Goal: Transaction & Acquisition: Purchase product/service

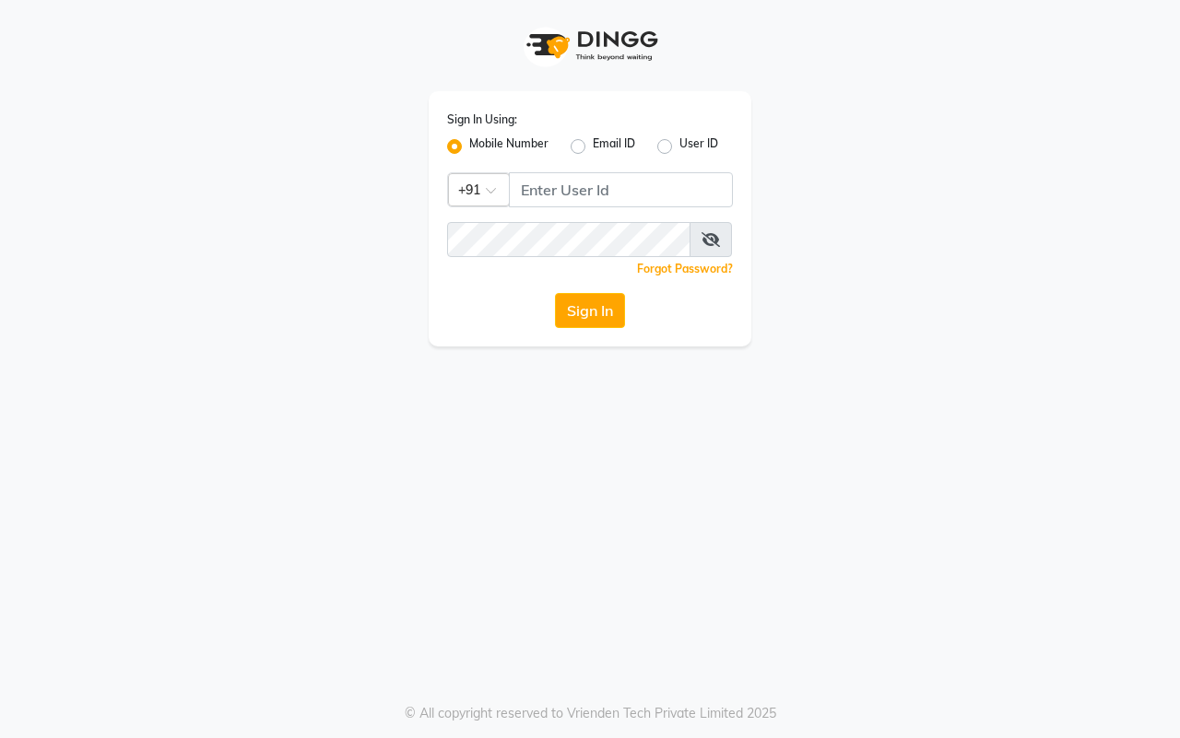
click at [527, 184] on input "Username" at bounding box center [621, 189] width 224 height 35
type input "8857888970"
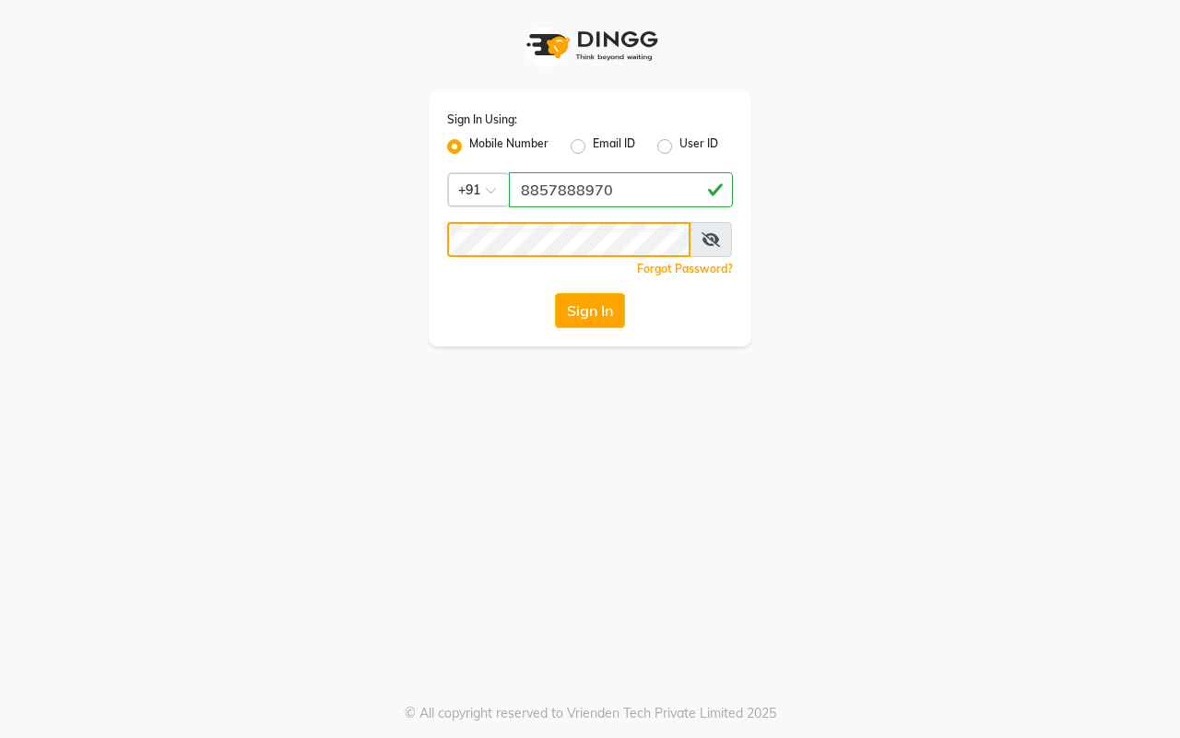
click at [555, 293] on button "Sign In" at bounding box center [590, 310] width 70 height 35
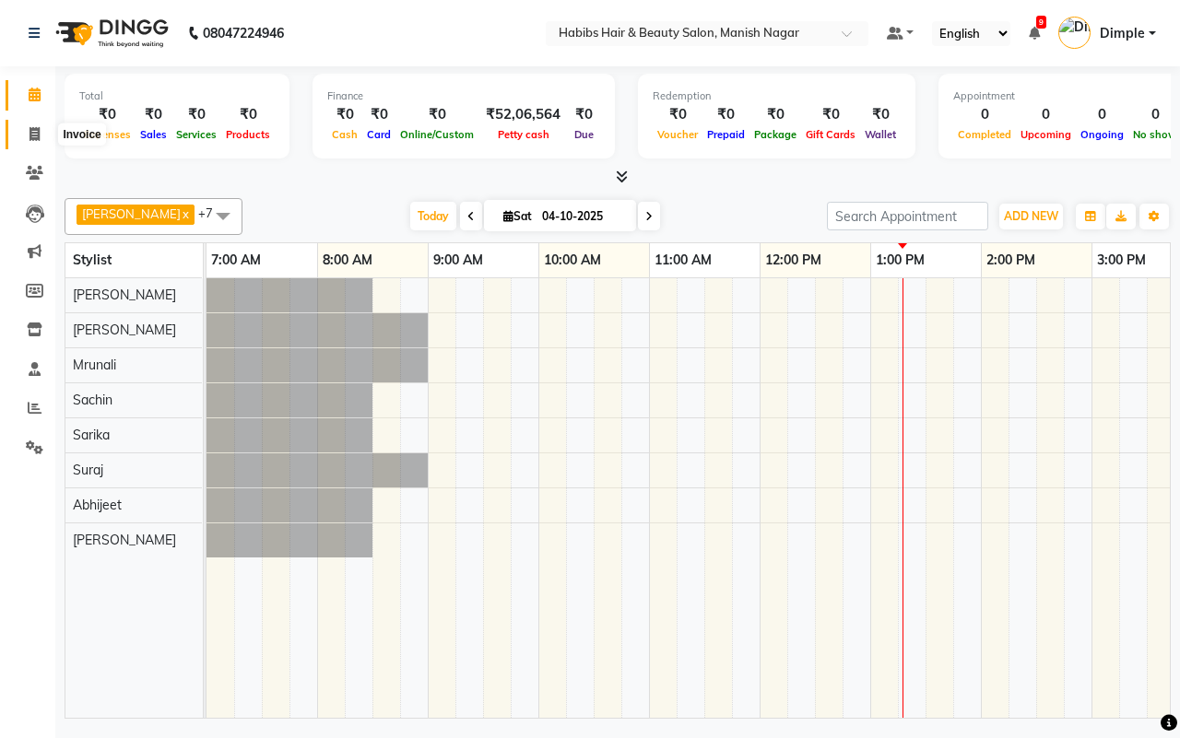
click at [32, 134] on icon at bounding box center [34, 134] width 10 height 14
select select "3804"
select select "service"
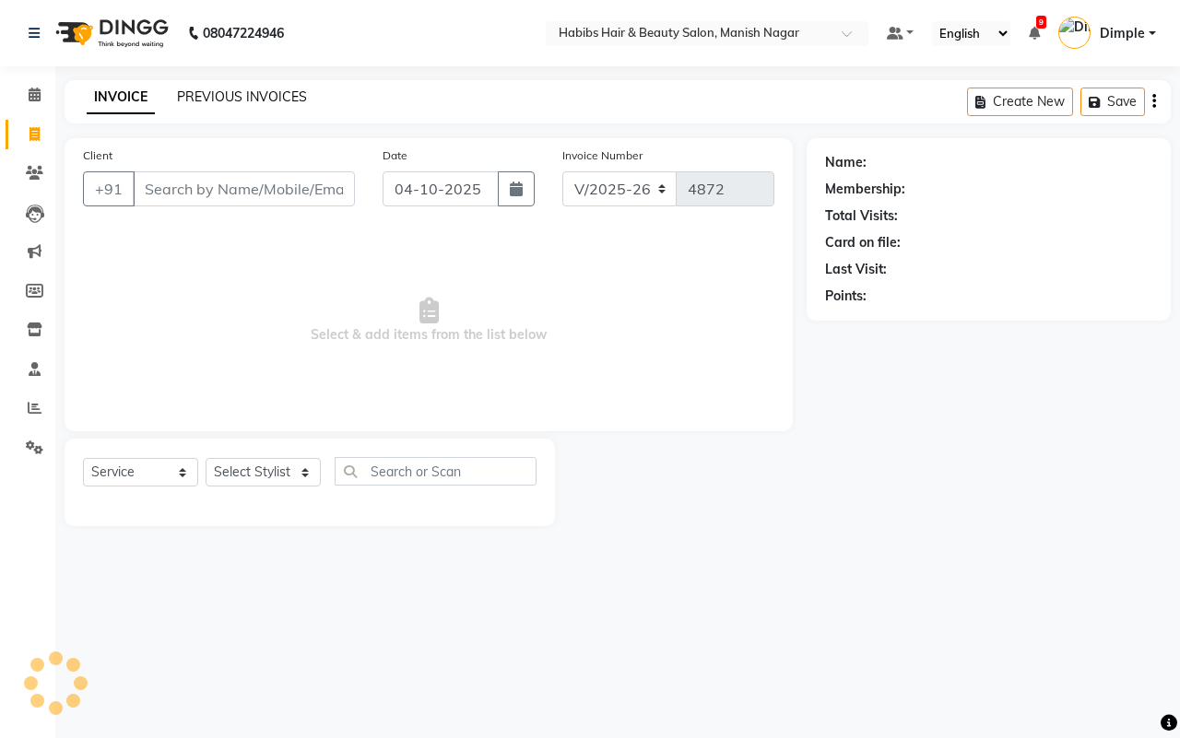
click at [237, 98] on link "PREVIOUS INVOICES" at bounding box center [242, 96] width 130 height 17
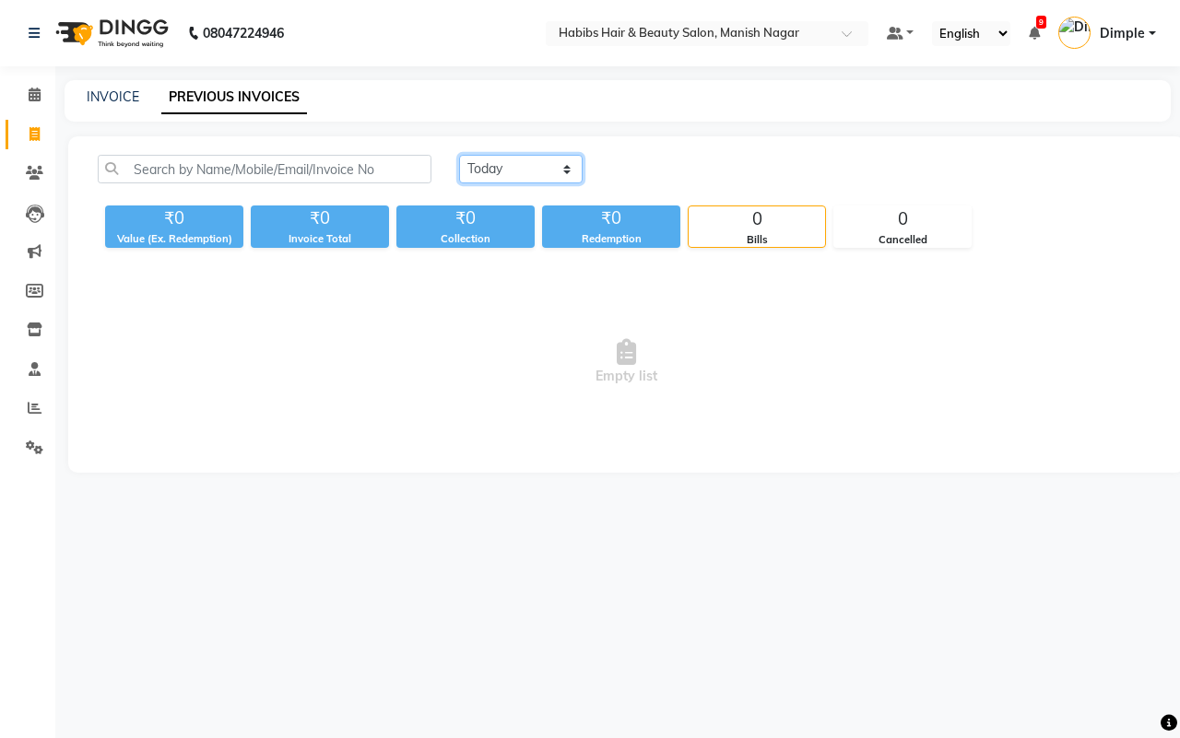
click at [527, 172] on select "[DATE] [DATE] Custom Range" at bounding box center [521, 169] width 124 height 29
select select "yesterday"
click at [459, 155] on select "[DATE] [DATE] Custom Range" at bounding box center [521, 169] width 124 height 29
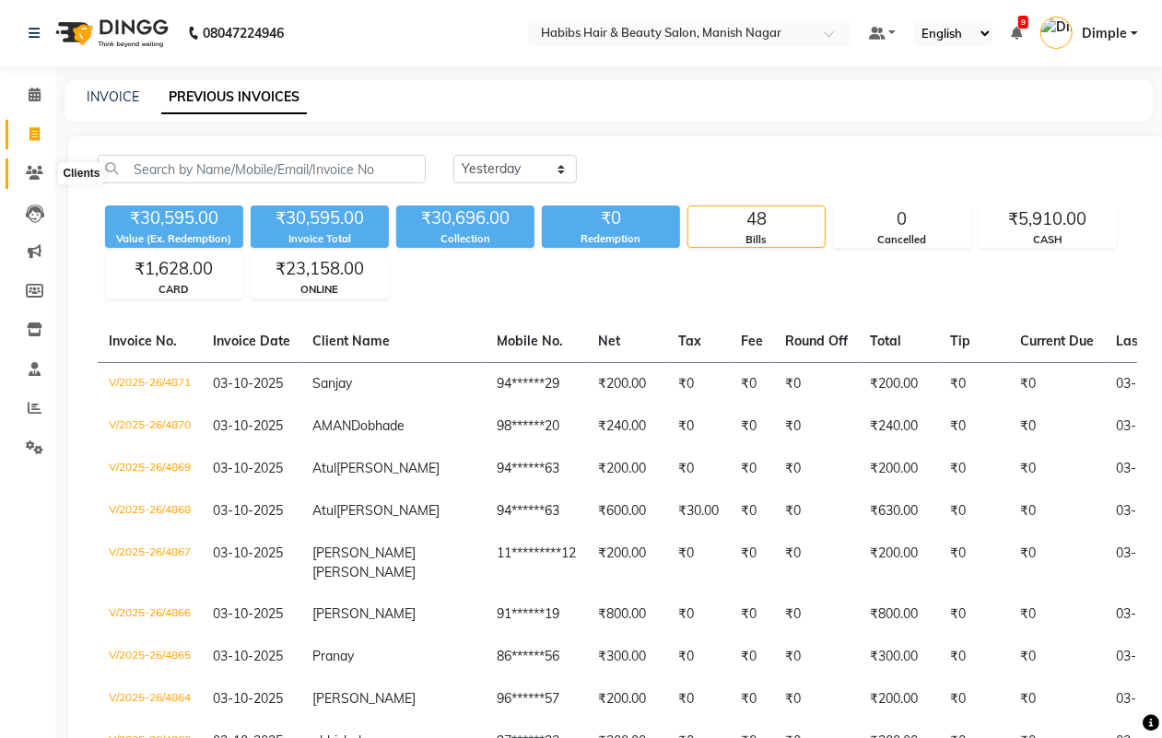
click at [38, 176] on icon at bounding box center [35, 173] width 18 height 14
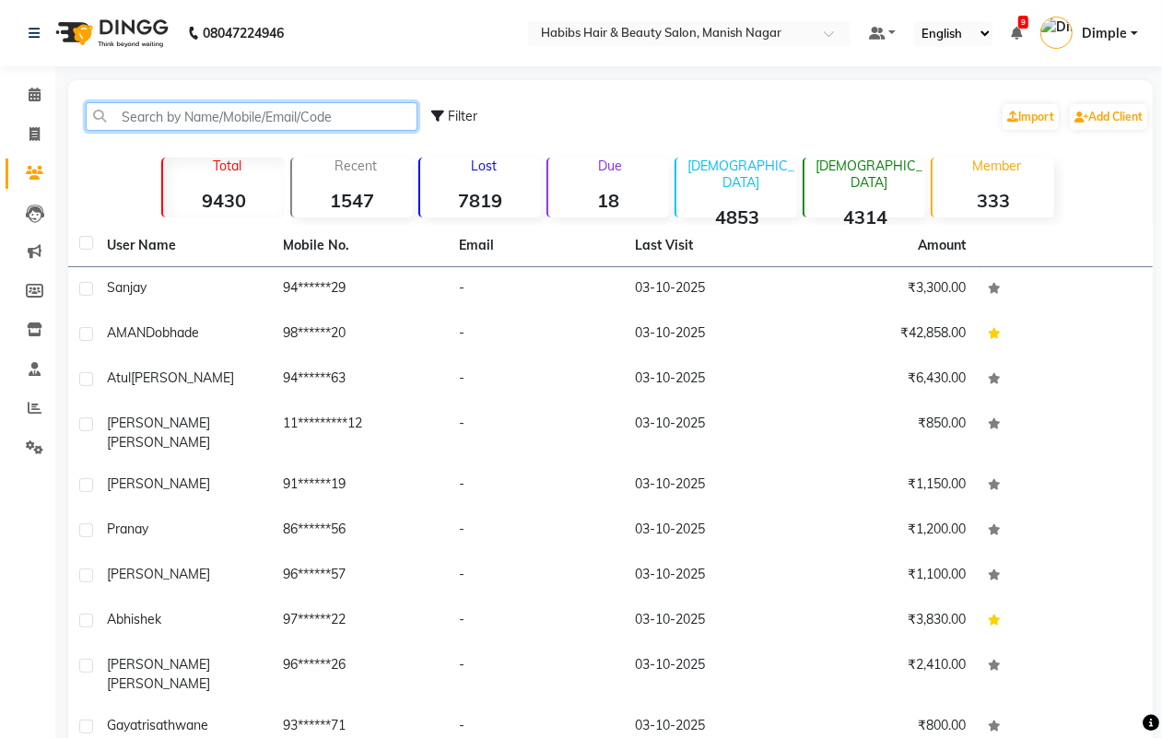
click at [167, 111] on input "text" at bounding box center [252, 116] width 332 height 29
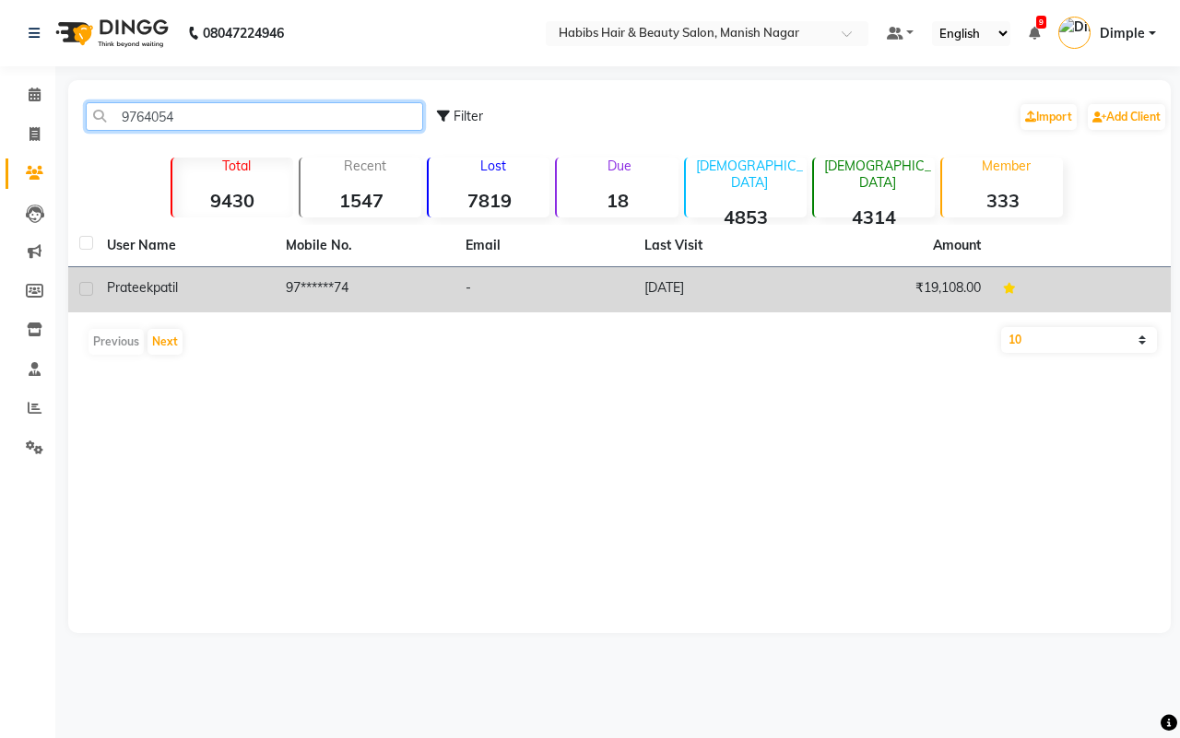
type input "9764054"
click at [605, 290] on td "-" at bounding box center [543, 289] width 179 height 45
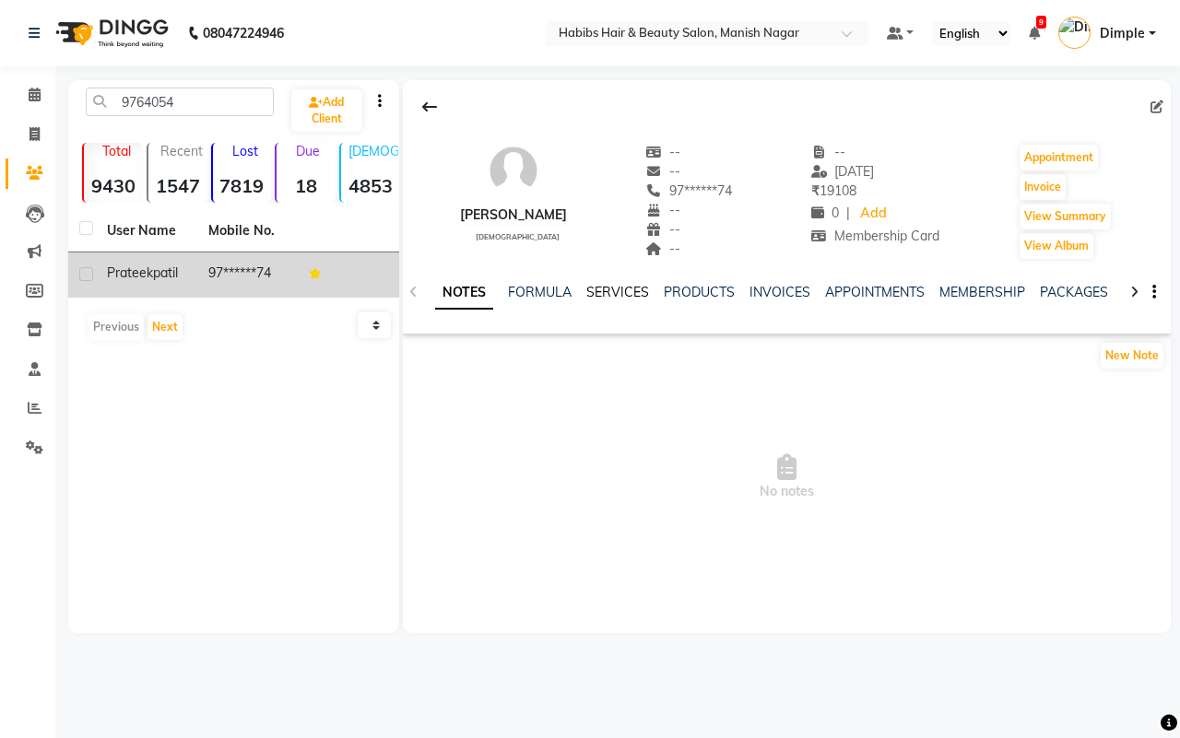
click at [625, 293] on link "SERVICES" at bounding box center [617, 292] width 63 height 17
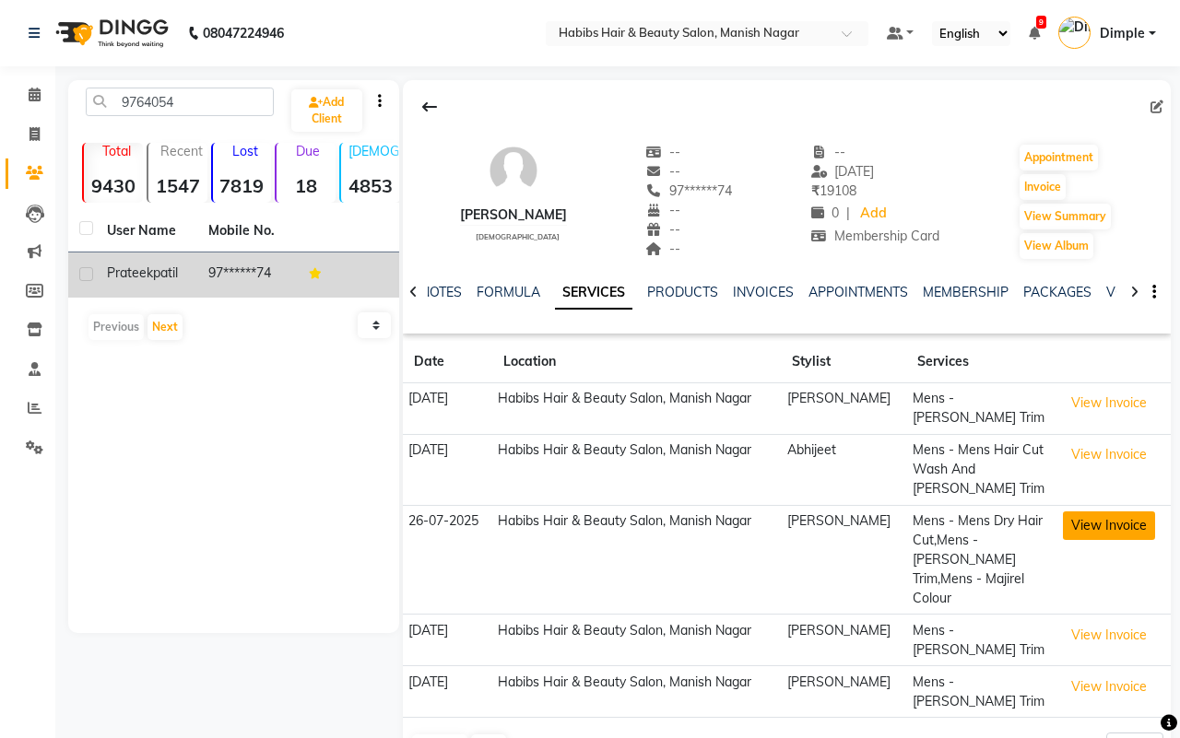
click at [1103, 512] on button "View Invoice" at bounding box center [1109, 526] width 92 height 29
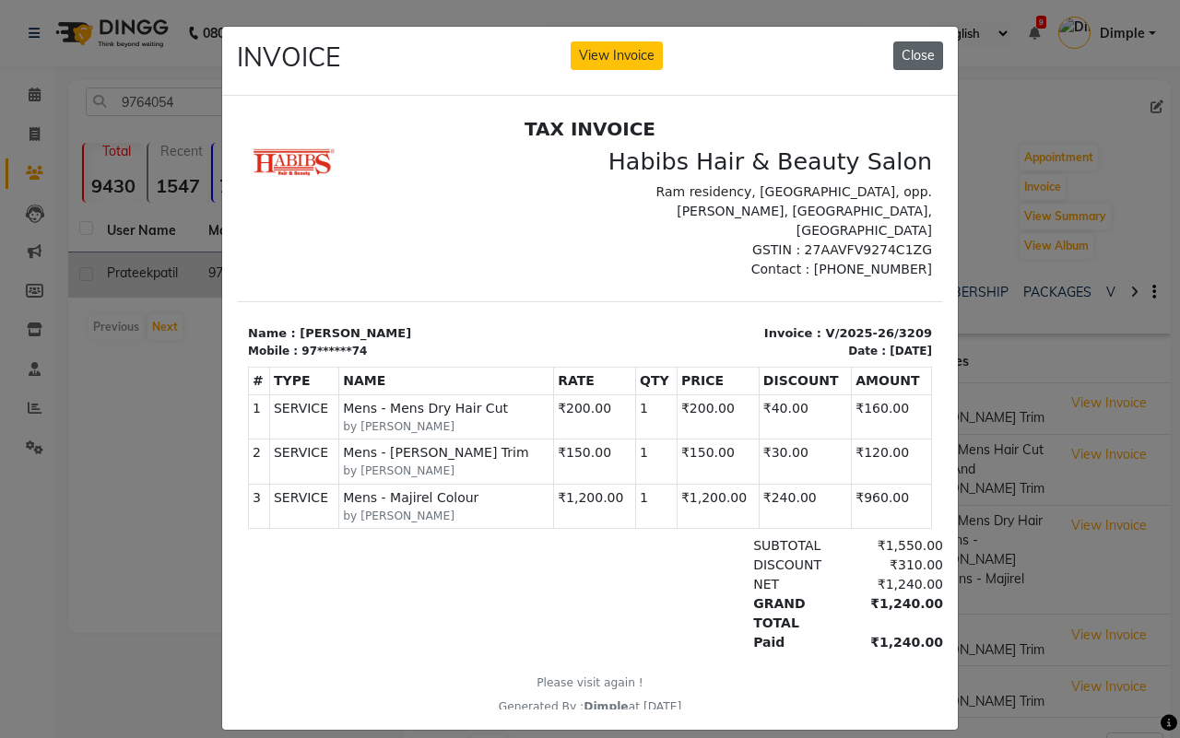
click at [917, 56] on button "Close" at bounding box center [918, 55] width 50 height 29
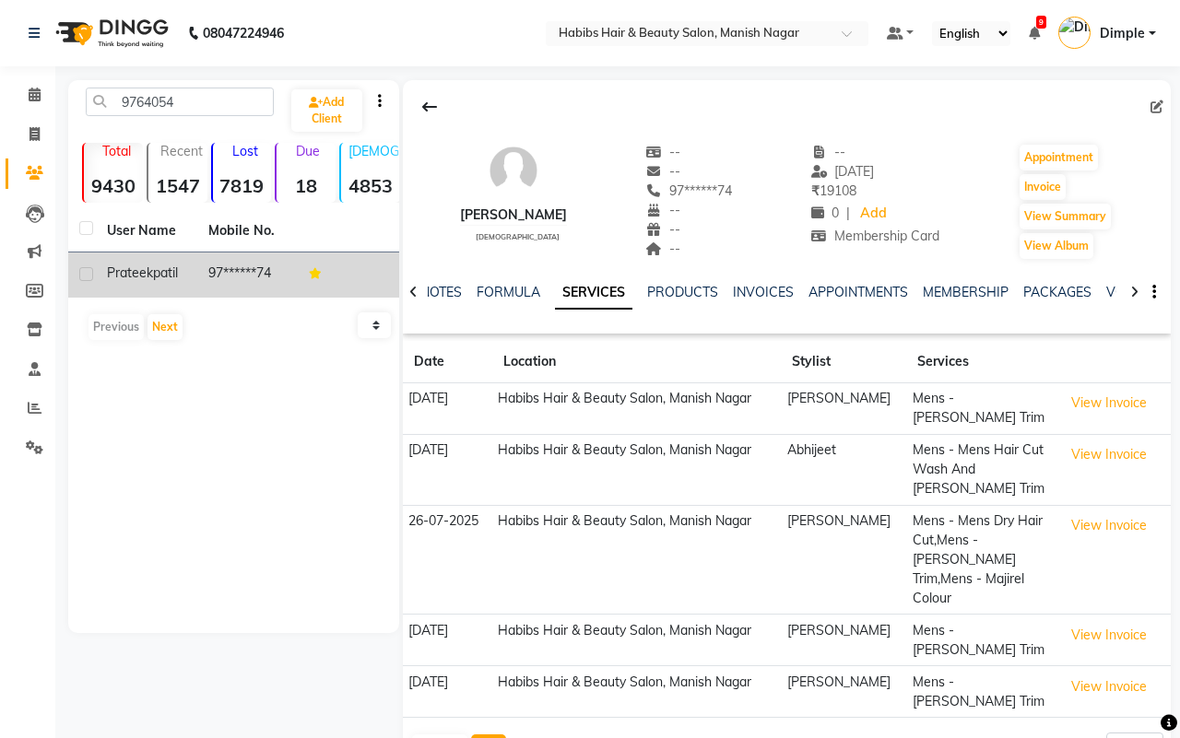
click at [484, 735] on button "Next" at bounding box center [488, 748] width 35 height 26
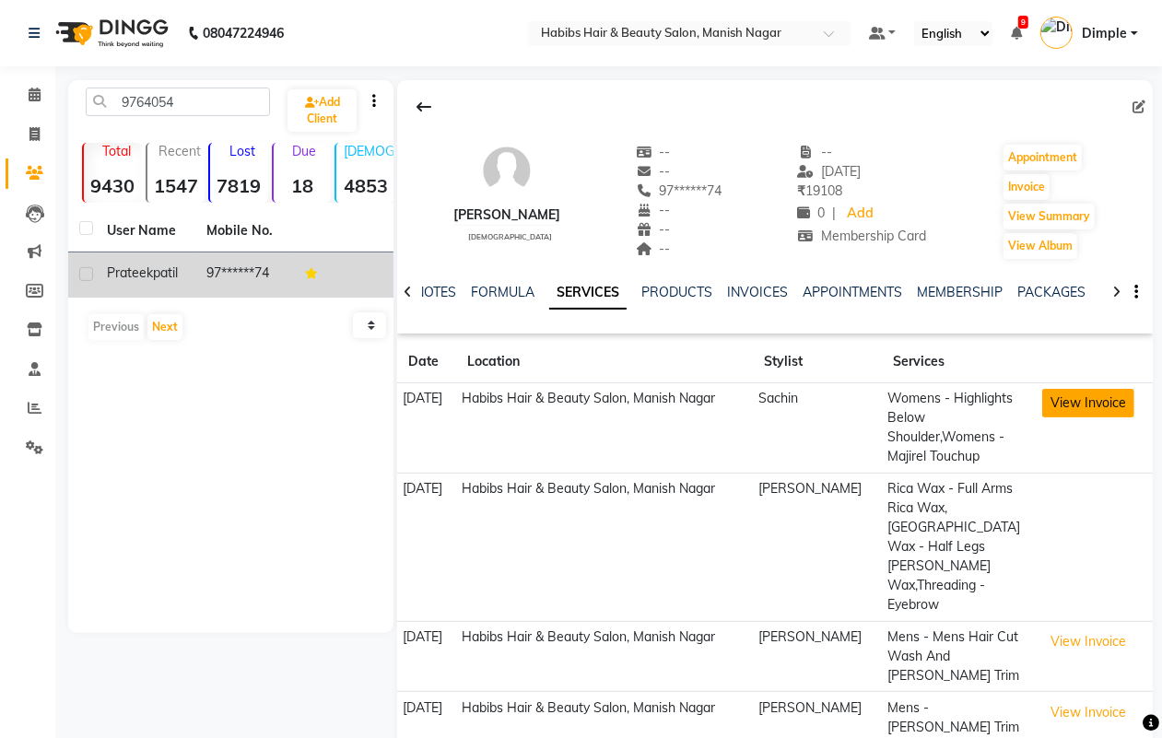
scroll to position [60, 0]
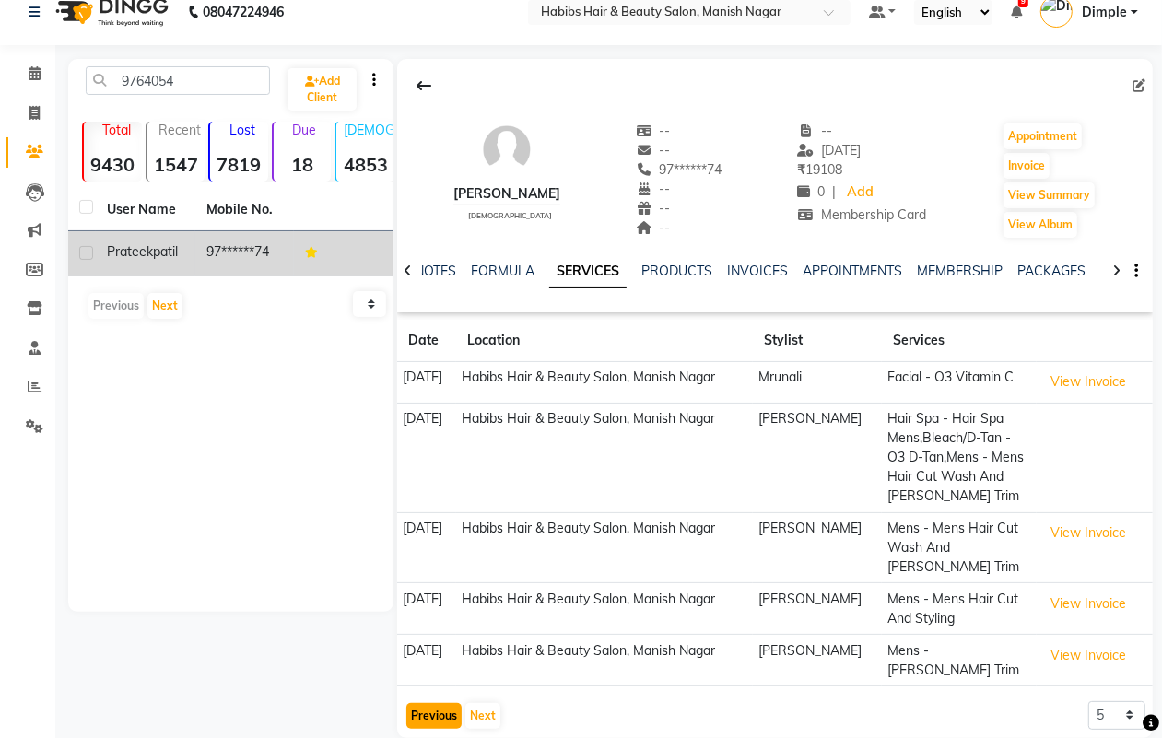
click at [425, 703] on button "Previous" at bounding box center [433, 716] width 55 height 26
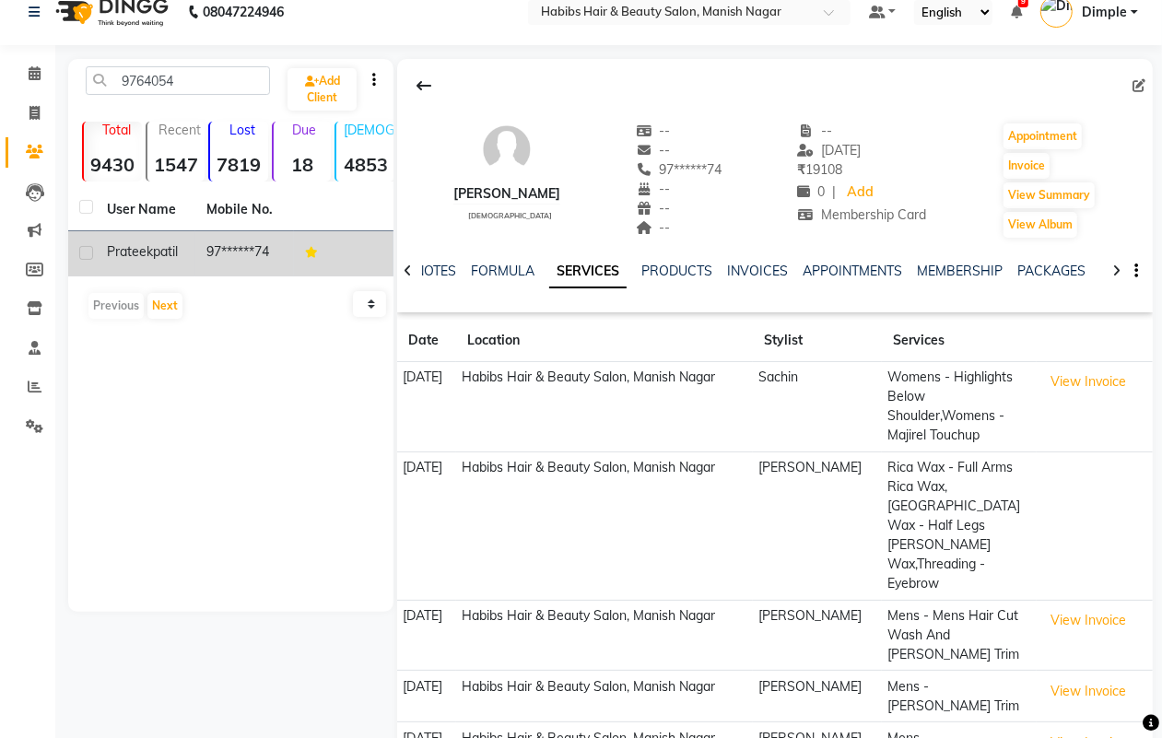
click at [425, 723] on td "[DATE]" at bounding box center [426, 749] width 59 height 52
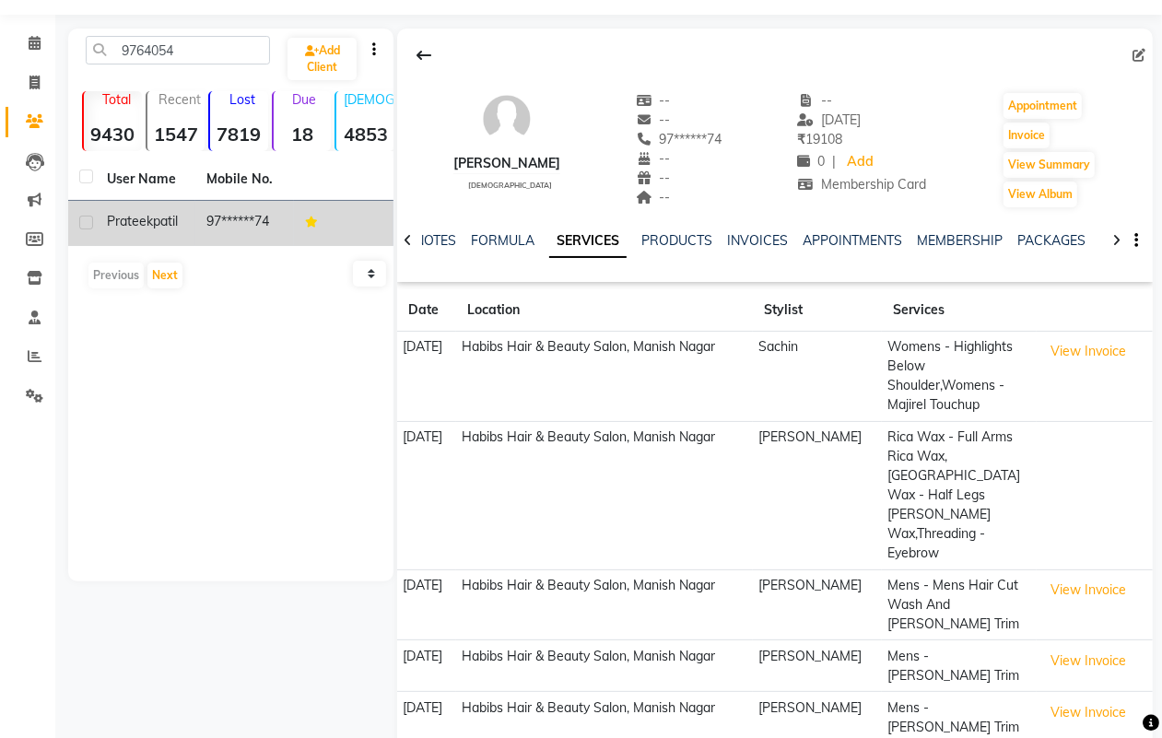
scroll to position [60, 0]
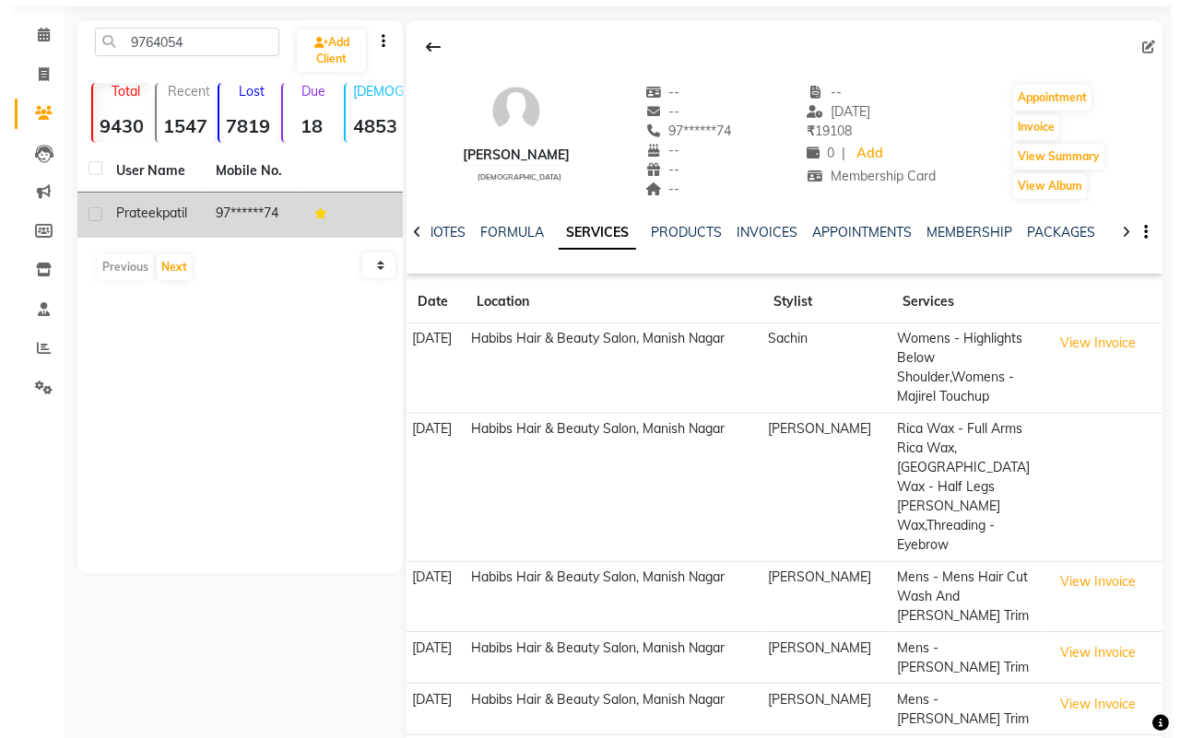
scroll to position [0, 0]
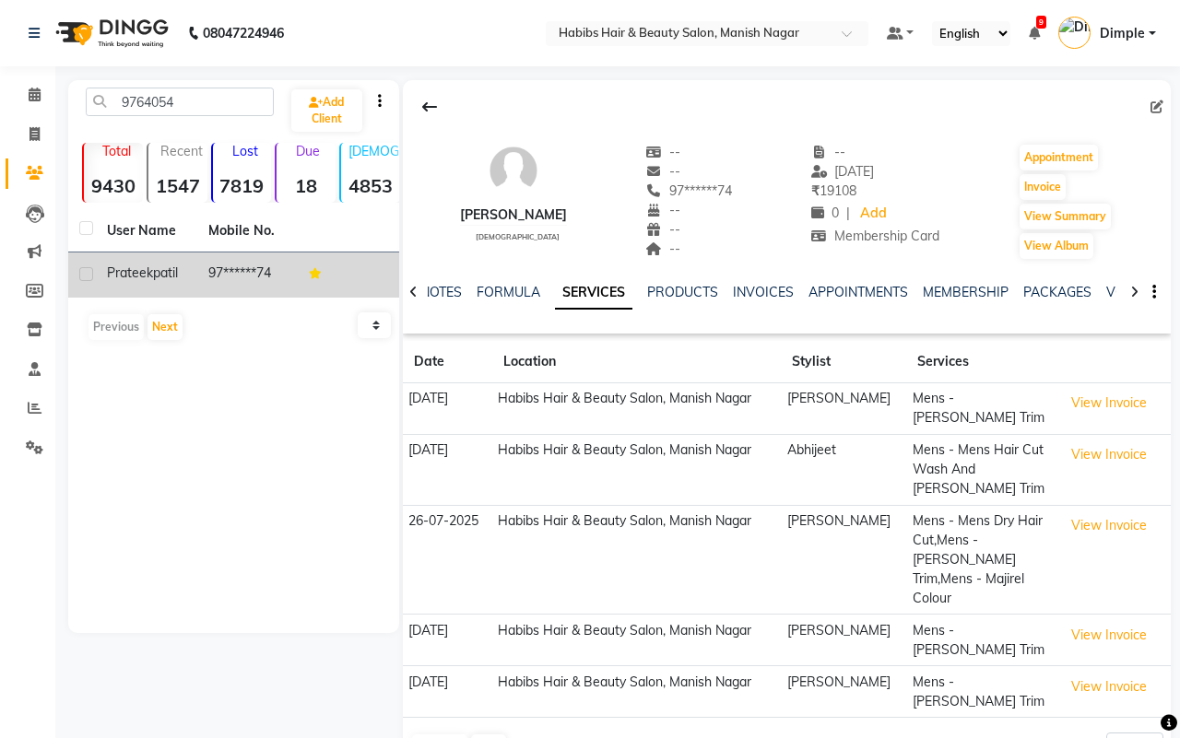
click at [439, 733] on div "Previous Next" at bounding box center [459, 747] width 98 height 29
click at [1089, 459] on button "View Invoice" at bounding box center [1109, 455] width 92 height 29
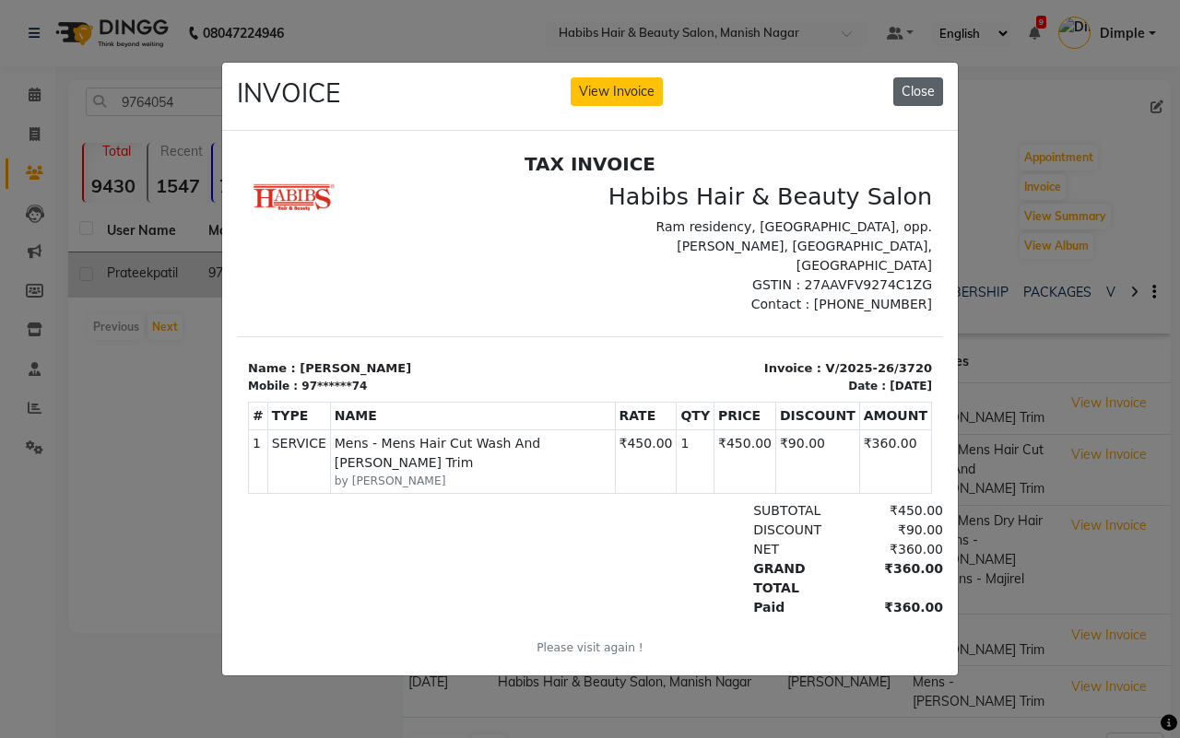
click at [909, 85] on button "Close" at bounding box center [918, 91] width 50 height 29
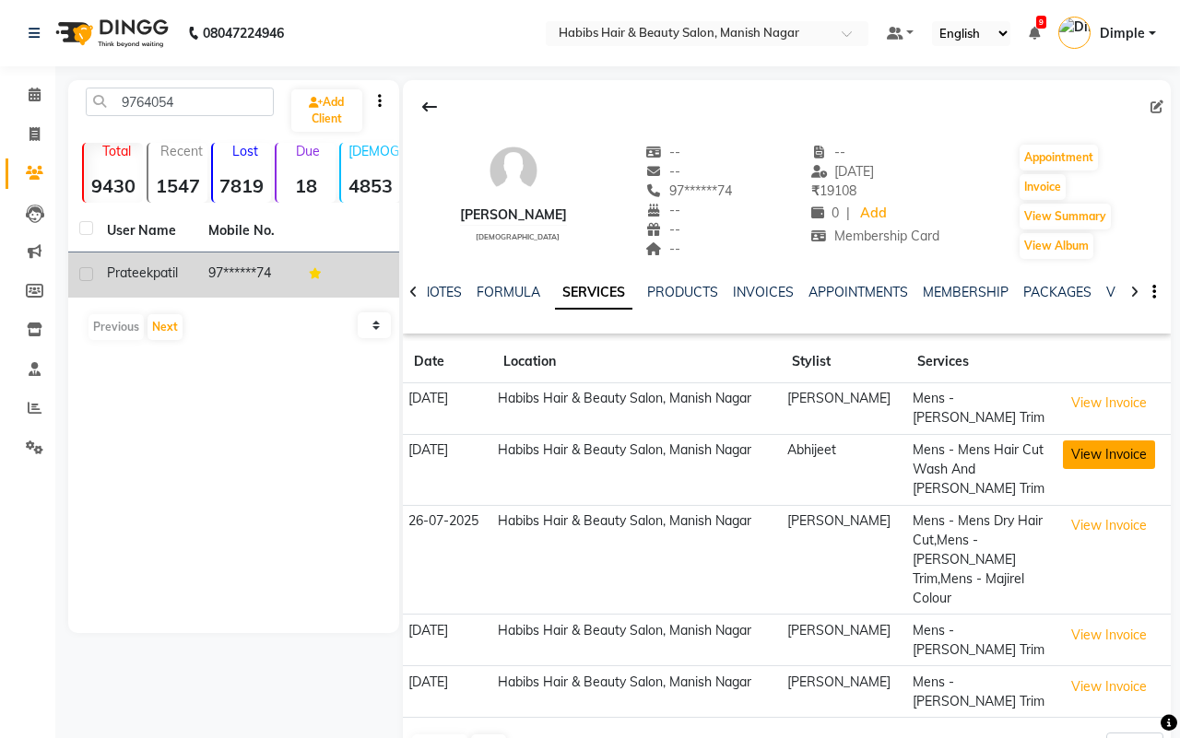
click at [1135, 457] on button "View Invoice" at bounding box center [1109, 455] width 92 height 29
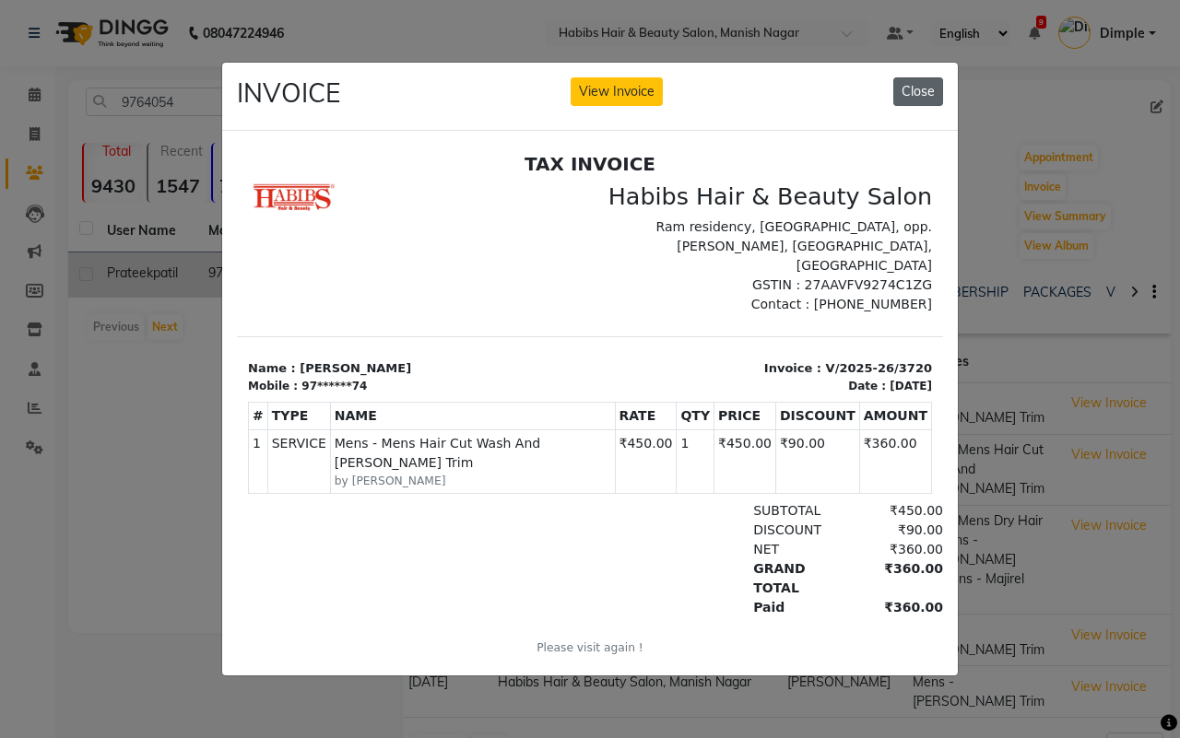
click at [918, 85] on button "Close" at bounding box center [918, 91] width 50 height 29
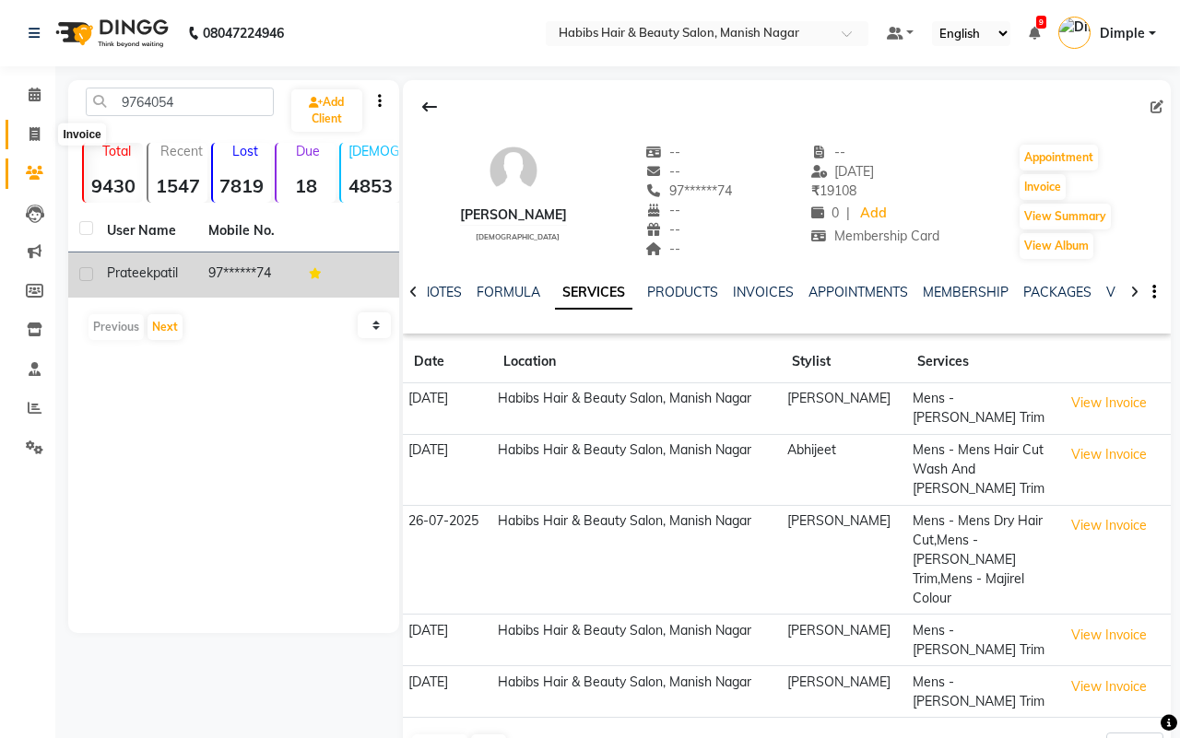
click at [33, 129] on icon at bounding box center [34, 134] width 10 height 14
select select "service"
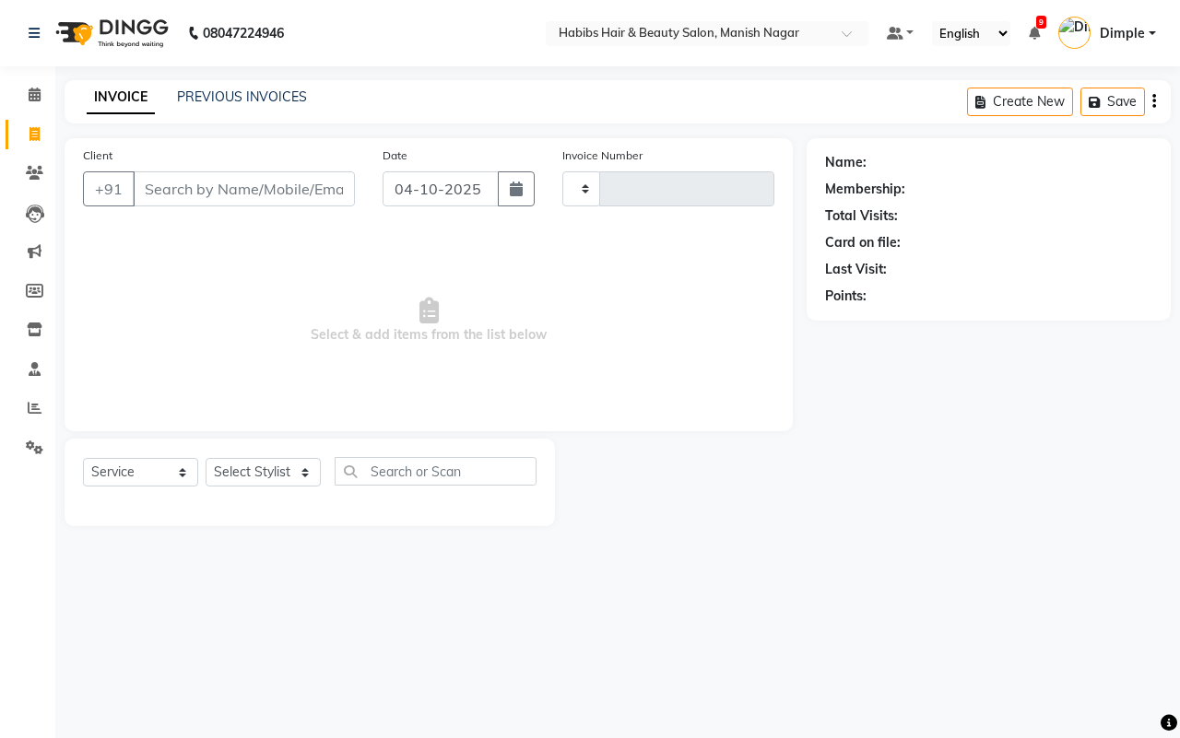
type input "4872"
select select "3804"
click at [34, 98] on icon at bounding box center [35, 95] width 12 height 14
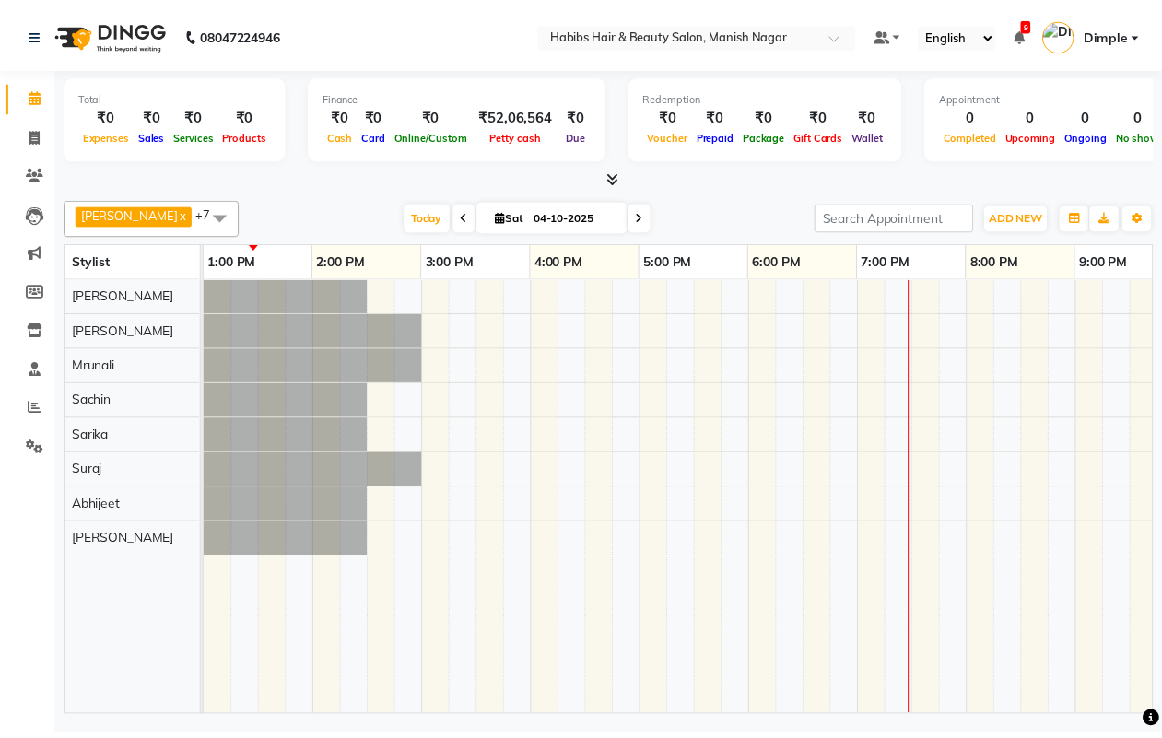
scroll to position [0, 665]
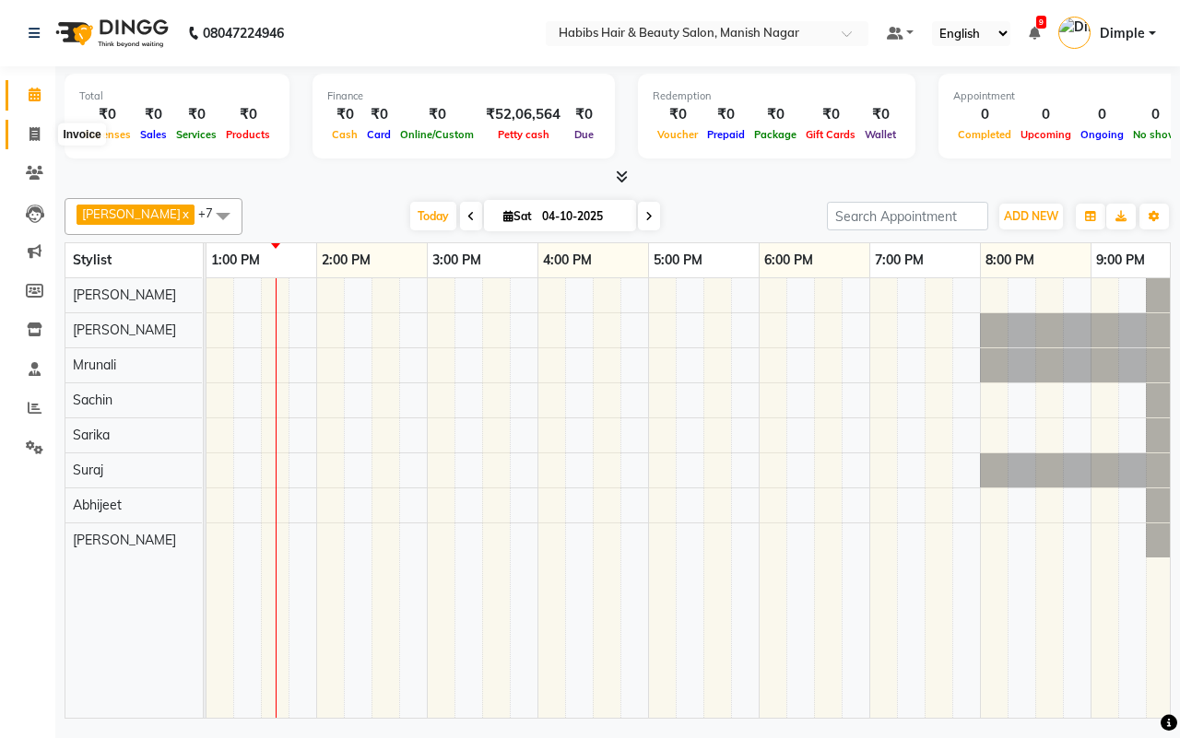
click at [35, 135] on icon at bounding box center [34, 134] width 10 height 14
select select "service"
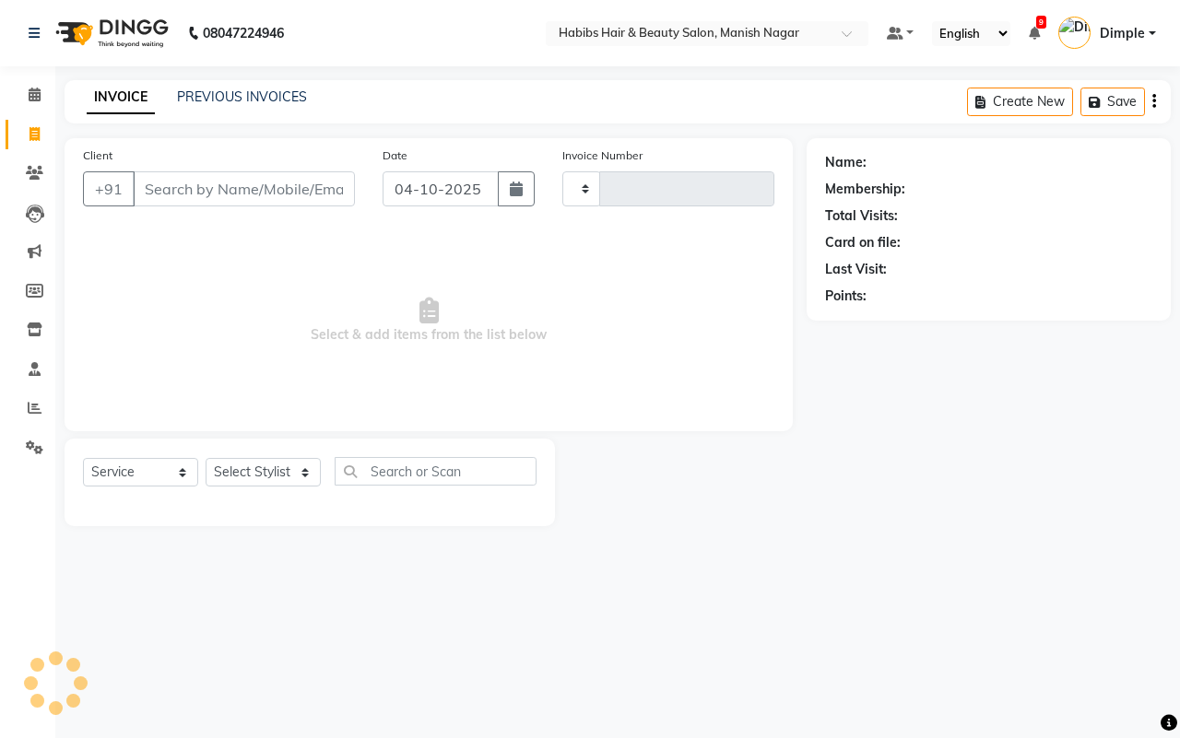
type input "4872"
select select "3804"
drag, startPoint x: 190, startPoint y: 185, endPoint x: 559, endPoint y: 235, distance: 372.0
click at [196, 186] on input "Client" at bounding box center [244, 188] width 222 height 35
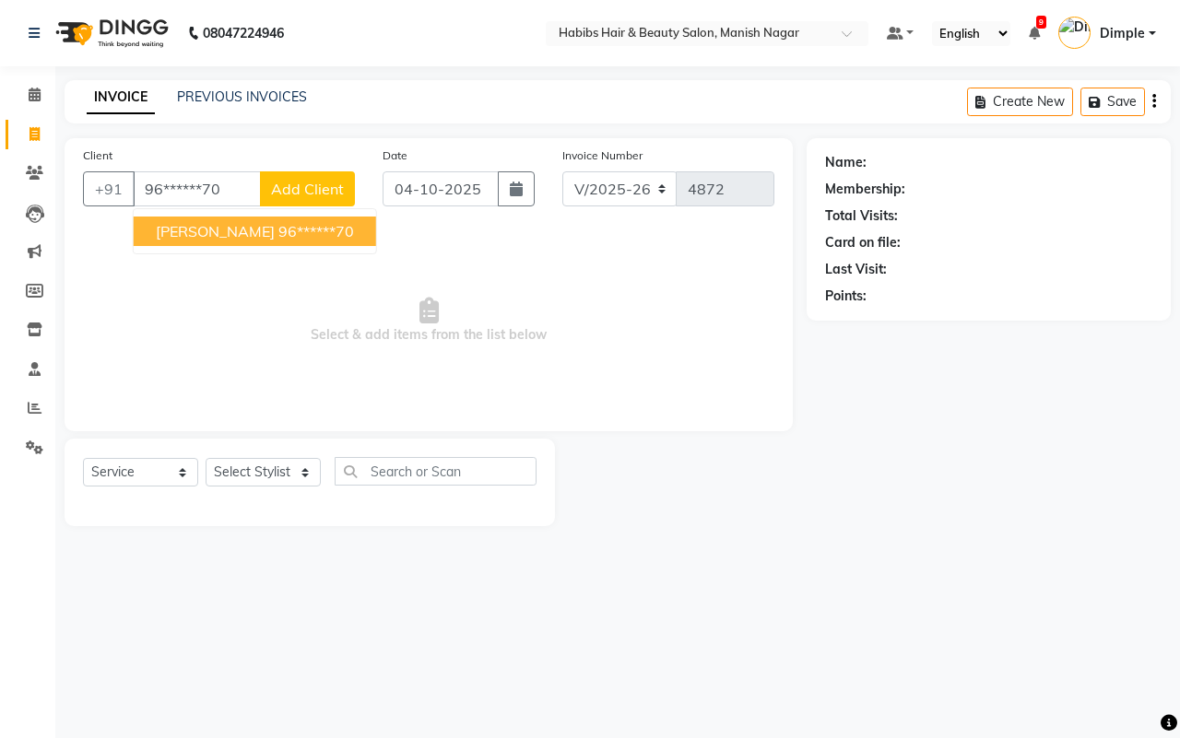
type input "96******70"
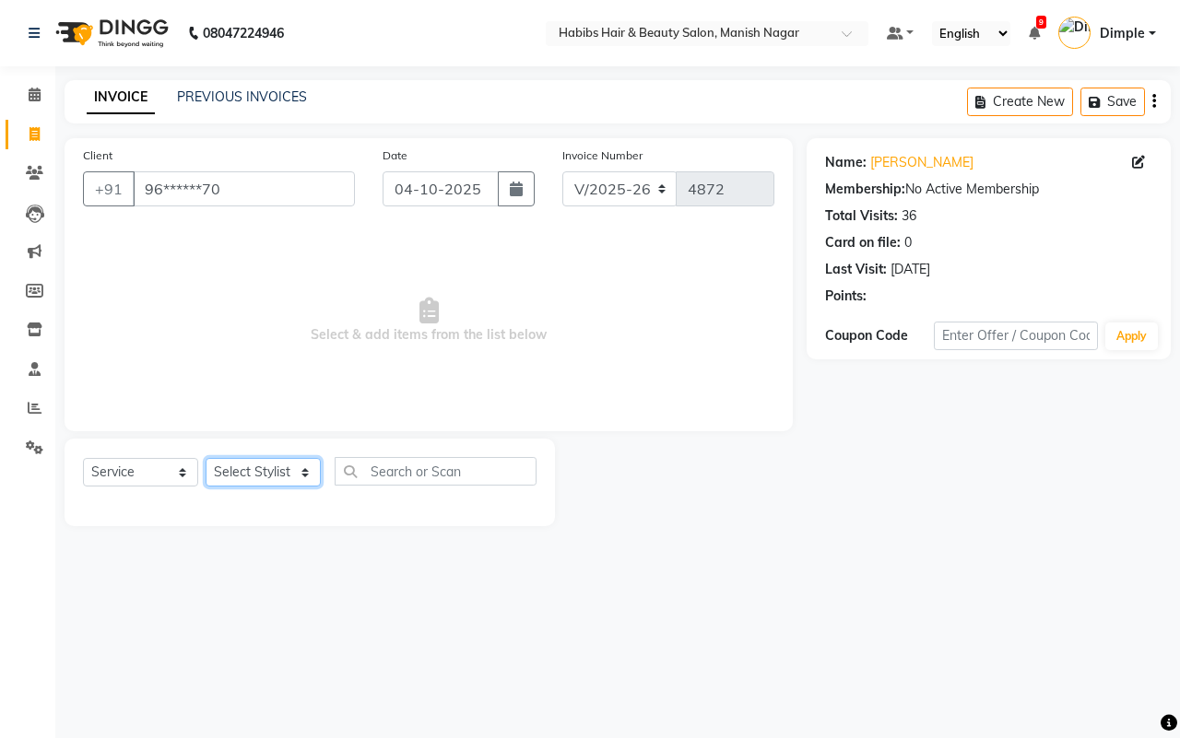
click at [269, 472] on select "Select Stylist [PERSON_NAME] [PERSON_NAME] [PERSON_NAME] [PERSON_NAME] Sachin […" at bounding box center [263, 472] width 115 height 29
select select "18781"
click at [206, 458] on select "Select Stylist [PERSON_NAME] [PERSON_NAME] [PERSON_NAME] [PERSON_NAME] Sachin […" at bounding box center [263, 472] width 115 height 29
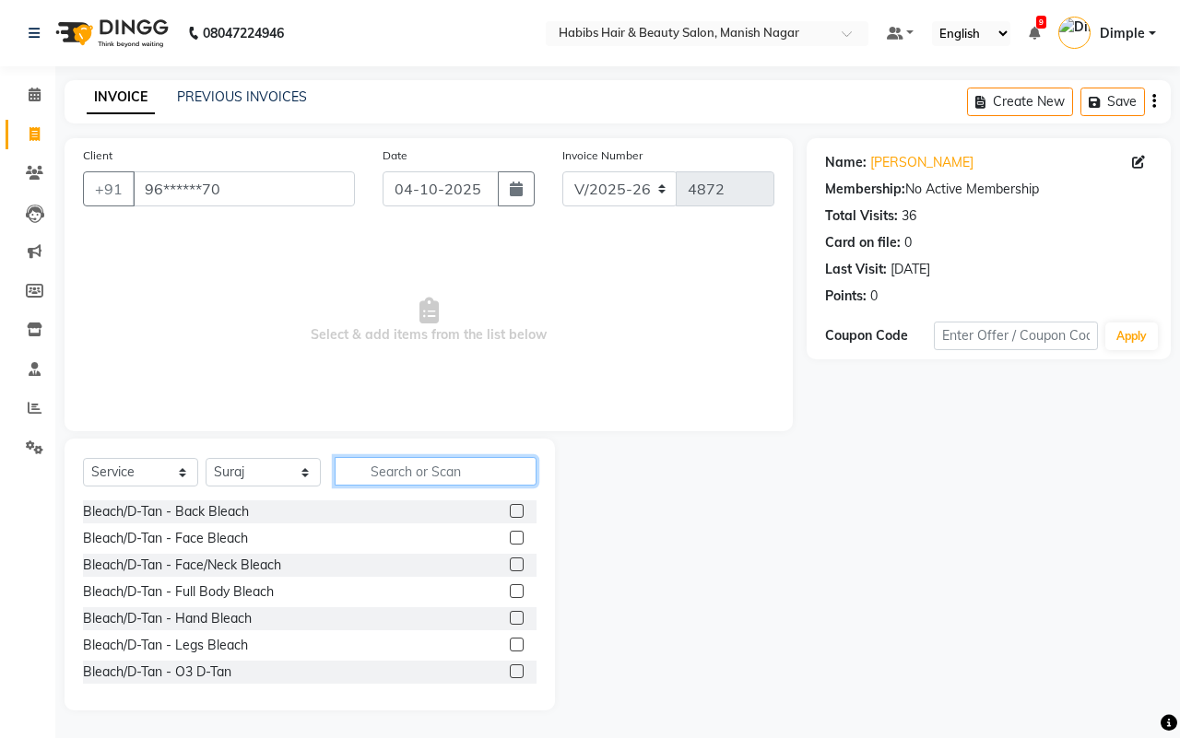
click at [402, 461] on input "text" at bounding box center [436, 471] width 202 height 29
type input "CLEAN"
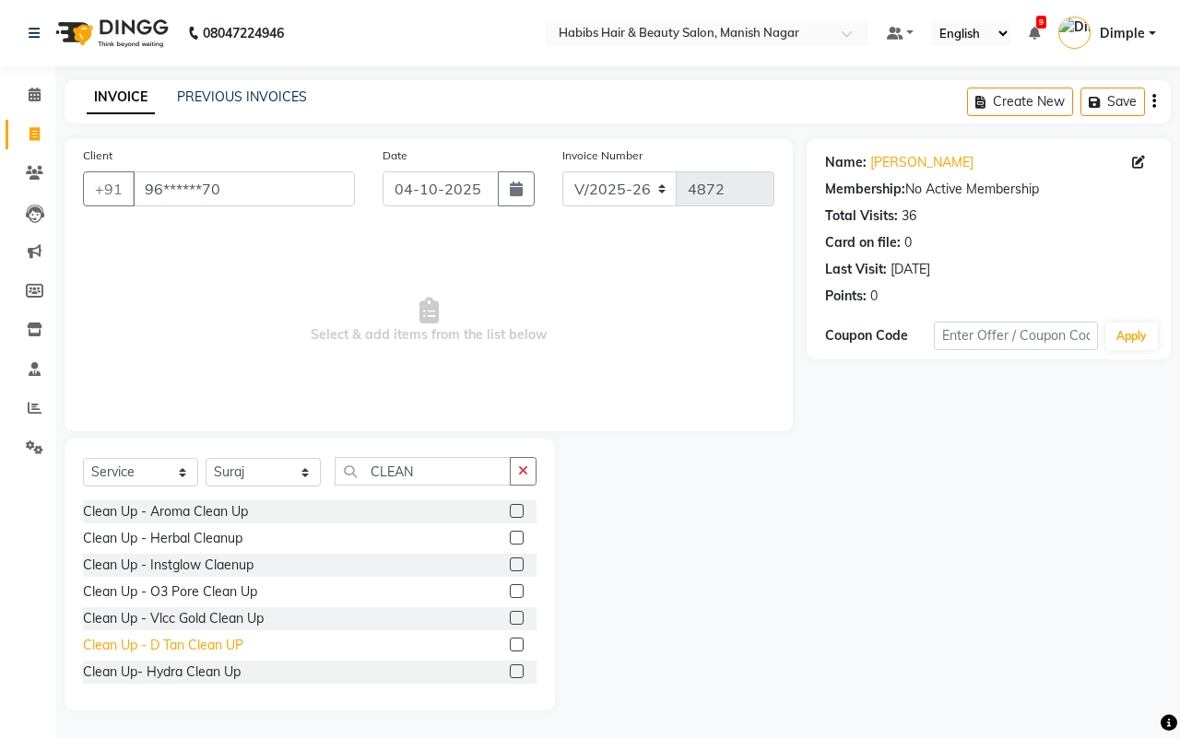
click at [186, 638] on div "Clean Up - D Tan Clean UP" at bounding box center [163, 645] width 160 height 19
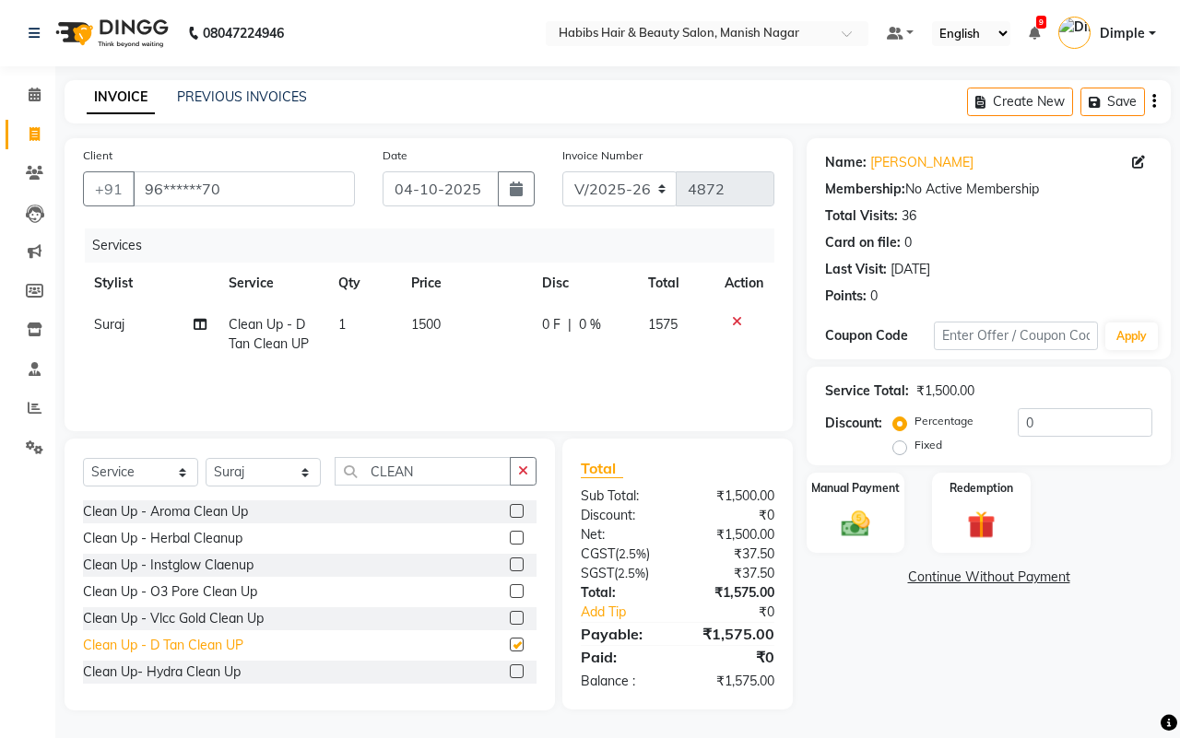
checkbox input "false"
click at [467, 344] on td "1500" at bounding box center [465, 334] width 131 height 61
select select "18781"
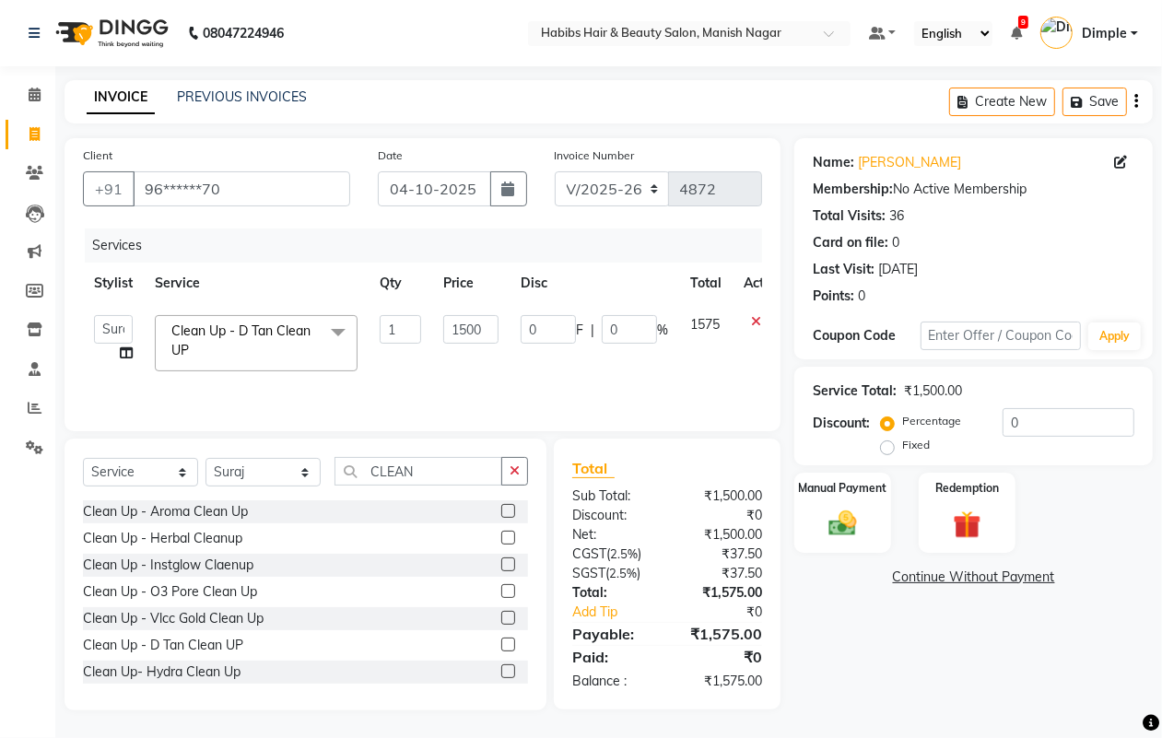
click at [517, 332] on td "0 F | 0 %" at bounding box center [595, 343] width 170 height 78
click at [526, 324] on input "0" at bounding box center [548, 329] width 55 height 29
type input "500"
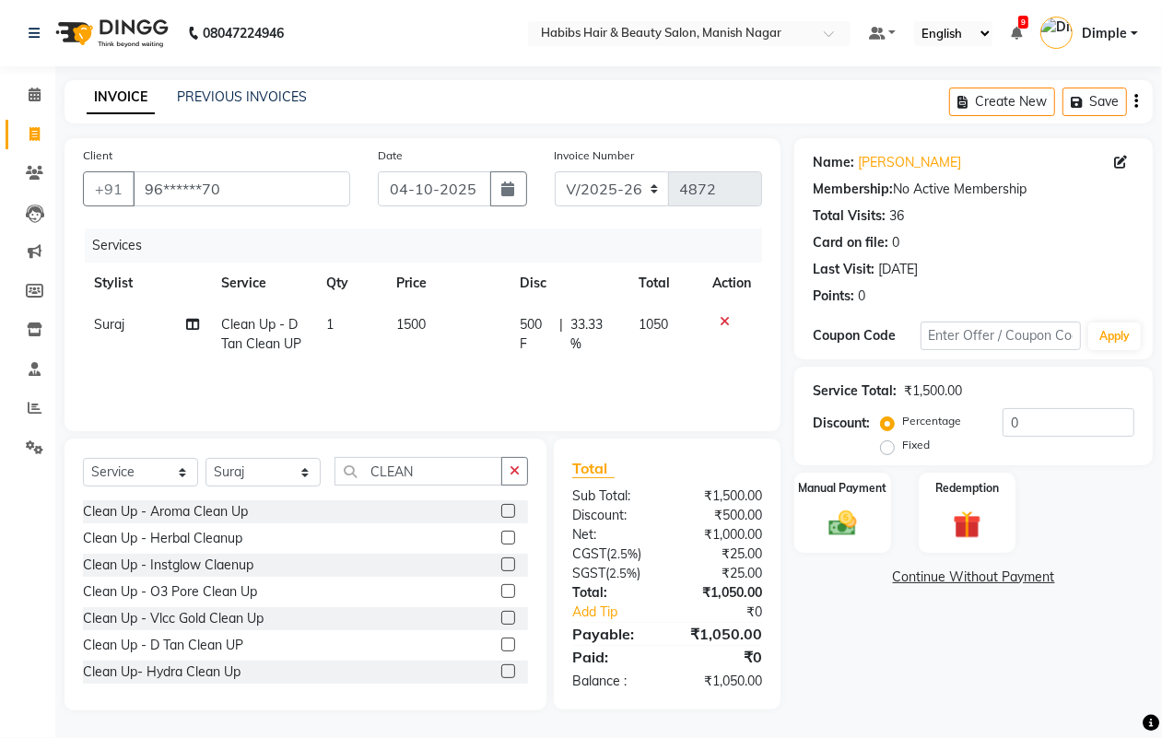
click at [982, 647] on div "Name: [PERSON_NAME] Membership: No Active Membership Total Visits: 36 Card on f…" at bounding box center [981, 424] width 372 height 572
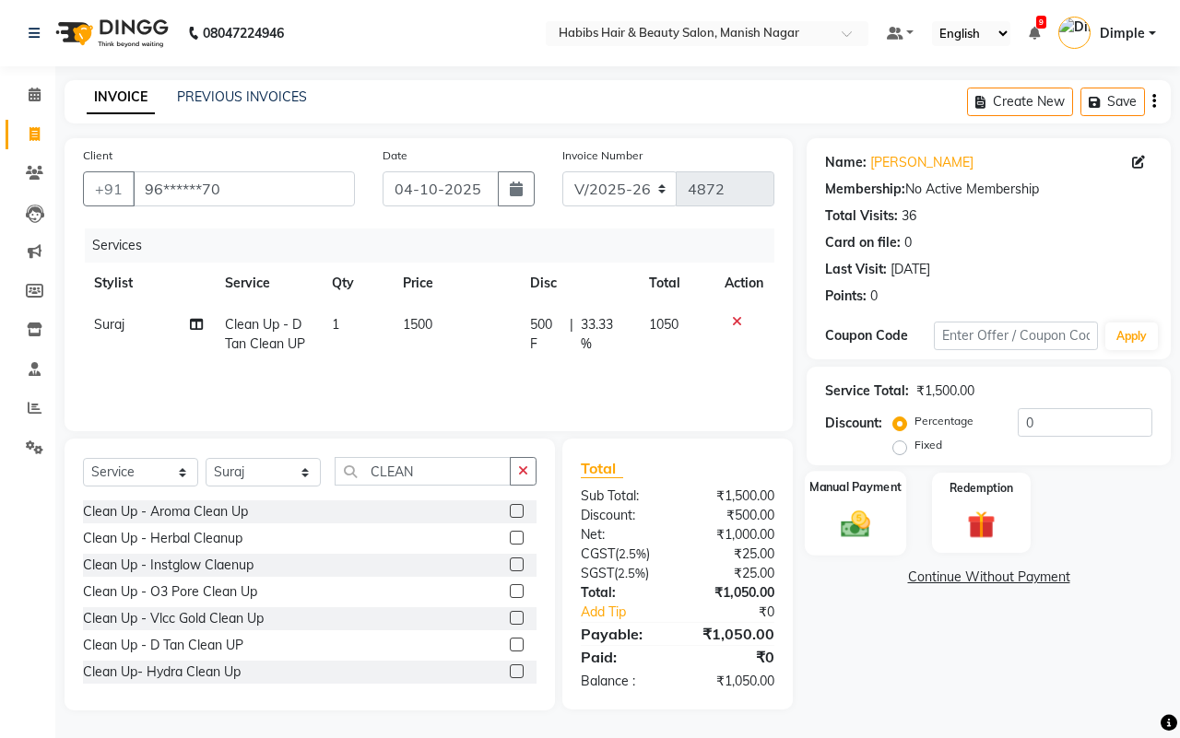
click at [887, 530] on div "Manual Payment" at bounding box center [856, 513] width 102 height 85
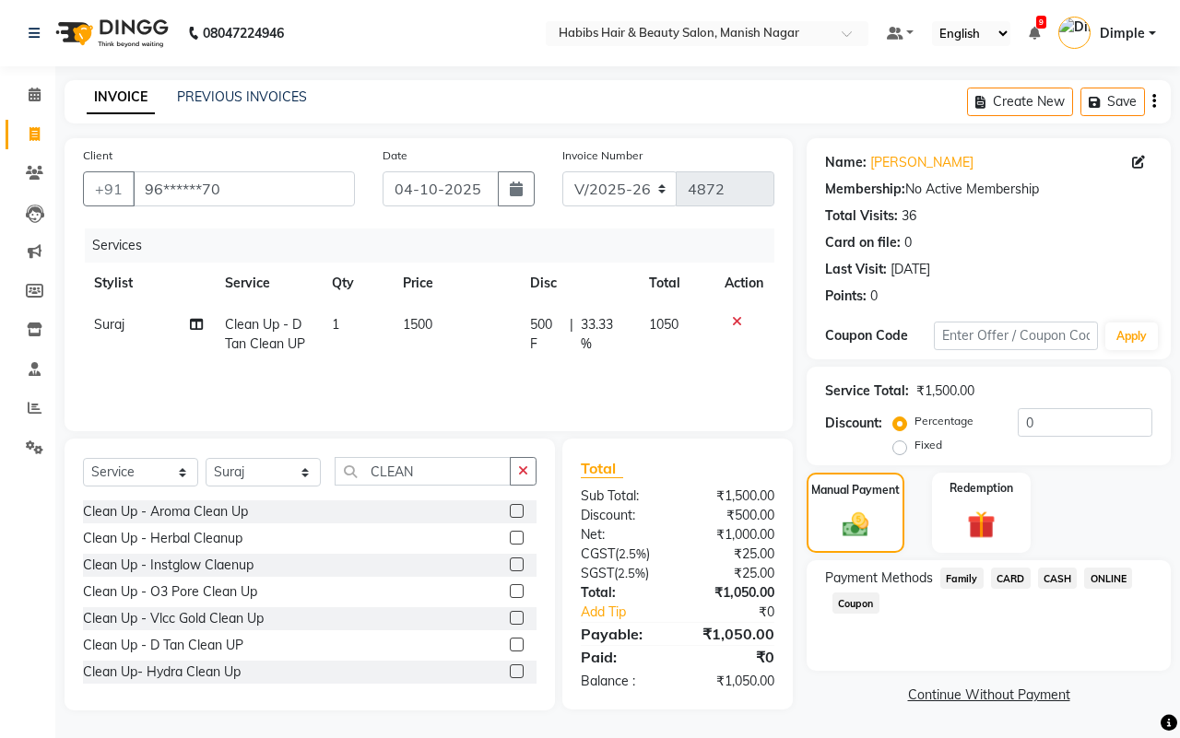
click at [1112, 578] on span "ONLINE" at bounding box center [1108, 578] width 48 height 21
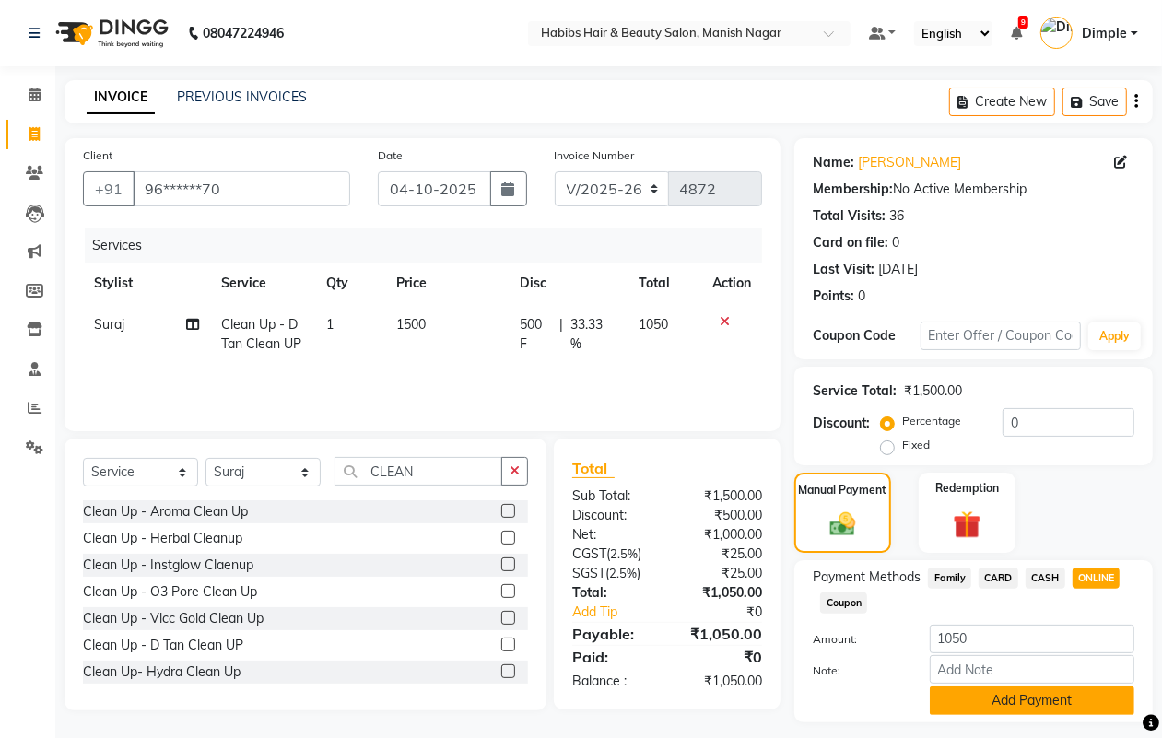
click at [1012, 693] on button "Add Payment" at bounding box center [1032, 701] width 205 height 29
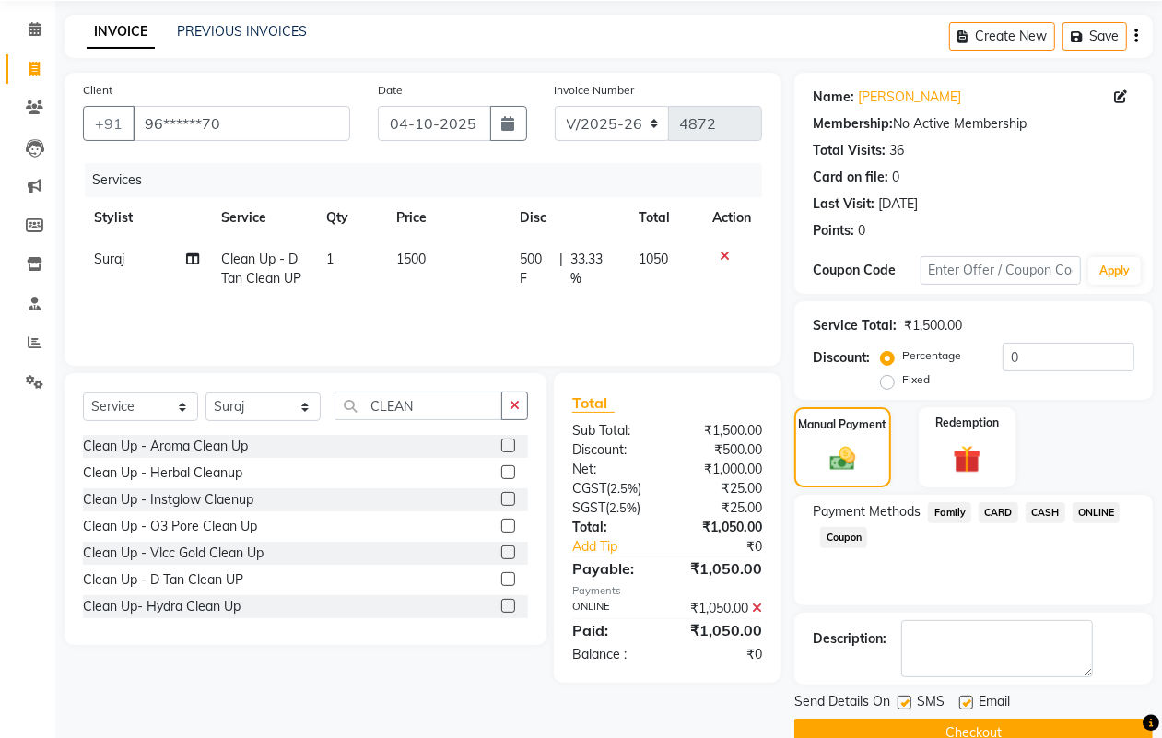
scroll to position [102, 0]
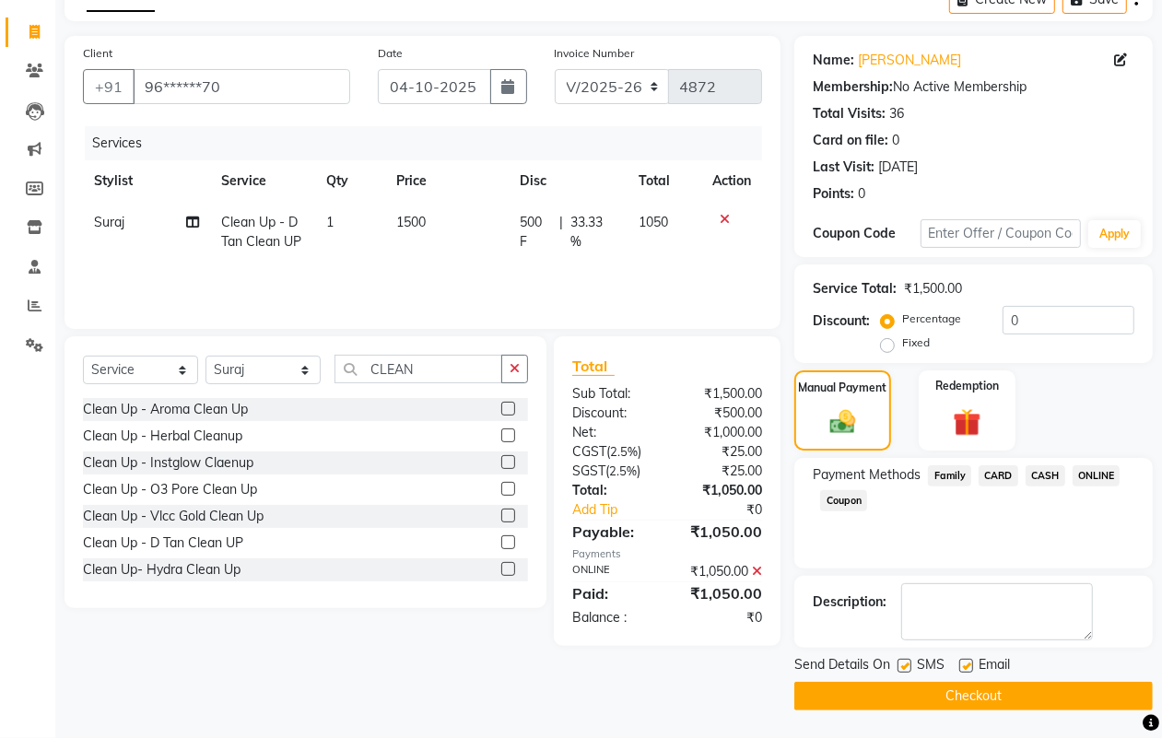
click at [1007, 691] on button "Checkout" at bounding box center [974, 696] width 359 height 29
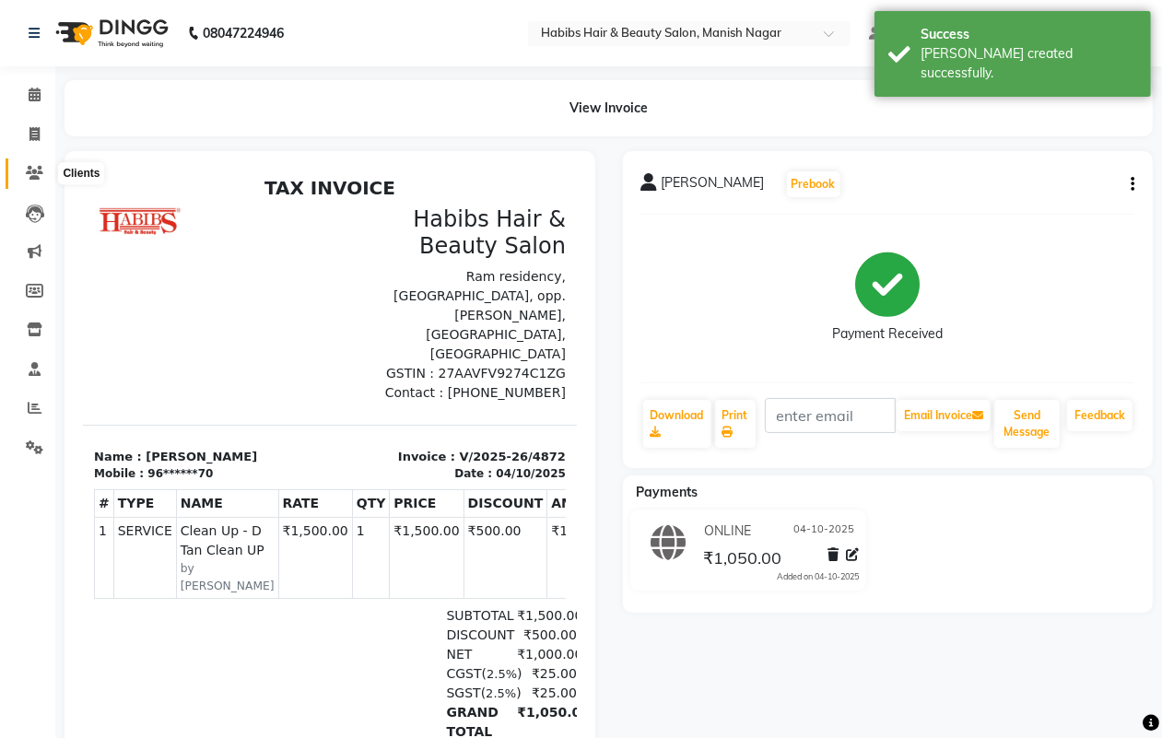
drag, startPoint x: 33, startPoint y: 169, endPoint x: 72, endPoint y: 189, distance: 43.7
click at [34, 169] on icon at bounding box center [35, 173] width 18 height 14
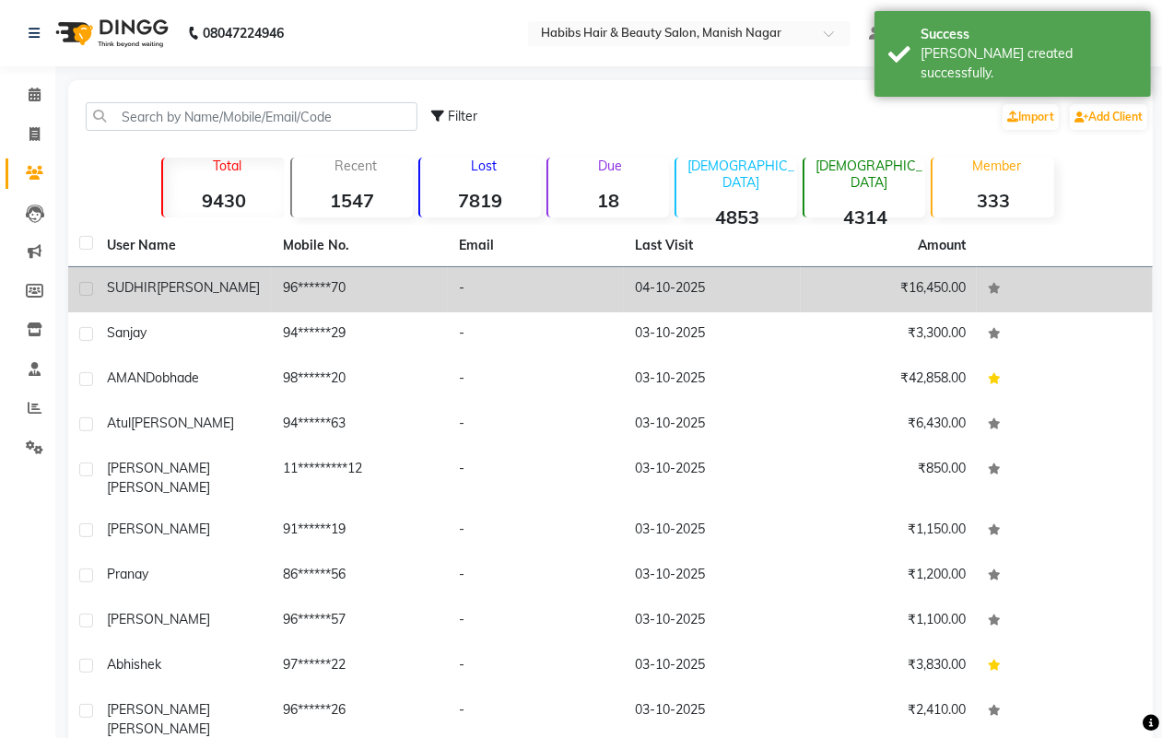
click at [182, 290] on span "[PERSON_NAME]" at bounding box center [208, 287] width 103 height 17
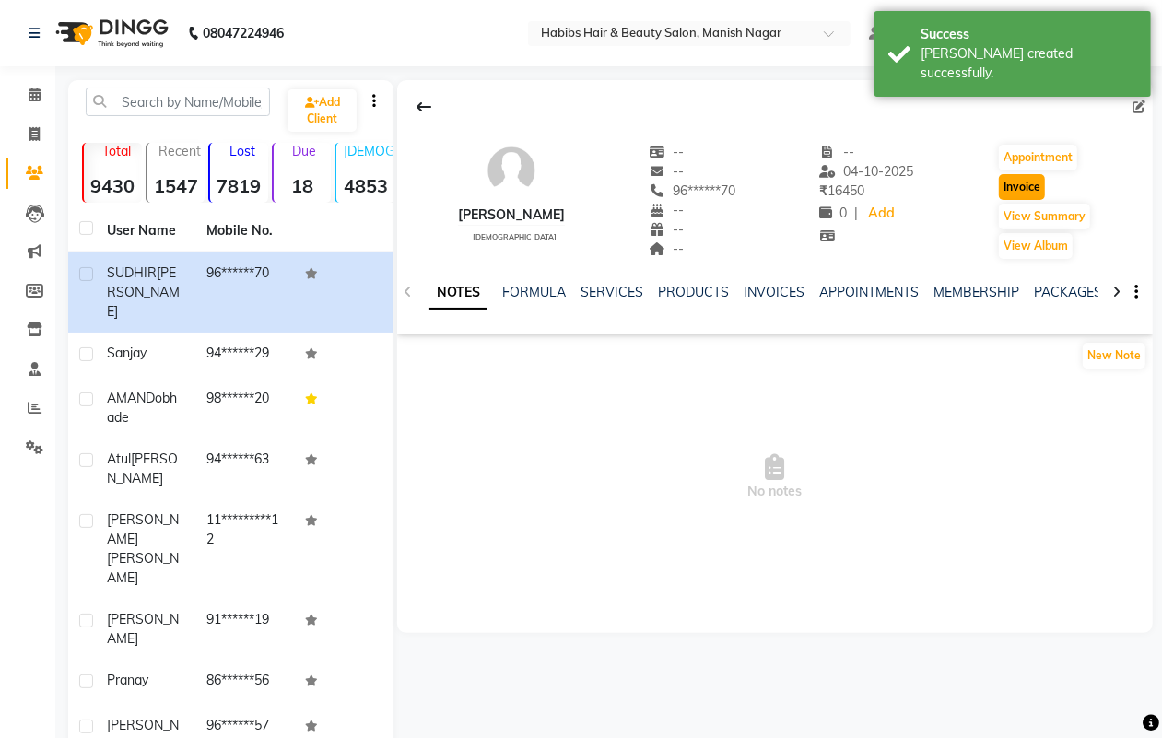
click at [1021, 189] on button "Invoice" at bounding box center [1022, 187] width 46 height 26
select select "3804"
select select "service"
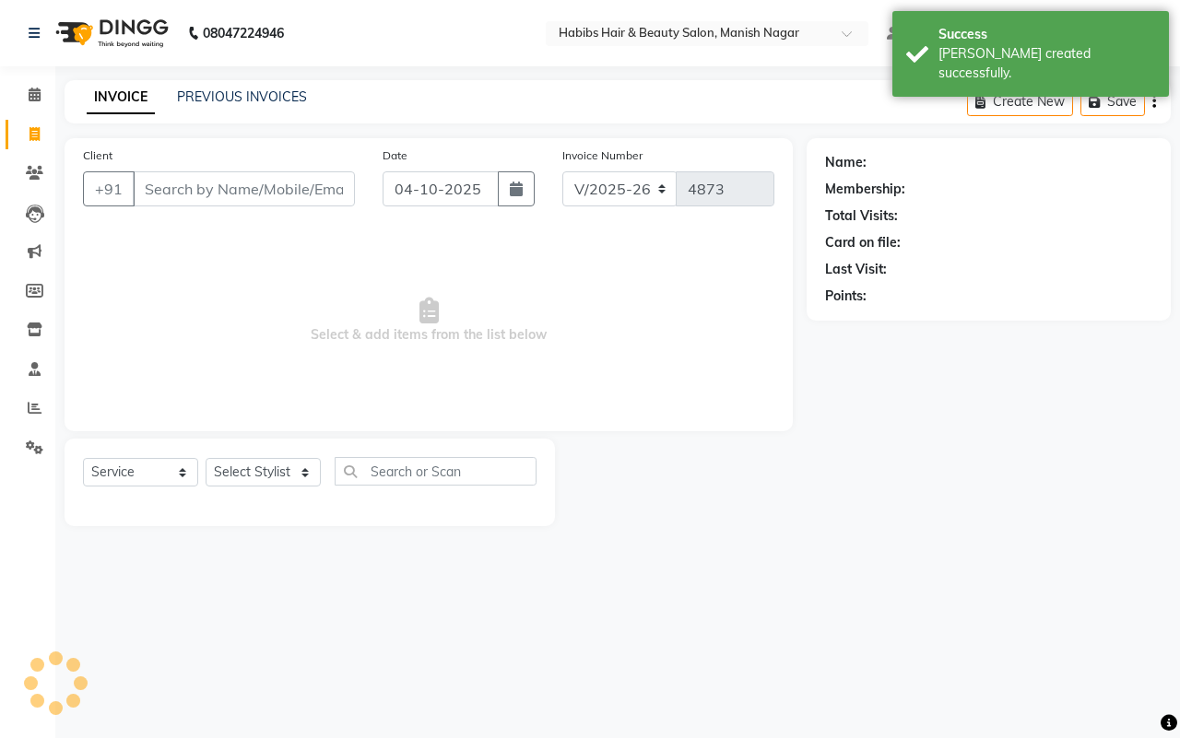
type input "96******70"
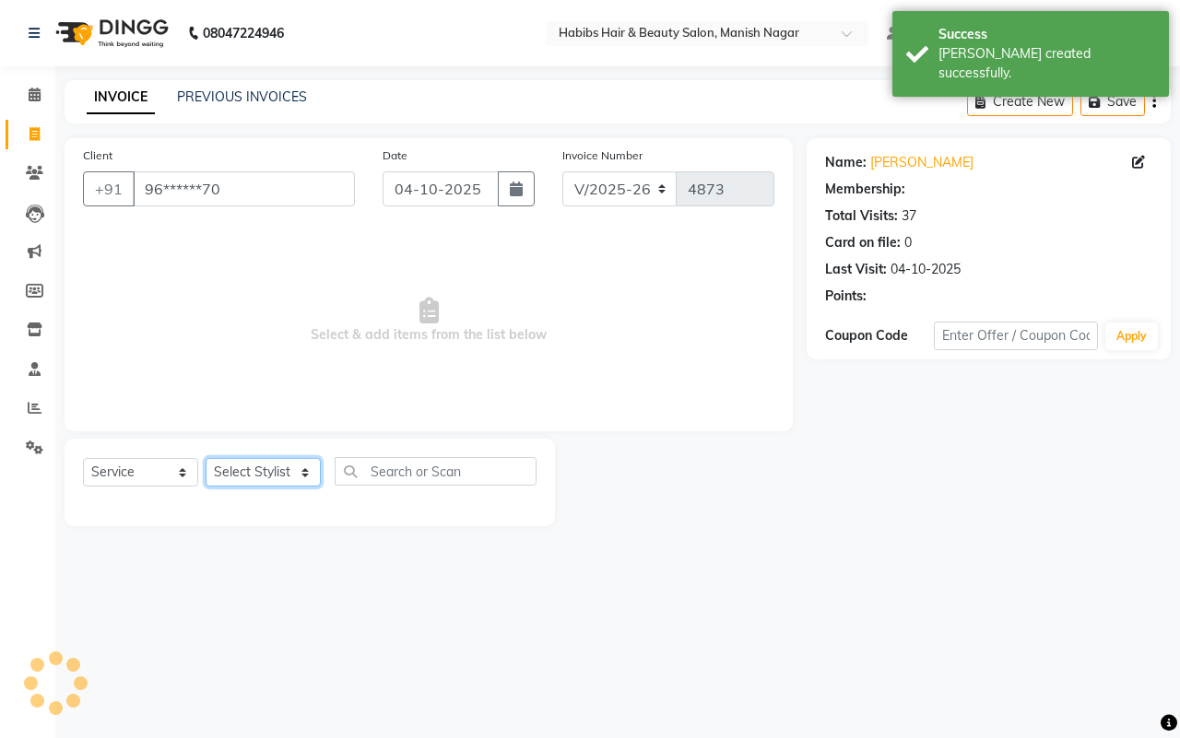
click at [238, 462] on select "Select Stylist [PERSON_NAME] [PERSON_NAME] [PERSON_NAME] [PERSON_NAME] Sachin […" at bounding box center [263, 472] width 115 height 29
select select "18781"
click at [206, 458] on select "Select Stylist [PERSON_NAME] [PERSON_NAME] [PERSON_NAME] [PERSON_NAME] Sachin […" at bounding box center [263, 472] width 115 height 29
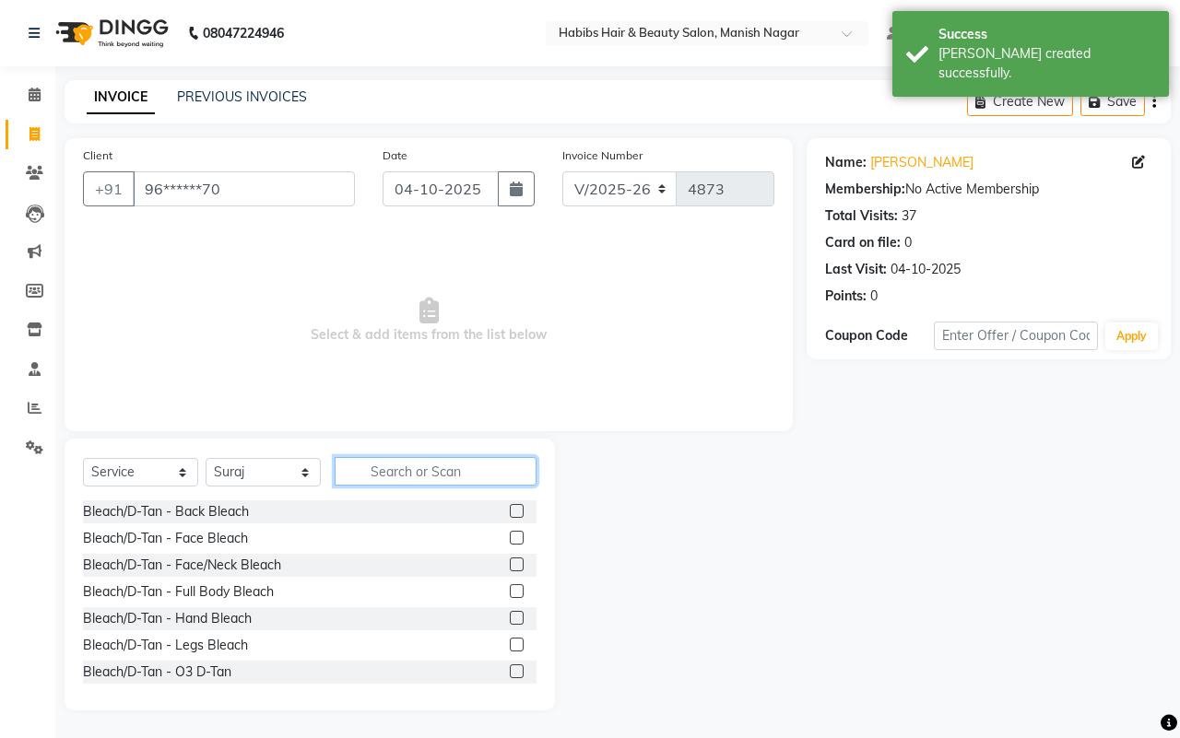
click at [375, 467] on input "text" at bounding box center [436, 471] width 202 height 29
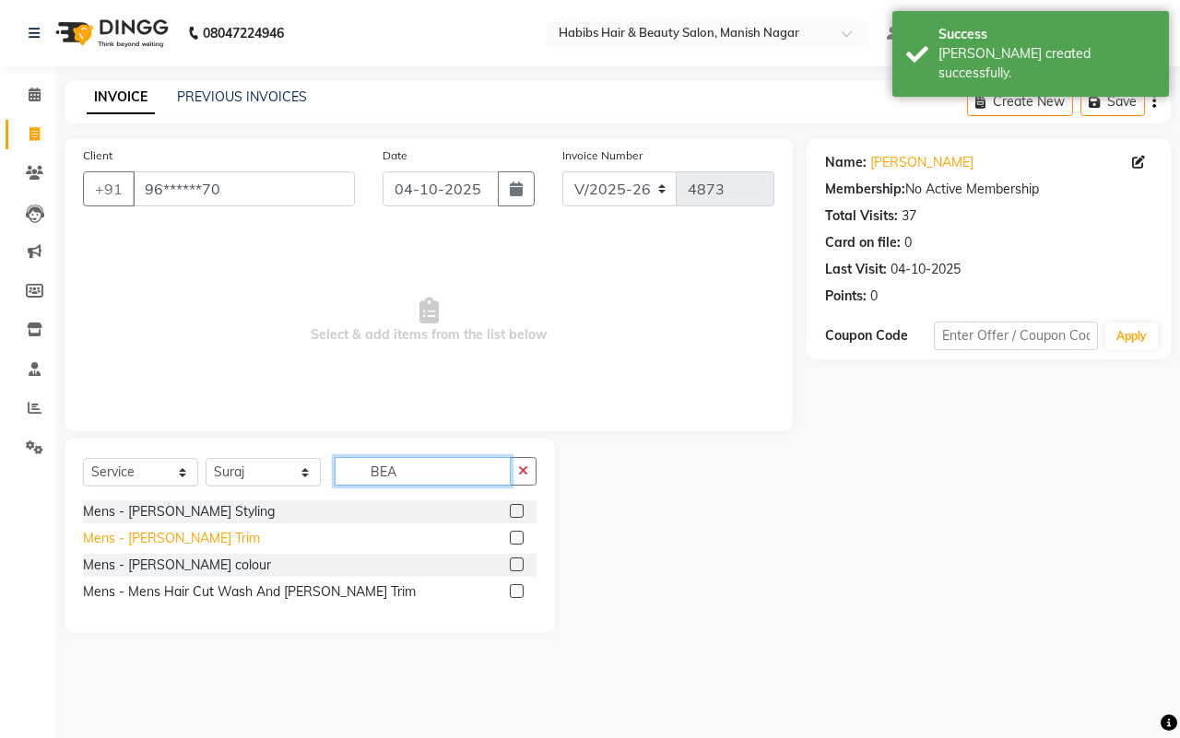
type input "BEA"
click at [141, 535] on div "Mens - [PERSON_NAME] Trim" at bounding box center [171, 538] width 177 height 19
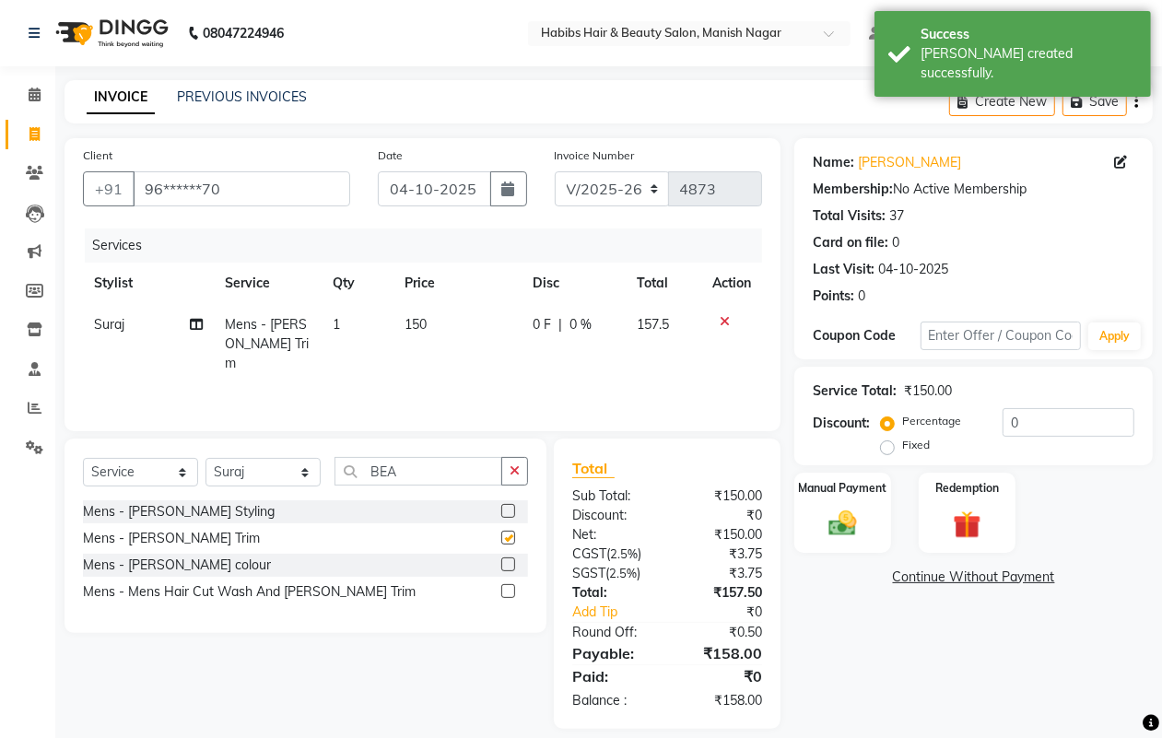
checkbox input "false"
click at [1136, 102] on icon "button" at bounding box center [1137, 101] width 4 height 1
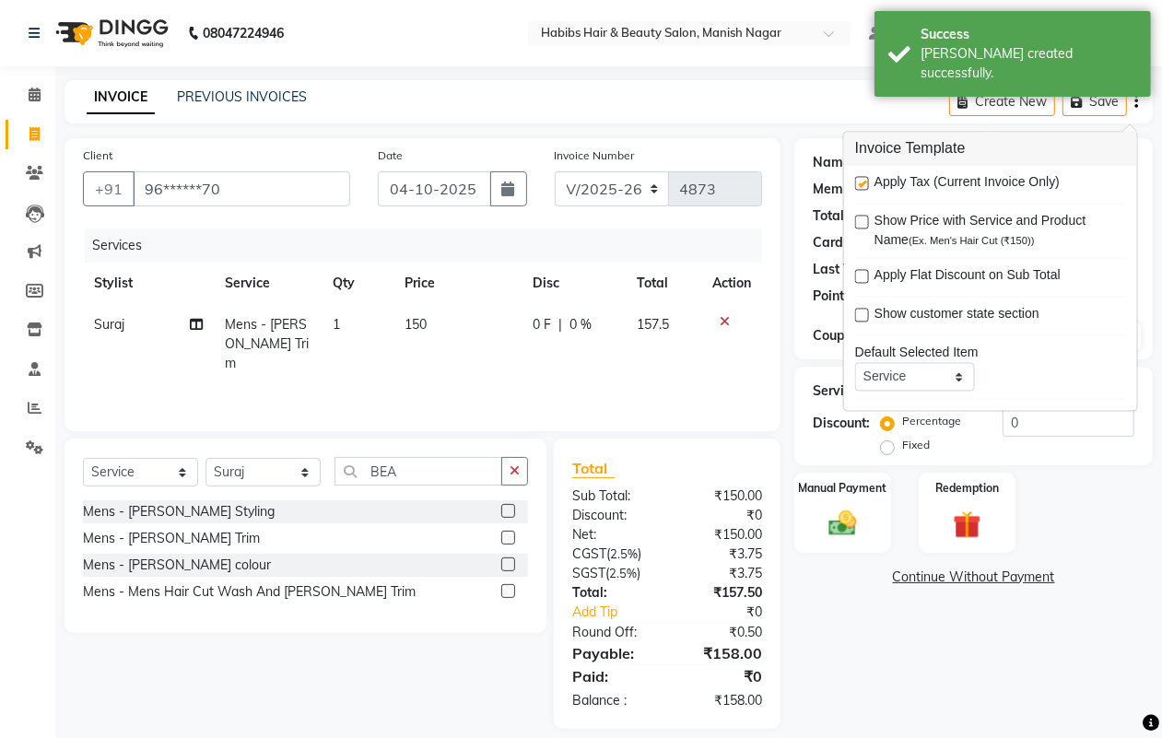
click at [862, 185] on label at bounding box center [862, 184] width 14 height 14
click at [862, 185] on input "checkbox" at bounding box center [861, 185] width 12 height 12
checkbox input "false"
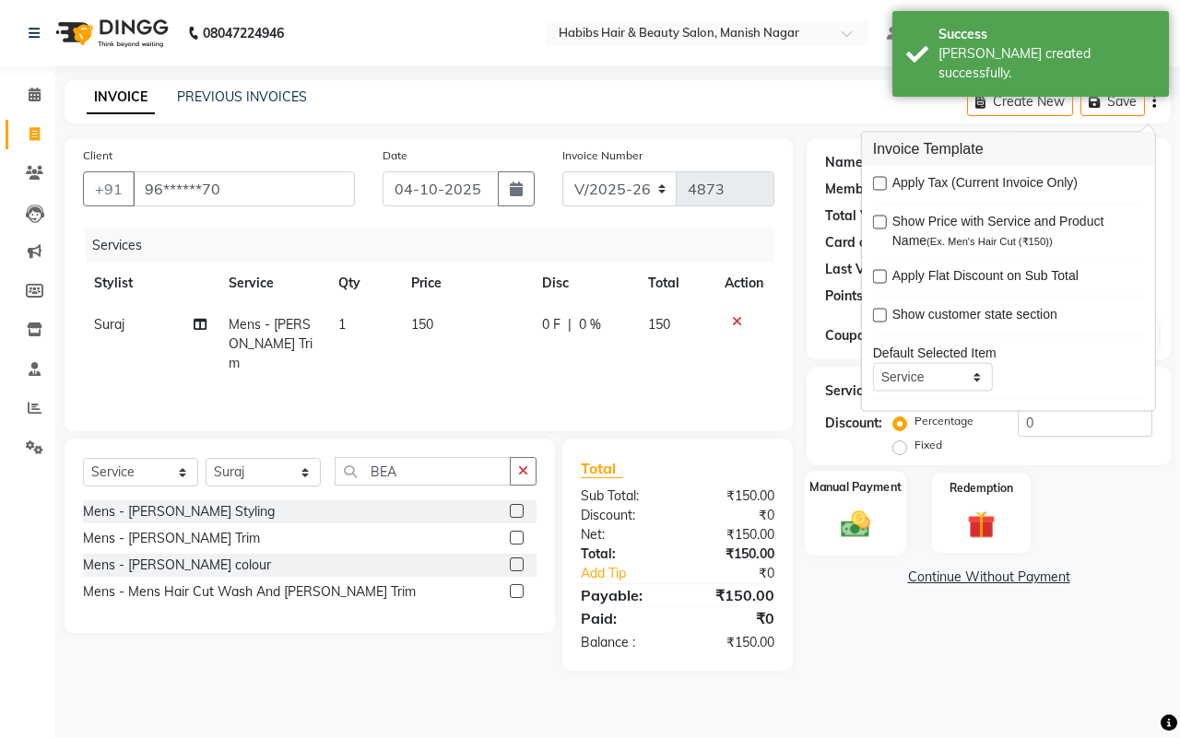
drag, startPoint x: 832, startPoint y: 514, endPoint x: 869, endPoint y: 523, distance: 37.8
click at [835, 514] on img at bounding box center [855, 524] width 48 height 34
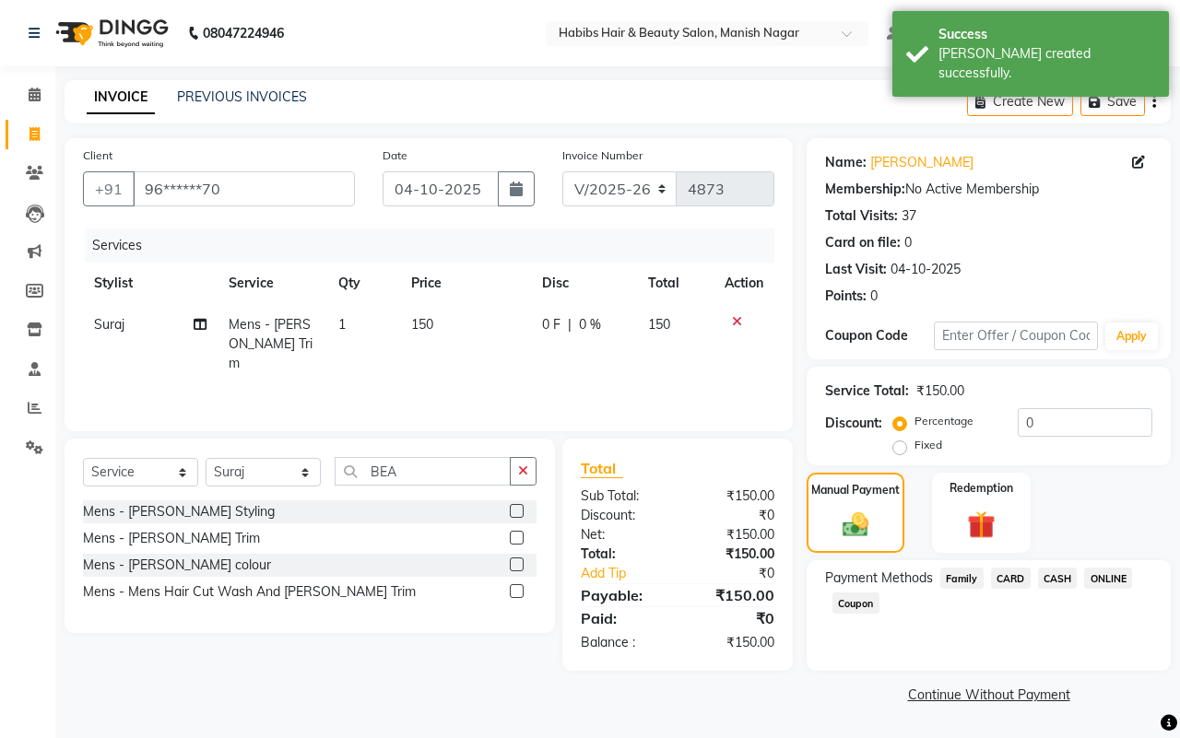
click at [1100, 574] on span "ONLINE" at bounding box center [1108, 578] width 48 height 21
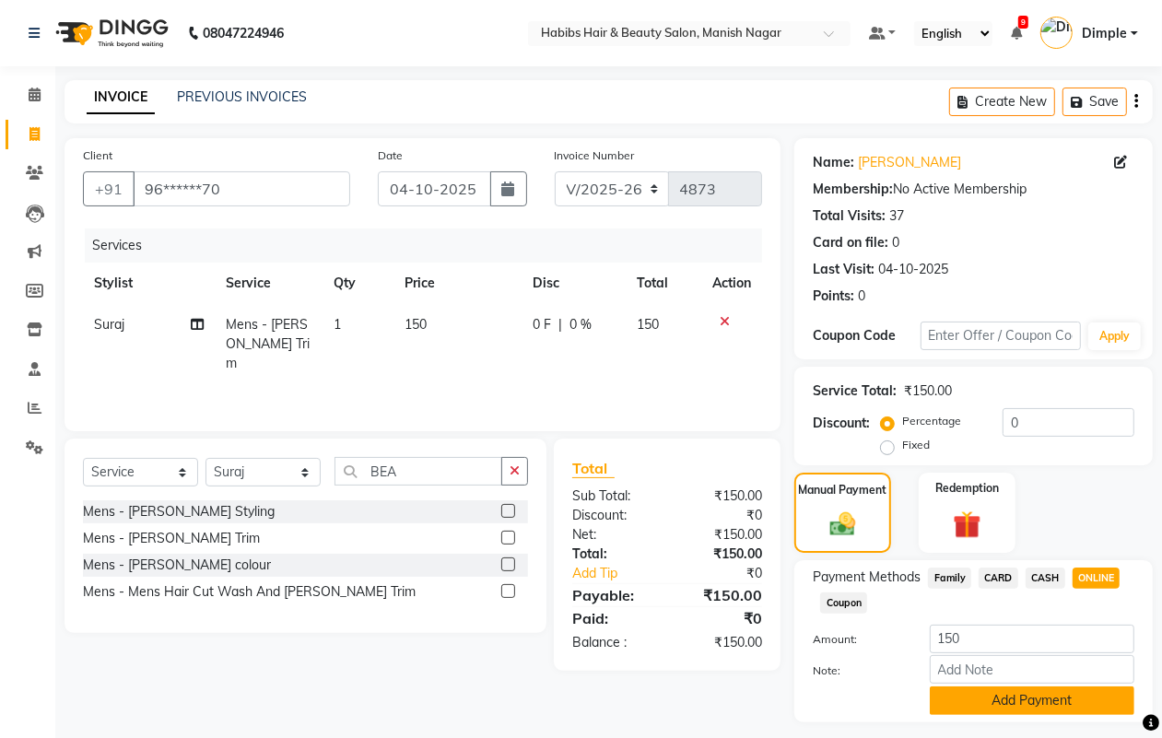
click at [1003, 693] on button "Add Payment" at bounding box center [1032, 701] width 205 height 29
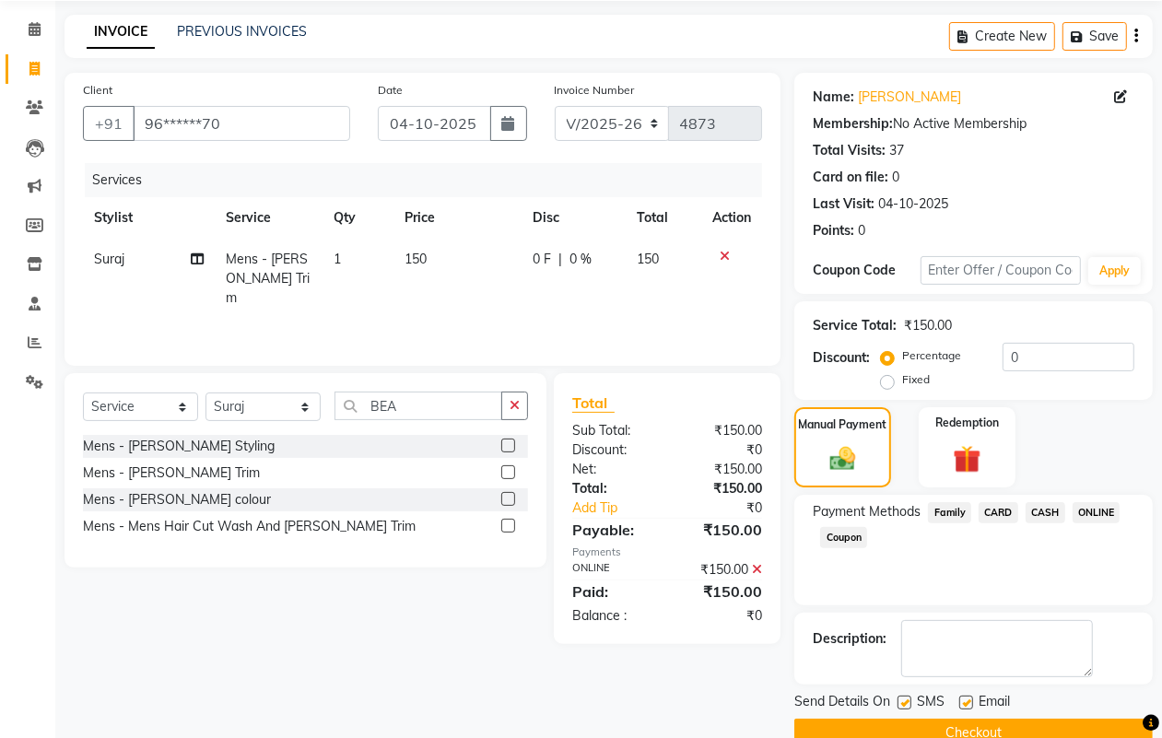
scroll to position [102, 0]
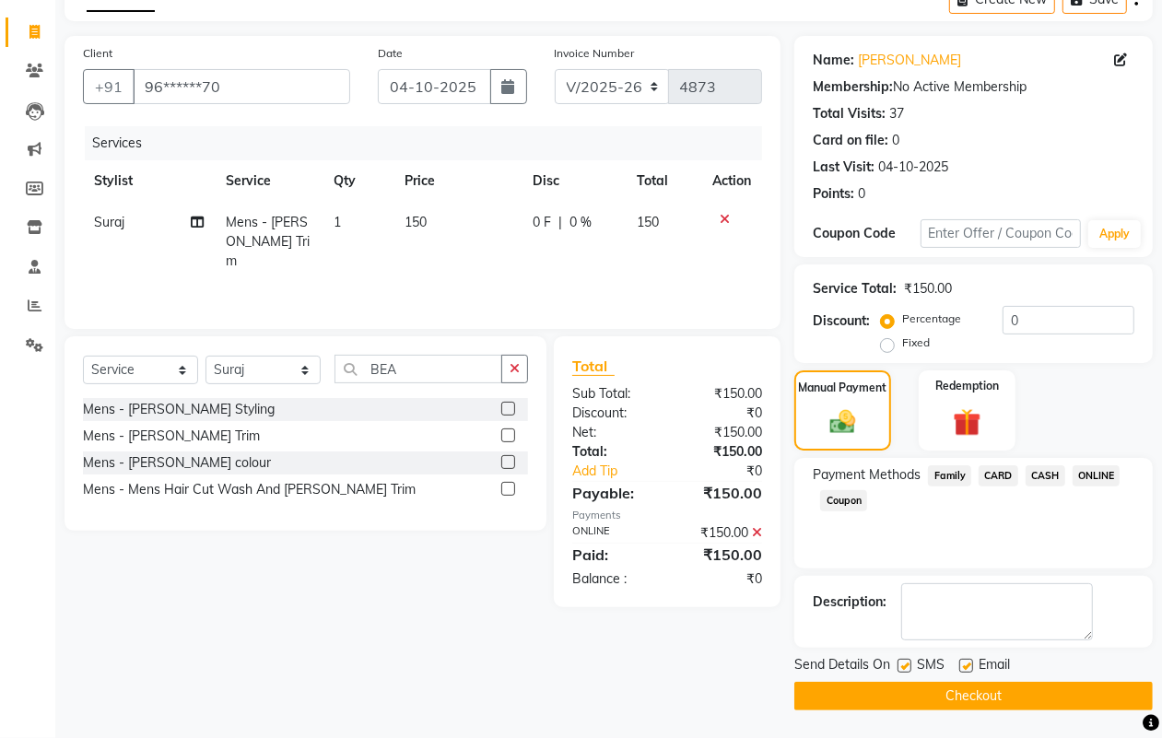
click at [1002, 687] on button "Checkout" at bounding box center [974, 696] width 359 height 29
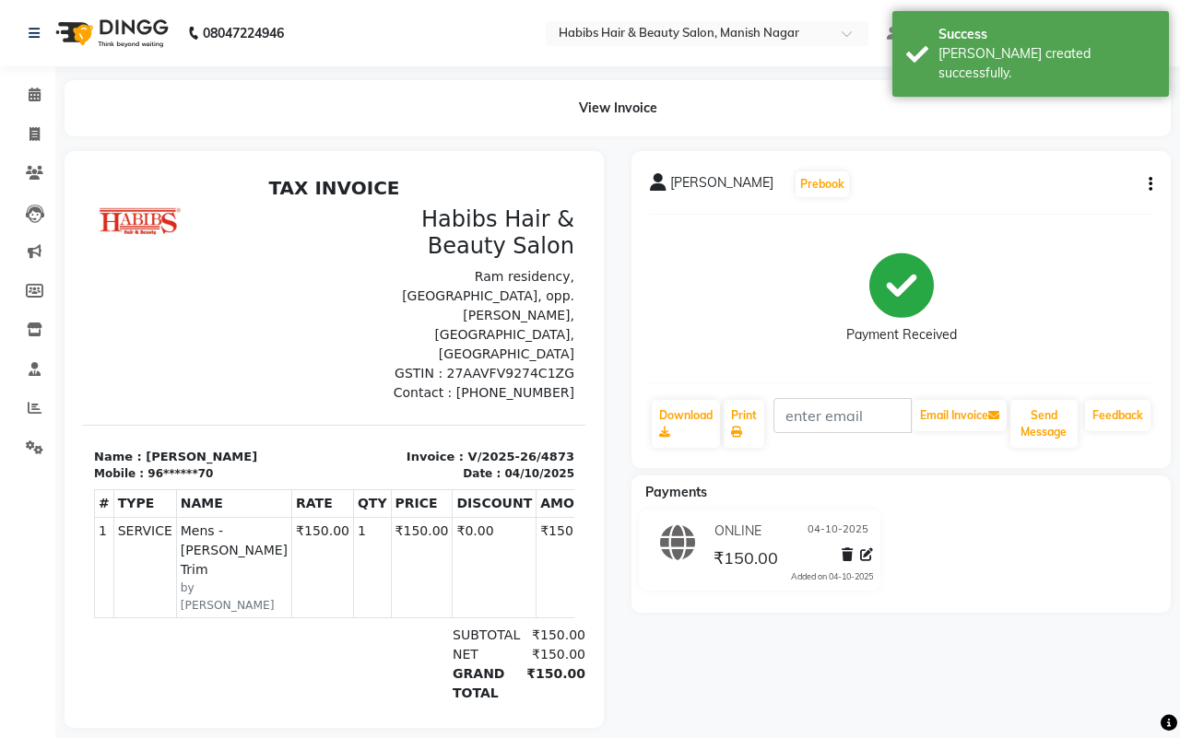
select select "3804"
select select "service"
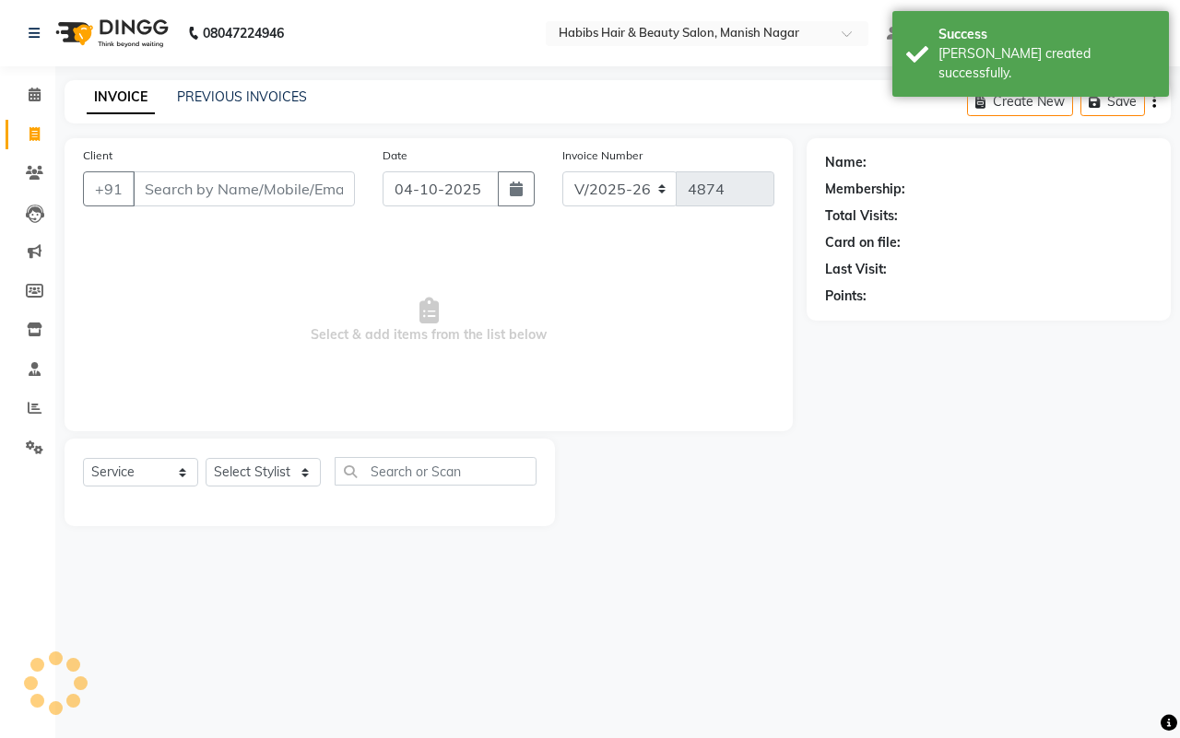
click at [152, 181] on input "Client" at bounding box center [244, 188] width 222 height 35
type input "96******70"
click at [153, 189] on input "96******70" at bounding box center [244, 188] width 222 height 35
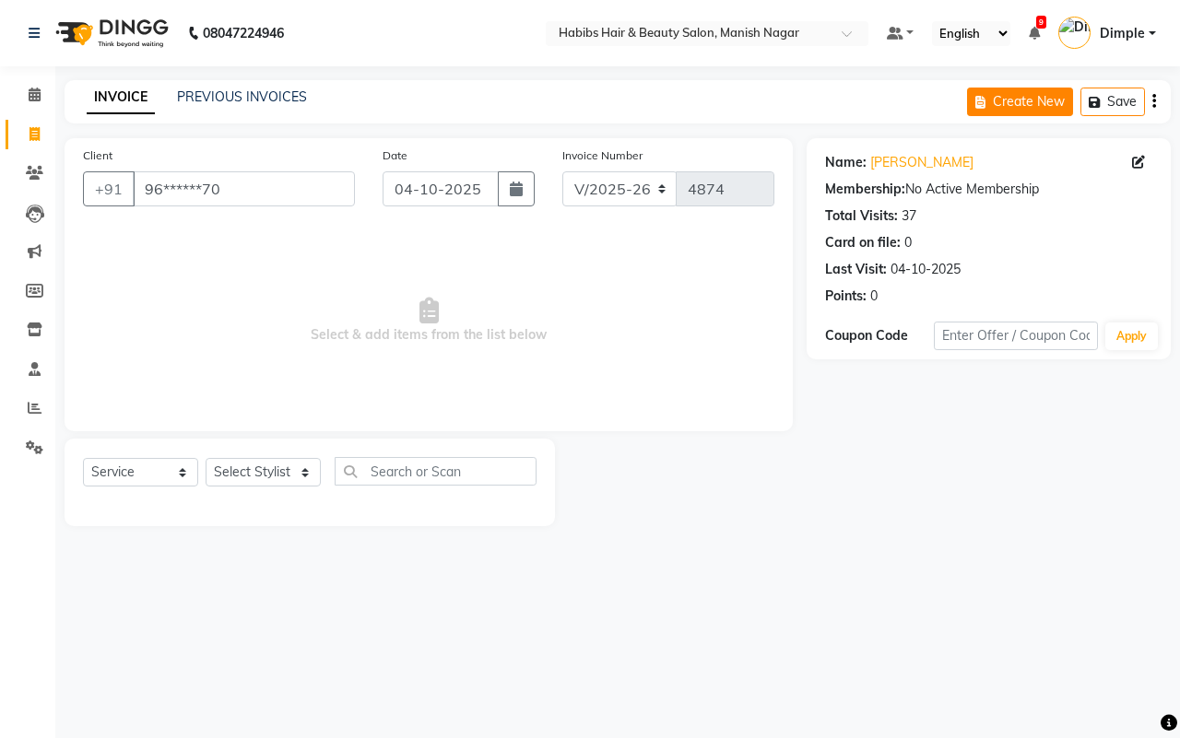
click at [1030, 94] on button "Create New" at bounding box center [1020, 102] width 106 height 29
select select "3804"
select select "service"
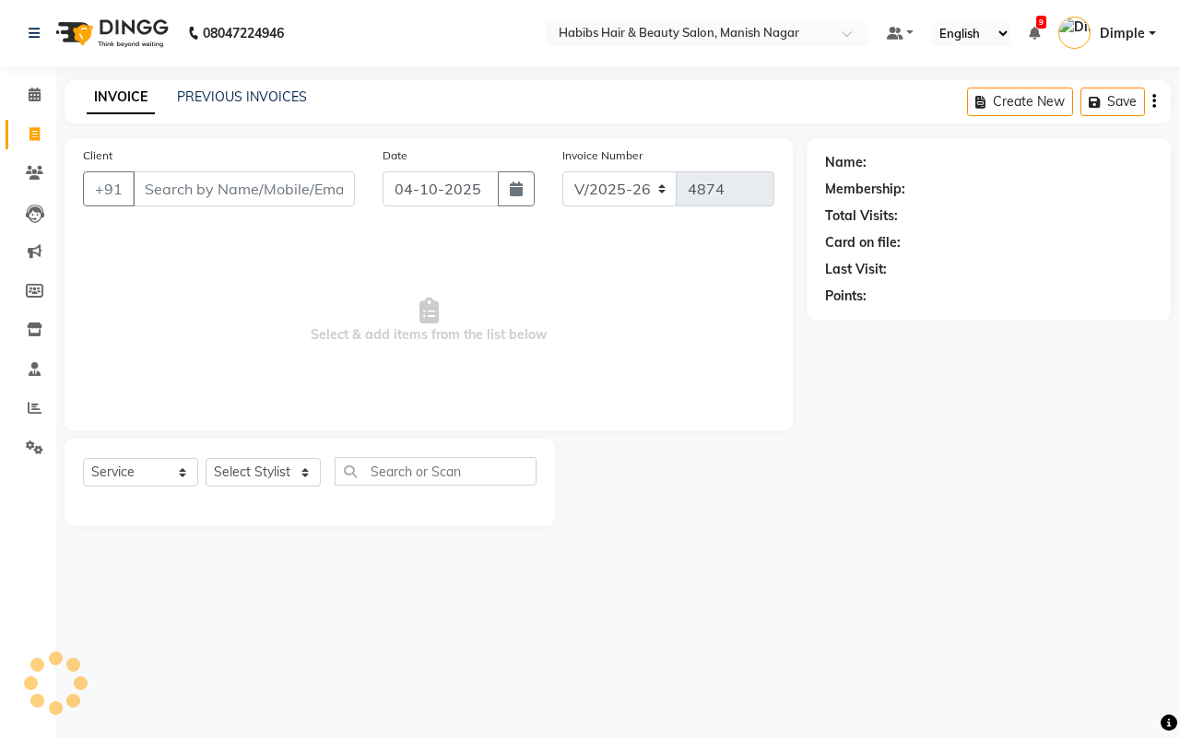
click at [222, 187] on input "Client" at bounding box center [244, 188] width 222 height 35
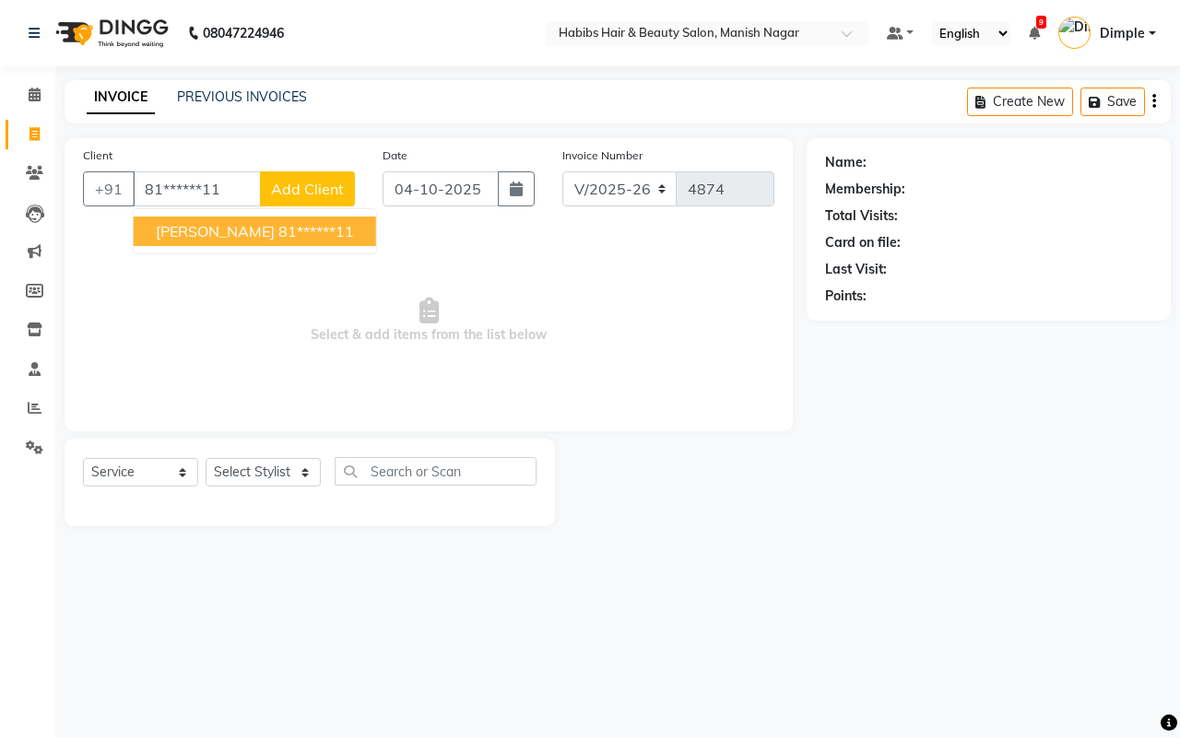
type input "81******11"
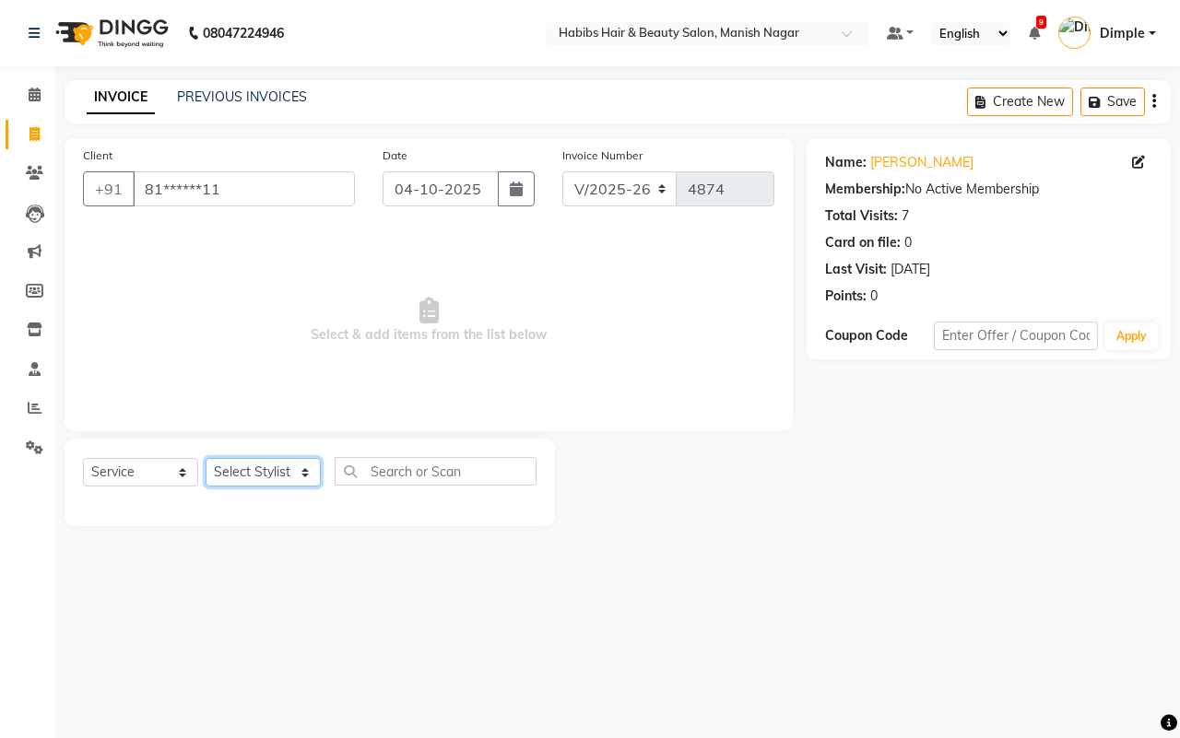
click at [278, 467] on select "Select Stylist [PERSON_NAME] [PERSON_NAME] [PERSON_NAME] [PERSON_NAME] Sachin […" at bounding box center [263, 472] width 115 height 29
select select "30681"
click at [206, 458] on select "Select Stylist [PERSON_NAME] [PERSON_NAME] [PERSON_NAME] [PERSON_NAME] Sachin […" at bounding box center [263, 472] width 115 height 29
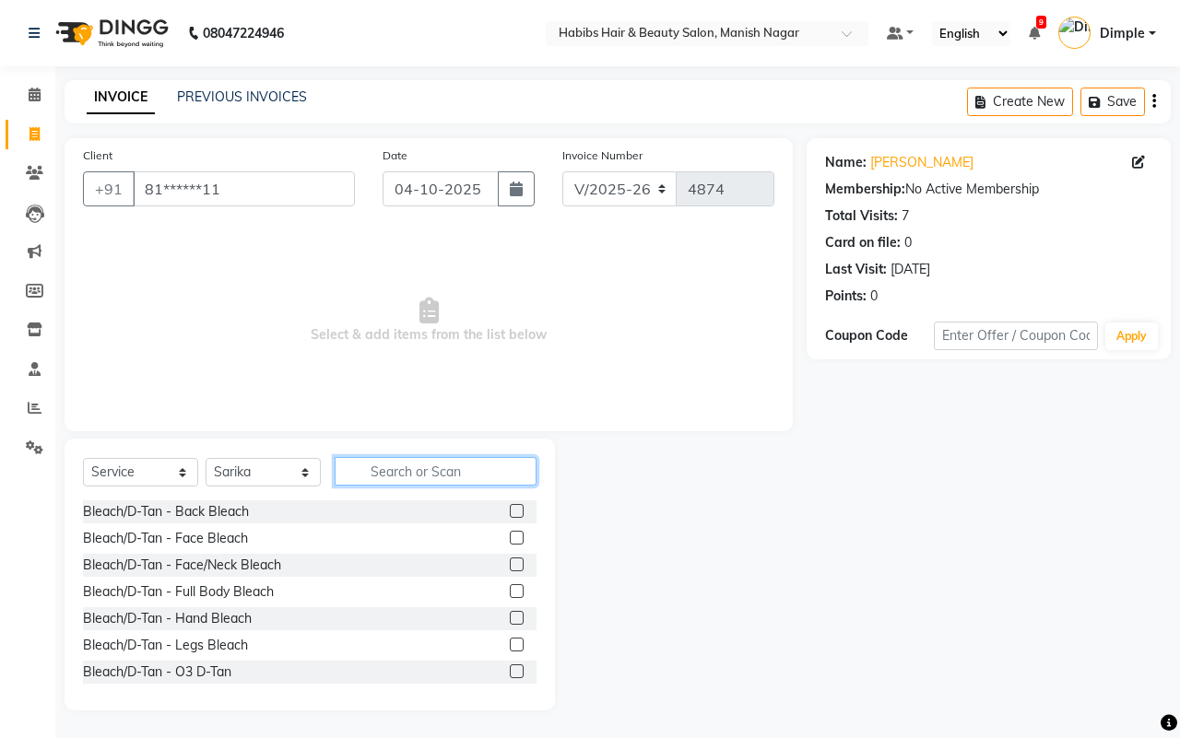
click at [394, 472] on input "text" at bounding box center [436, 471] width 202 height 29
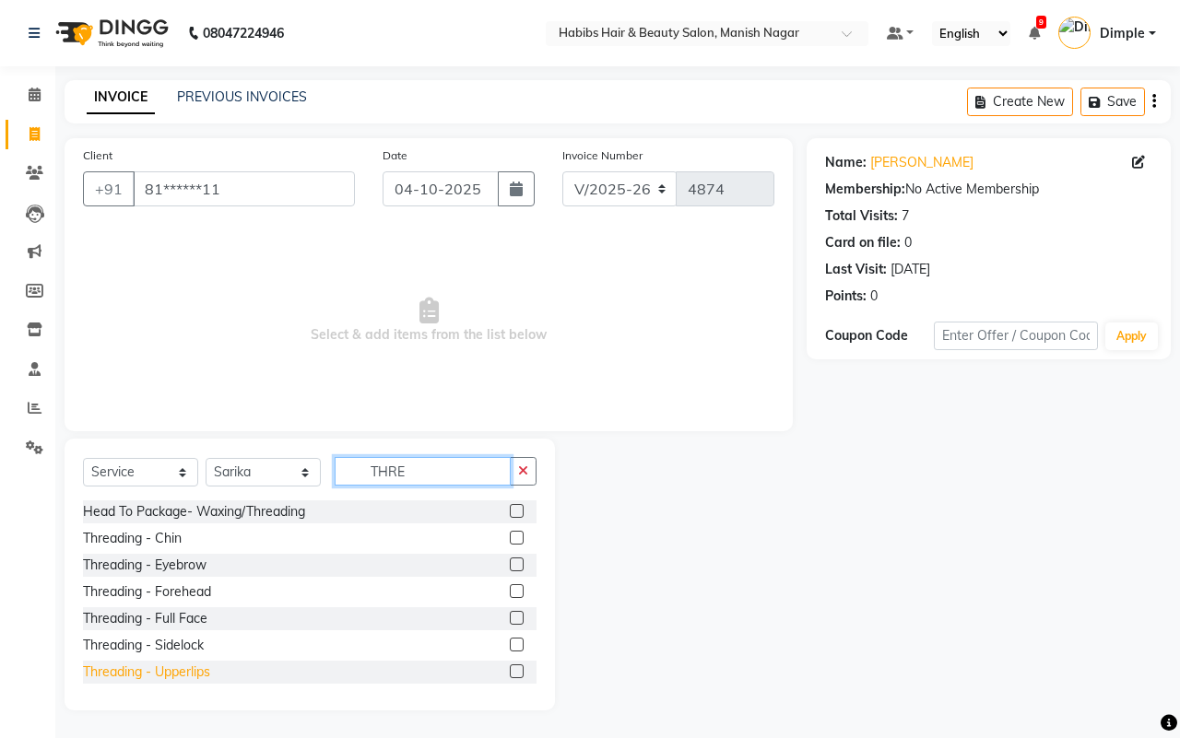
type input "THRE"
click at [190, 668] on div "Threading - Upperlips" at bounding box center [146, 672] width 127 height 19
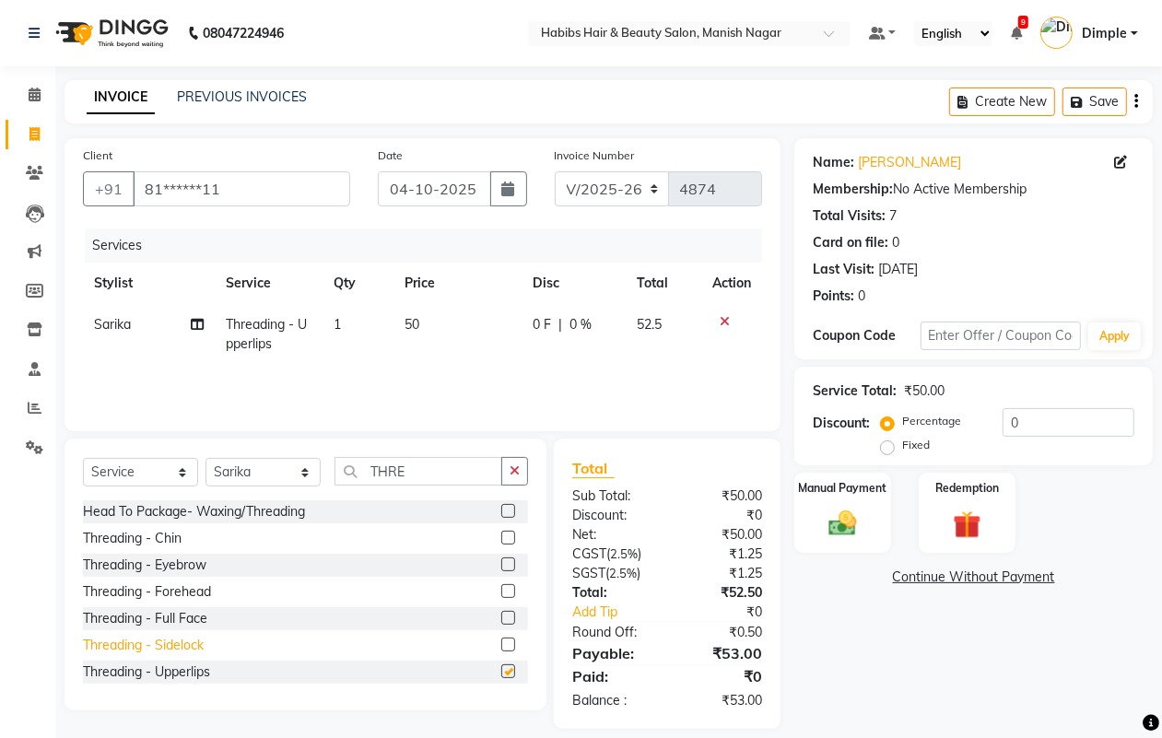
checkbox input "false"
click at [196, 591] on div "Threading - Forehead" at bounding box center [147, 592] width 128 height 19
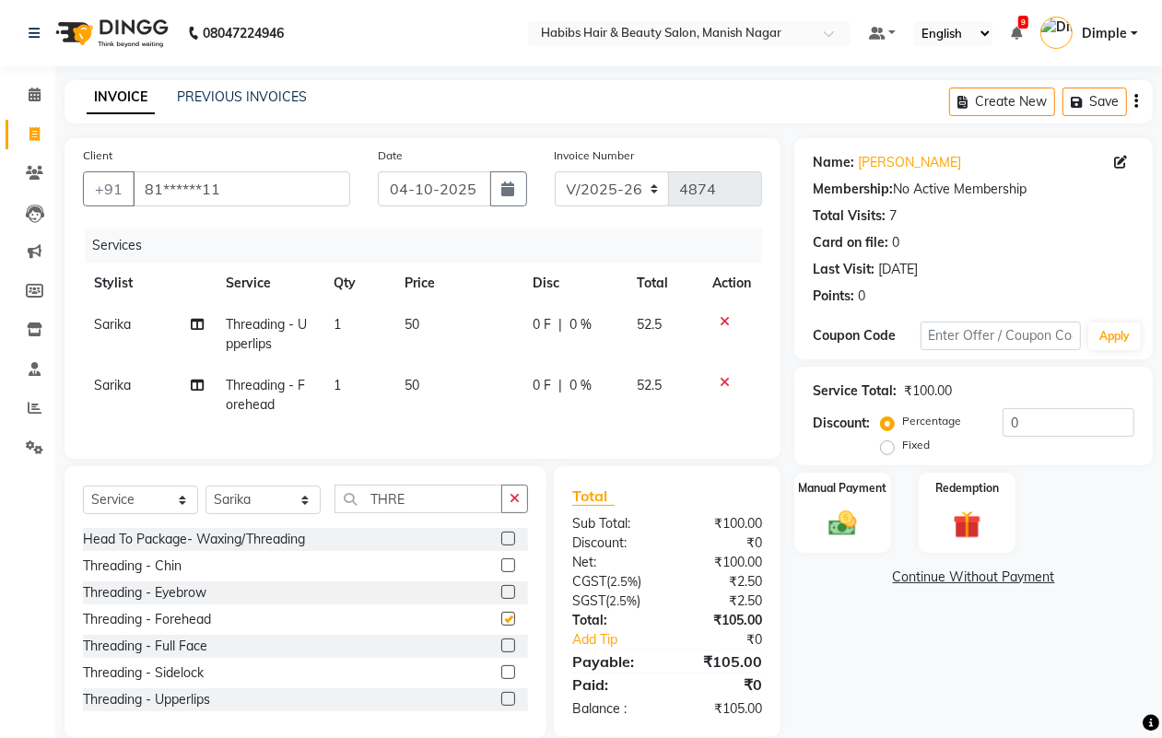
checkbox input "false"
click at [195, 603] on div "Threading - Eyebrow" at bounding box center [145, 592] width 124 height 19
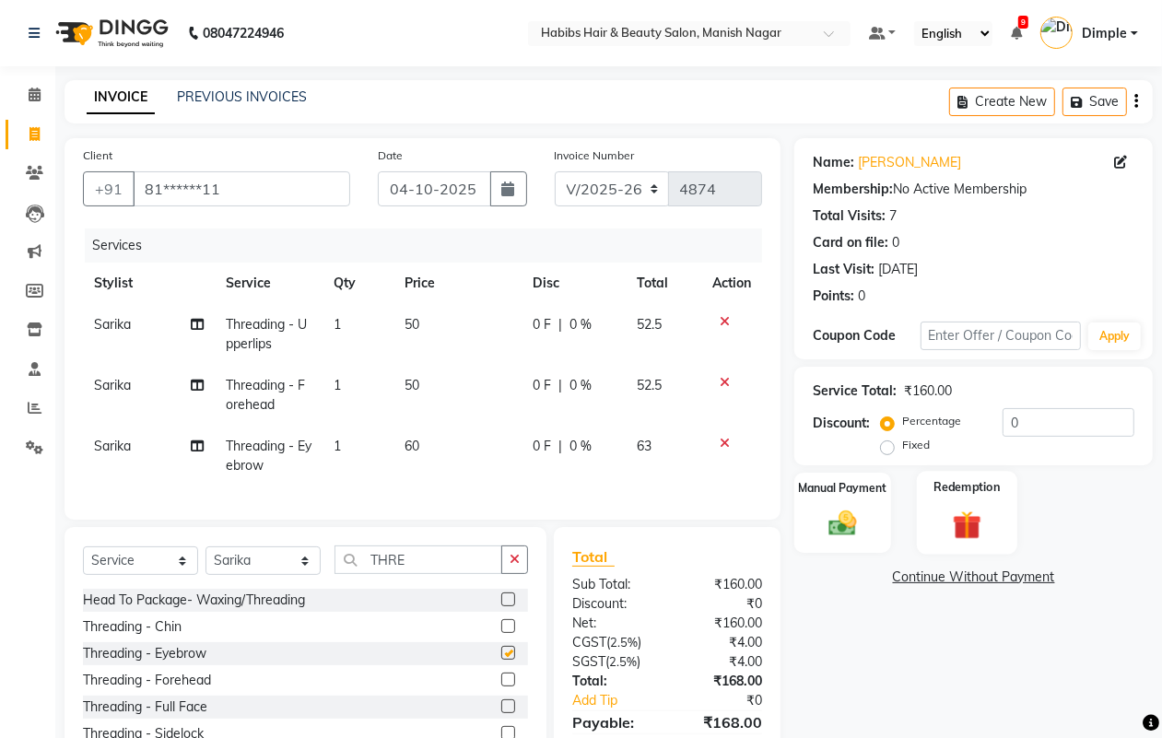
checkbox input "false"
click at [1135, 102] on button "button" at bounding box center [1137, 101] width 4 height 43
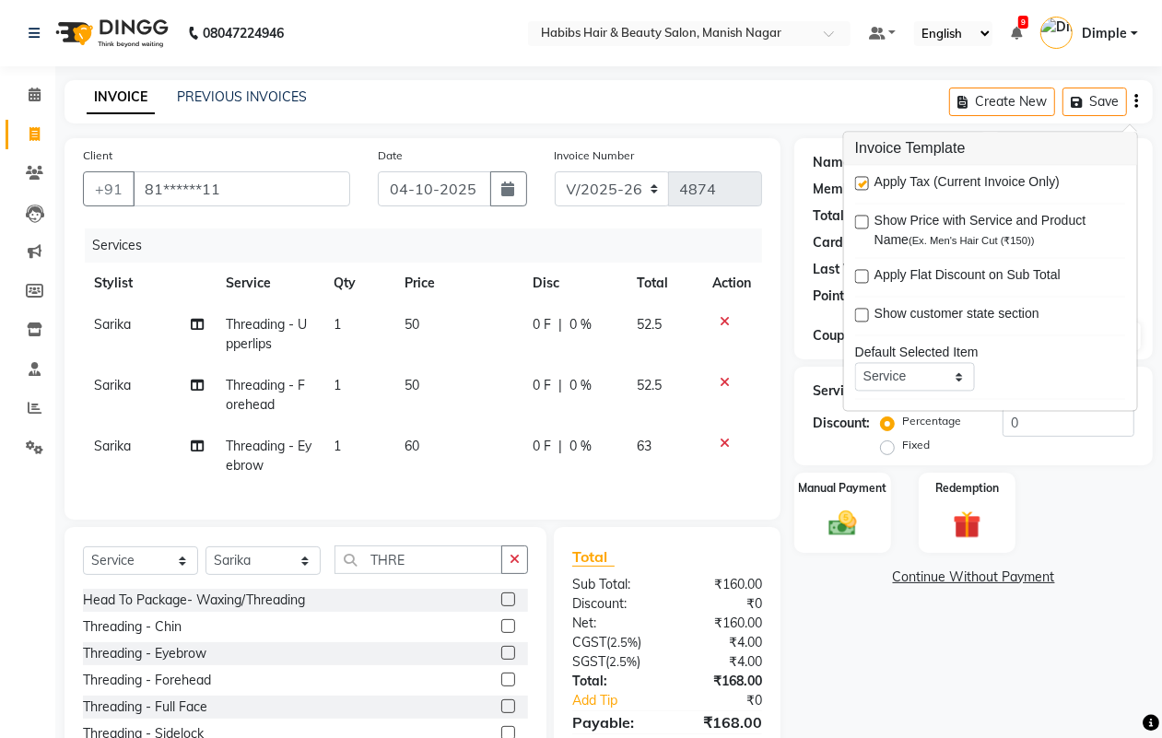
click at [858, 186] on label at bounding box center [862, 184] width 14 height 14
click at [858, 186] on input "checkbox" at bounding box center [861, 185] width 12 height 12
checkbox input "false"
click at [823, 517] on img at bounding box center [842, 523] width 46 height 33
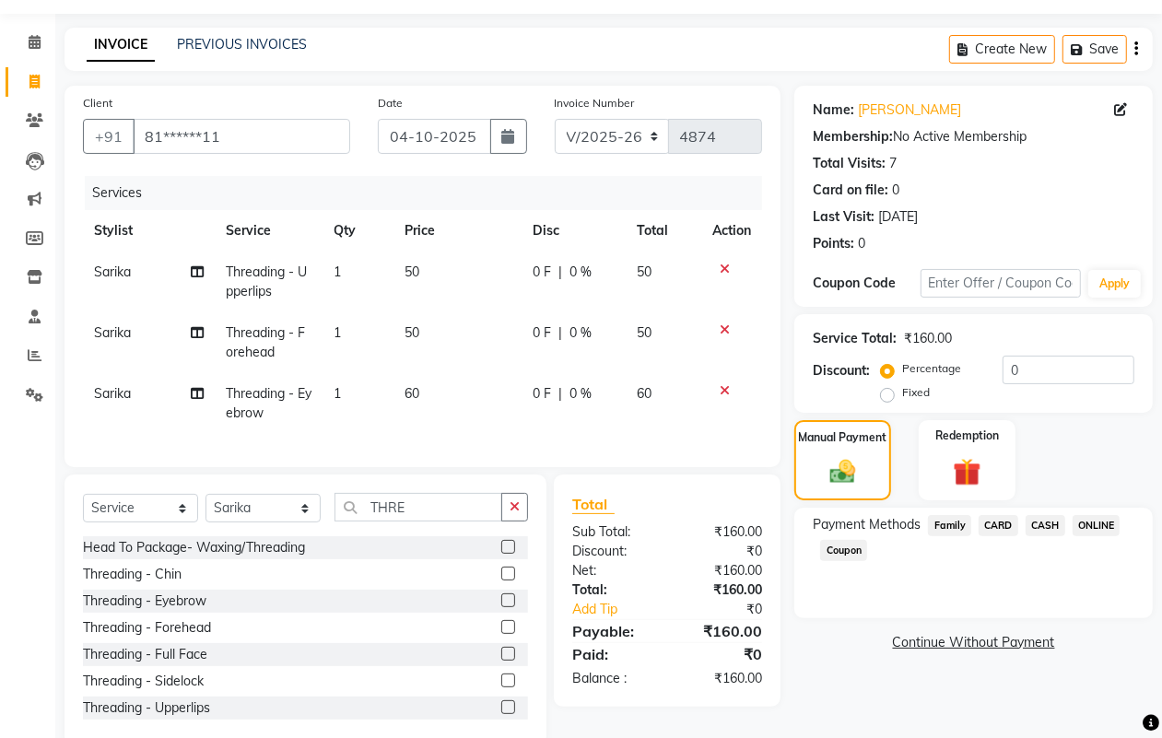
scroll to position [106, 0]
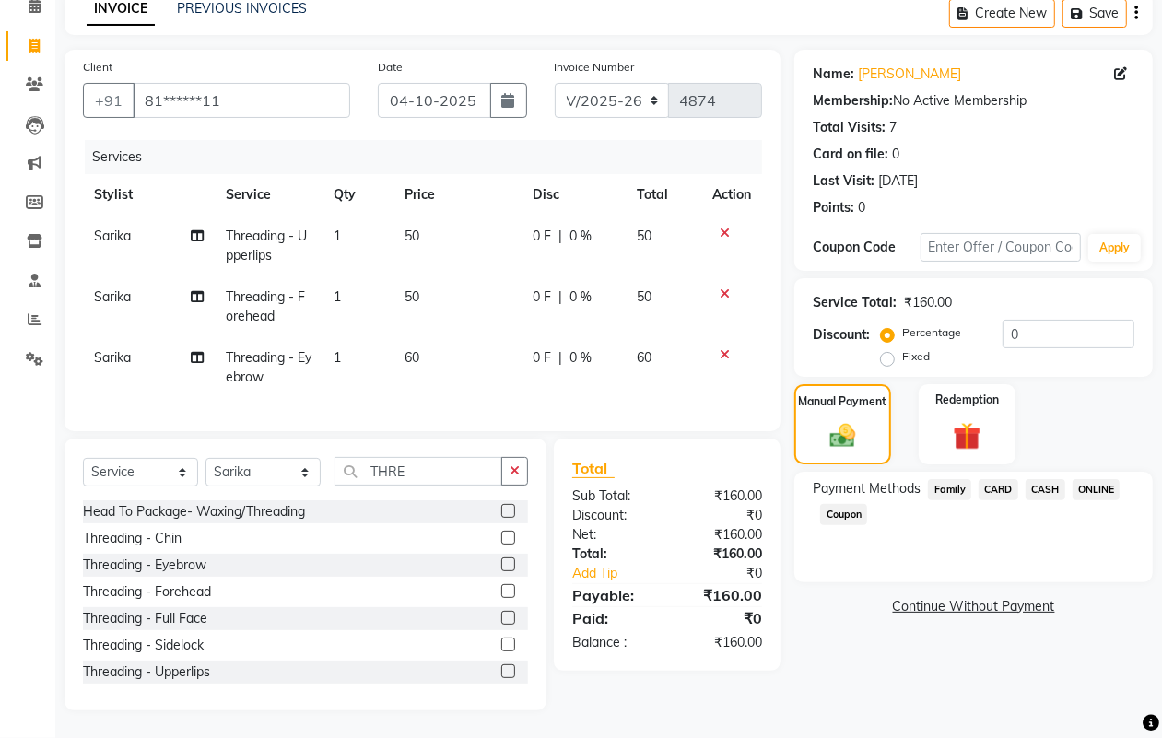
click at [1107, 479] on span "ONLINE" at bounding box center [1097, 489] width 48 height 21
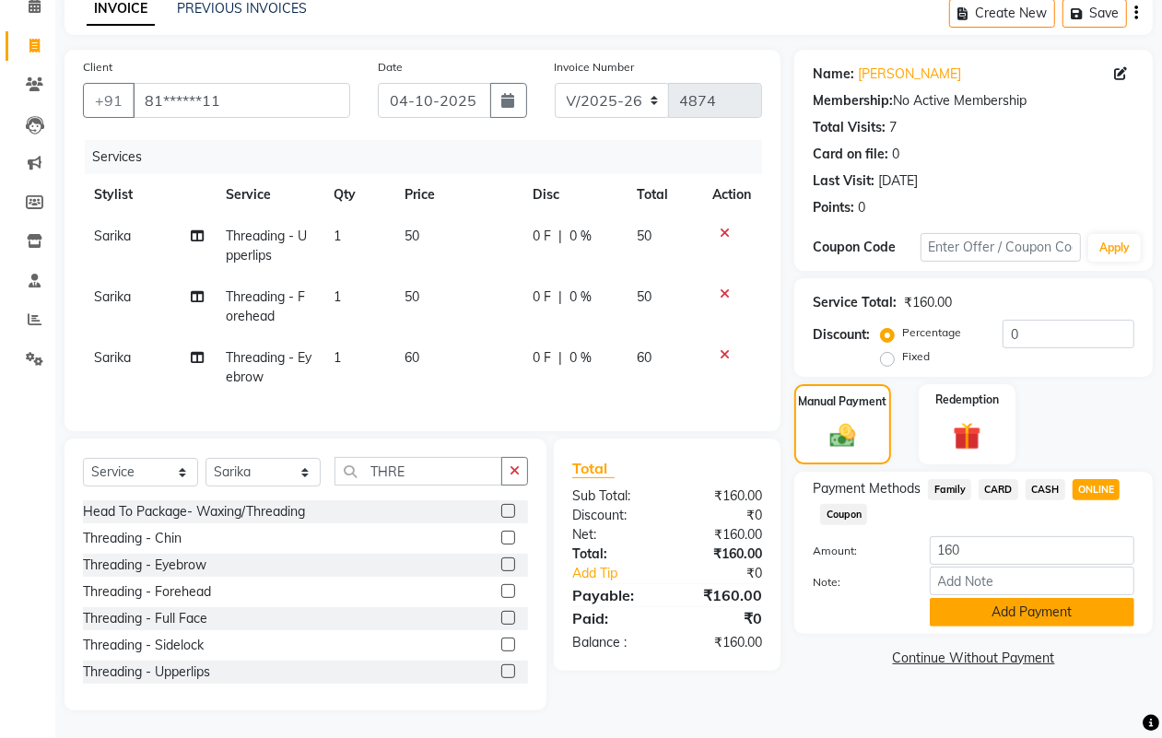
click at [1010, 605] on button "Add Payment" at bounding box center [1032, 612] width 205 height 29
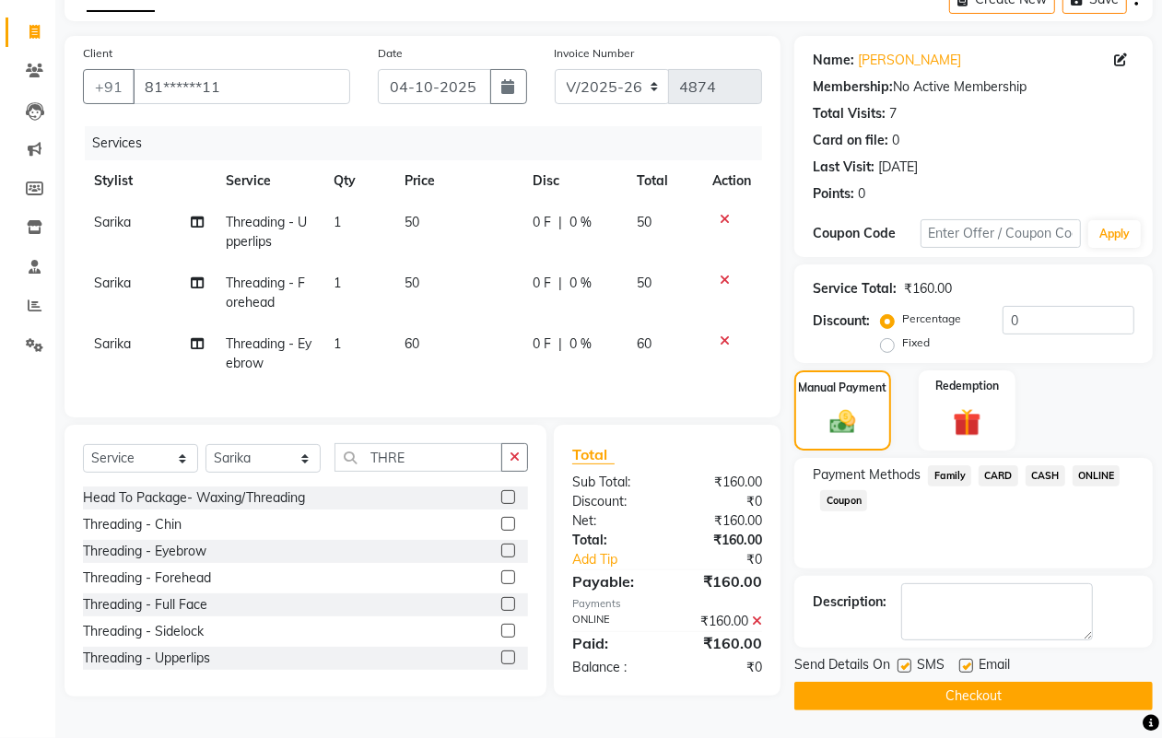
click at [1020, 694] on button "Checkout" at bounding box center [974, 696] width 359 height 29
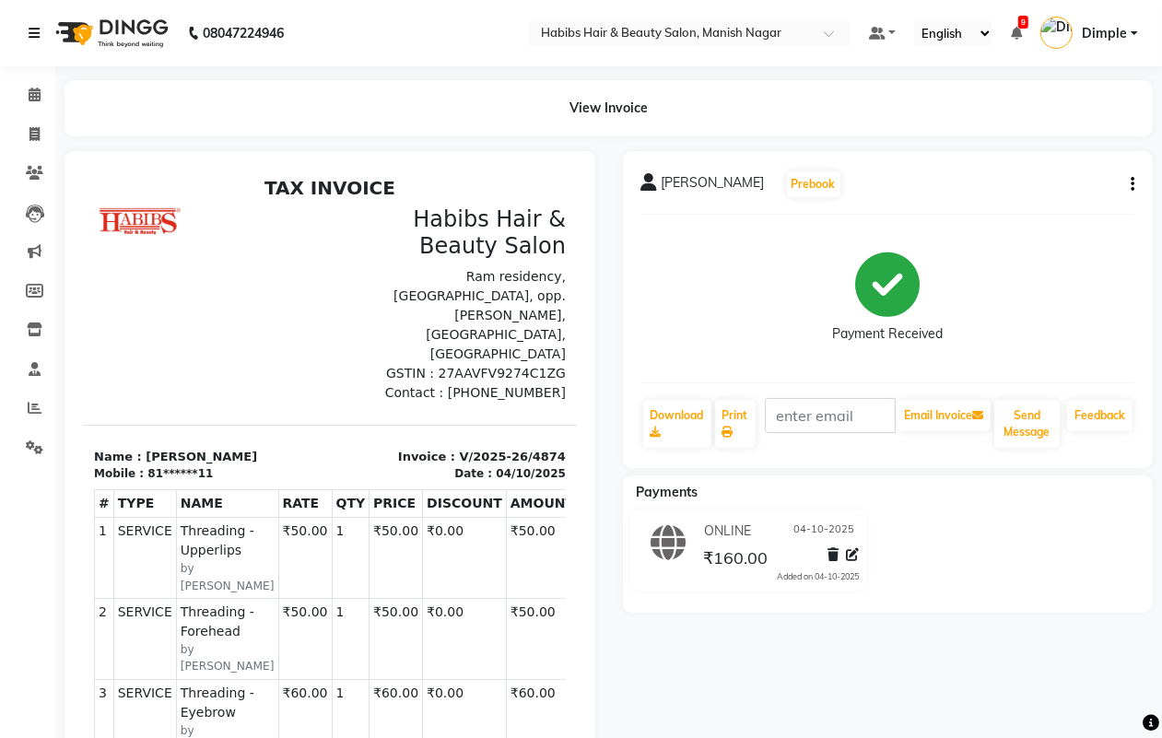
select select "3804"
select select "service"
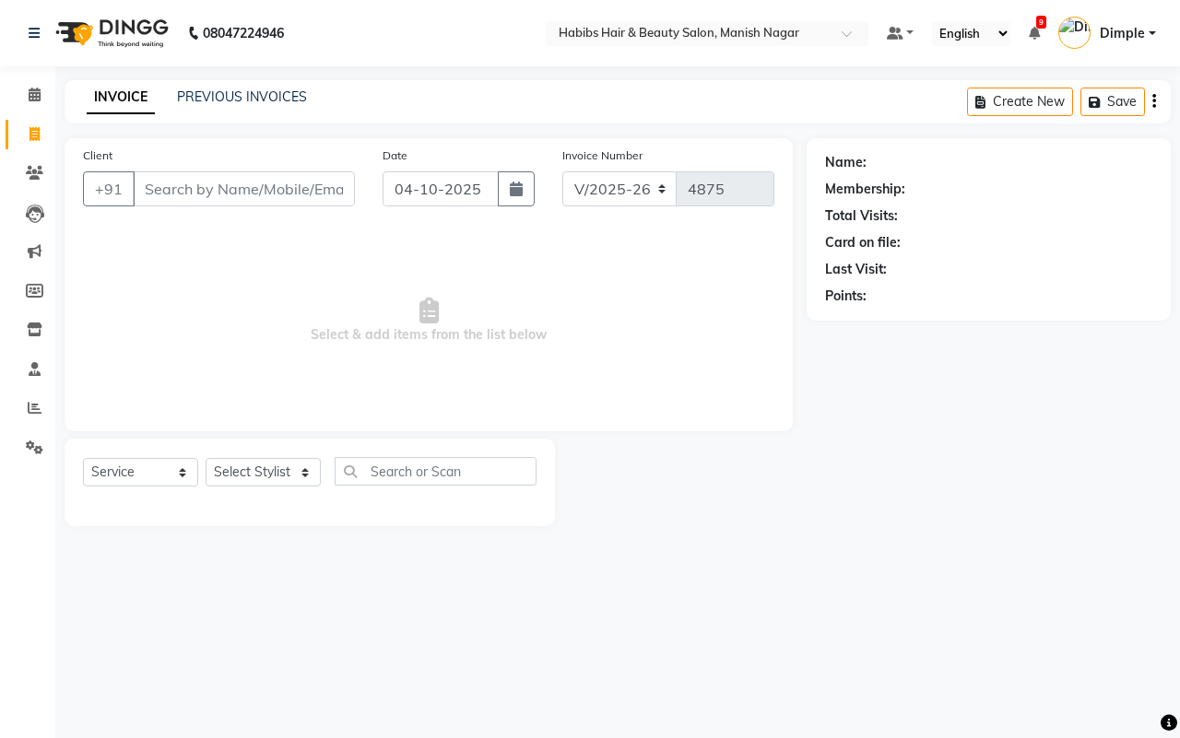
click at [141, 184] on input "Client" at bounding box center [244, 188] width 222 height 35
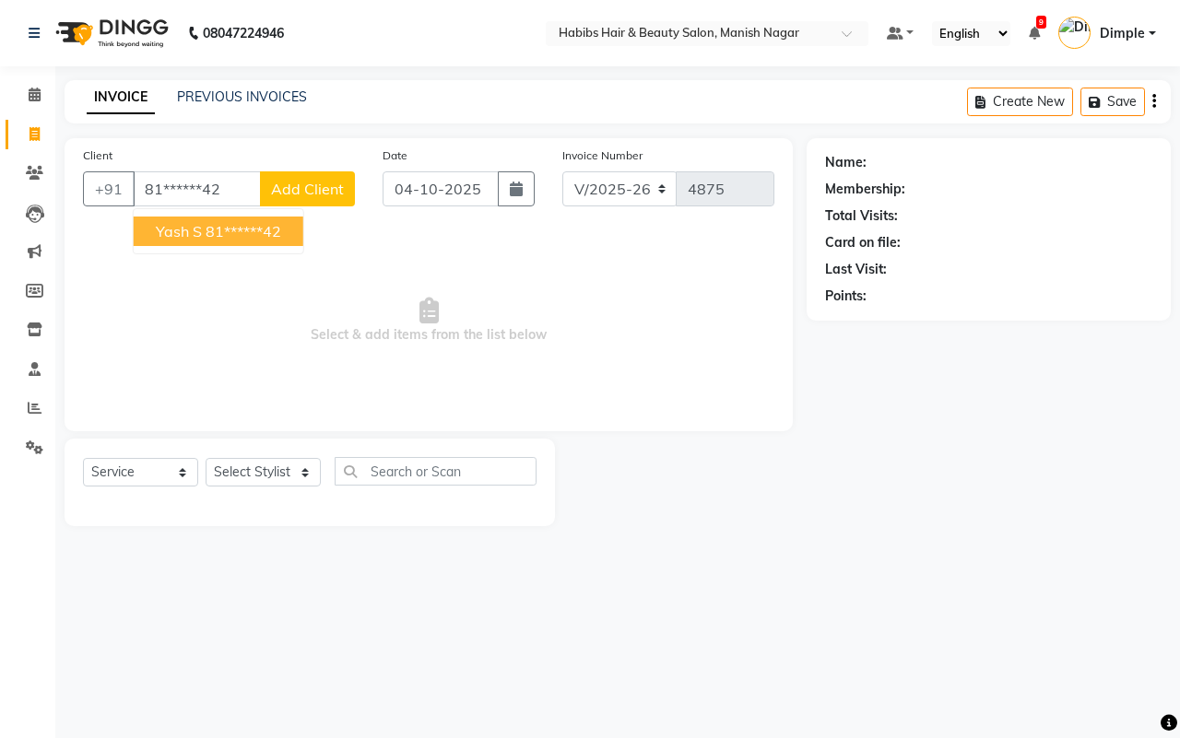
type input "81******42"
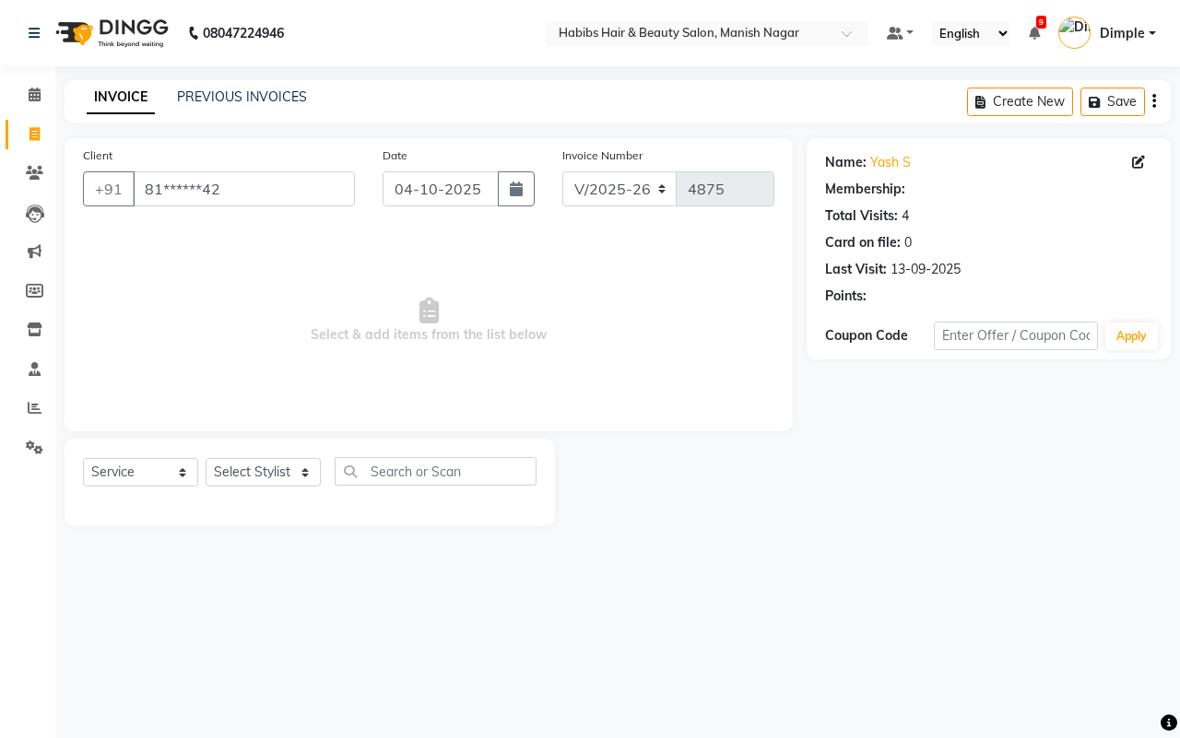
select select "1: Object"
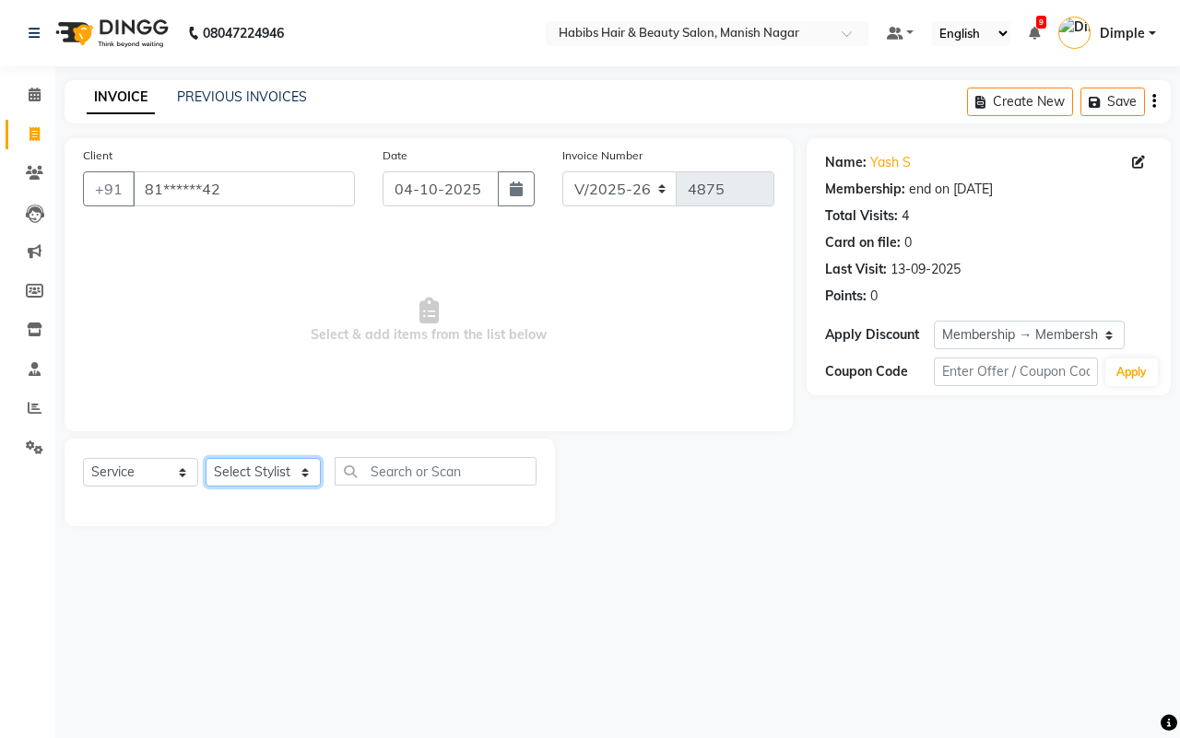
click at [241, 471] on select "Select Stylist [PERSON_NAME] [PERSON_NAME] [PERSON_NAME] [PERSON_NAME] Sachin […" at bounding box center [263, 472] width 115 height 29
select select "34633"
click at [206, 458] on select "Select Stylist [PERSON_NAME] [PERSON_NAME] [PERSON_NAME] [PERSON_NAME] Sachin […" at bounding box center [263, 472] width 115 height 29
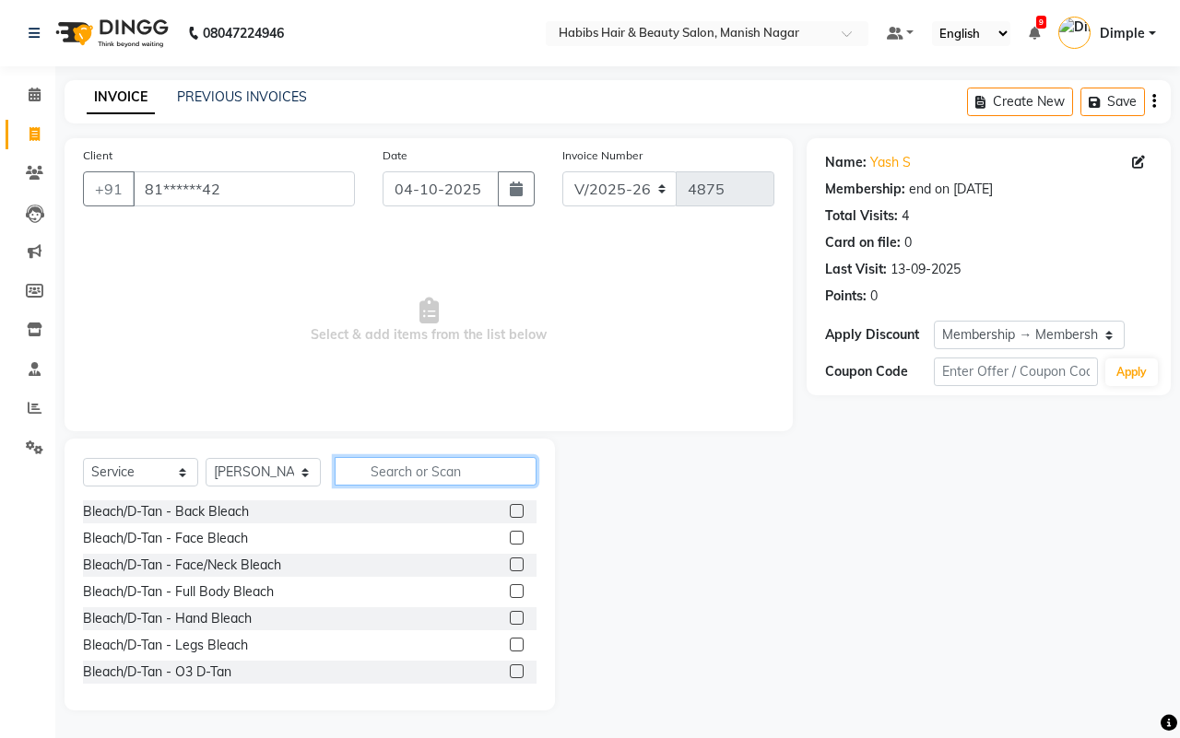
click at [427, 470] on input "text" at bounding box center [436, 471] width 202 height 29
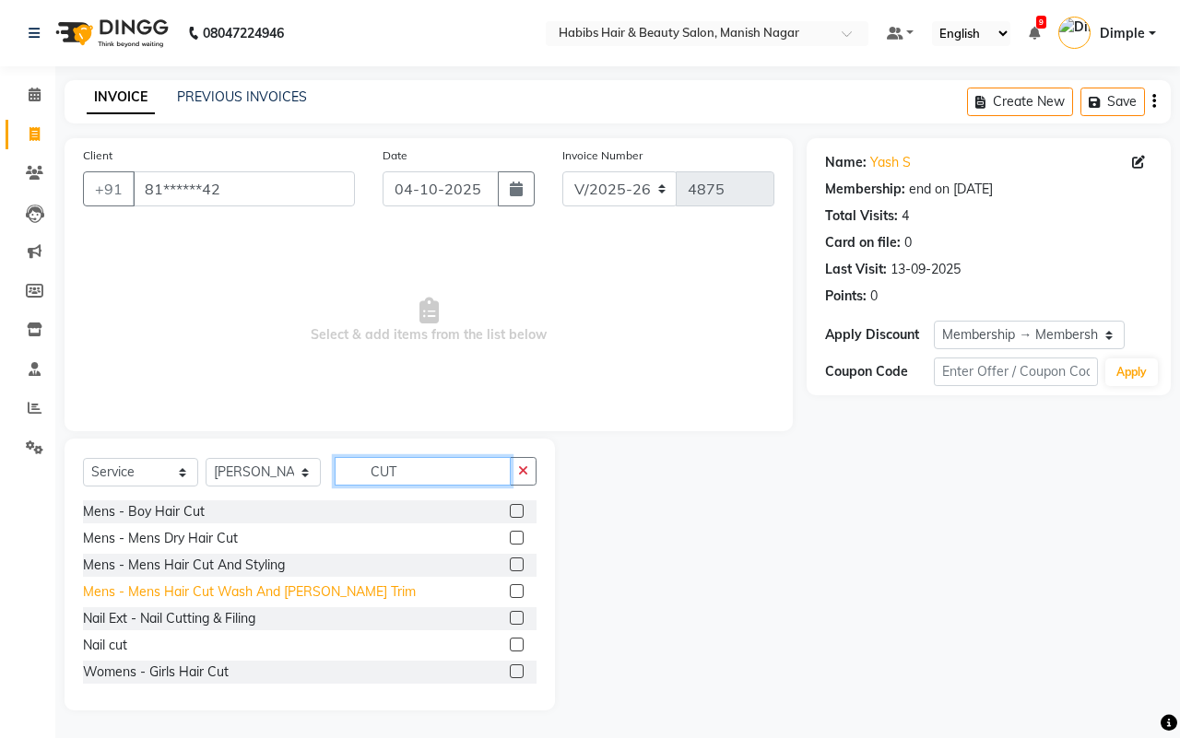
type input "CUT"
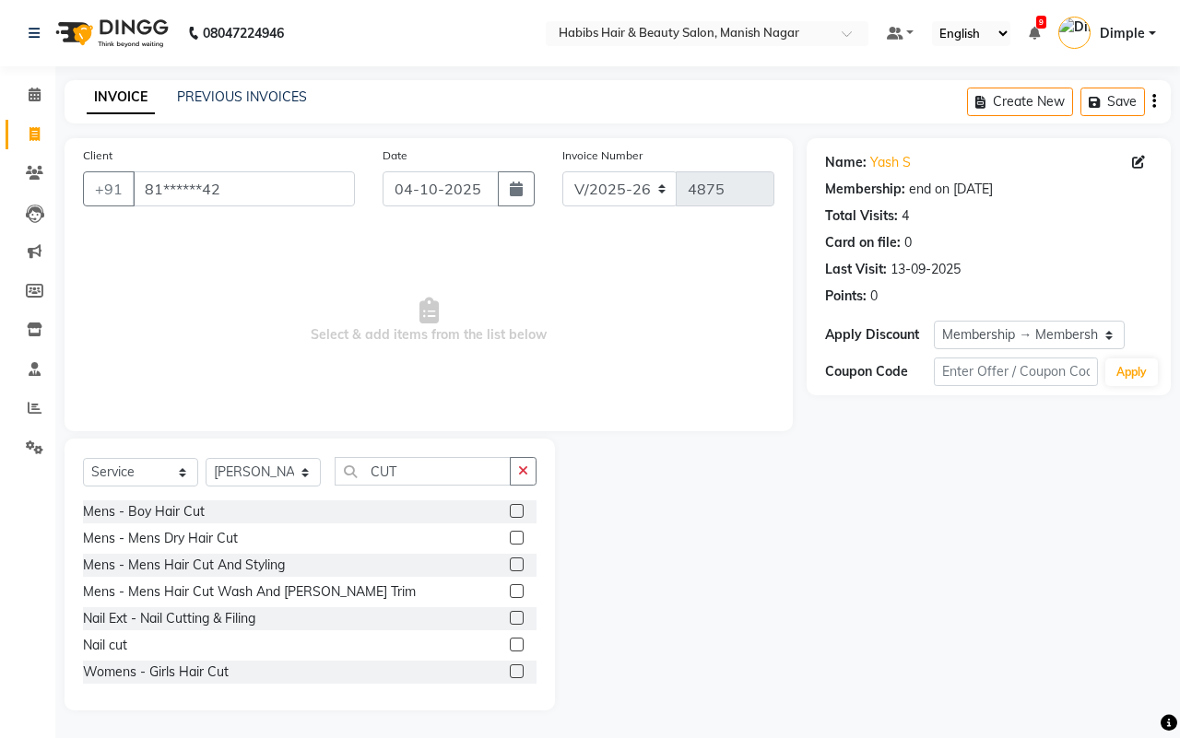
drag, startPoint x: 241, startPoint y: 592, endPoint x: 449, endPoint y: 600, distance: 207.5
click at [241, 591] on div "Mens - Mens Hair Cut Wash And [PERSON_NAME] Trim" at bounding box center [249, 592] width 333 height 19
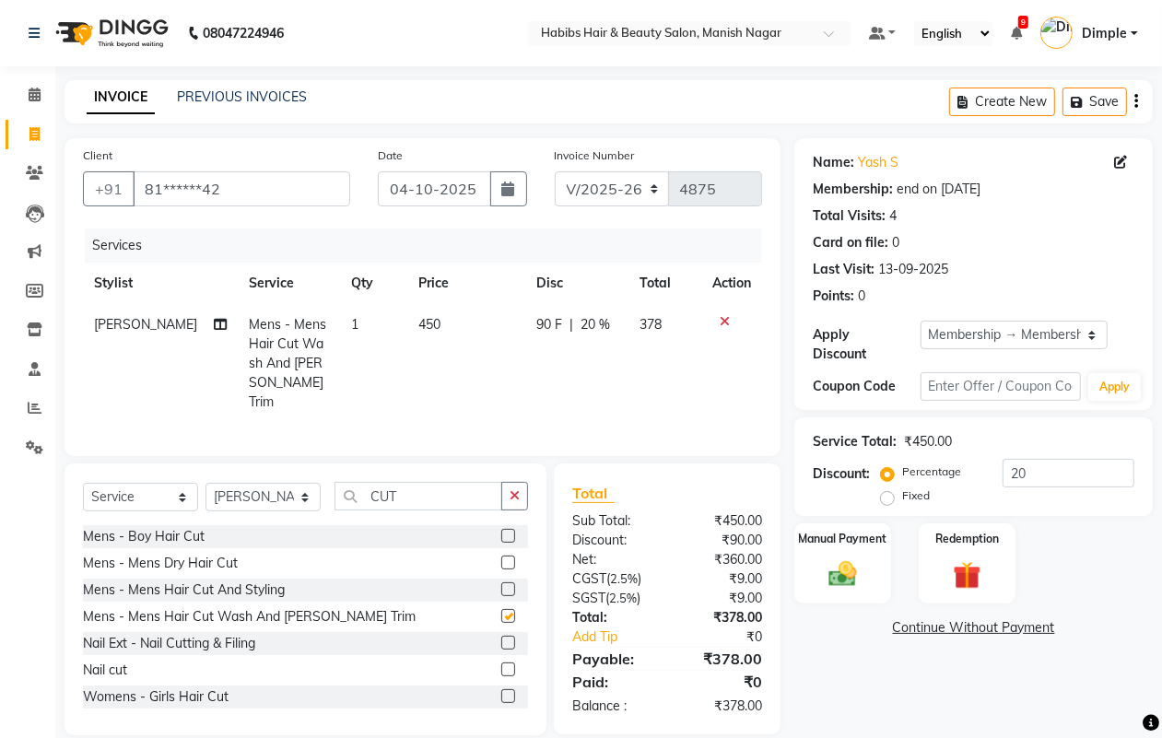
checkbox input "false"
click at [1135, 101] on icon "button" at bounding box center [1137, 101] width 4 height 1
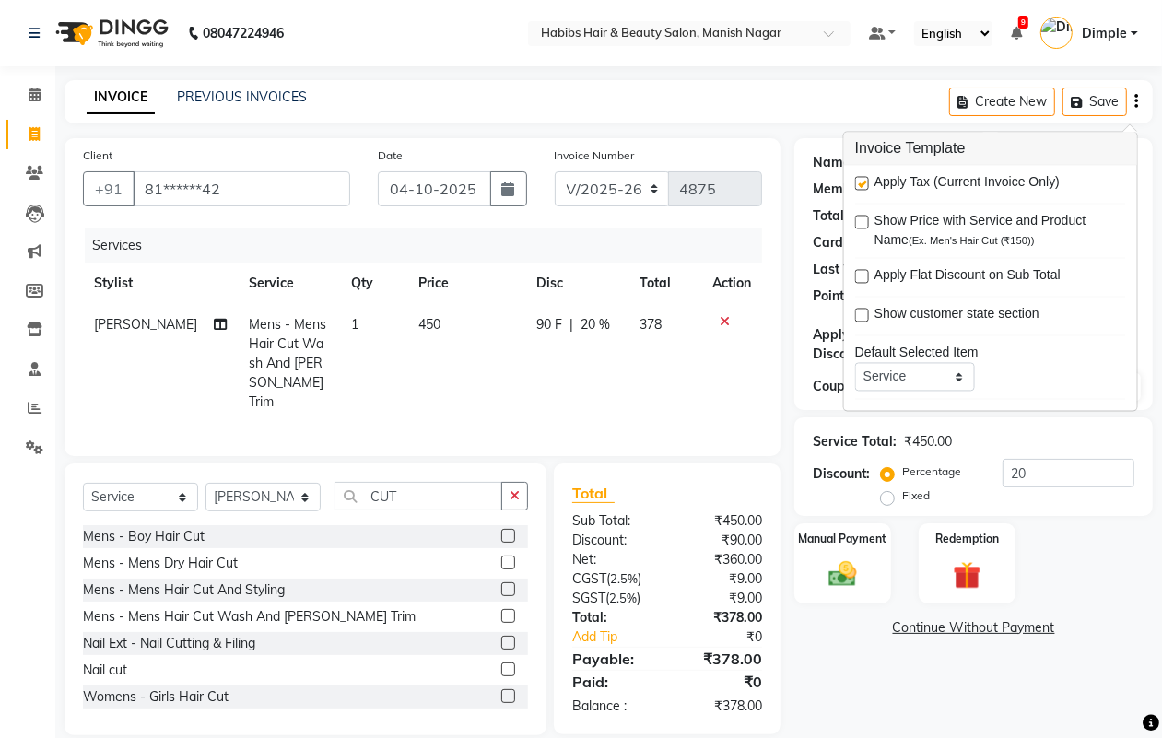
click at [858, 186] on label at bounding box center [862, 184] width 14 height 14
click at [858, 186] on input "checkbox" at bounding box center [861, 185] width 12 height 12
checkbox input "false"
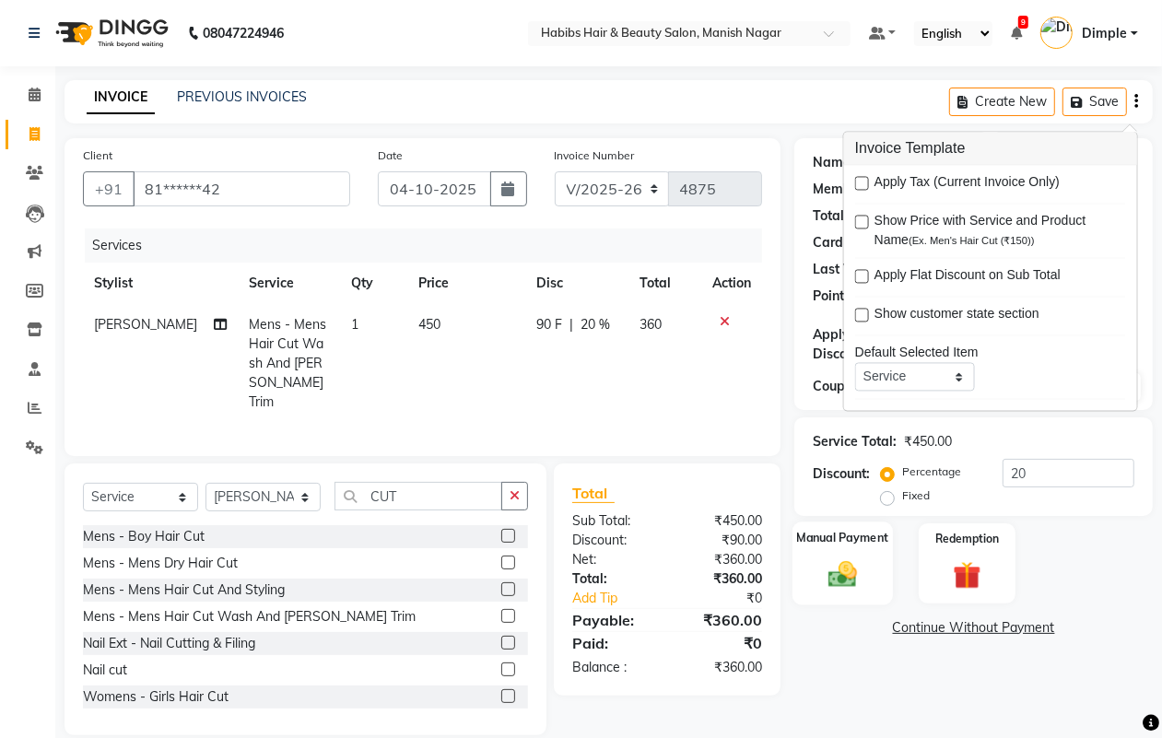
click at [854, 572] on img at bounding box center [842, 574] width 46 height 33
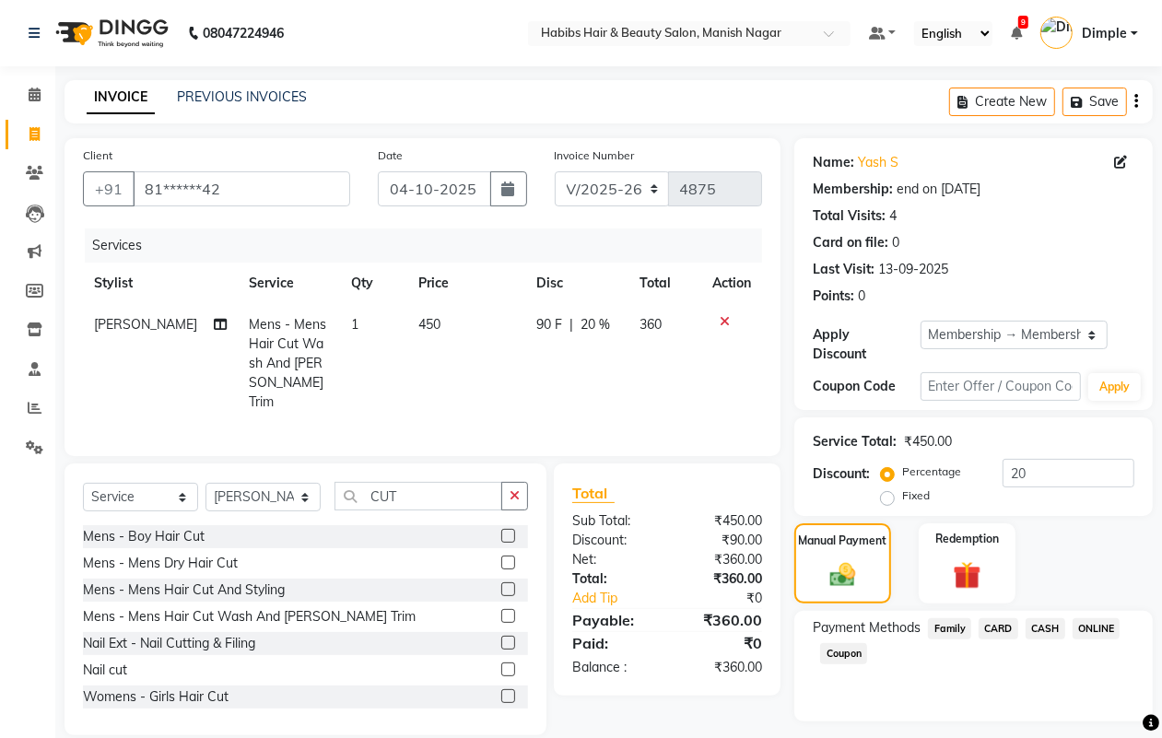
click at [1101, 627] on span "ONLINE" at bounding box center [1097, 628] width 48 height 21
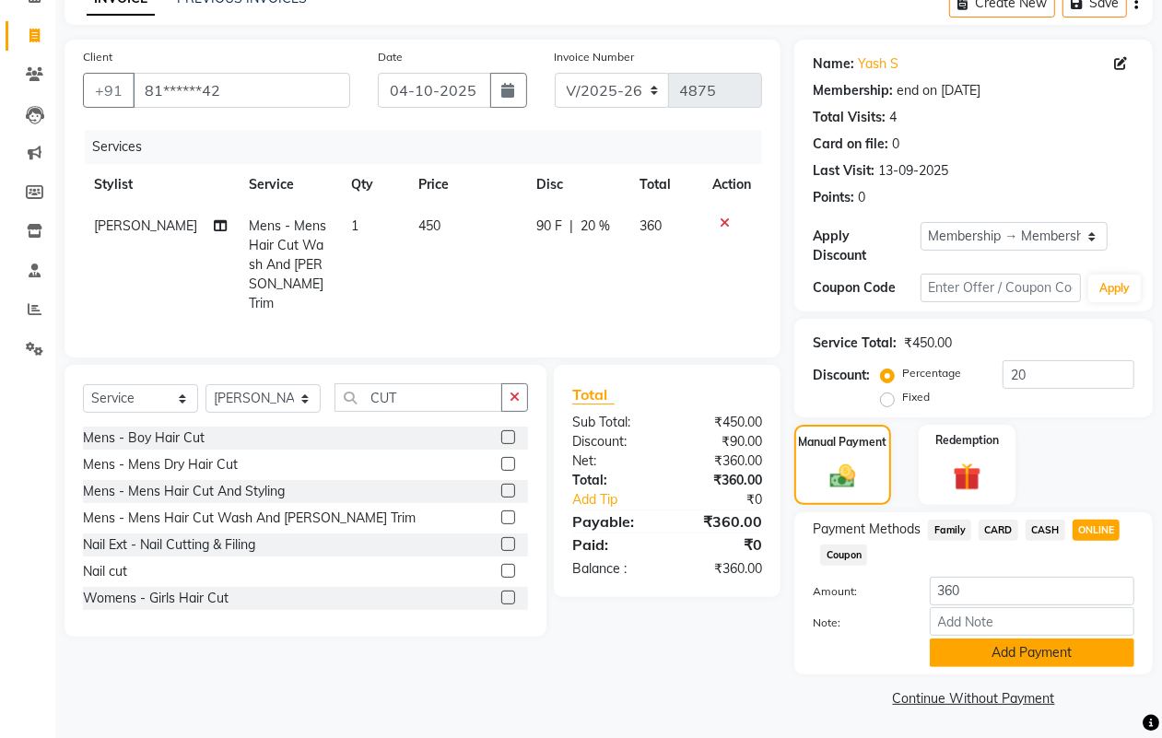
click at [987, 650] on button "Add Payment" at bounding box center [1032, 653] width 205 height 29
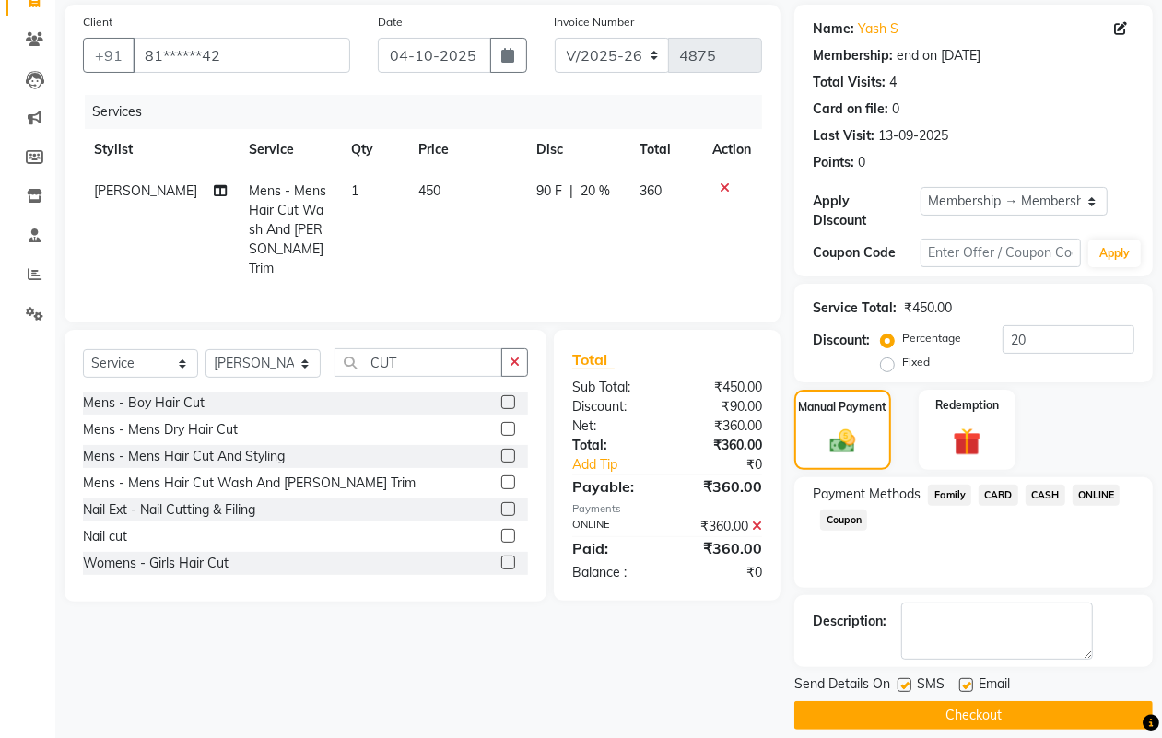
scroll to position [153, 0]
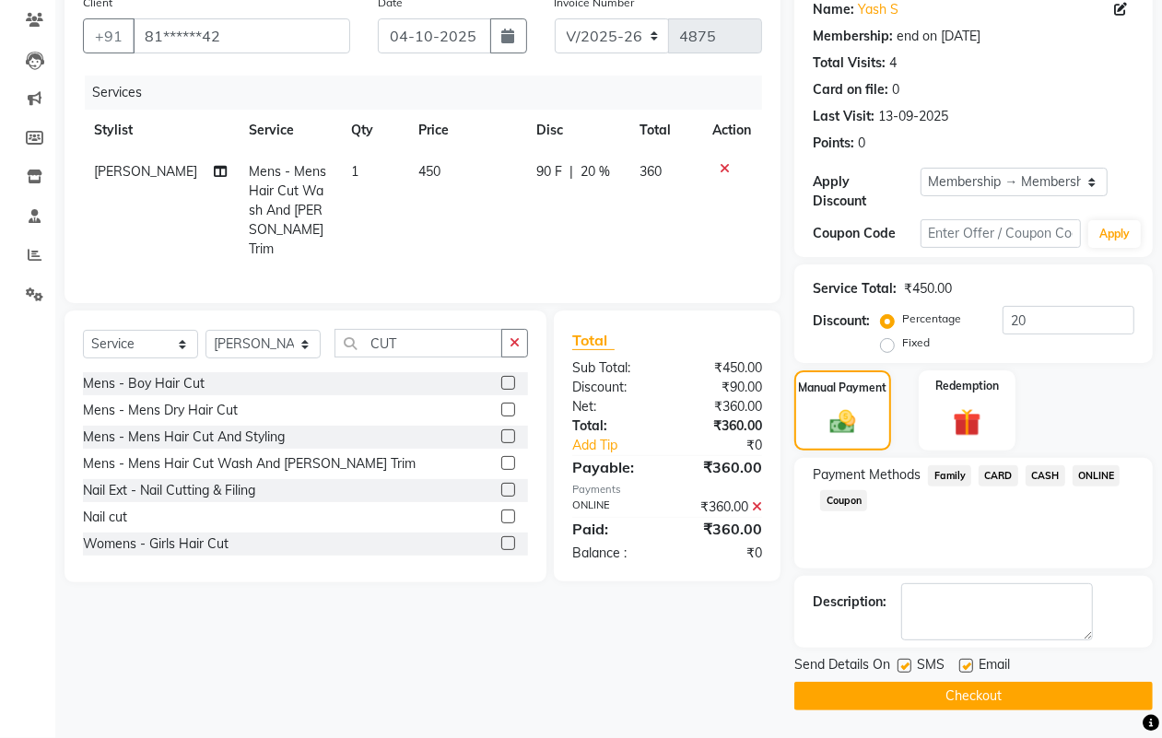
click at [1006, 700] on button "Checkout" at bounding box center [974, 696] width 359 height 29
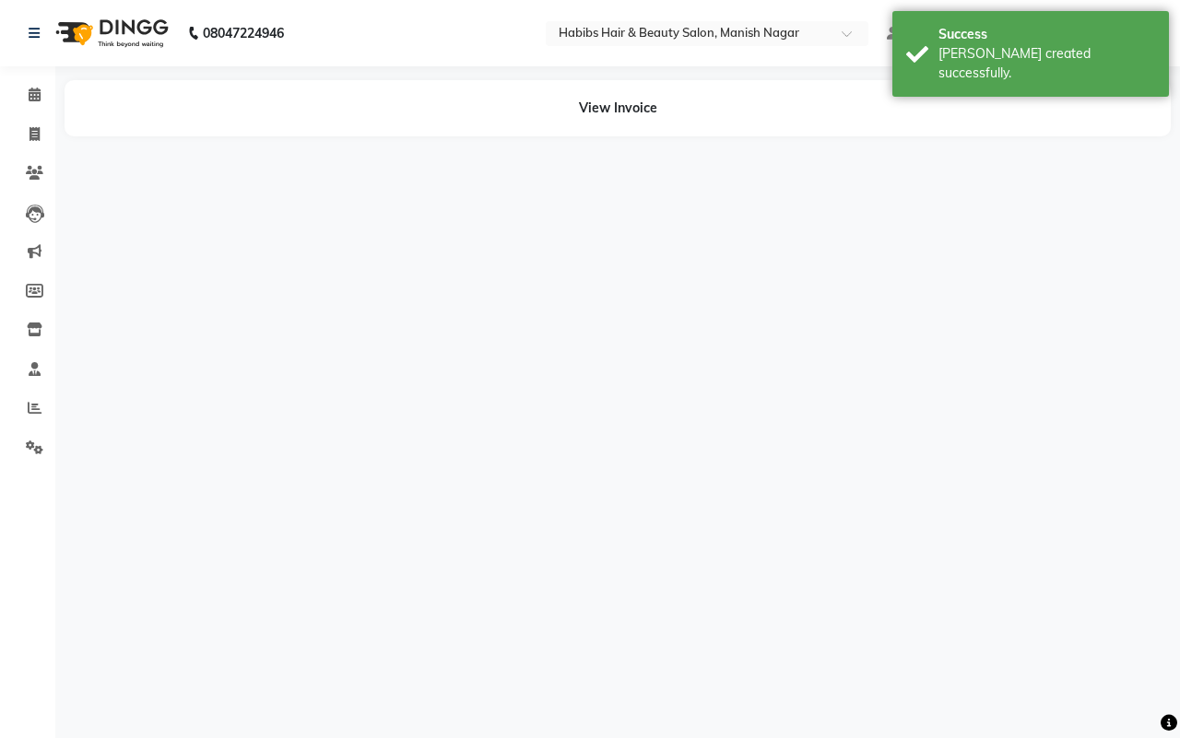
select select "3804"
select select "service"
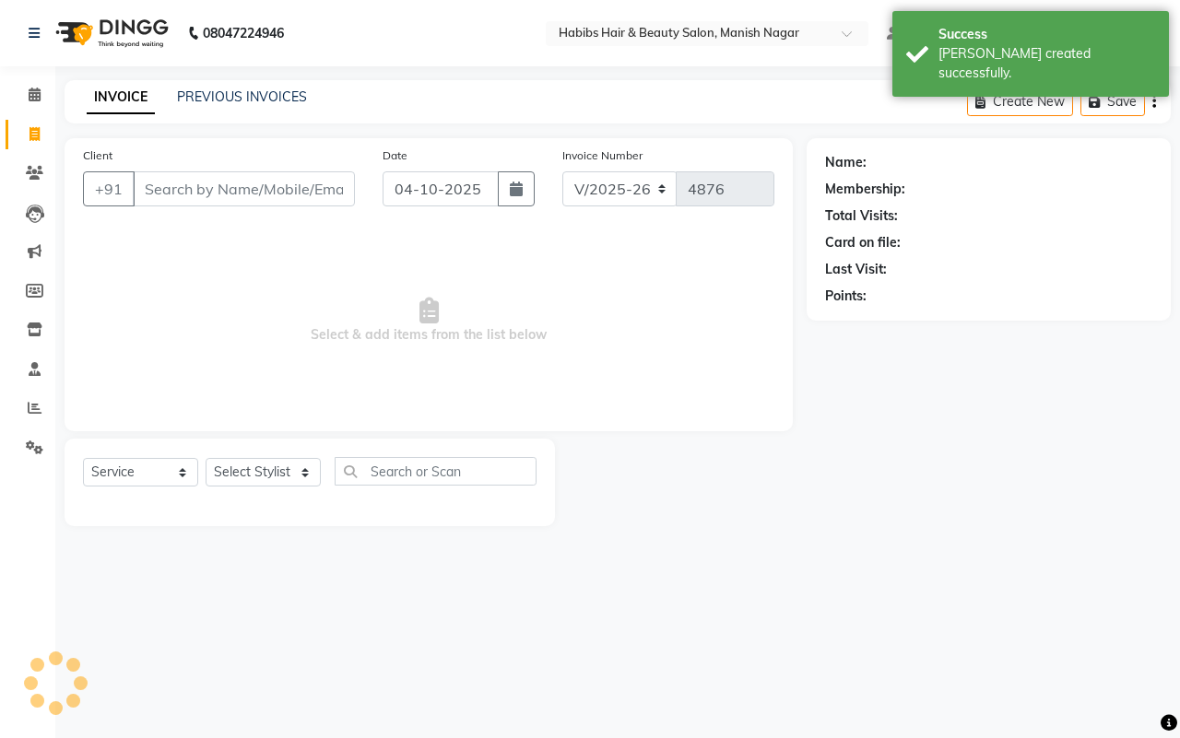
click at [205, 185] on input "Client" at bounding box center [244, 188] width 222 height 35
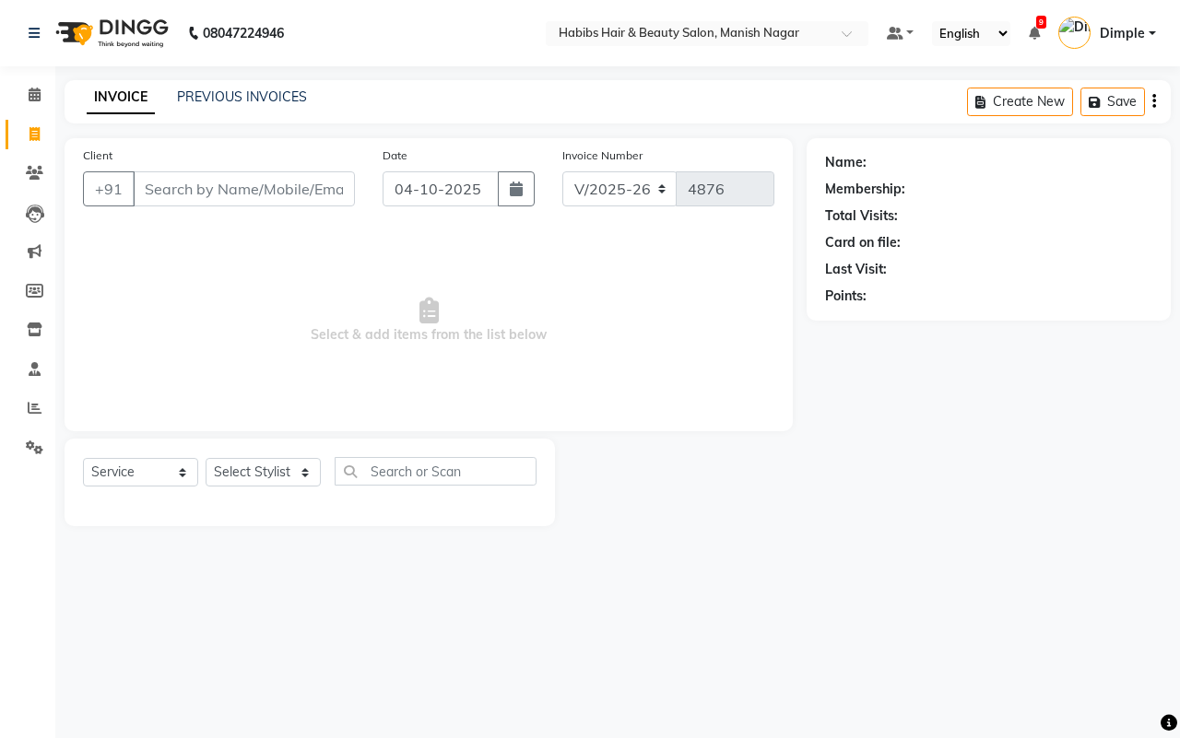
click at [155, 184] on input "Client" at bounding box center [244, 188] width 222 height 35
click at [145, 185] on input "Client" at bounding box center [244, 188] width 222 height 35
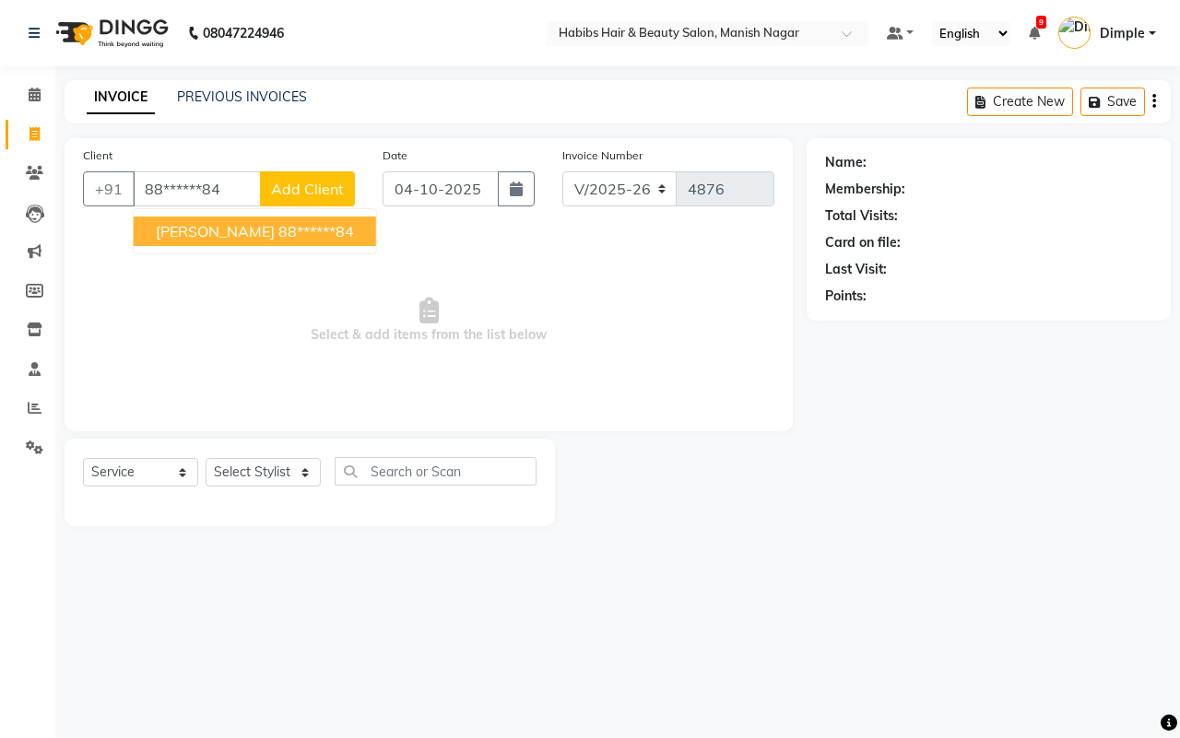
type input "88******84"
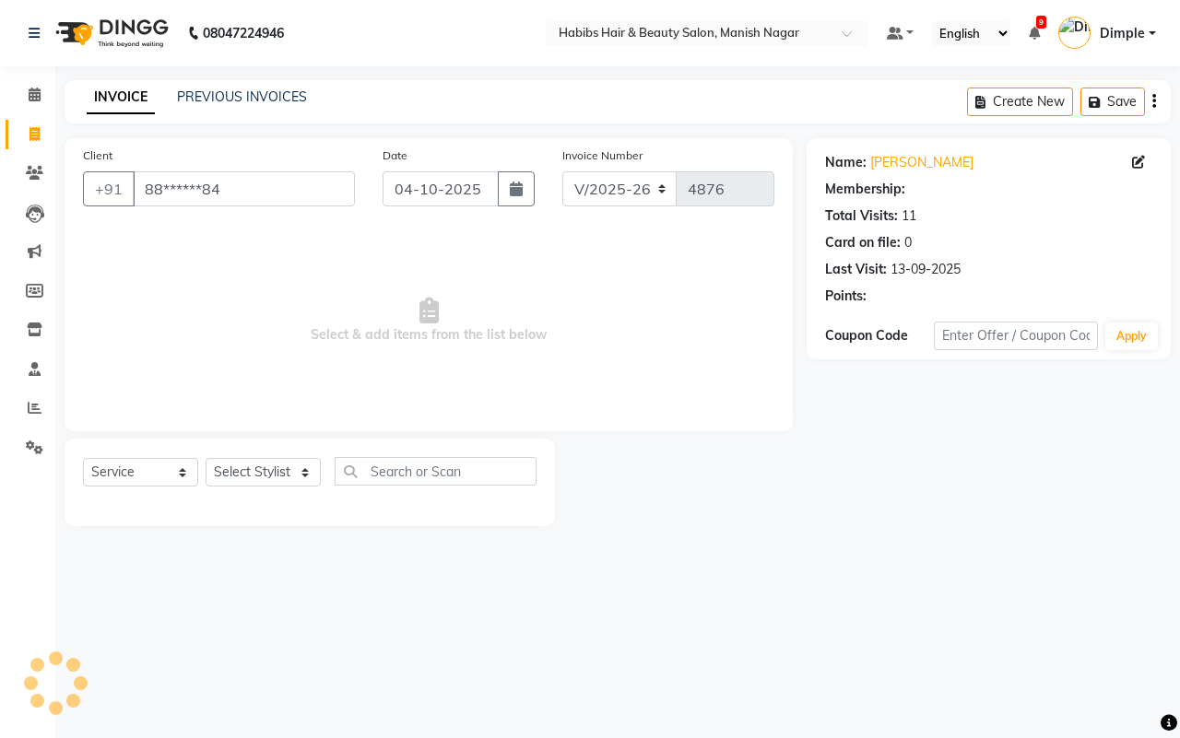
select select "1: Object"
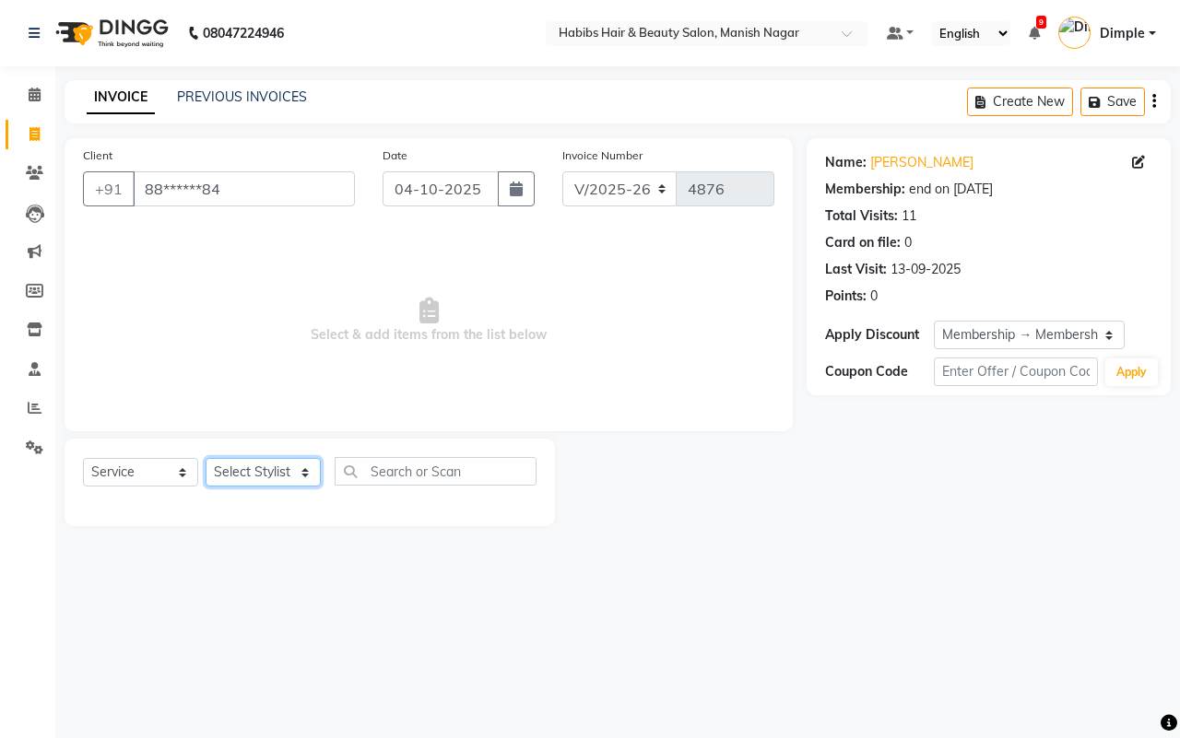
click at [246, 468] on select "Select Stylist [PERSON_NAME] [PERSON_NAME] [PERSON_NAME] [PERSON_NAME] Sachin […" at bounding box center [263, 472] width 115 height 29
select select "18781"
click at [206, 458] on select "Select Stylist [PERSON_NAME] [PERSON_NAME] [PERSON_NAME] [PERSON_NAME] Sachin […" at bounding box center [263, 472] width 115 height 29
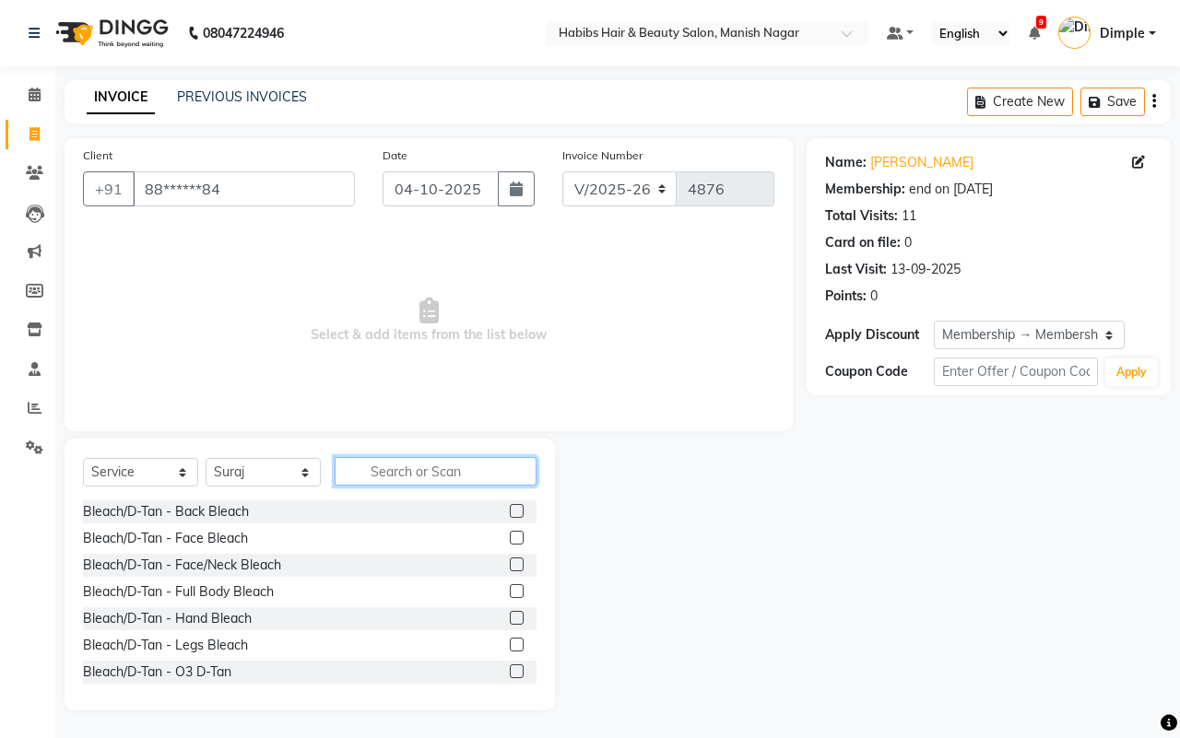
click at [394, 471] on input "text" at bounding box center [436, 471] width 202 height 29
click at [367, 470] on input "text" at bounding box center [436, 471] width 202 height 29
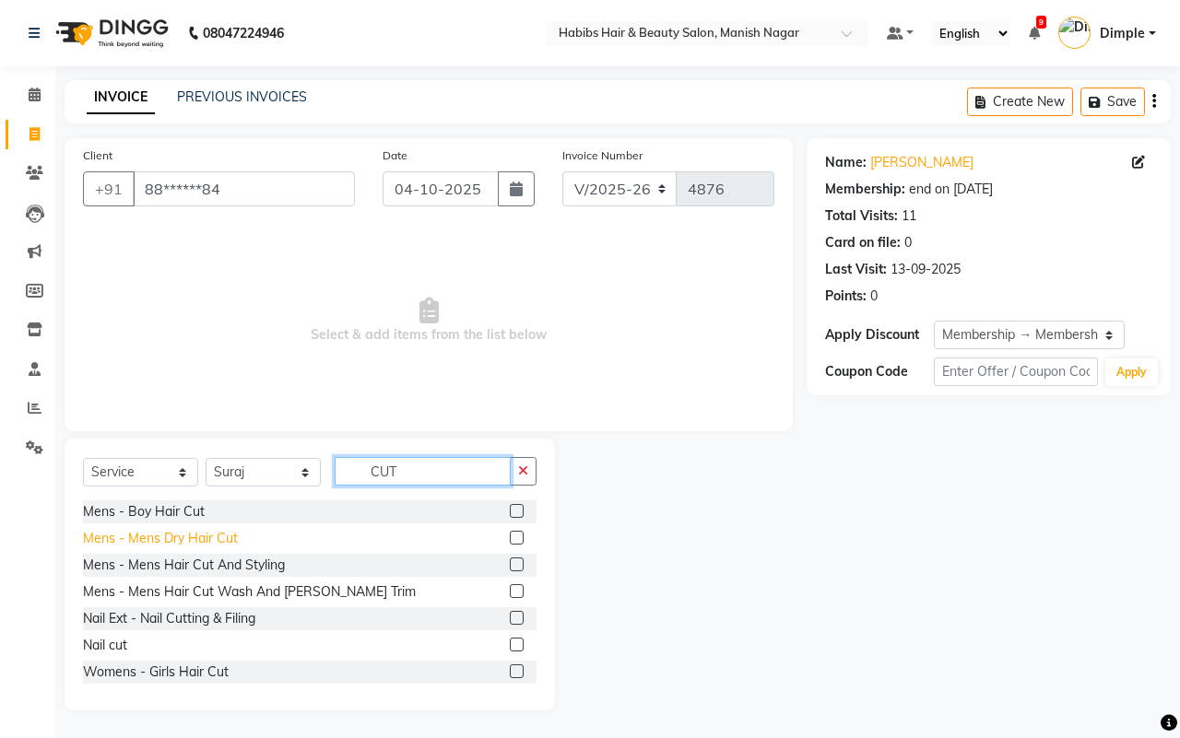
type input "CUT"
click at [231, 536] on div "Mens - Mens Dry Hair Cut" at bounding box center [160, 538] width 155 height 19
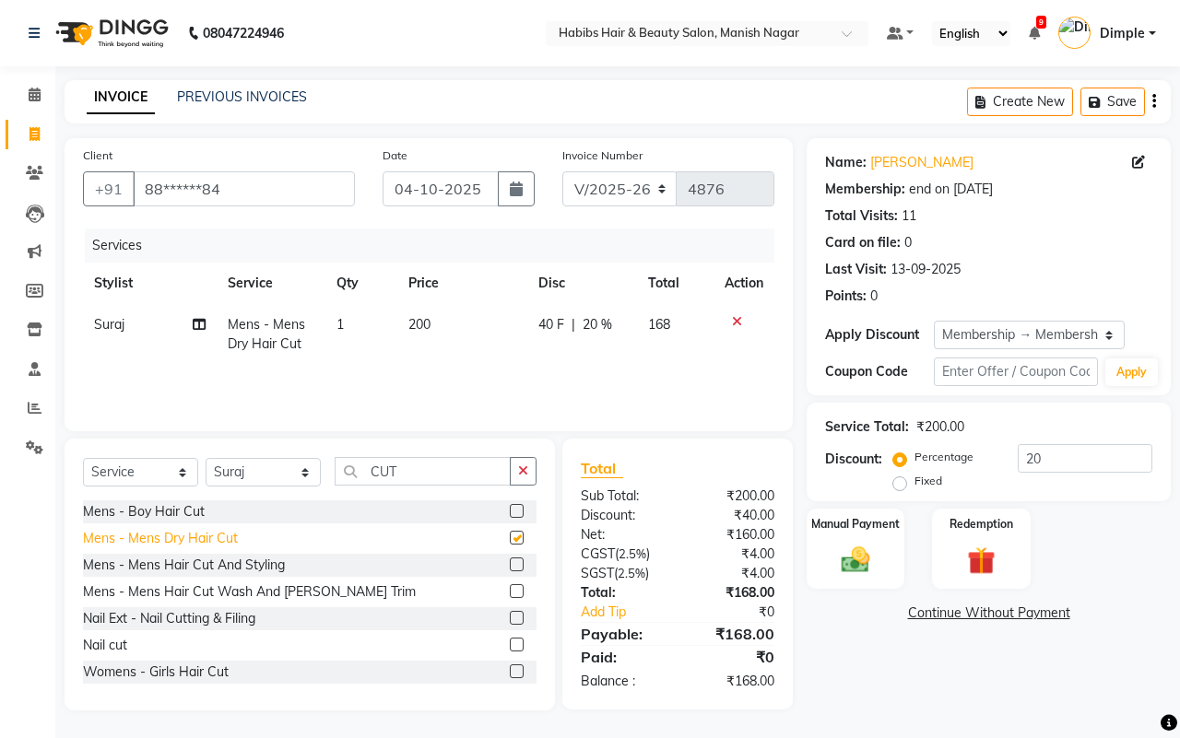
checkbox input "false"
click at [526, 468] on button "button" at bounding box center [523, 471] width 27 height 29
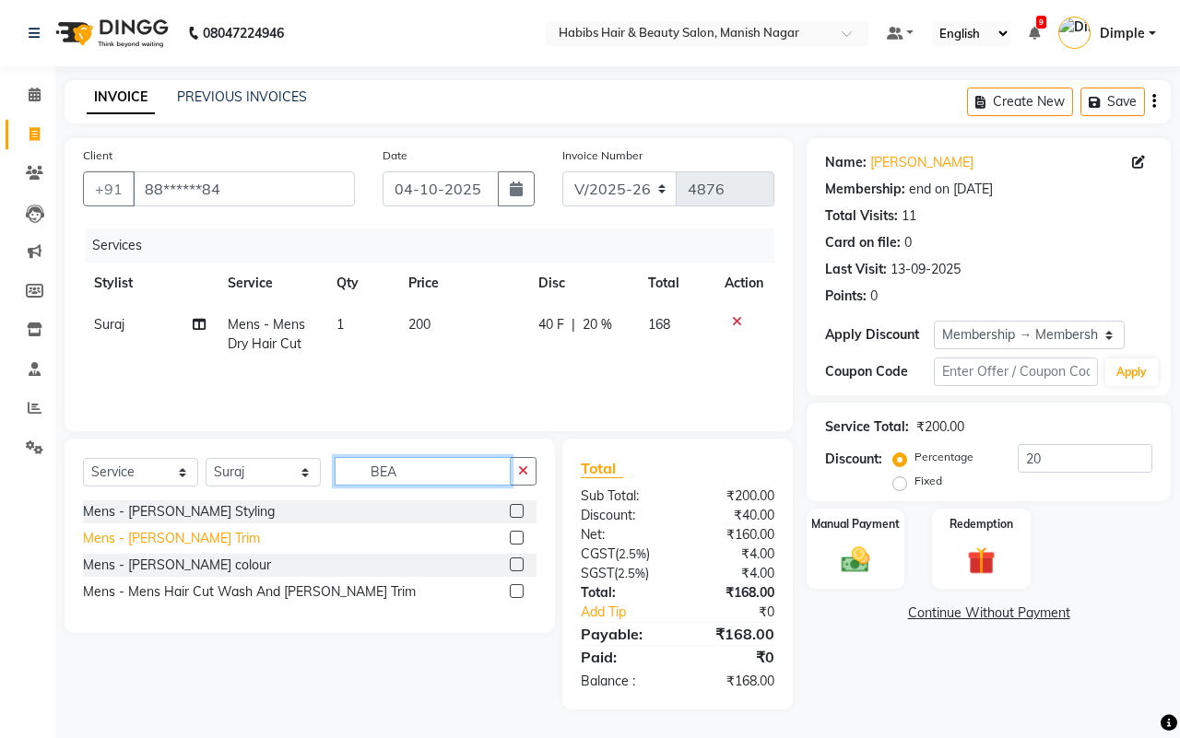
type input "BEA"
click at [158, 539] on div "Mens - [PERSON_NAME] Trim" at bounding box center [171, 538] width 177 height 19
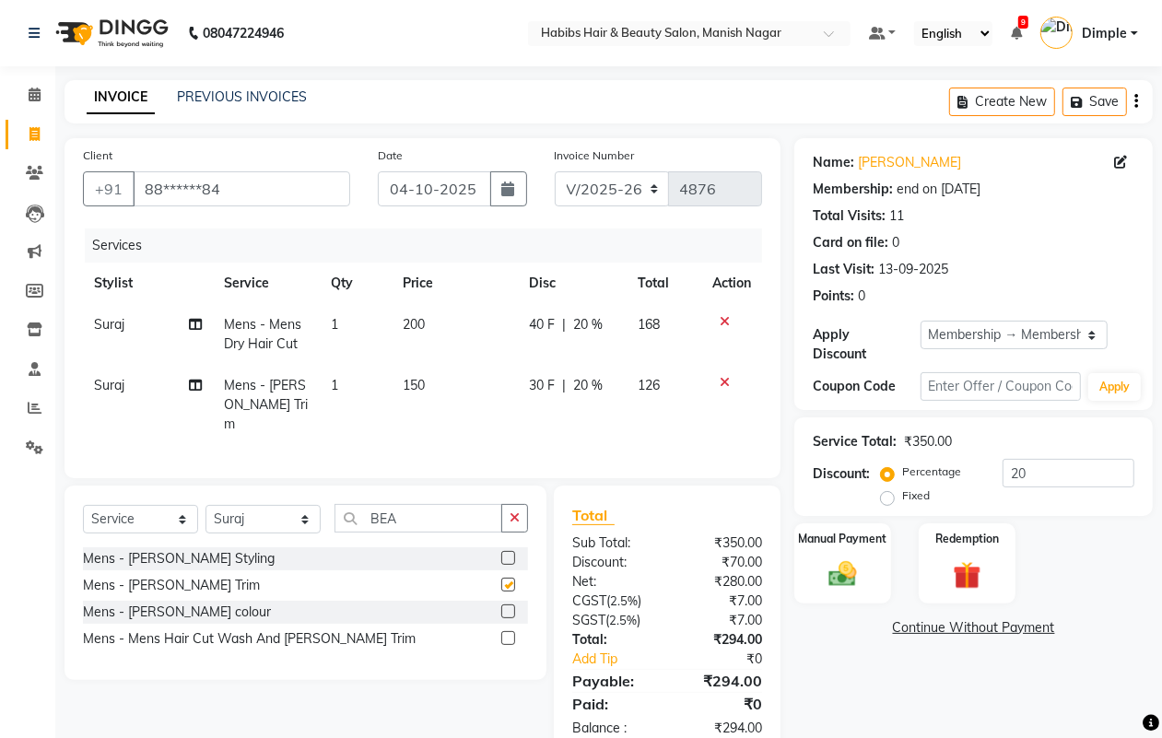
checkbox input "false"
click at [518, 518] on icon "button" at bounding box center [515, 518] width 10 height 13
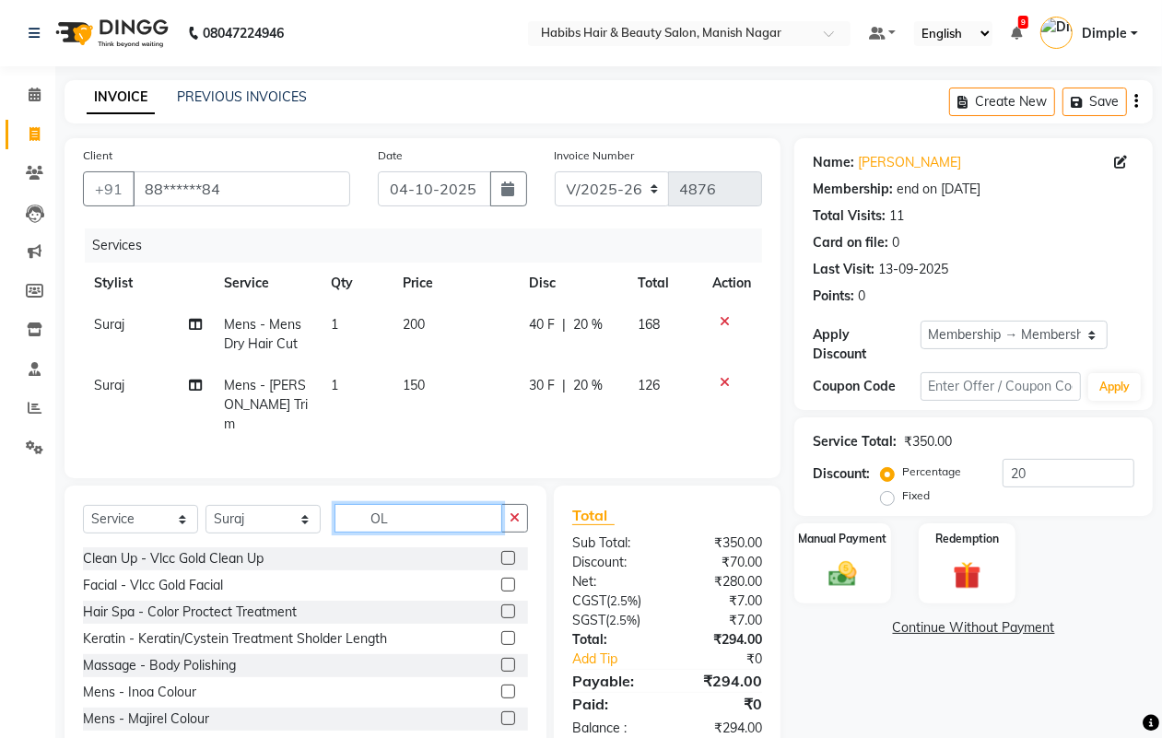
type input "O"
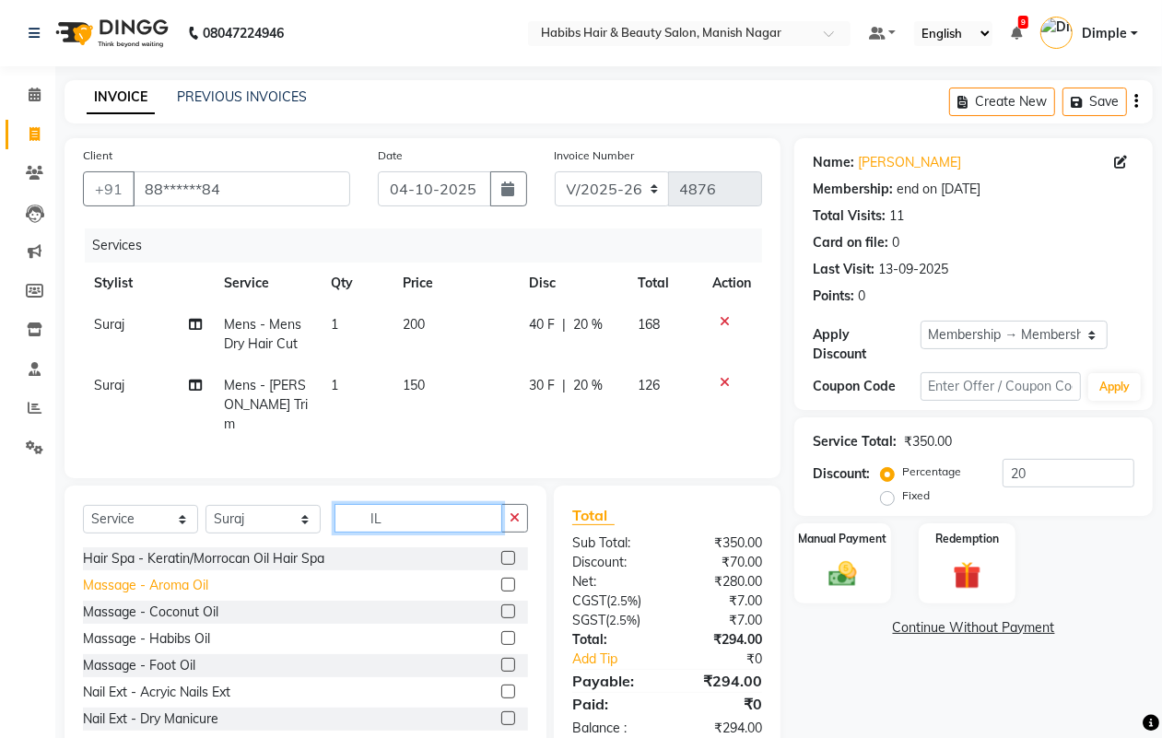
type input "IL"
click at [194, 583] on div "Massage - Aroma Oil" at bounding box center [145, 585] width 125 height 19
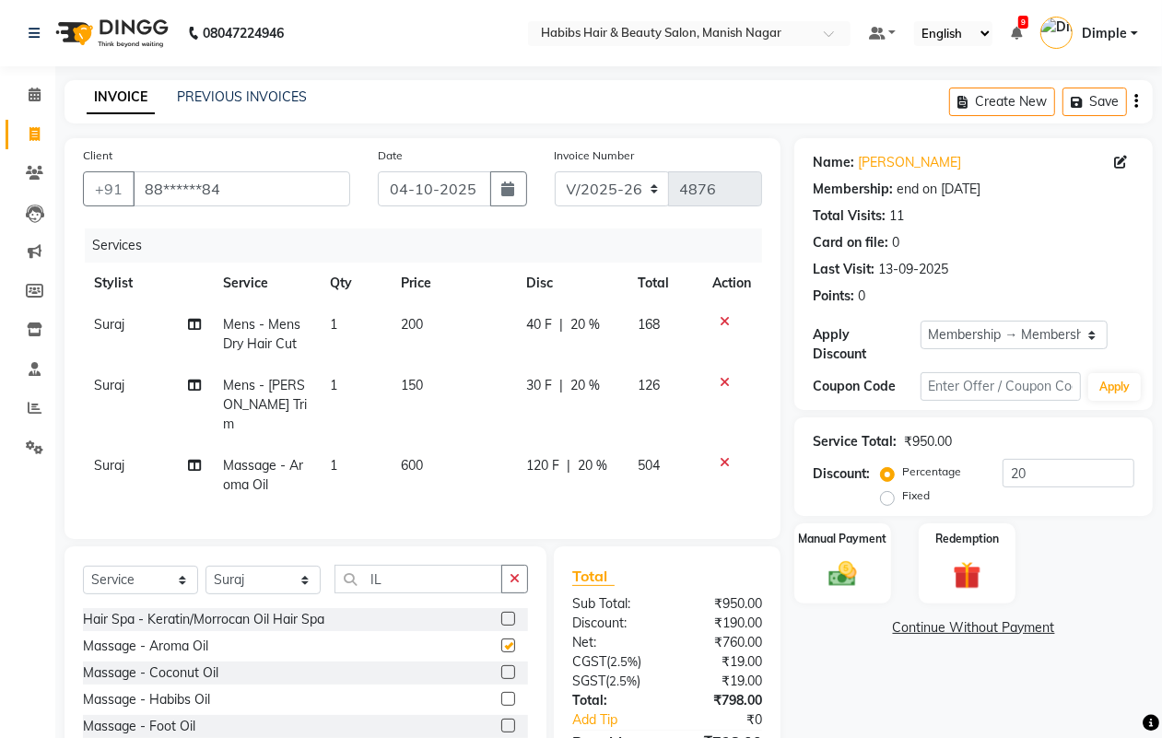
checkbox input "false"
click at [1135, 101] on icon "button" at bounding box center [1137, 101] width 4 height 1
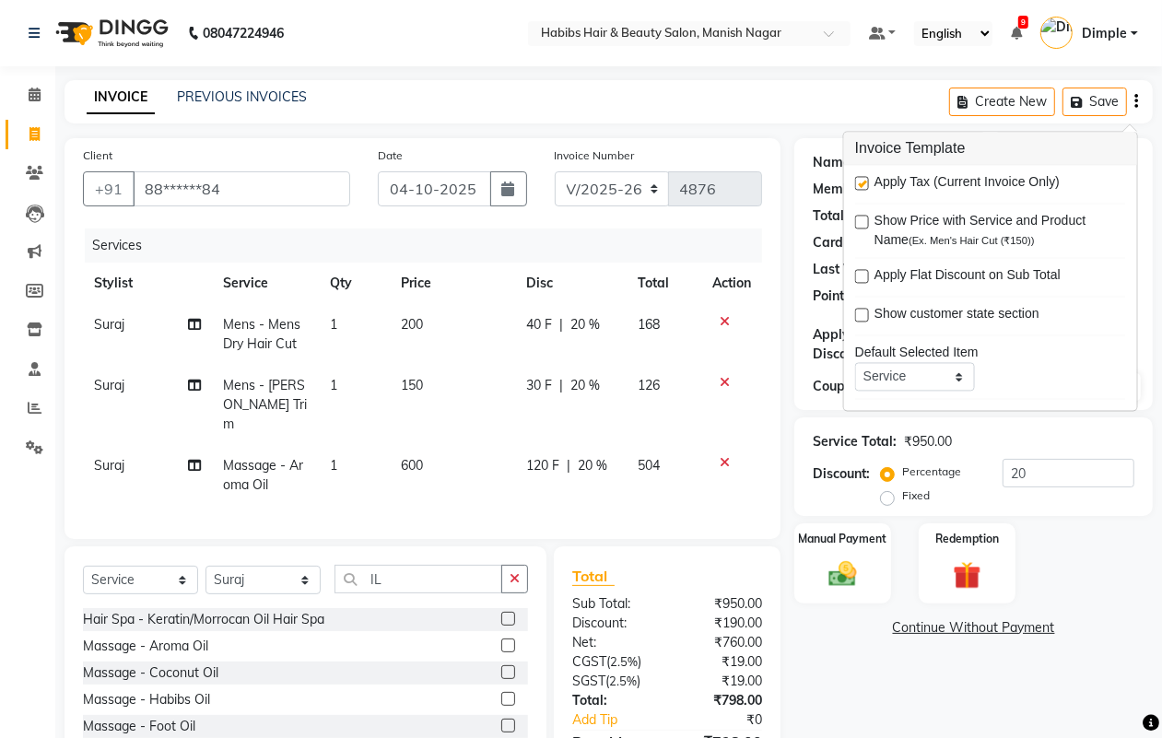
click at [862, 184] on label at bounding box center [862, 184] width 14 height 14
click at [862, 184] on input "checkbox" at bounding box center [861, 185] width 12 height 12
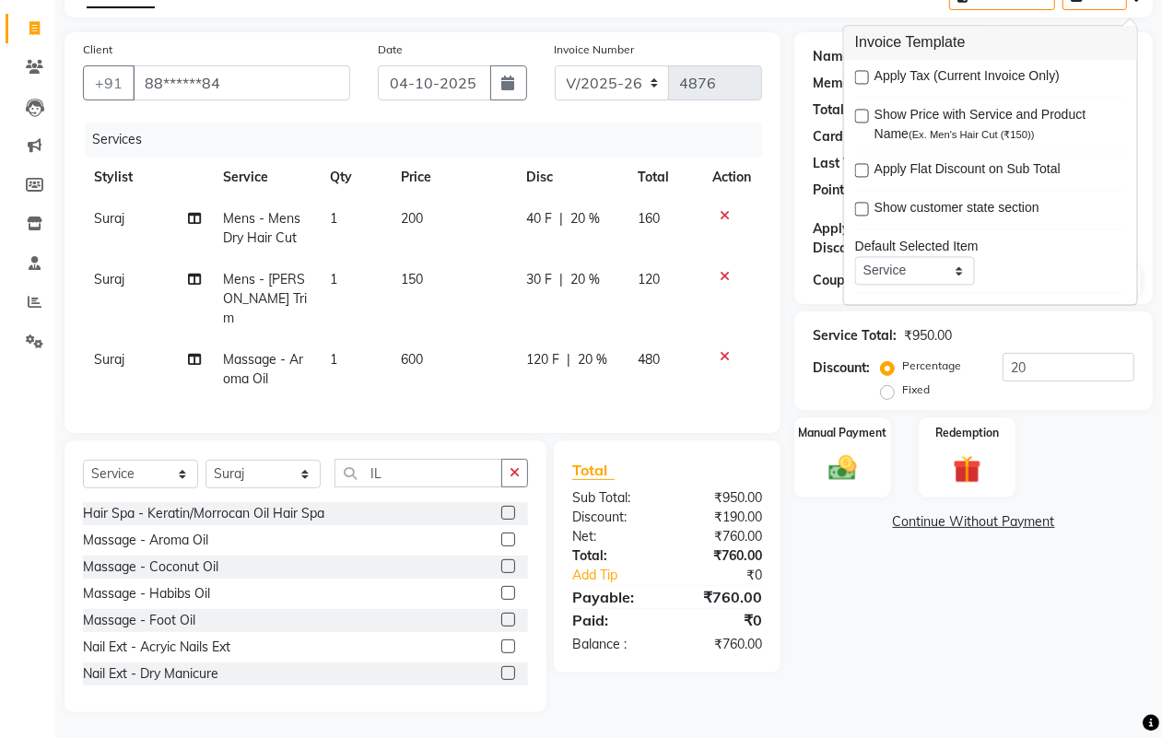
click at [860, 76] on label at bounding box center [862, 78] width 14 height 14
click at [860, 76] on input "checkbox" at bounding box center [861, 79] width 12 height 12
checkbox input "true"
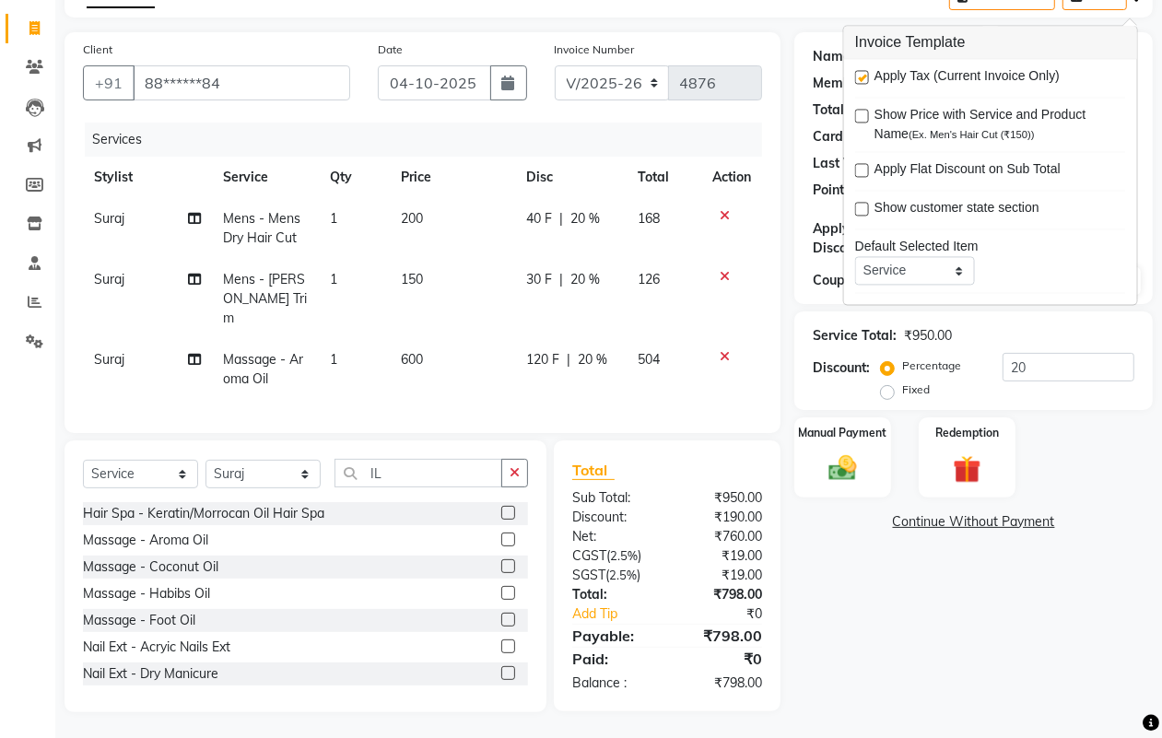
click at [720, 270] on icon at bounding box center [725, 276] width 10 height 13
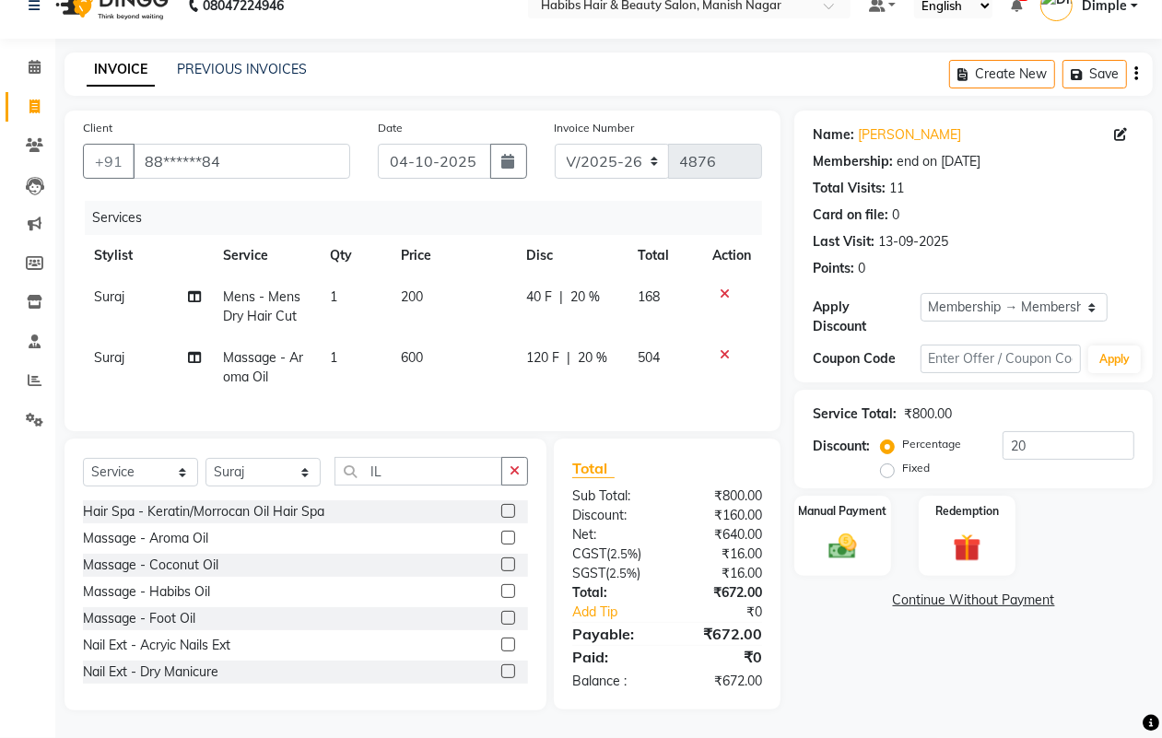
drag, startPoint x: 724, startPoint y: 268, endPoint x: 724, endPoint y: 351, distance: 83.0
click at [724, 288] on icon at bounding box center [725, 294] width 10 height 13
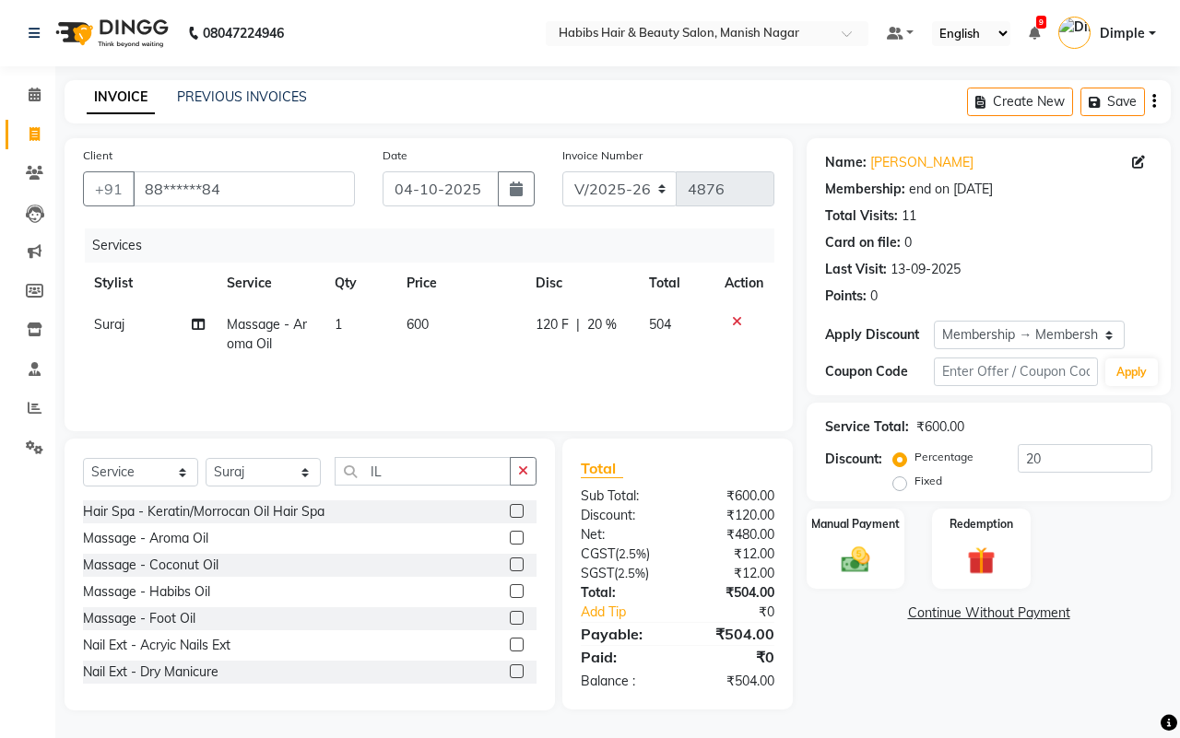
click at [912, 662] on div "Name: [PERSON_NAME] Membership: end on [DATE] Total Visits: 11 Card on file: 0 …" at bounding box center [995, 424] width 378 height 572
click at [851, 560] on img at bounding box center [855, 560] width 48 height 34
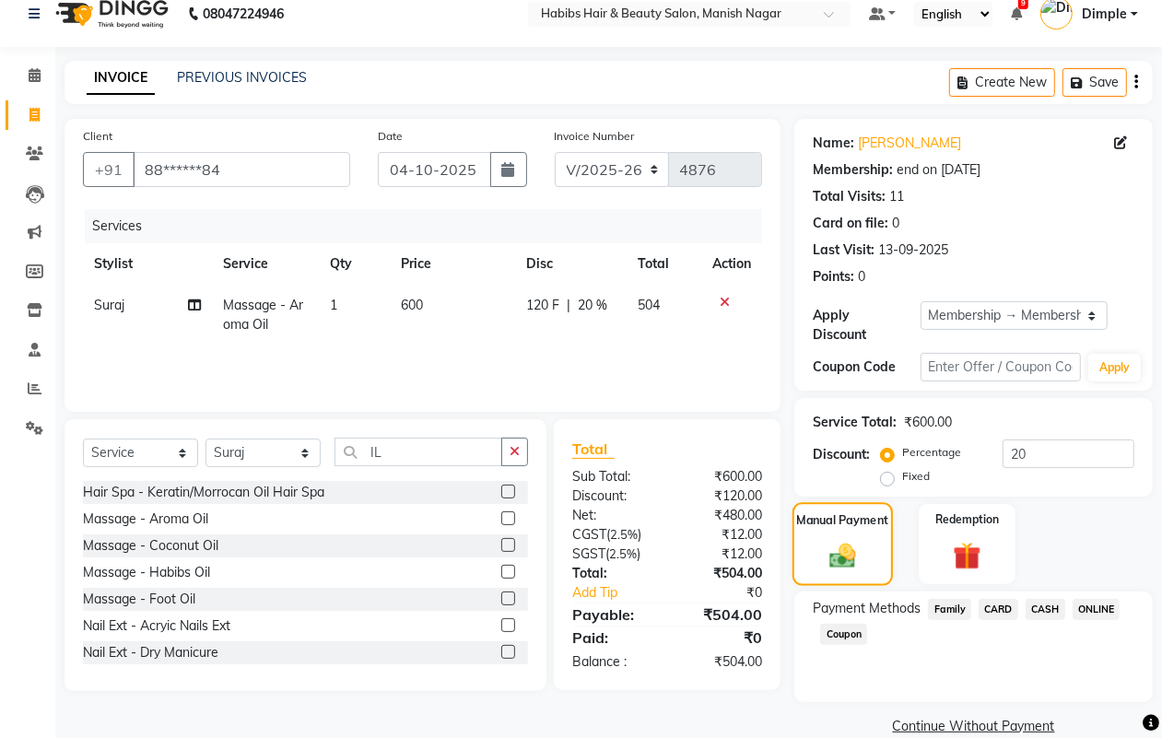
scroll to position [48, 0]
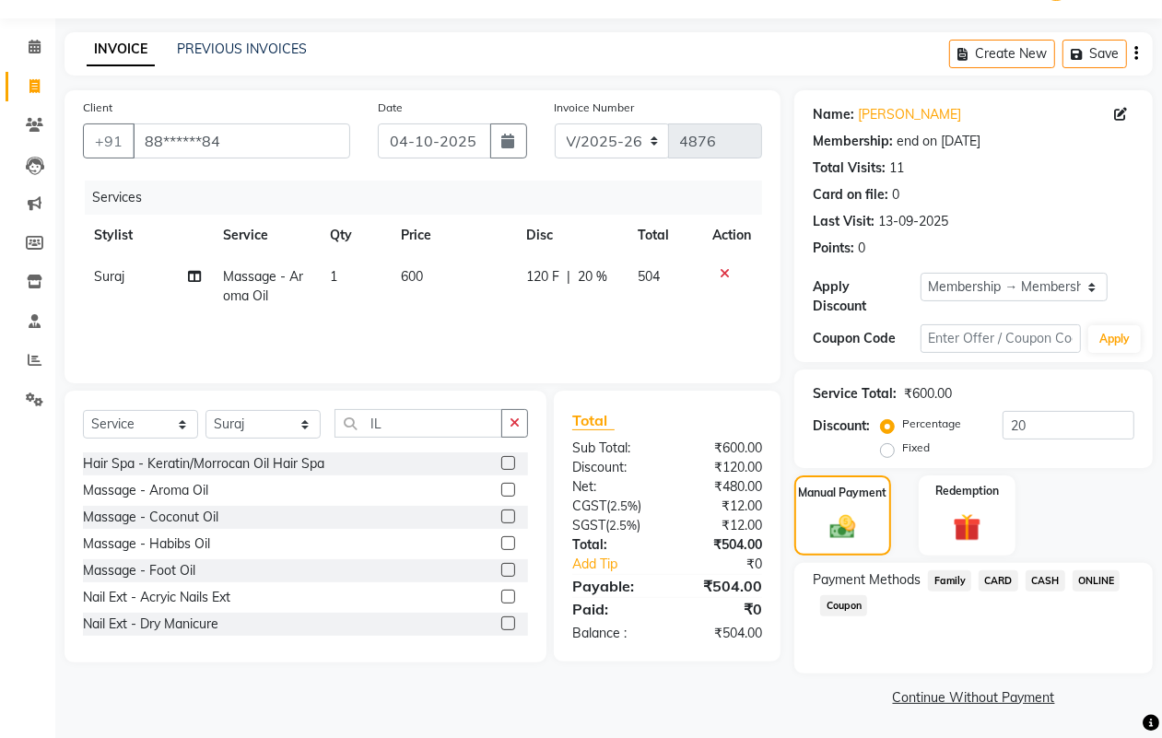
click at [1089, 582] on span "ONLINE" at bounding box center [1097, 581] width 48 height 21
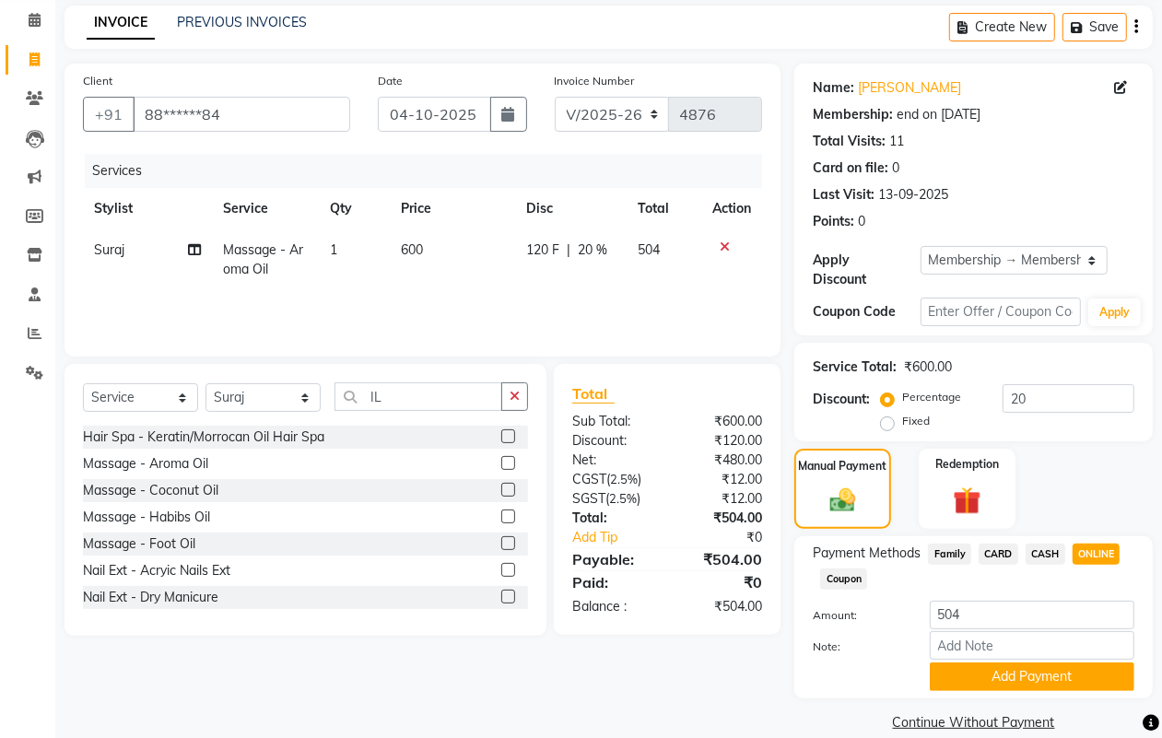
scroll to position [99, 0]
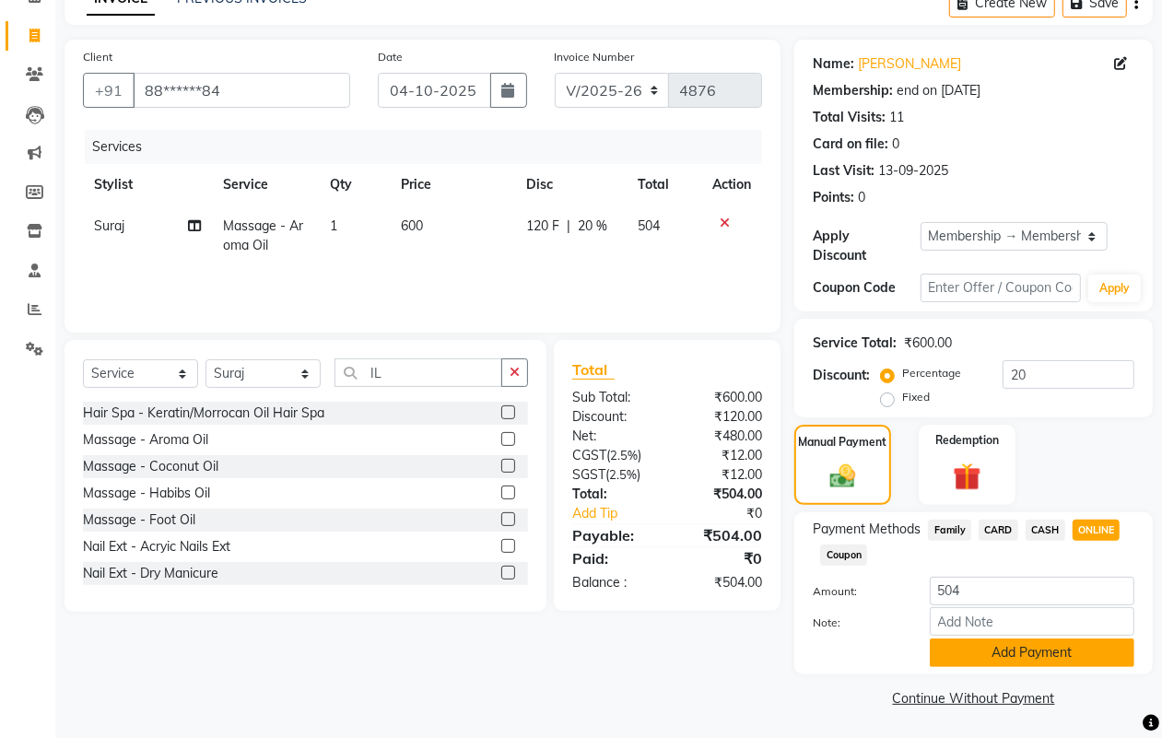
click at [1052, 650] on button "Add Payment" at bounding box center [1032, 653] width 205 height 29
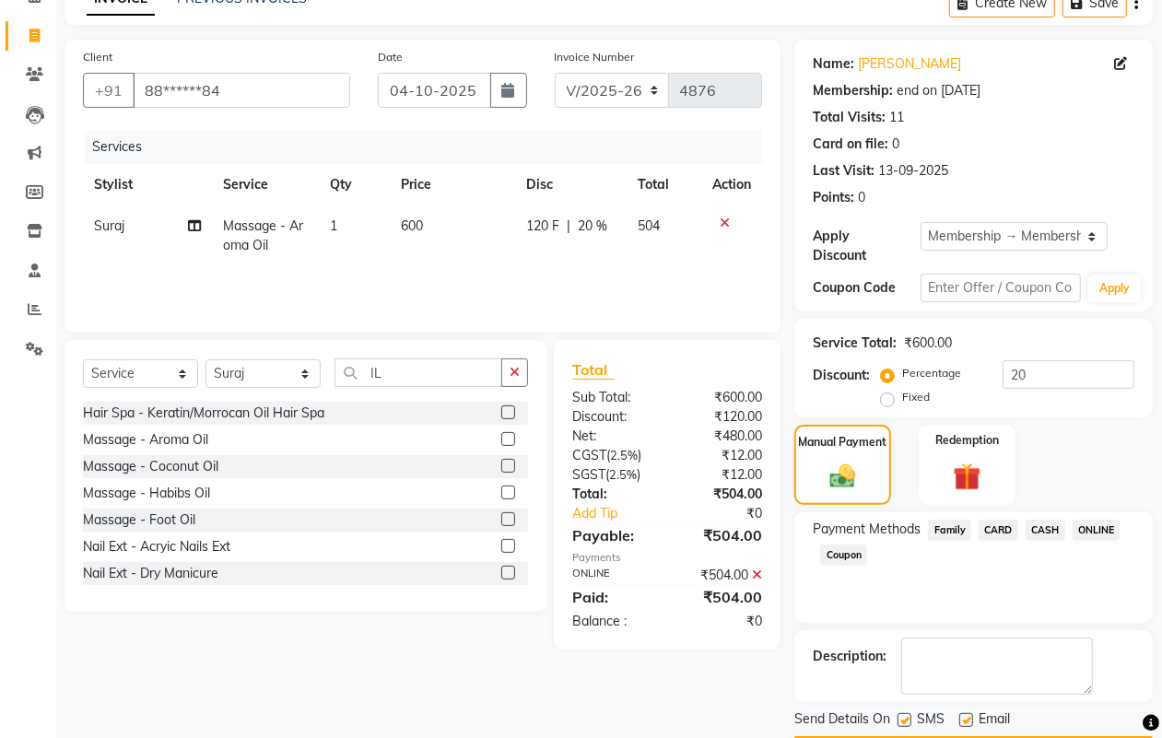
scroll to position [153, 0]
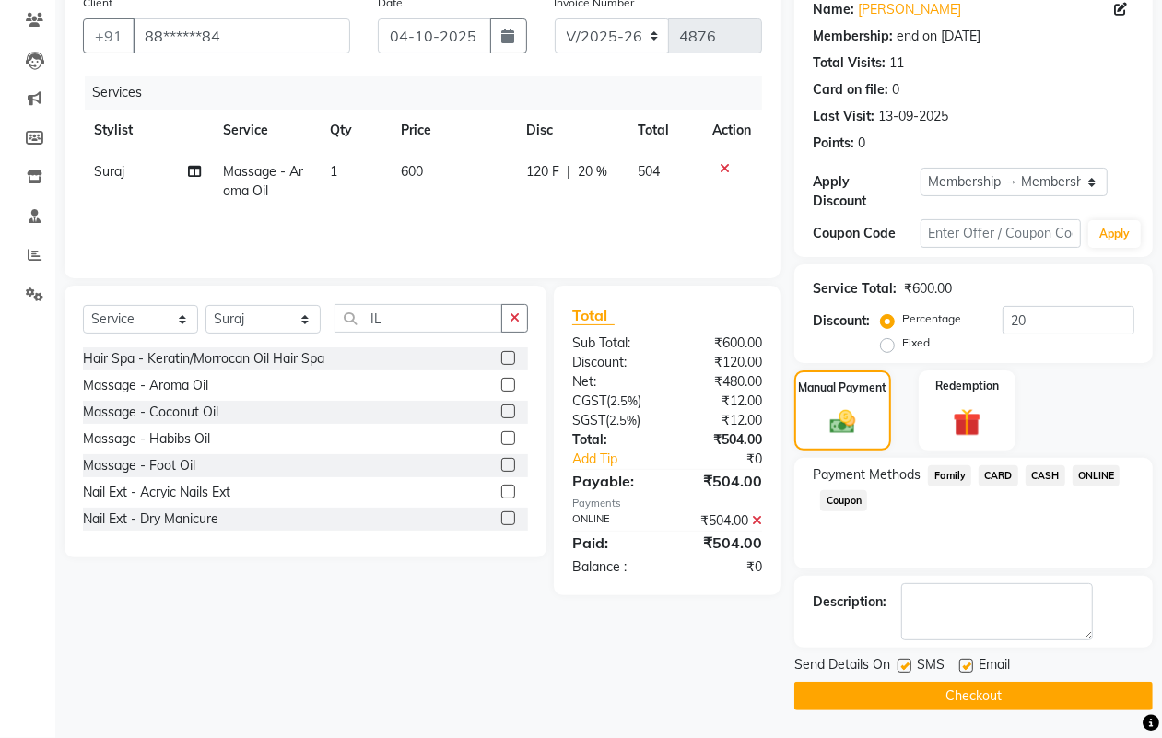
click at [991, 685] on button "Checkout" at bounding box center [974, 696] width 359 height 29
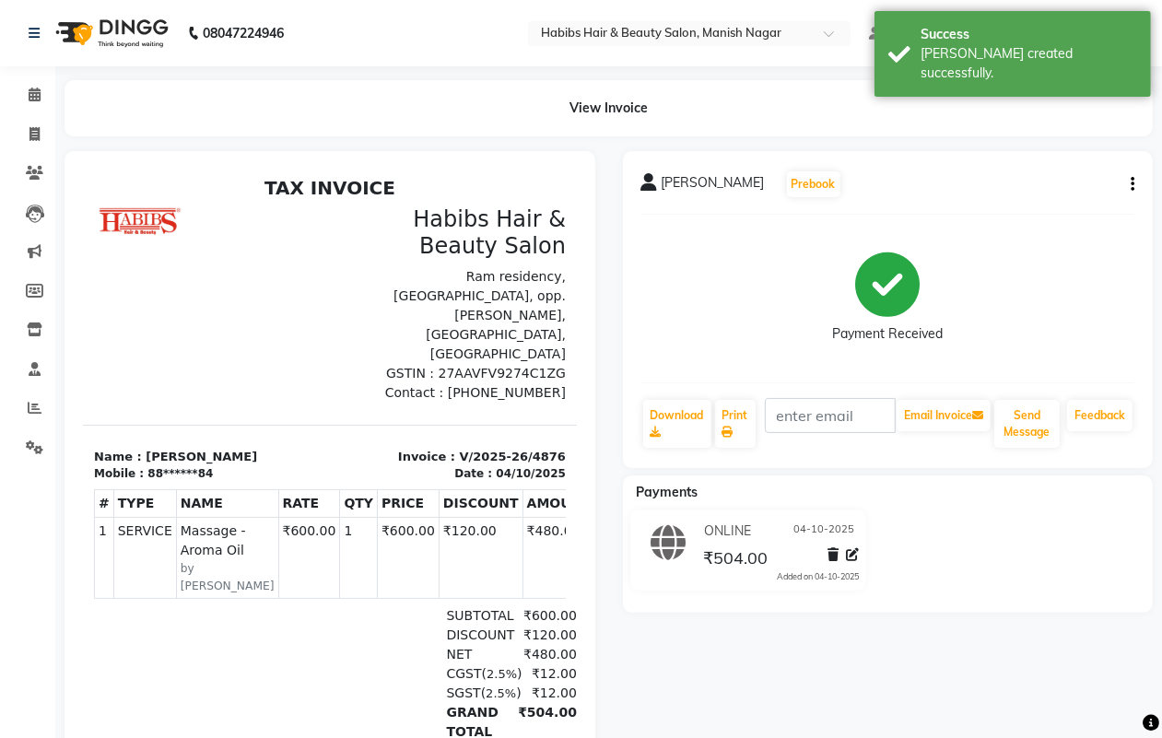
select select "service"
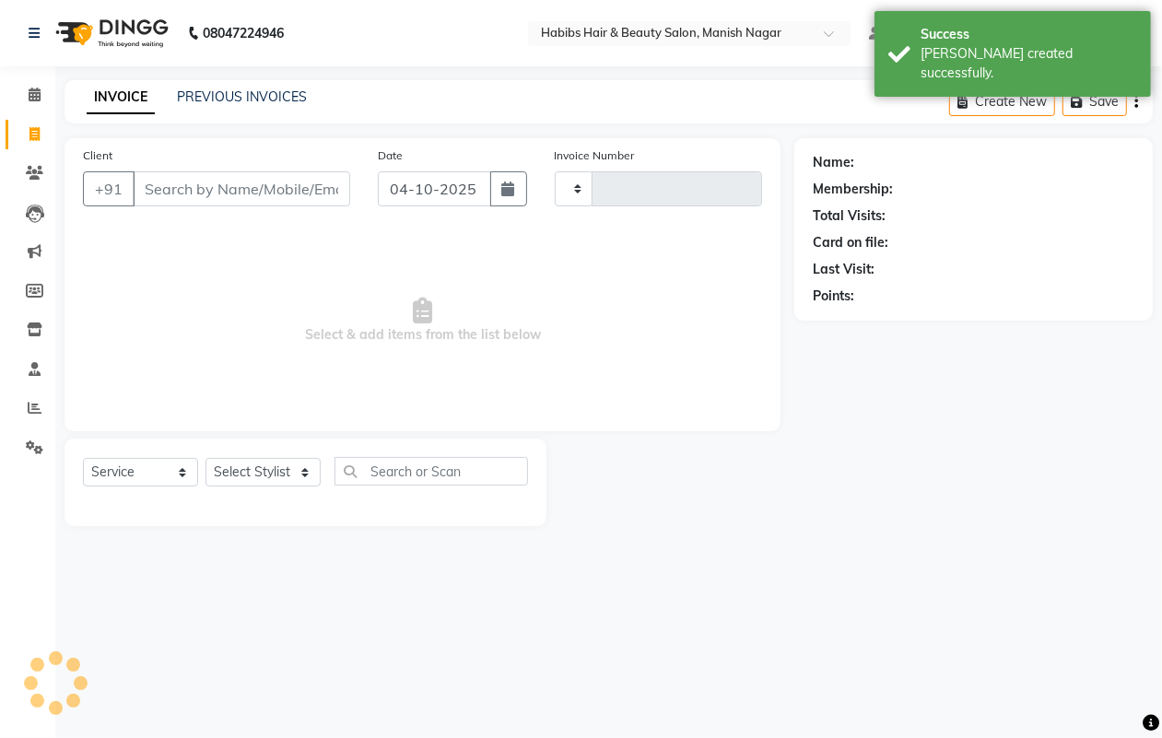
type input "4877"
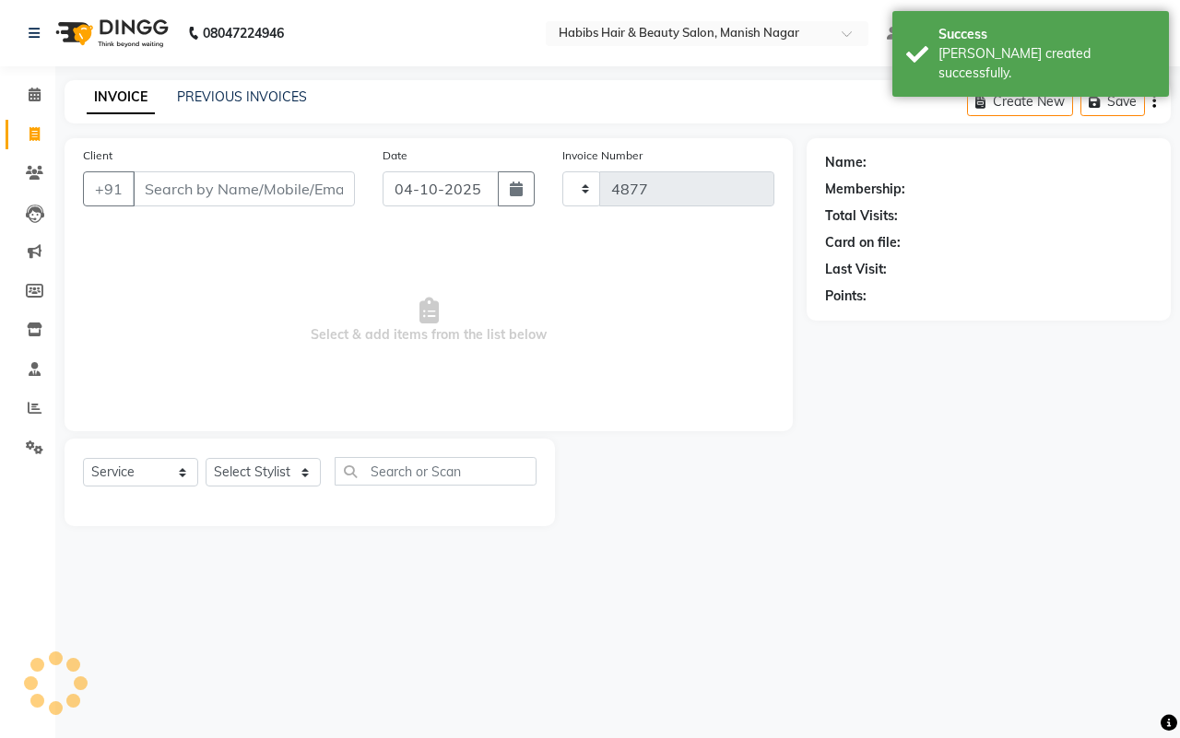
select select "3804"
click at [39, 171] on icon at bounding box center [35, 173] width 18 height 14
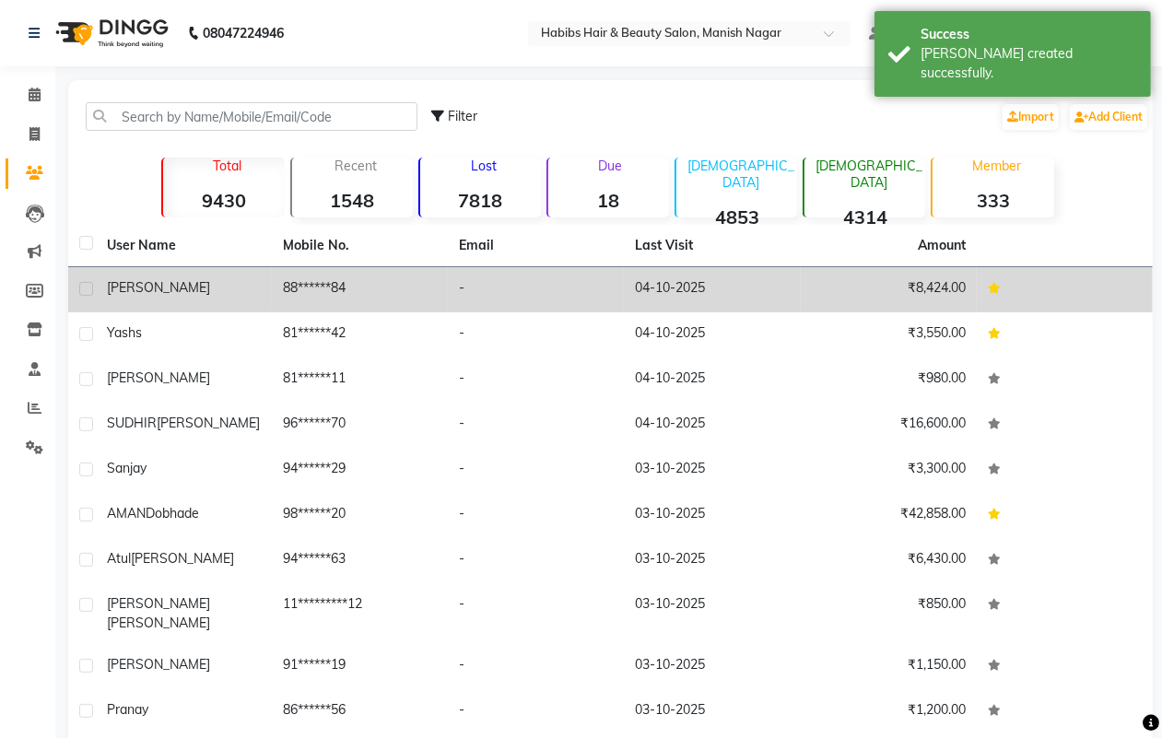
click at [120, 291] on span "[PERSON_NAME]" at bounding box center [158, 287] width 103 height 17
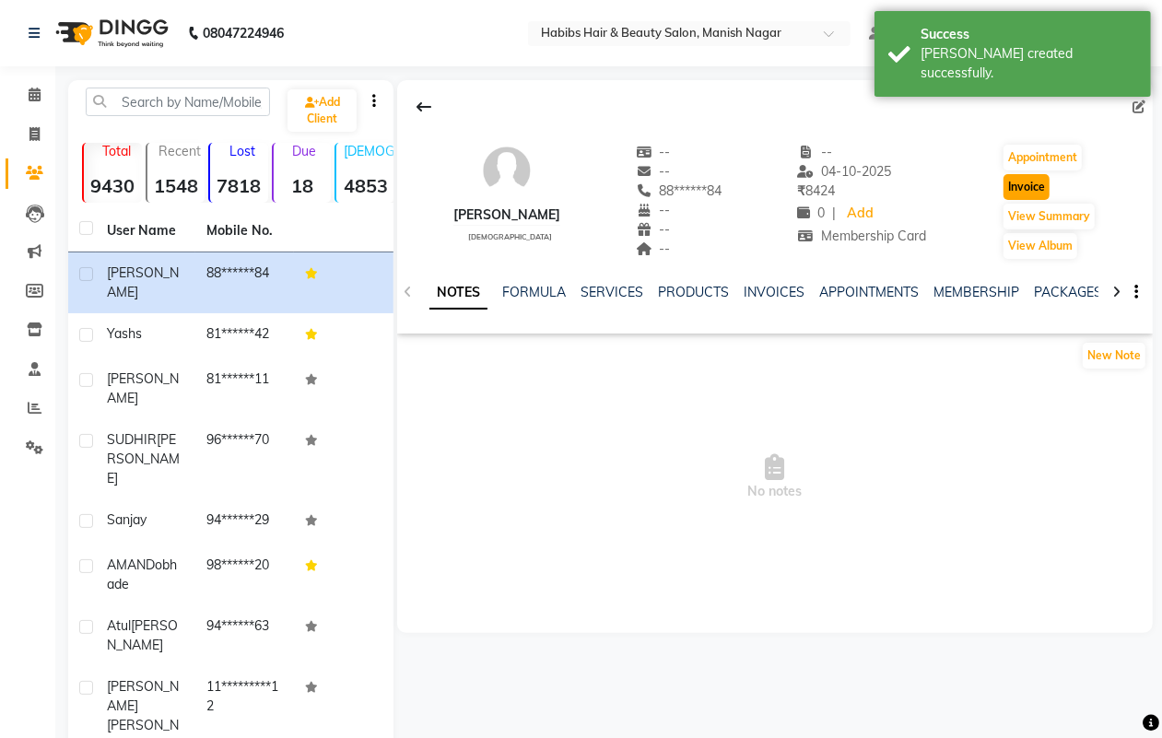
click at [1020, 185] on button "Invoice" at bounding box center [1027, 187] width 46 height 26
select select "service"
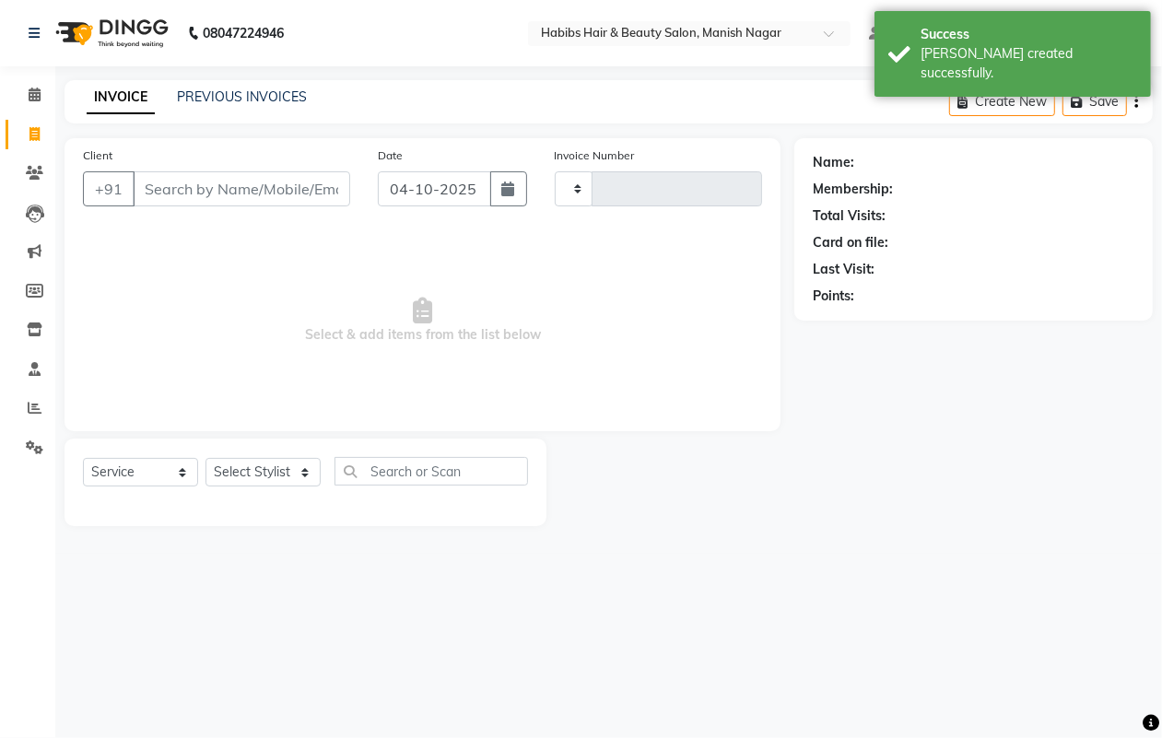
type input "4877"
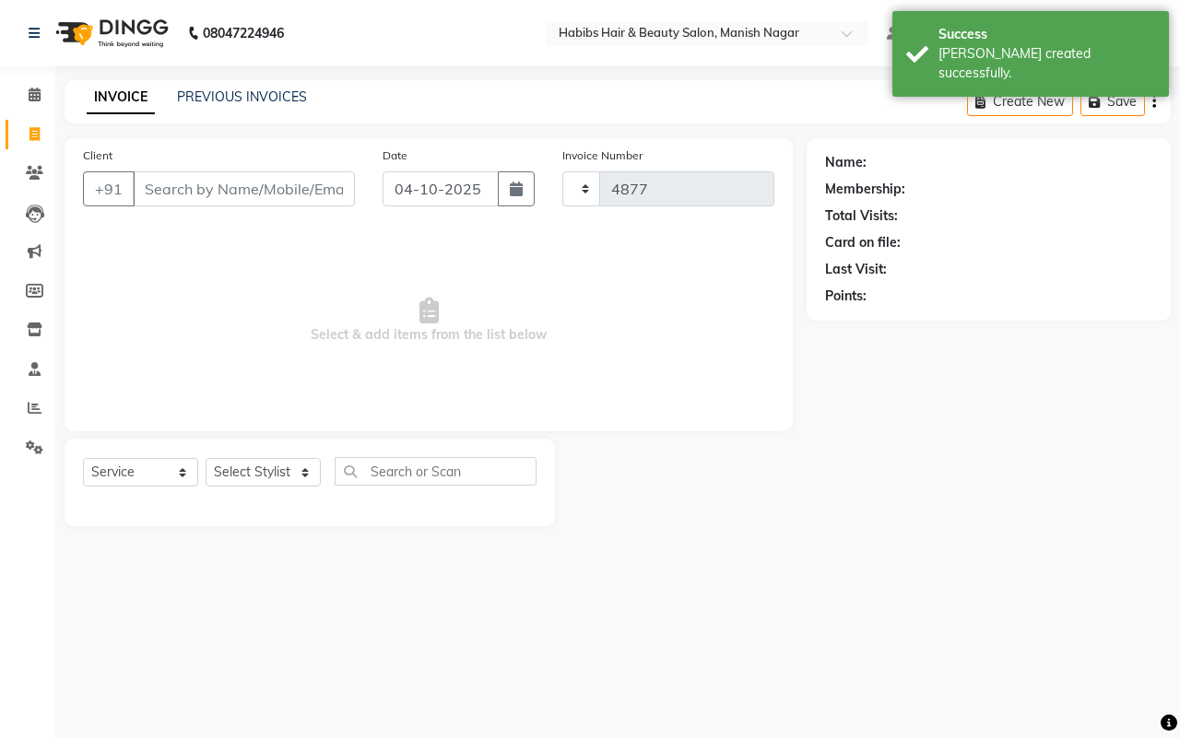
select select "3804"
type input "88******84"
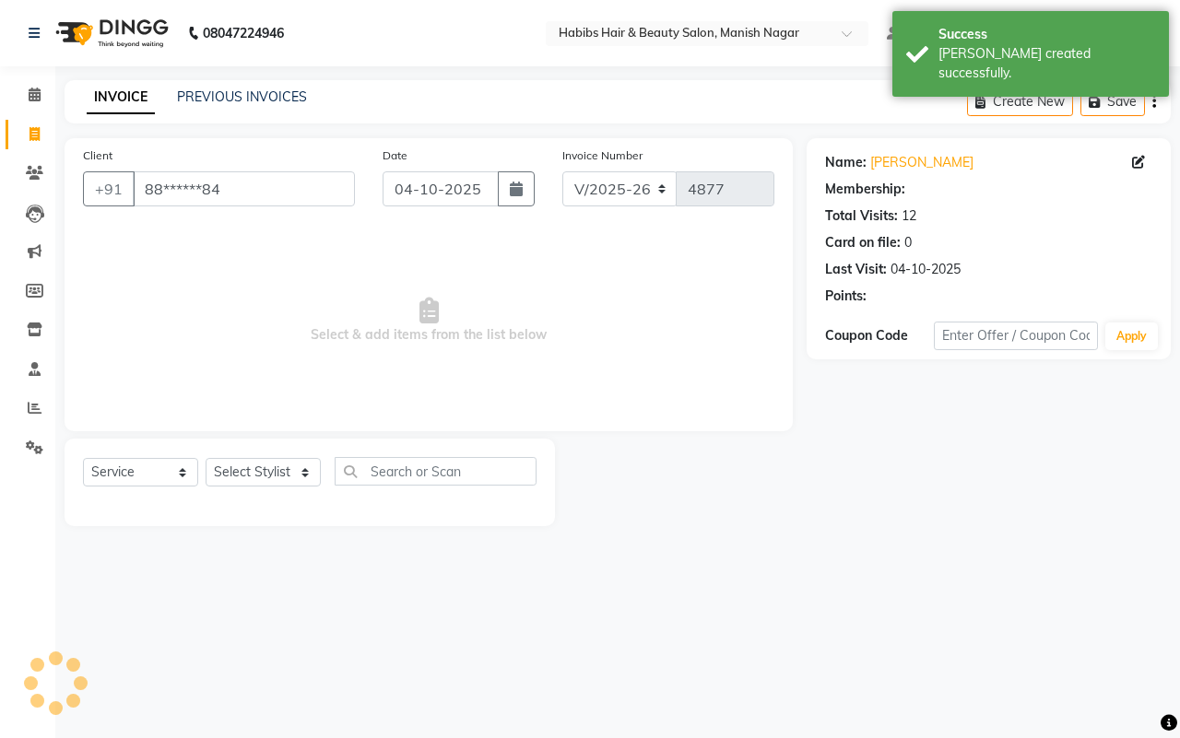
select select "1: Object"
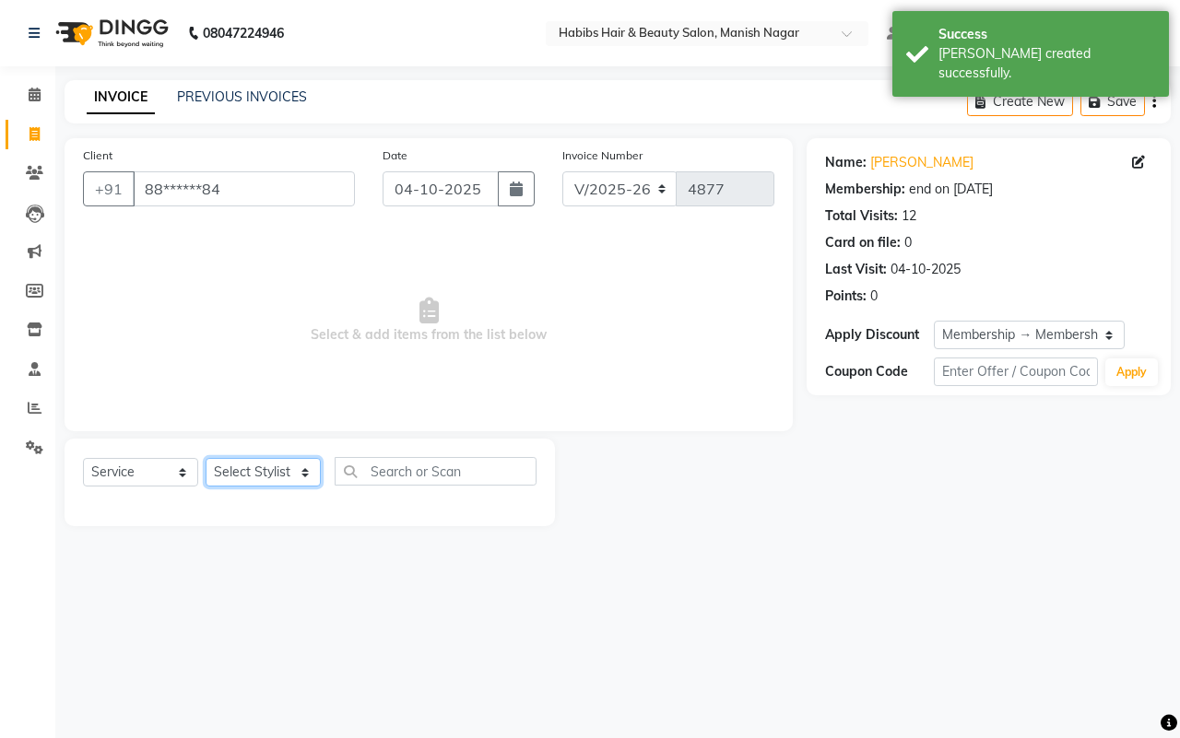
click at [270, 472] on select "Select Stylist [PERSON_NAME] [PERSON_NAME] [PERSON_NAME] [PERSON_NAME] Sachin […" at bounding box center [263, 472] width 115 height 29
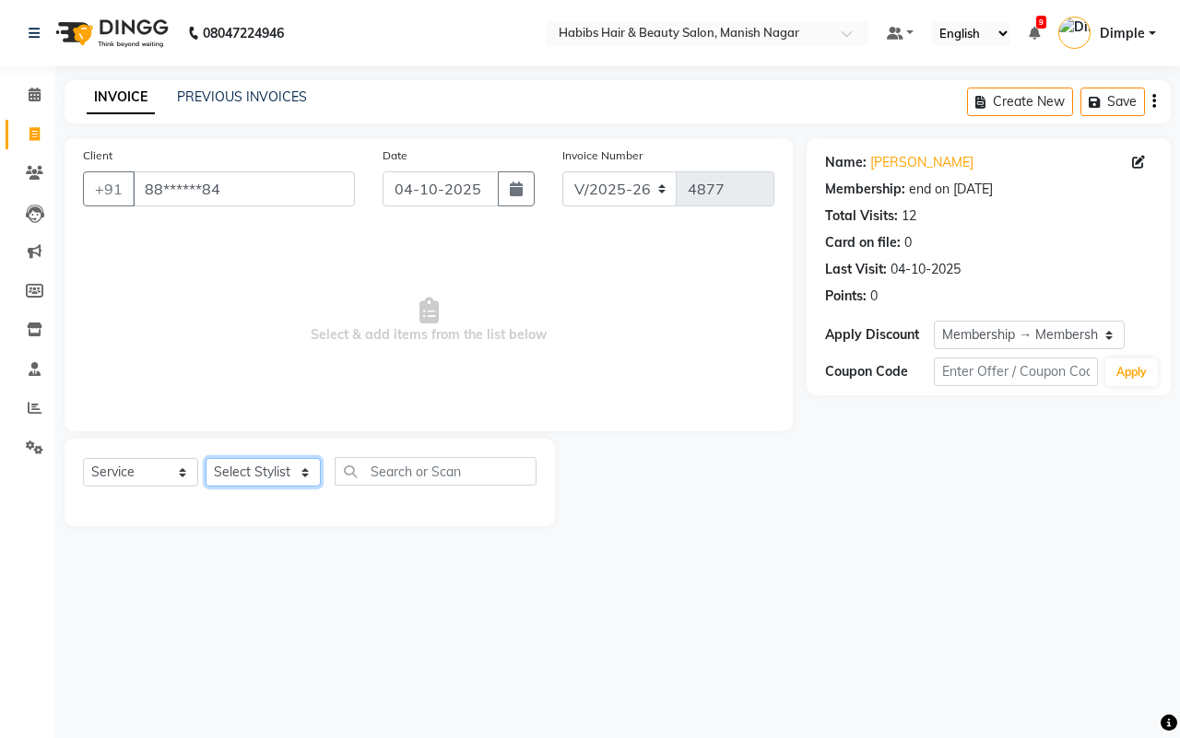
select select "18781"
click at [206, 458] on select "Select Stylist [PERSON_NAME] [PERSON_NAME] [PERSON_NAME] [PERSON_NAME] Sachin […" at bounding box center [263, 472] width 115 height 29
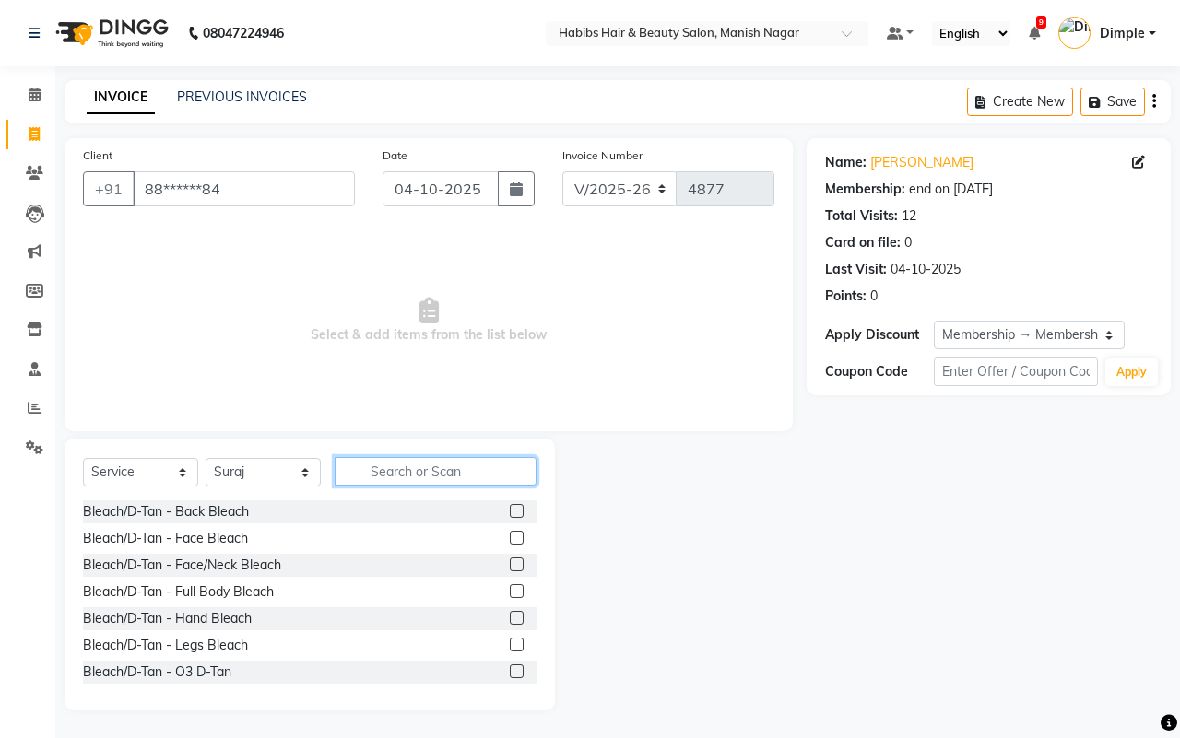
click at [424, 467] on input "text" at bounding box center [436, 471] width 202 height 29
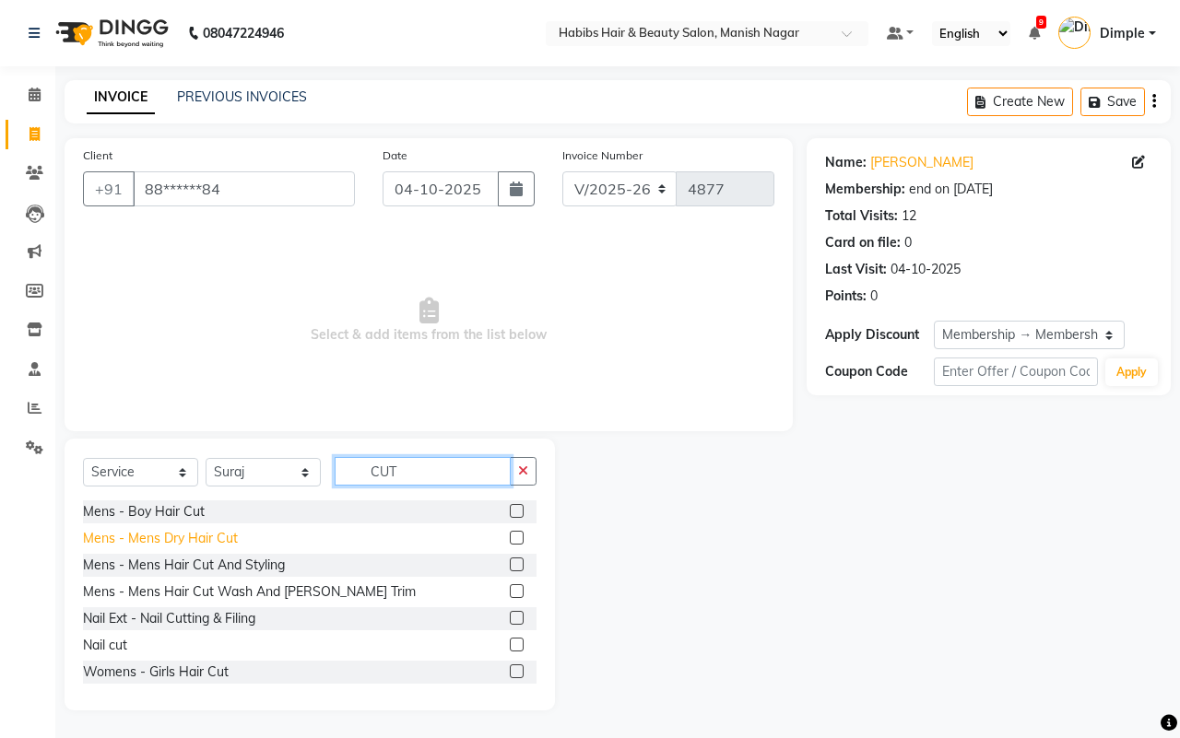
type input "CUT"
click at [218, 541] on div "Mens - Mens Dry Hair Cut" at bounding box center [160, 538] width 155 height 19
checkbox input "false"
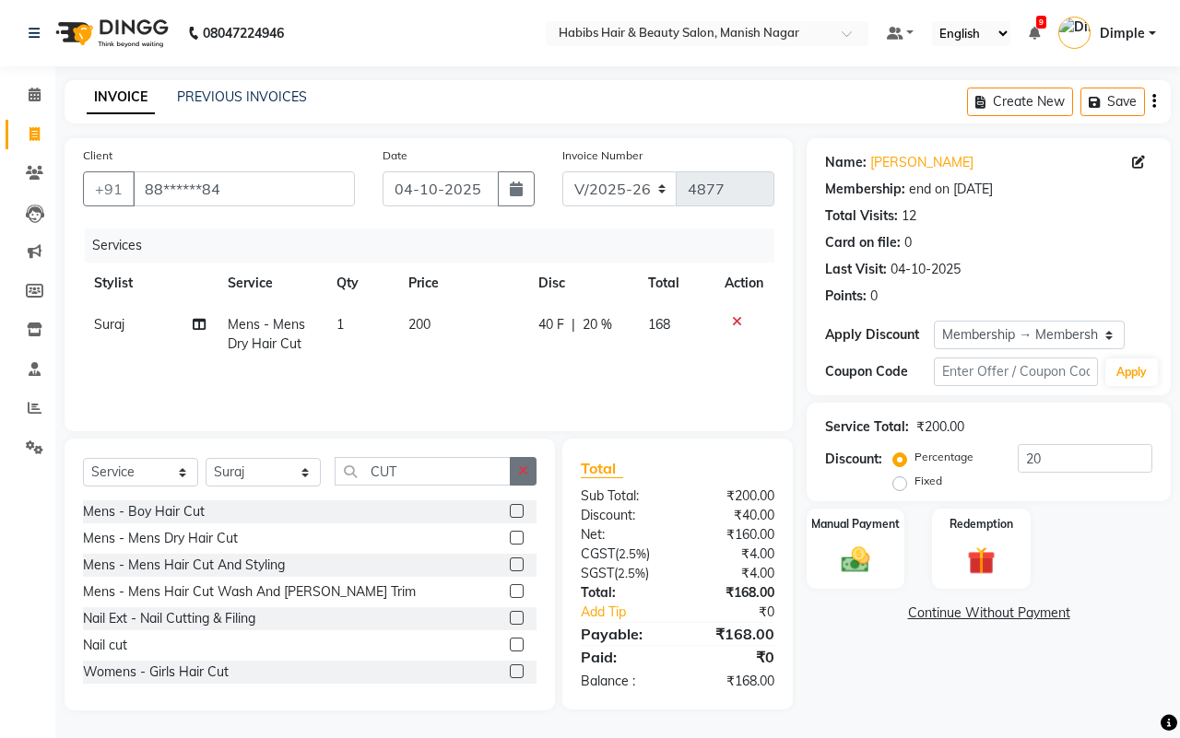
click at [527, 470] on button "button" at bounding box center [523, 471] width 27 height 29
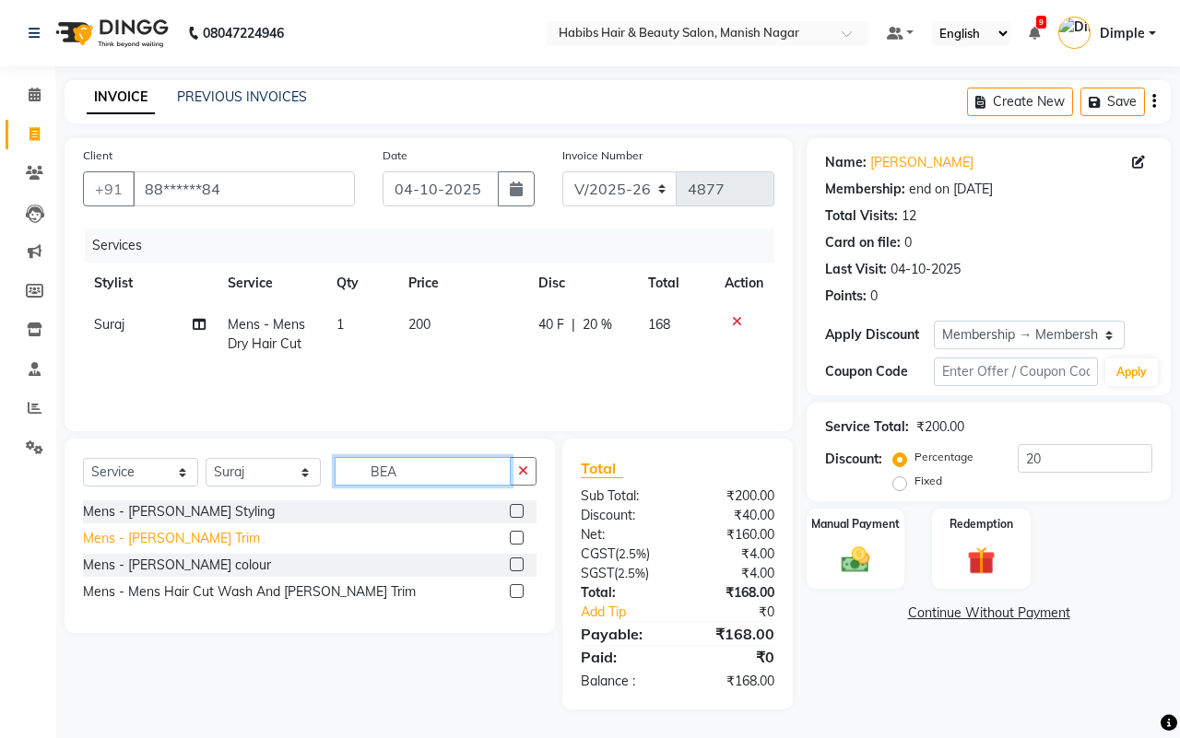
type input "BEA"
click at [171, 530] on div "Mens - [PERSON_NAME] Trim" at bounding box center [171, 538] width 177 height 19
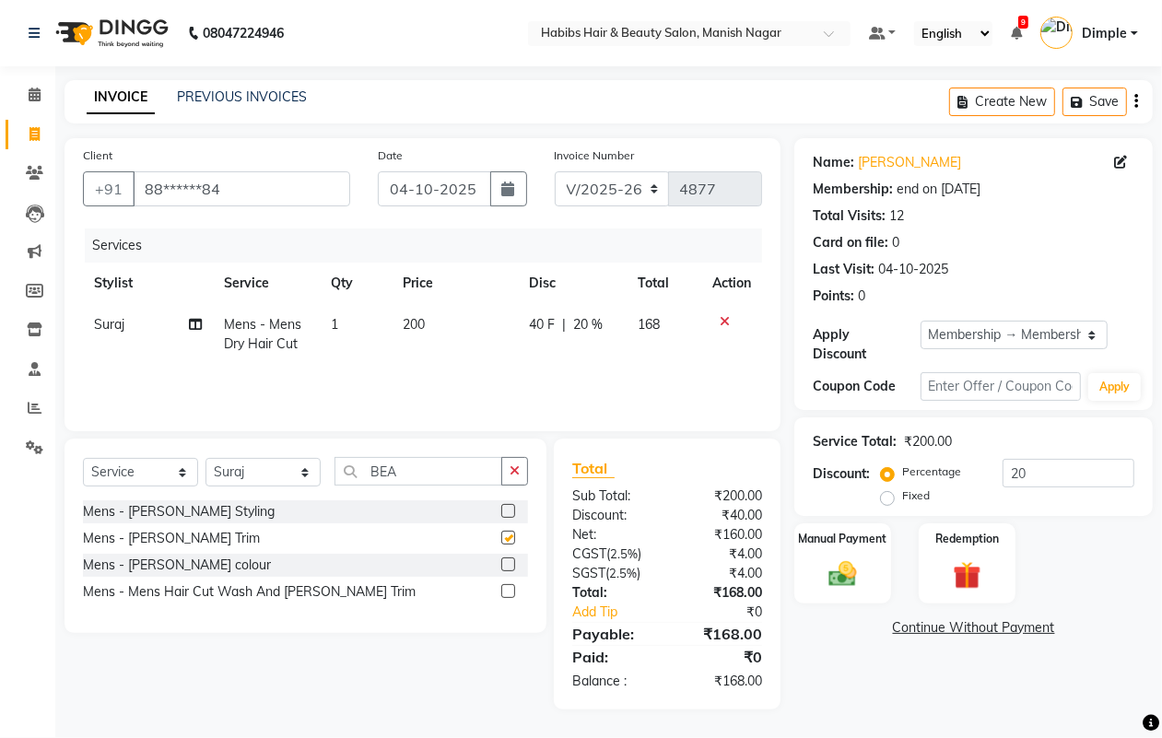
checkbox input "false"
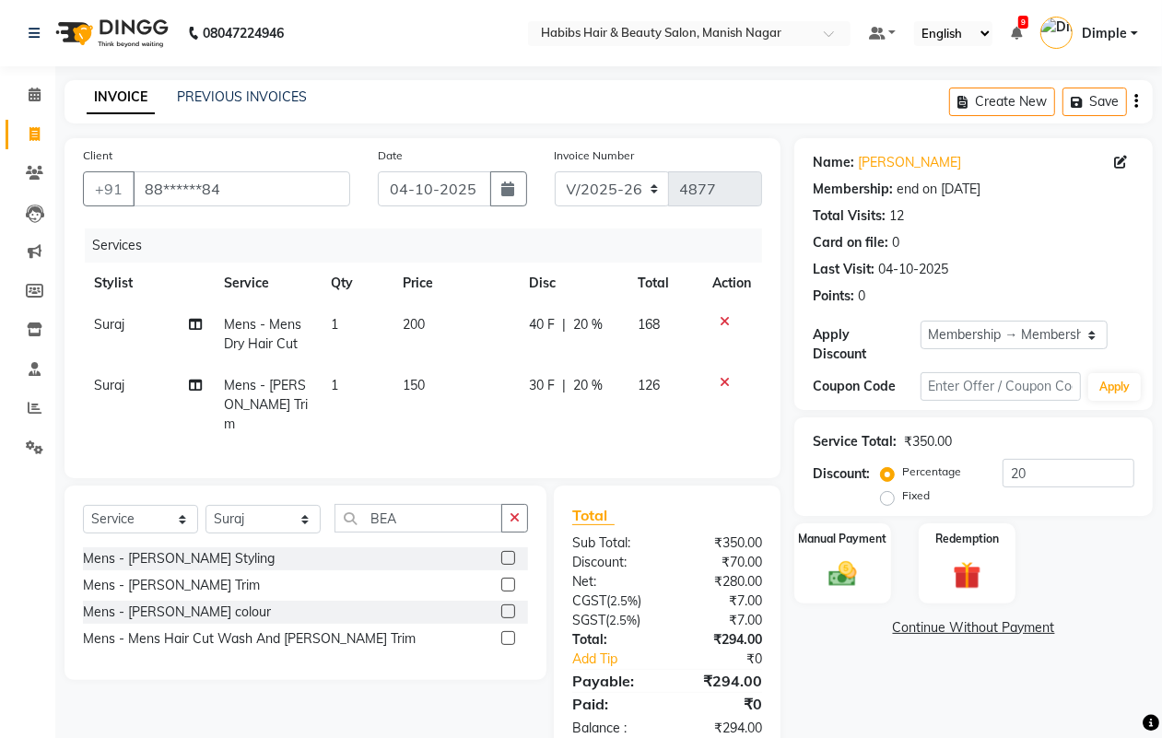
click at [1136, 102] on icon "button" at bounding box center [1137, 101] width 4 height 1
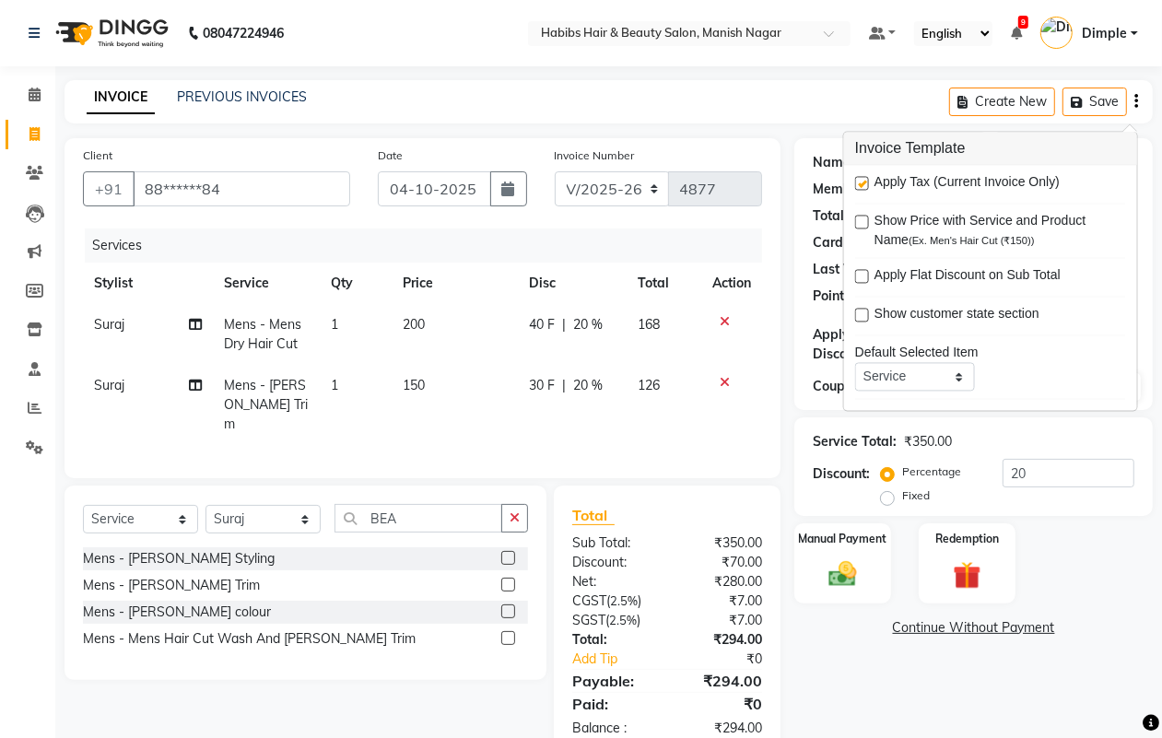
click at [864, 185] on label at bounding box center [862, 184] width 14 height 14
click at [864, 185] on input "checkbox" at bounding box center [861, 185] width 12 height 12
checkbox input "false"
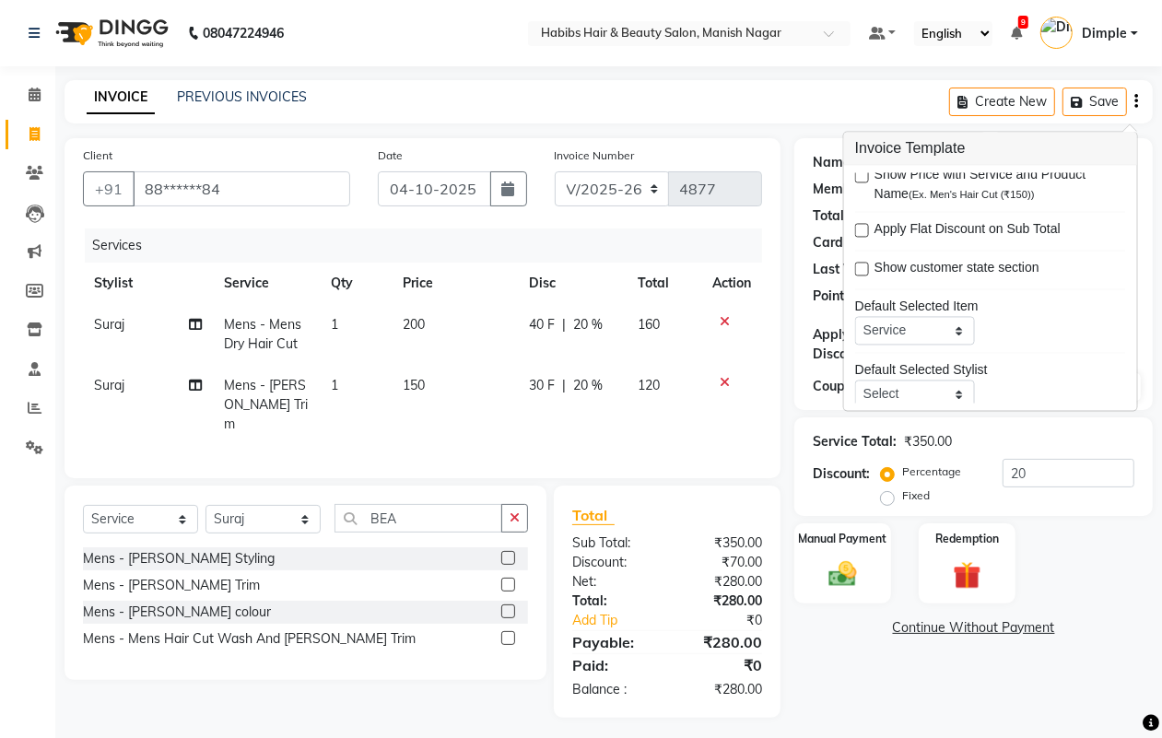
scroll to position [90, 0]
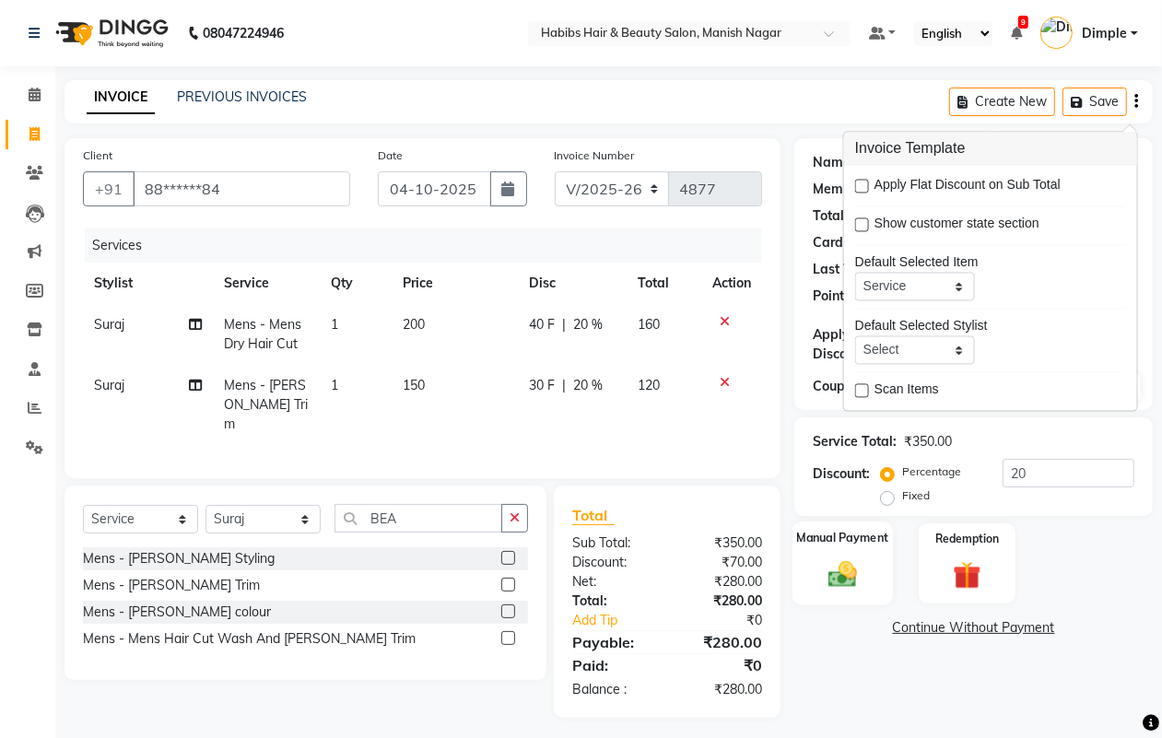
click at [853, 565] on img at bounding box center [842, 574] width 46 height 33
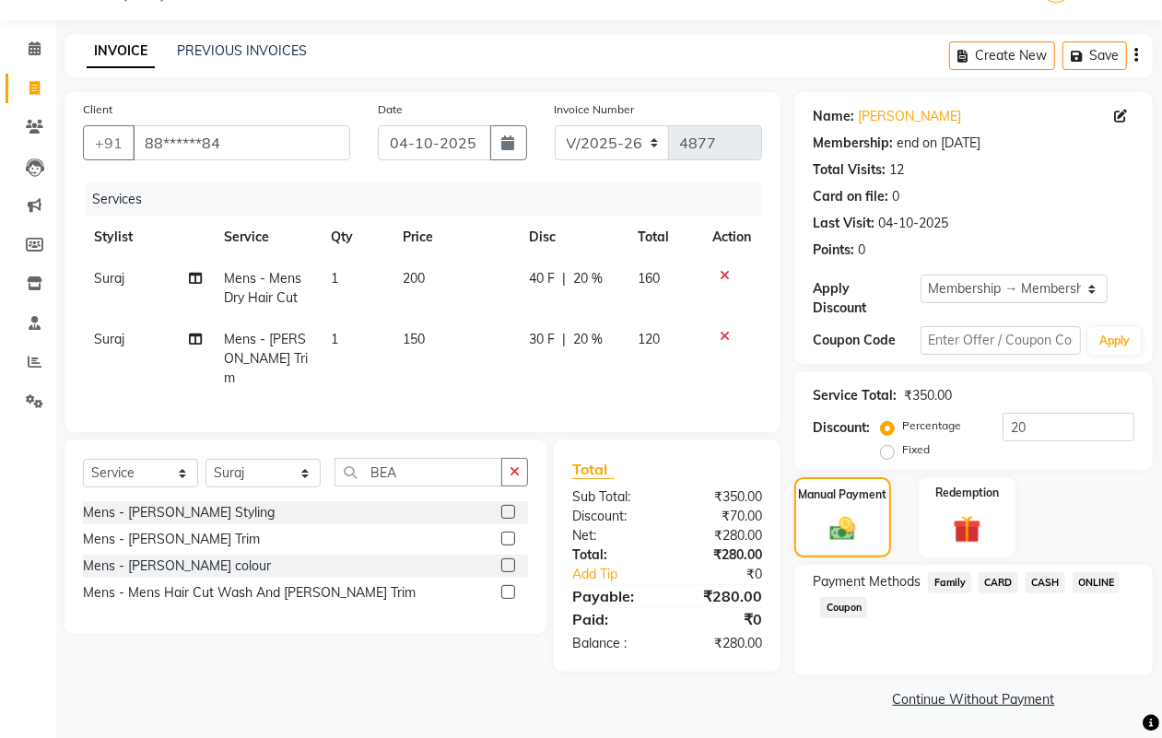
scroll to position [48, 0]
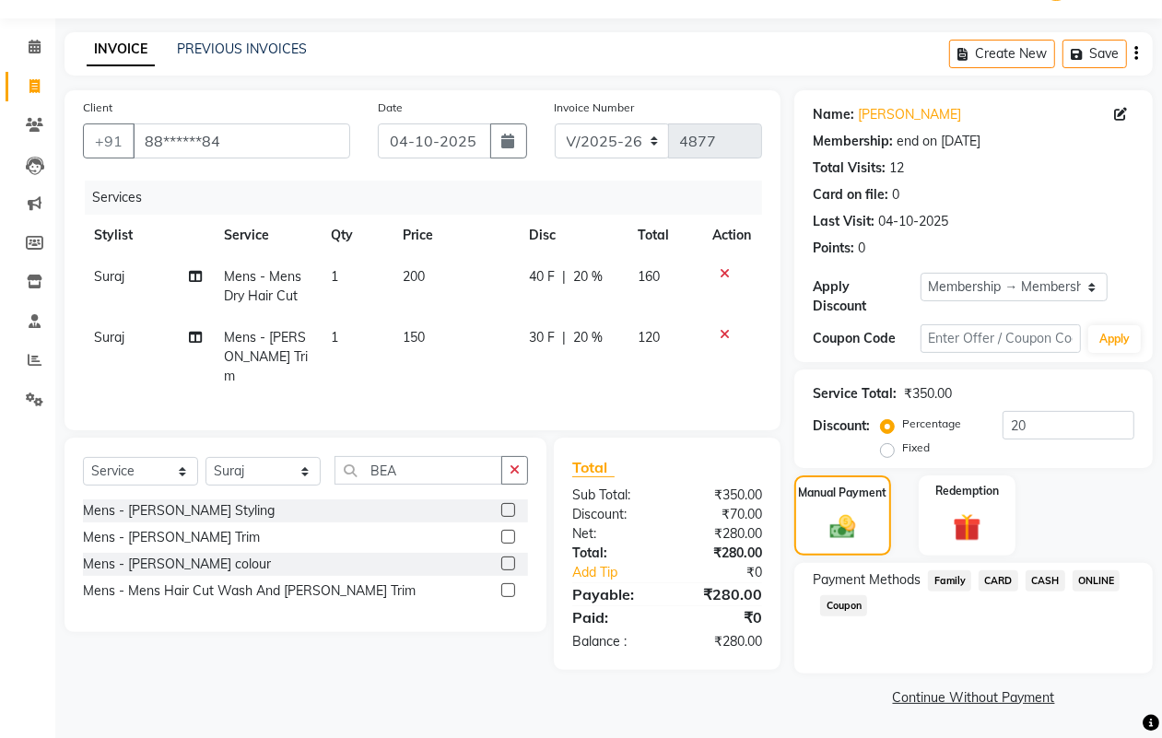
click at [1098, 578] on span "ONLINE" at bounding box center [1097, 581] width 48 height 21
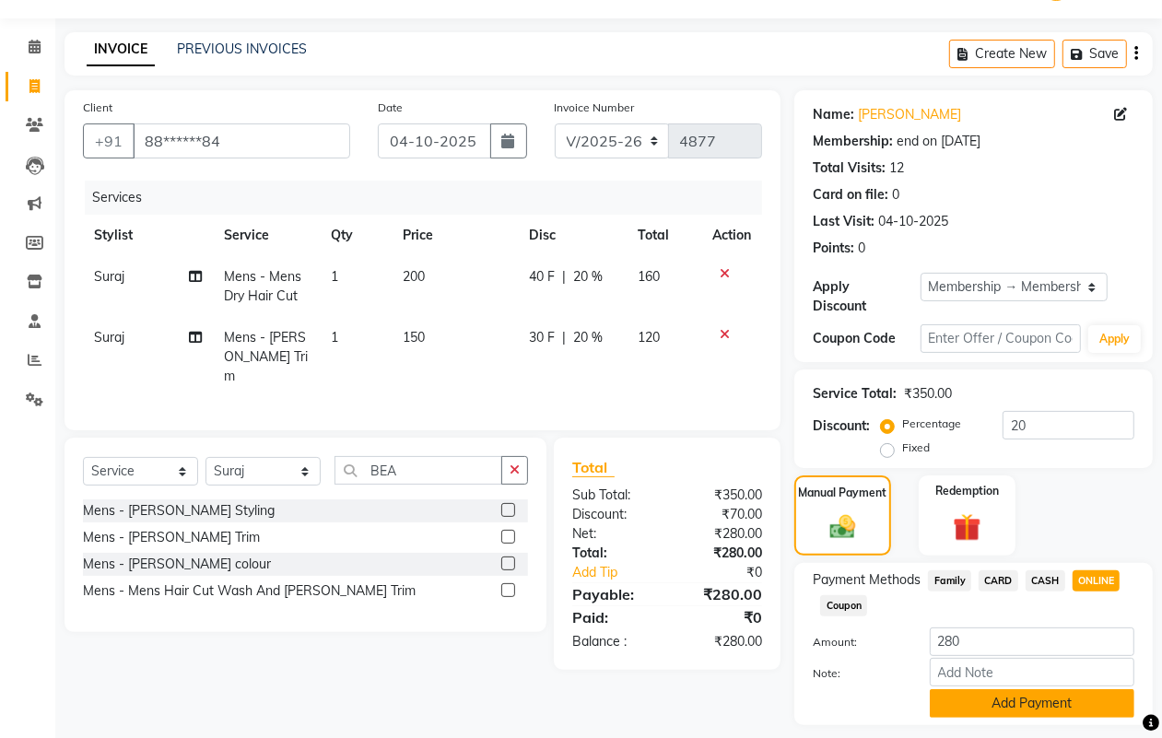
click at [1001, 698] on button "Add Payment" at bounding box center [1032, 703] width 205 height 29
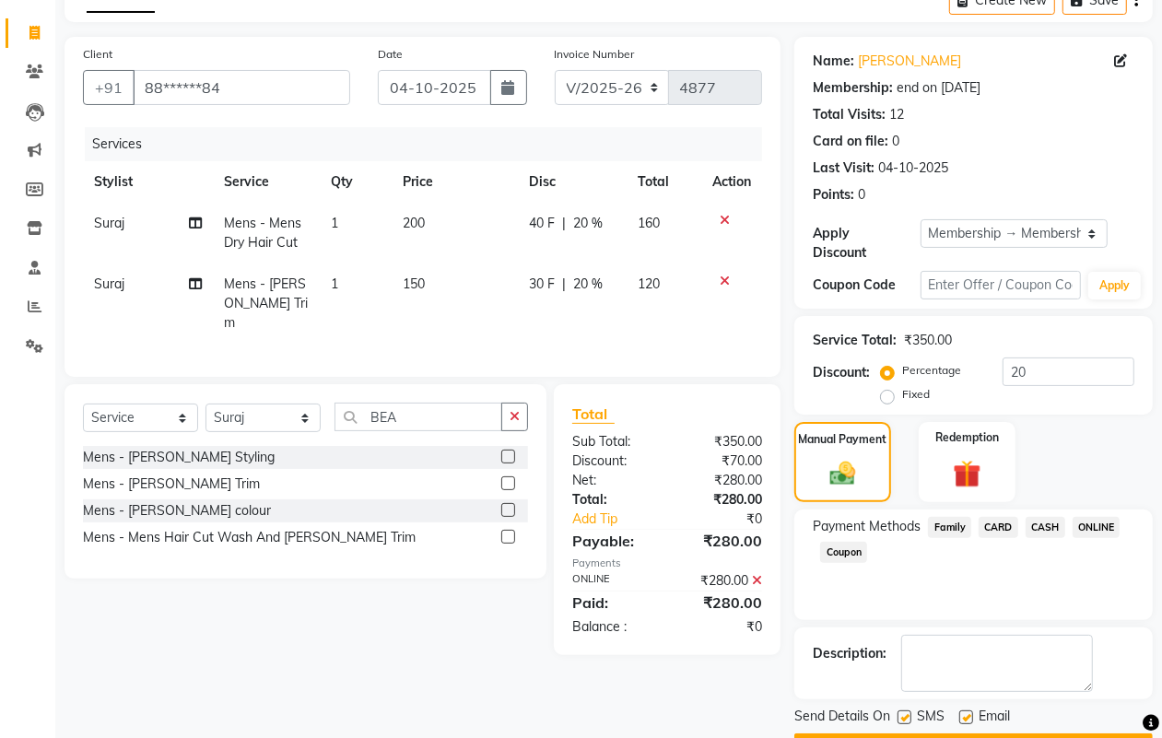
scroll to position [153, 0]
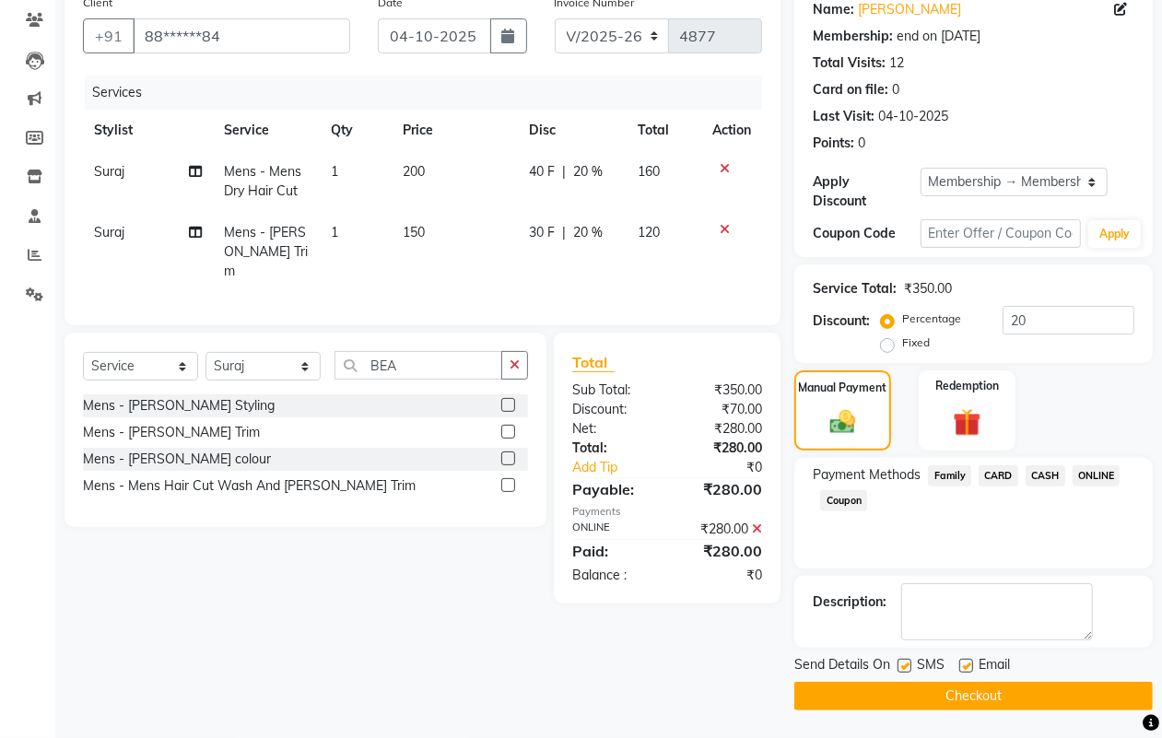
click at [1007, 698] on button "Checkout" at bounding box center [974, 696] width 359 height 29
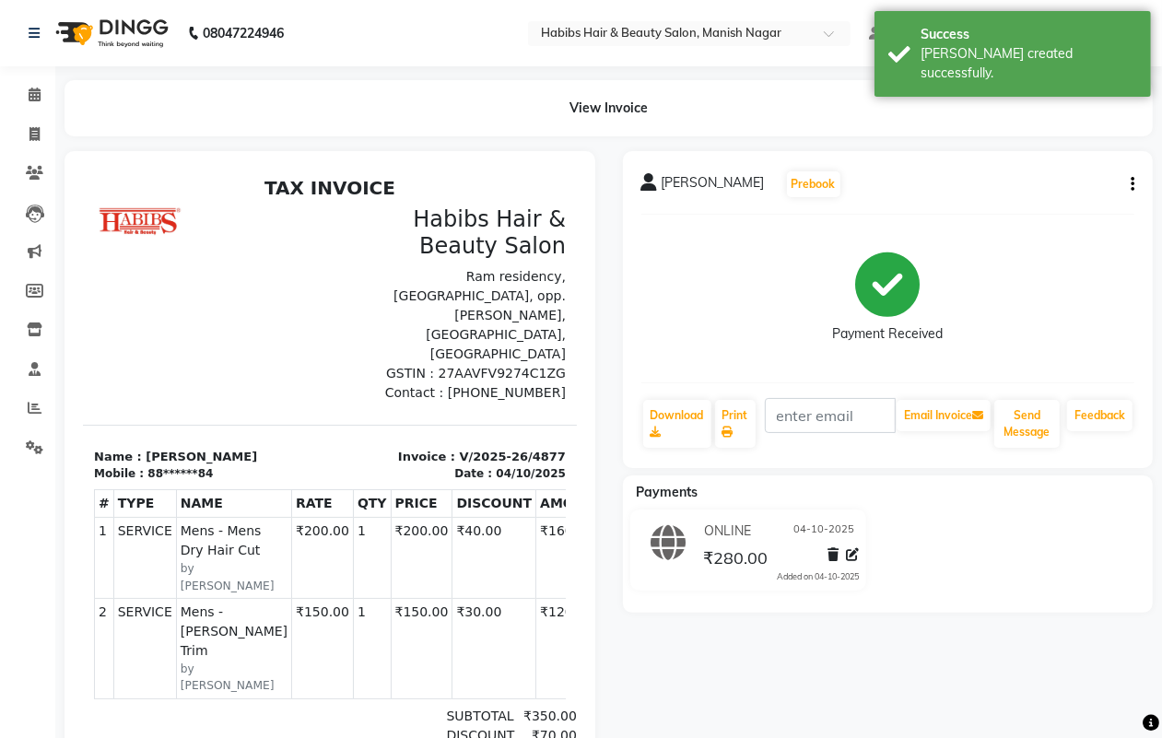
select select "service"
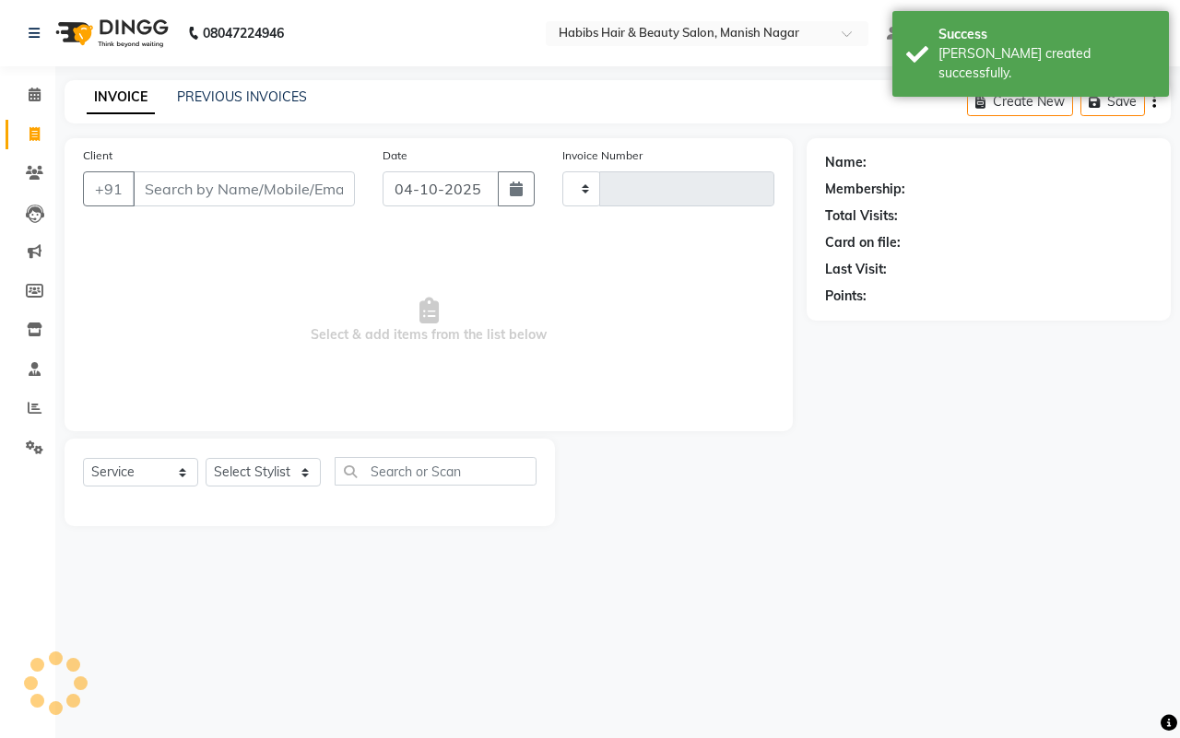
type input "4878"
select select "3804"
type input "88******84"
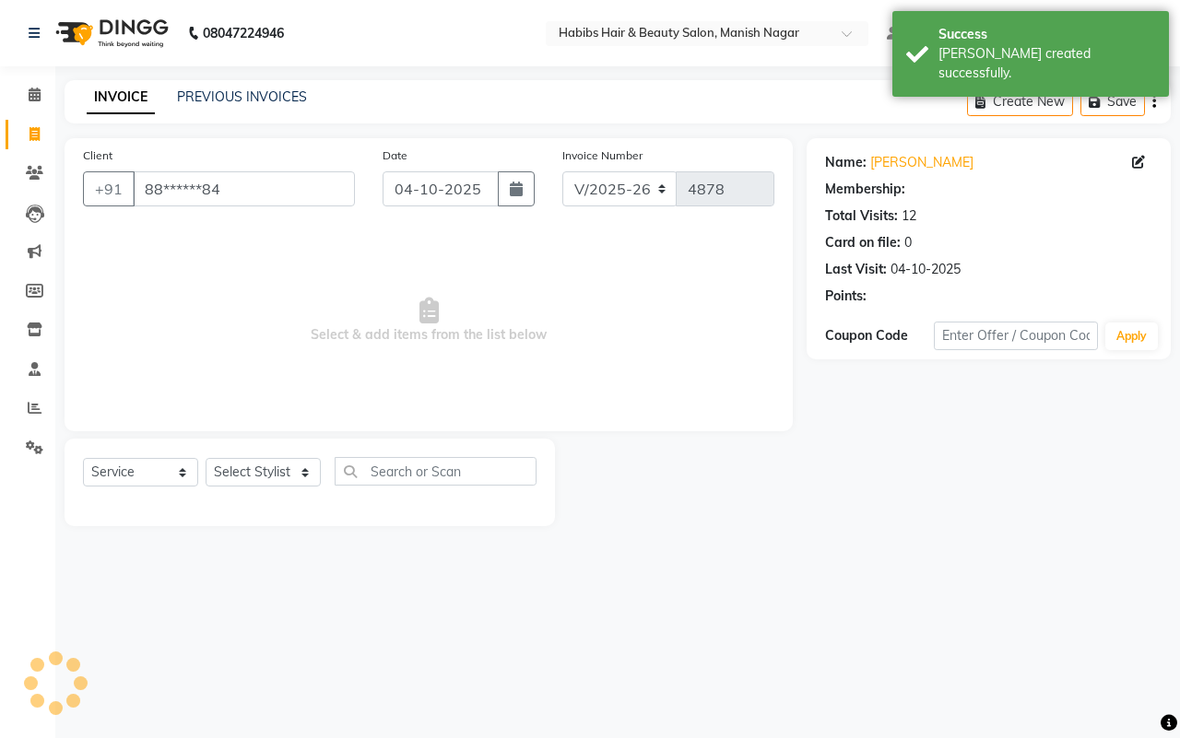
select select "1: Object"
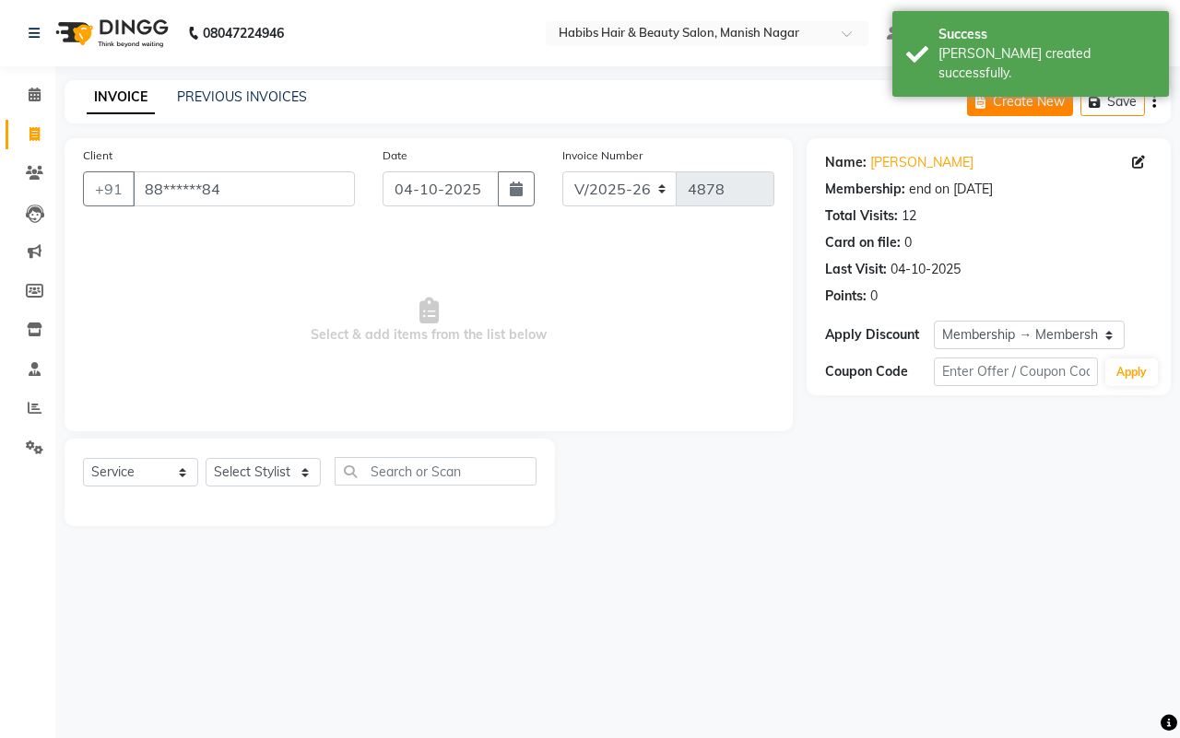
click at [983, 104] on icon "button" at bounding box center [984, 102] width 18 height 13
select select "3804"
select select "service"
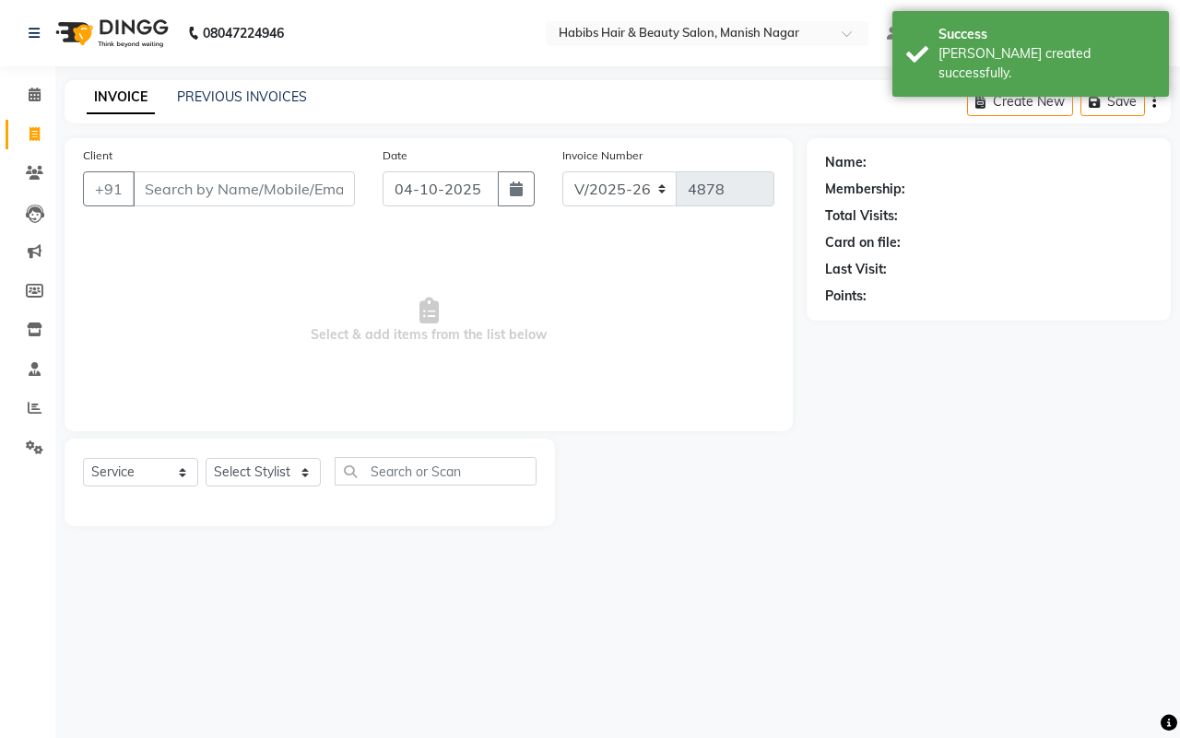
click at [150, 182] on input "Client" at bounding box center [244, 188] width 222 height 35
click at [139, 182] on input "Client" at bounding box center [244, 188] width 222 height 35
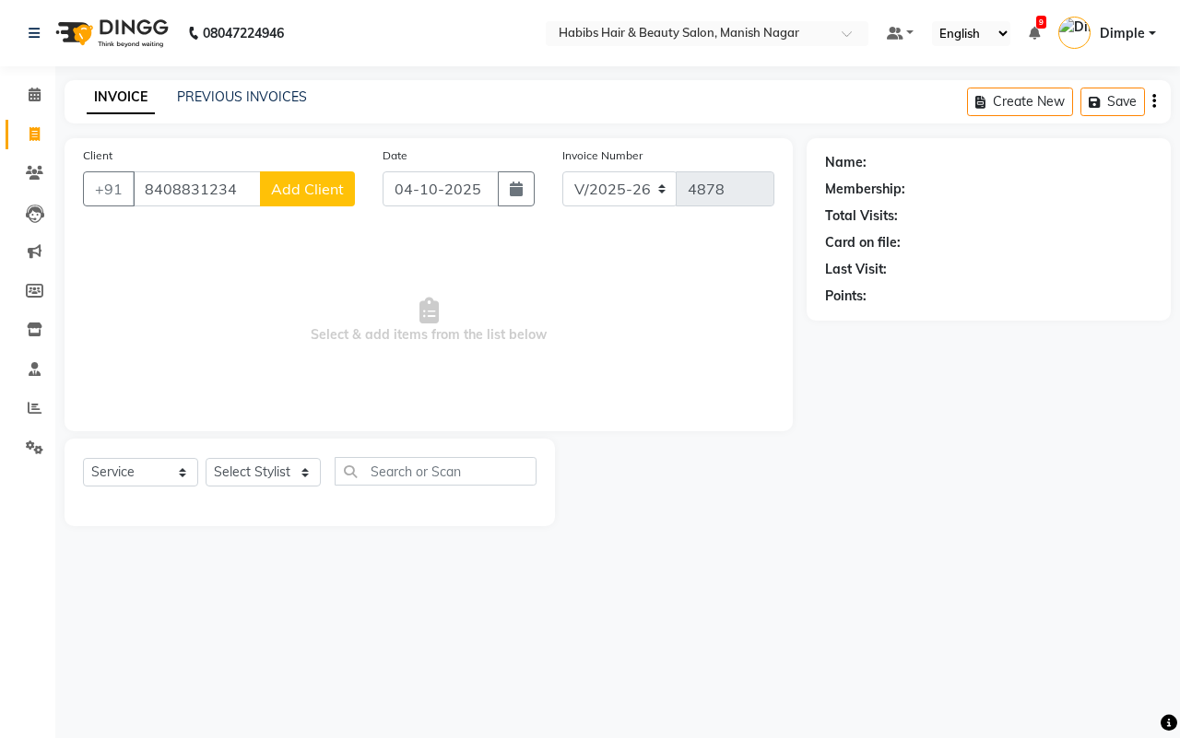
type input "8408831234"
click at [319, 181] on span "Add Client" at bounding box center [307, 189] width 73 height 18
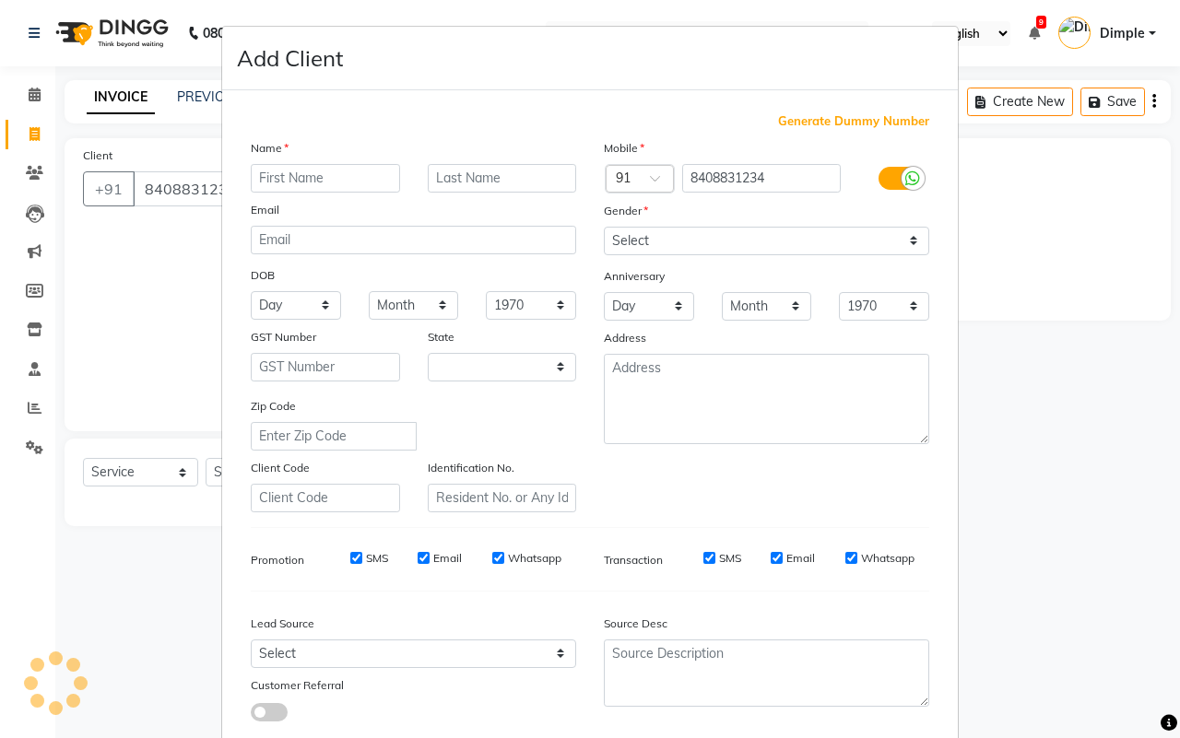
select select "22"
click at [288, 173] on input "text" at bounding box center [325, 178] width 149 height 29
type input "a"
type input "ARCHANA"
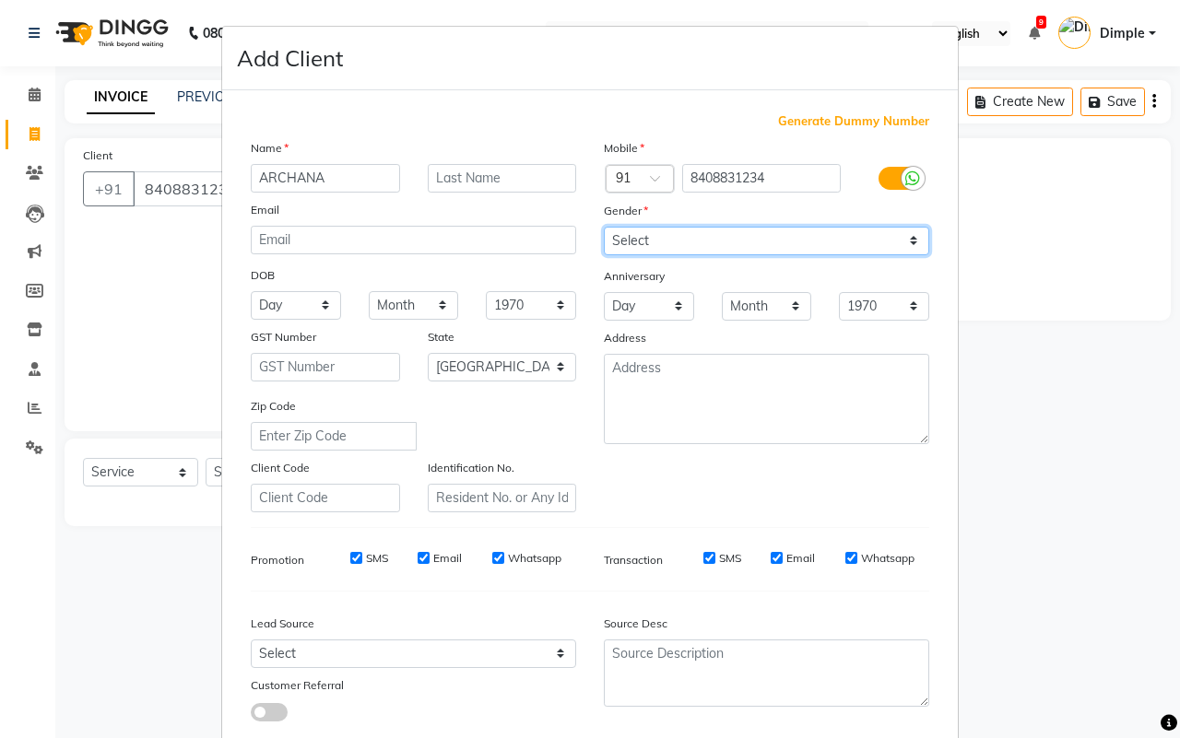
click at [643, 244] on select "Select [DEMOGRAPHIC_DATA] [DEMOGRAPHIC_DATA] Other Prefer Not To Say" at bounding box center [766, 241] width 325 height 29
select select "[DEMOGRAPHIC_DATA]"
click at [604, 227] on select "Select [DEMOGRAPHIC_DATA] [DEMOGRAPHIC_DATA] Other Prefer Not To Say" at bounding box center [766, 241] width 325 height 29
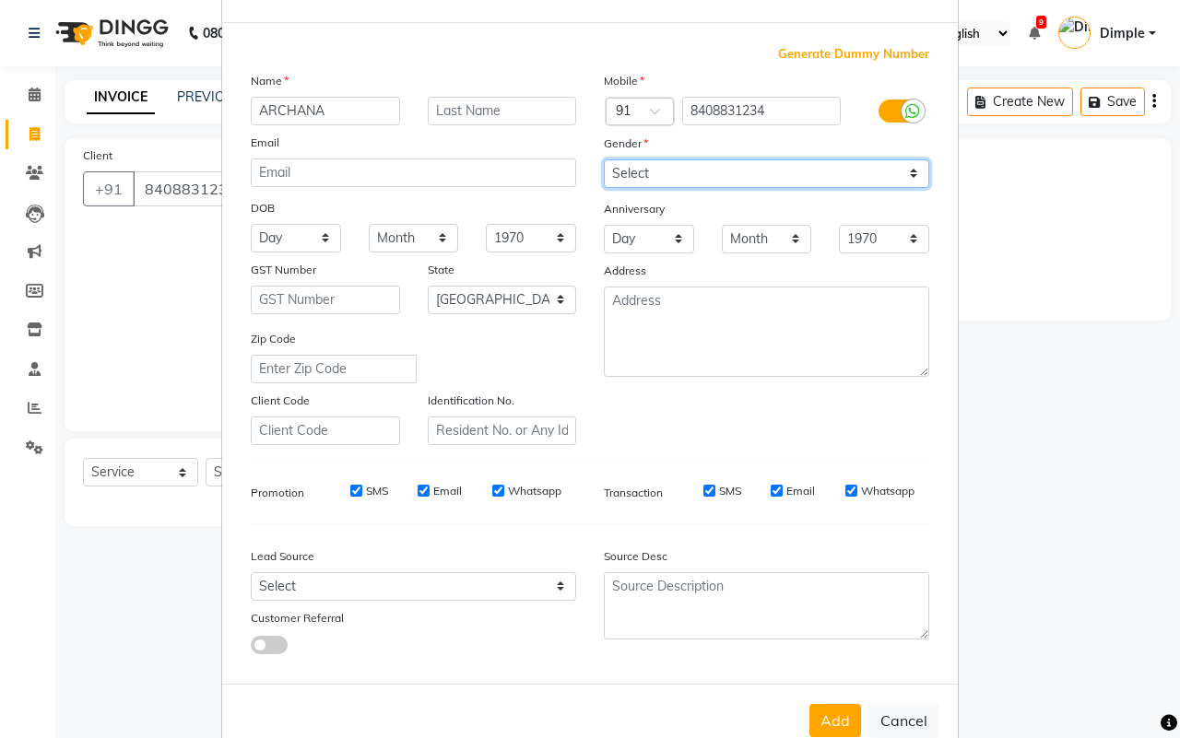
scroll to position [106, 0]
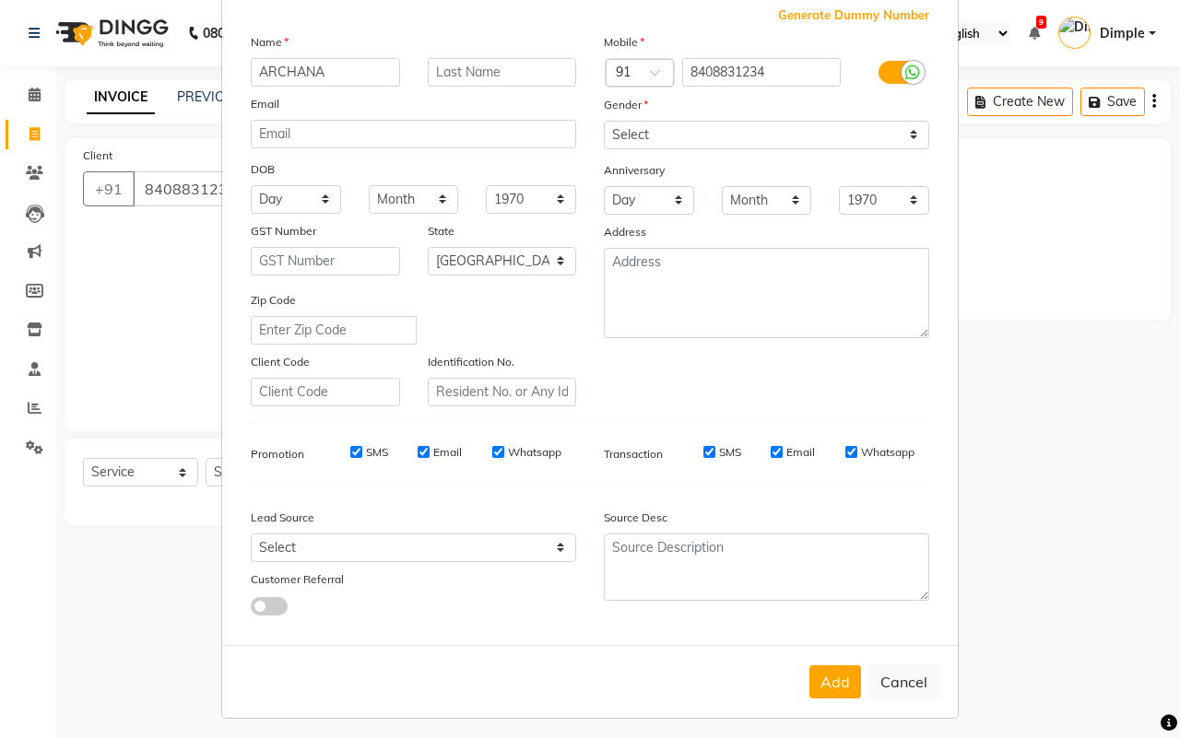
click at [821, 678] on button "Add" at bounding box center [835, 681] width 52 height 33
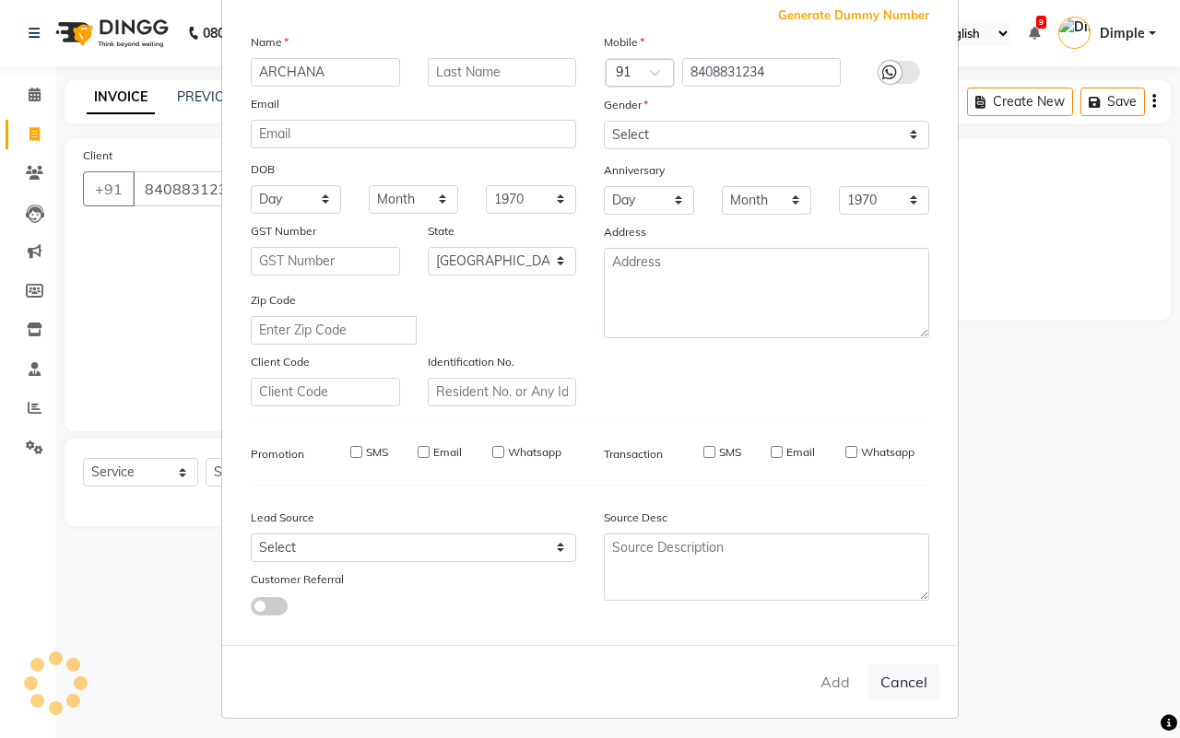
type input "84******34"
select select
select select "null"
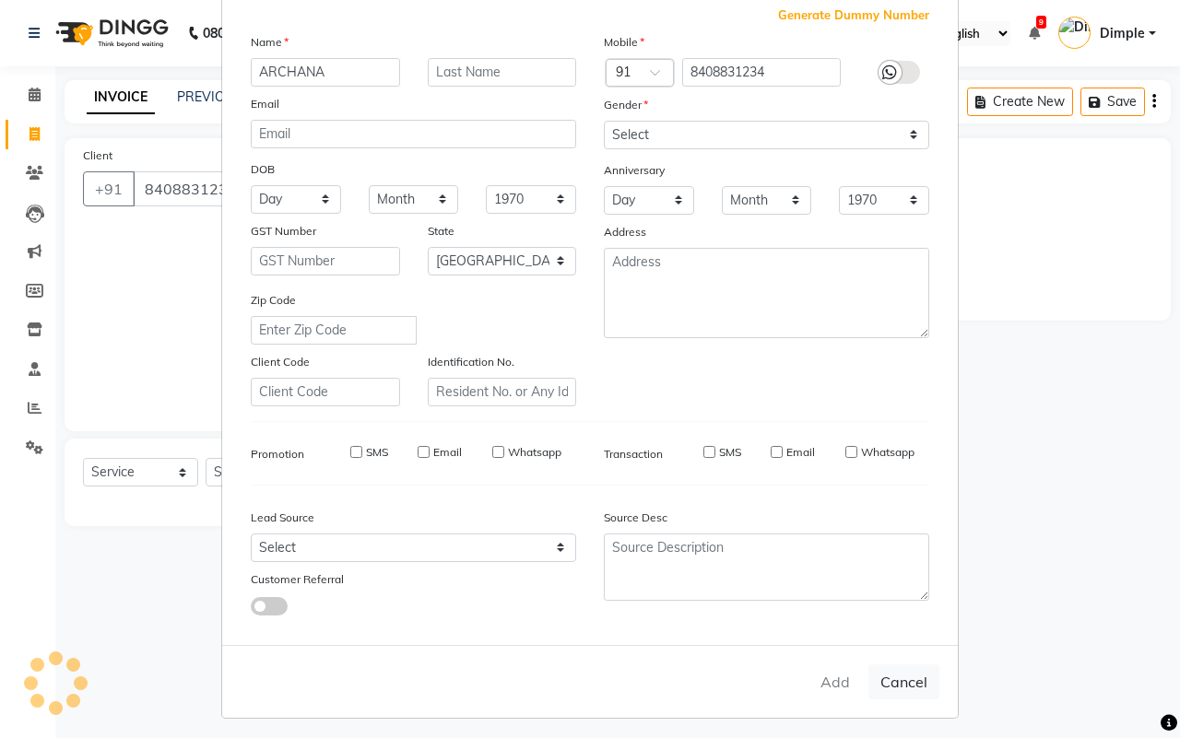
select select
checkbox input "false"
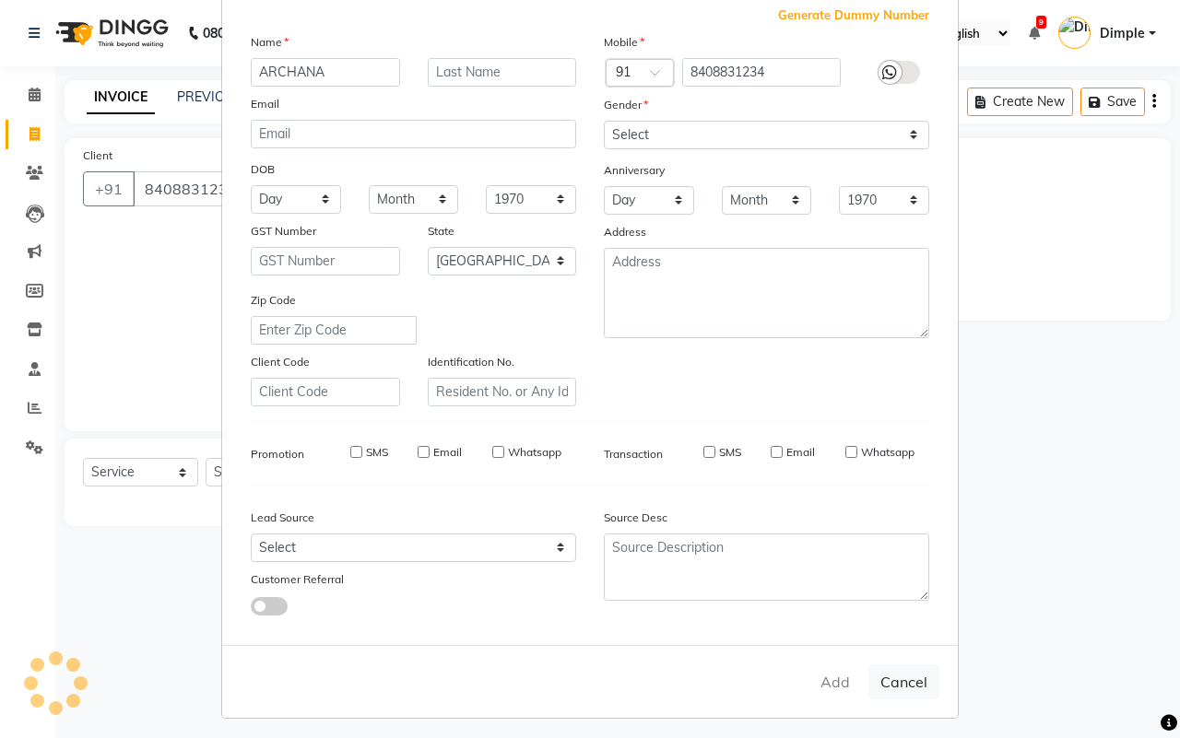
checkbox input "false"
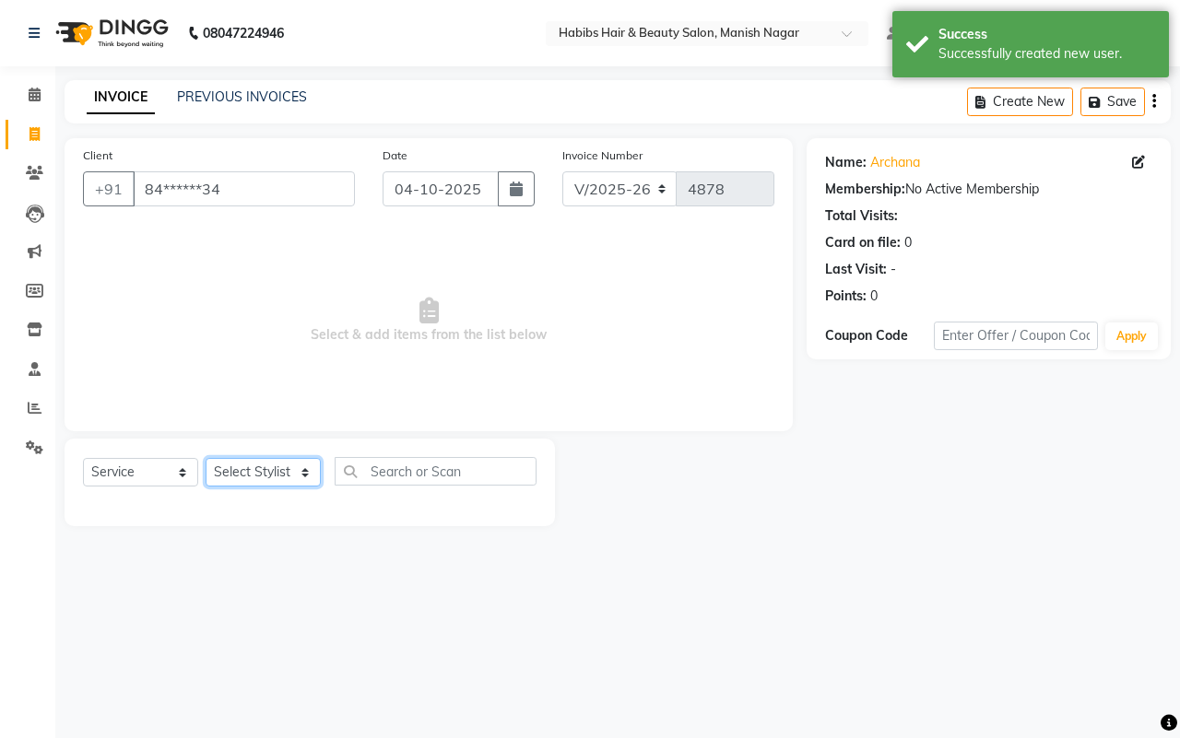
click at [231, 479] on select "Select Stylist [PERSON_NAME] [PERSON_NAME] [PERSON_NAME] [PERSON_NAME] Sachin […" at bounding box center [263, 472] width 115 height 29
select select "62737"
click at [206, 458] on select "Select Stylist [PERSON_NAME] [PERSON_NAME] [PERSON_NAME] [PERSON_NAME] Sachin […" at bounding box center [263, 472] width 115 height 29
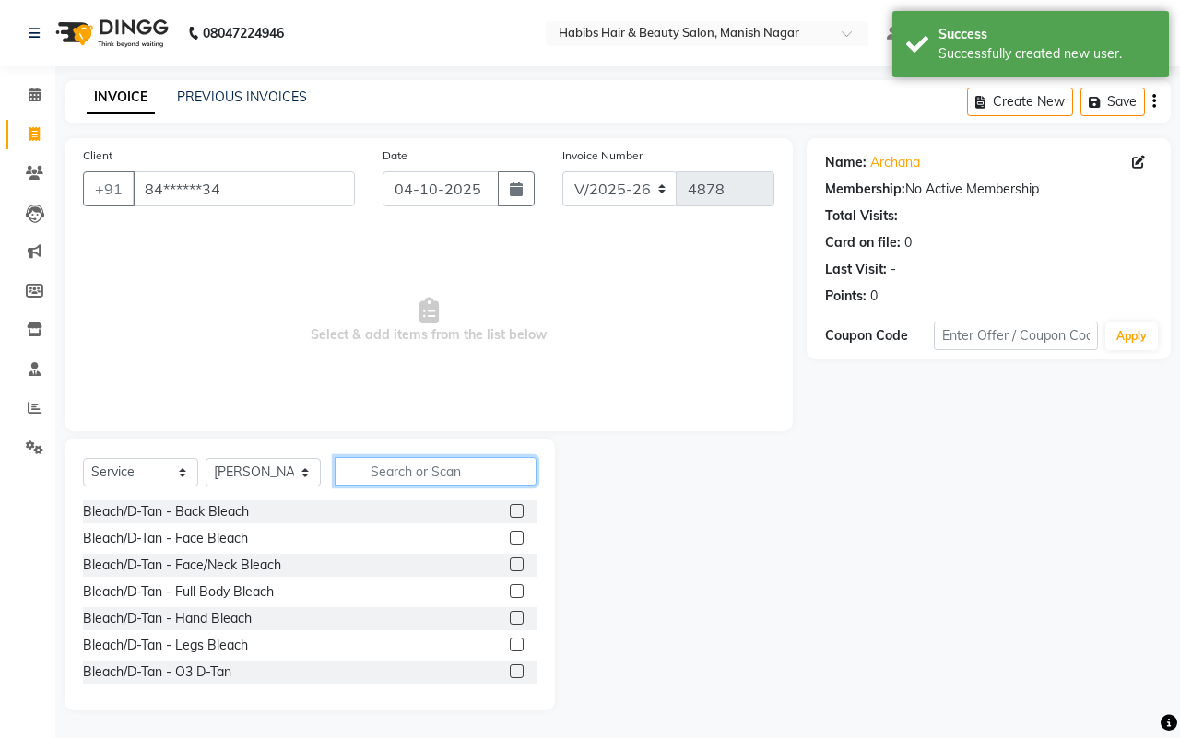
click at [416, 471] on input "text" at bounding box center [436, 471] width 202 height 29
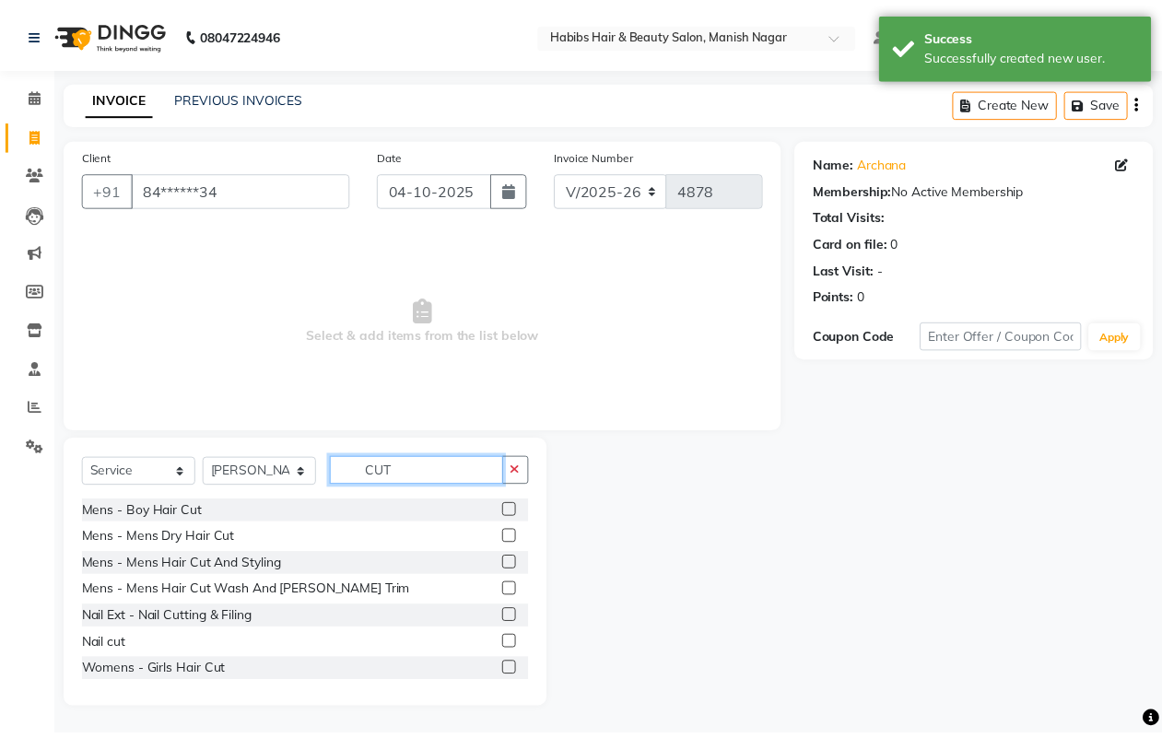
scroll to position [83, 0]
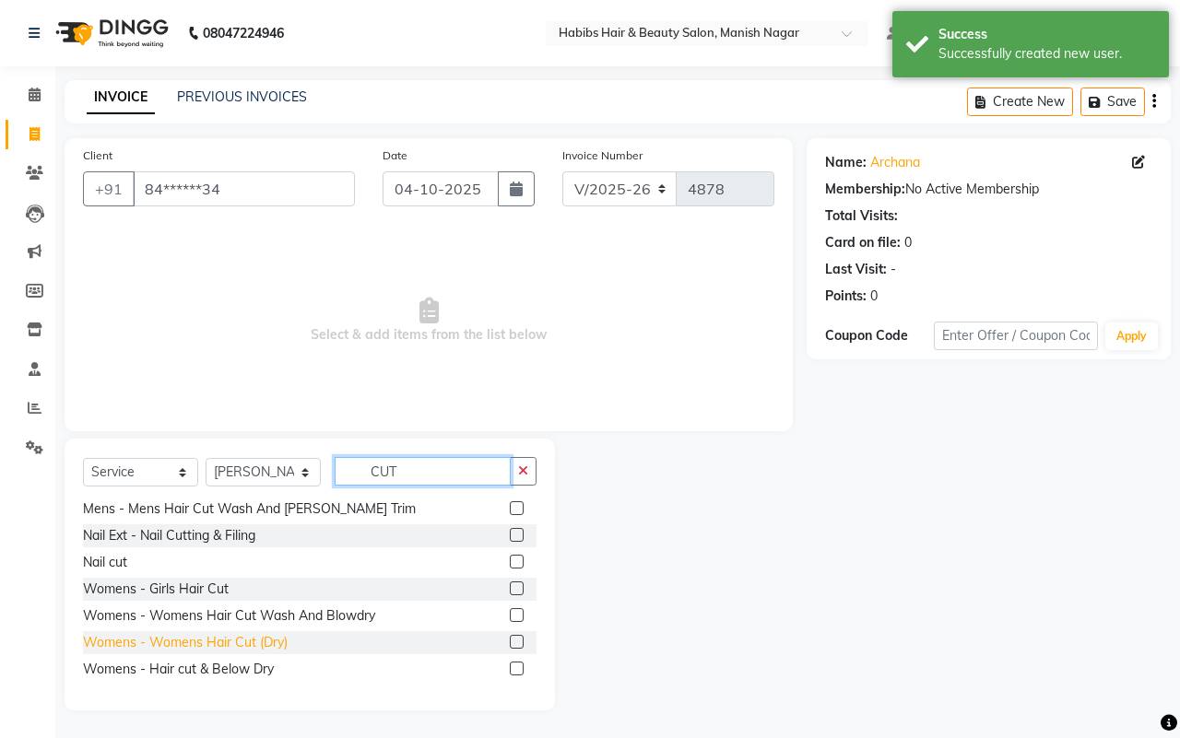
type input "CUT"
click at [244, 638] on div "Womens - Womens Hair Cut (Dry)" at bounding box center [185, 642] width 205 height 19
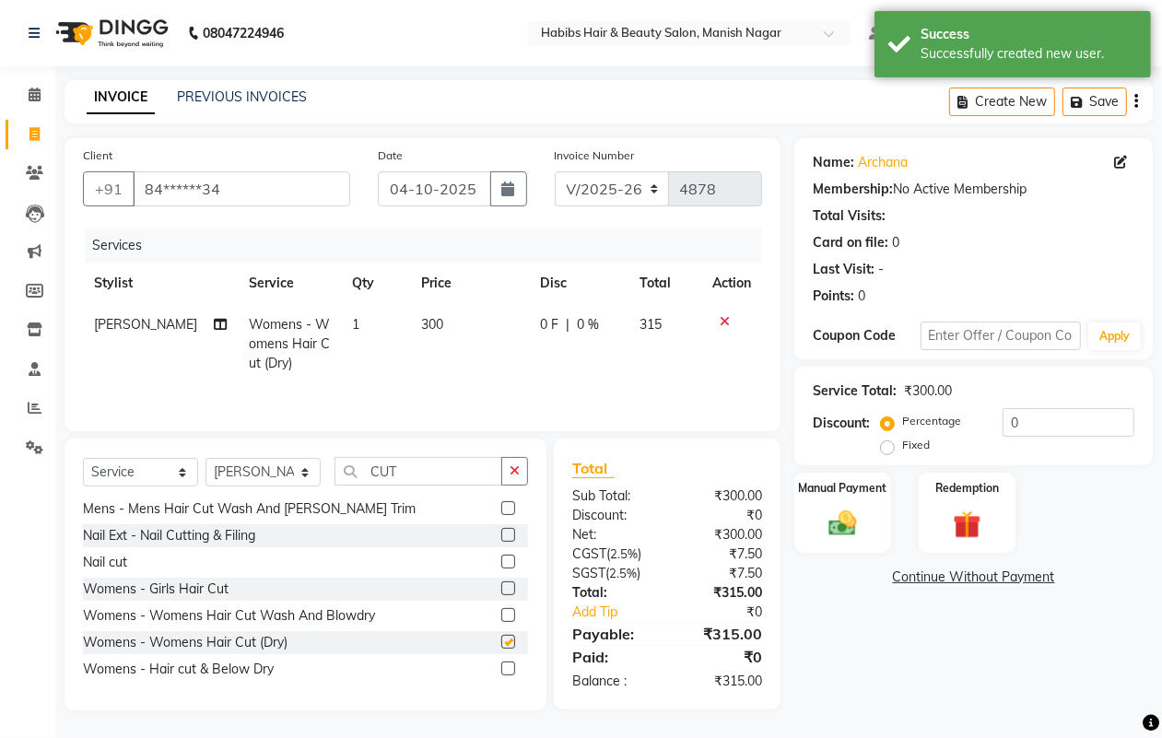
checkbox input "false"
click at [516, 477] on icon "button" at bounding box center [515, 471] width 10 height 13
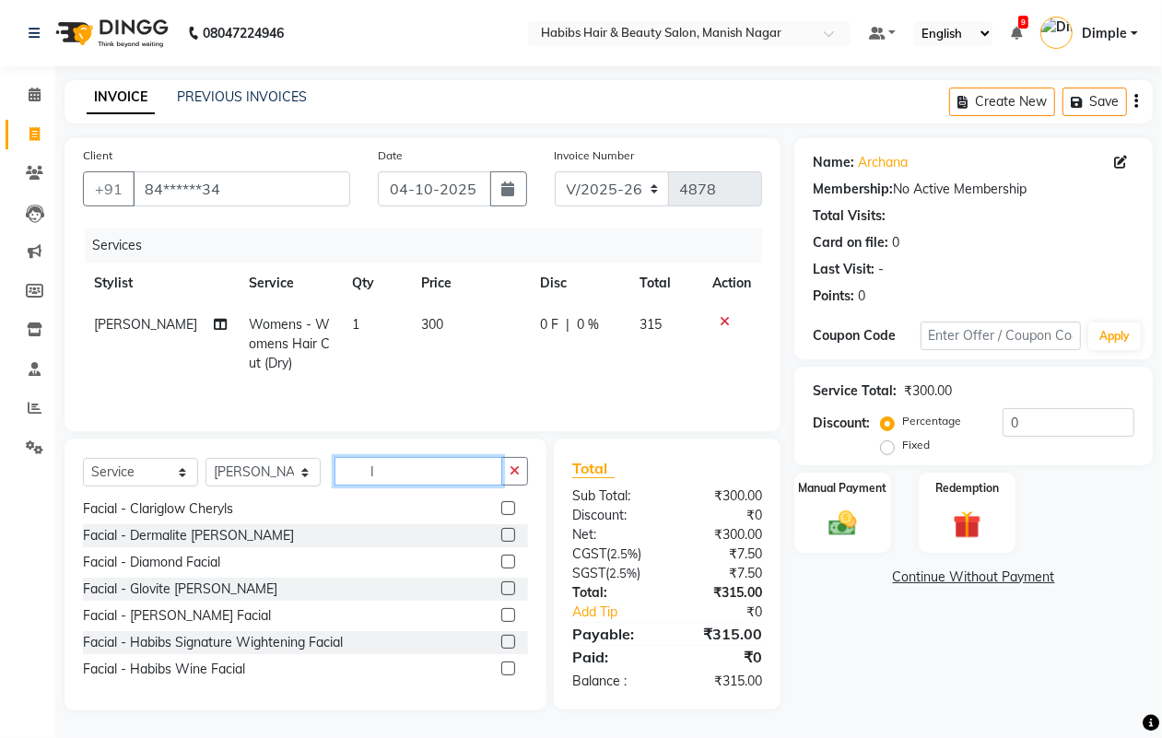
scroll to position [0, 0]
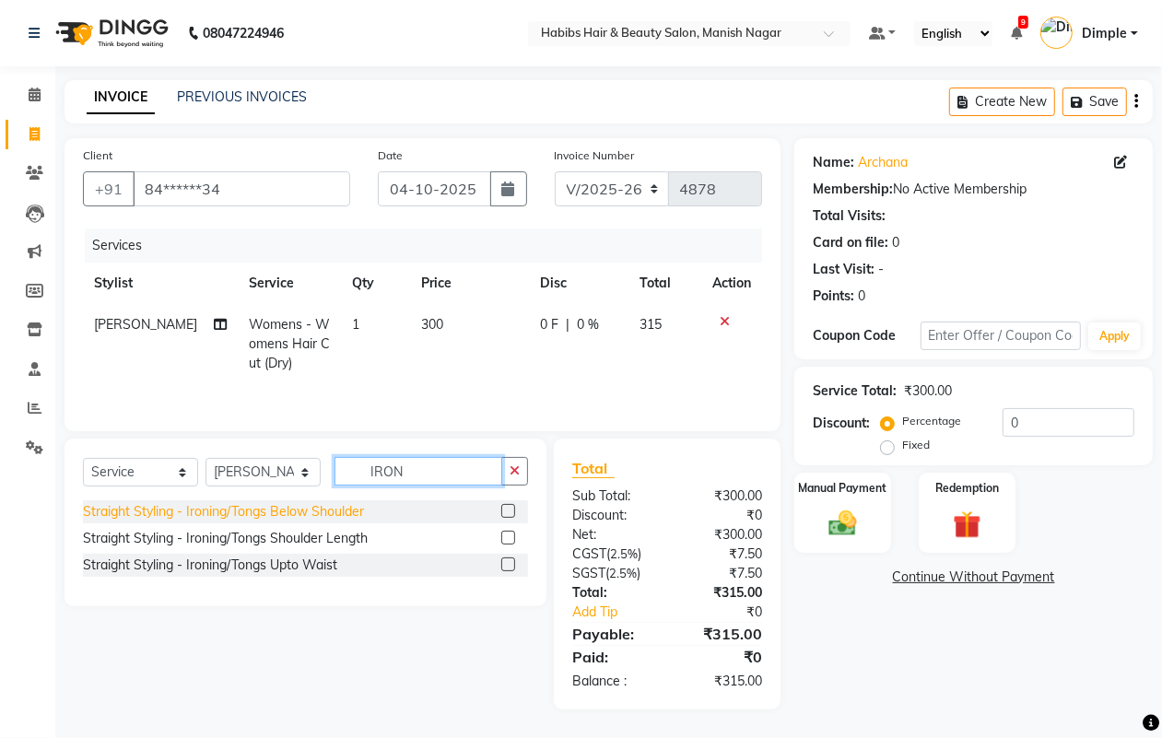
type input "IRON"
click at [355, 517] on div "Straight Styling - Ironing/Tongs Below Shoulder" at bounding box center [223, 511] width 281 height 19
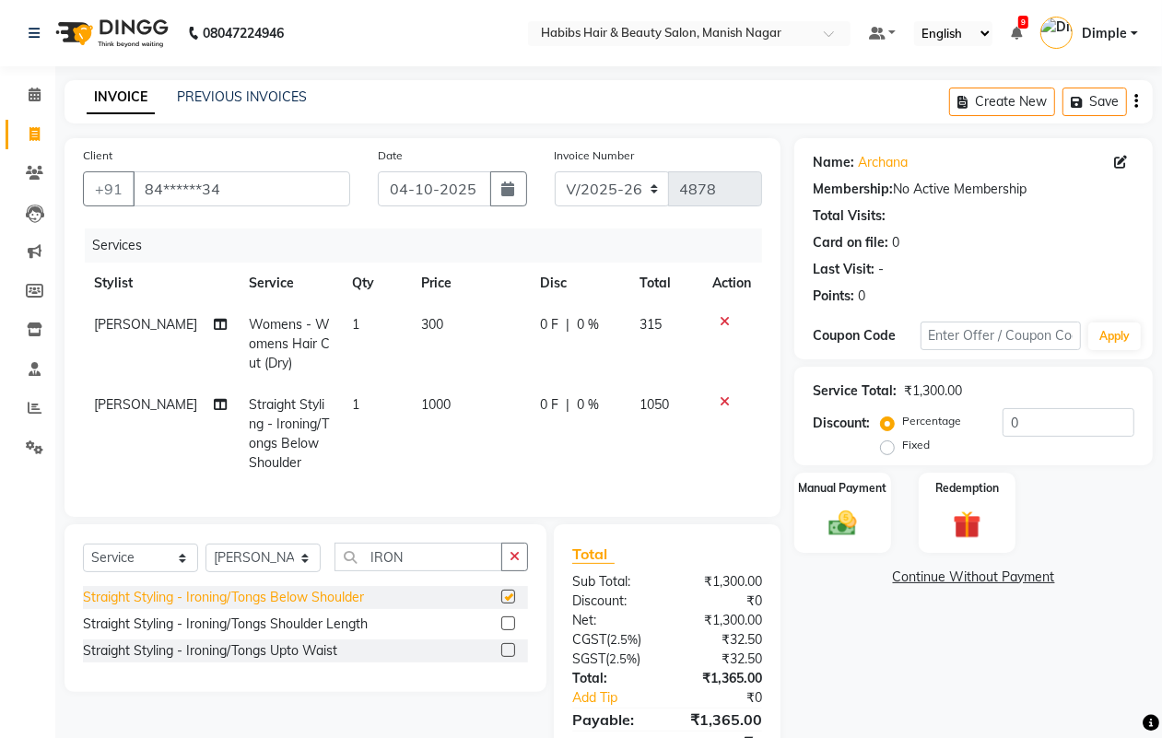
checkbox input "false"
click at [517, 563] on icon "button" at bounding box center [515, 556] width 10 height 13
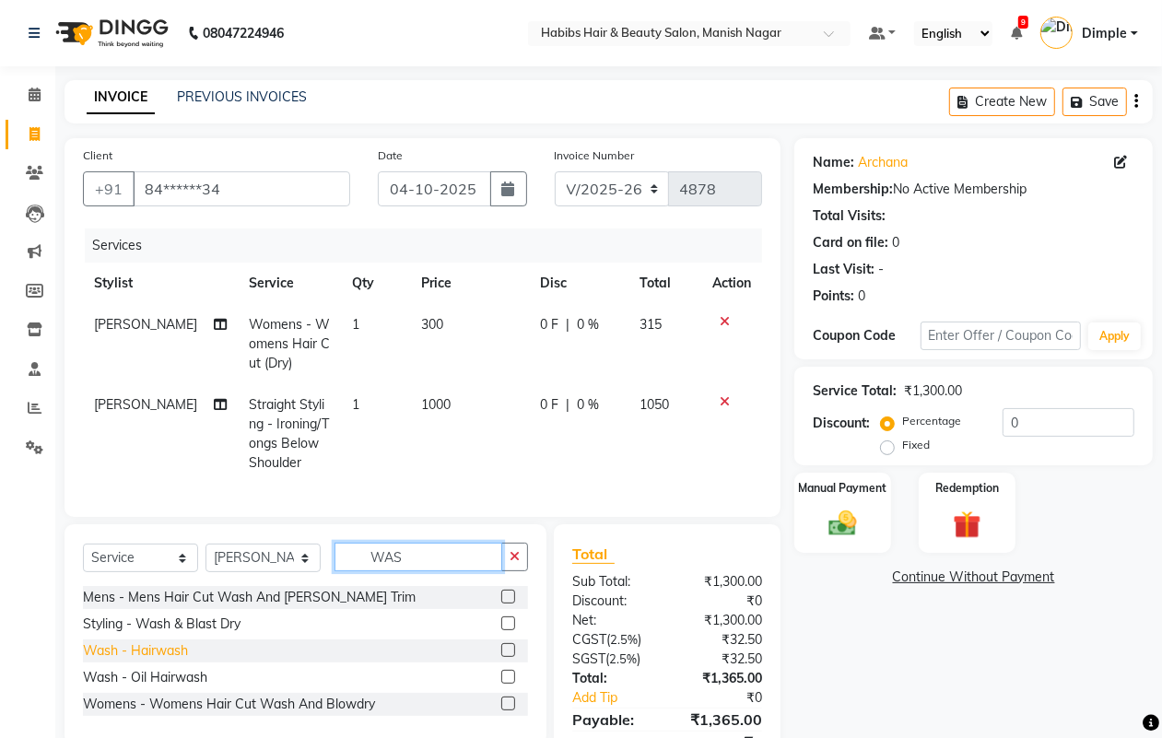
type input "WAS"
click at [168, 661] on div "Wash - Hairwash" at bounding box center [135, 651] width 105 height 19
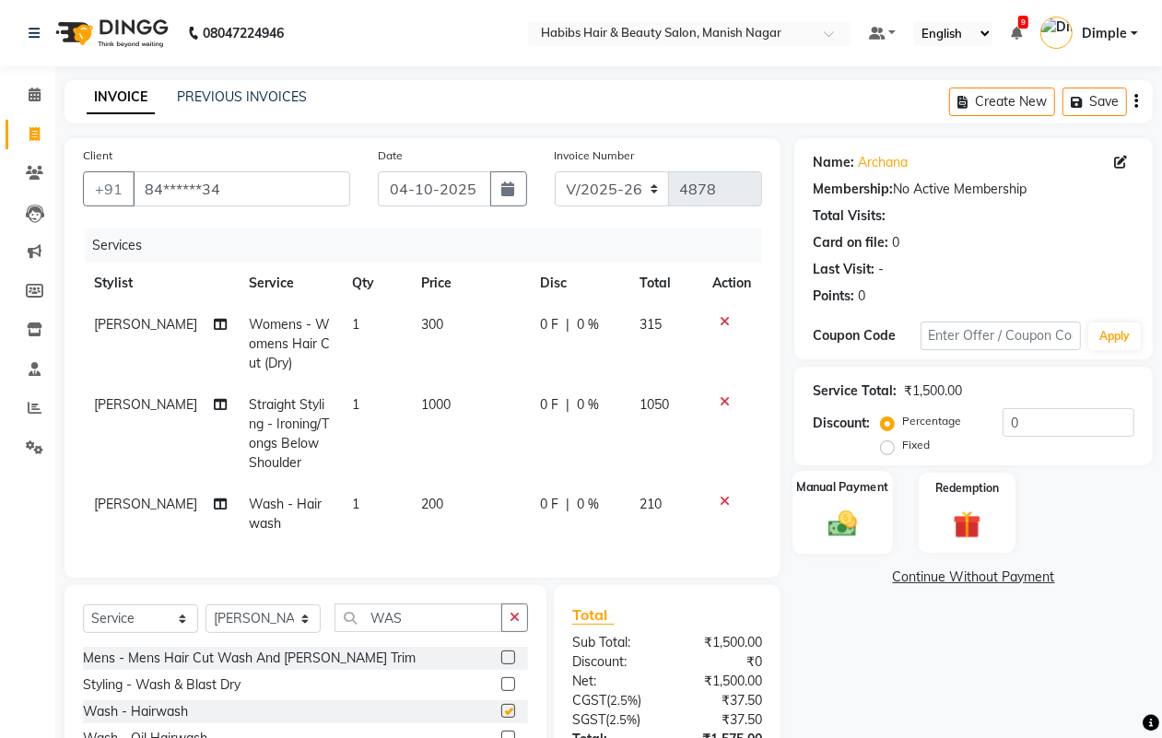
checkbox input "false"
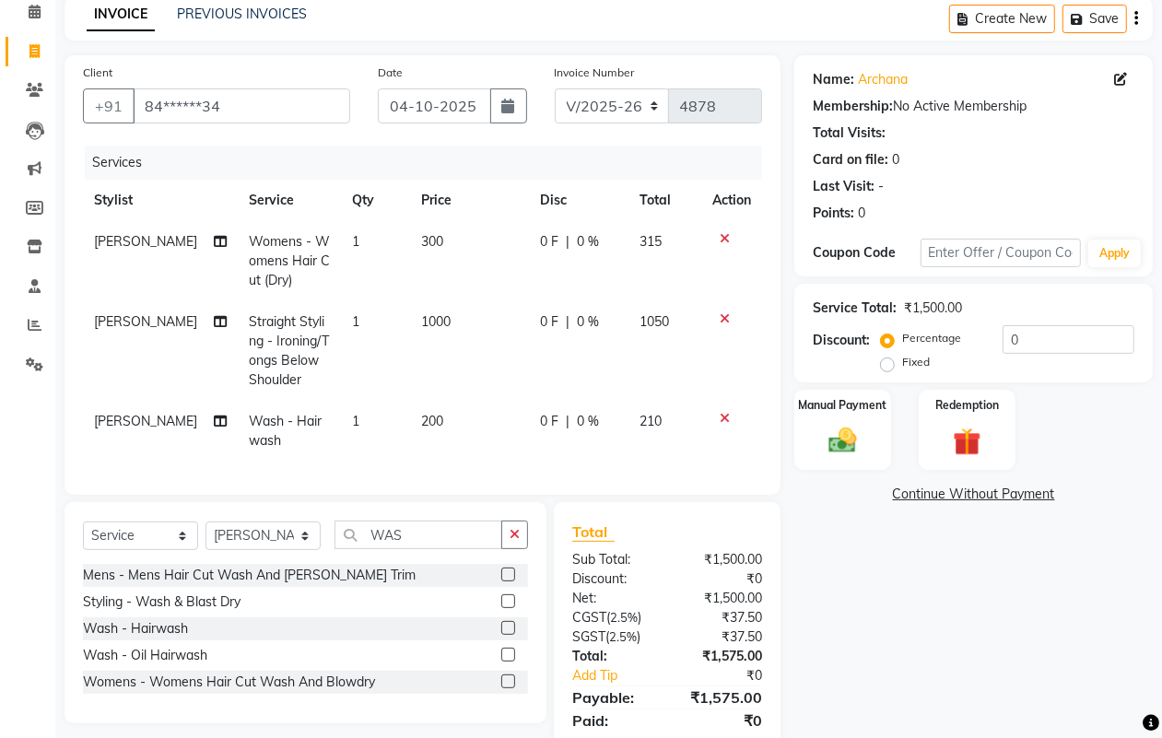
scroll to position [162, 0]
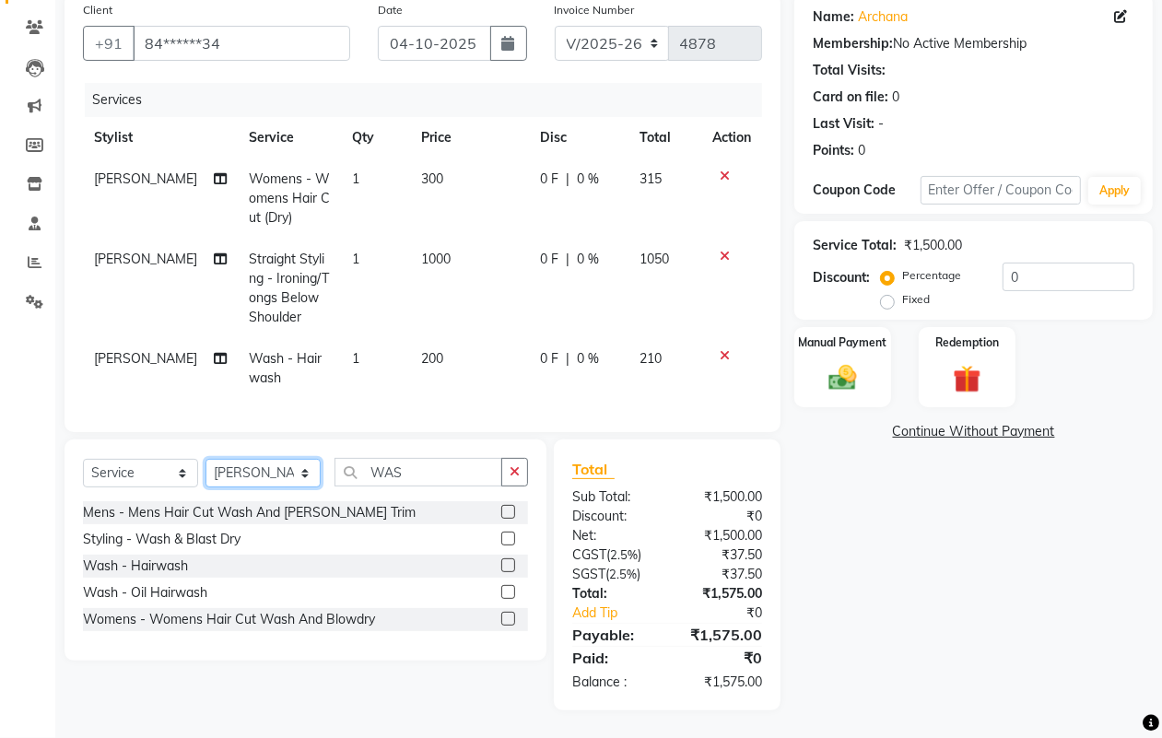
click at [228, 476] on select "Select Stylist [PERSON_NAME] [PERSON_NAME] [PERSON_NAME] [PERSON_NAME] Sachin […" at bounding box center [263, 473] width 115 height 29
select select "86647"
click at [206, 459] on select "Select Stylist [PERSON_NAME] [PERSON_NAME] [PERSON_NAME] [PERSON_NAME] Sachin […" at bounding box center [263, 473] width 115 height 29
click at [256, 171] on span "Womens - Womens Hair Cut (Dry)" at bounding box center [289, 198] width 81 height 55
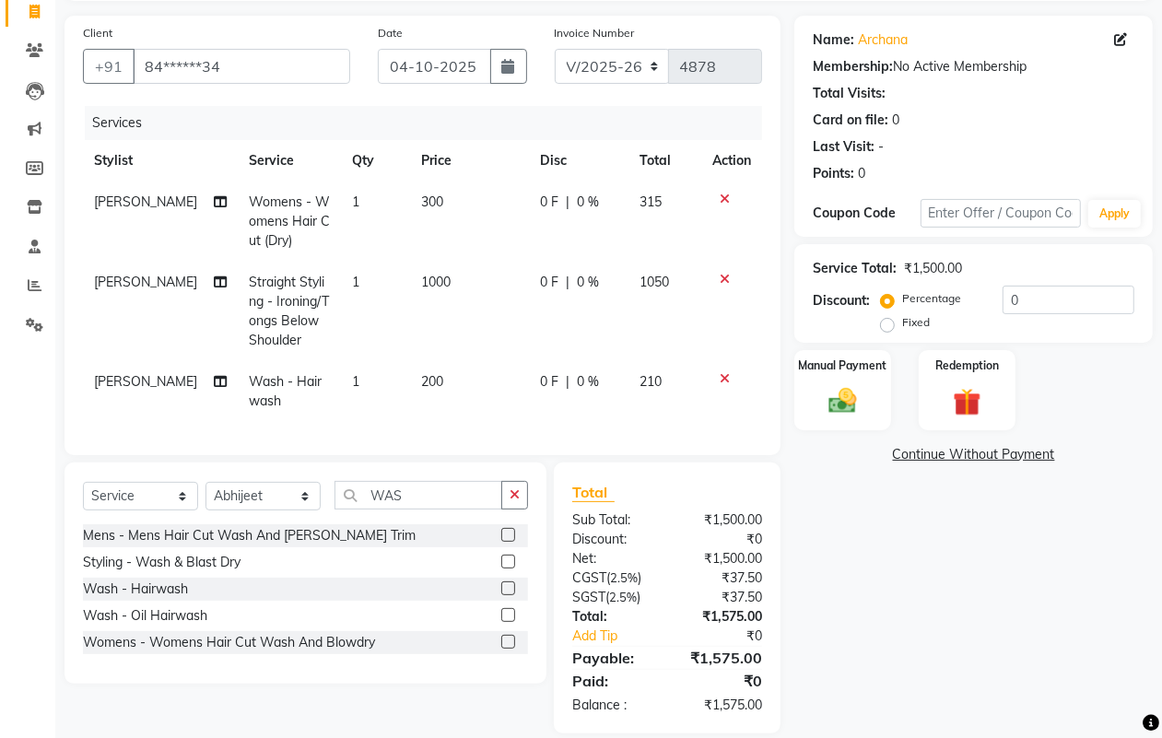
select select "62737"
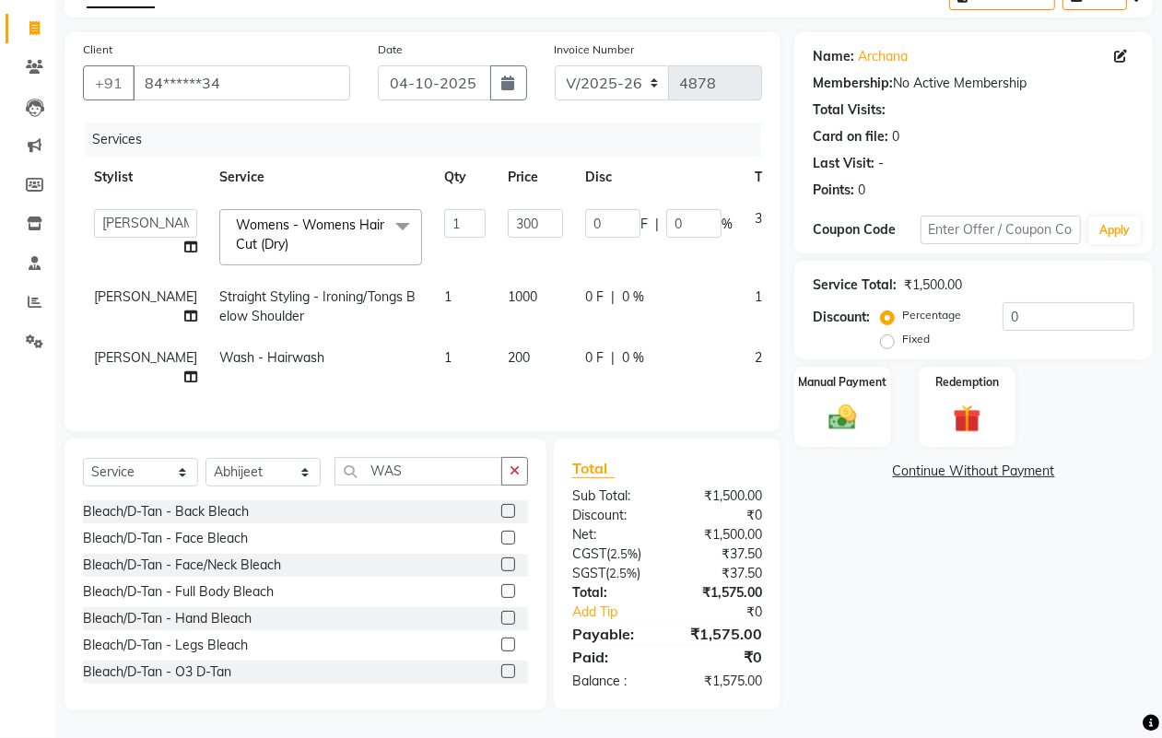
click at [514, 465] on icon "button" at bounding box center [515, 471] width 10 height 13
click at [456, 468] on input "text" at bounding box center [432, 471] width 194 height 29
click at [433, 468] on input "text" at bounding box center [432, 471] width 194 height 29
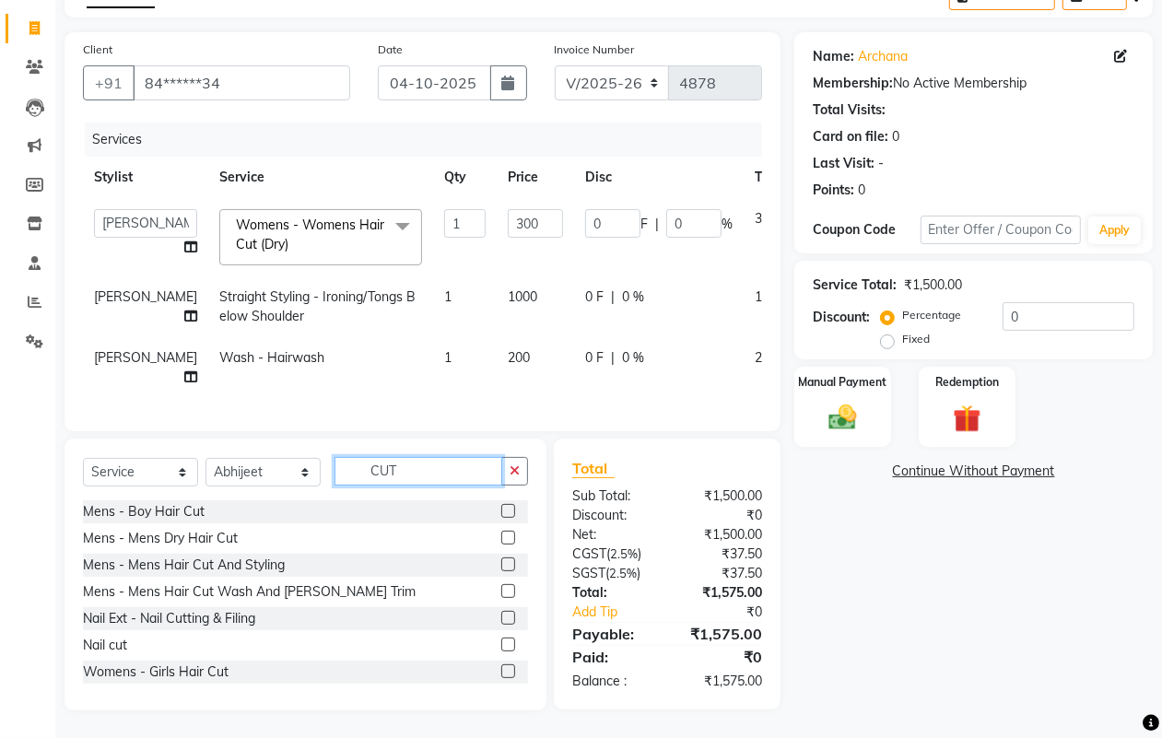
scroll to position [81, 0]
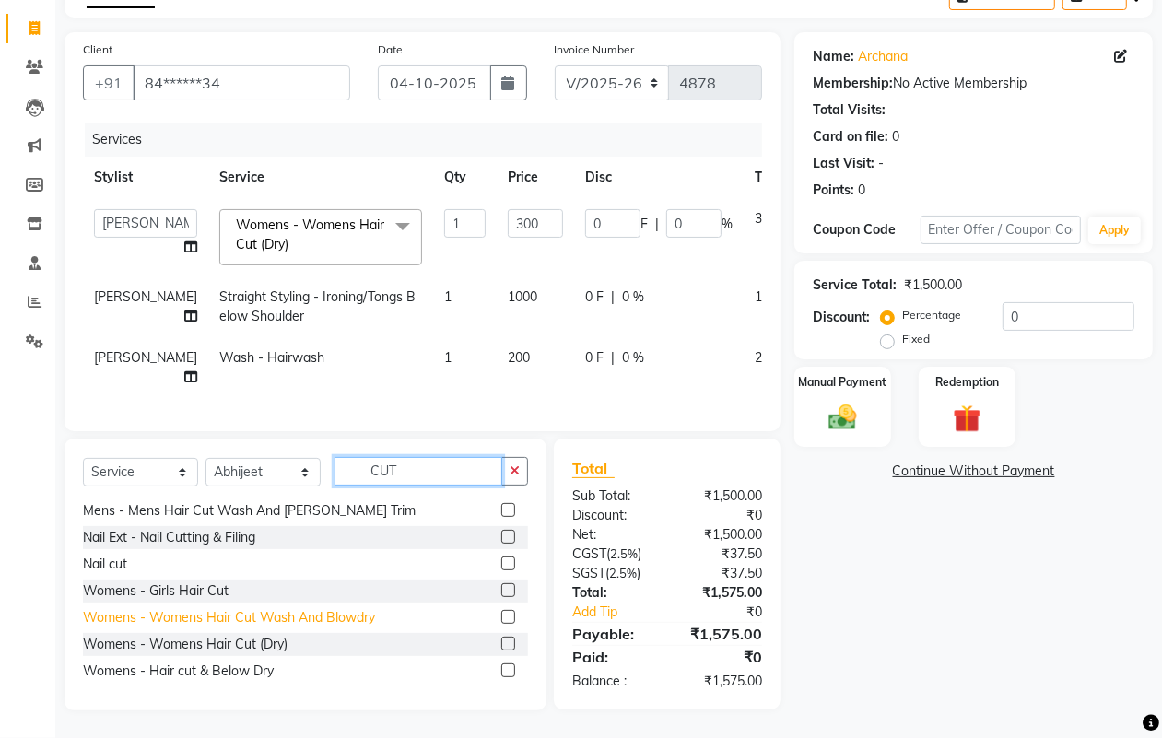
type input "CUT"
click at [281, 620] on div "Womens - Womens Hair Cut Wash And Blowdry" at bounding box center [229, 617] width 292 height 19
checkbox input "false"
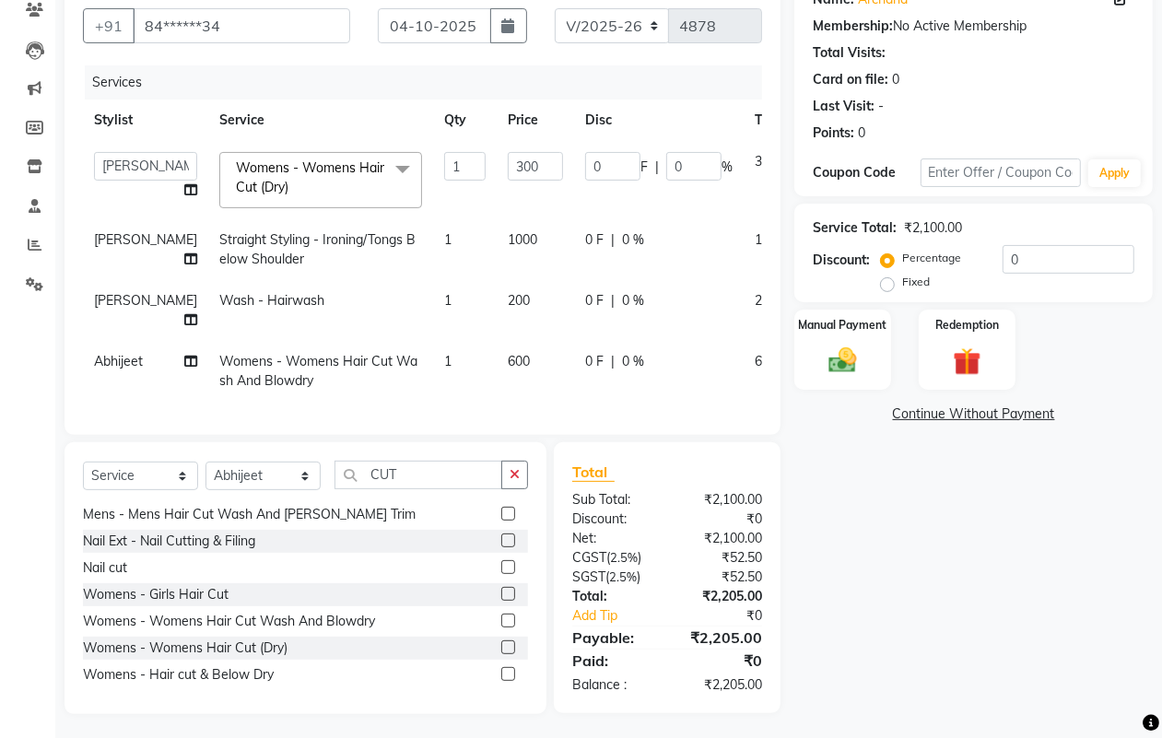
scroll to position [184, 0]
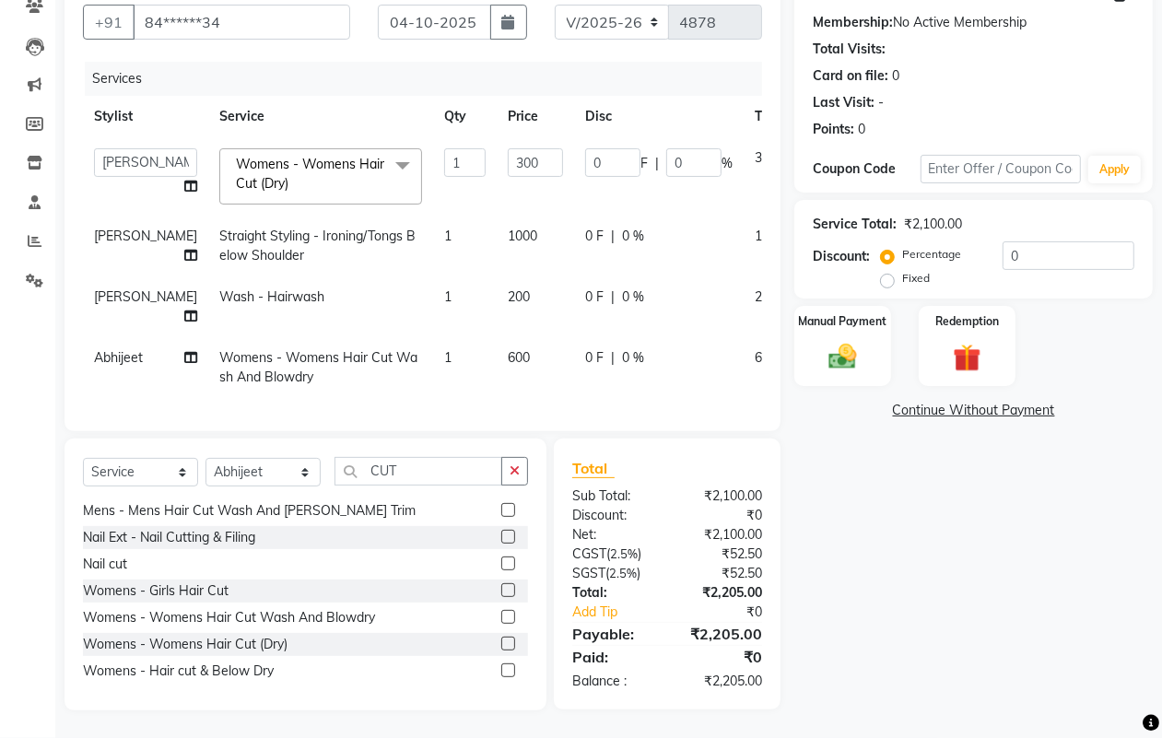
click at [497, 352] on td "600" at bounding box center [535, 367] width 77 height 61
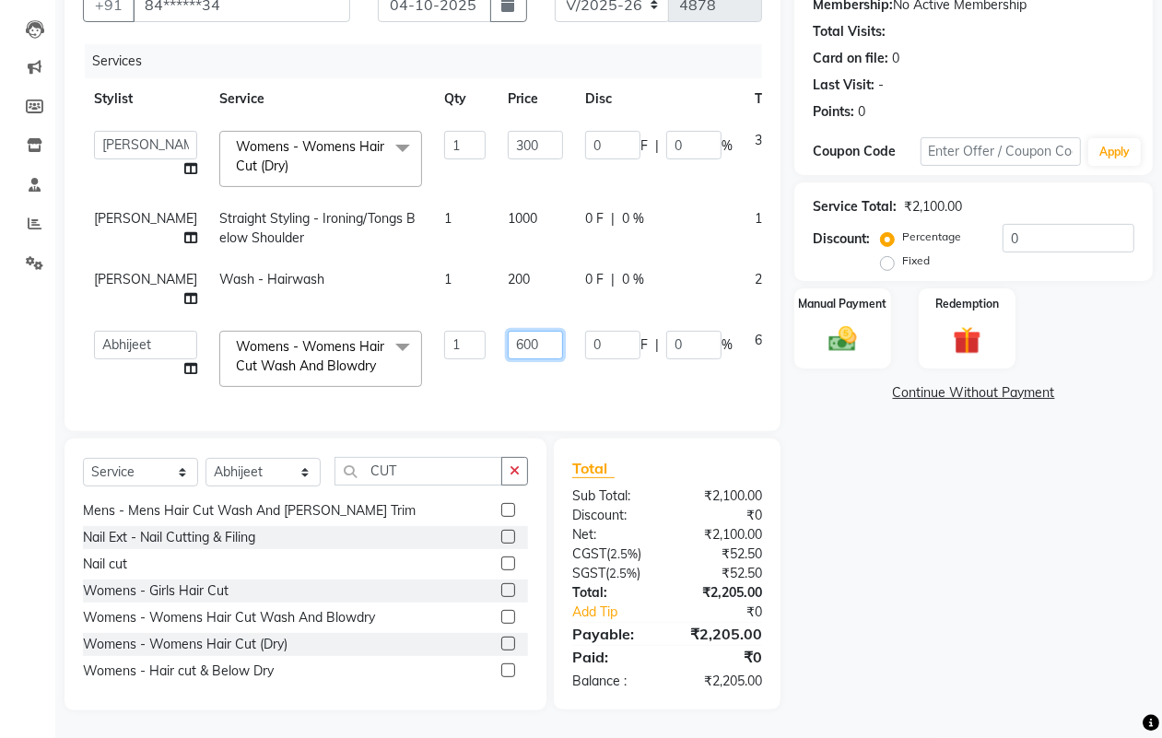
click at [508, 342] on input "600" at bounding box center [535, 345] width 55 height 29
type input "700"
click at [885, 470] on div "Name: Archana Membership: No Active Membership Total Visits: Card on file: 0 La…" at bounding box center [981, 332] width 372 height 757
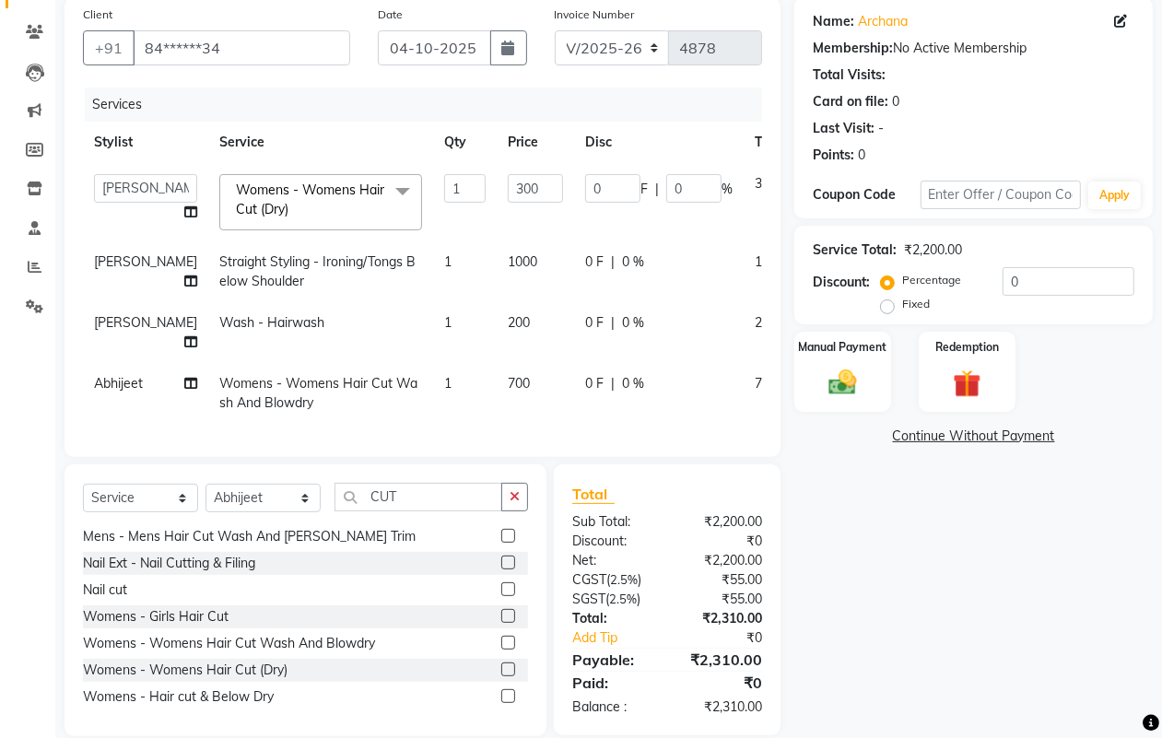
scroll to position [69, 0]
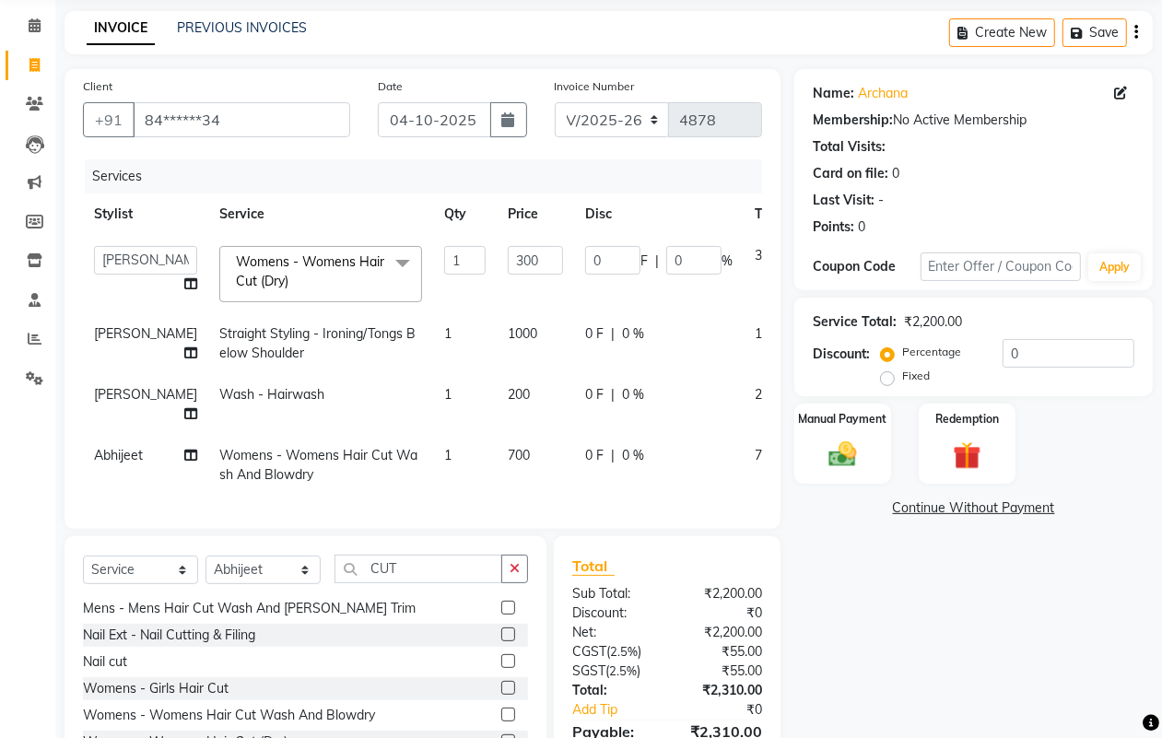
click at [1136, 32] on icon "button" at bounding box center [1137, 32] width 4 height 1
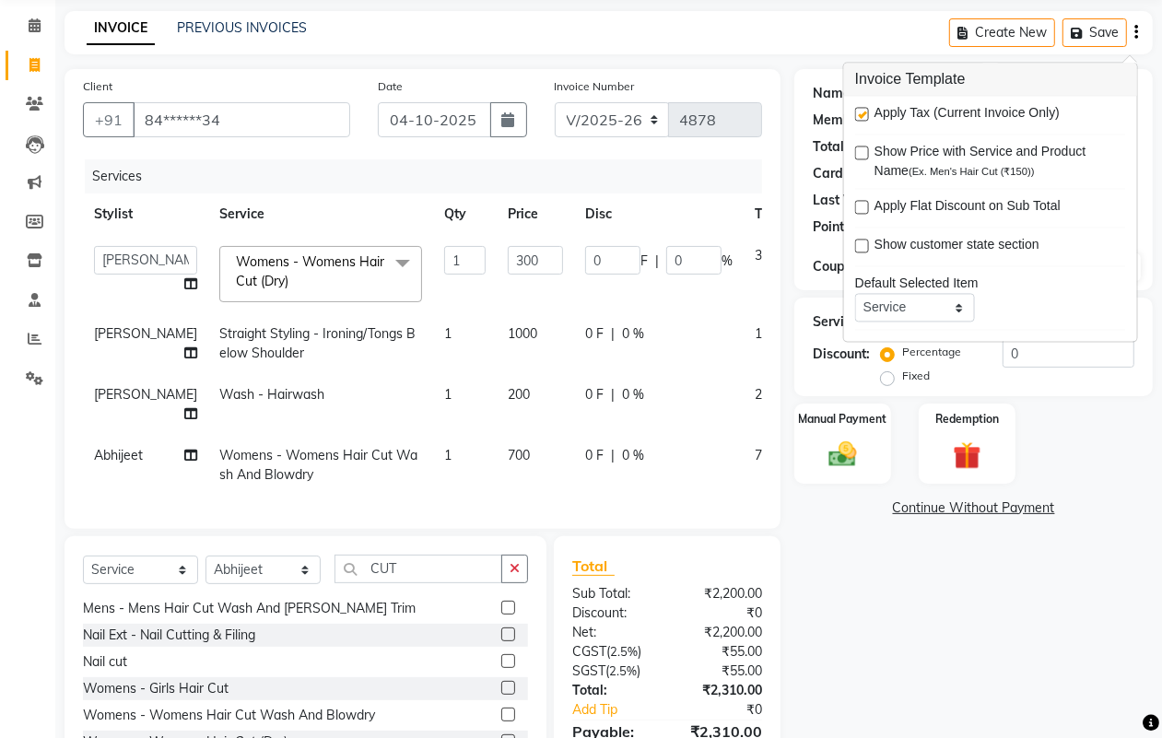
click at [865, 115] on label at bounding box center [862, 115] width 14 height 14
click at [865, 115] on input "checkbox" at bounding box center [861, 116] width 12 height 12
checkbox input "false"
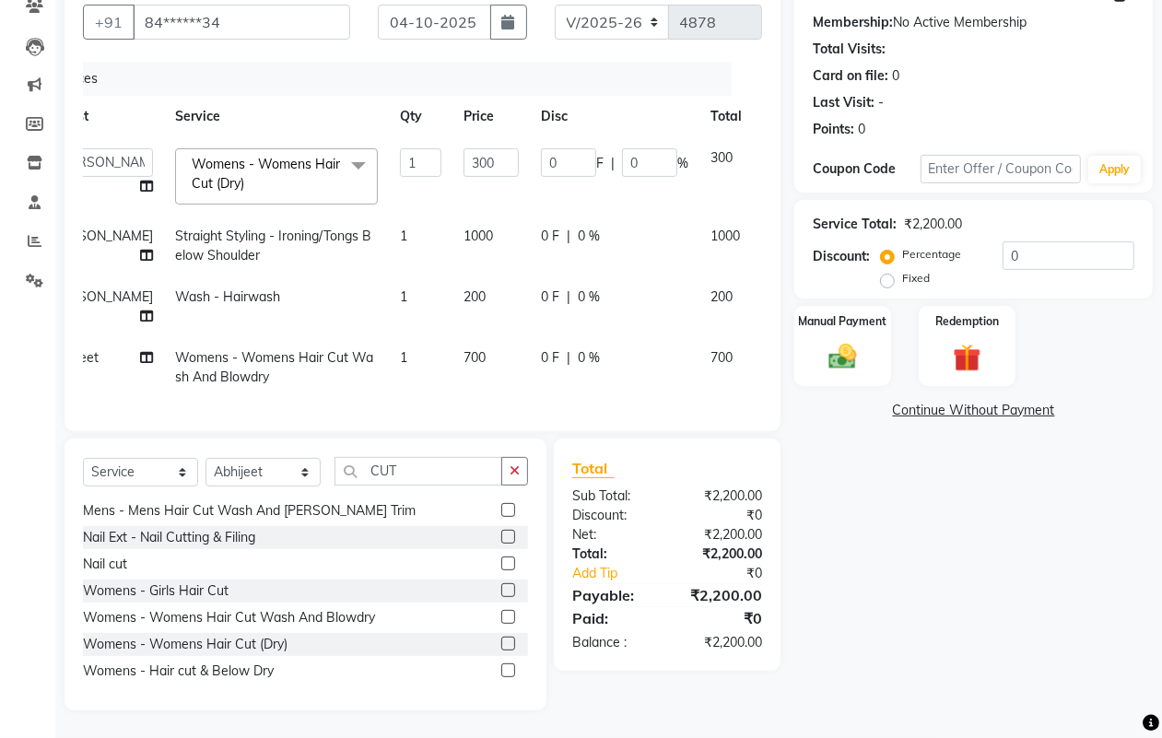
scroll to position [0, 51]
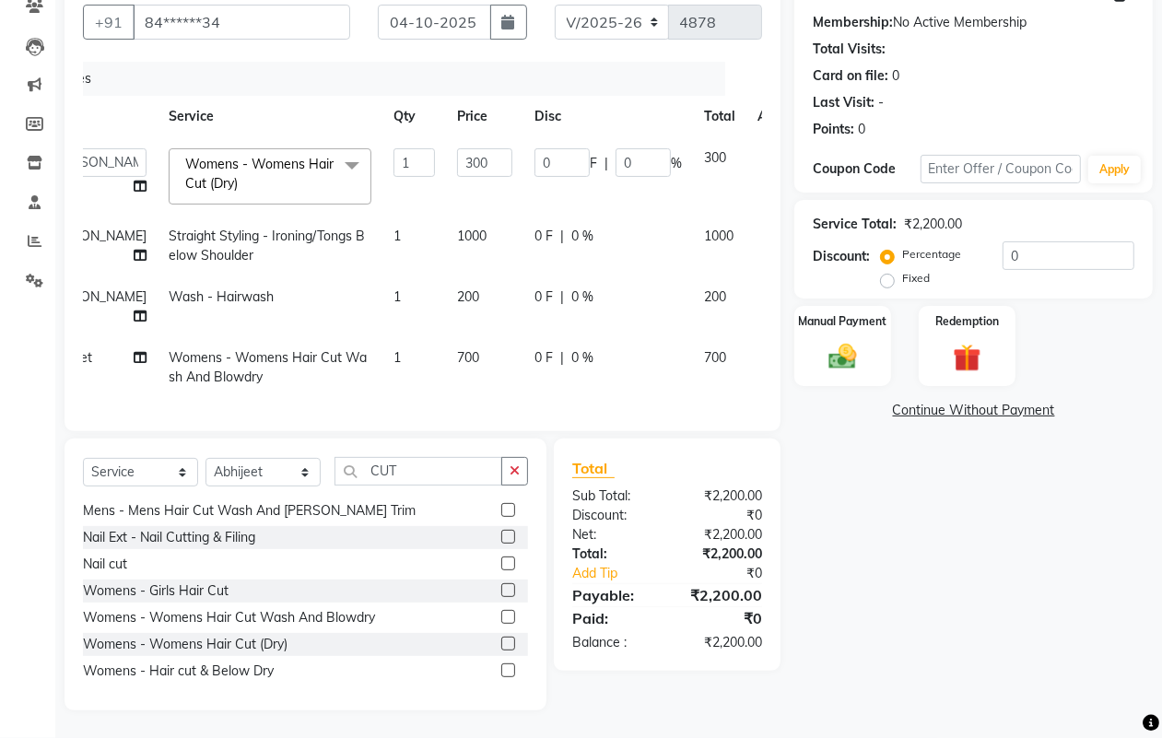
click at [765, 348] on icon at bounding box center [770, 354] width 10 height 13
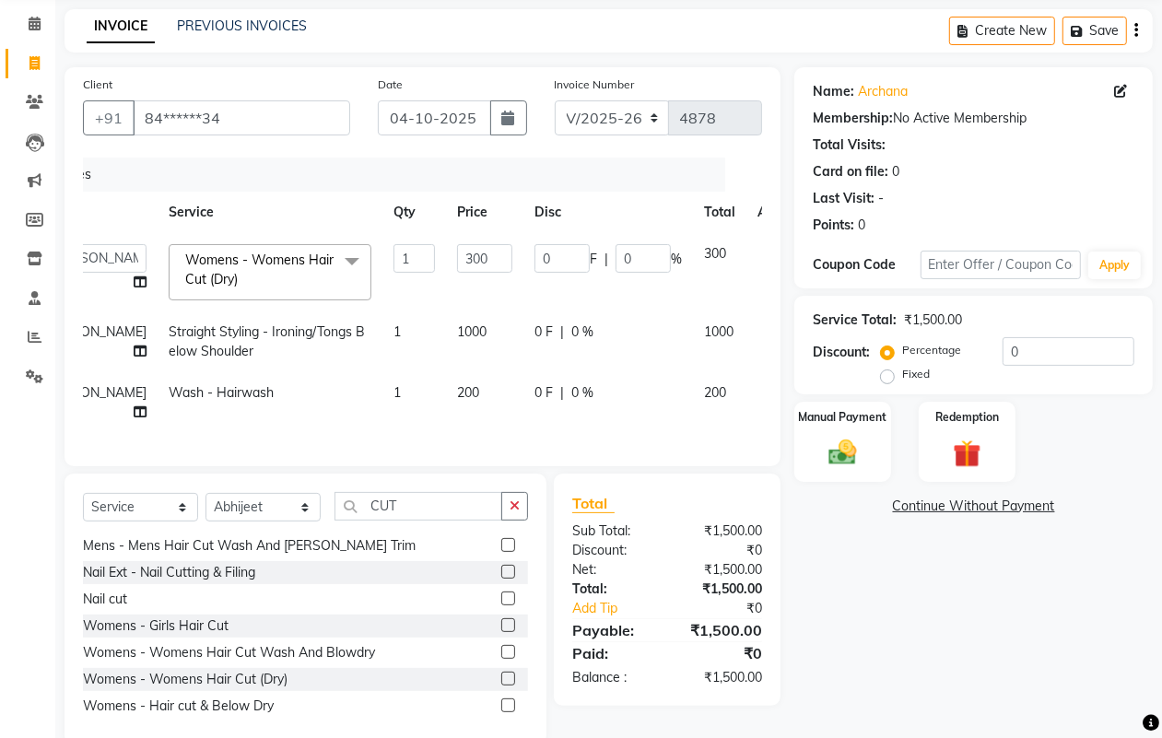
scroll to position [0, 0]
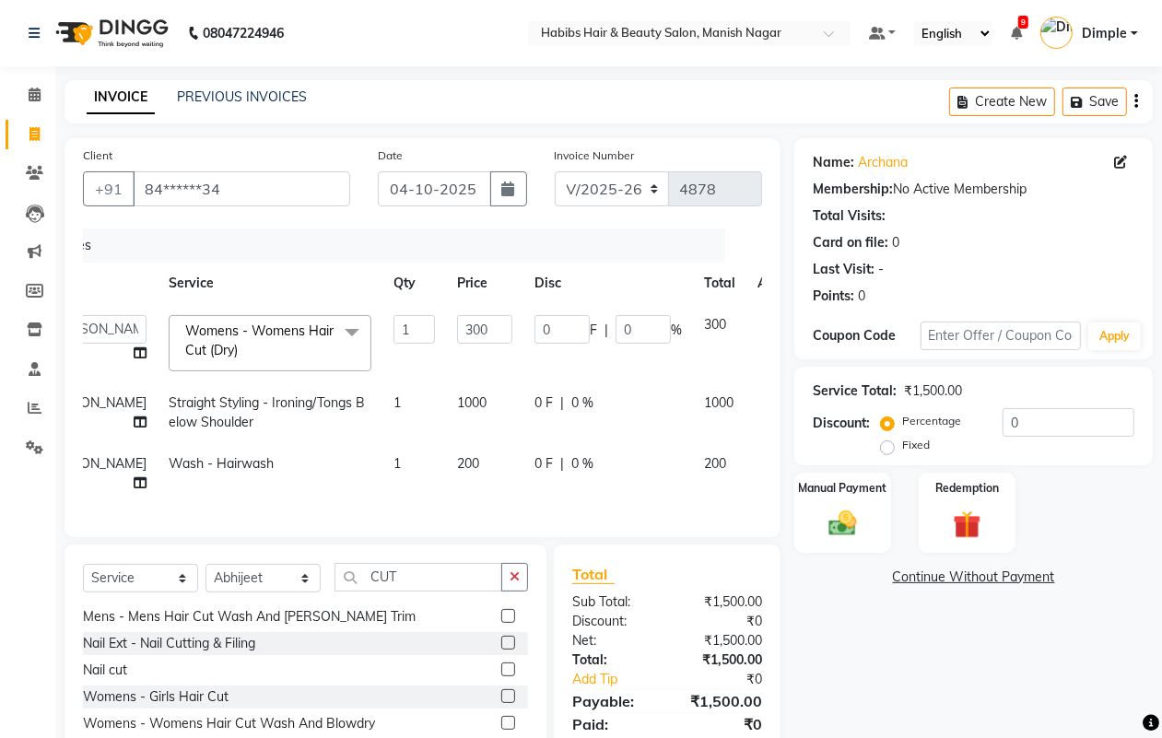
click at [1135, 101] on icon "button" at bounding box center [1137, 101] width 4 height 1
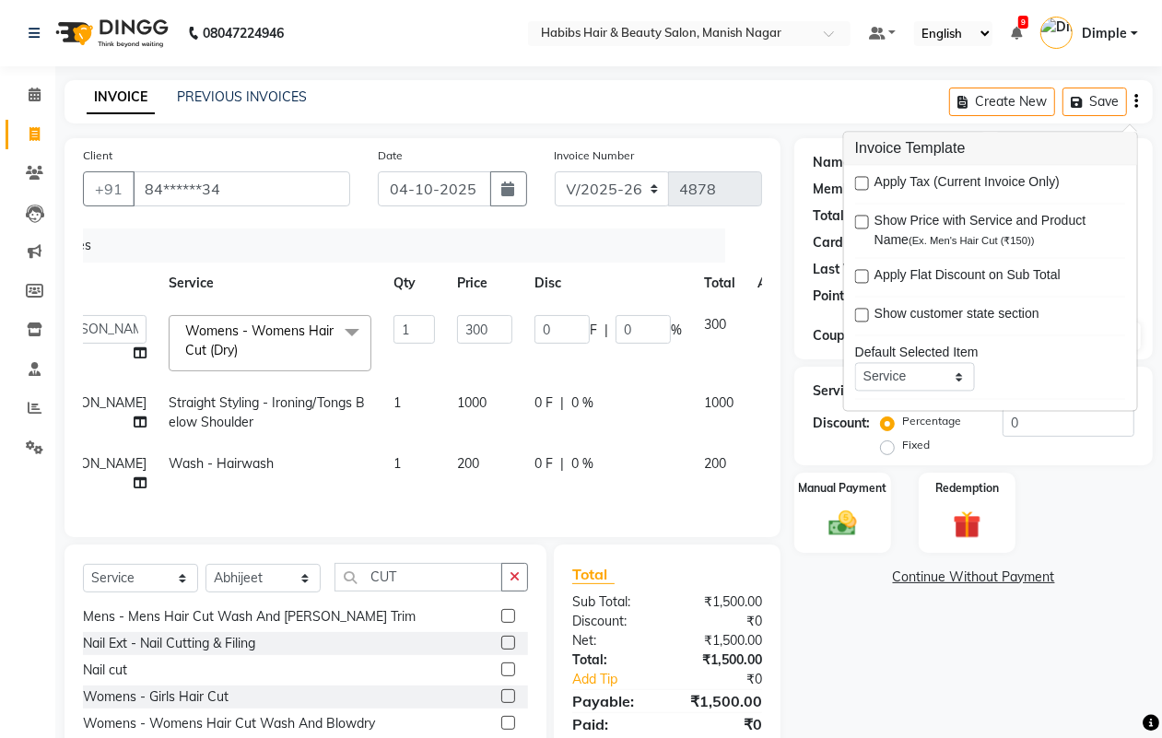
click at [865, 184] on label at bounding box center [862, 184] width 14 height 14
click at [865, 184] on input "checkbox" at bounding box center [861, 185] width 12 height 12
checkbox input "true"
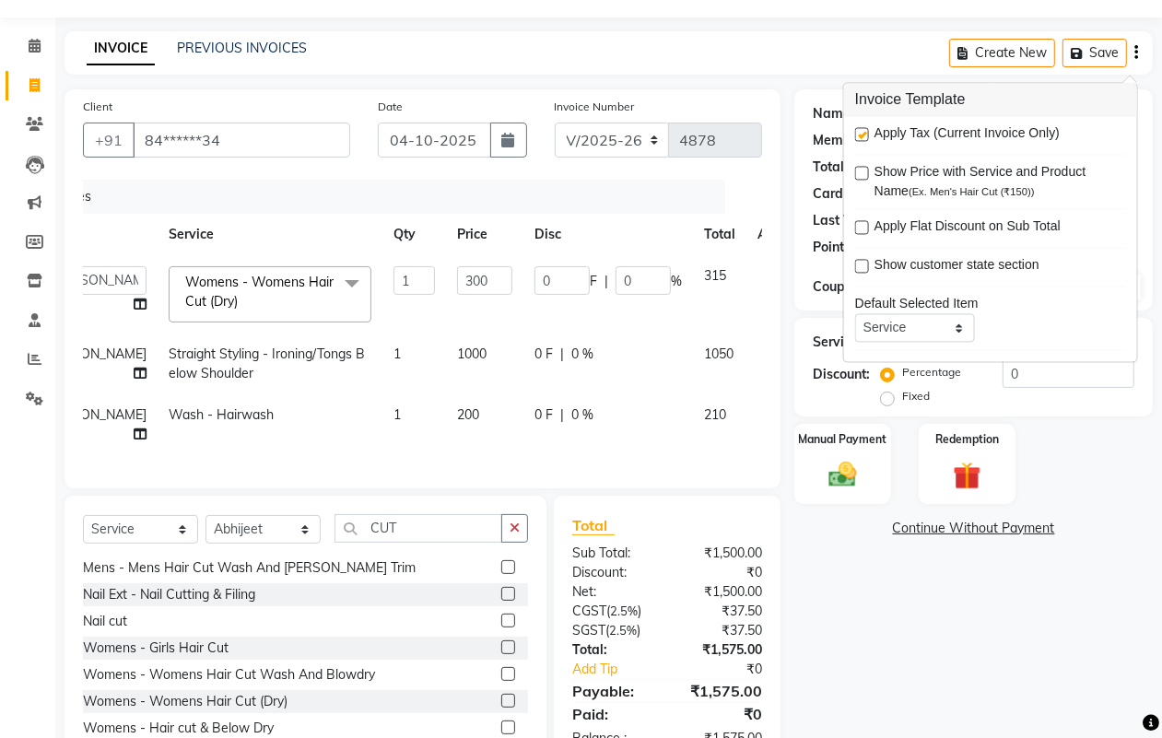
scroll to position [123, 0]
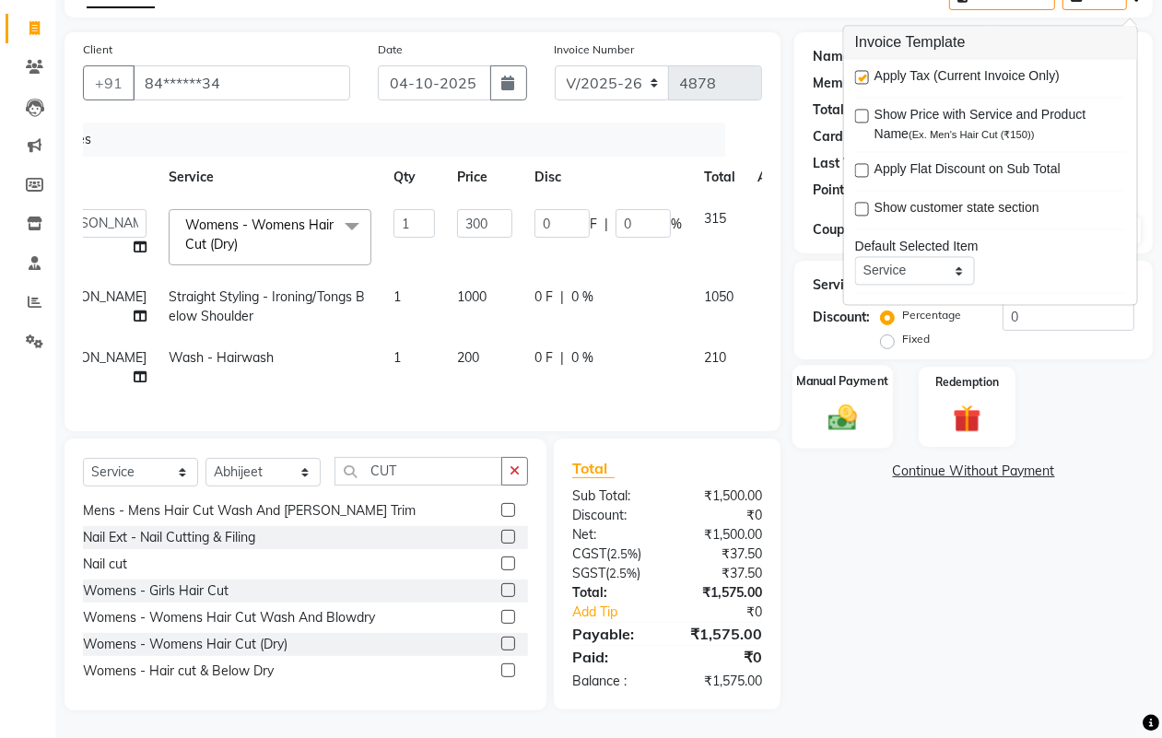
click at [858, 401] on img at bounding box center [842, 417] width 46 height 33
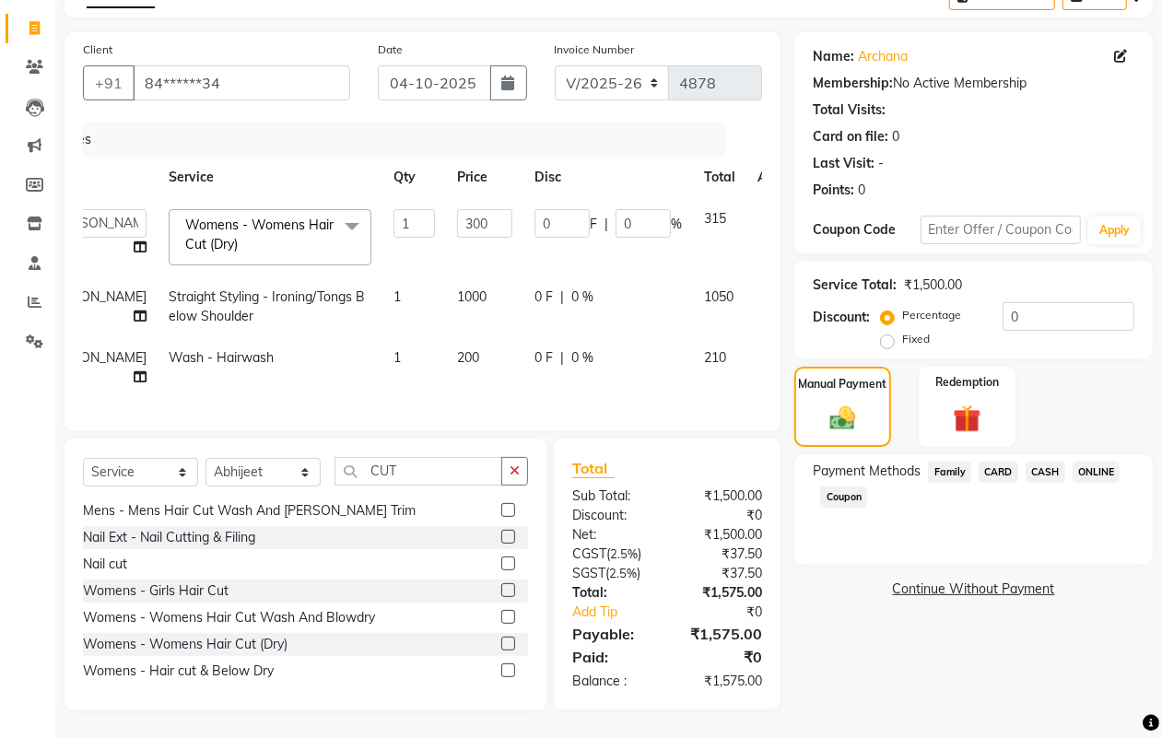
click at [1098, 462] on span "ONLINE" at bounding box center [1097, 472] width 48 height 21
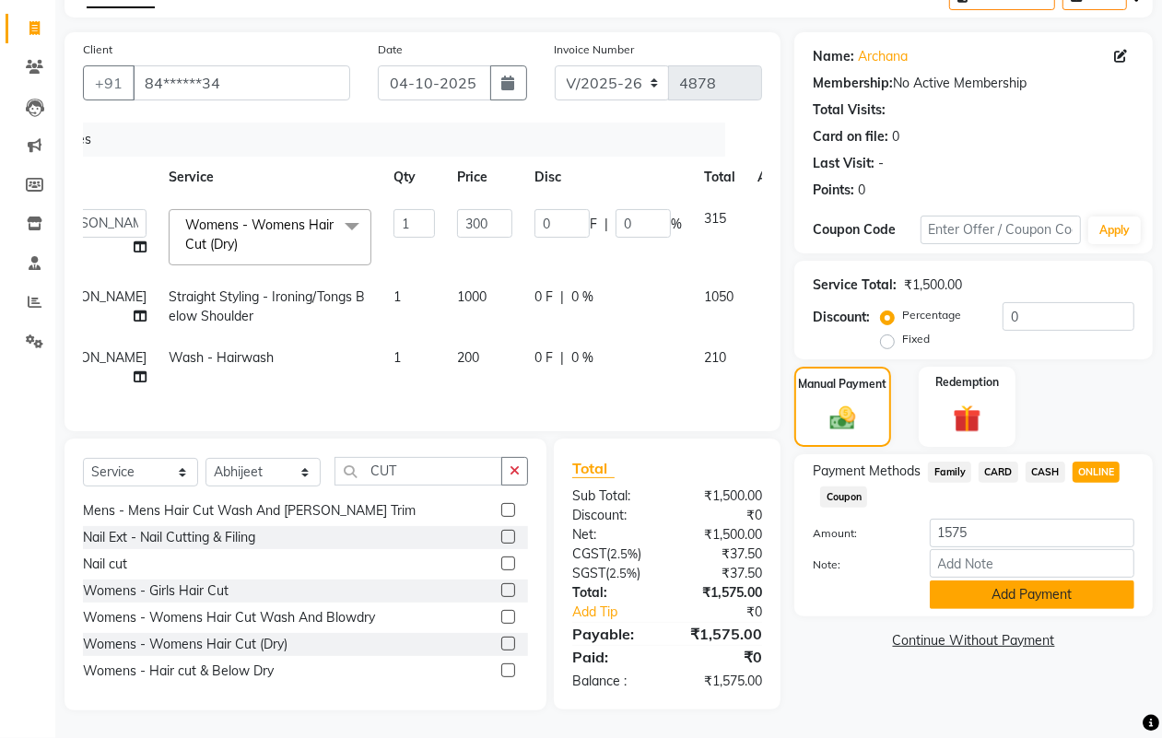
click at [998, 586] on button "Add Payment" at bounding box center [1032, 595] width 205 height 29
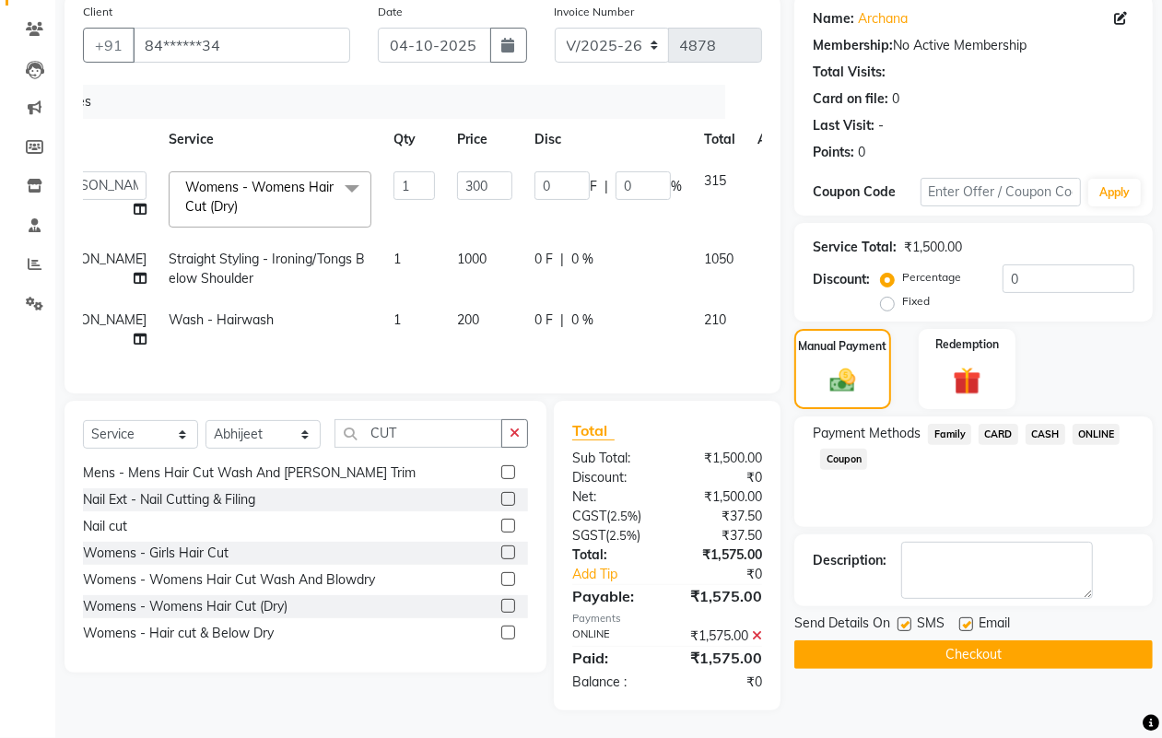
scroll to position [161, 0]
click at [986, 641] on button "Checkout" at bounding box center [974, 655] width 359 height 29
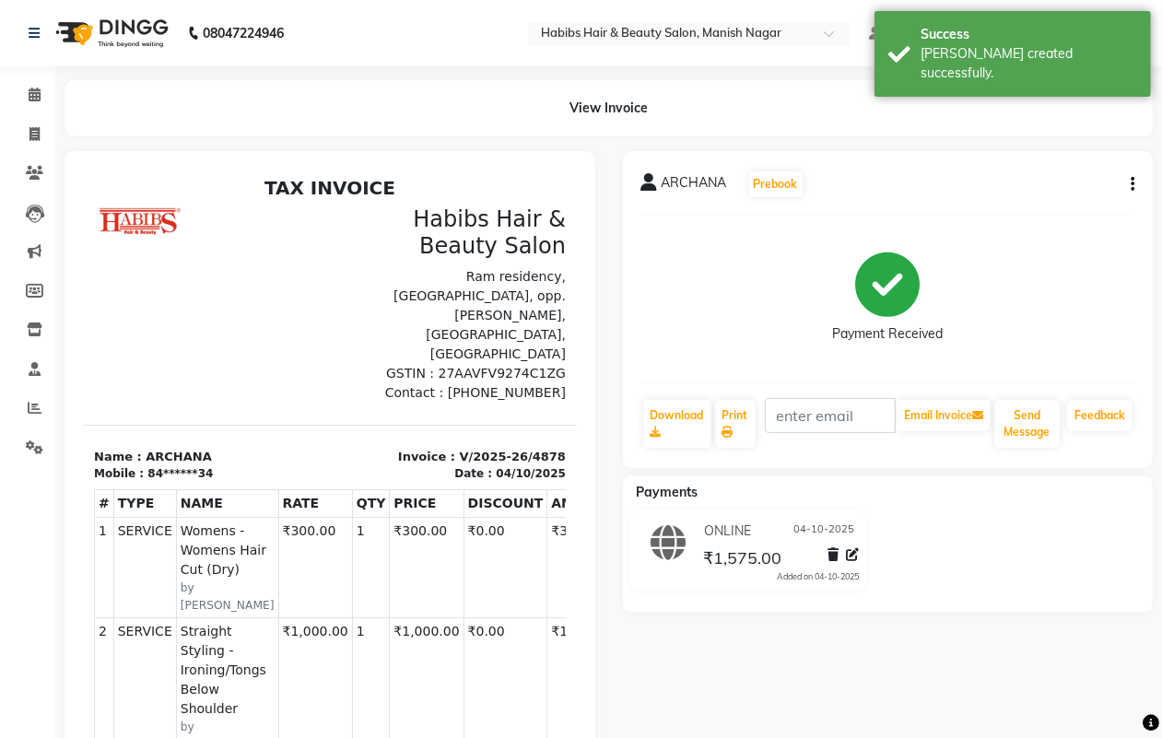
select select "service"
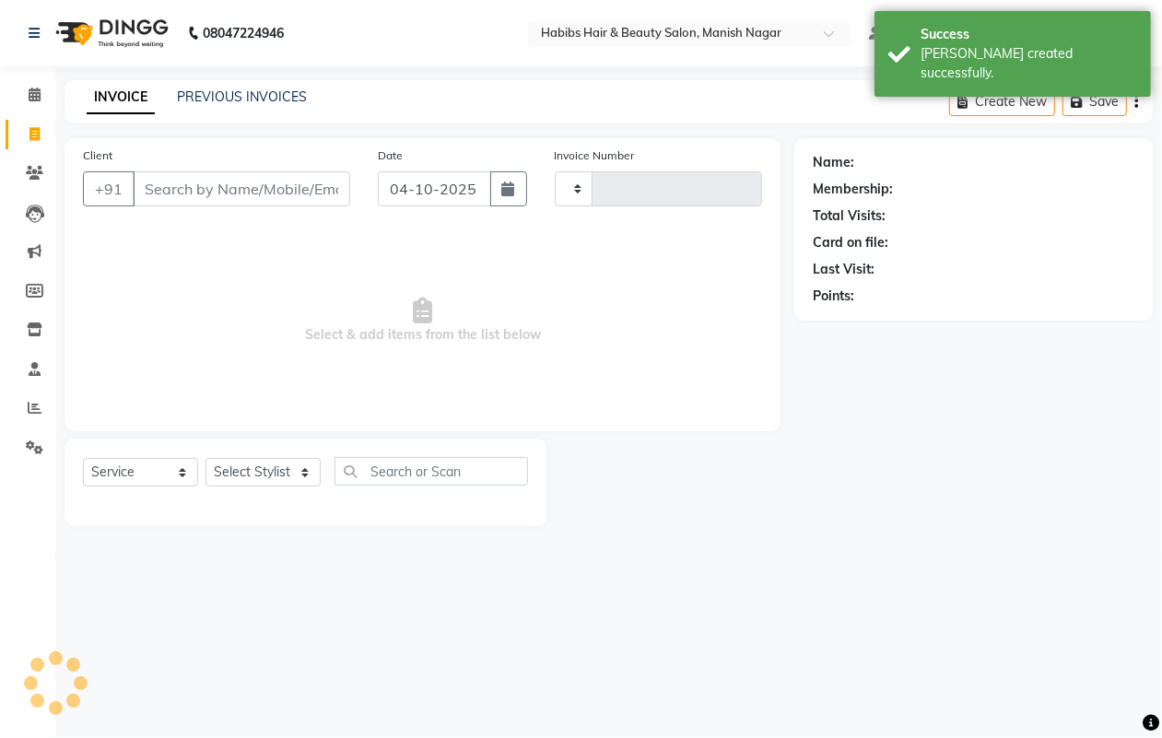
type input "4879"
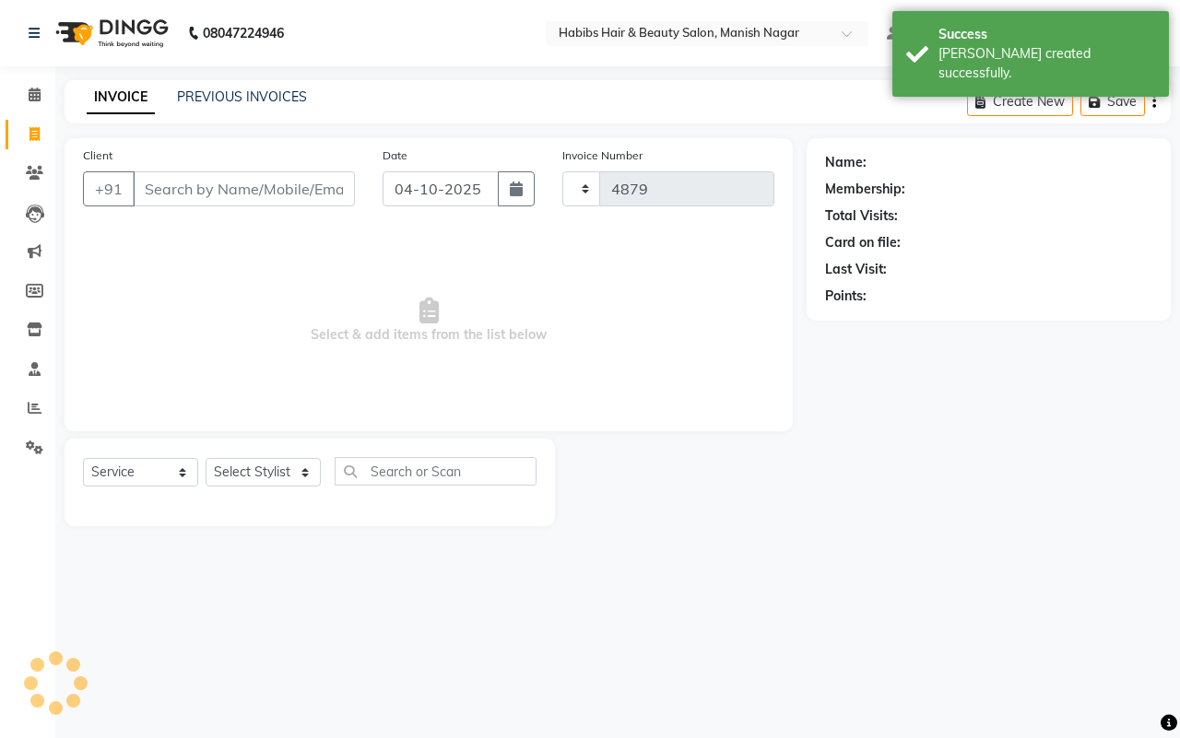
select select "3804"
drag, startPoint x: 28, startPoint y: 177, endPoint x: 85, endPoint y: 175, distance: 57.2
click at [28, 178] on icon at bounding box center [35, 173] width 18 height 14
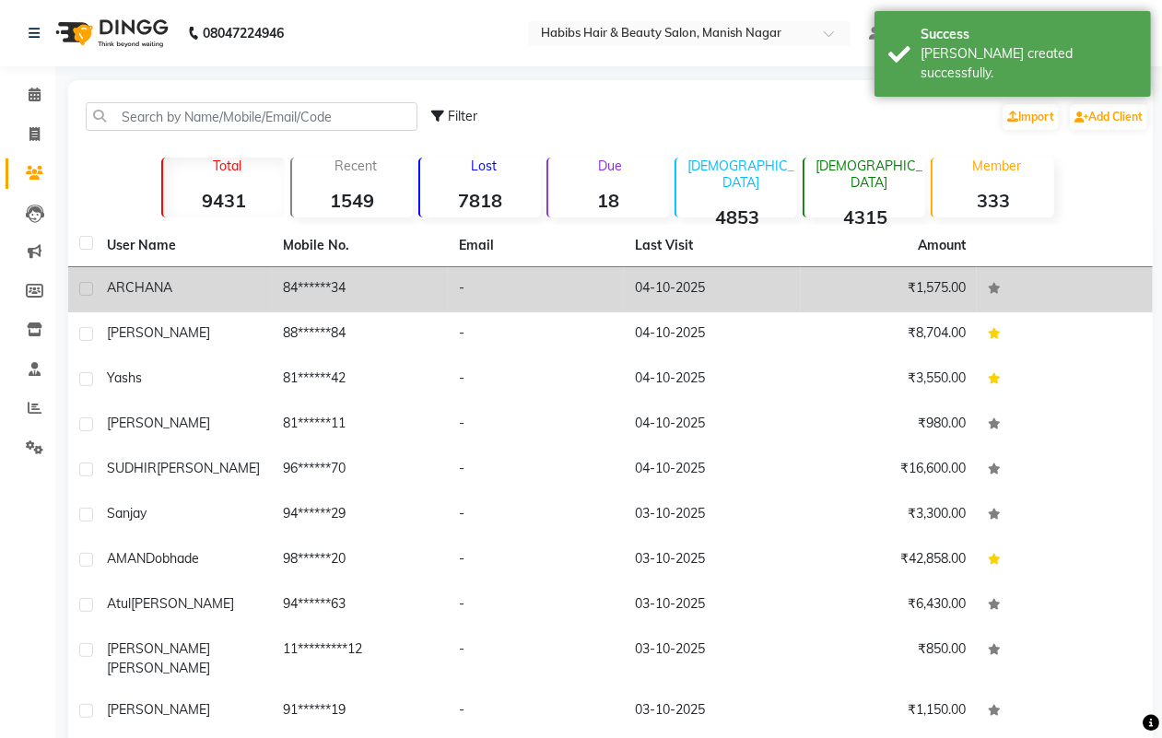
drag, startPoint x: 204, startPoint y: 295, endPoint x: 214, endPoint y: 296, distance: 10.2
click at [204, 296] on div "ARCHANA" at bounding box center [184, 287] width 154 height 19
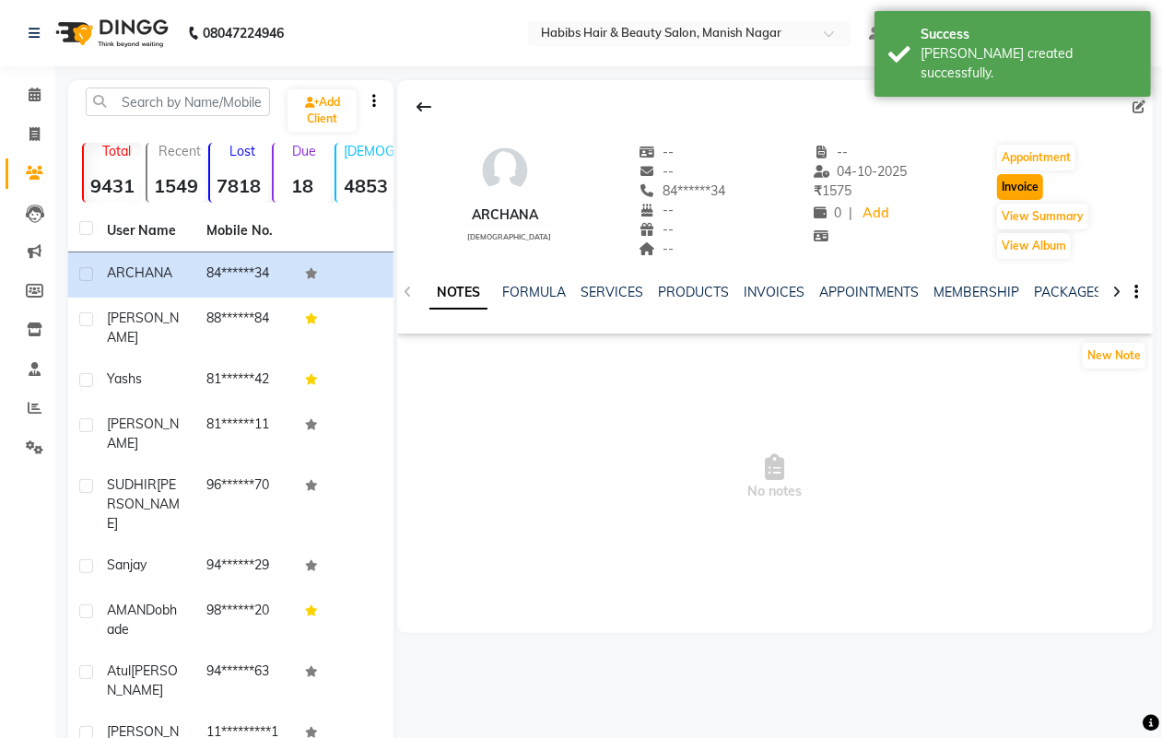
click at [1020, 189] on button "Invoice" at bounding box center [1020, 187] width 46 height 26
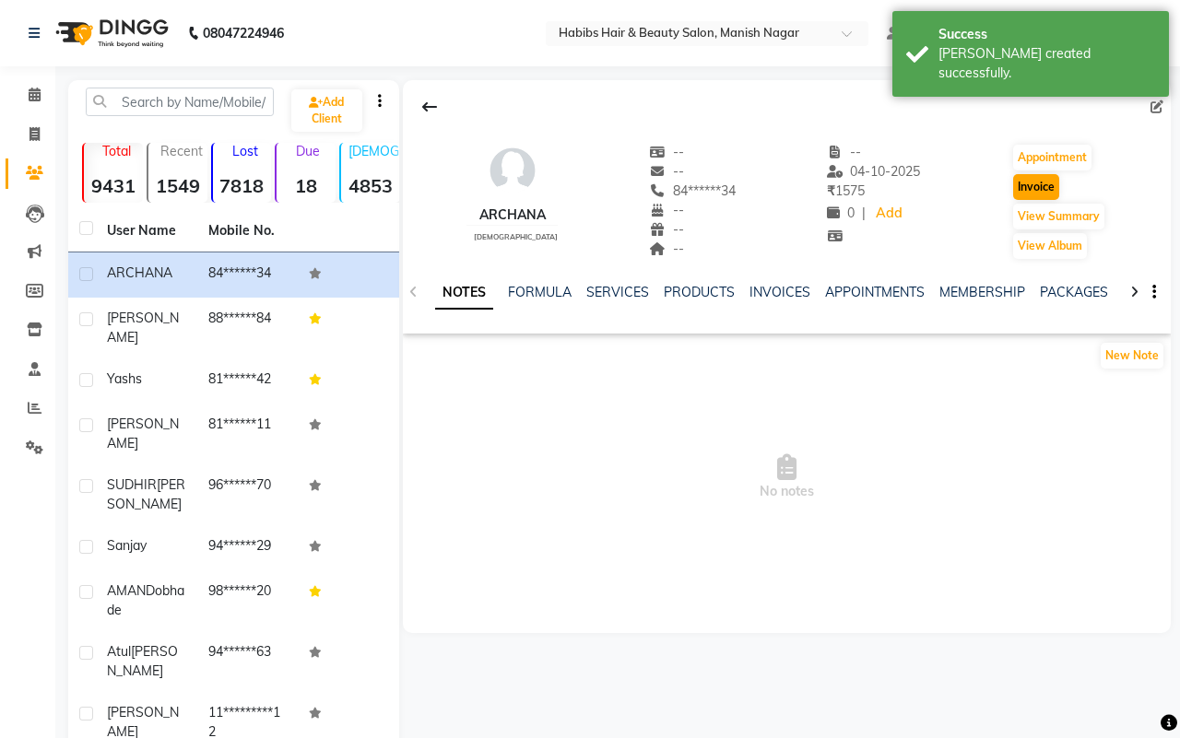
select select "3804"
select select "service"
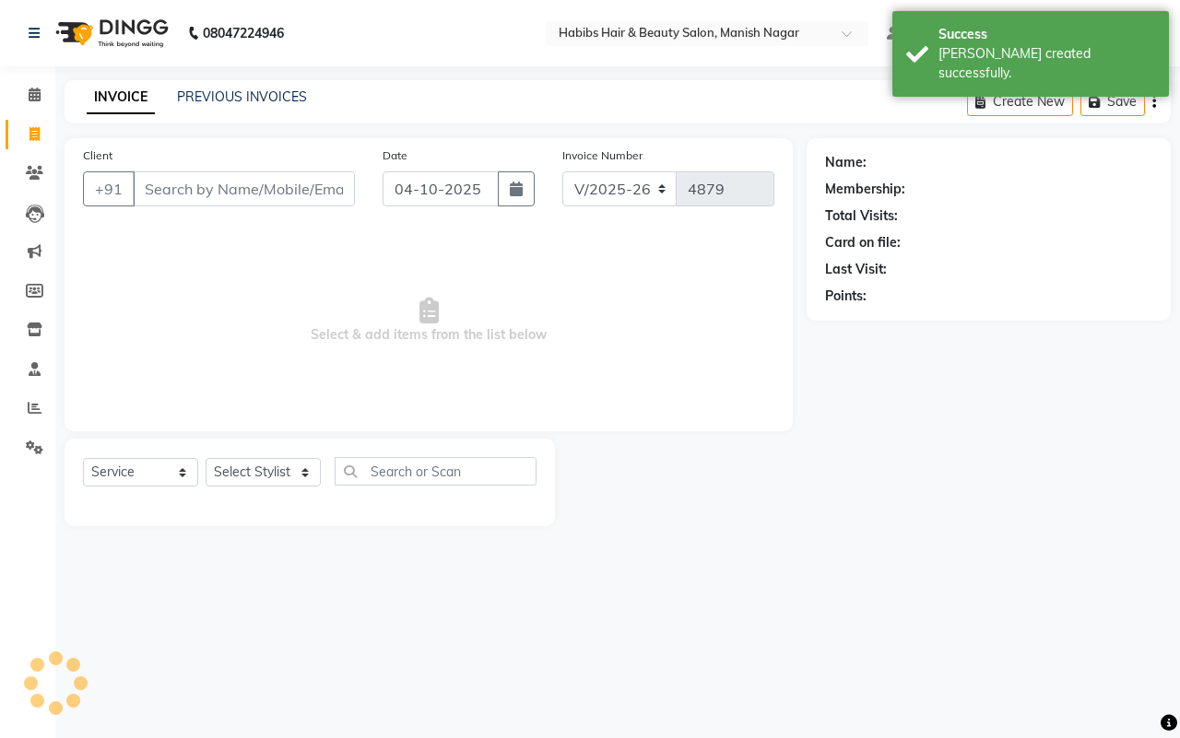
type input "84******34"
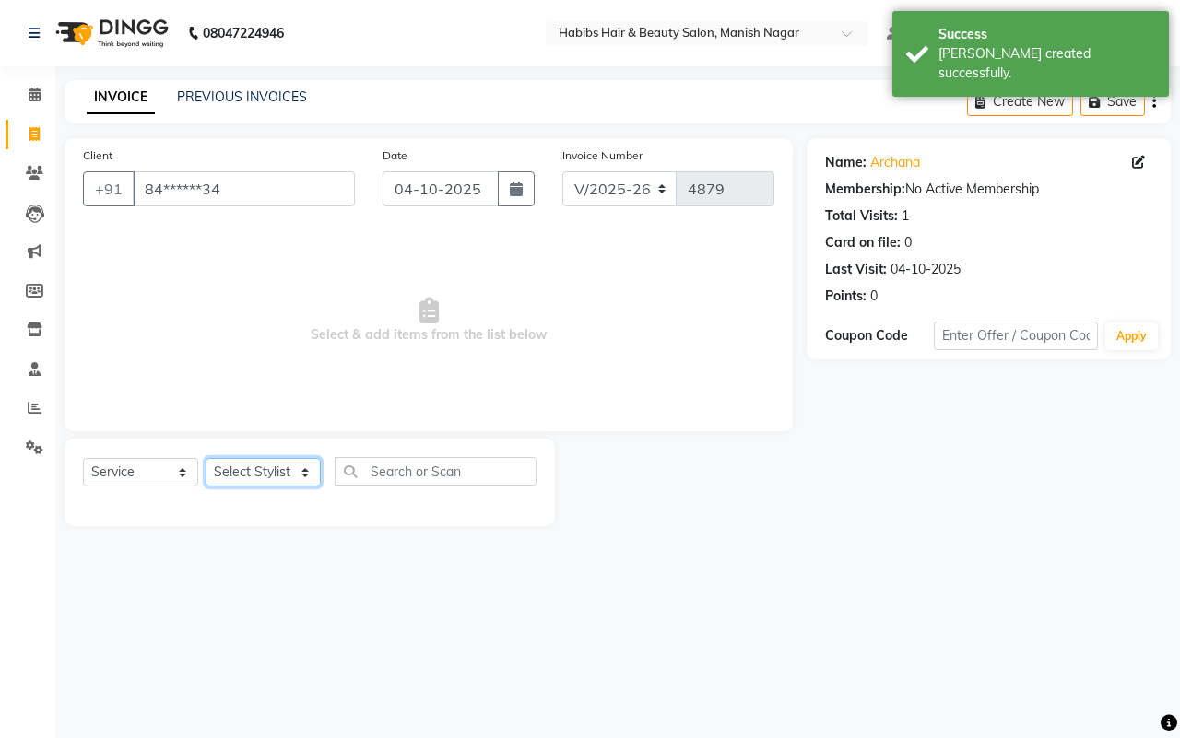
click at [264, 471] on select "Select Stylist [PERSON_NAME] [PERSON_NAME] [PERSON_NAME] [PERSON_NAME] Sachin […" at bounding box center [263, 472] width 115 height 29
select select "86647"
click at [206, 458] on select "Select Stylist [PERSON_NAME] [PERSON_NAME] [PERSON_NAME] [PERSON_NAME] Sachin […" at bounding box center [263, 472] width 115 height 29
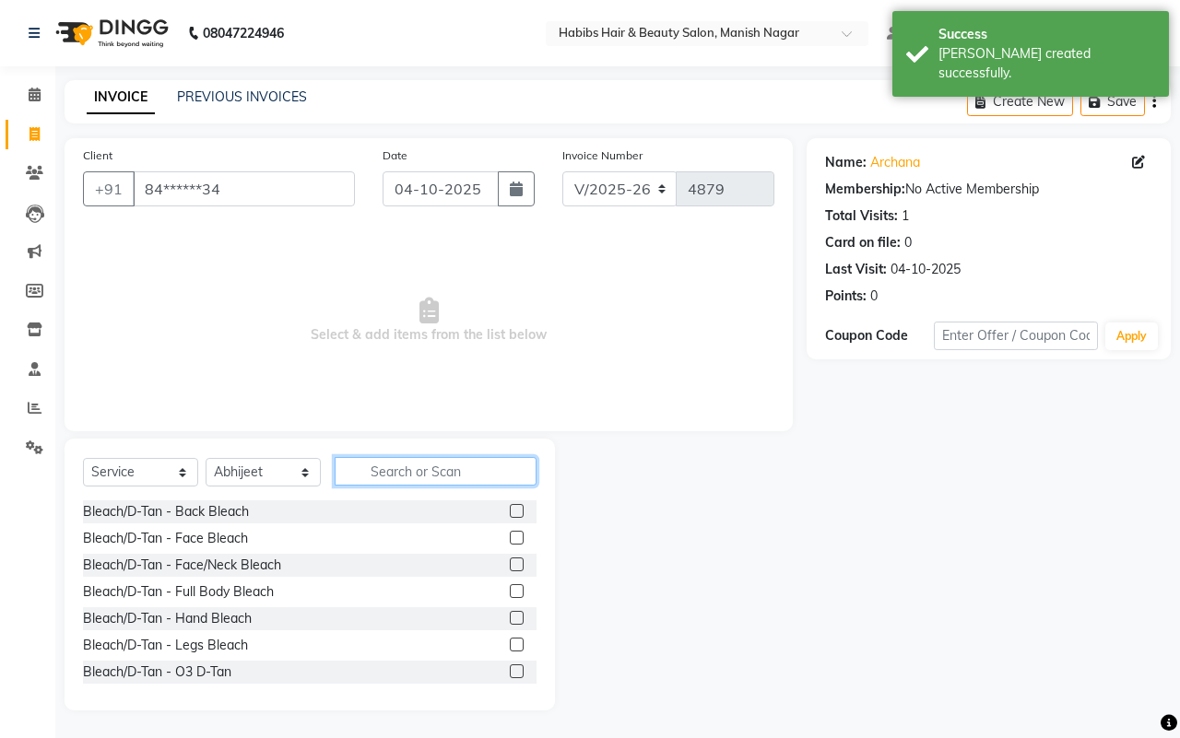
click at [375, 468] on input "text" at bounding box center [436, 471] width 202 height 29
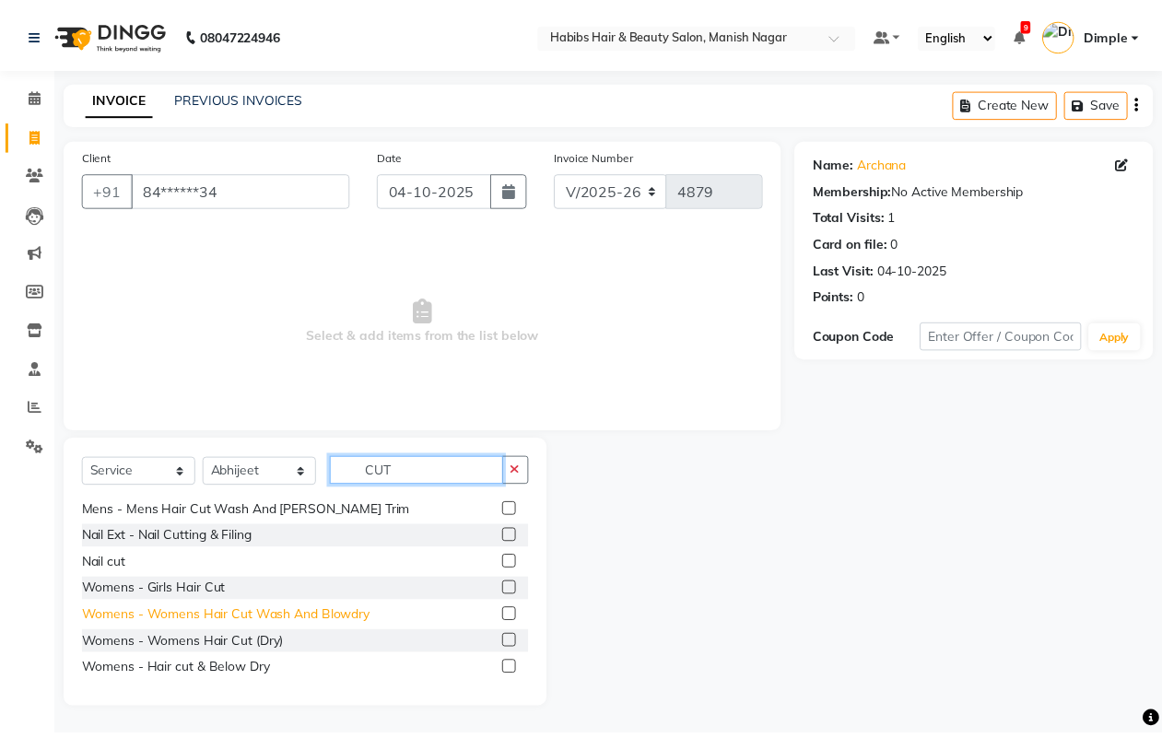
scroll to position [83, 0]
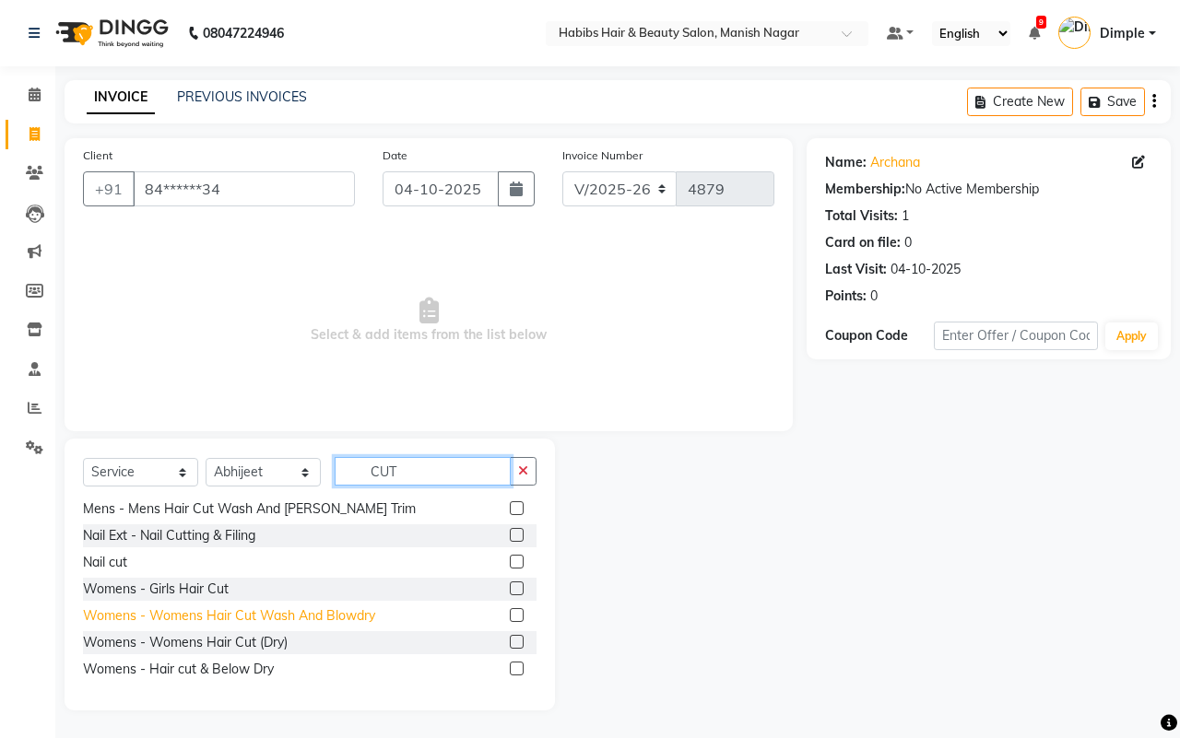
type input "CUT"
click at [320, 616] on div "Womens - Womens Hair Cut Wash And Blowdry" at bounding box center [229, 615] width 292 height 19
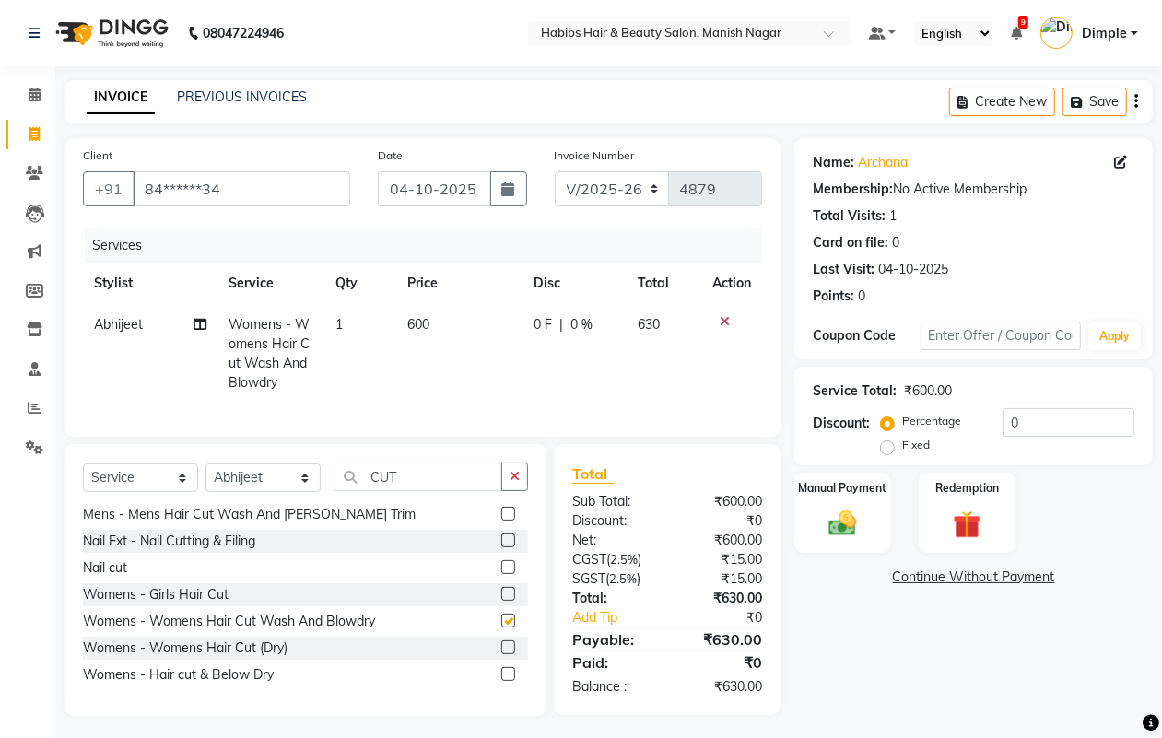
checkbox input "false"
click at [452, 325] on td "600" at bounding box center [459, 354] width 126 height 100
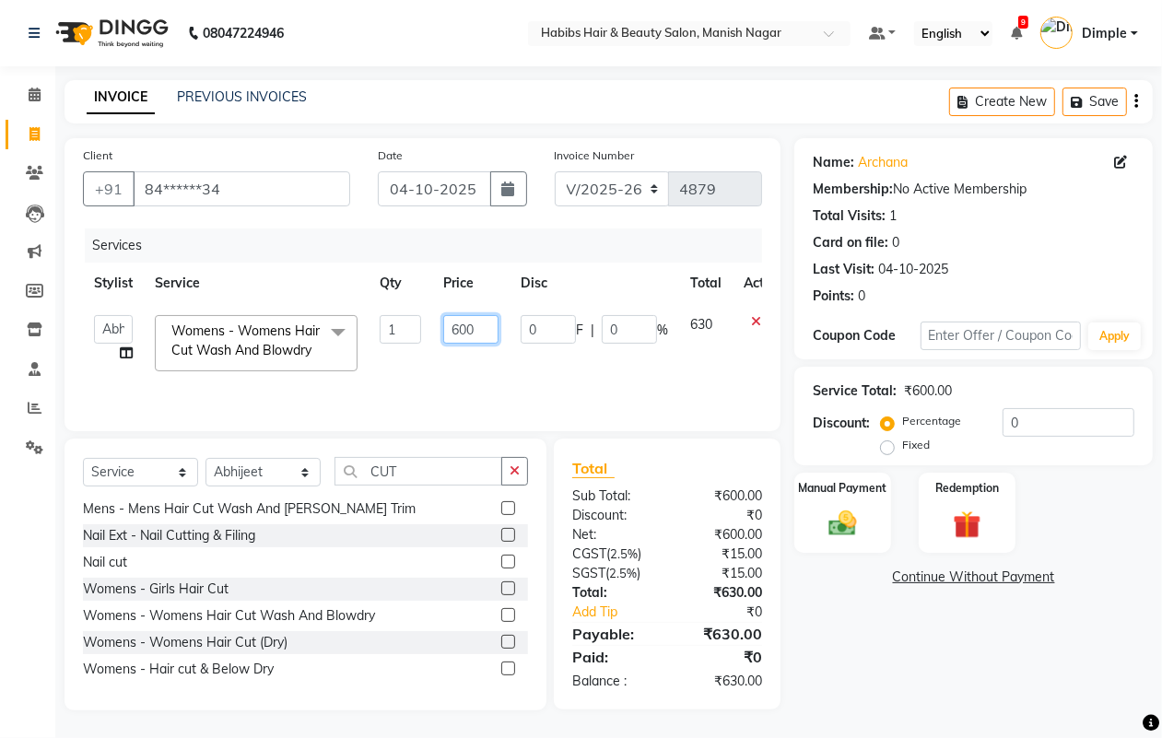
click at [452, 325] on input "600" at bounding box center [470, 329] width 55 height 29
type input "700"
drag, startPoint x: 859, startPoint y: 505, endPoint x: 864, endPoint y: 513, distance: 9.5
click at [858, 503] on div "Manual Payment" at bounding box center [843, 513] width 100 height 84
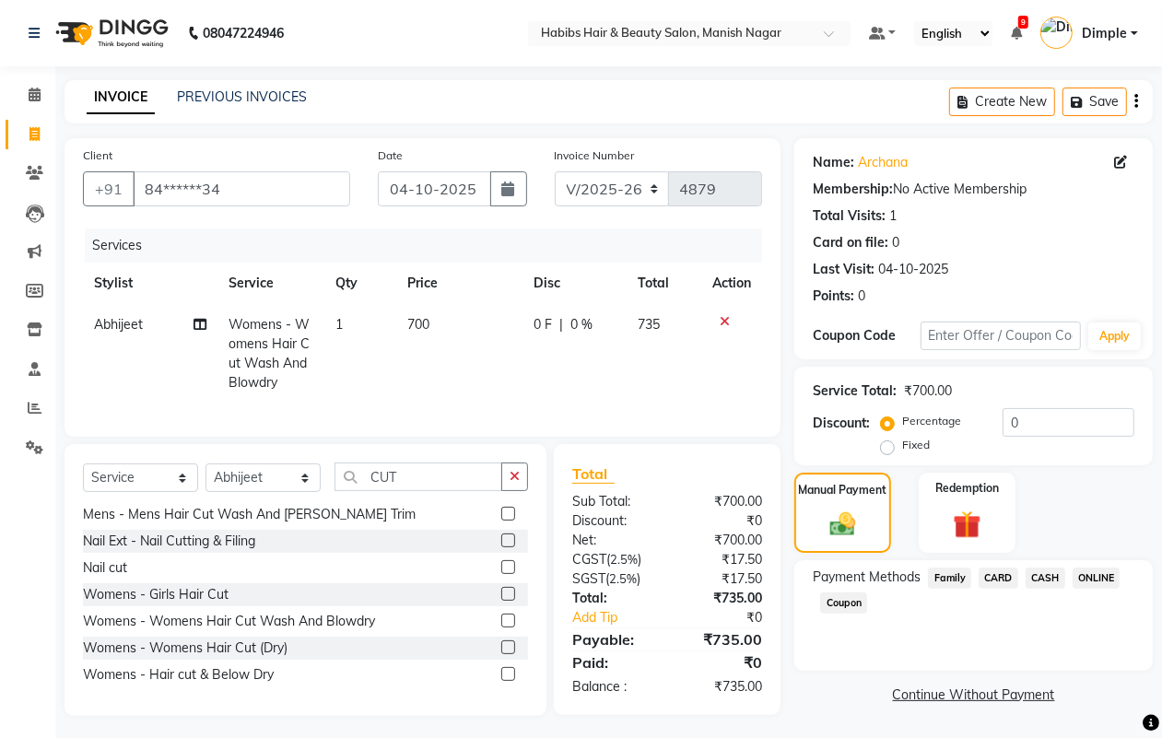
click at [1135, 101] on icon "button" at bounding box center [1137, 101] width 4 height 1
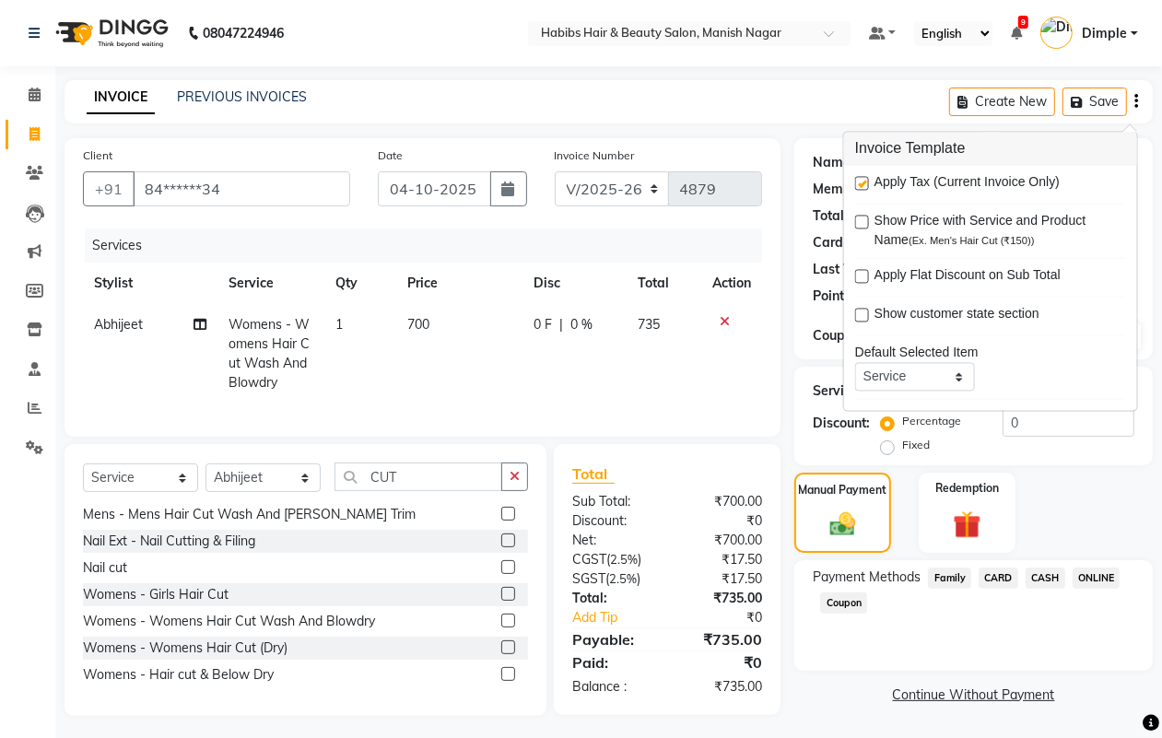
click at [863, 182] on label at bounding box center [862, 184] width 14 height 14
click at [863, 182] on input "checkbox" at bounding box center [861, 185] width 12 height 12
checkbox input "false"
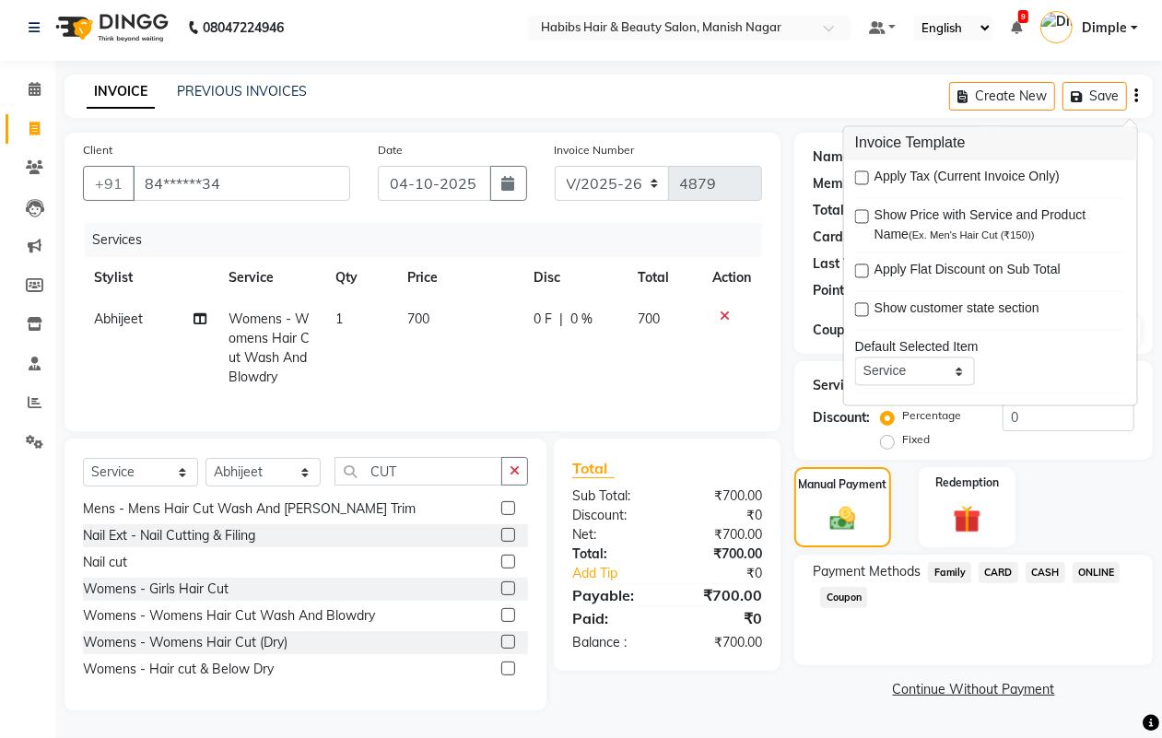
scroll to position [23, 0]
click at [1098, 562] on span "ONLINE" at bounding box center [1097, 572] width 48 height 21
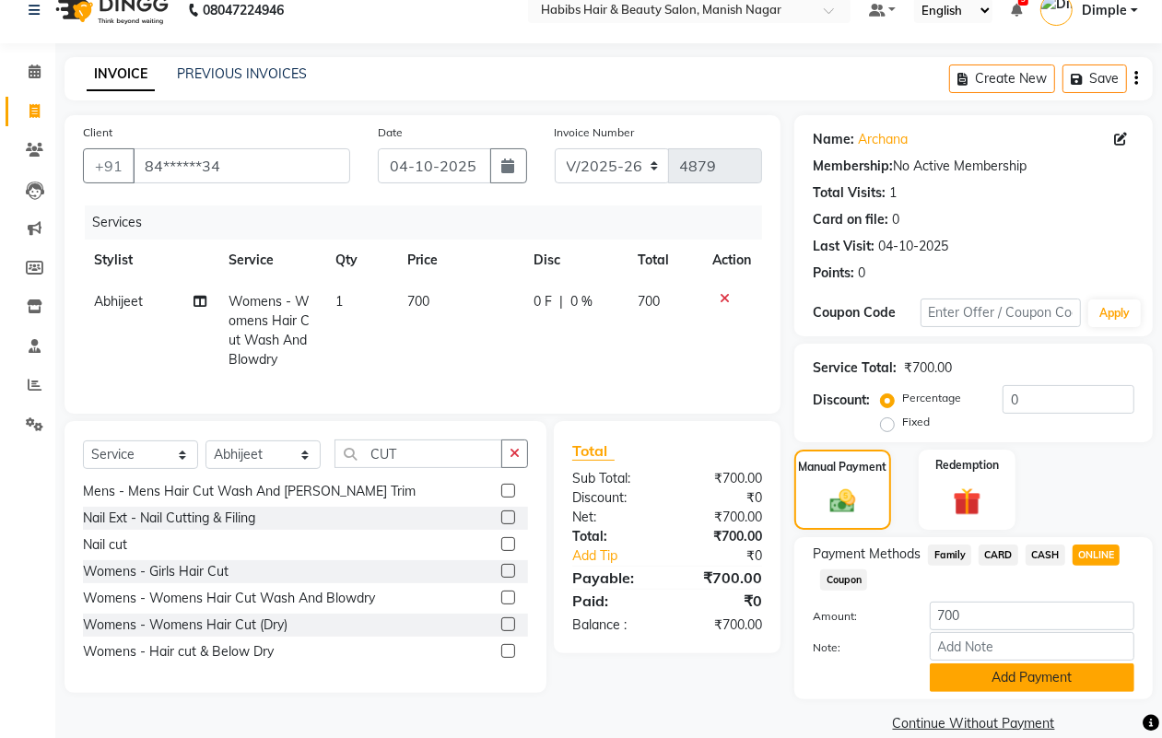
click at [996, 675] on button "Add Payment" at bounding box center [1032, 678] width 205 height 29
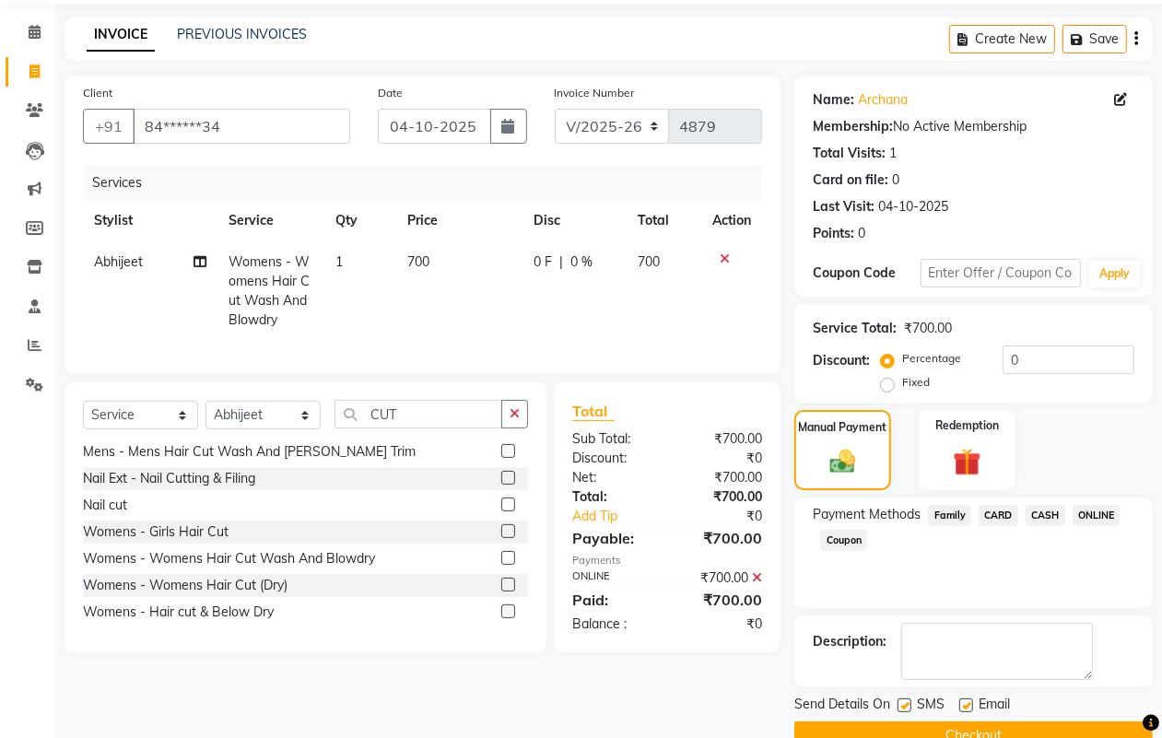
scroll to position [102, 0]
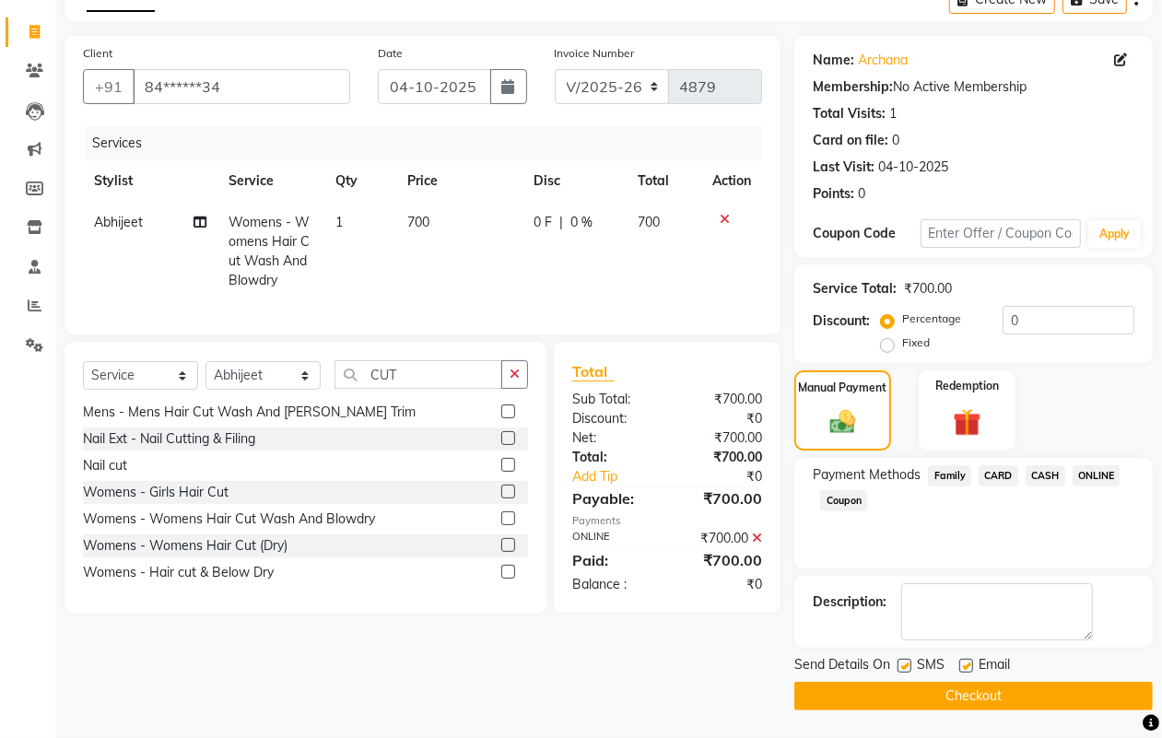
click at [993, 693] on button "Checkout" at bounding box center [974, 696] width 359 height 29
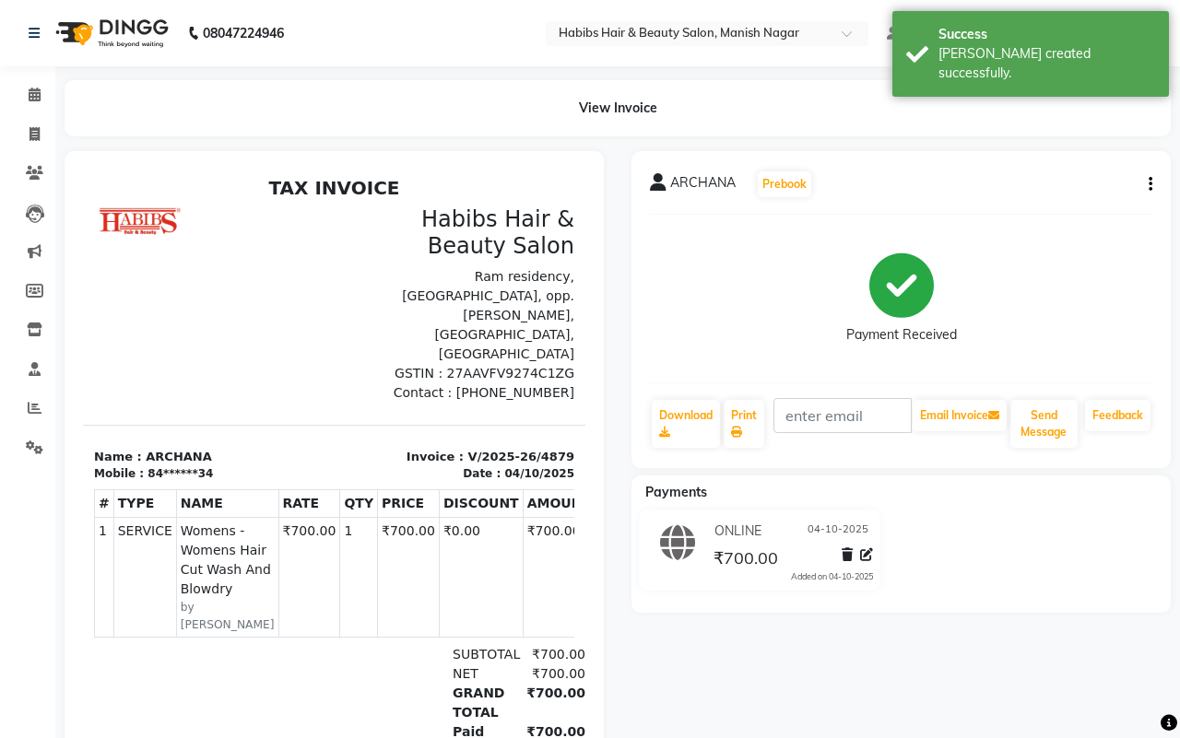
select select "3804"
select select "service"
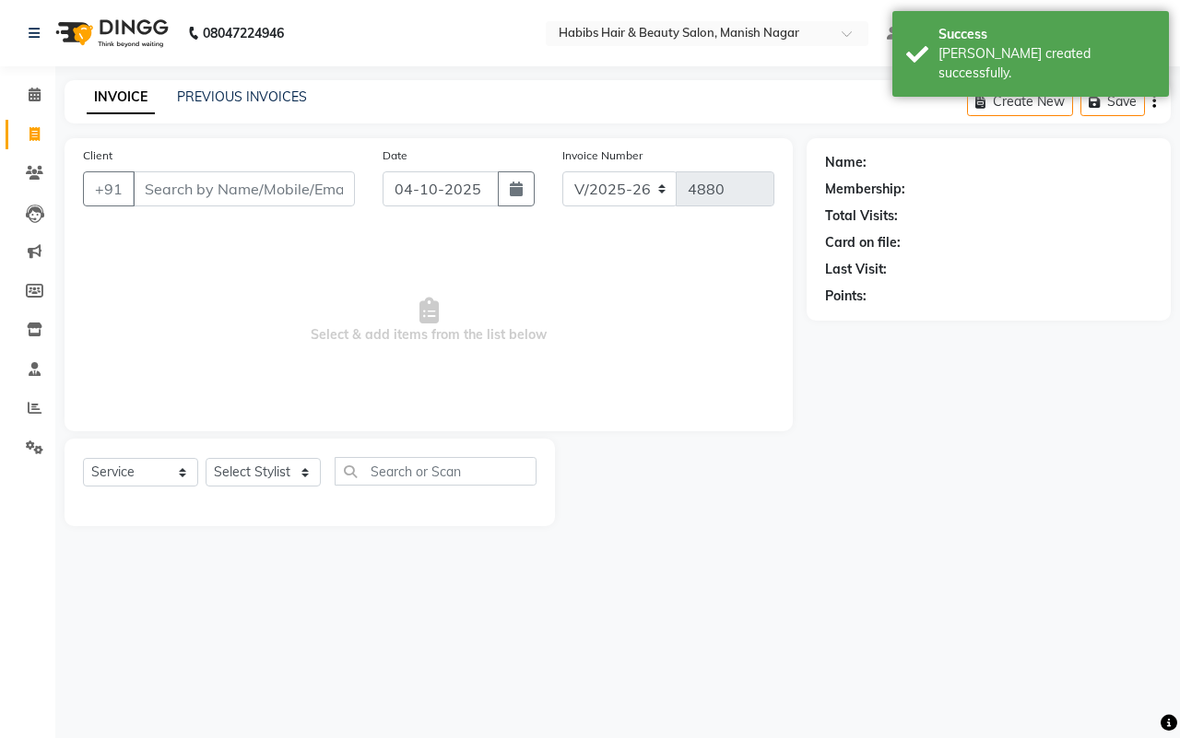
type input "84******34"
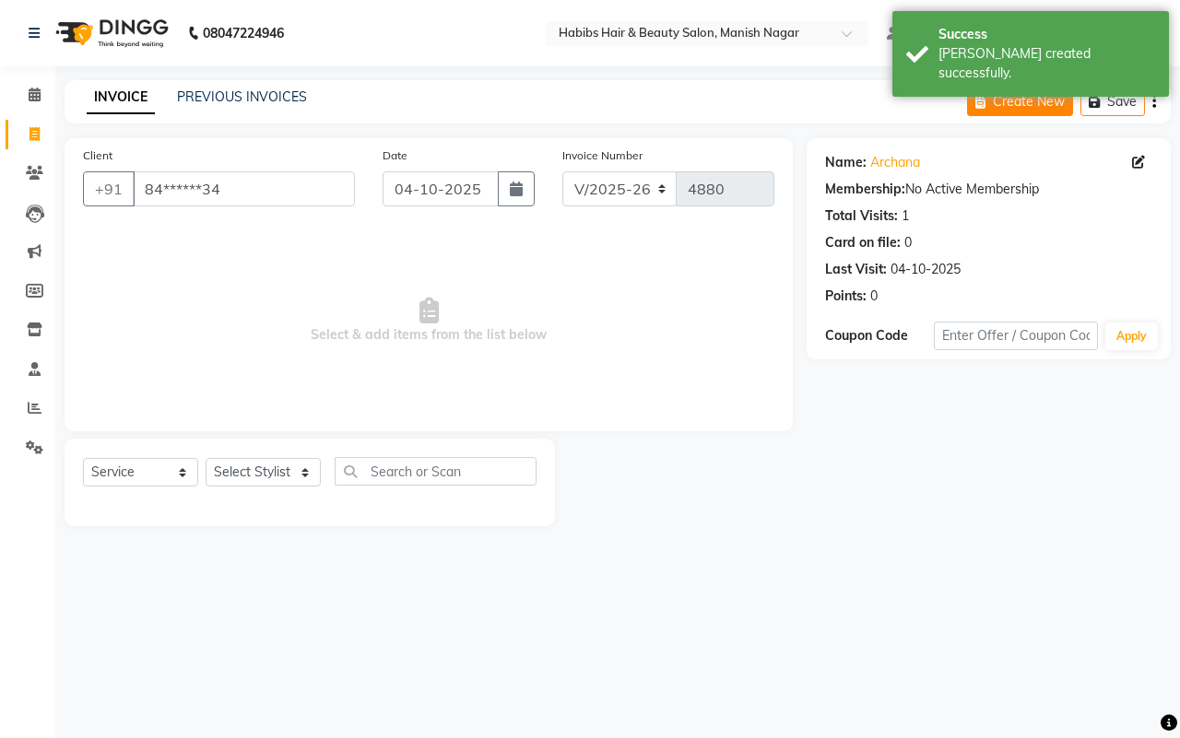
click at [1009, 93] on button "Create New" at bounding box center [1020, 102] width 106 height 29
select select "3804"
select select "service"
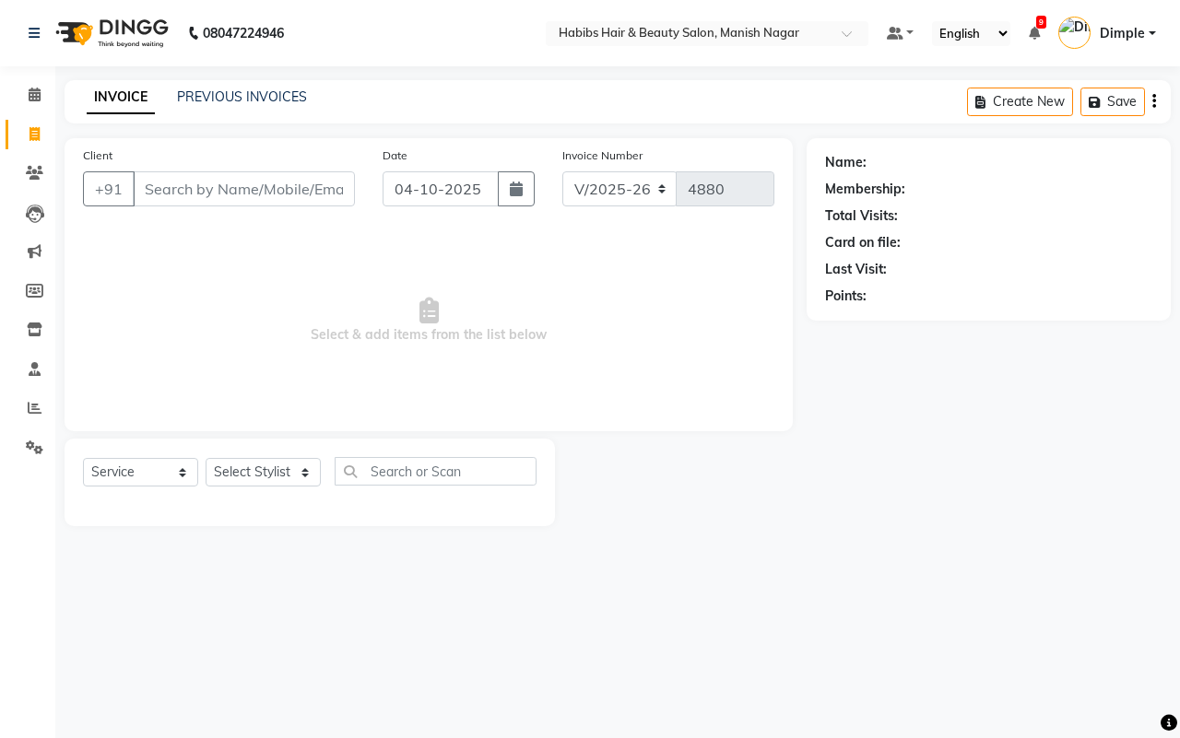
click at [148, 187] on input "Client" at bounding box center [244, 188] width 222 height 35
click at [145, 186] on input "Client" at bounding box center [244, 188] width 222 height 35
type input "9138947311"
click at [307, 189] on span "Add Client" at bounding box center [307, 189] width 73 height 18
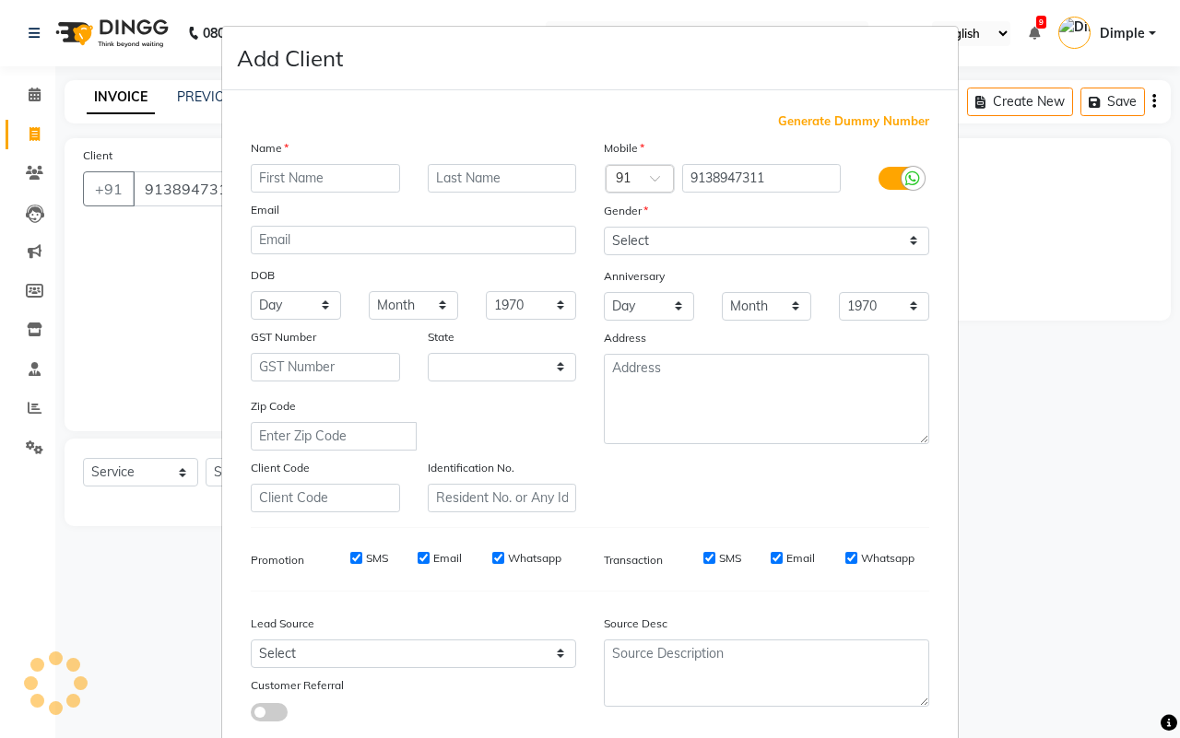
select select "22"
click at [313, 186] on input "text" at bounding box center [325, 178] width 149 height 29
click at [314, 184] on input "text" at bounding box center [325, 178] width 149 height 29
type input "ADITYA"
type input "F"
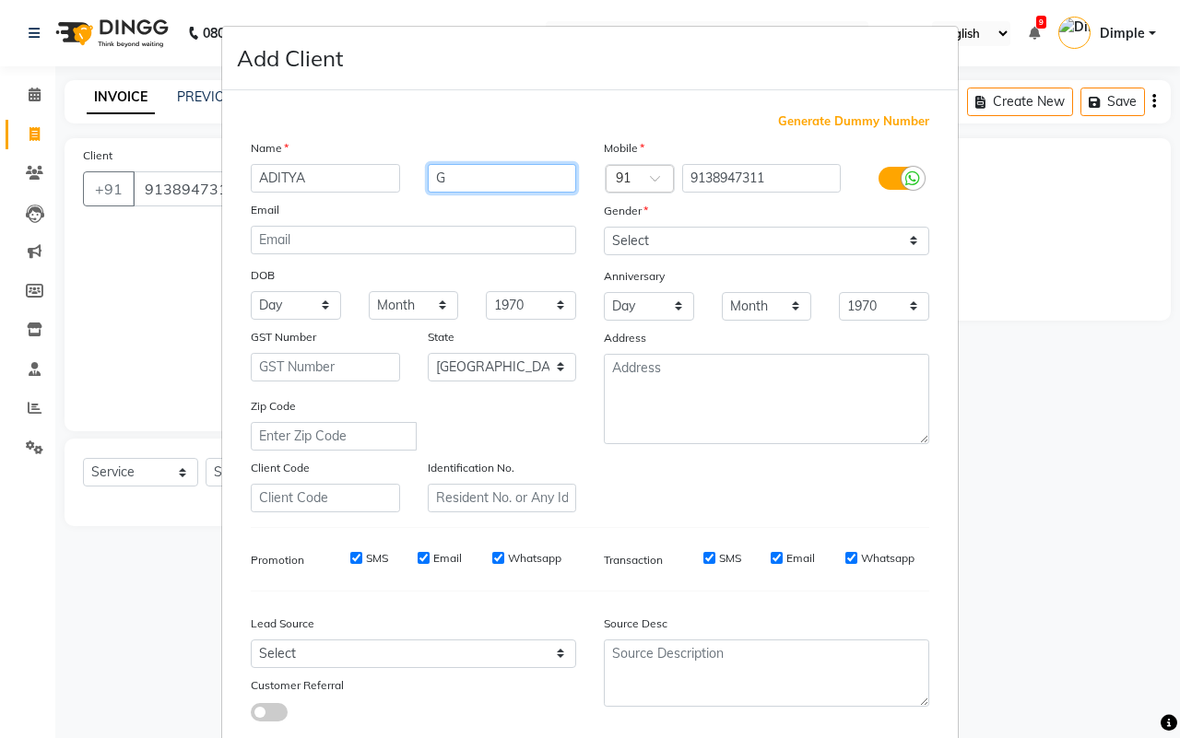
type input "G"
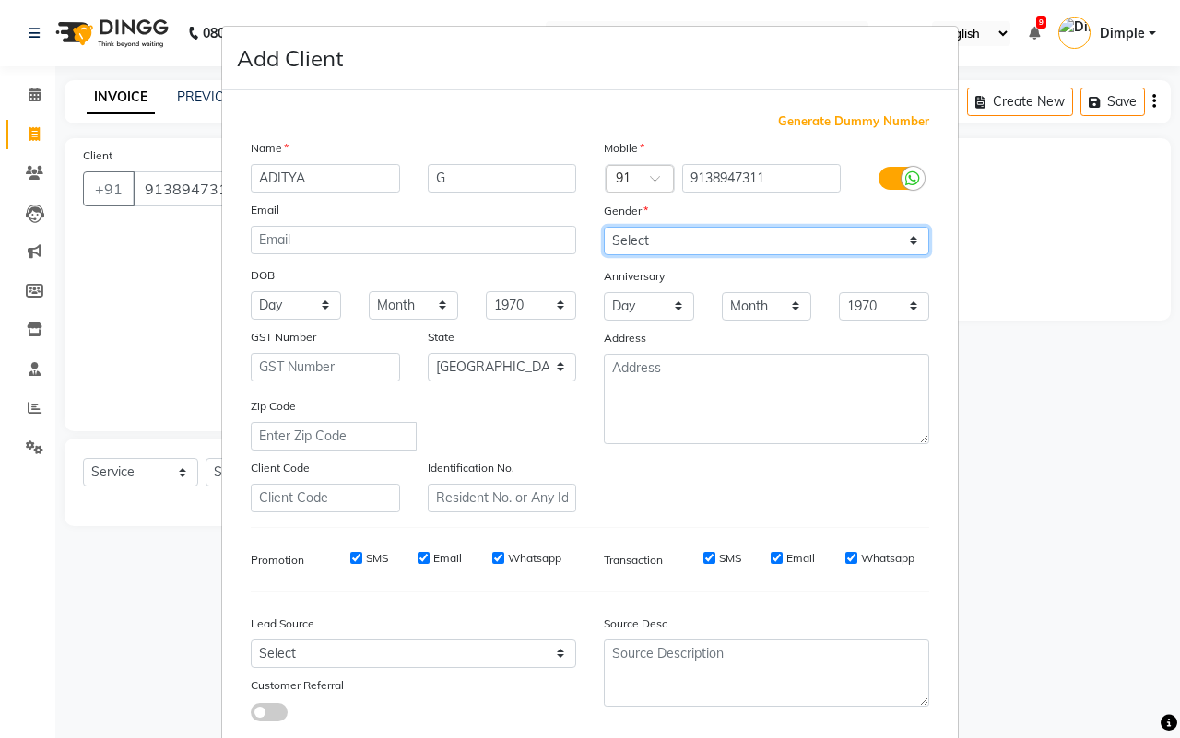
click at [650, 236] on select "Select [DEMOGRAPHIC_DATA] [DEMOGRAPHIC_DATA] Other Prefer Not To Say" at bounding box center [766, 241] width 325 height 29
select select "[DEMOGRAPHIC_DATA]"
click at [604, 227] on select "Select [DEMOGRAPHIC_DATA] [DEMOGRAPHIC_DATA] Other Prefer Not To Say" at bounding box center [766, 241] width 325 height 29
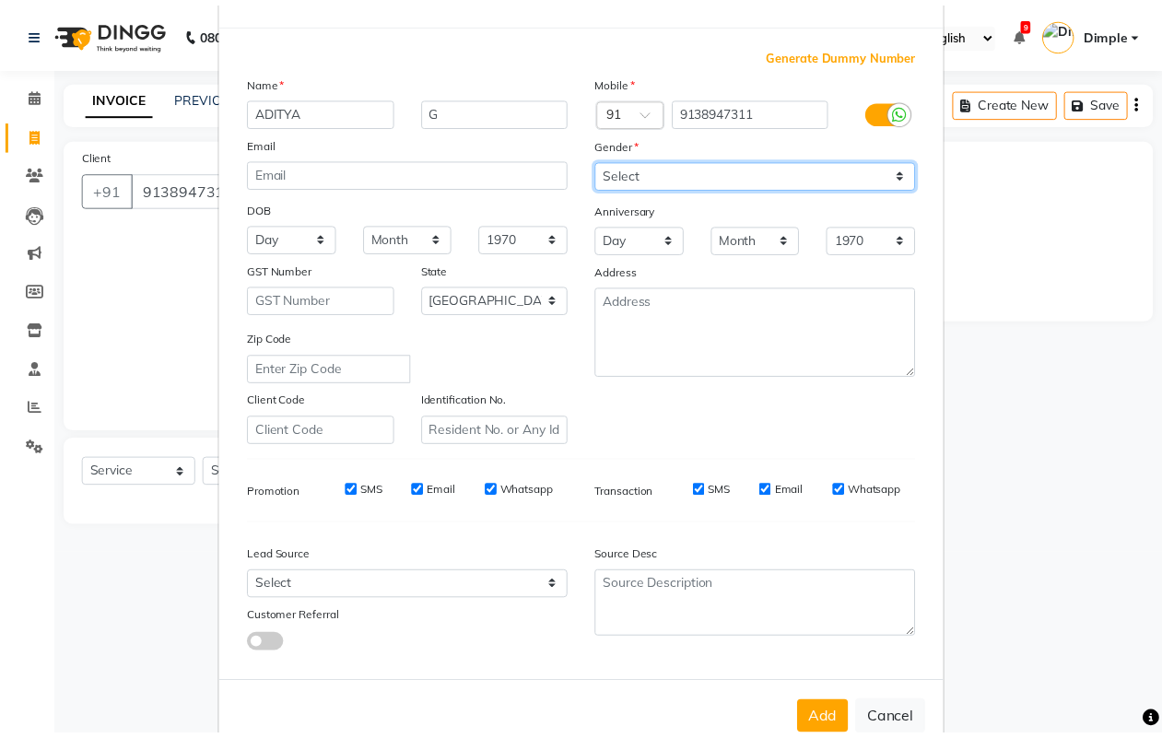
scroll to position [106, 0]
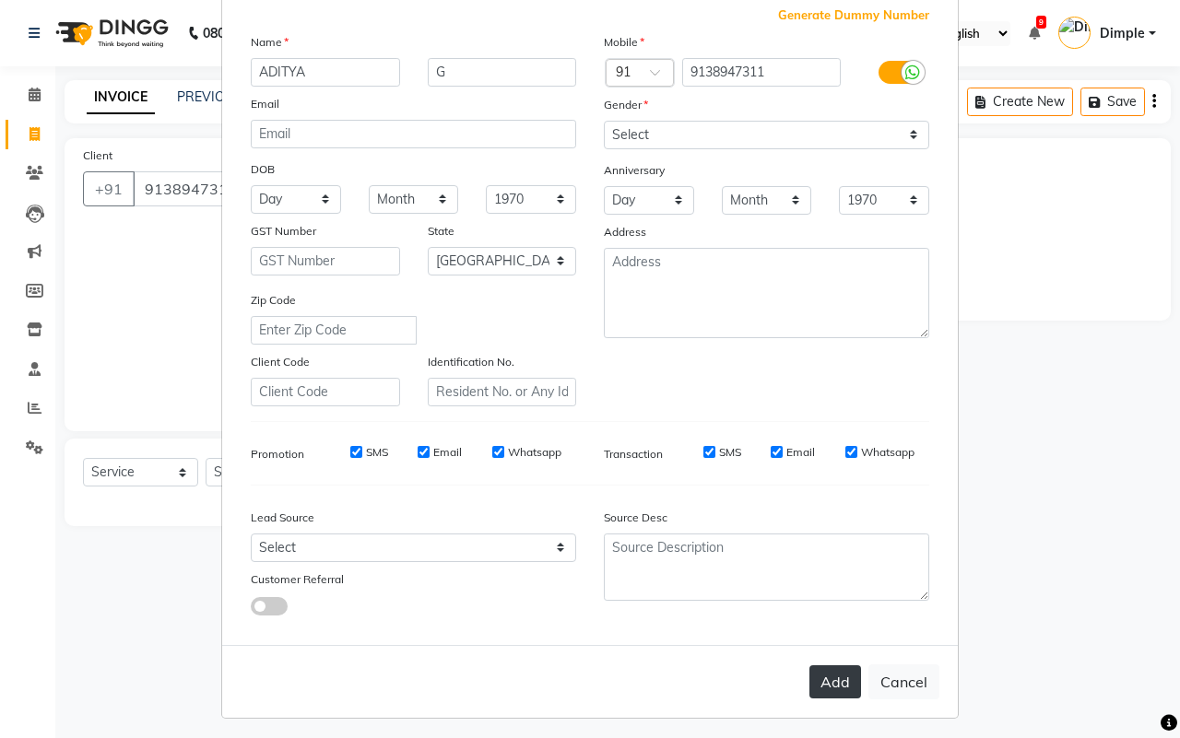
click at [828, 673] on button "Add" at bounding box center [835, 681] width 52 height 33
type input "91******11"
select select
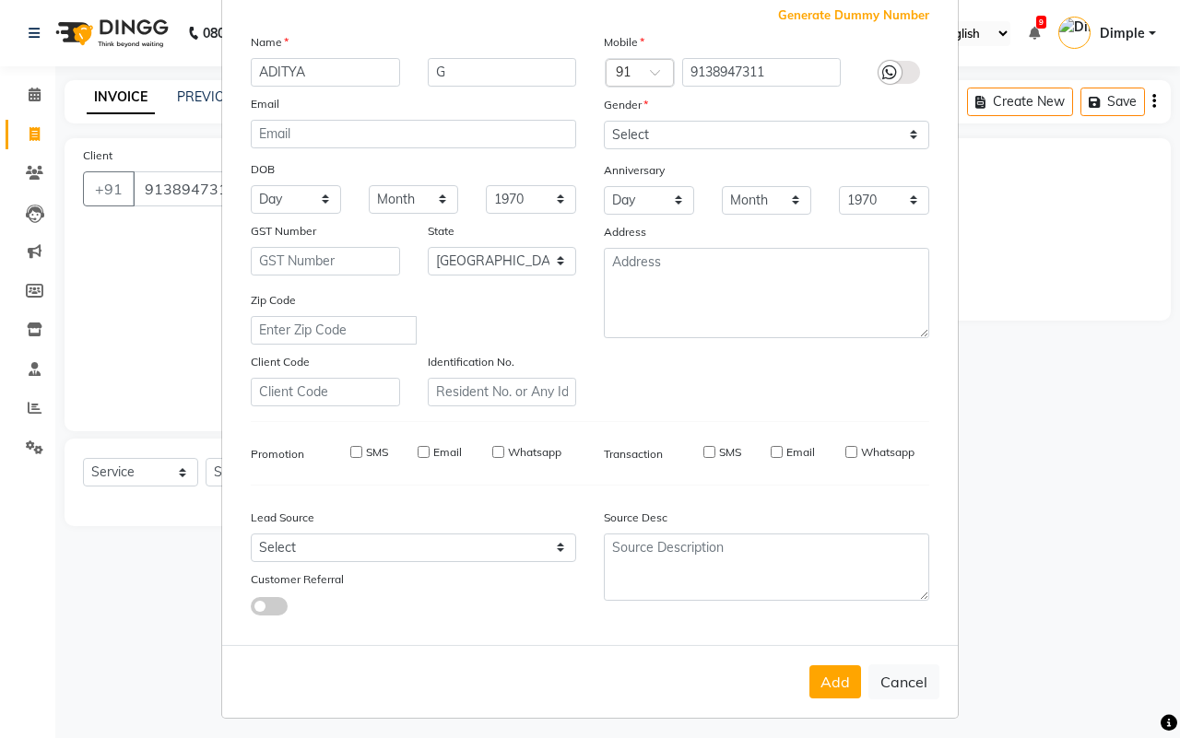
select select "null"
select select
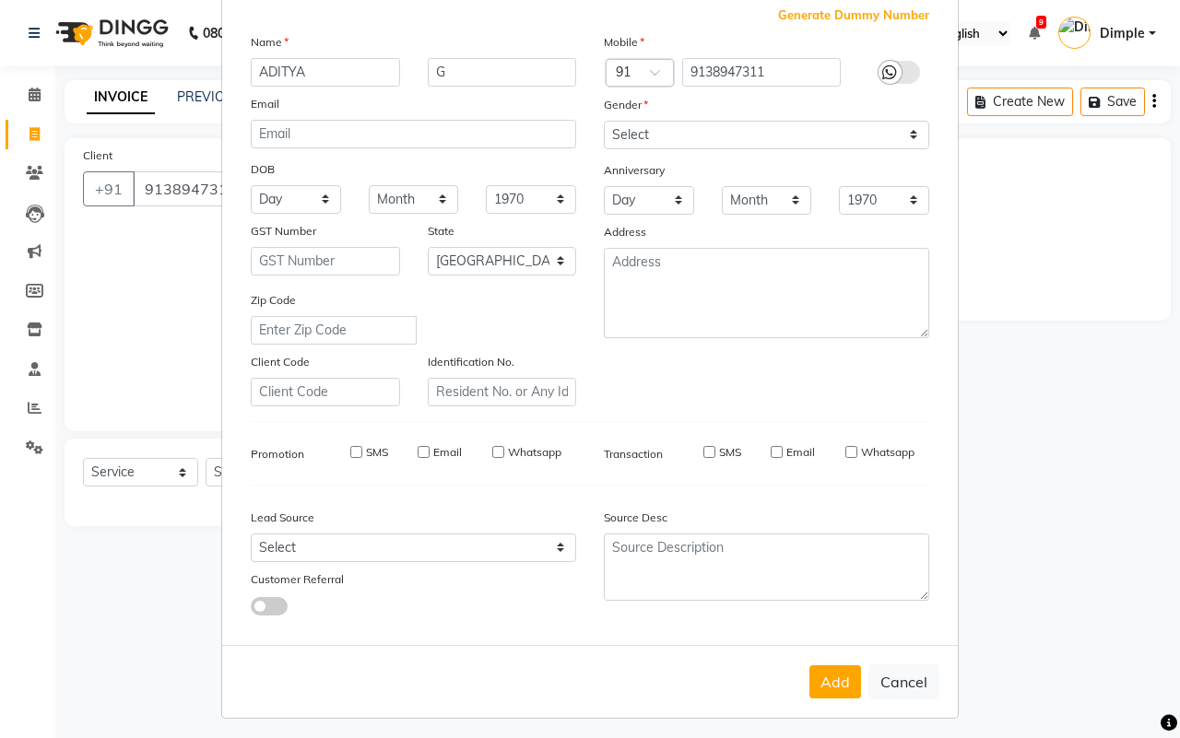
checkbox input "false"
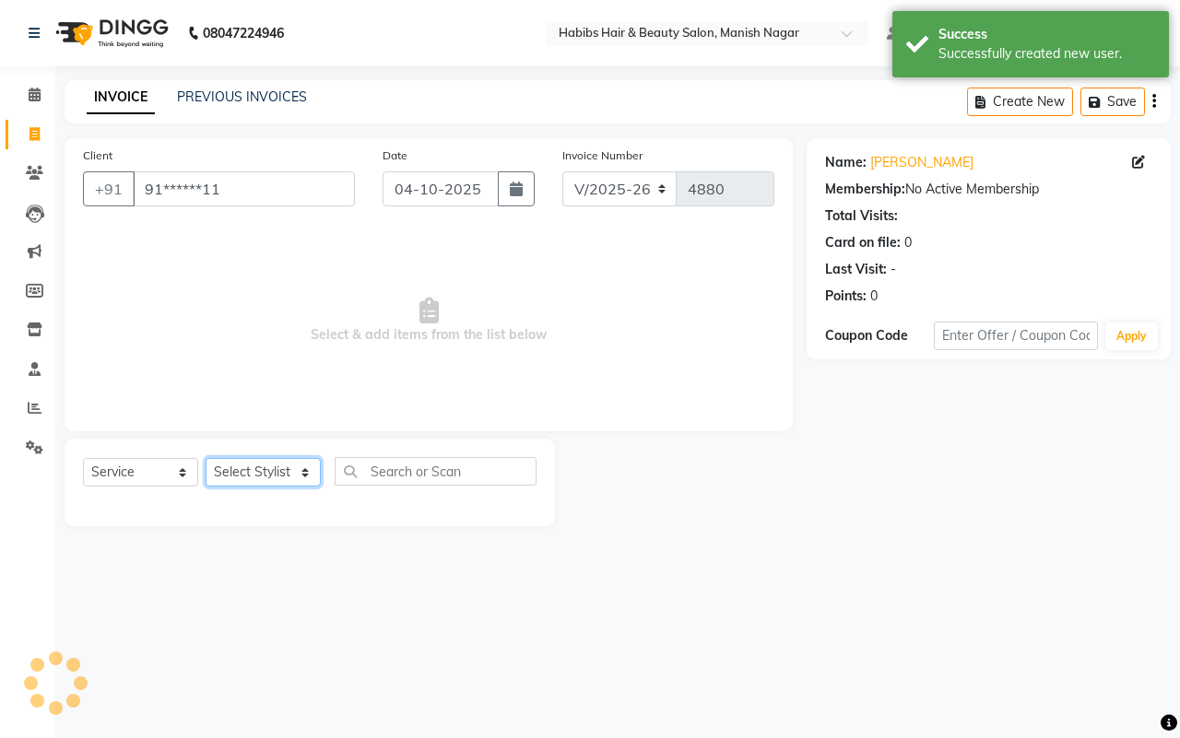
click at [245, 472] on select "Select Stylist [PERSON_NAME] [PERSON_NAME] [PERSON_NAME] [PERSON_NAME] Sachin […" at bounding box center [263, 472] width 115 height 29
select select "18779"
click at [206, 458] on select "Select Stylist [PERSON_NAME] [PERSON_NAME] [PERSON_NAME] [PERSON_NAME] Sachin […" at bounding box center [263, 472] width 115 height 29
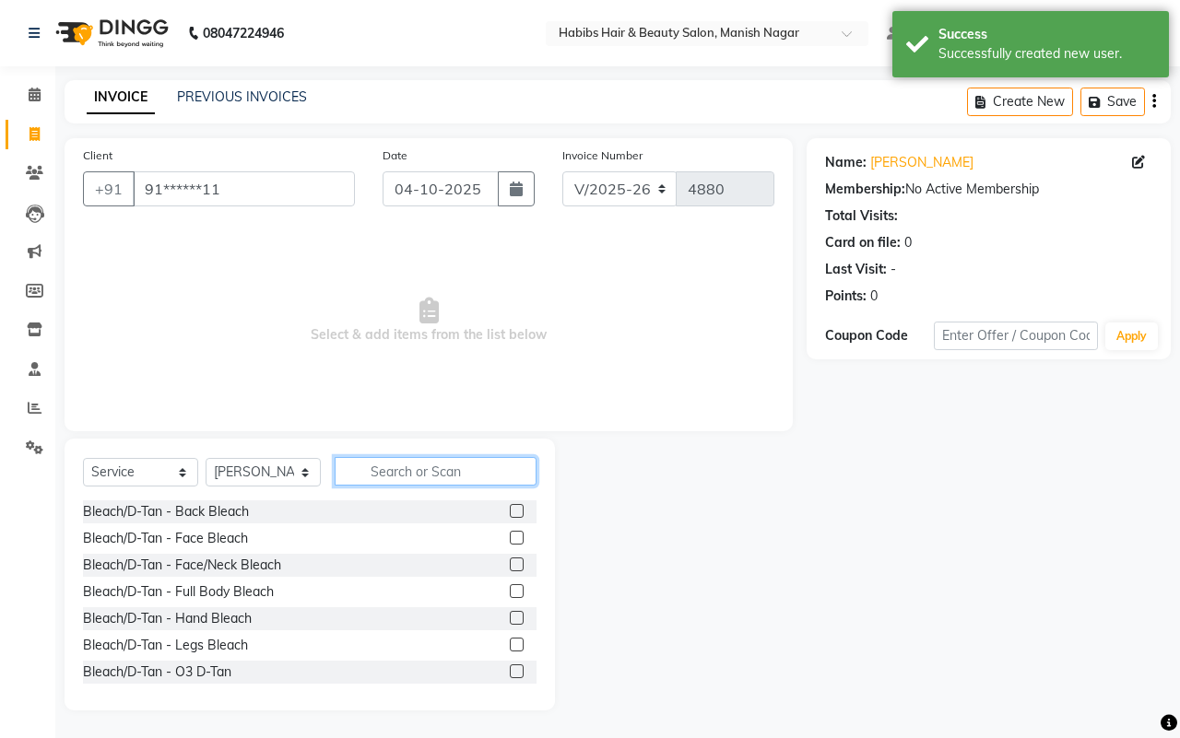
click at [422, 466] on input "text" at bounding box center [436, 471] width 202 height 29
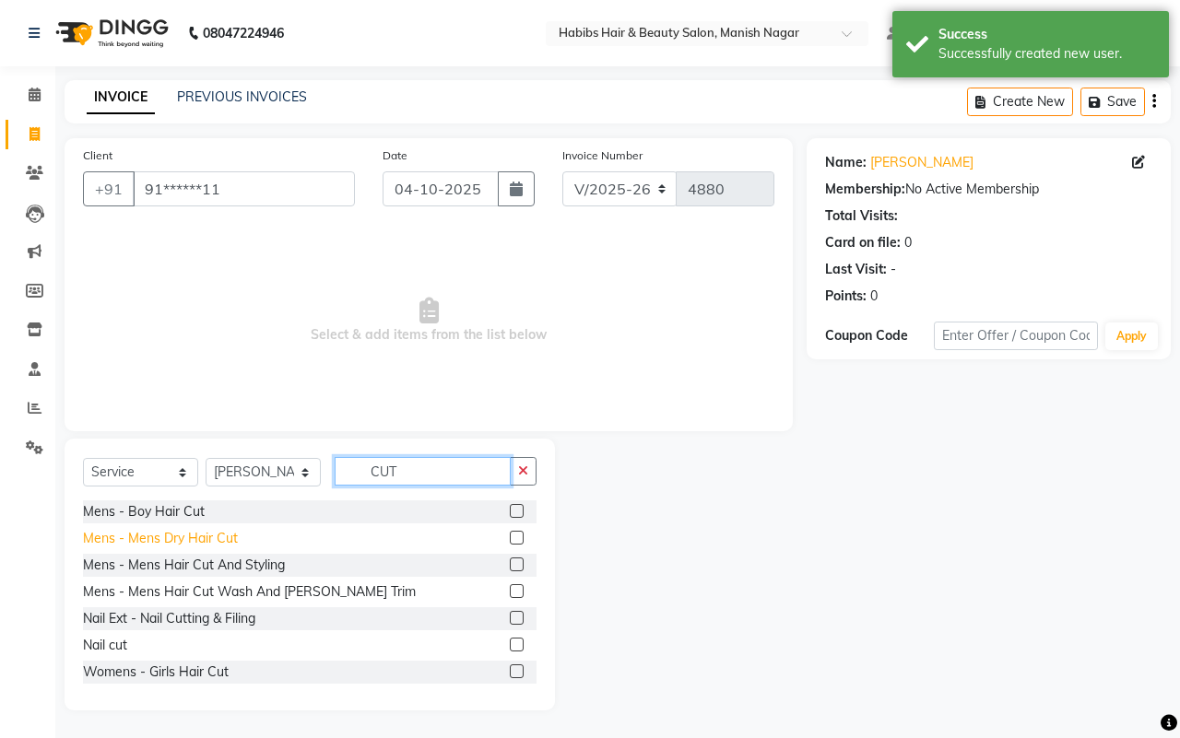
type input "CUT"
click at [229, 537] on div "Mens - Mens Dry Hair Cut" at bounding box center [160, 538] width 155 height 19
checkbox input "false"
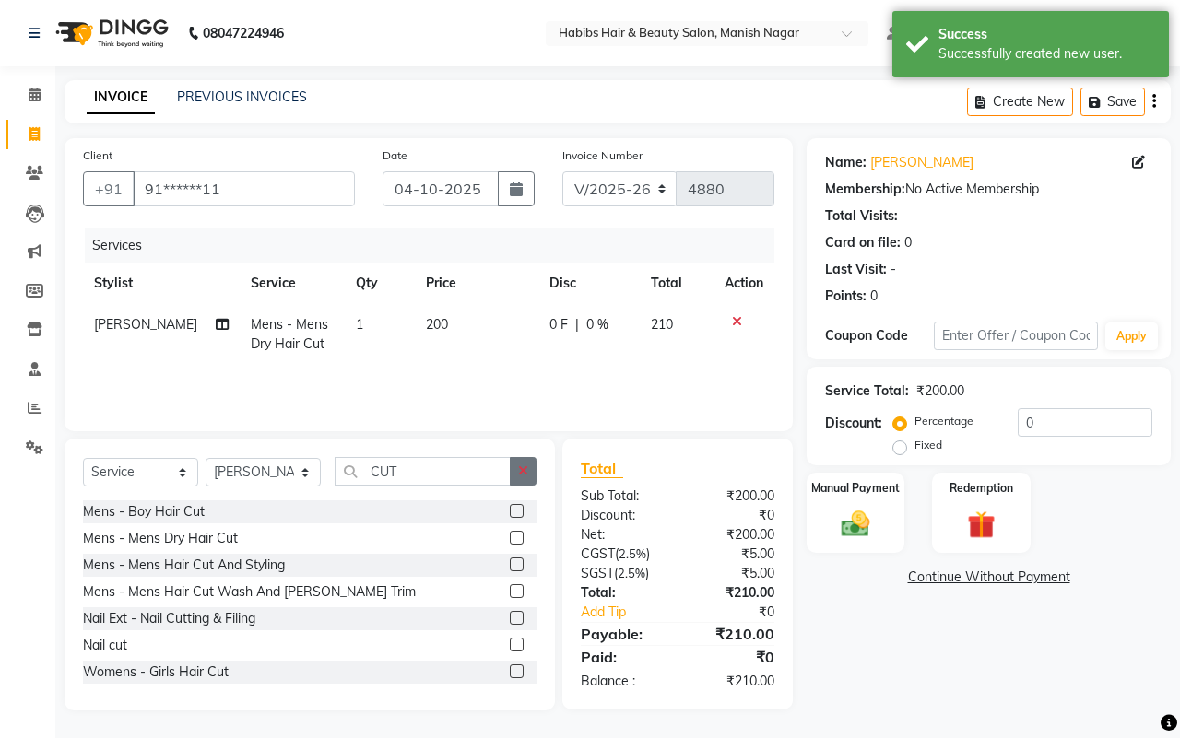
click at [523, 479] on button "button" at bounding box center [523, 471] width 27 height 29
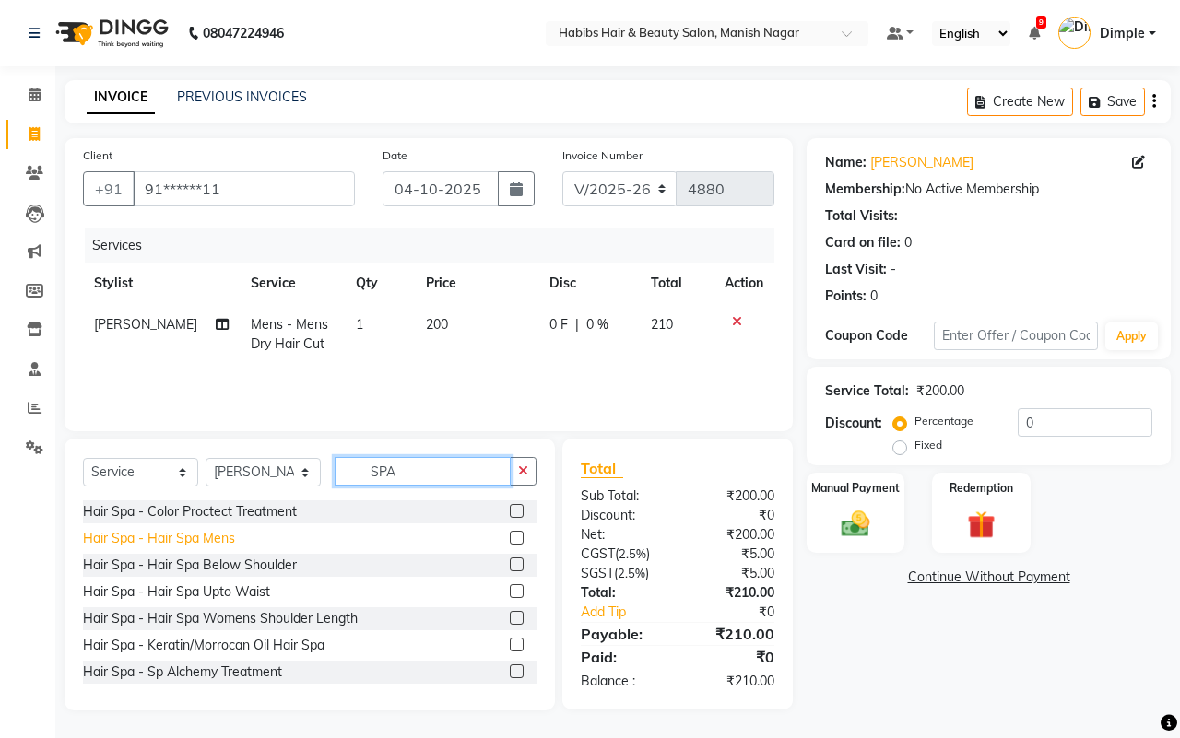
type input "SPA"
click at [217, 540] on div "Hair Spa - Hair Spa Mens" at bounding box center [159, 538] width 152 height 19
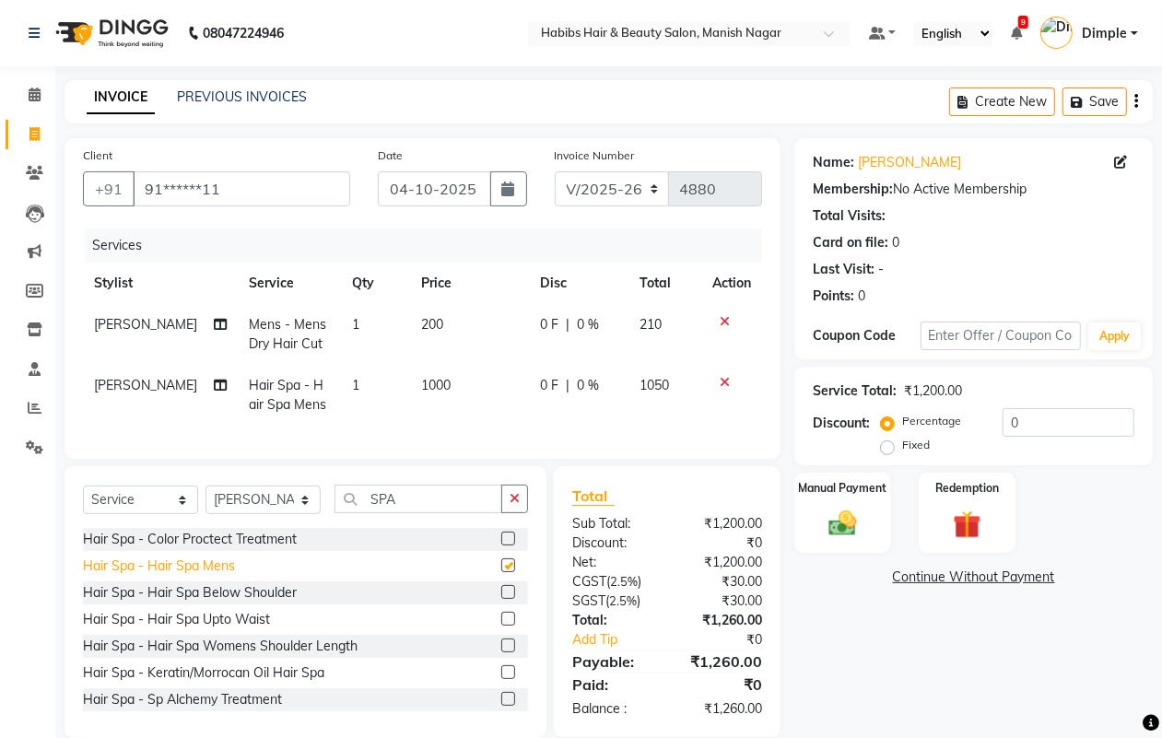
checkbox input "false"
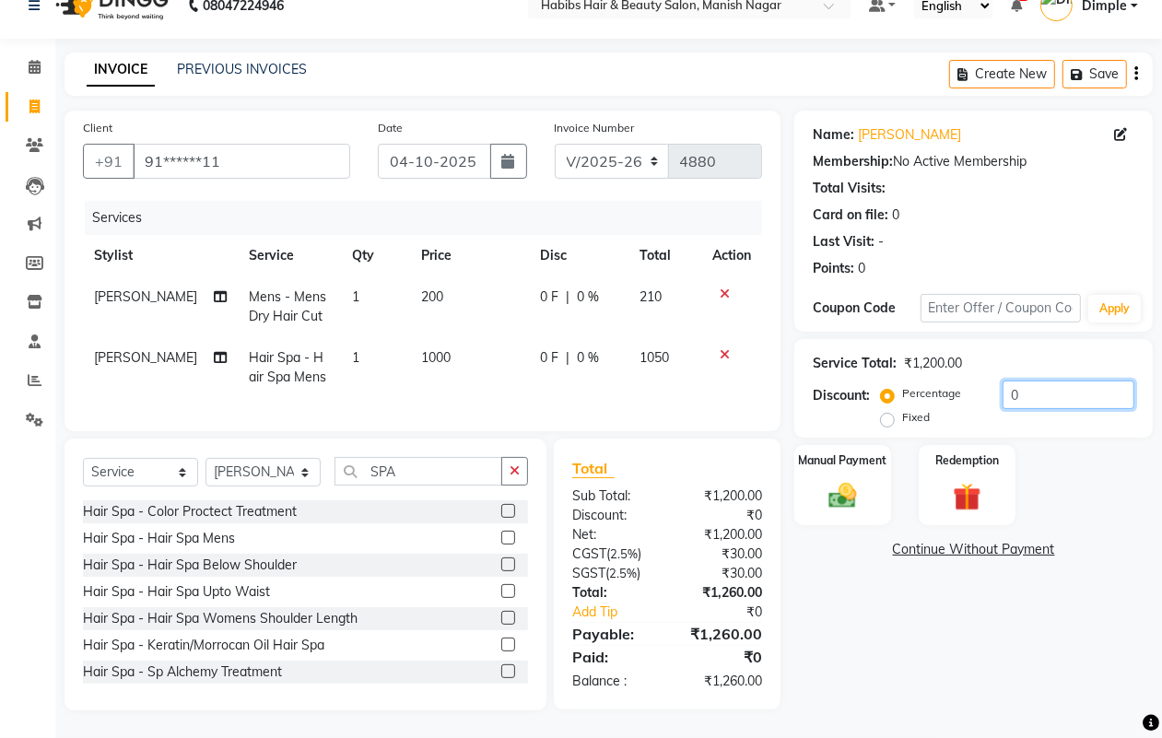
click at [1012, 383] on input "0" at bounding box center [1069, 395] width 132 height 29
click at [1003, 381] on input "0" at bounding box center [1069, 395] width 132 height 29
type input "20"
click at [864, 479] on img at bounding box center [842, 495] width 46 height 33
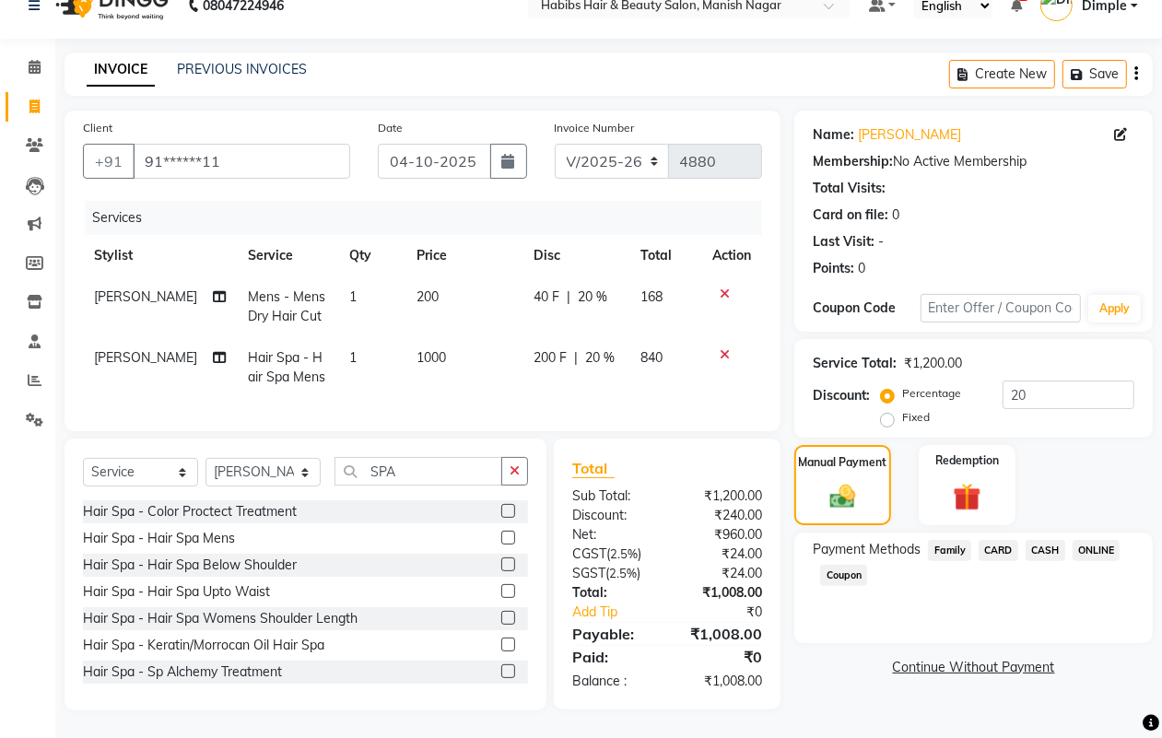
click at [1094, 540] on span "ONLINE" at bounding box center [1097, 550] width 48 height 21
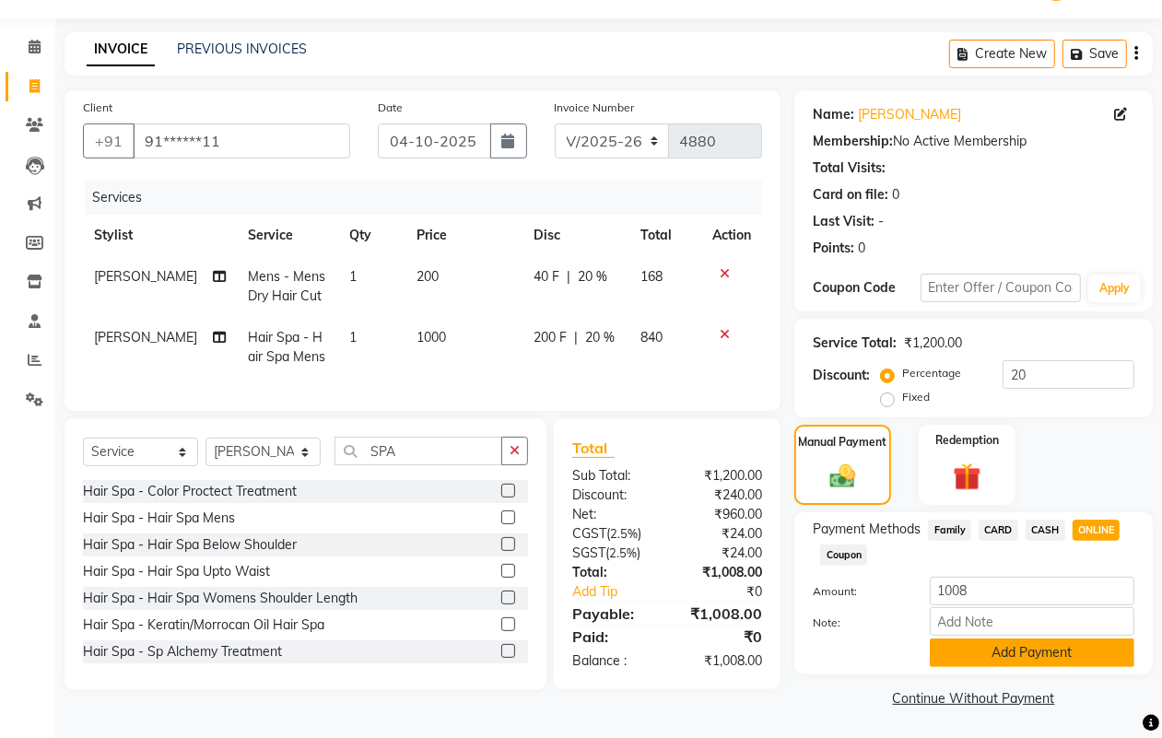
click at [1032, 645] on button "Add Payment" at bounding box center [1032, 653] width 205 height 29
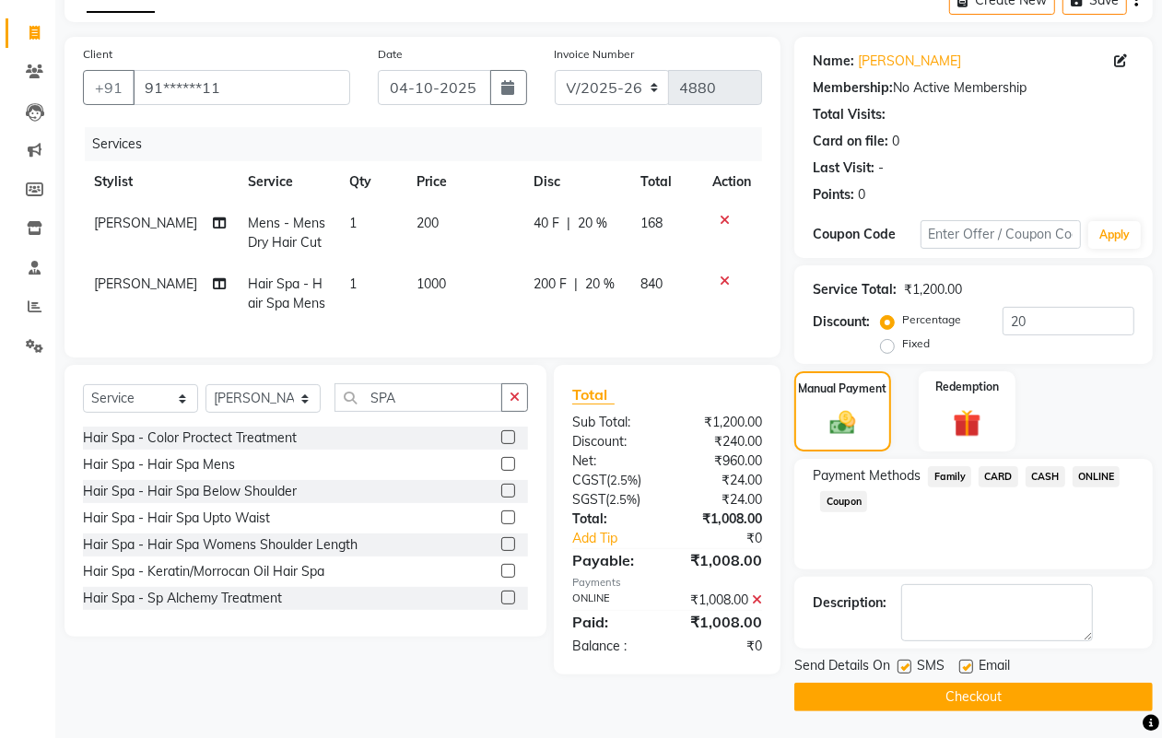
scroll to position [102, 0]
click at [1023, 696] on button "Checkout" at bounding box center [974, 696] width 359 height 29
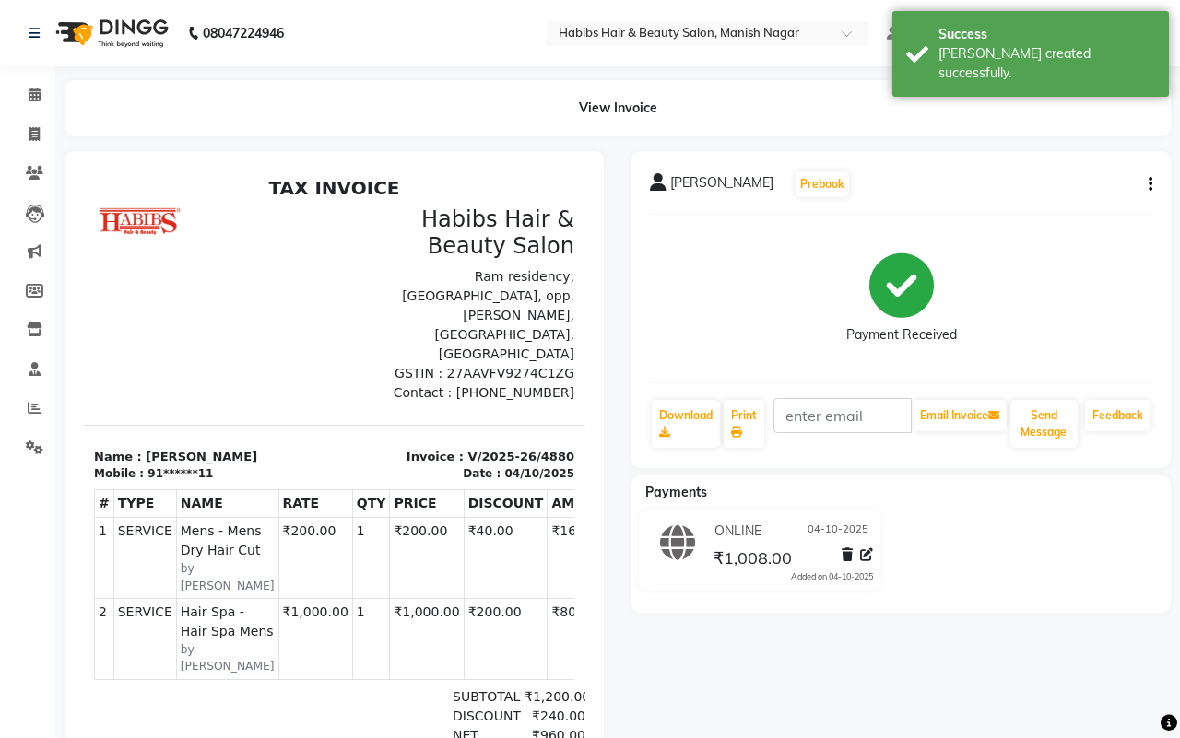
select select "3804"
select select "service"
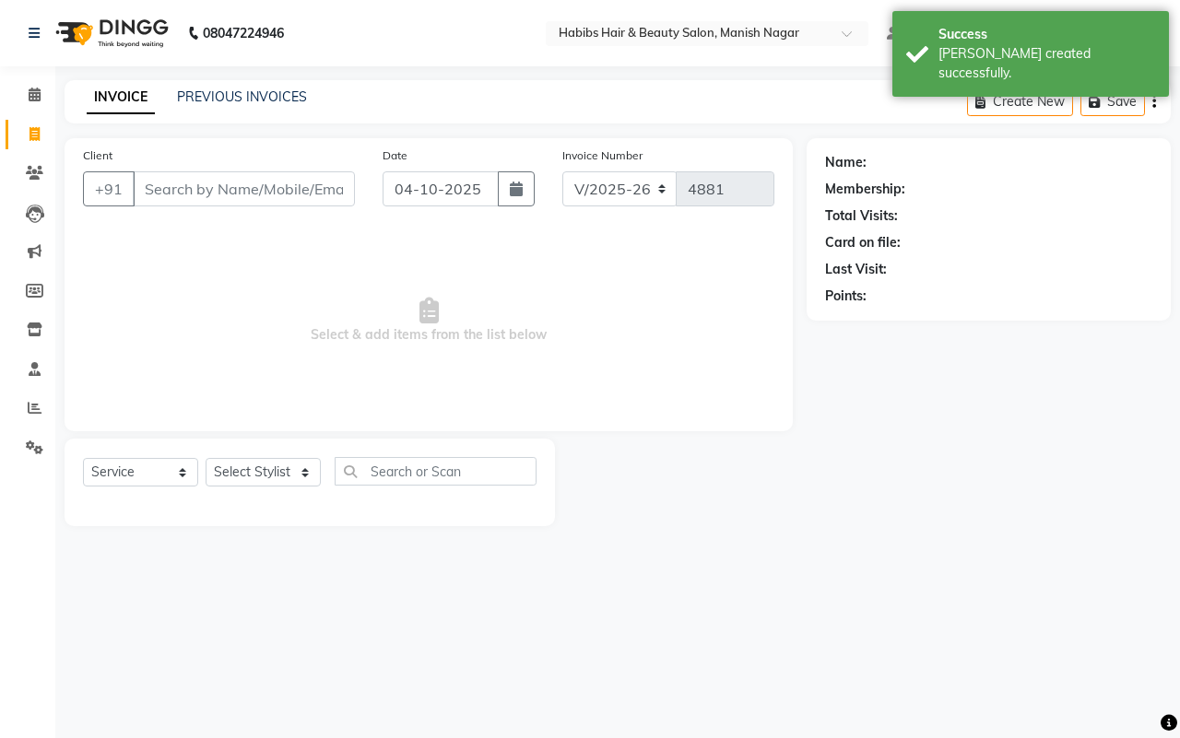
click at [146, 182] on input "Client" at bounding box center [244, 188] width 222 height 35
click at [145, 184] on input "Client" at bounding box center [244, 188] width 222 height 35
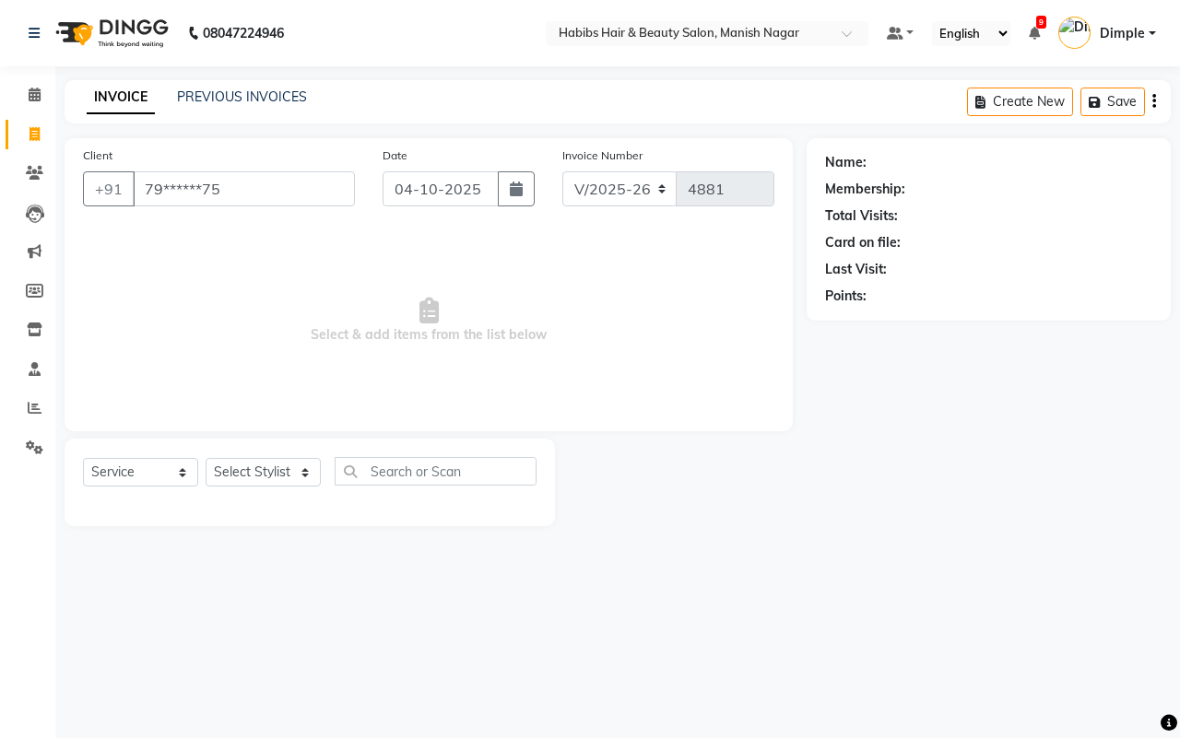
type input "79******75"
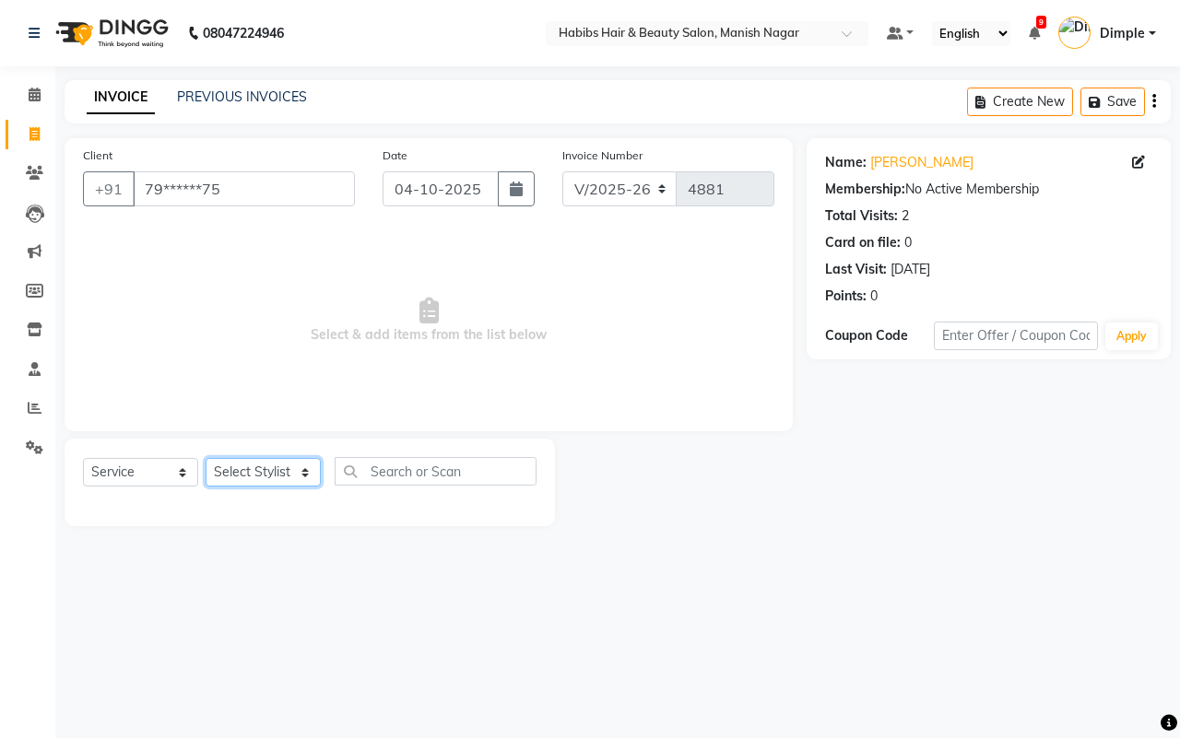
click at [269, 470] on select "Select Stylist [PERSON_NAME] [PERSON_NAME] [PERSON_NAME] [PERSON_NAME] Sachin […" at bounding box center [263, 472] width 115 height 29
select select "30681"
click at [206, 458] on select "Select Stylist [PERSON_NAME] [PERSON_NAME] [PERSON_NAME] [PERSON_NAME] Sachin […" at bounding box center [263, 472] width 115 height 29
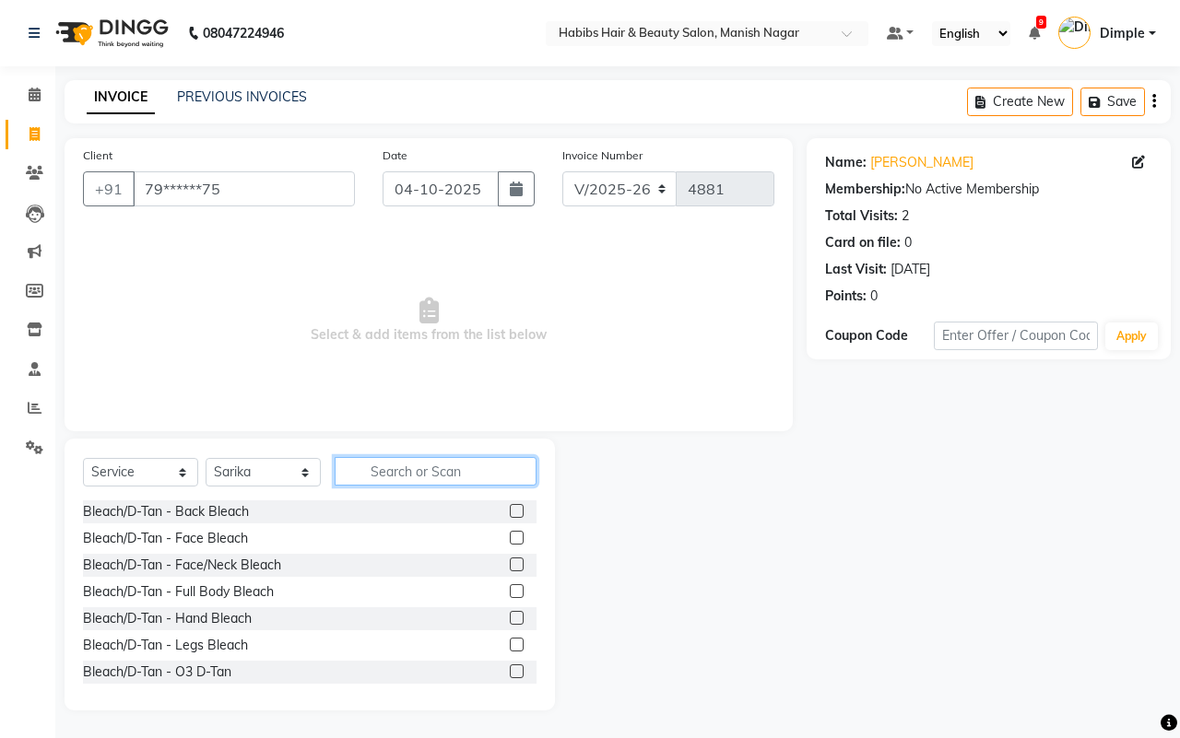
click at [388, 465] on input "text" at bounding box center [436, 471] width 202 height 29
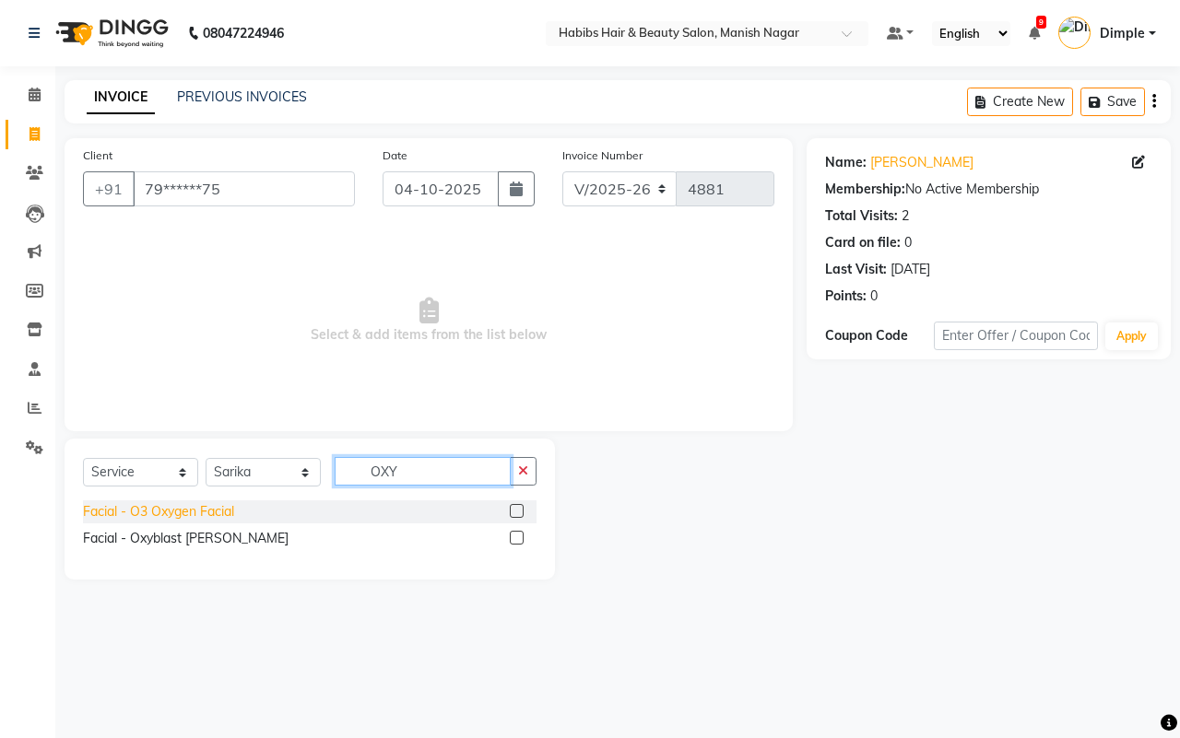
type input "OXY"
click at [184, 510] on div "Facial - O3 Oxygen Facial" at bounding box center [158, 511] width 151 height 19
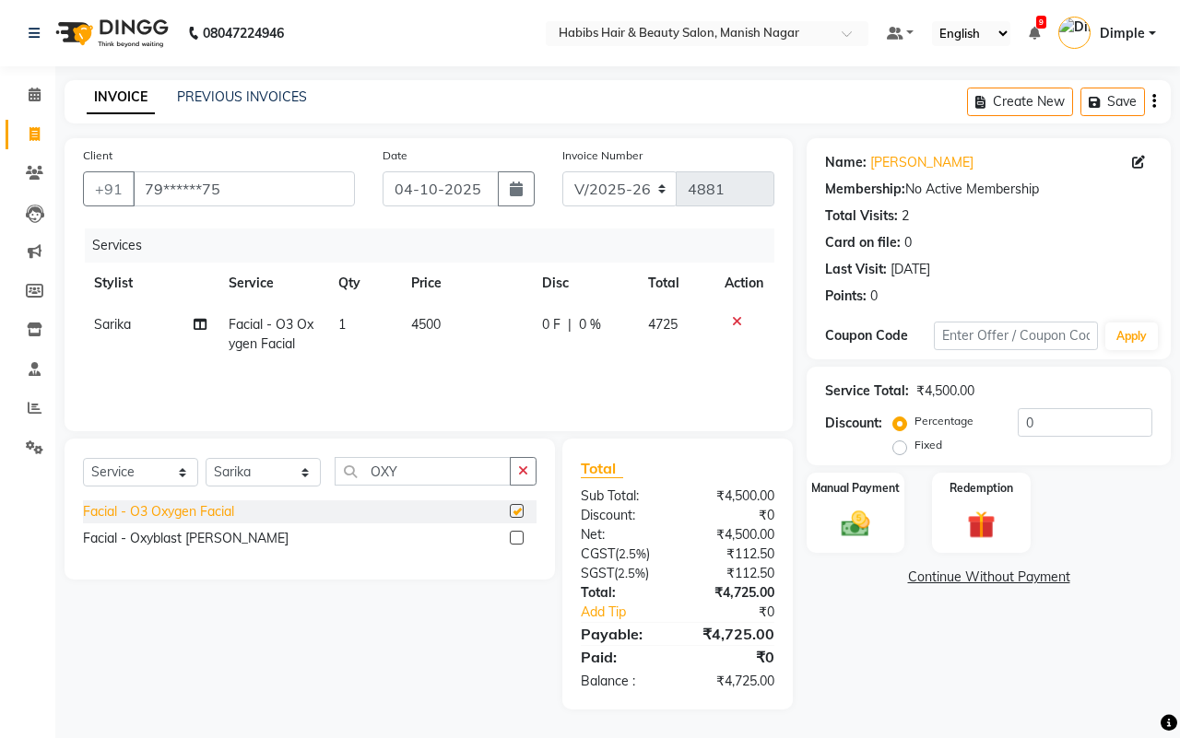
checkbox input "false"
drag, startPoint x: 569, startPoint y: 344, endPoint x: 583, endPoint y: 346, distance: 14.9
click at [572, 344] on td "0 F | 0 %" at bounding box center [584, 334] width 106 height 61
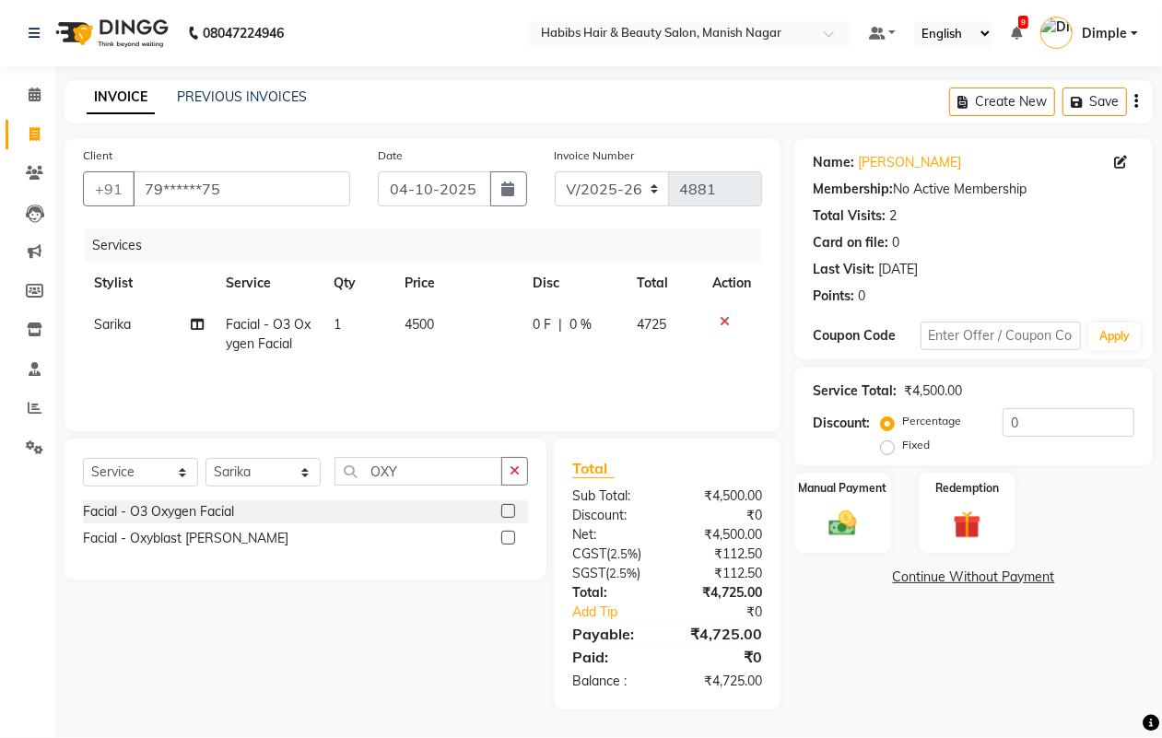
select select "30681"
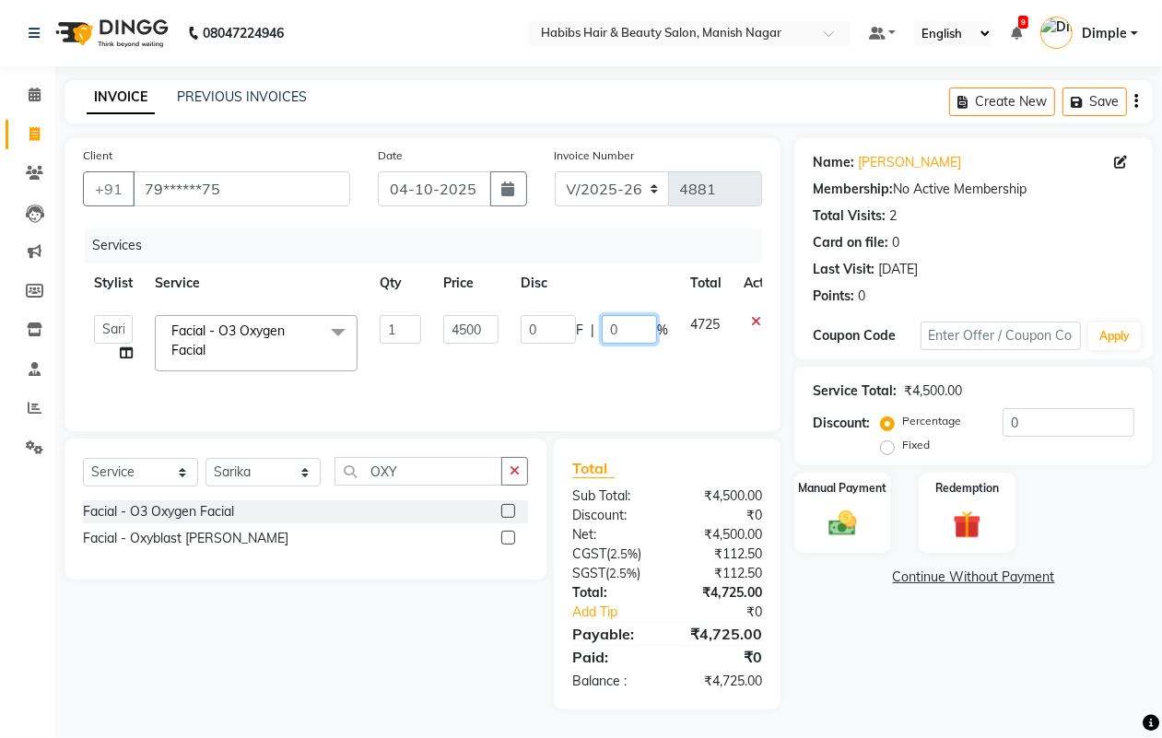
click at [606, 330] on input "0" at bounding box center [629, 329] width 55 height 29
type input "20"
click at [975, 574] on link "Continue Without Payment" at bounding box center [973, 577] width 351 height 19
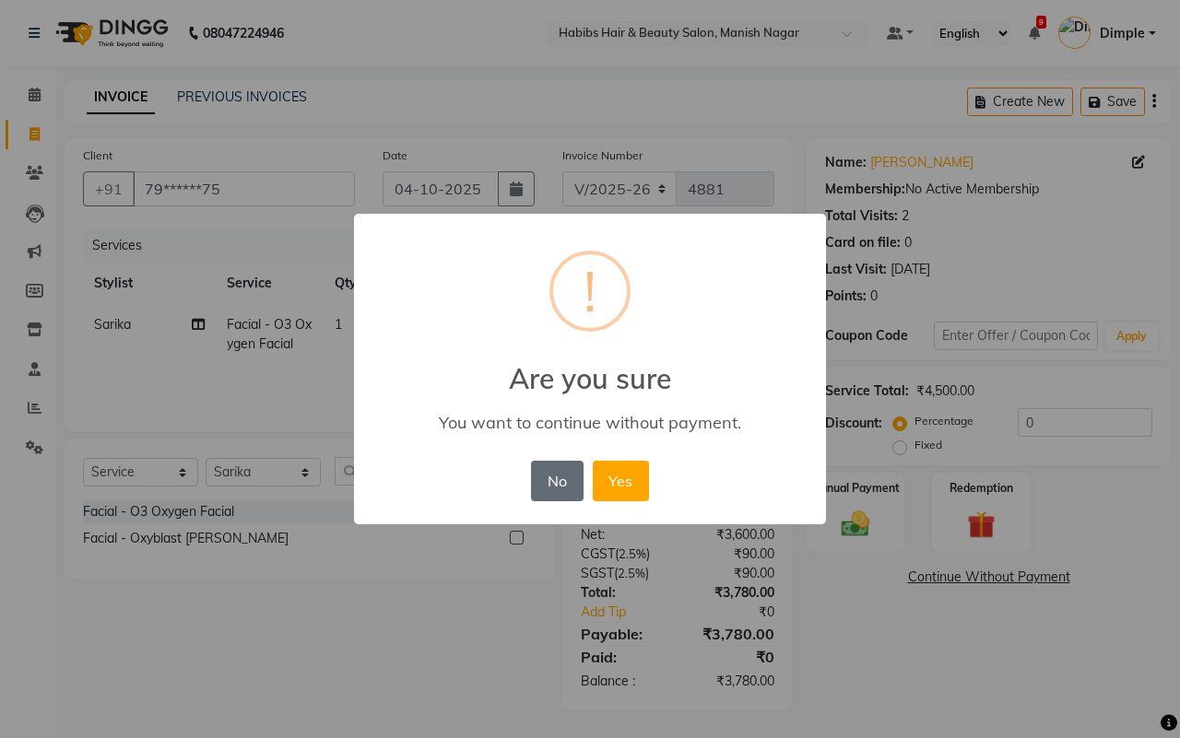
click at [568, 477] on button "No" at bounding box center [557, 481] width 52 height 41
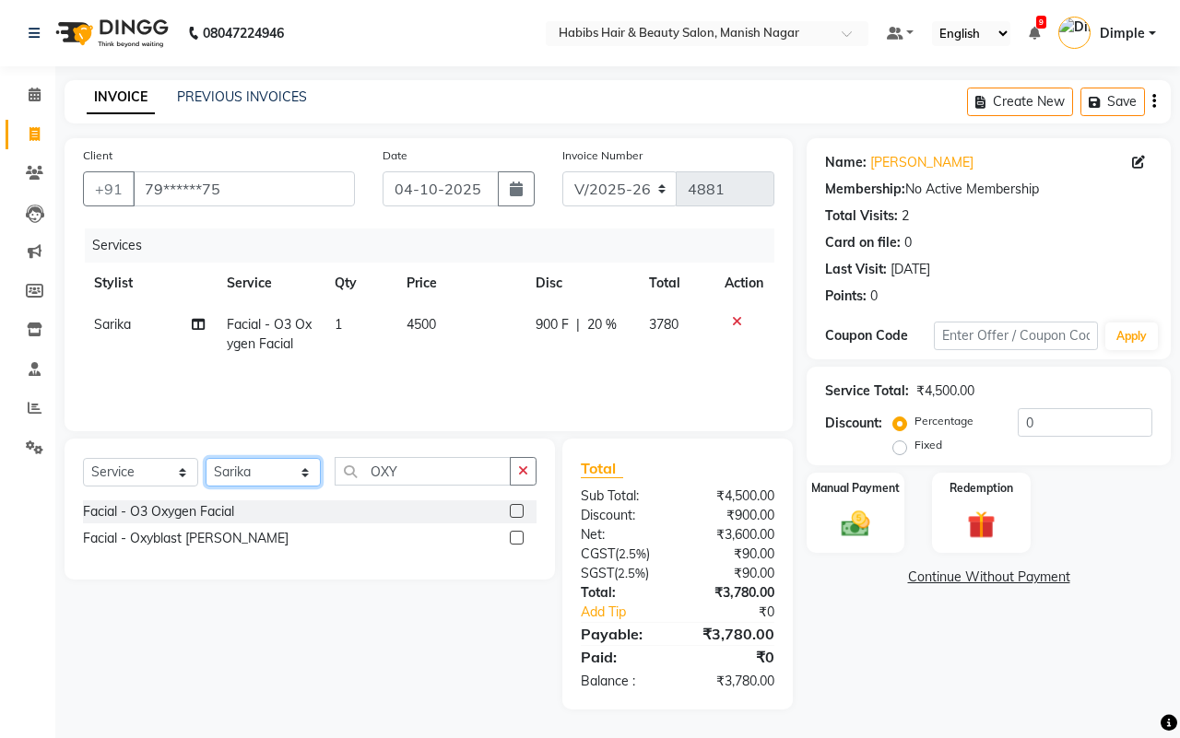
click at [238, 470] on select "Select Stylist [PERSON_NAME] [PERSON_NAME] [PERSON_NAME] [PERSON_NAME] Sachin […" at bounding box center [263, 472] width 115 height 29
select select "62737"
click at [206, 458] on select "Select Stylist [PERSON_NAME] [PERSON_NAME] [PERSON_NAME] [PERSON_NAME] Sachin […" at bounding box center [263, 472] width 115 height 29
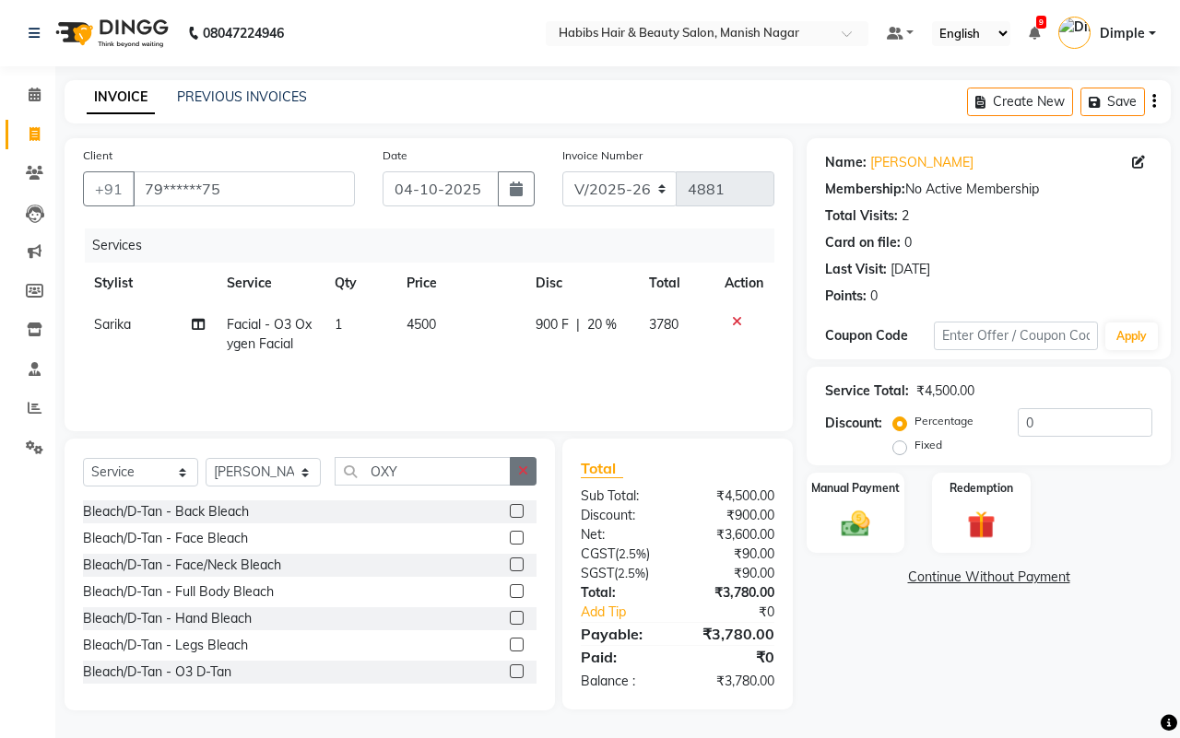
click at [514, 473] on button "button" at bounding box center [523, 471] width 27 height 29
click at [484, 468] on input "text" at bounding box center [436, 471] width 202 height 29
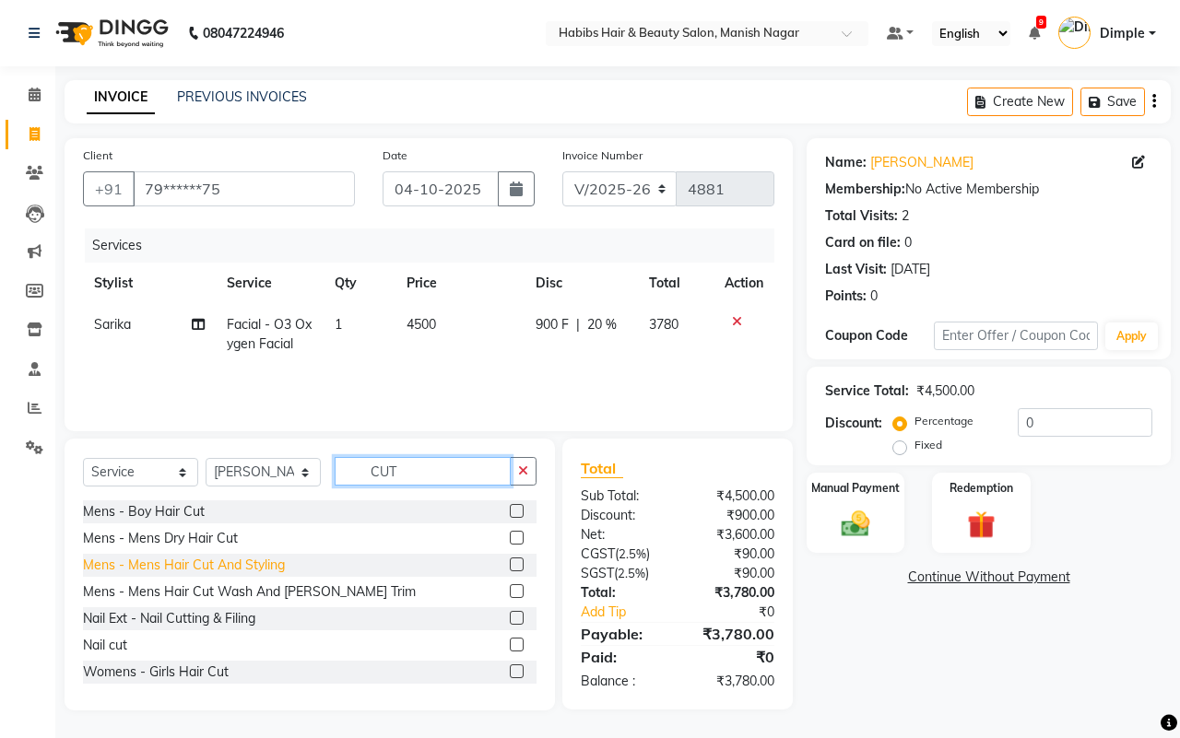
type input "CUT"
click at [256, 559] on div "Mens - Mens Hair Cut And Styling" at bounding box center [184, 565] width 202 height 19
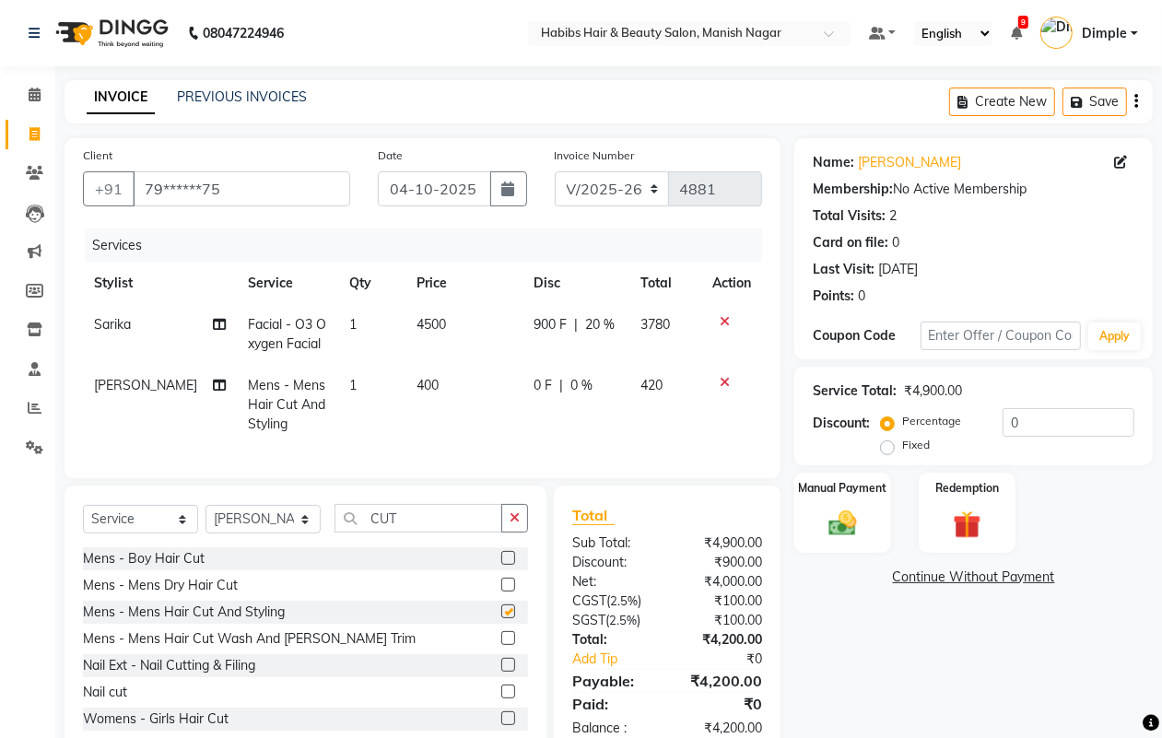
checkbox input "false"
click at [450, 412] on td "400" at bounding box center [464, 405] width 116 height 80
select select "62737"
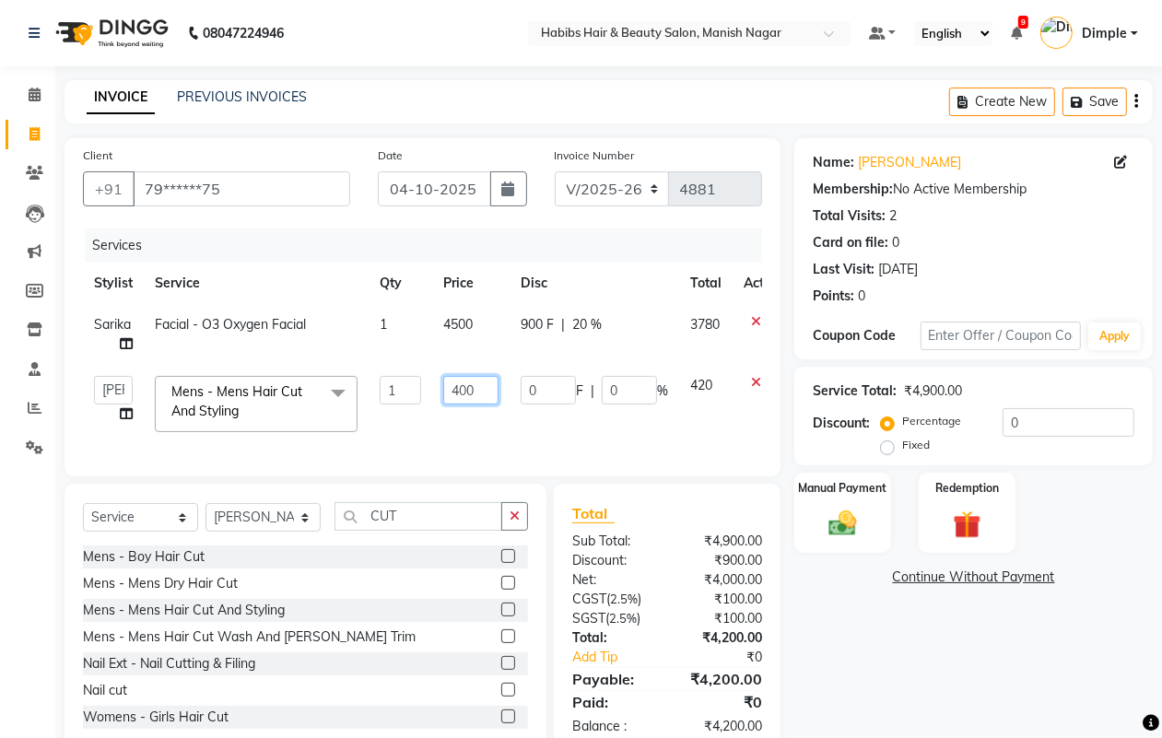
click at [448, 394] on input "400" at bounding box center [470, 390] width 55 height 29
type input "300"
click at [901, 687] on div "Name: [PERSON_NAME] Membership: No Active Membership Total Visits: 2 Card on fi…" at bounding box center [981, 447] width 372 height 618
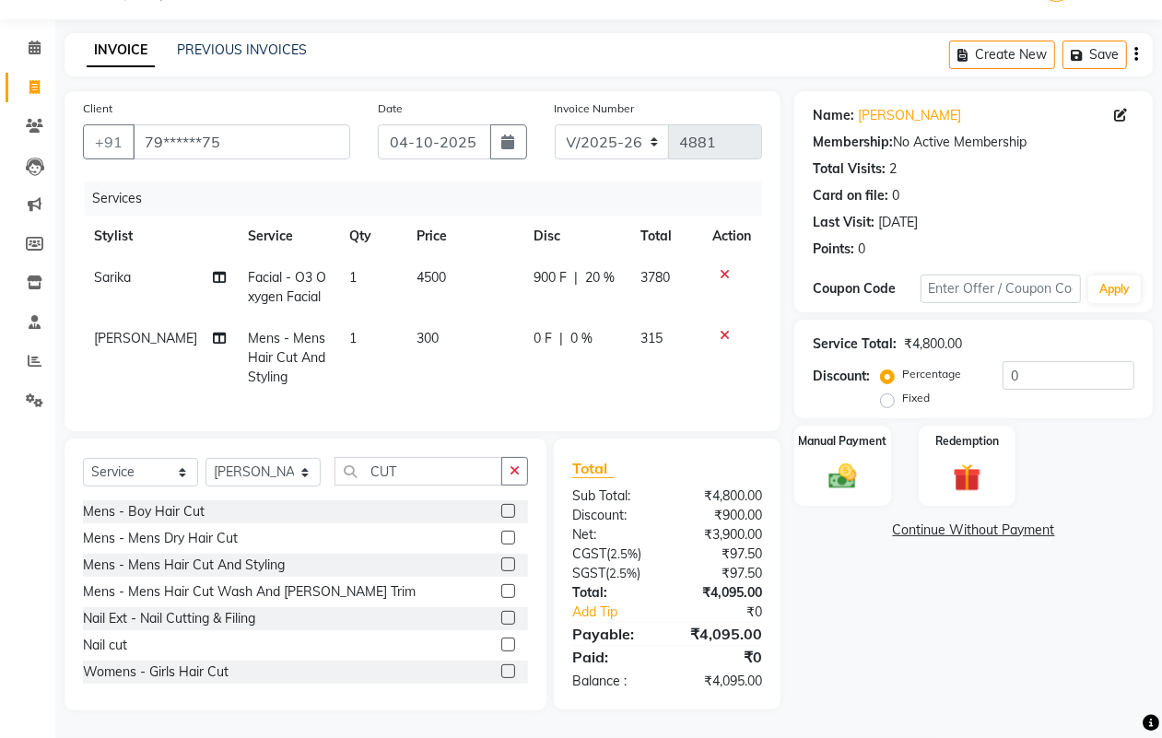
scroll to position [65, 0]
click at [854, 463] on img at bounding box center [842, 476] width 46 height 33
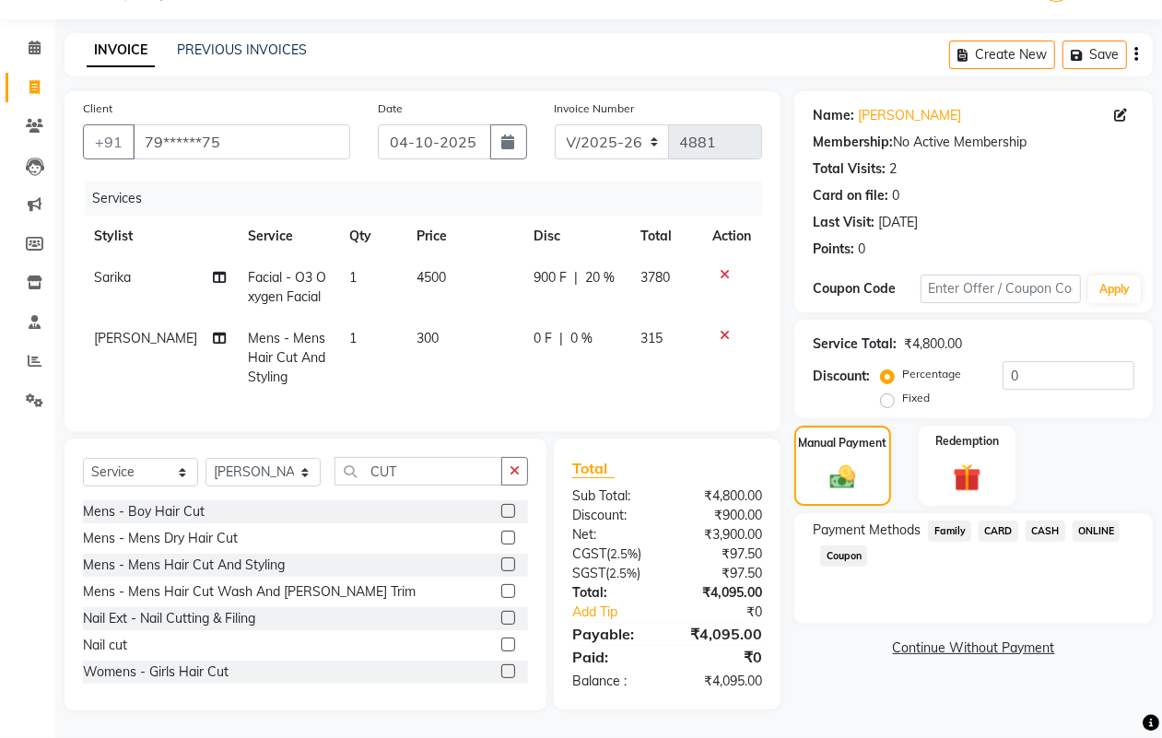
click at [1100, 521] on span "ONLINE" at bounding box center [1097, 531] width 48 height 21
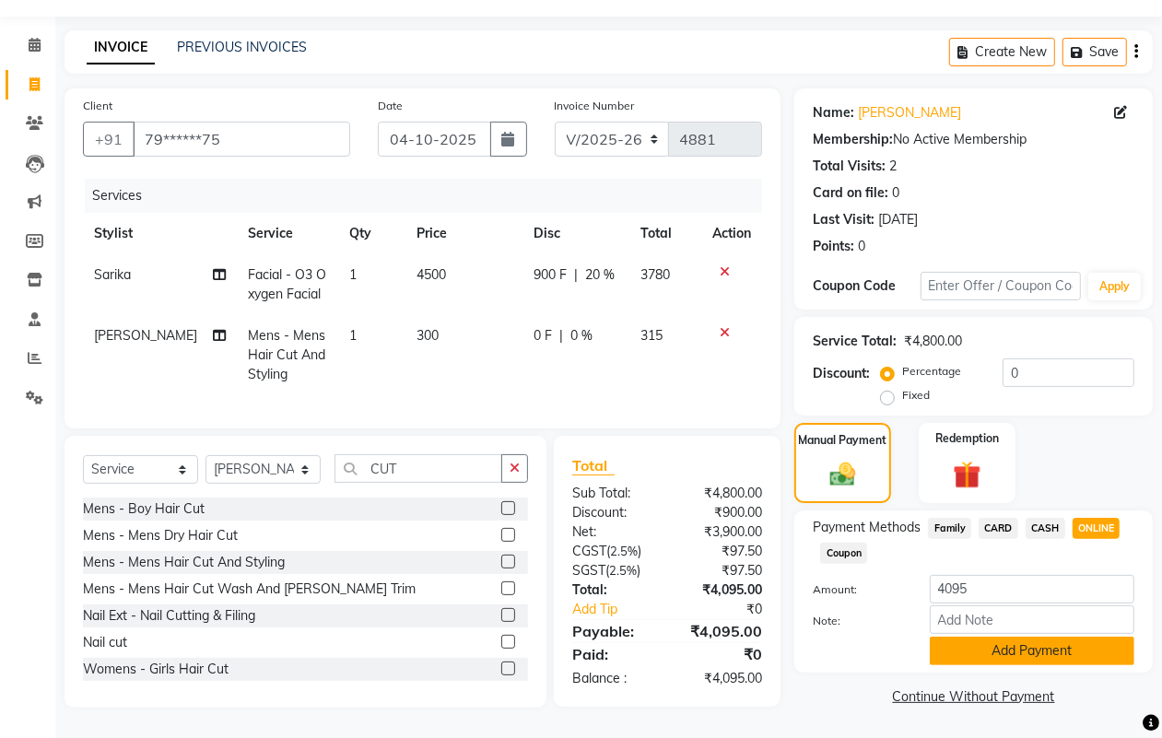
click at [1065, 637] on button "Add Payment" at bounding box center [1032, 651] width 205 height 29
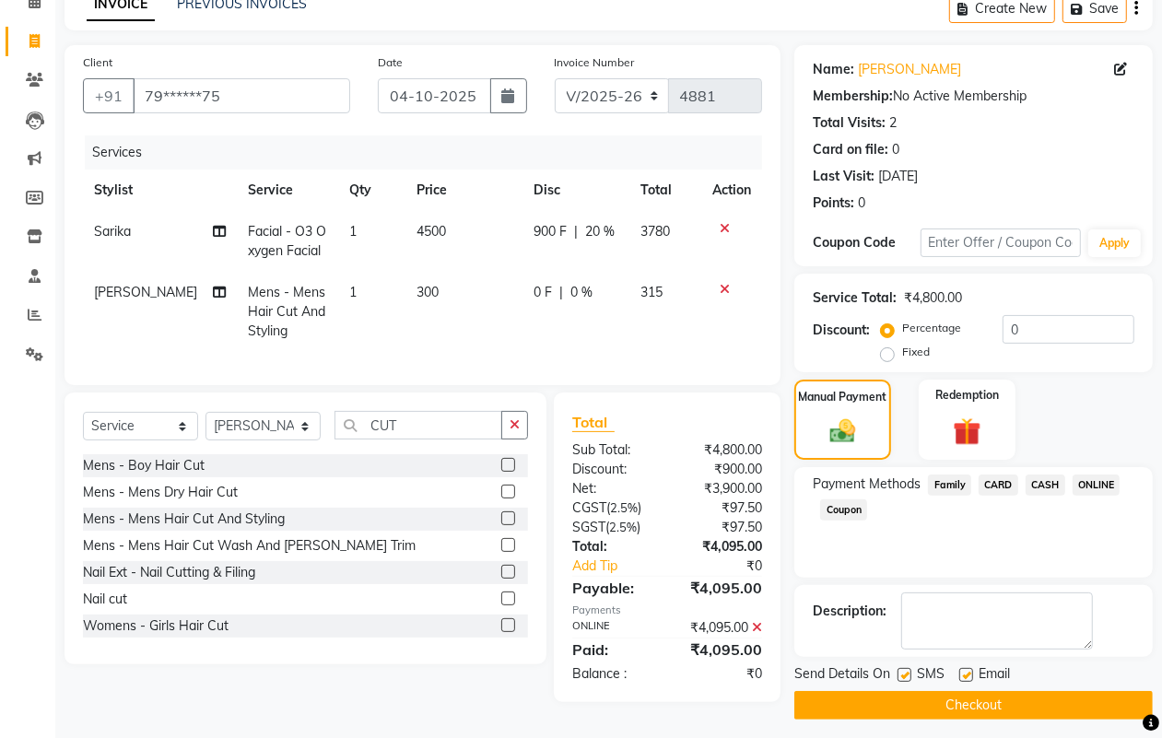
scroll to position [102, 0]
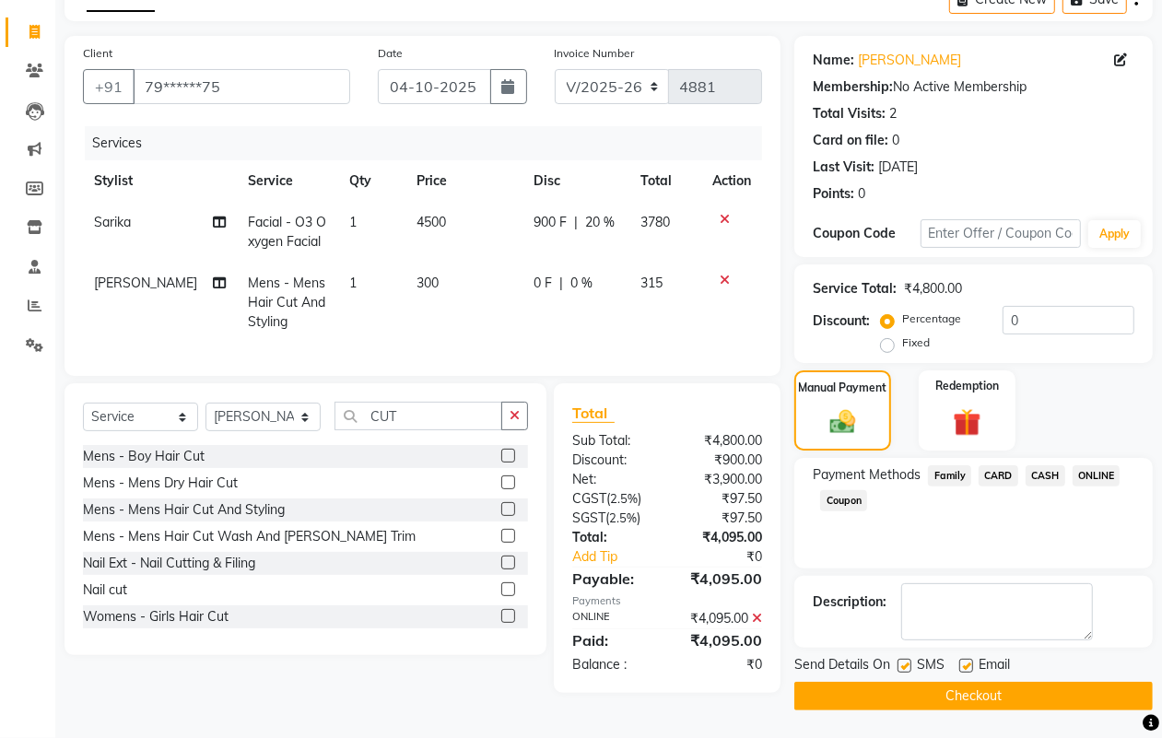
click at [1057, 694] on button "Checkout" at bounding box center [974, 696] width 359 height 29
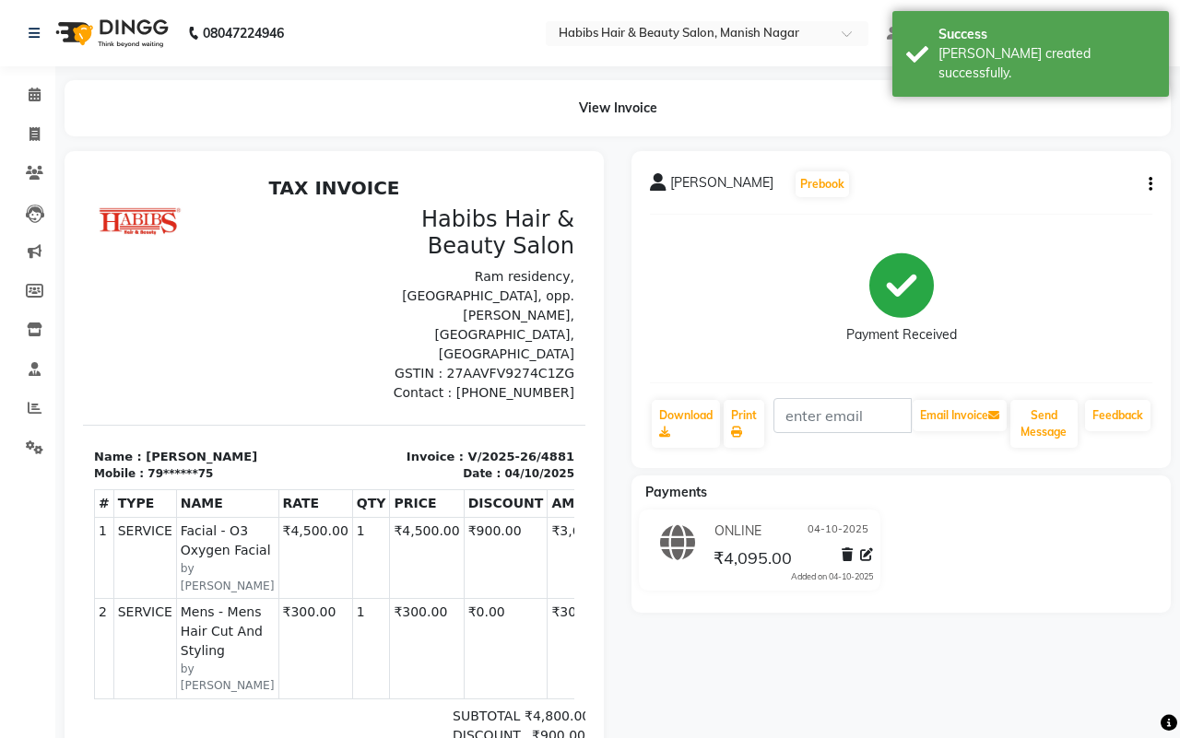
select select "3804"
select select "service"
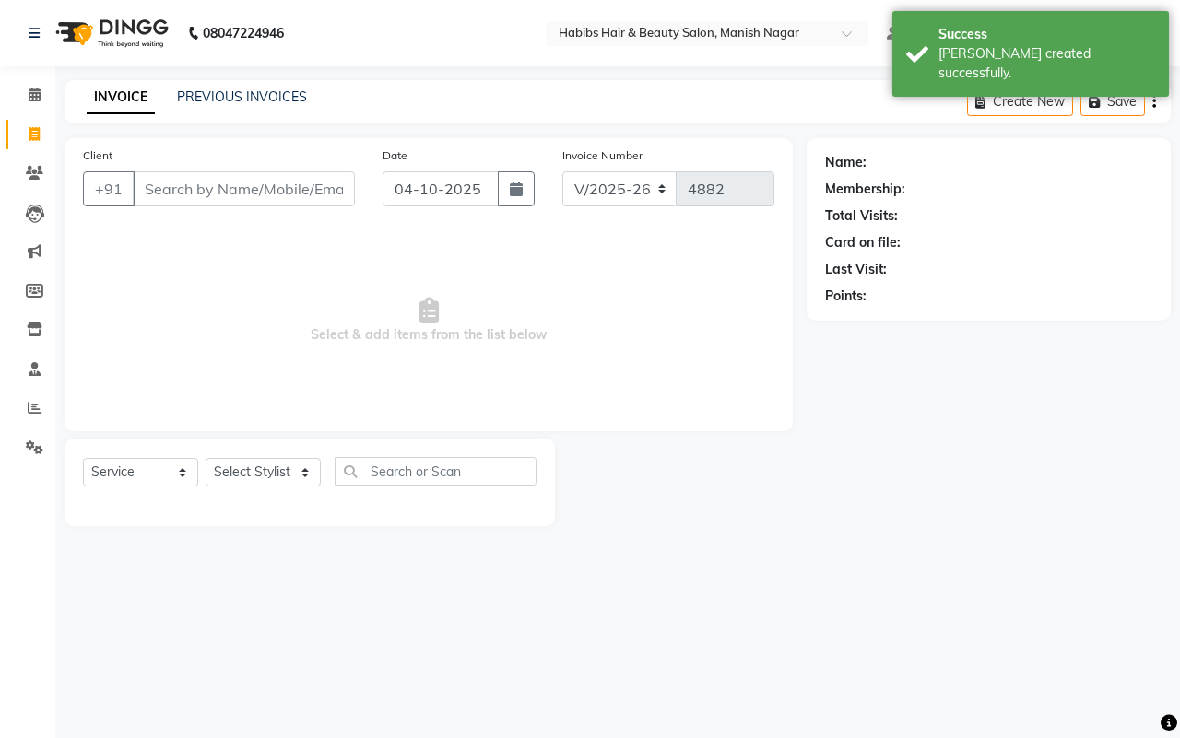
click at [182, 184] on input "Client" at bounding box center [244, 188] width 222 height 35
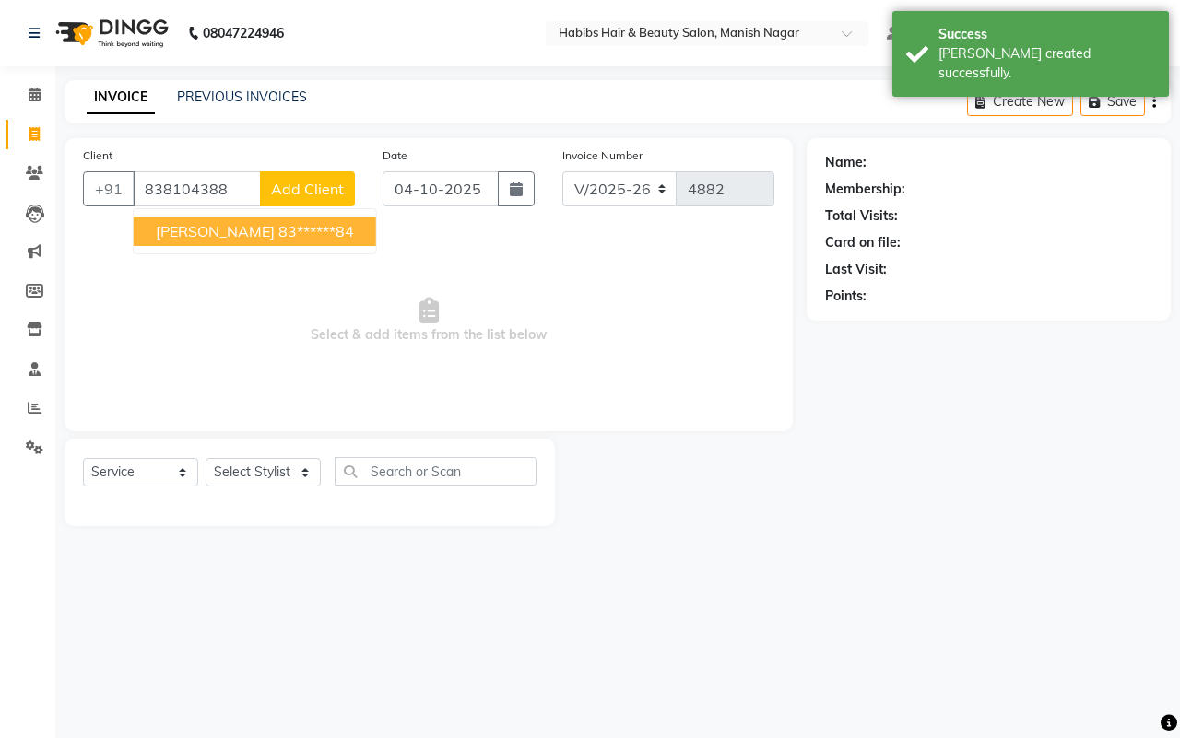
click at [235, 236] on span "[PERSON_NAME]" at bounding box center [215, 231] width 119 height 18
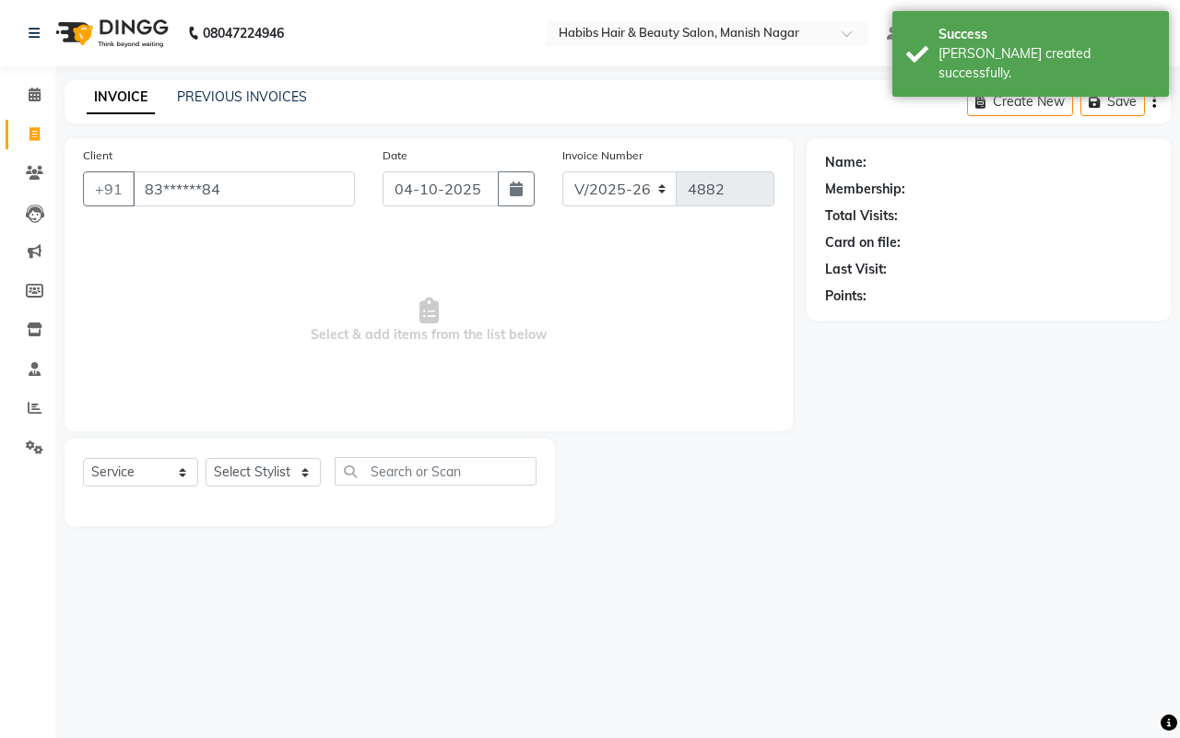
type input "83******84"
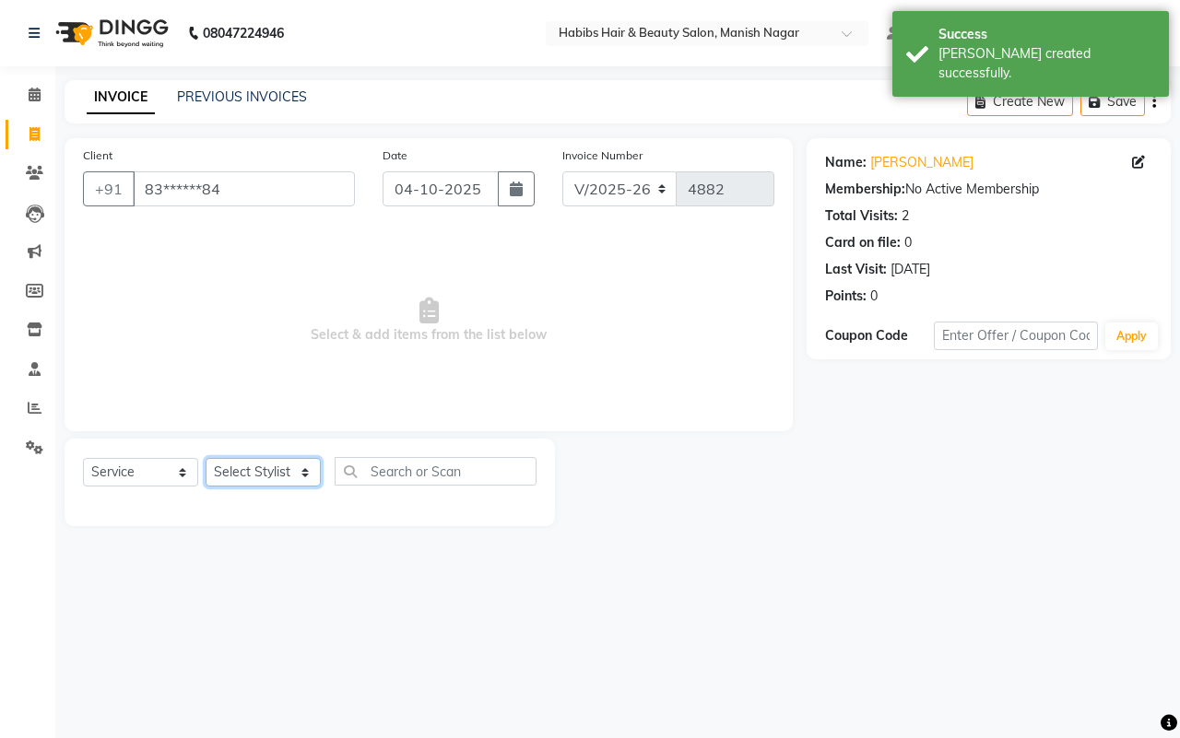
click at [252, 466] on select "Select Stylist [PERSON_NAME] [PERSON_NAME] [PERSON_NAME] [PERSON_NAME] Sachin […" at bounding box center [263, 472] width 115 height 29
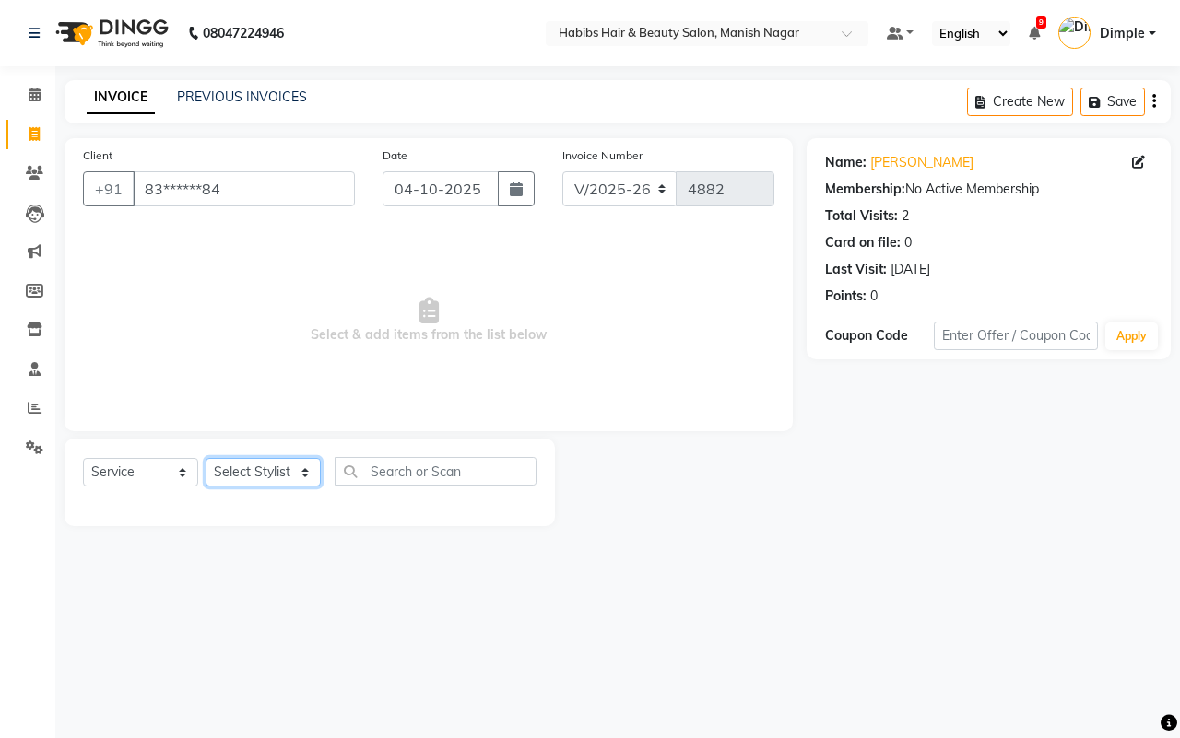
select select "18781"
click at [206, 458] on select "Select Stylist [PERSON_NAME] [PERSON_NAME] [PERSON_NAME] [PERSON_NAME] Sachin […" at bounding box center [263, 472] width 115 height 29
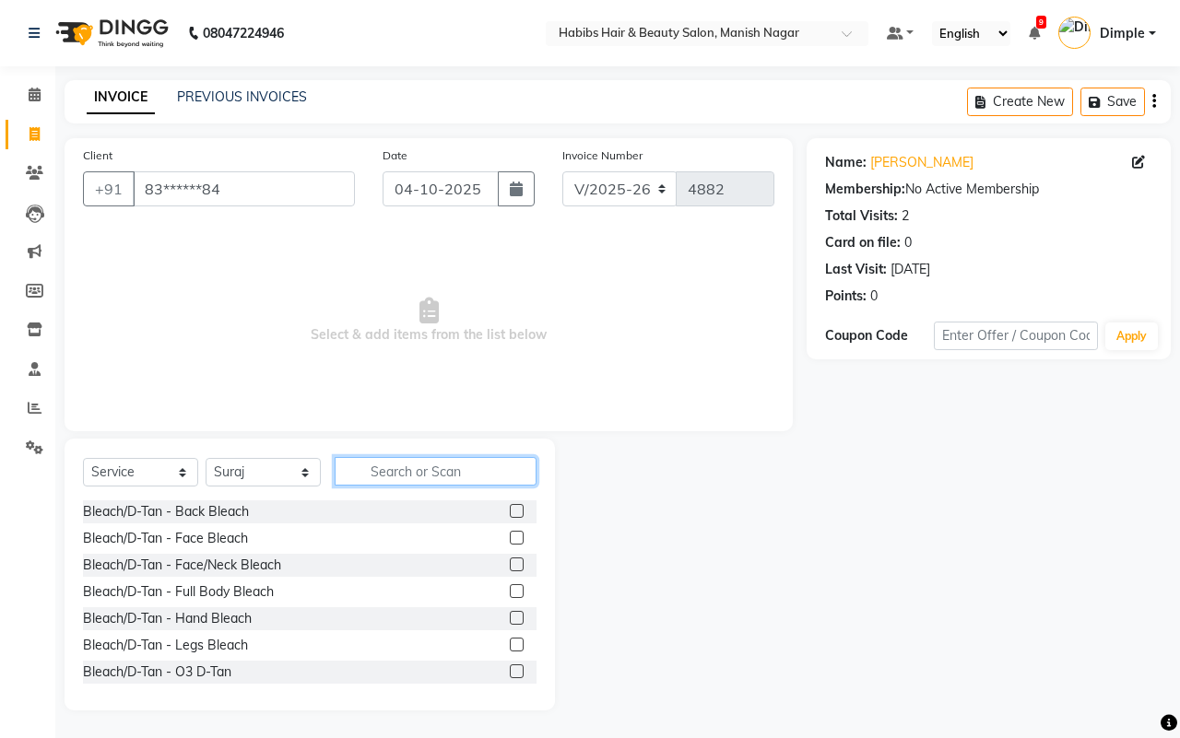
click at [385, 480] on input "text" at bounding box center [436, 471] width 202 height 29
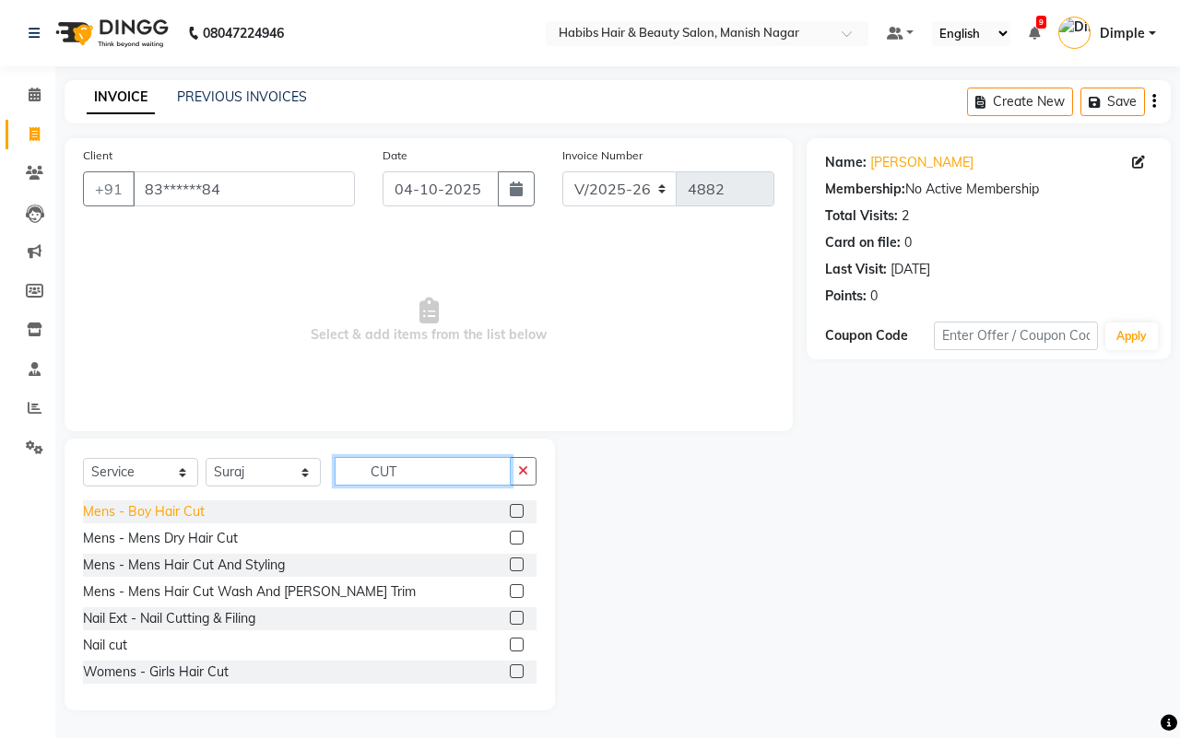
type input "CUT"
click at [194, 509] on div "Mens - Boy Hair Cut" at bounding box center [144, 511] width 122 height 19
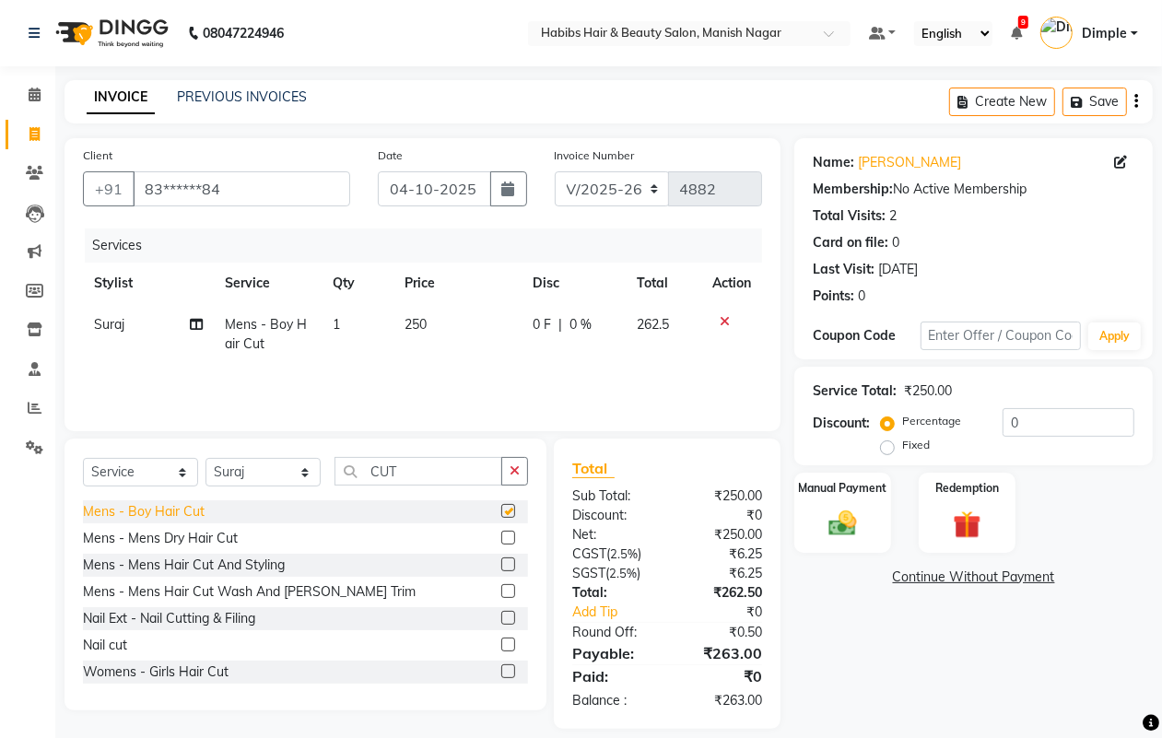
checkbox input "false"
click at [360, 324] on td "1" at bounding box center [358, 334] width 72 height 61
select select "18781"
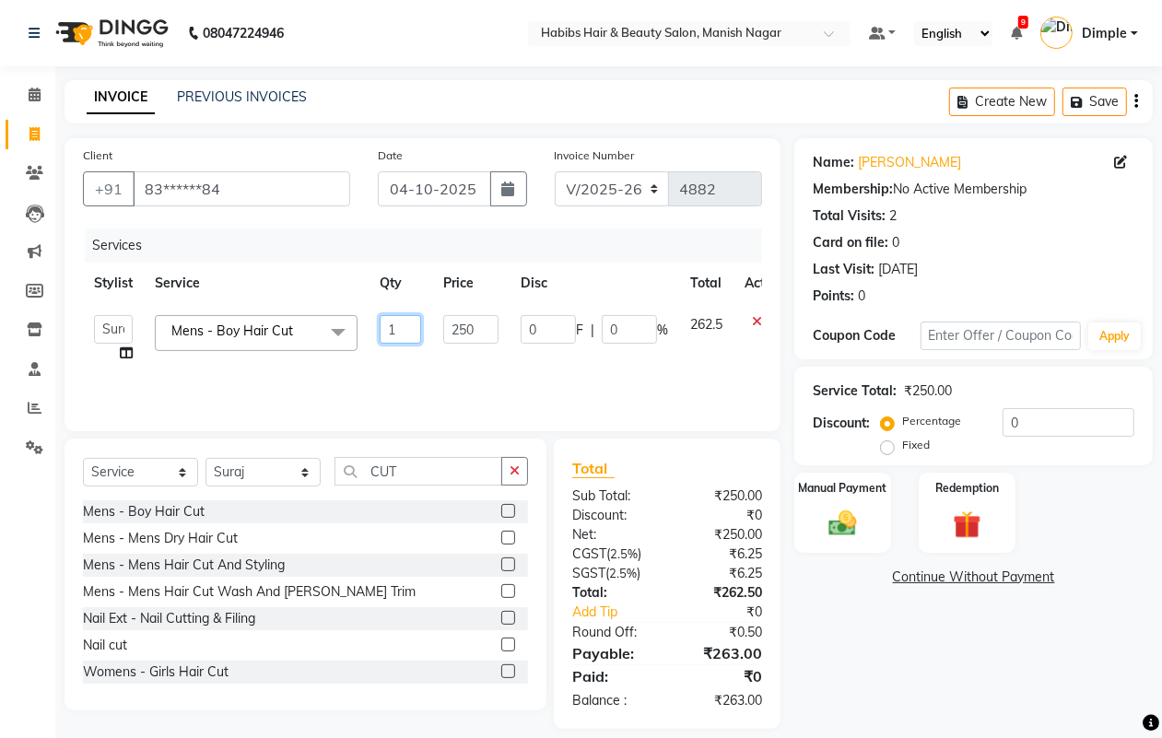
click at [381, 333] on input "1" at bounding box center [400, 329] width 41 height 29
type input "2"
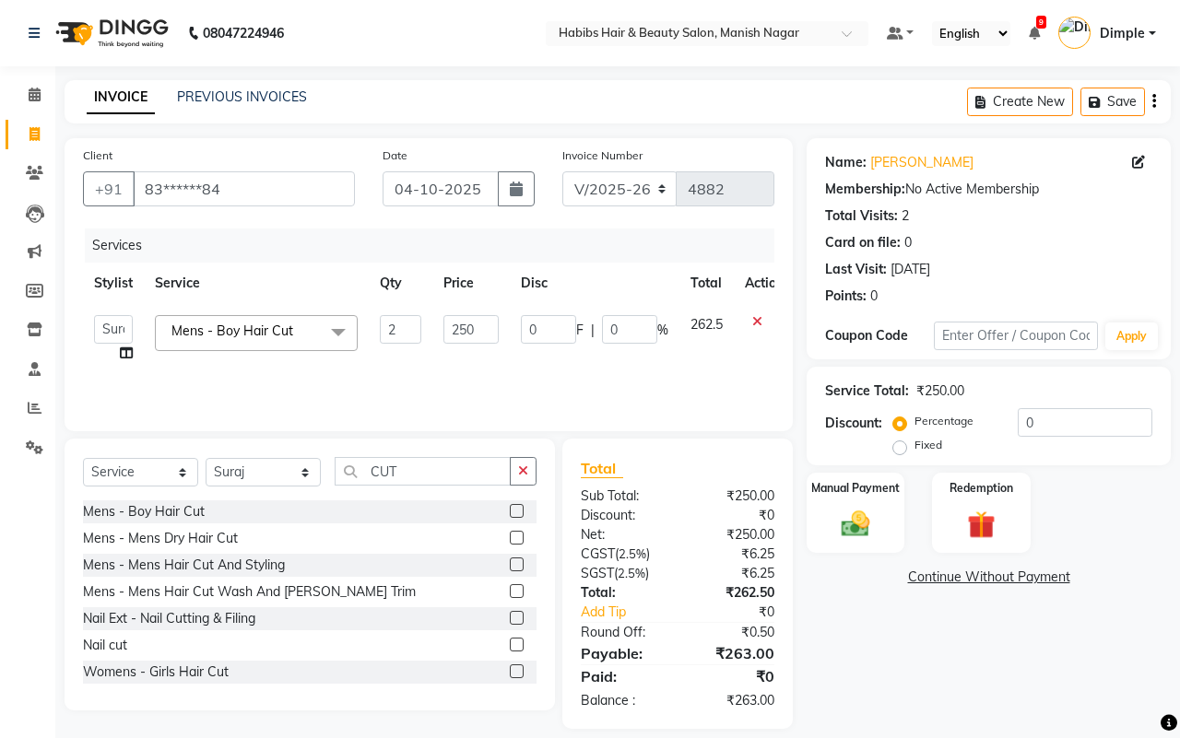
drag, startPoint x: 465, startPoint y: 324, endPoint x: 475, endPoint y: 328, distance: 10.3
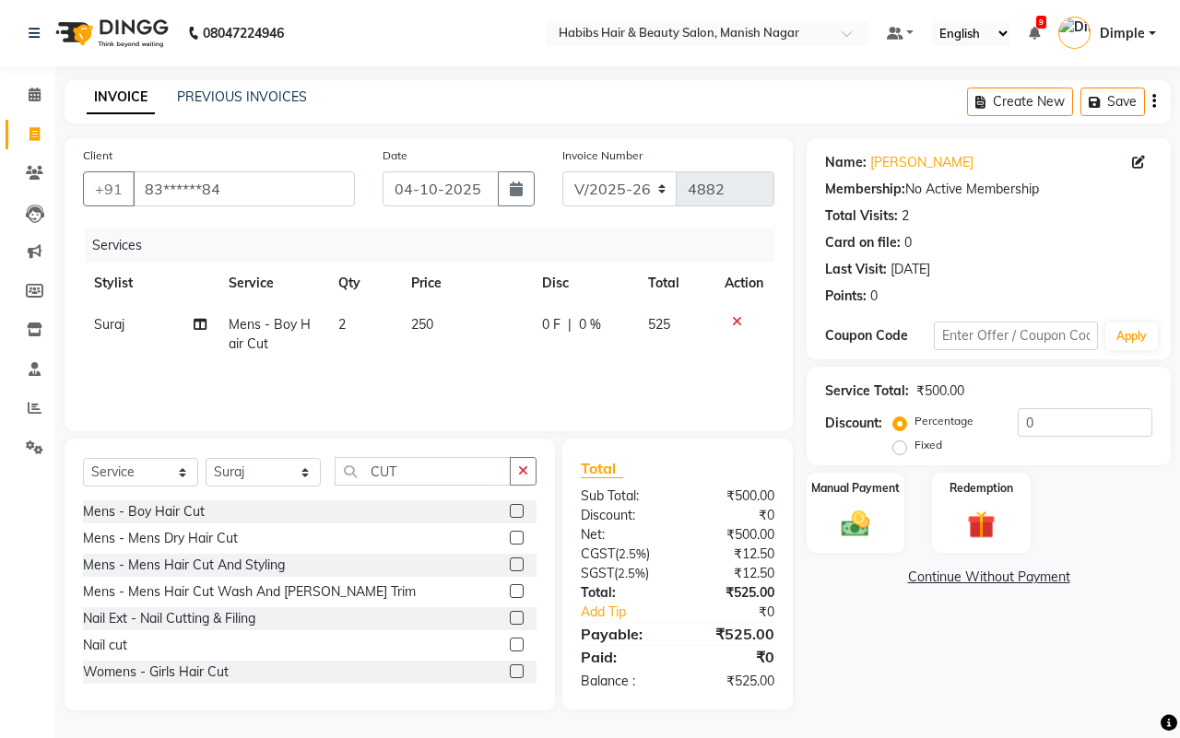
click at [442, 320] on td "250" at bounding box center [465, 334] width 131 height 61
select select "18781"
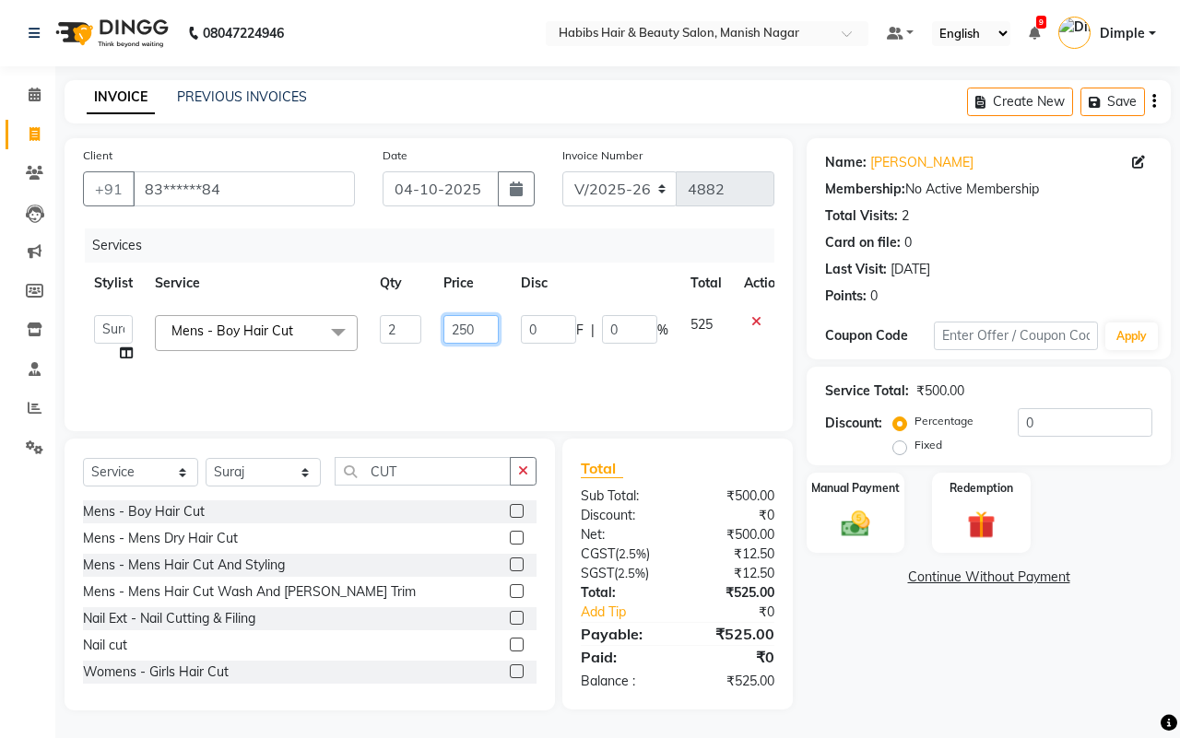
click at [466, 327] on input "250" at bounding box center [470, 329] width 55 height 29
type input "200"
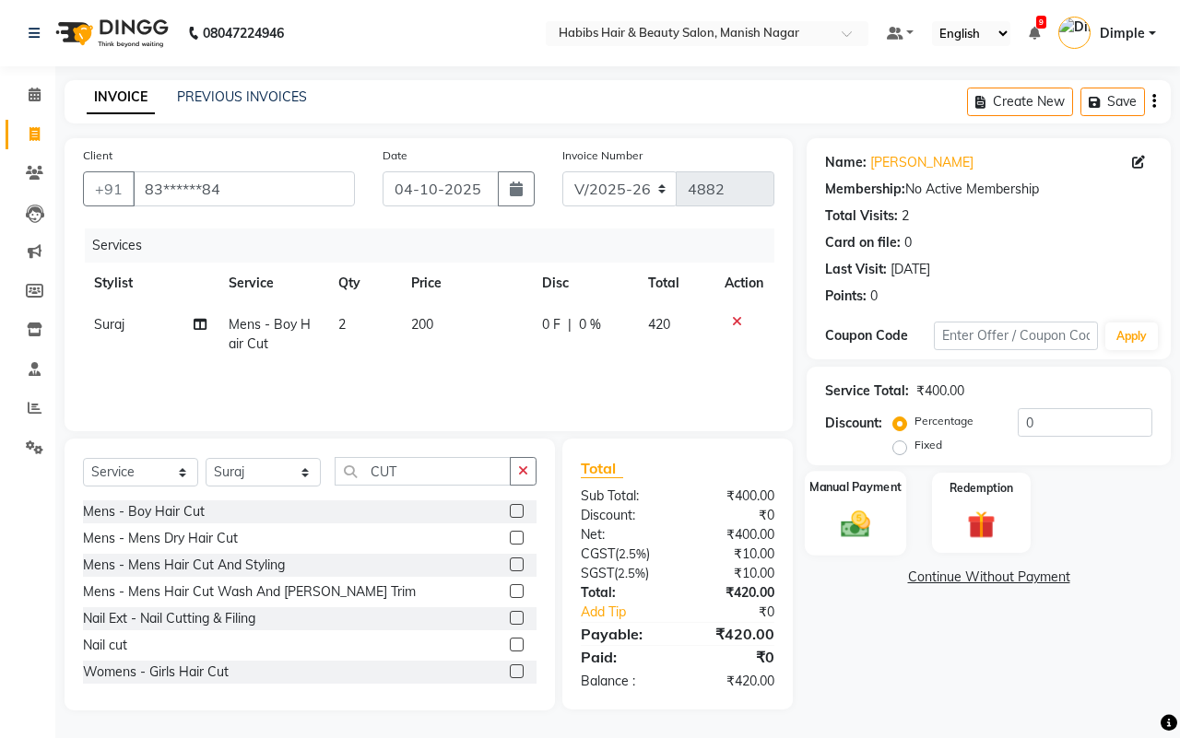
click at [859, 533] on img at bounding box center [855, 524] width 48 height 34
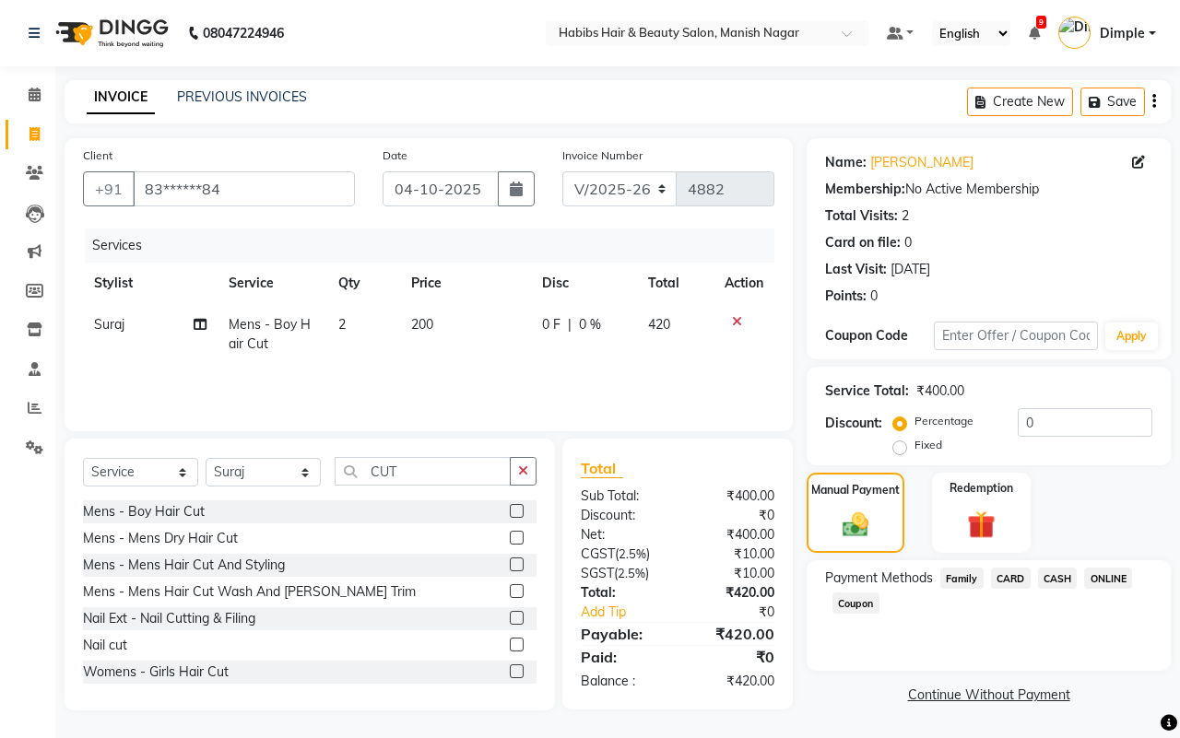
click at [1152, 101] on icon "button" at bounding box center [1154, 101] width 4 height 1
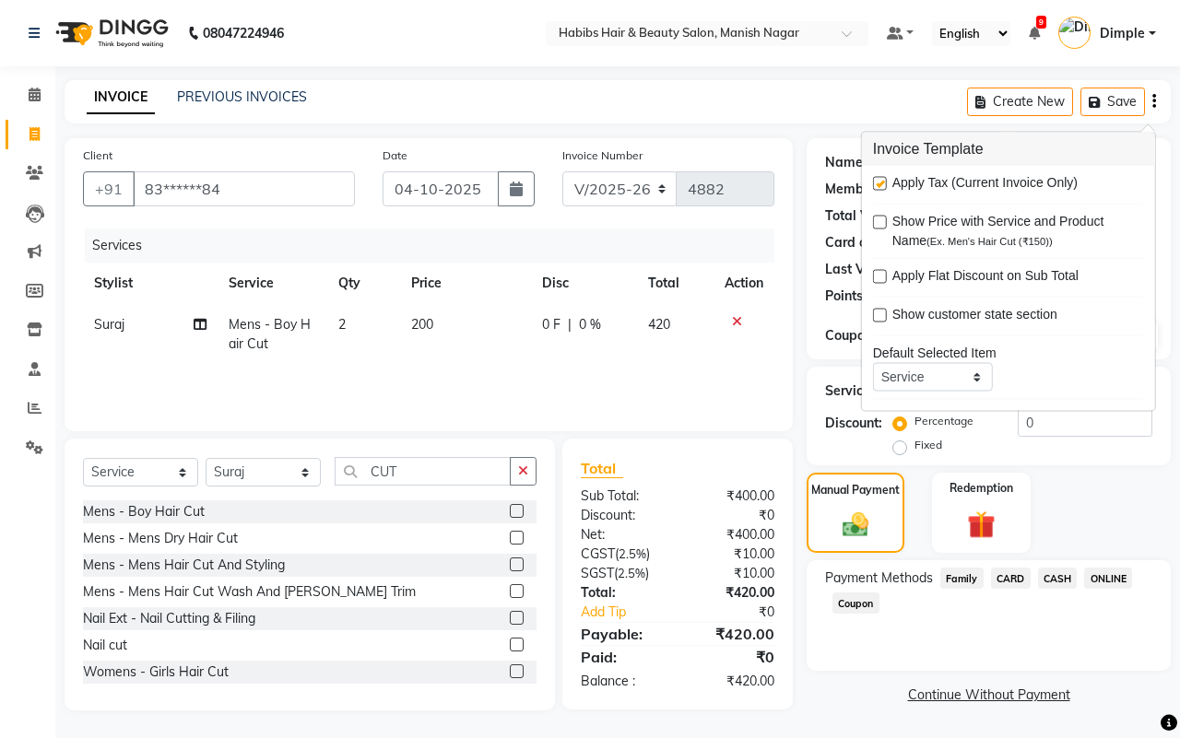
click at [877, 182] on label at bounding box center [880, 184] width 14 height 14
click at [877, 182] on input "checkbox" at bounding box center [879, 185] width 12 height 12
checkbox input "false"
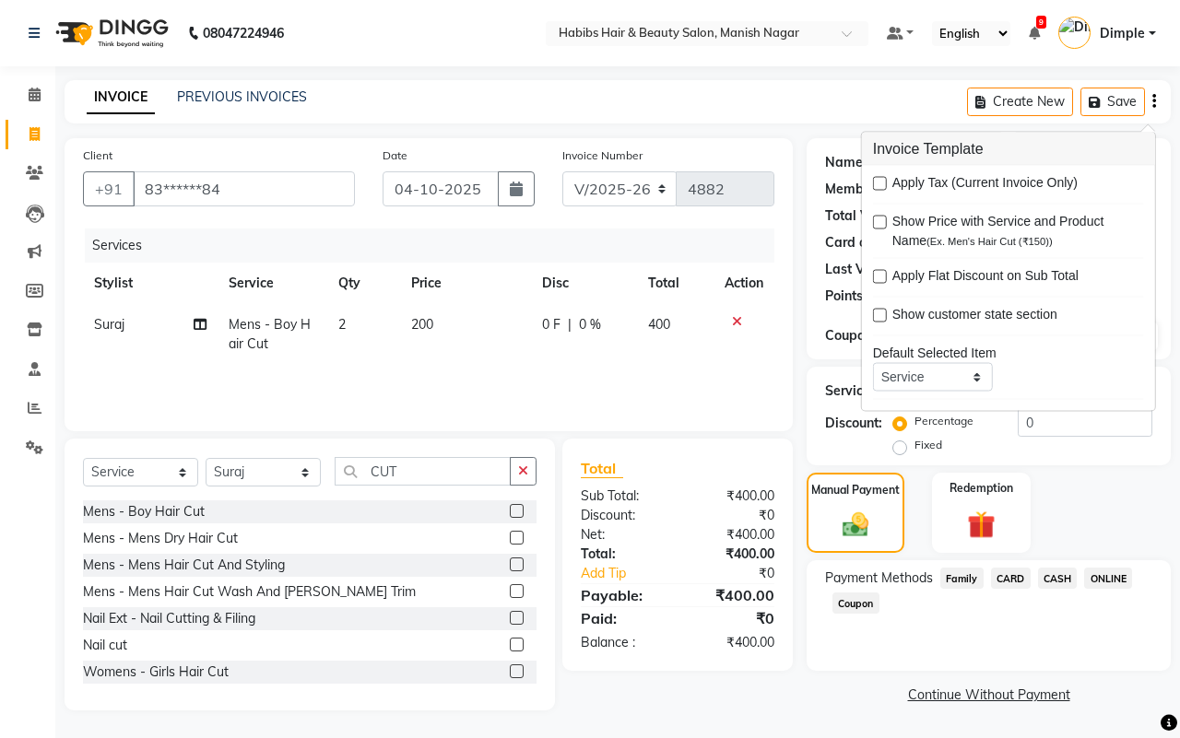
click at [1107, 577] on span "ONLINE" at bounding box center [1108, 578] width 48 height 21
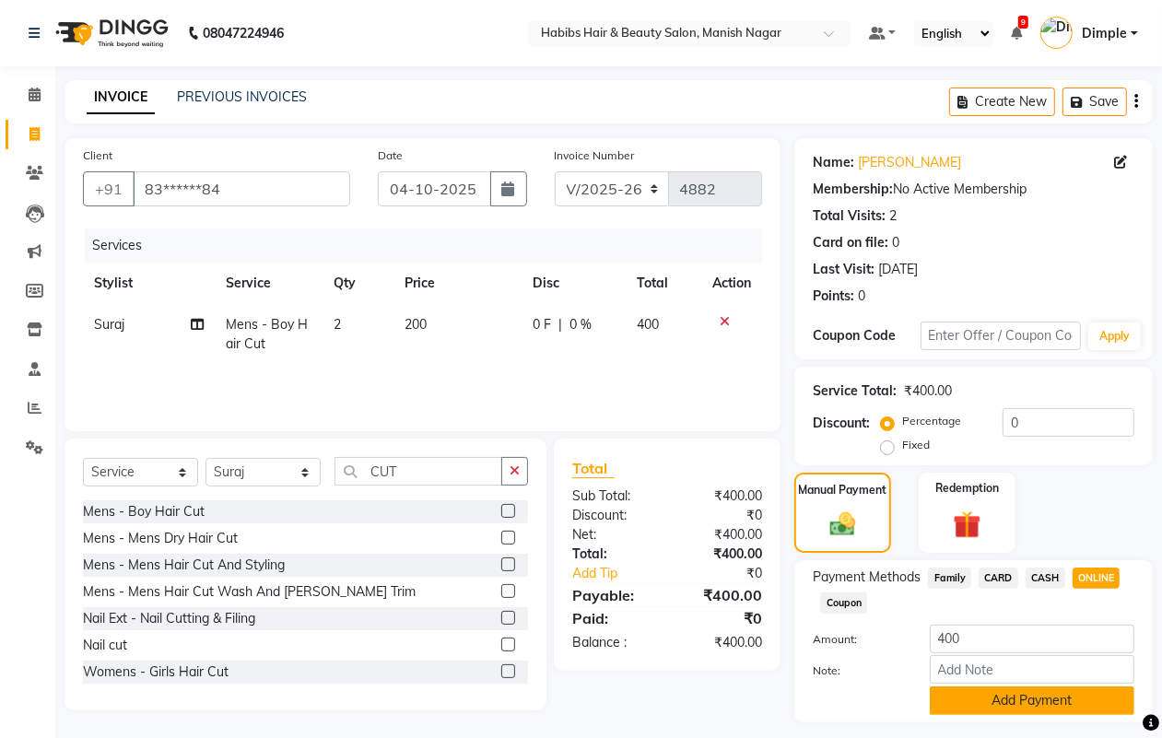
click at [1025, 692] on button "Add Payment" at bounding box center [1032, 701] width 205 height 29
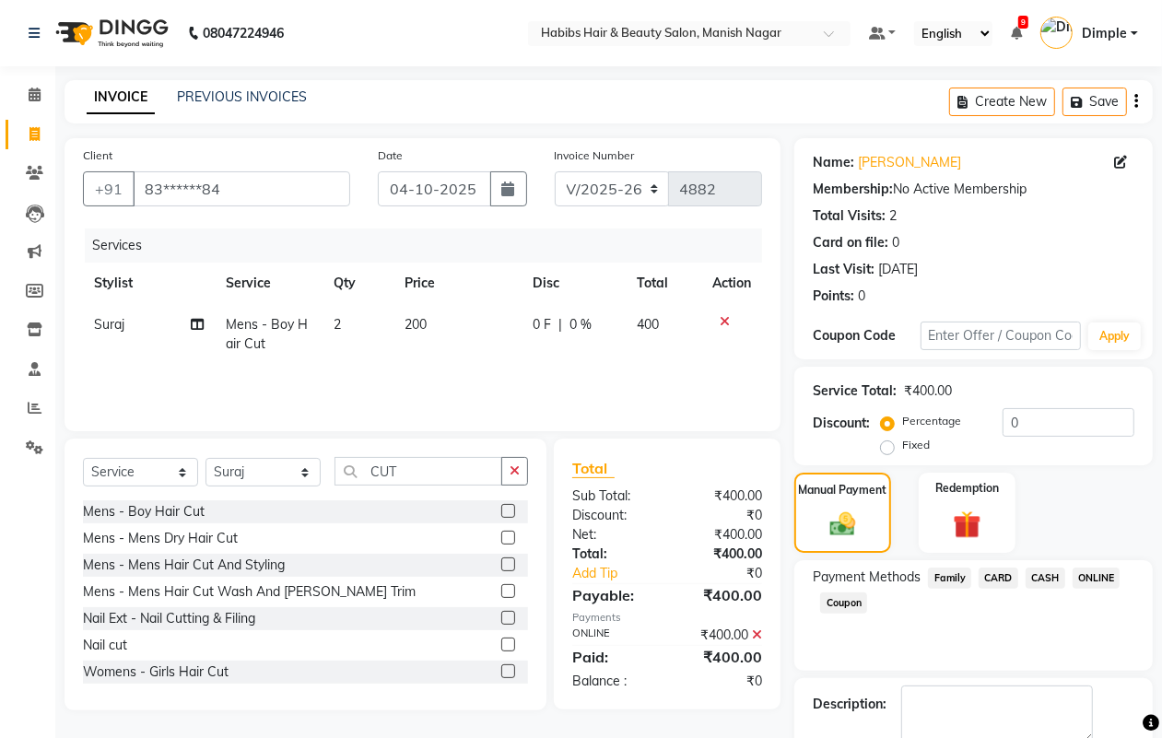
scroll to position [102, 0]
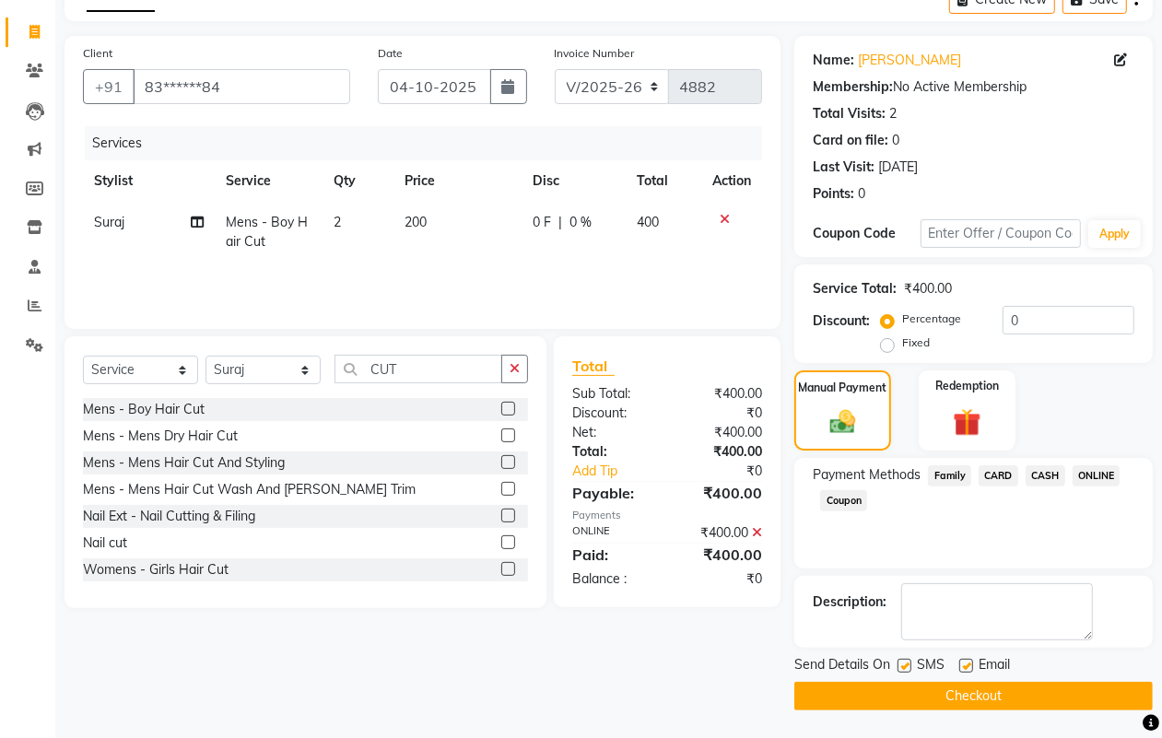
click at [1029, 701] on button "Checkout" at bounding box center [974, 696] width 359 height 29
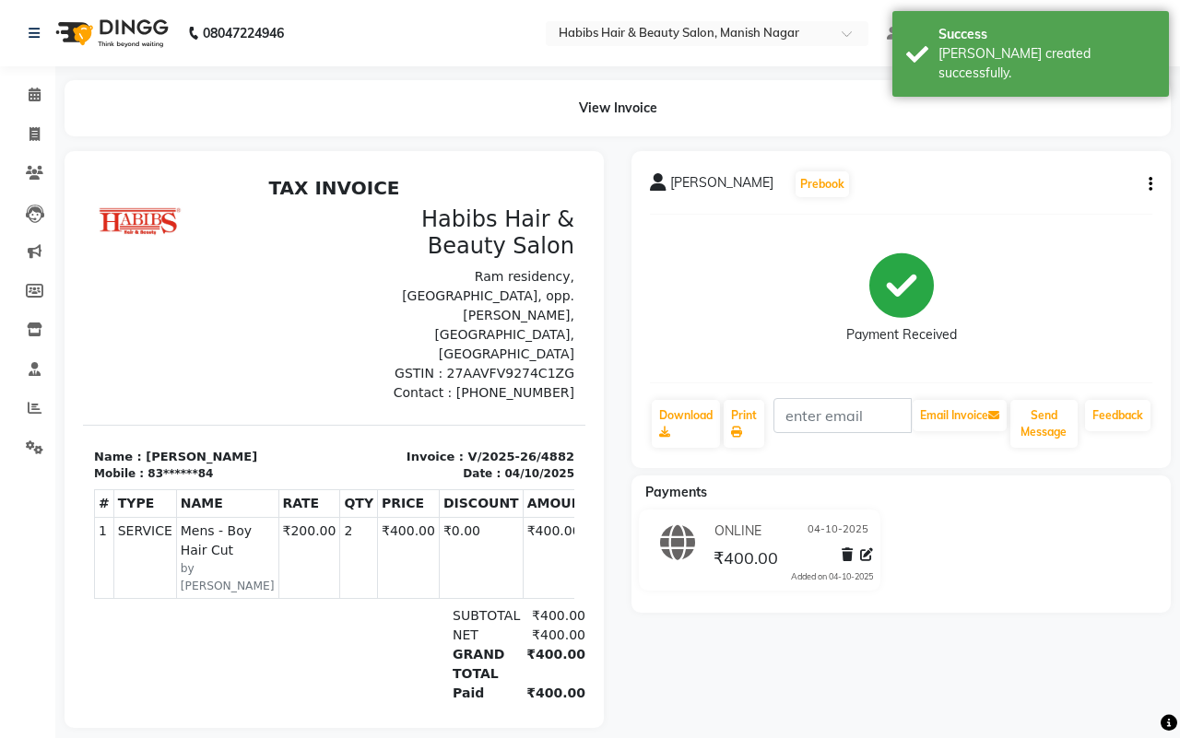
select select "3804"
select select "service"
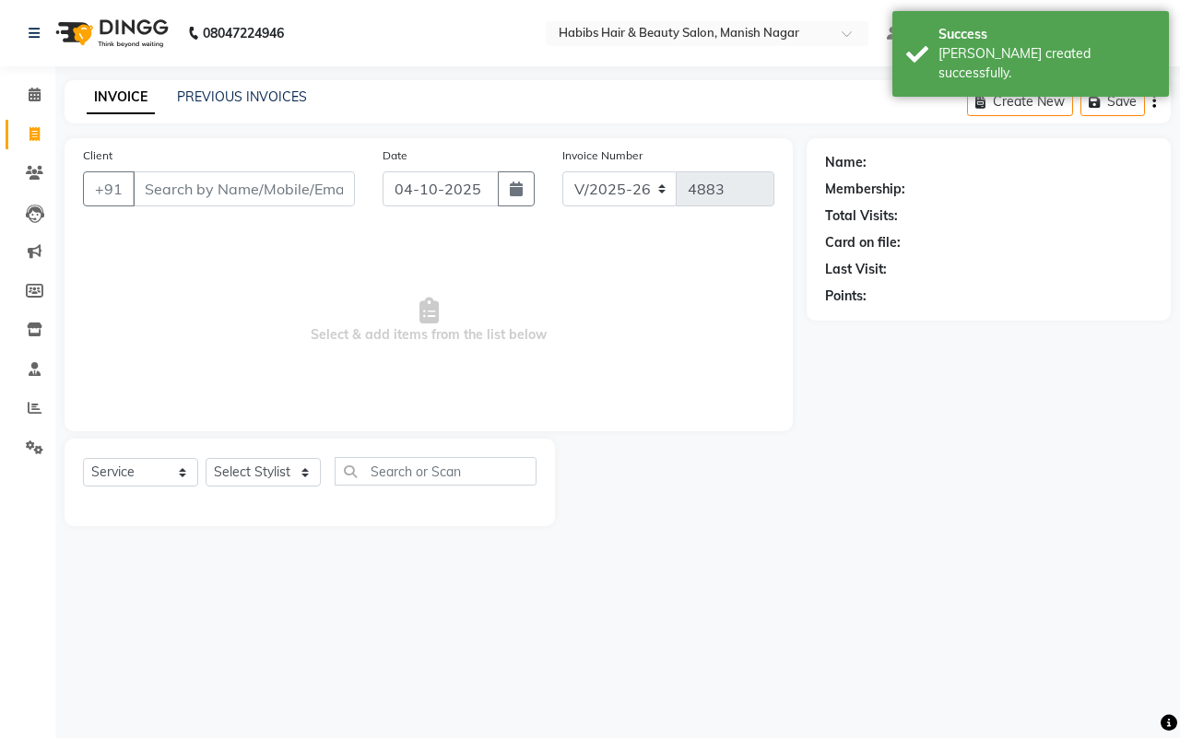
click at [169, 186] on input "Client" at bounding box center [244, 188] width 222 height 35
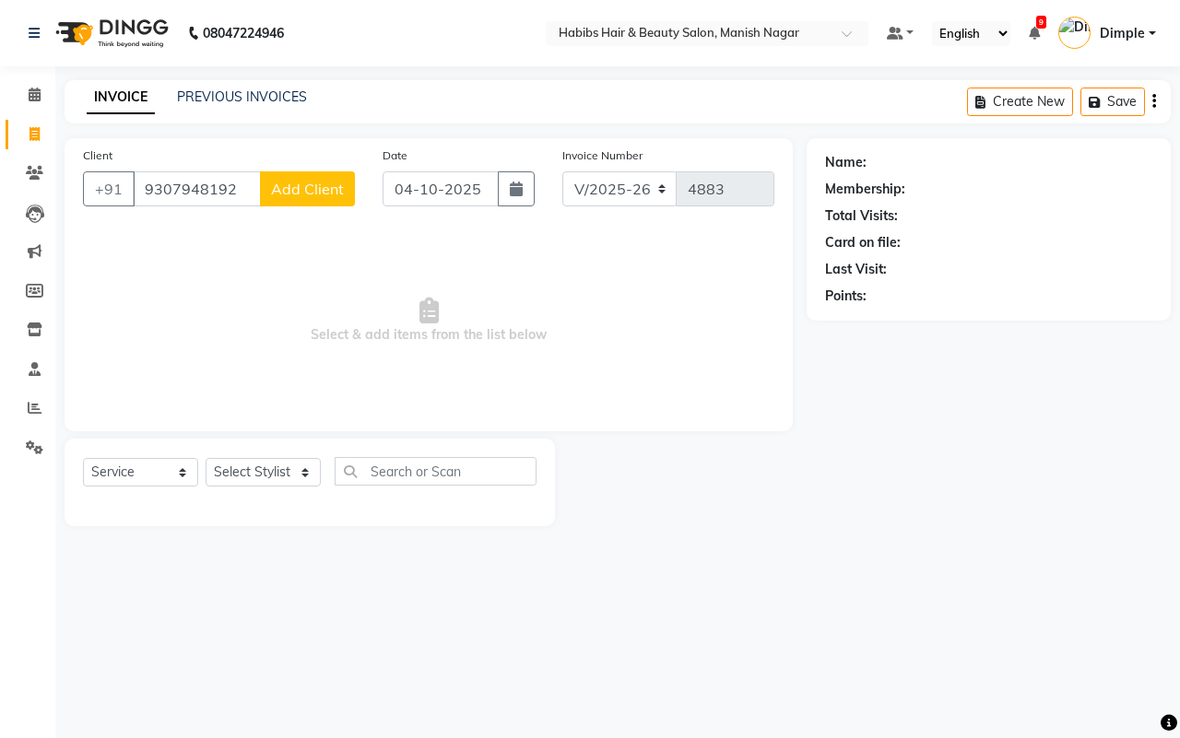
type input "9307948192"
click at [302, 187] on span "Add Client" at bounding box center [307, 189] width 73 height 18
select select "22"
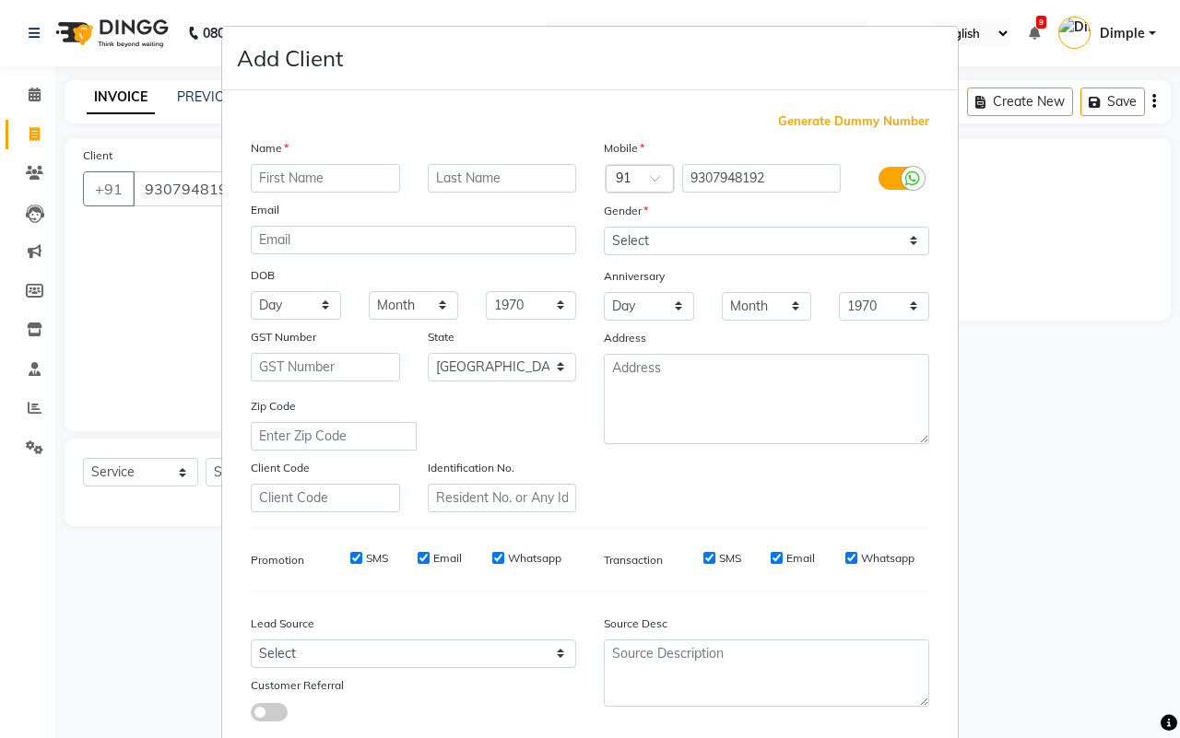
click at [300, 172] on input "text" at bounding box center [325, 178] width 149 height 29
type input "[PERSON_NAME]"
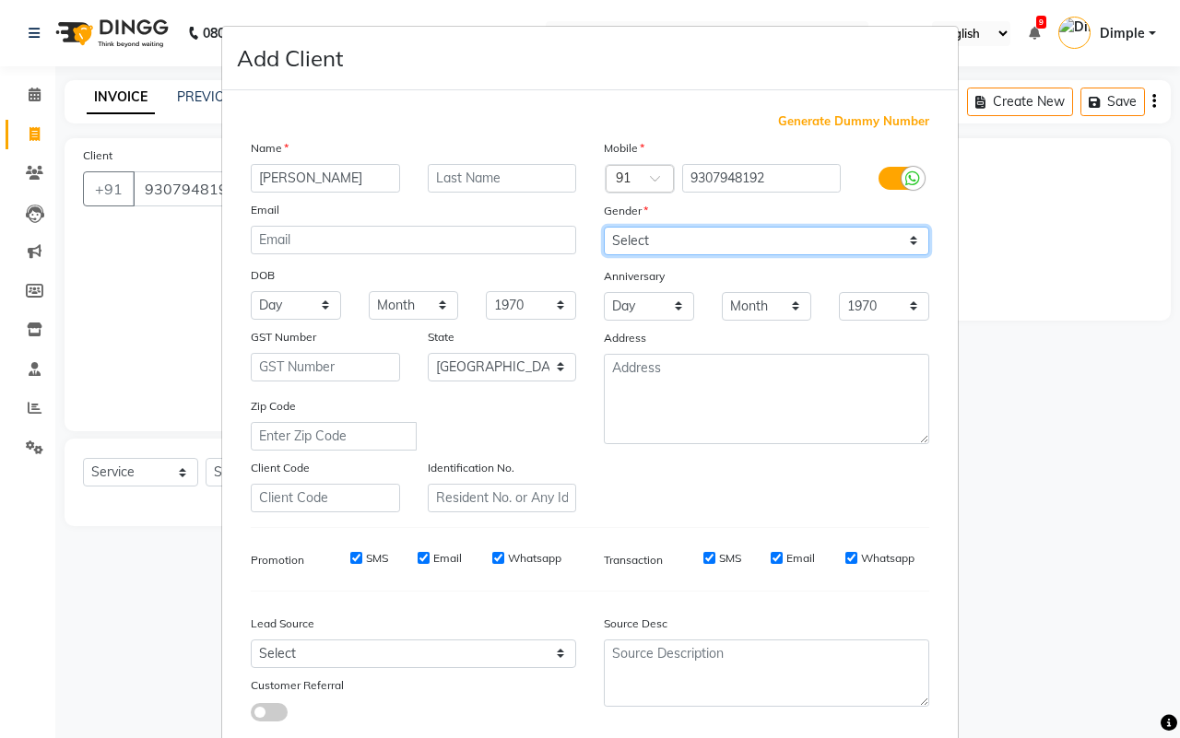
click at [687, 247] on select "Select [DEMOGRAPHIC_DATA] [DEMOGRAPHIC_DATA] Other Prefer Not To Say" at bounding box center [766, 241] width 325 height 29
select select "[DEMOGRAPHIC_DATA]"
click at [604, 227] on select "Select [DEMOGRAPHIC_DATA] [DEMOGRAPHIC_DATA] Other Prefer Not To Say" at bounding box center [766, 241] width 325 height 29
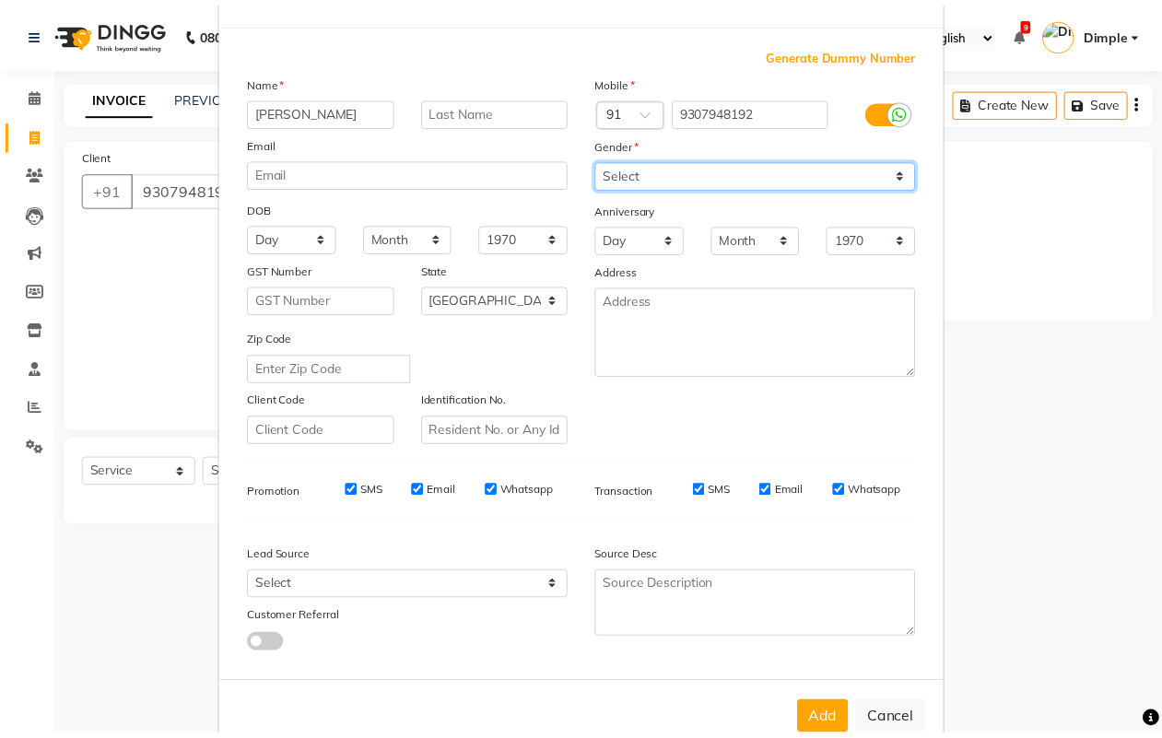
scroll to position [106, 0]
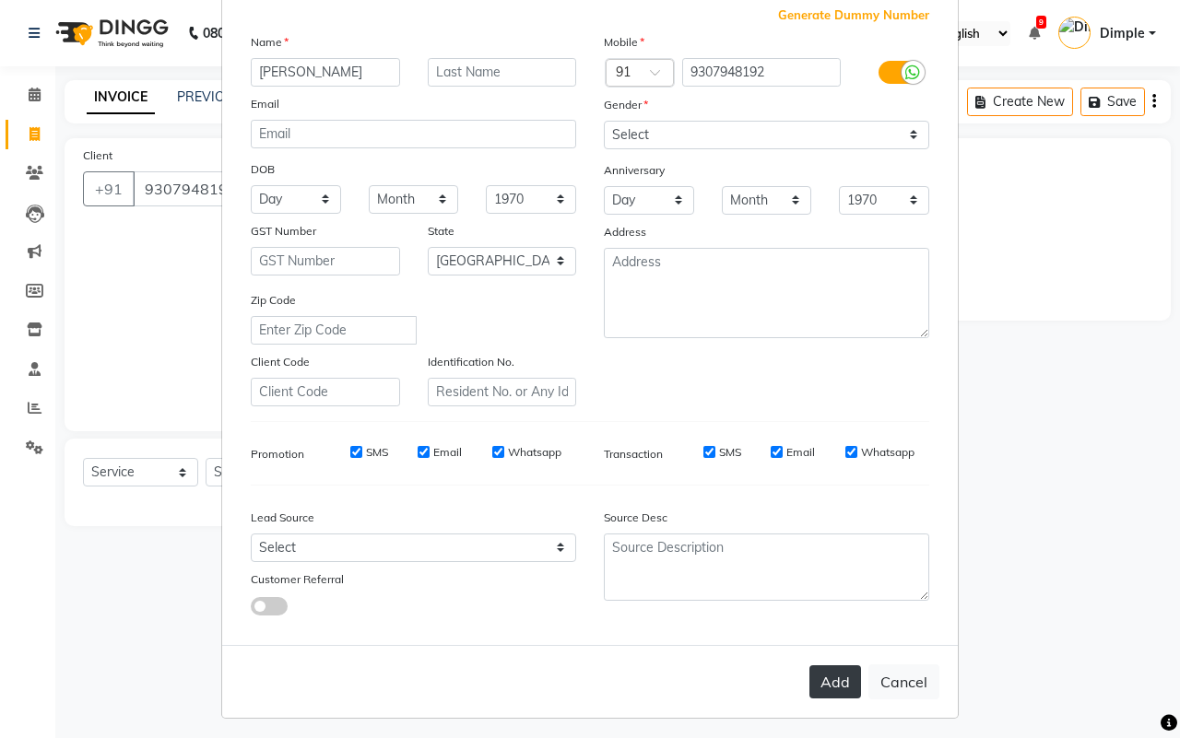
click at [830, 680] on button "Add" at bounding box center [835, 681] width 52 height 33
type input "93******92"
select select
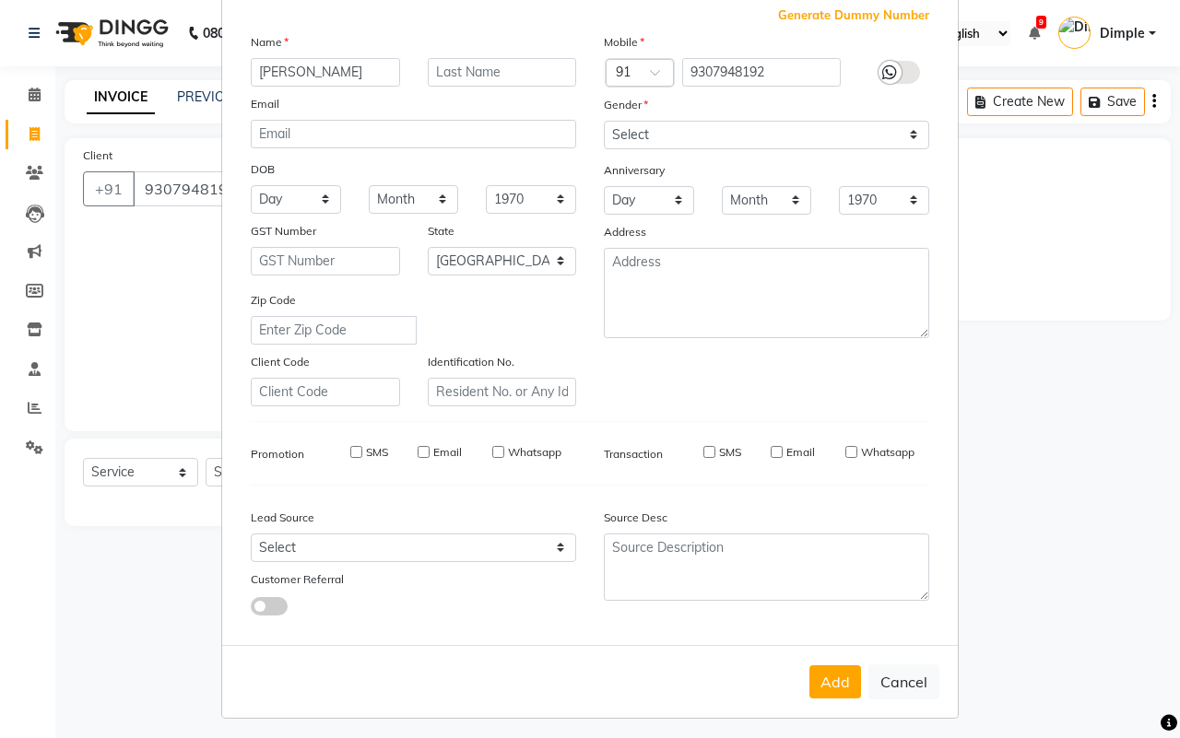
select select "null"
select select
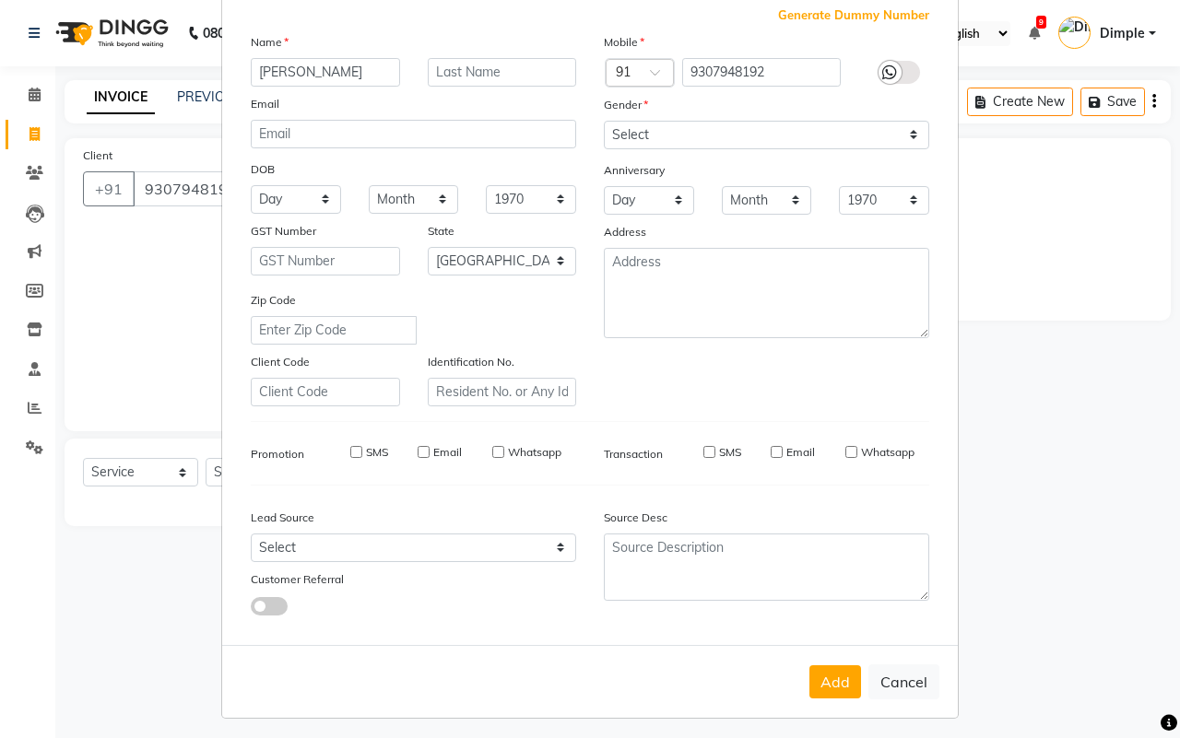
checkbox input "false"
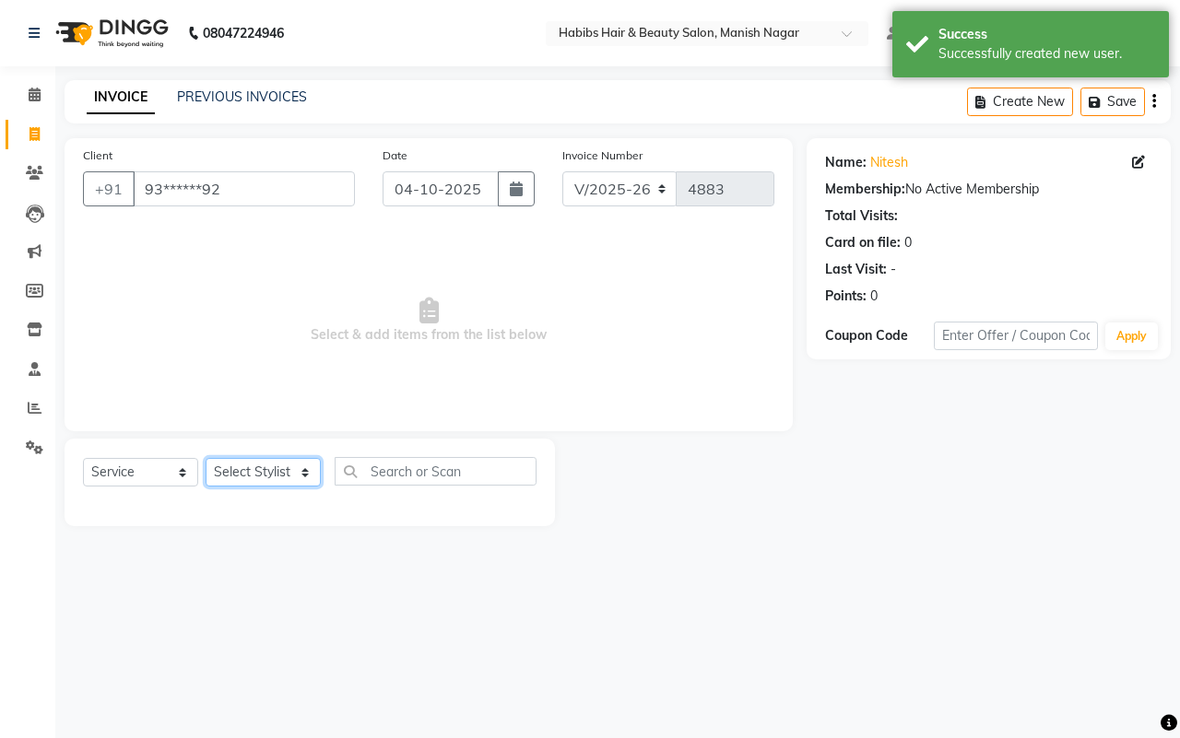
drag, startPoint x: 247, startPoint y: 473, endPoint x: 251, endPoint y: 463, distance: 10.8
click at [249, 473] on select "Select Stylist [PERSON_NAME] [PERSON_NAME] [PERSON_NAME] [PERSON_NAME] Sachin […" at bounding box center [263, 472] width 115 height 29
click at [206, 458] on select "Select Stylist [PERSON_NAME] [PERSON_NAME] [PERSON_NAME] [PERSON_NAME] Sachin […" at bounding box center [263, 472] width 115 height 29
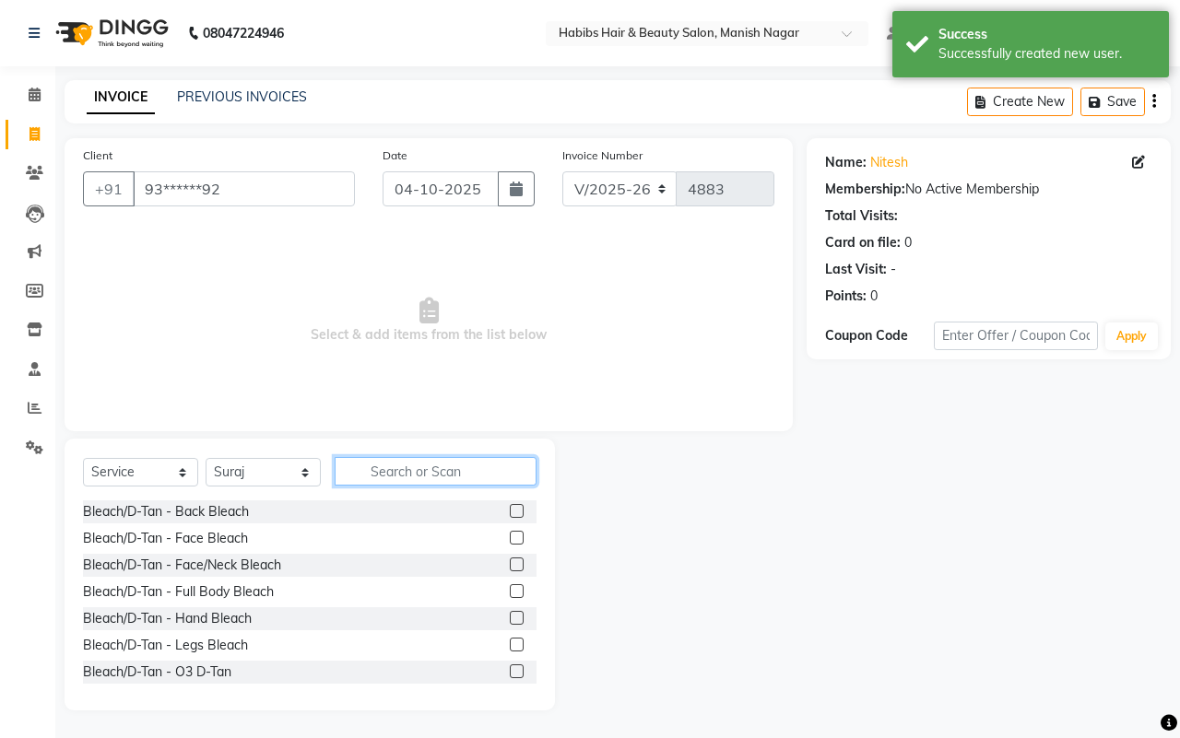
click at [424, 479] on input "text" at bounding box center [436, 471] width 202 height 29
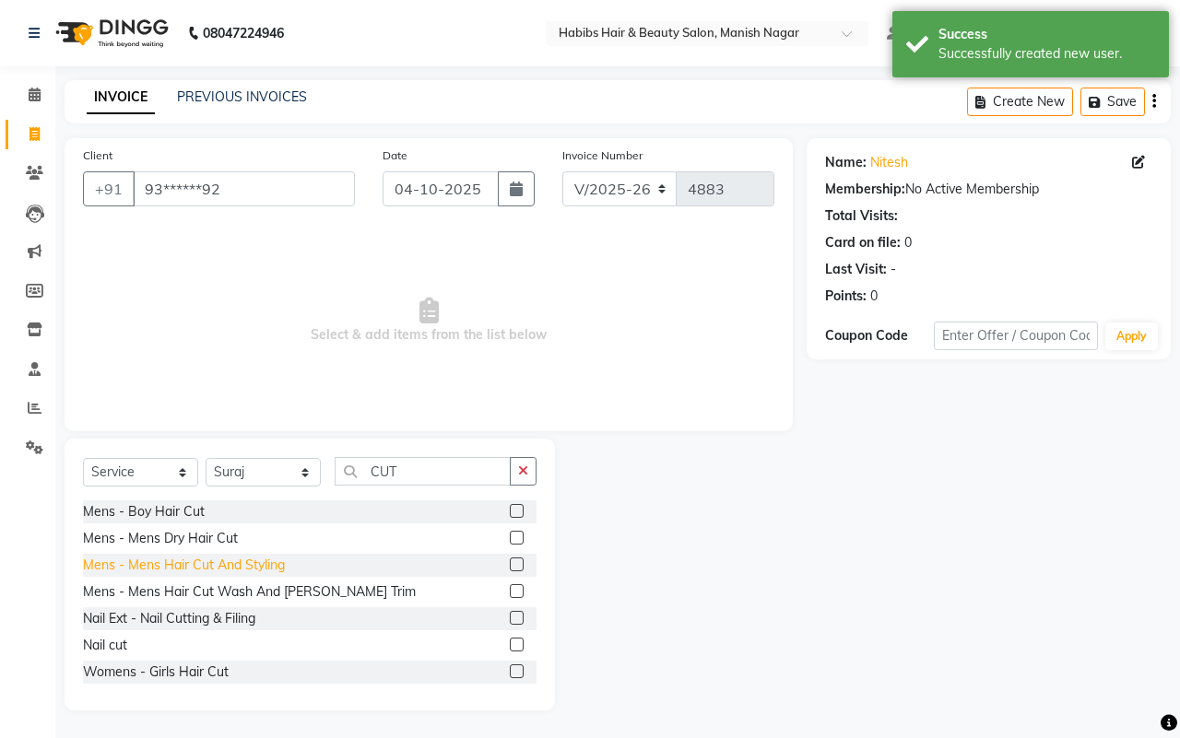
click at [256, 563] on div "Mens - Mens Hair Cut And Styling" at bounding box center [184, 565] width 202 height 19
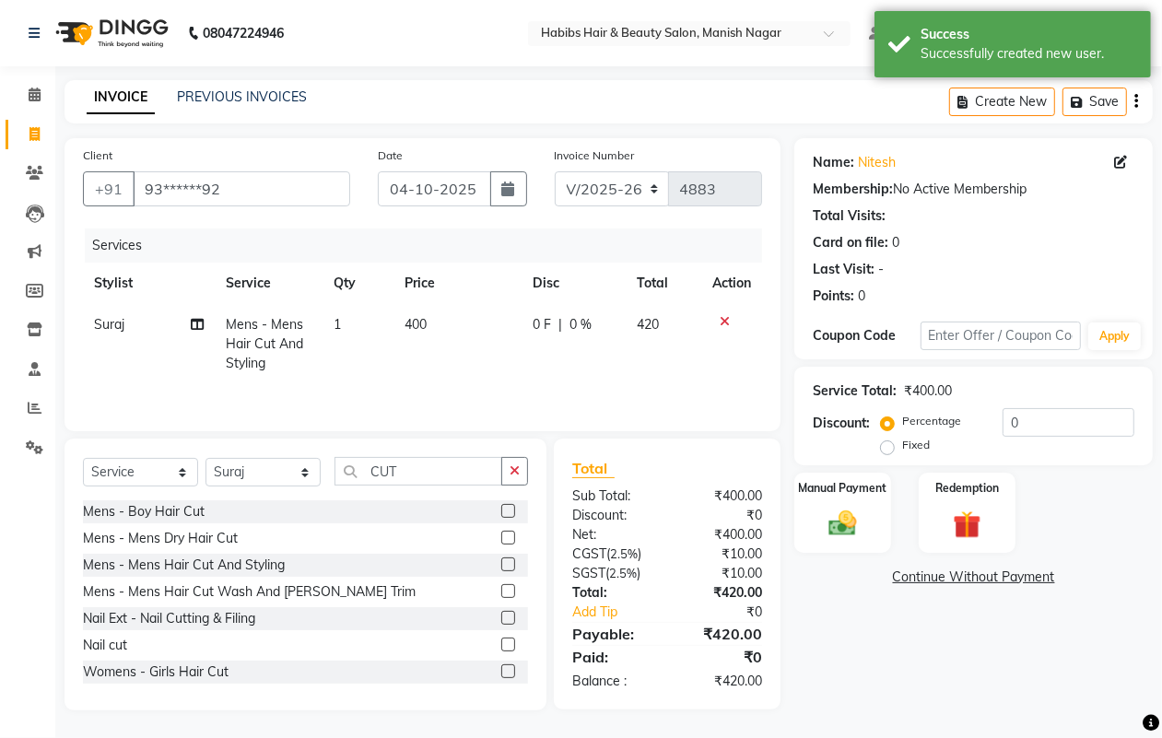
click at [447, 332] on td "400" at bounding box center [458, 344] width 128 height 80
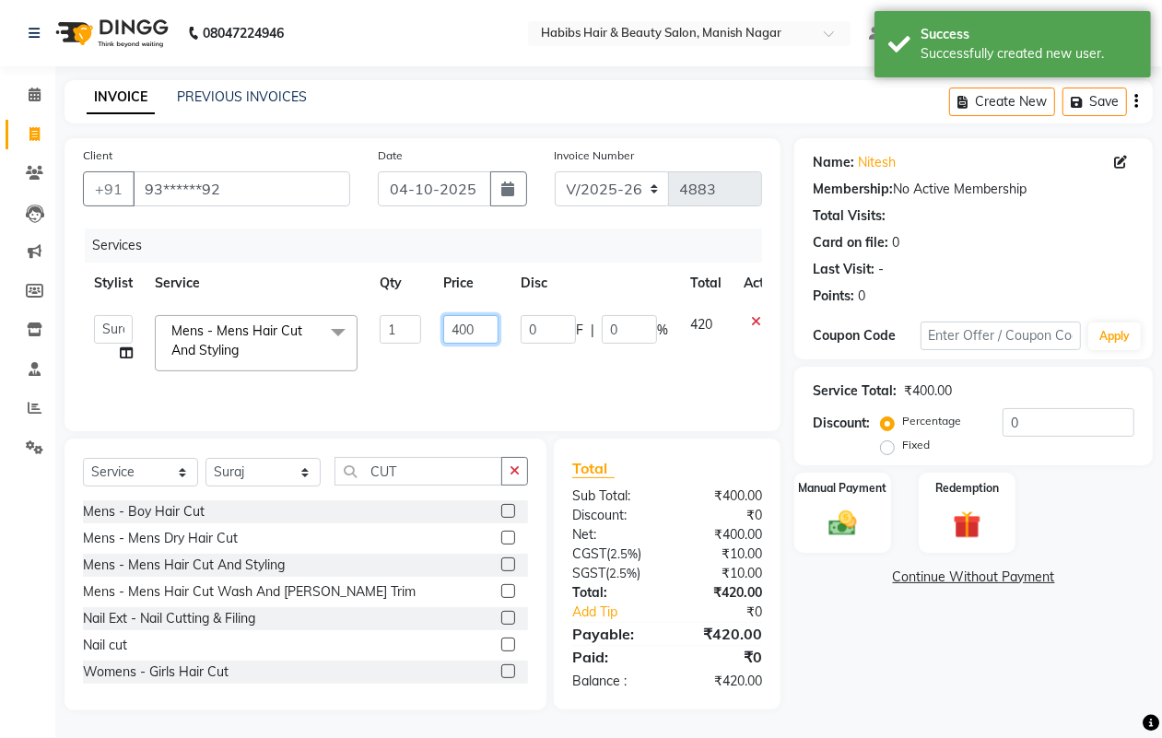
click at [447, 332] on input "400" at bounding box center [470, 329] width 55 height 29
click at [1135, 102] on button "button" at bounding box center [1137, 101] width 4 height 43
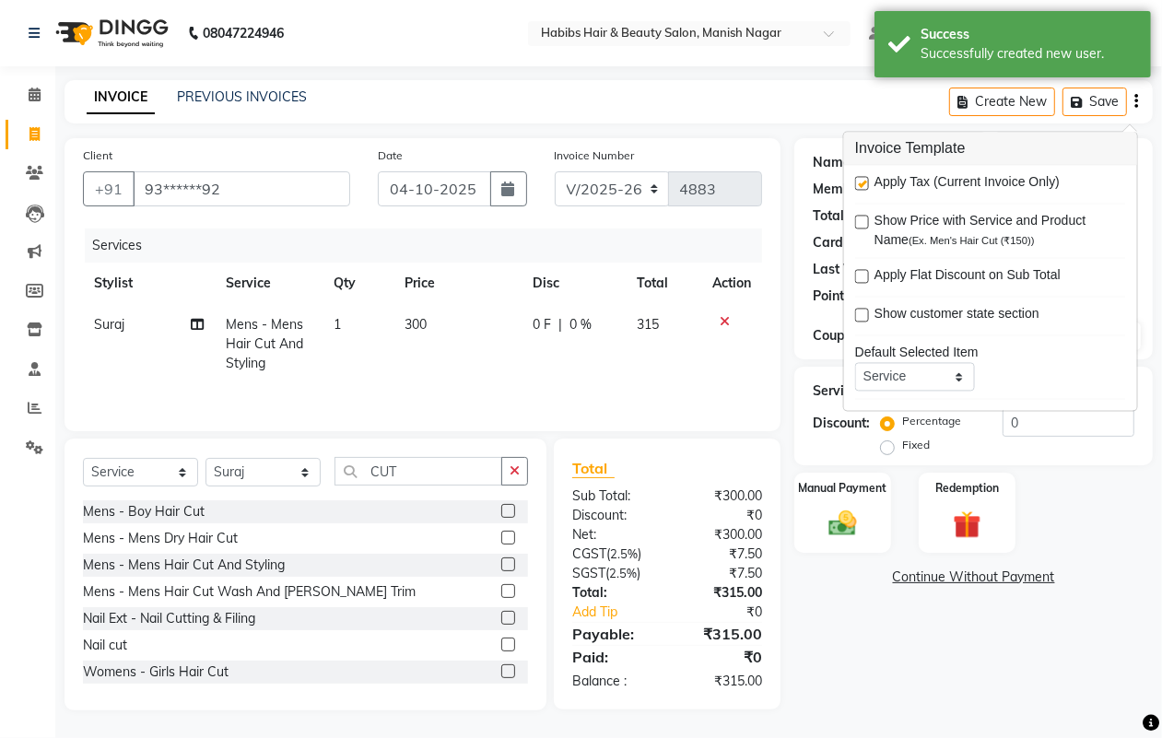
click at [860, 186] on label at bounding box center [862, 184] width 14 height 14
click at [860, 186] on input "checkbox" at bounding box center [861, 185] width 12 height 12
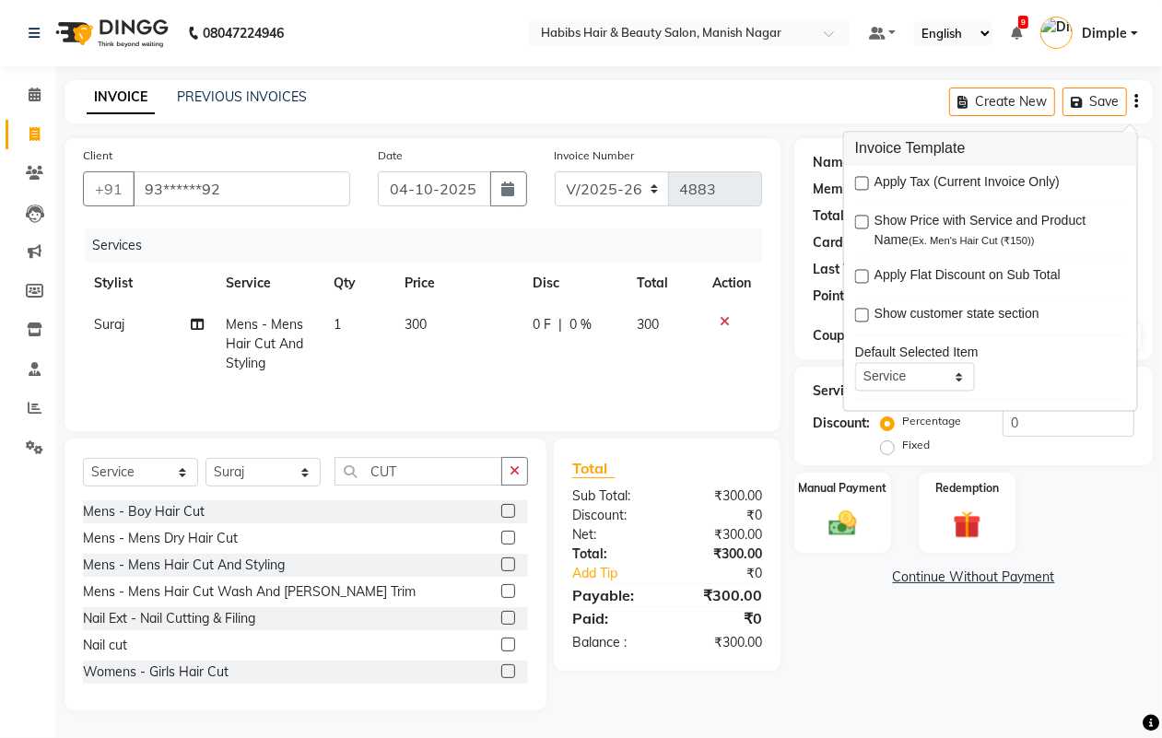
scroll to position [3, 0]
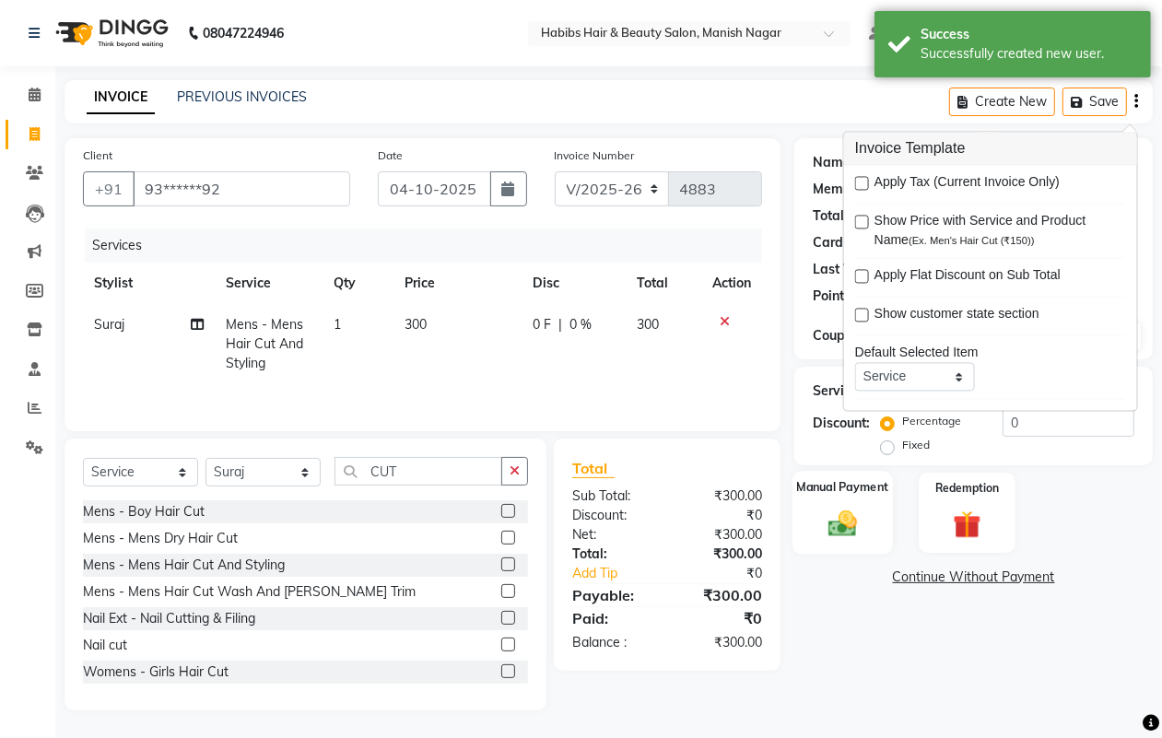
click at [841, 507] on img at bounding box center [842, 523] width 46 height 33
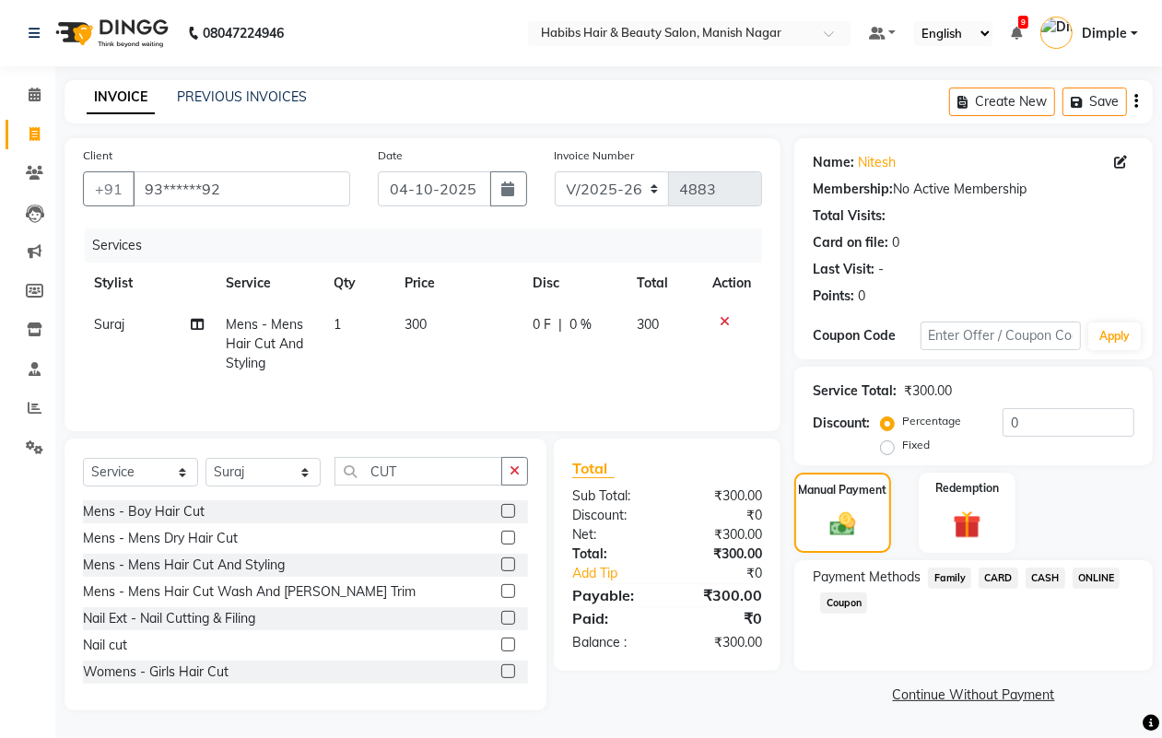
click at [1046, 573] on span "CASH" at bounding box center [1046, 578] width 40 height 21
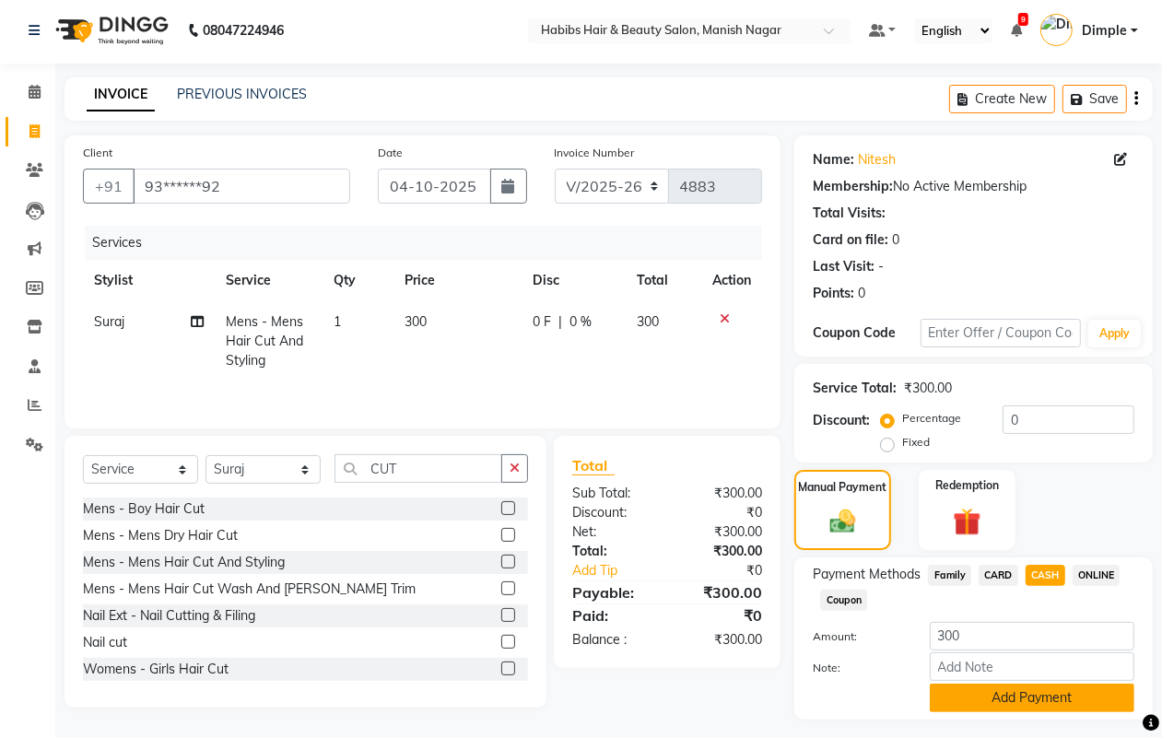
click at [987, 699] on button "Add Payment" at bounding box center [1032, 698] width 205 height 29
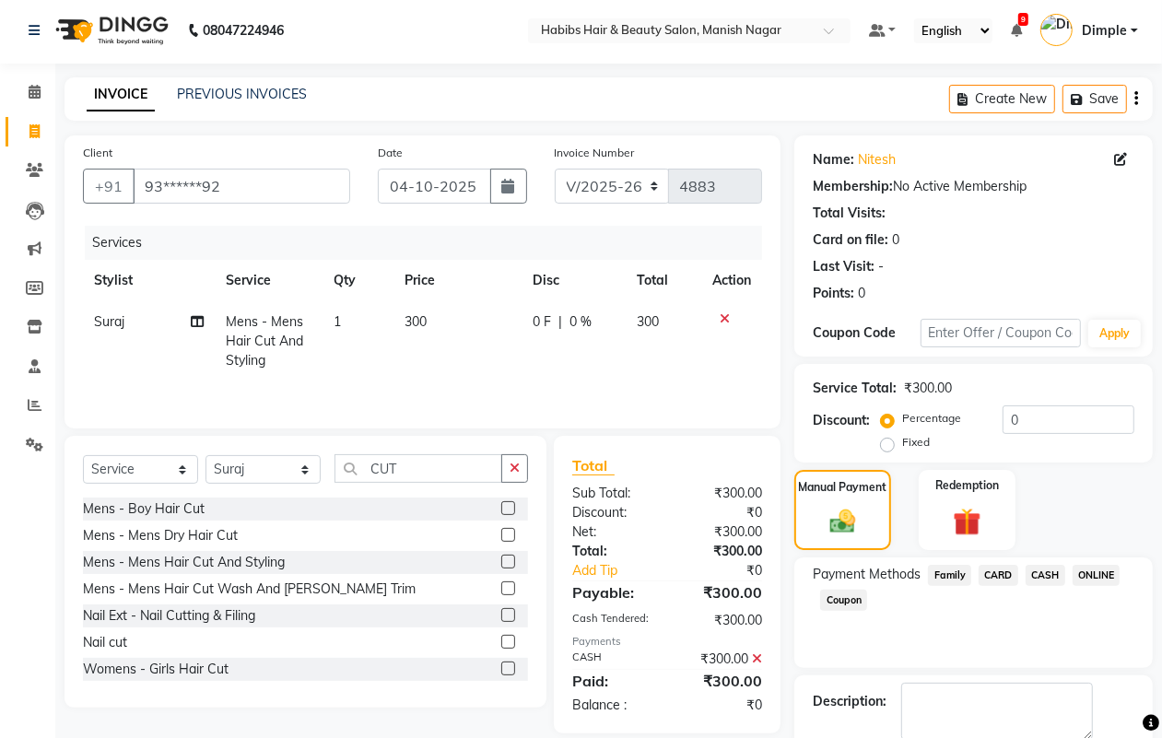
scroll to position [102, 0]
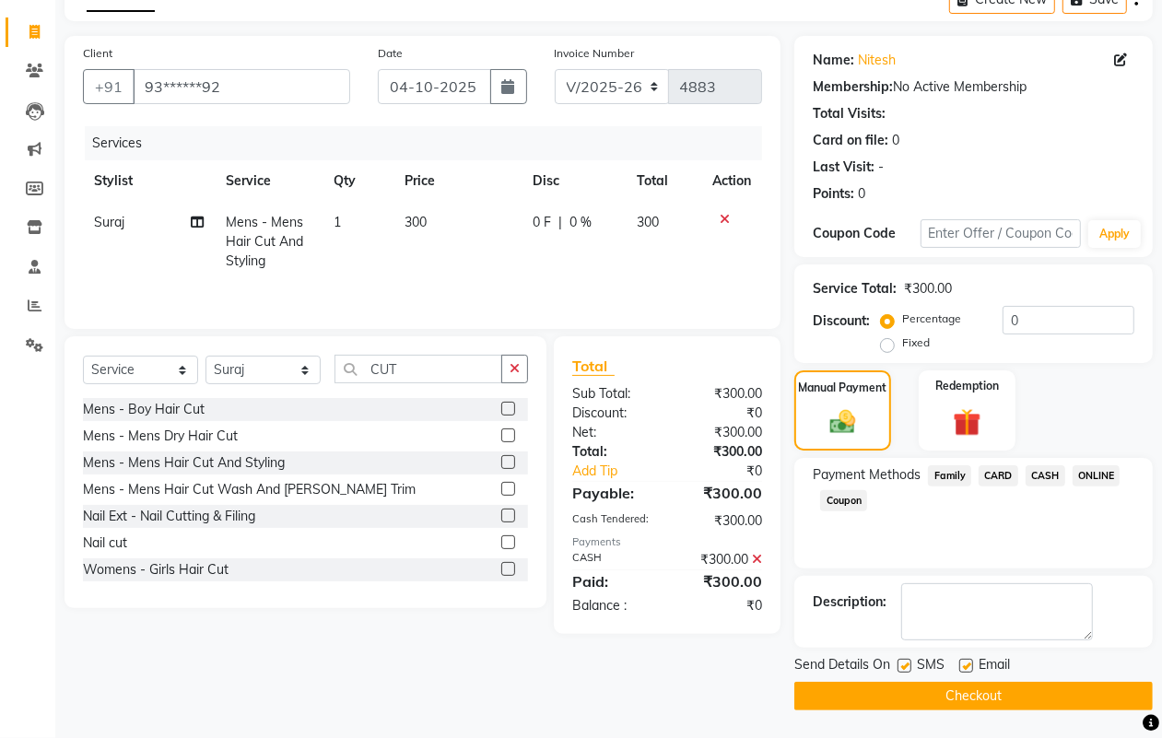
click at [984, 702] on button "Checkout" at bounding box center [974, 696] width 359 height 29
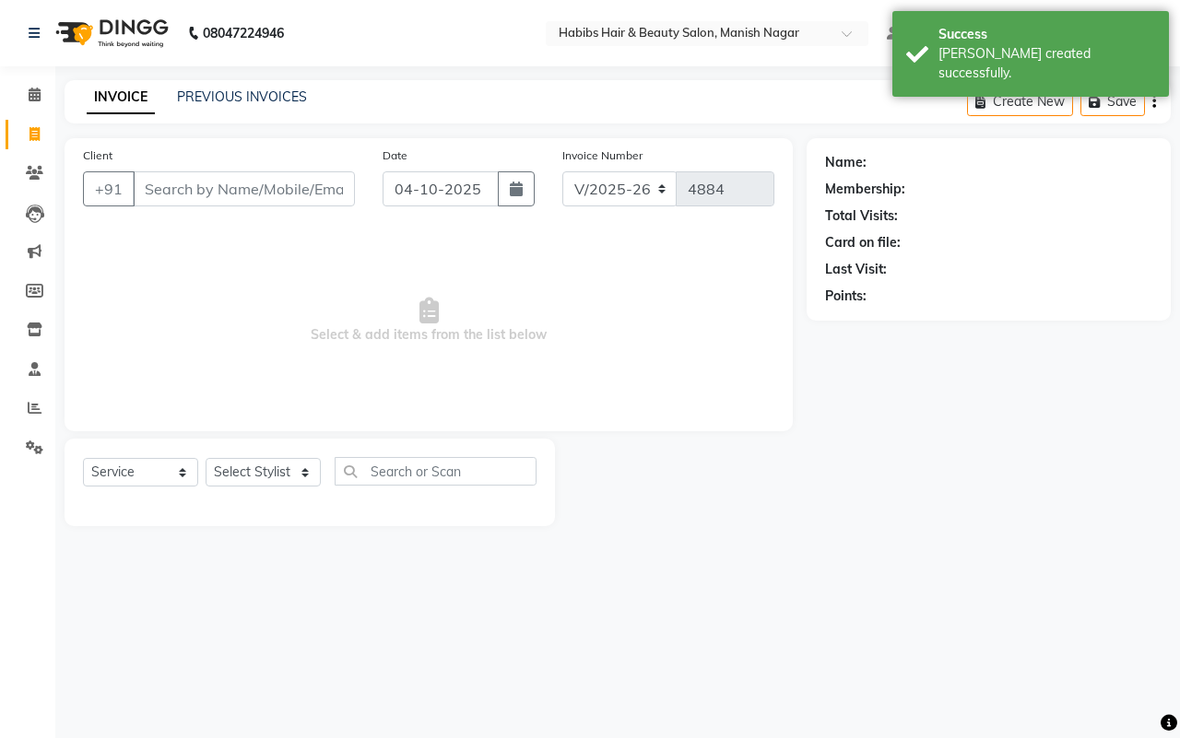
click at [147, 185] on input "Client" at bounding box center [244, 188] width 222 height 35
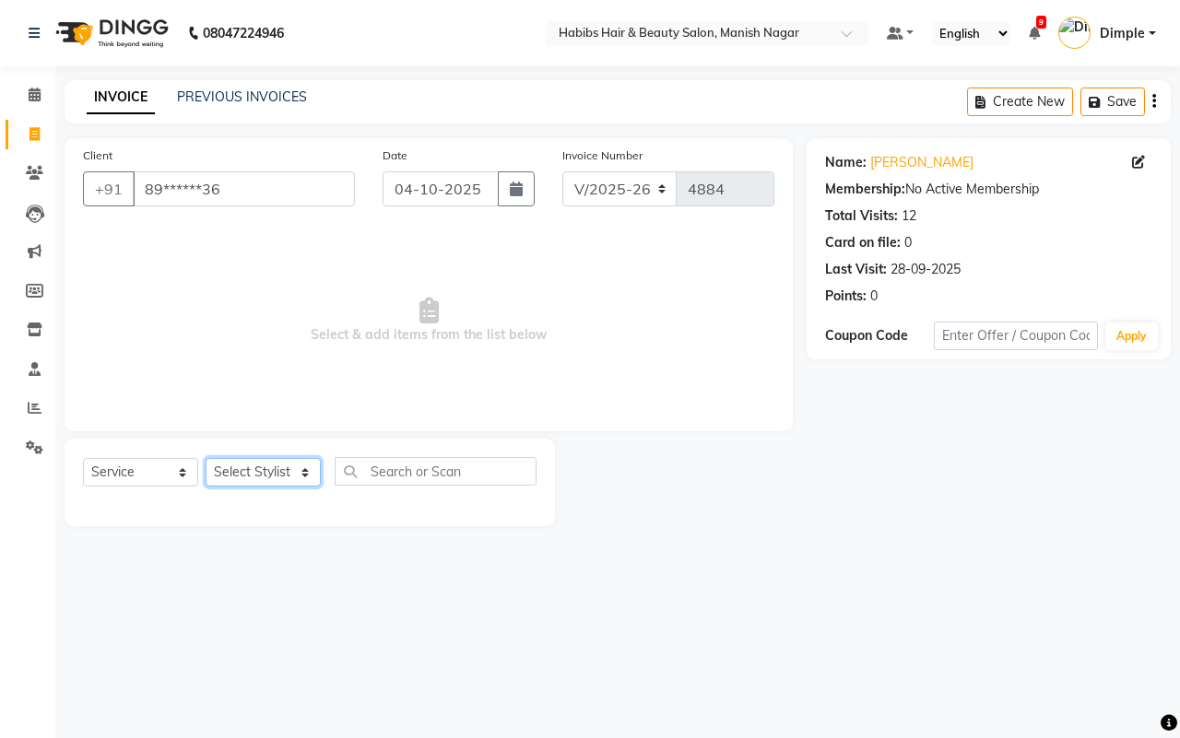
click at [256, 468] on select "Select Stylist [PERSON_NAME] [PERSON_NAME] [PERSON_NAME] [PERSON_NAME] Sachin […" at bounding box center [263, 472] width 115 height 29
click at [206, 458] on select "Select Stylist [PERSON_NAME] [PERSON_NAME] [PERSON_NAME] [PERSON_NAME] Sachin […" at bounding box center [263, 472] width 115 height 29
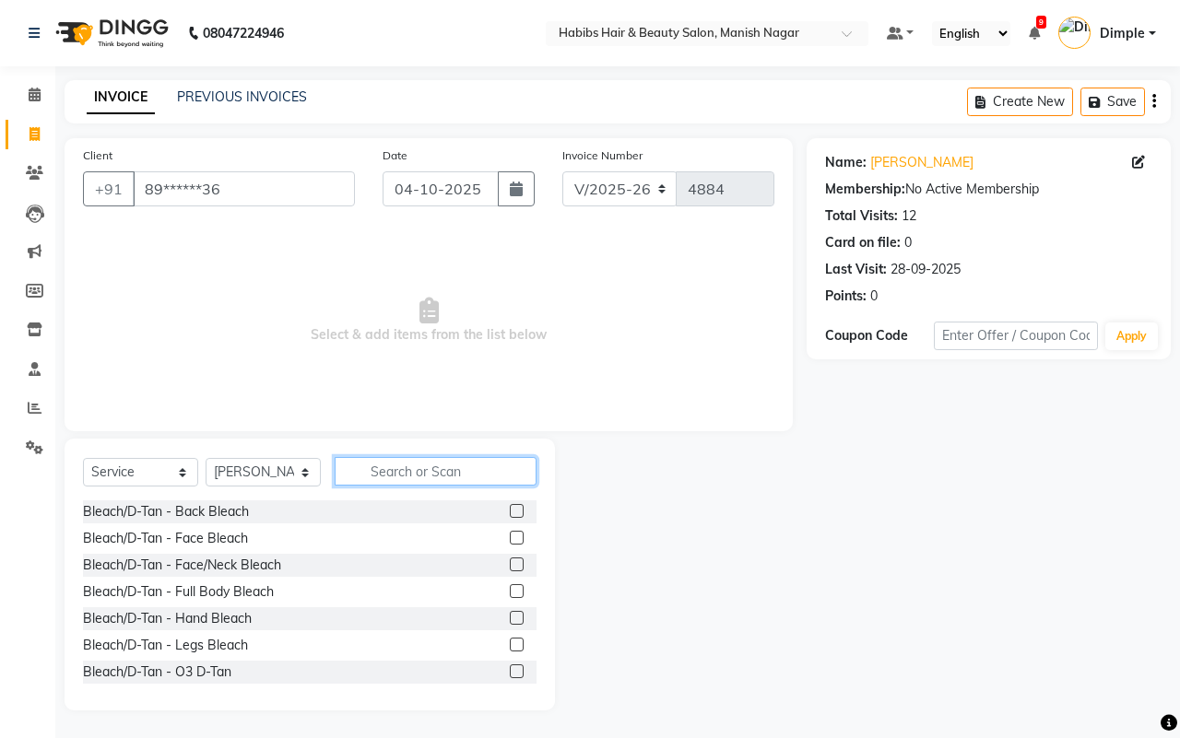
click at [404, 477] on input "text" at bounding box center [436, 471] width 202 height 29
click at [397, 470] on input "text" at bounding box center [436, 471] width 202 height 29
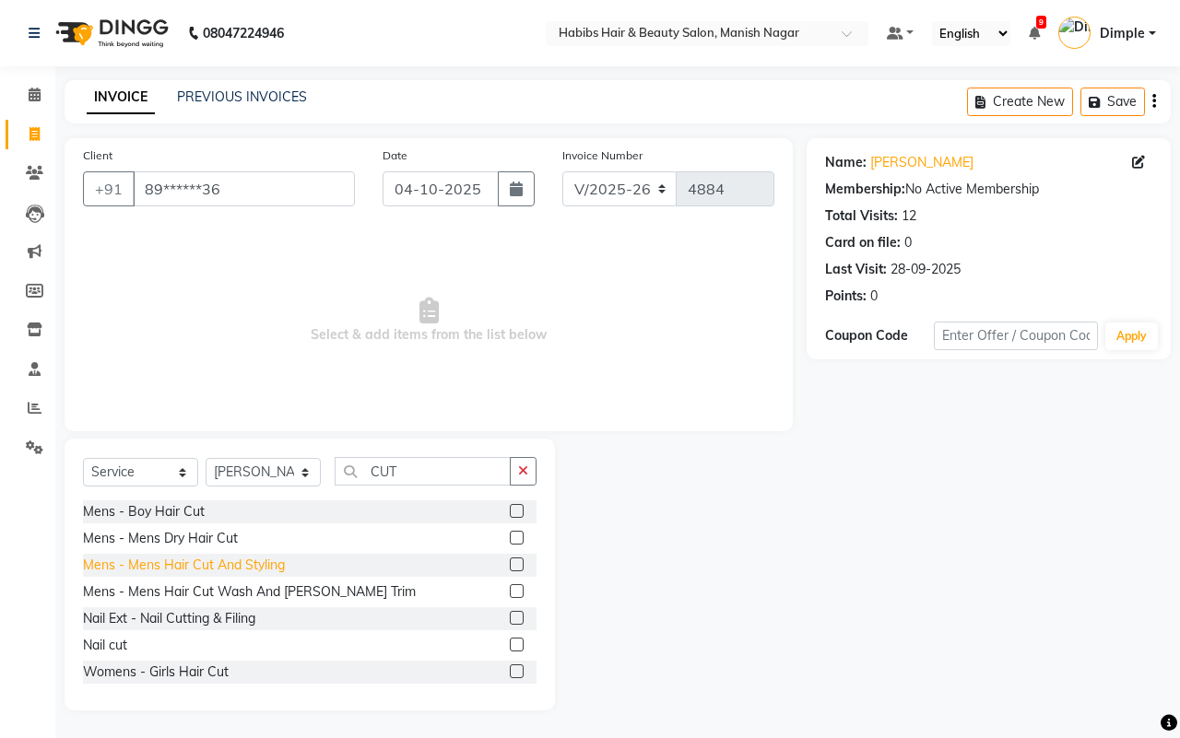
click at [230, 568] on div "Mens - Mens Hair Cut And Styling" at bounding box center [184, 565] width 202 height 19
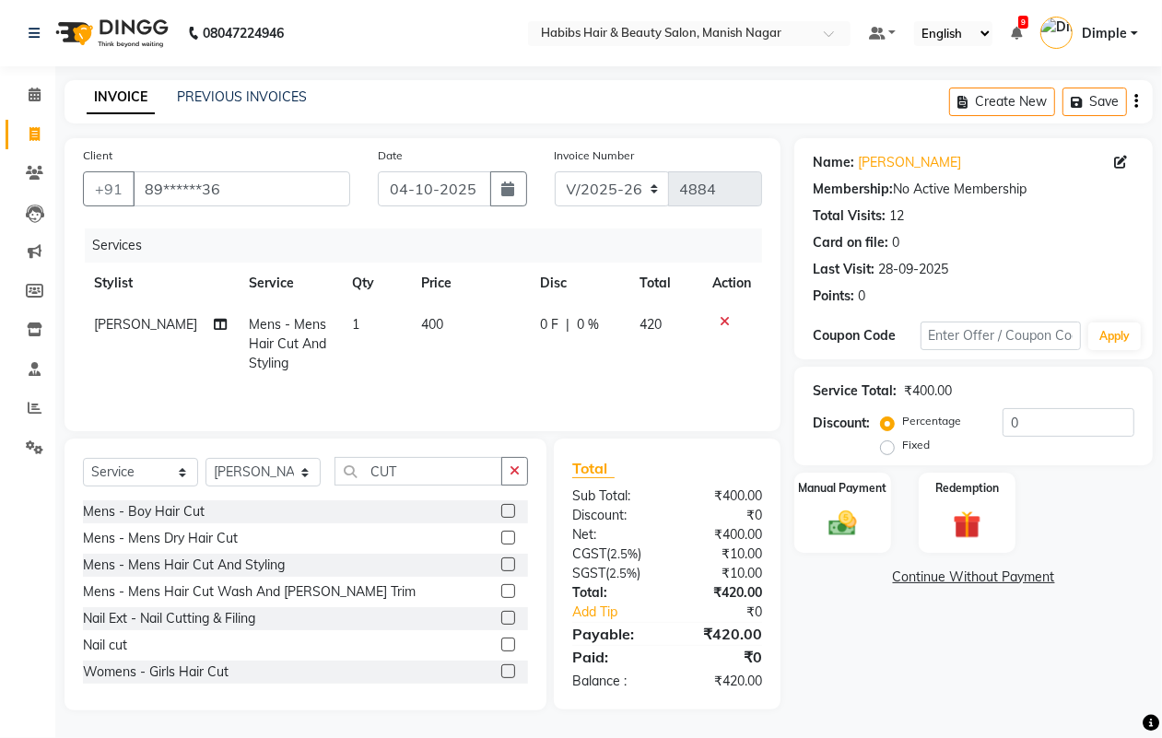
drag, startPoint x: 389, startPoint y: 375, endPoint x: 433, endPoint y: 347, distance: 52.7
click at [392, 375] on td "1" at bounding box center [376, 344] width 68 height 80
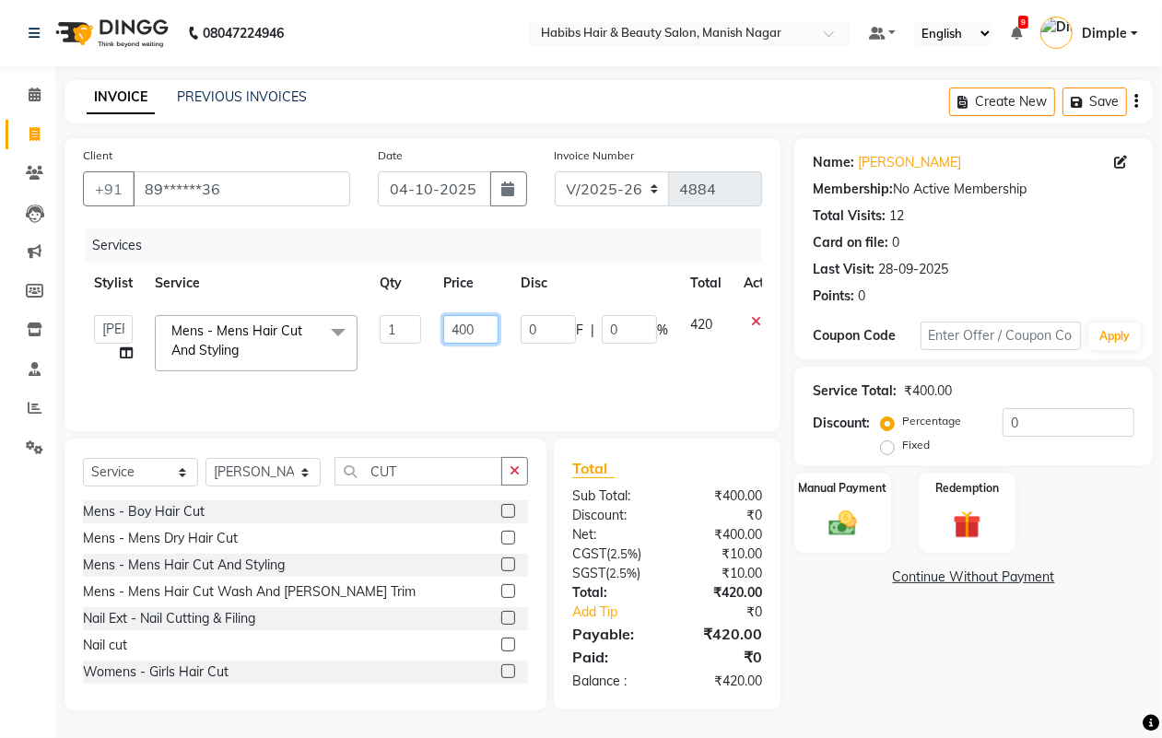
drag, startPoint x: 443, startPoint y: 330, endPoint x: 457, endPoint y: 333, distance: 14.1
click at [447, 330] on input "400" at bounding box center [470, 329] width 55 height 29
click at [910, 629] on div "Name: [PERSON_NAME] Membership: No Active Membership Total Visits: 12 Card on f…" at bounding box center [981, 424] width 372 height 572
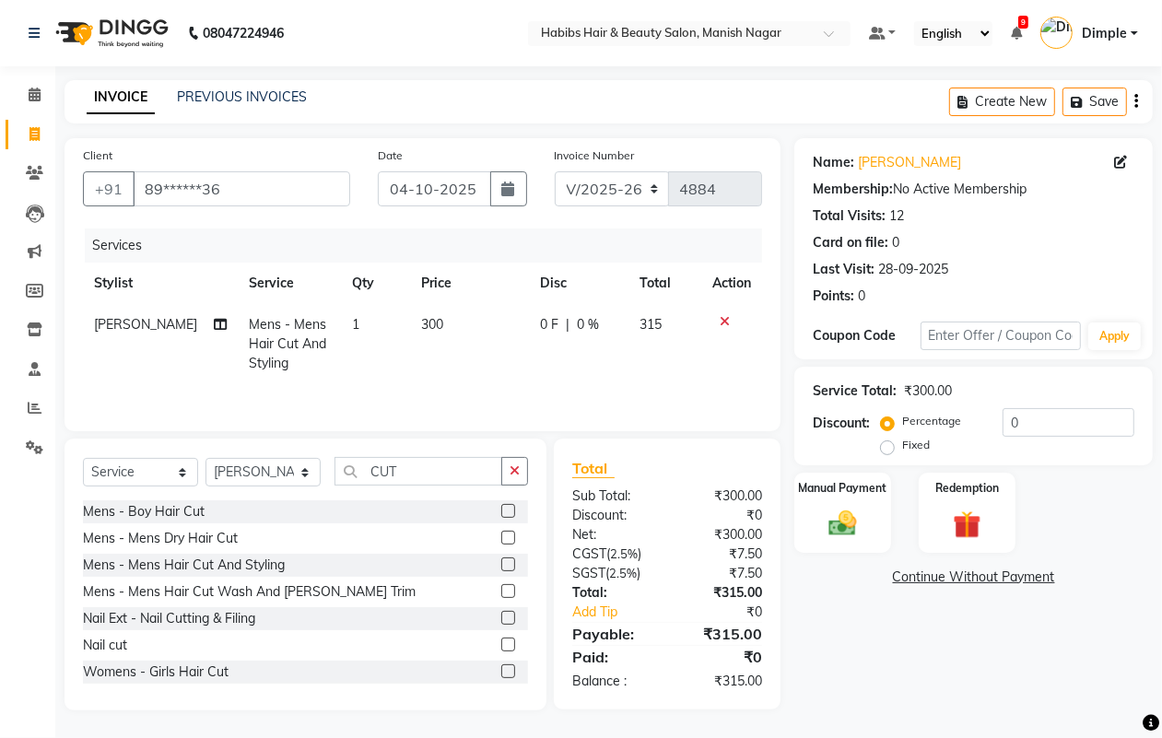
click at [1135, 103] on button "button" at bounding box center [1137, 101] width 4 height 43
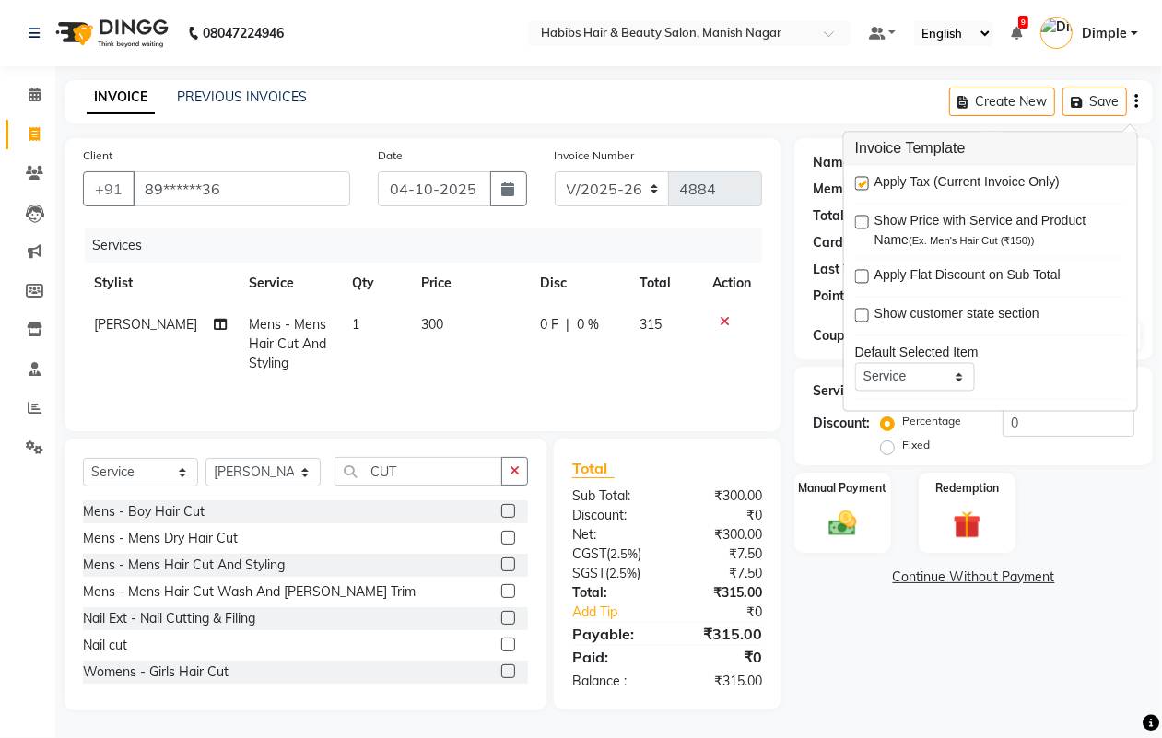
click at [862, 180] on label at bounding box center [862, 184] width 14 height 14
click at [862, 180] on input "checkbox" at bounding box center [861, 185] width 12 height 12
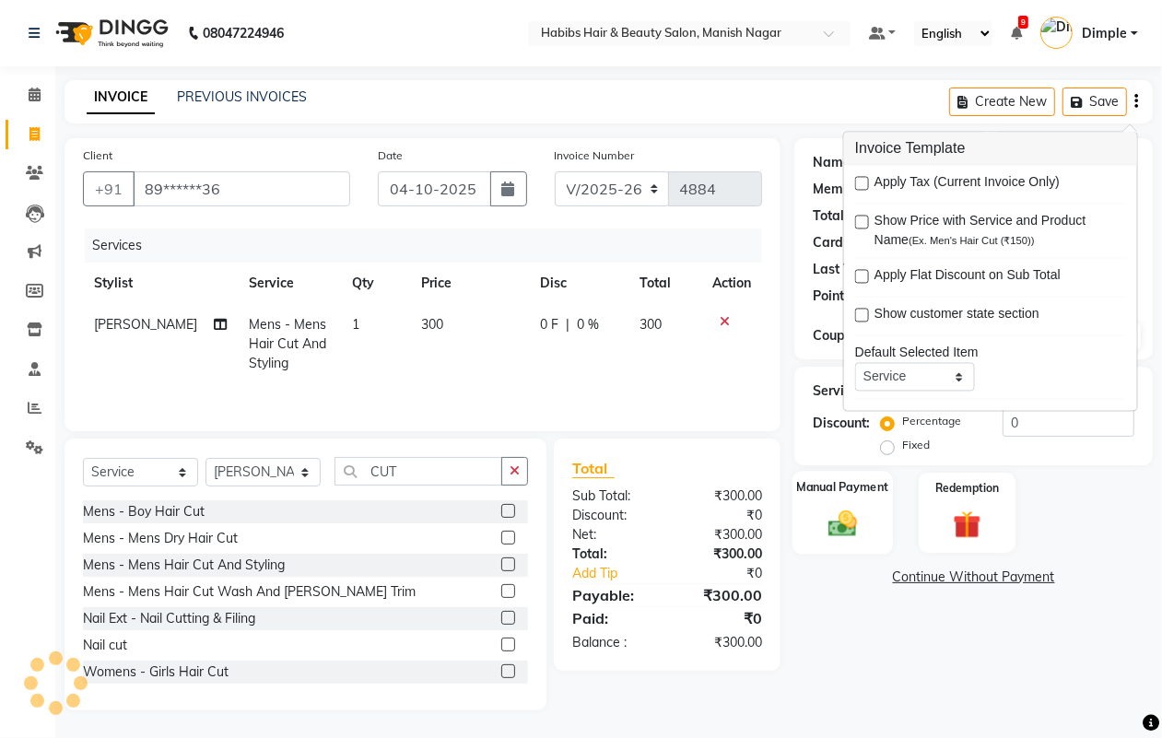
click at [845, 512] on img at bounding box center [842, 523] width 46 height 33
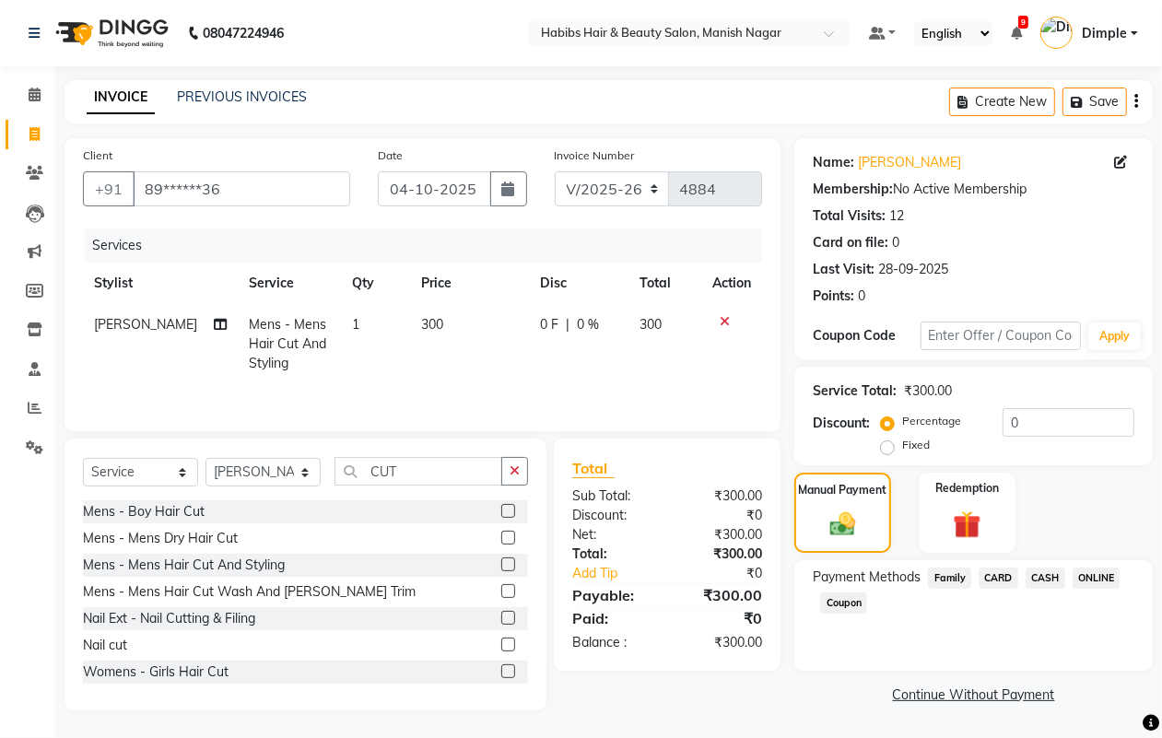
drag, startPoint x: 1044, startPoint y: 578, endPoint x: 1024, endPoint y: 618, distance: 45.3
click at [1043, 578] on span "CASH" at bounding box center [1046, 578] width 40 height 21
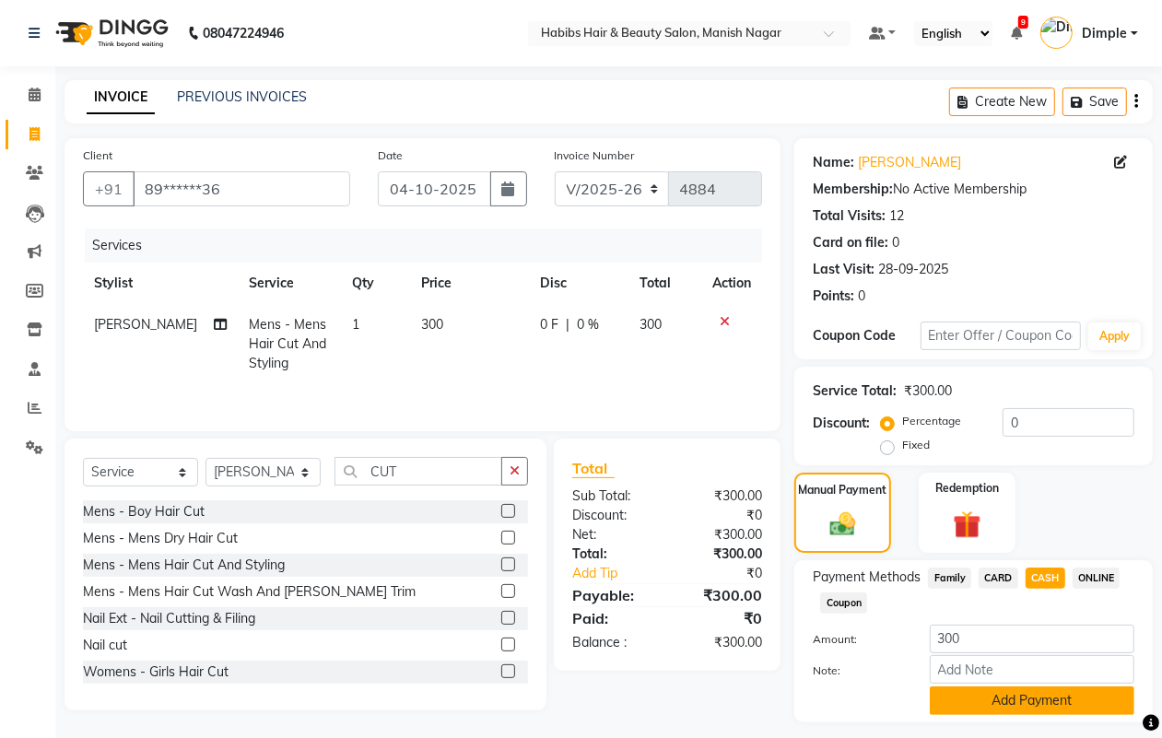
click at [977, 687] on button "Add Payment" at bounding box center [1032, 701] width 205 height 29
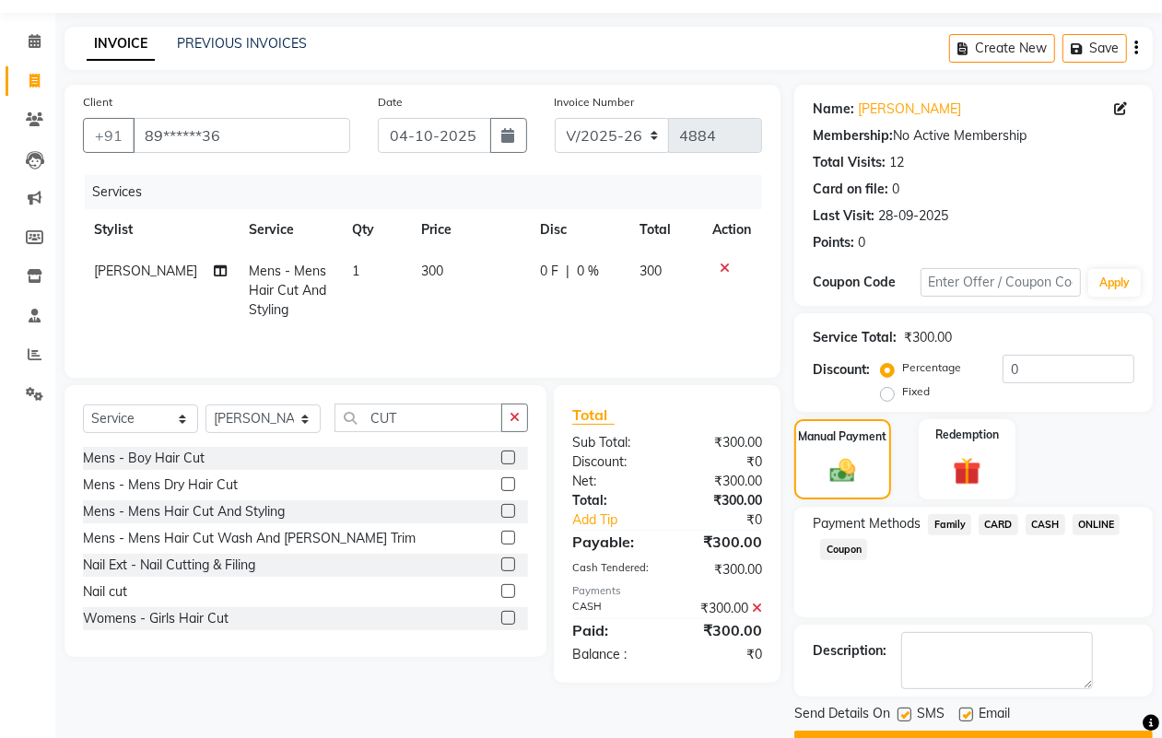
scroll to position [102, 0]
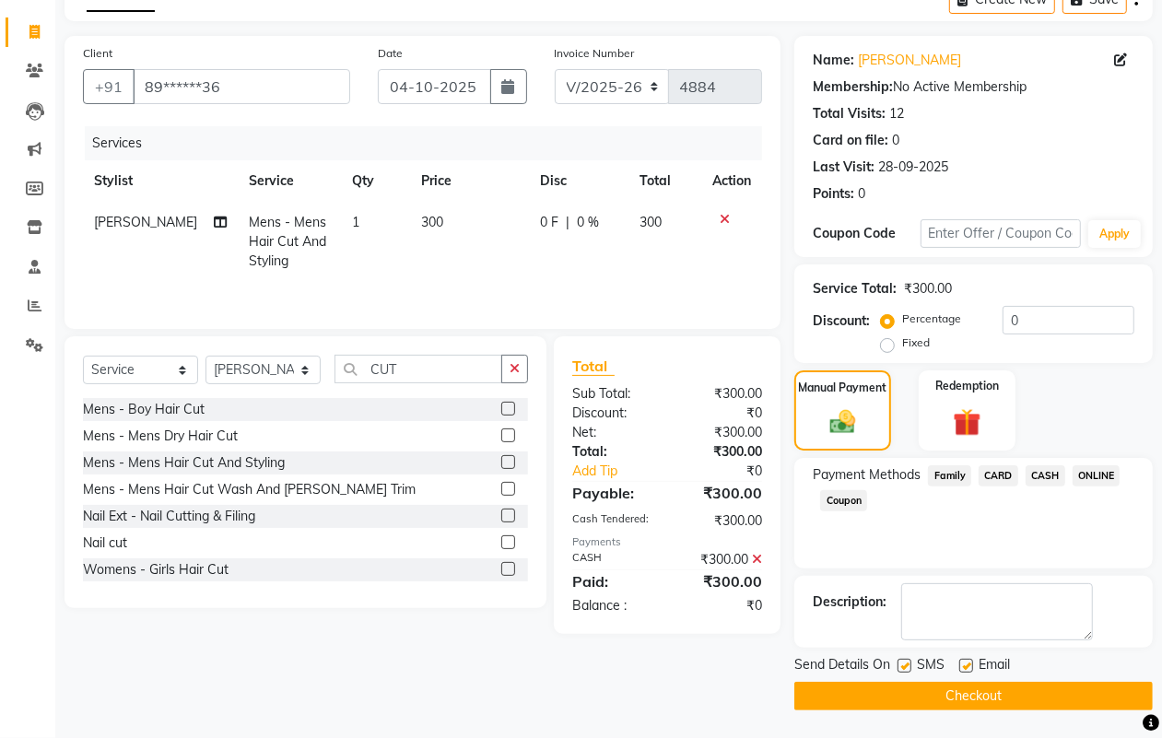
click at [984, 694] on button "Checkout" at bounding box center [974, 696] width 359 height 29
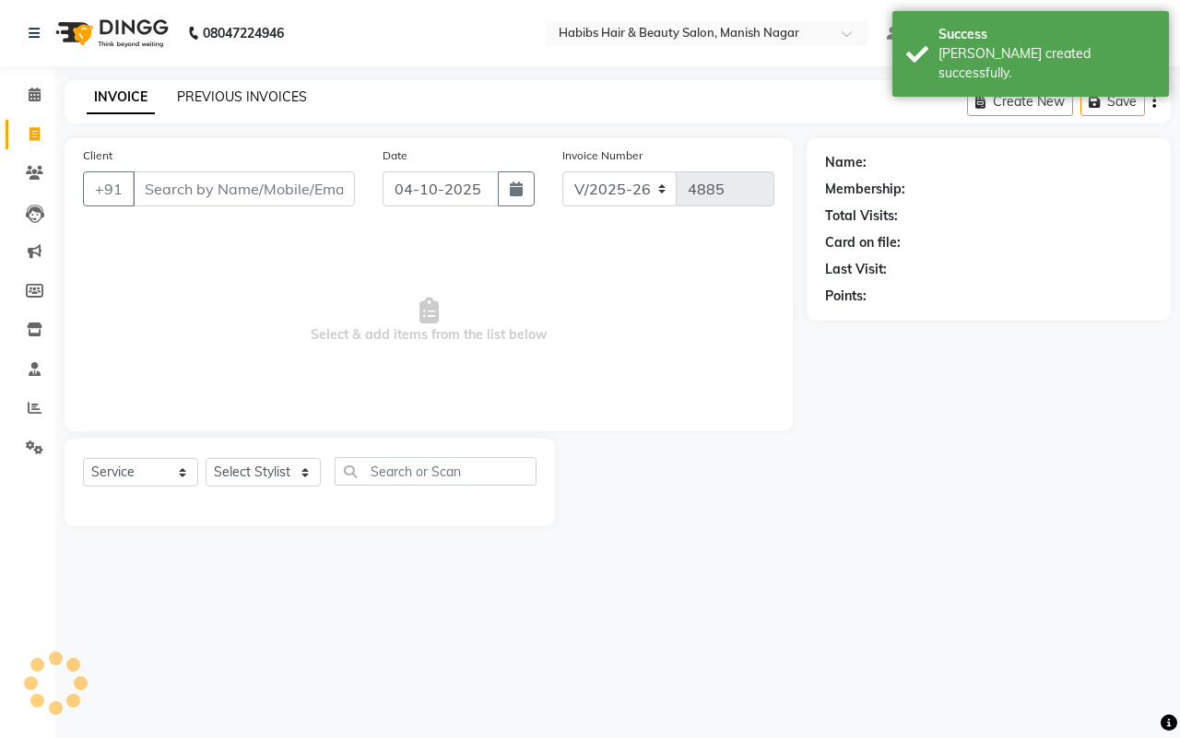
click at [214, 94] on link "PREVIOUS INVOICES" at bounding box center [242, 96] width 130 height 17
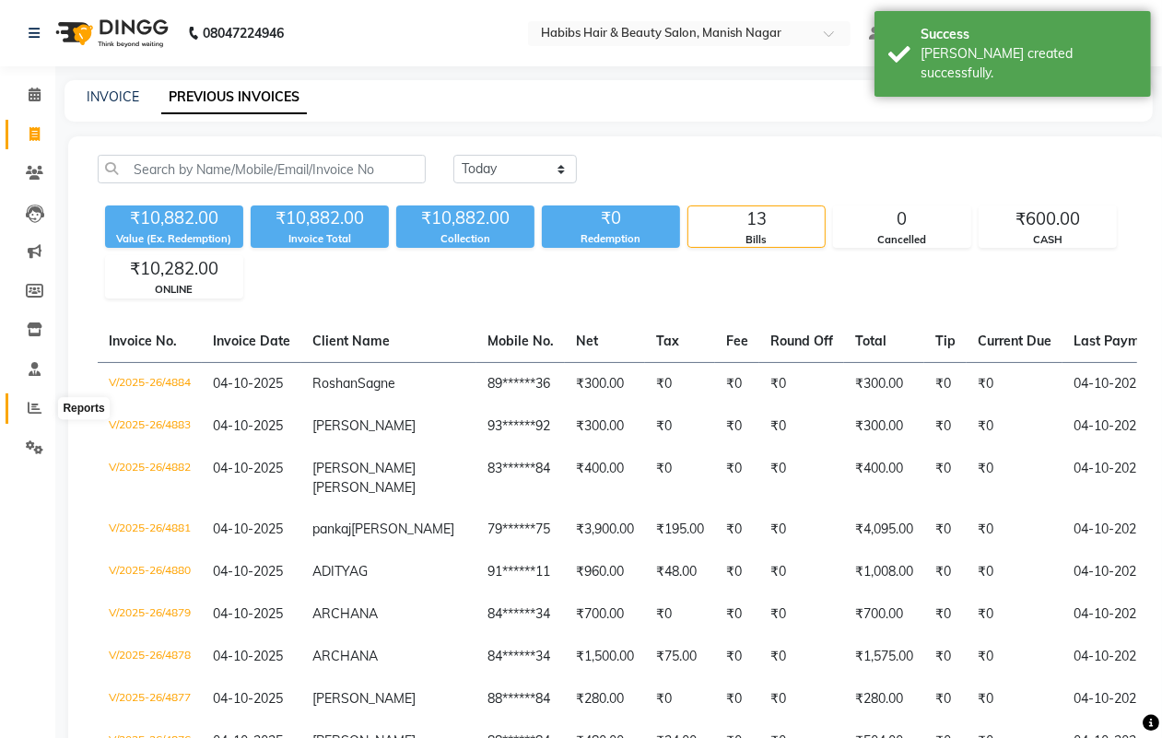
click at [30, 407] on icon at bounding box center [35, 408] width 14 height 14
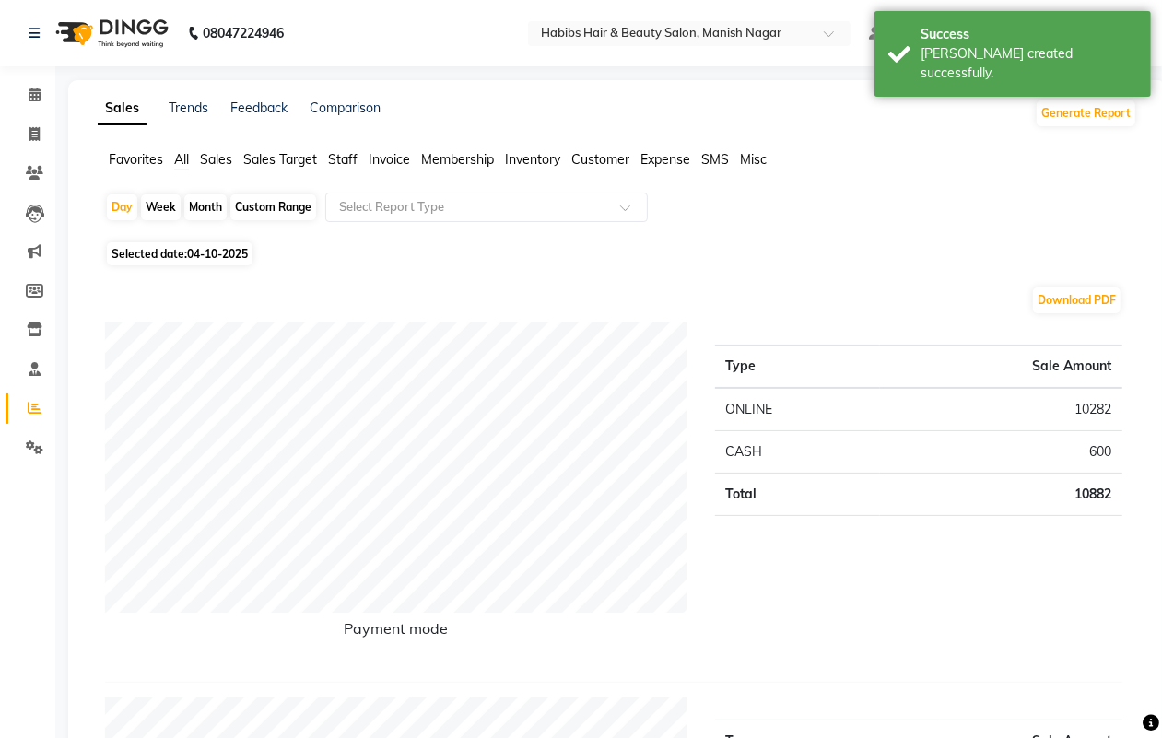
click at [198, 207] on div "Month" at bounding box center [205, 207] width 42 height 26
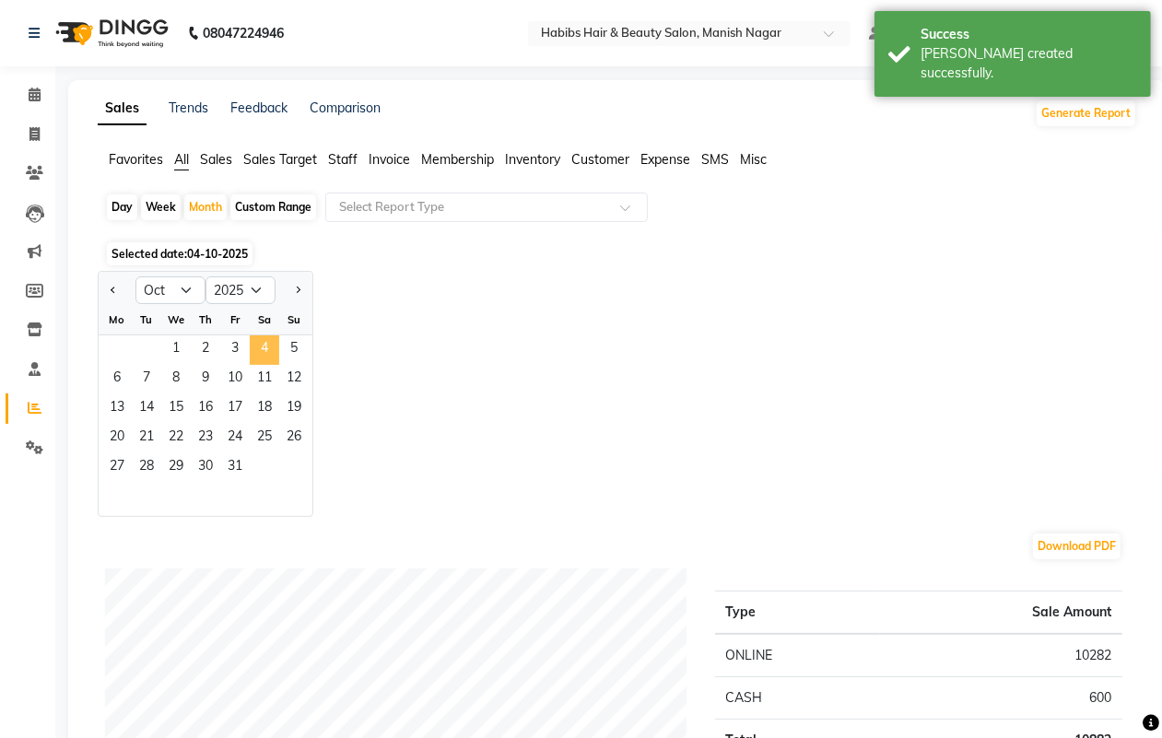
click at [261, 347] on span "4" at bounding box center [264, 350] width 29 height 29
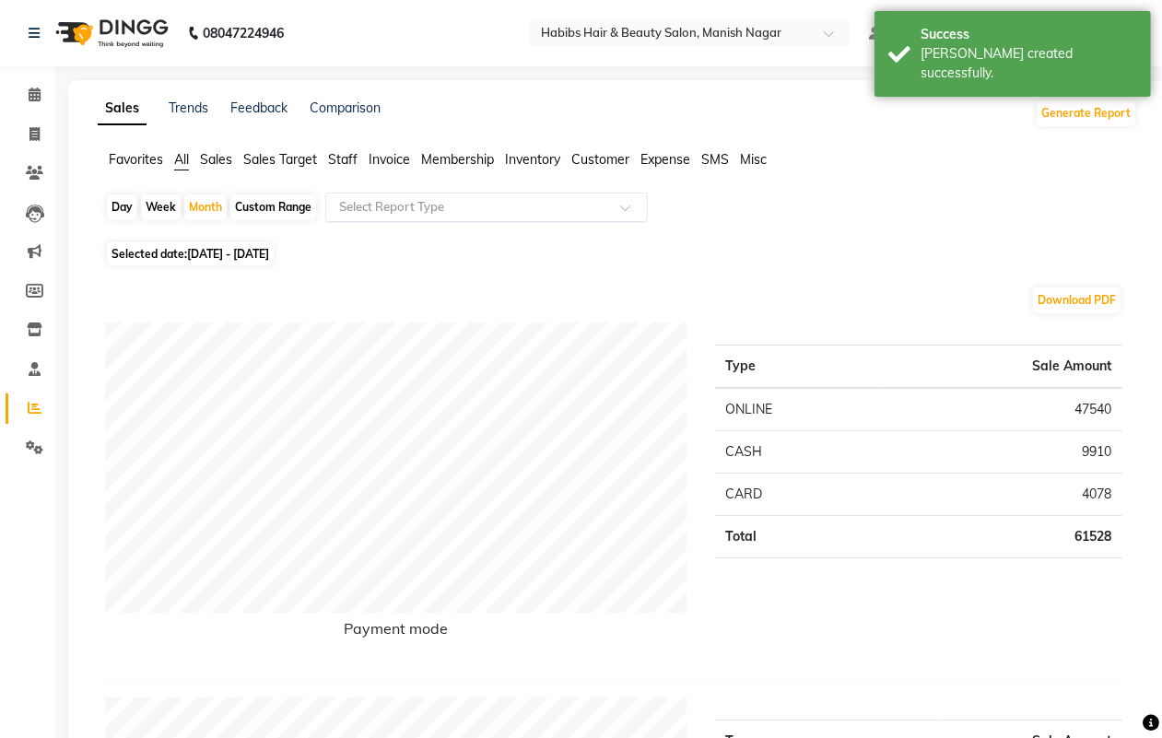
click at [407, 212] on input "text" at bounding box center [468, 207] width 265 height 18
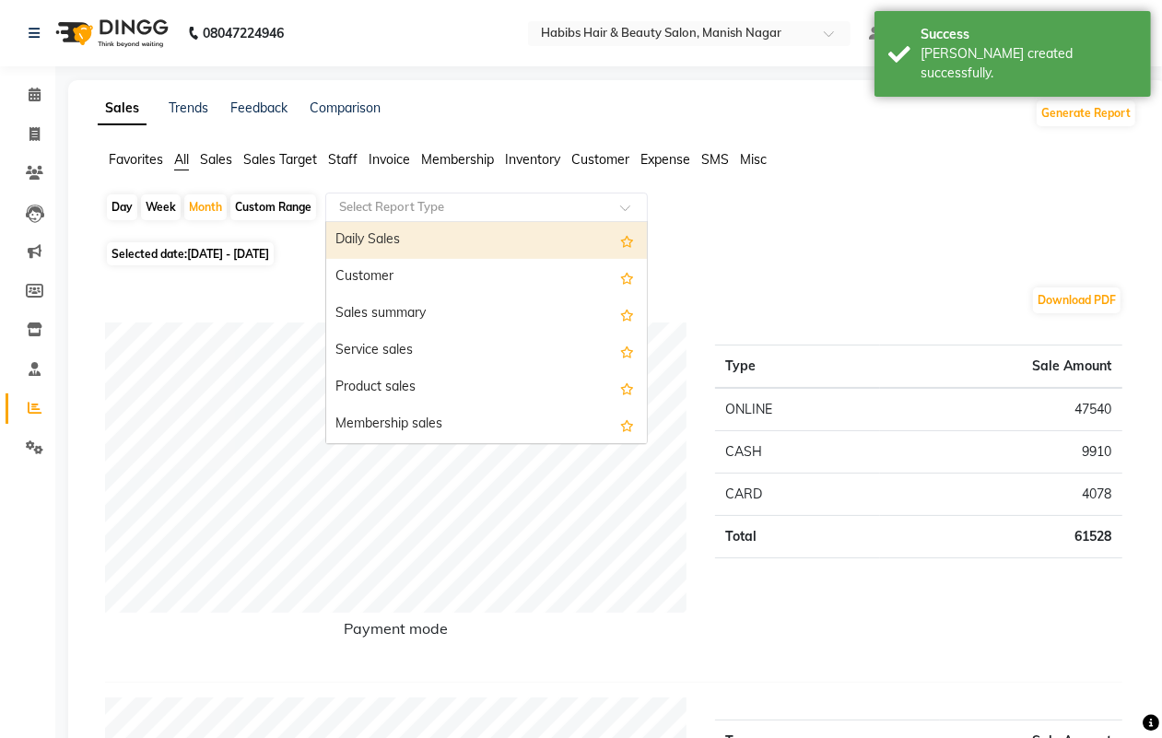
click at [408, 241] on div "Daily Sales" at bounding box center [486, 240] width 321 height 37
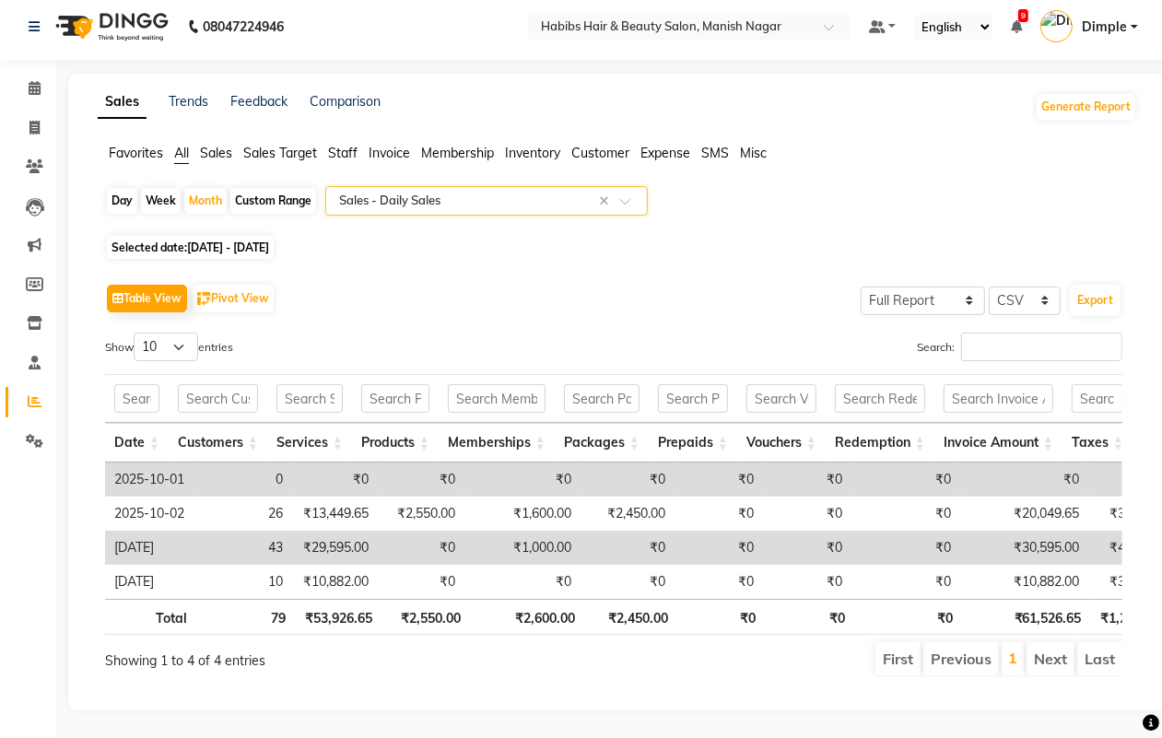
scroll to position [43, 0]
click at [28, 118] on span at bounding box center [34, 128] width 32 height 21
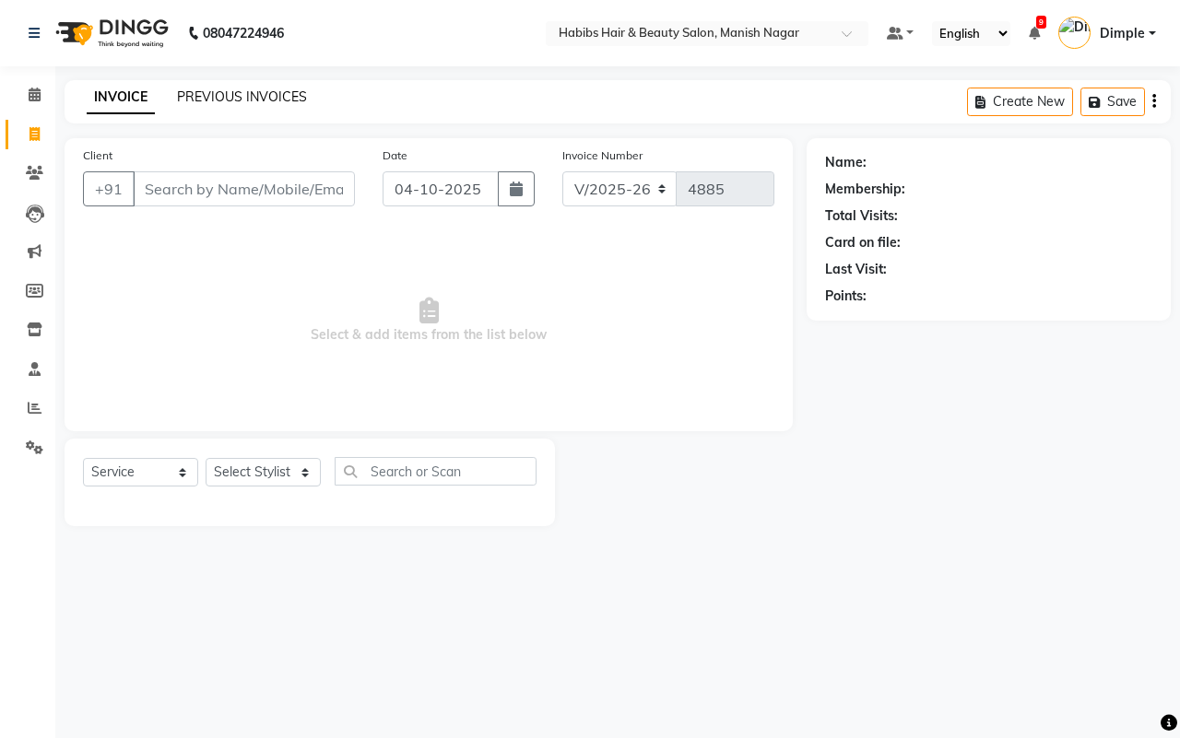
click at [287, 92] on link "PREVIOUS INVOICES" at bounding box center [242, 96] width 130 height 17
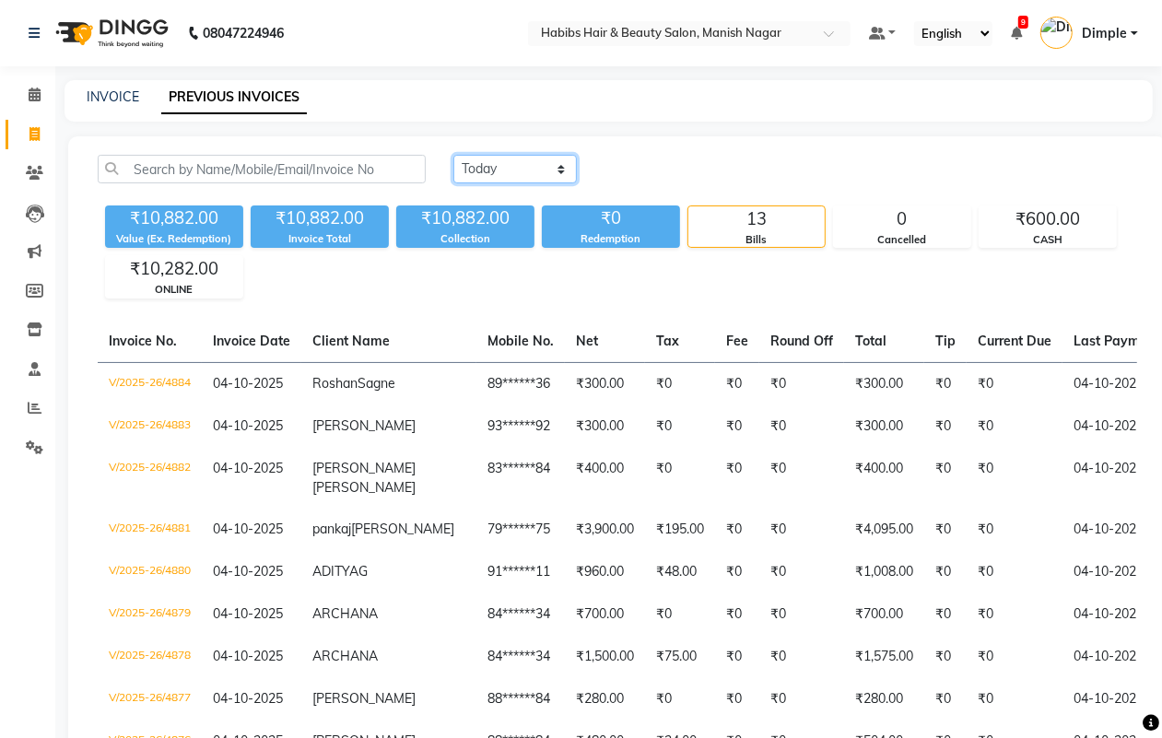
click at [503, 172] on select "[DATE] [DATE] Custom Range" at bounding box center [515, 169] width 124 height 29
click at [453, 155] on select "[DATE] [DATE] Custom Range" at bounding box center [515, 169] width 124 height 29
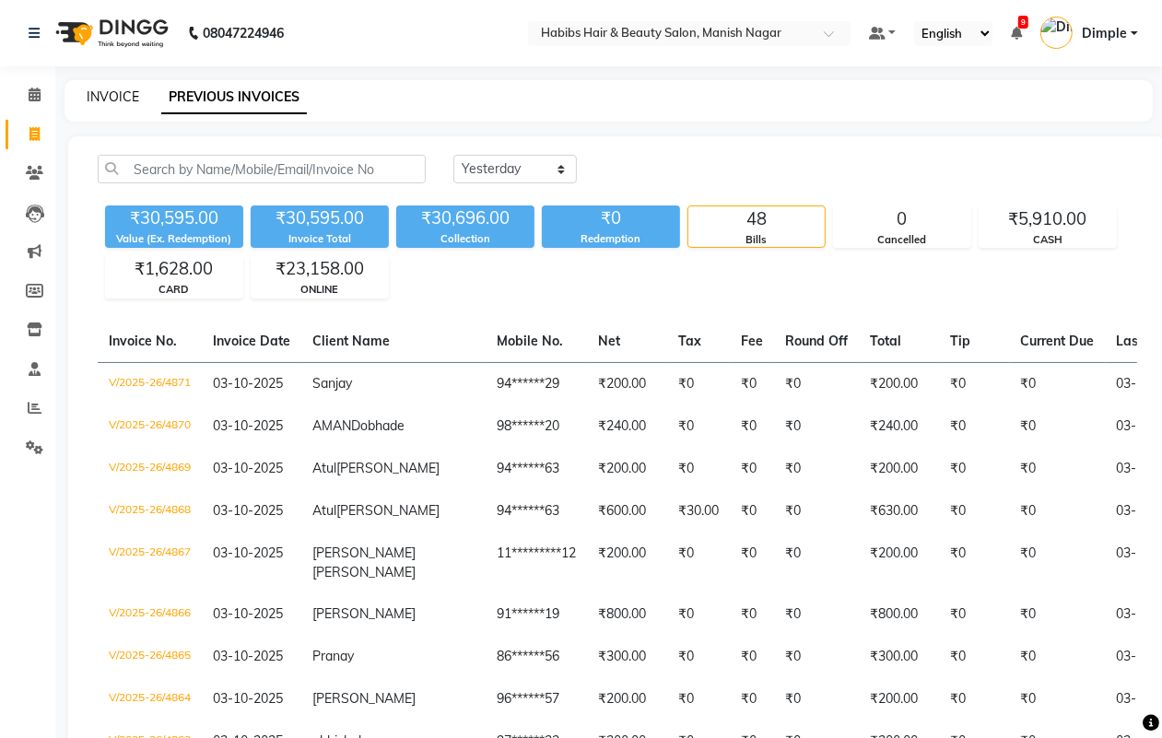
click at [98, 89] on link "INVOICE" at bounding box center [113, 96] width 53 height 17
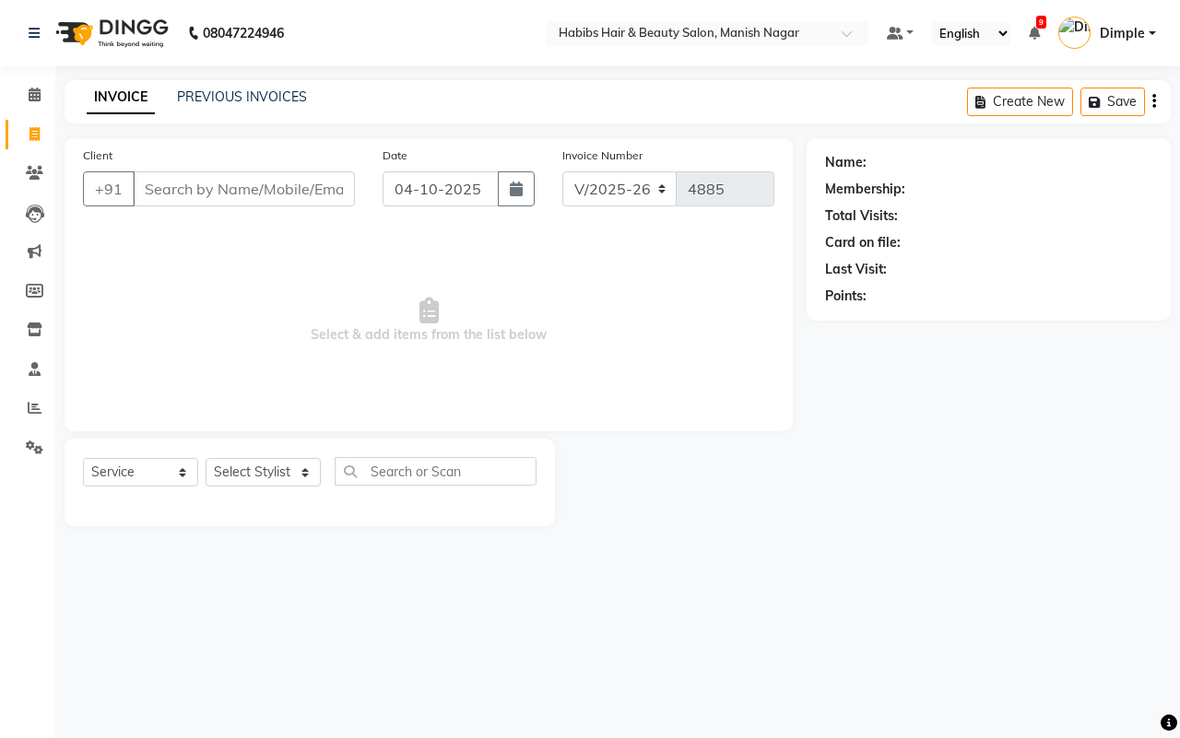
click at [148, 186] on input "Client" at bounding box center [244, 188] width 222 height 35
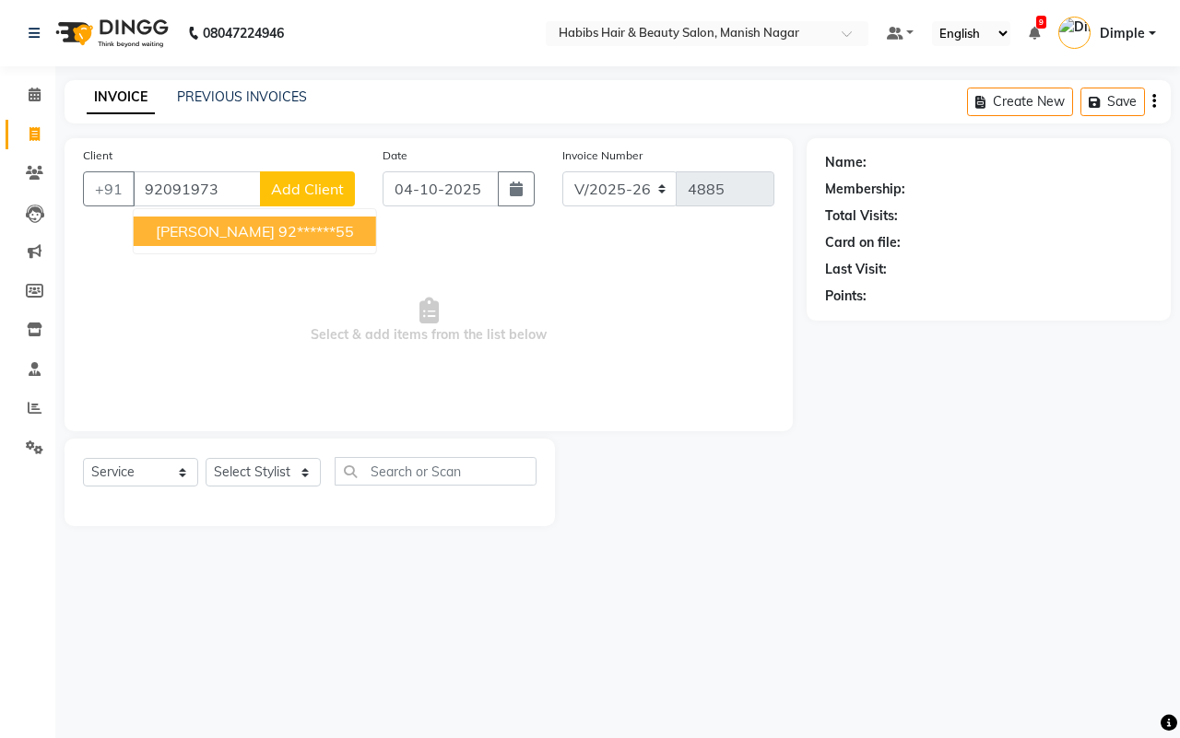
click at [245, 229] on span "[PERSON_NAME]" at bounding box center [215, 231] width 119 height 18
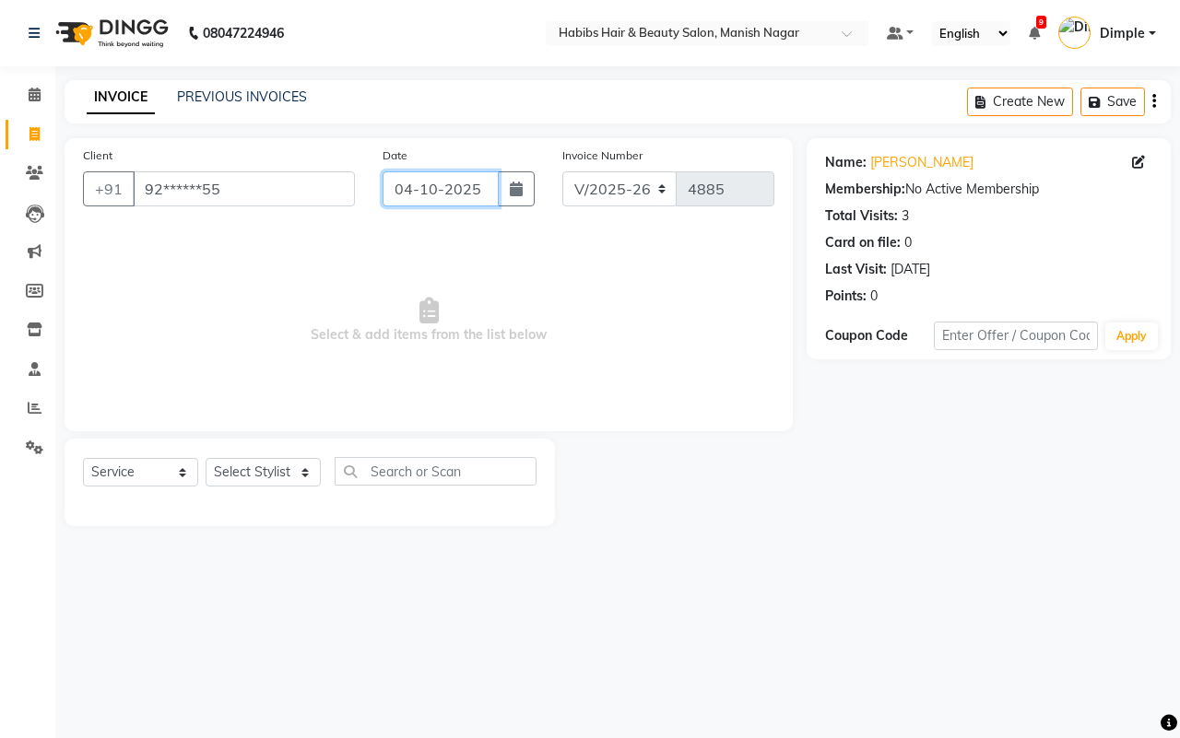
click at [456, 176] on input "04-10-2025" at bounding box center [441, 188] width 116 height 35
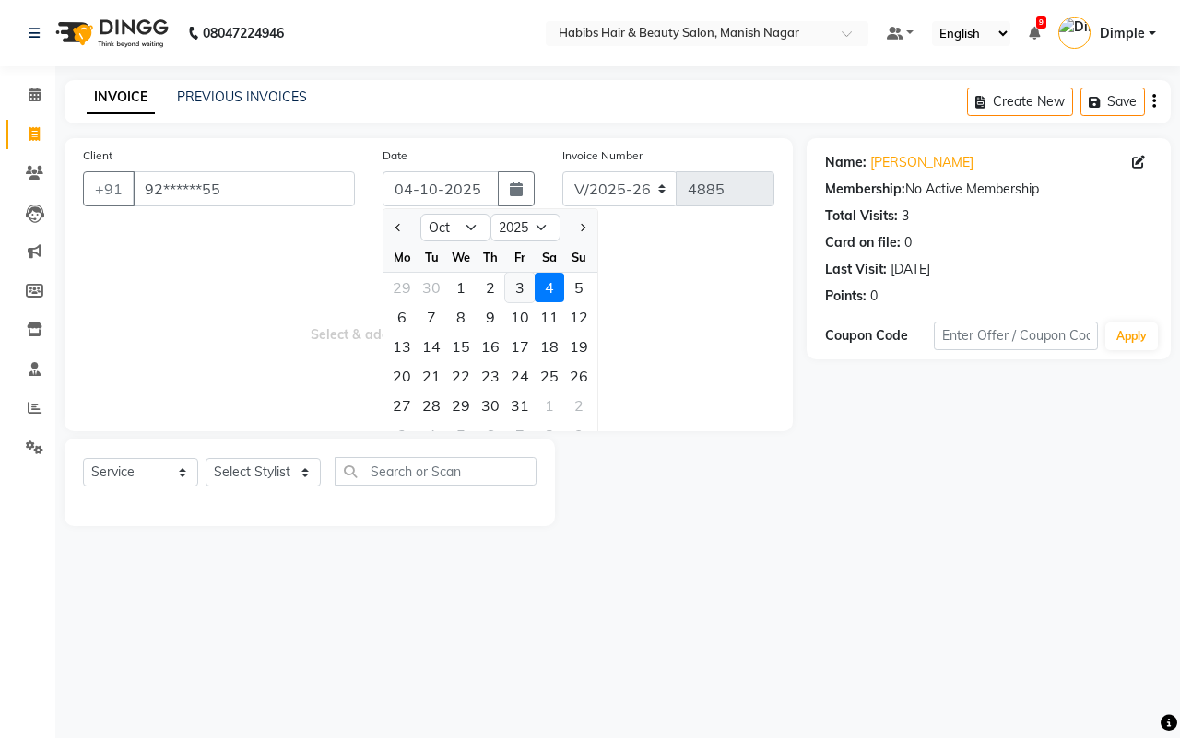
click at [519, 288] on div "3" at bounding box center [519, 287] width 29 height 29
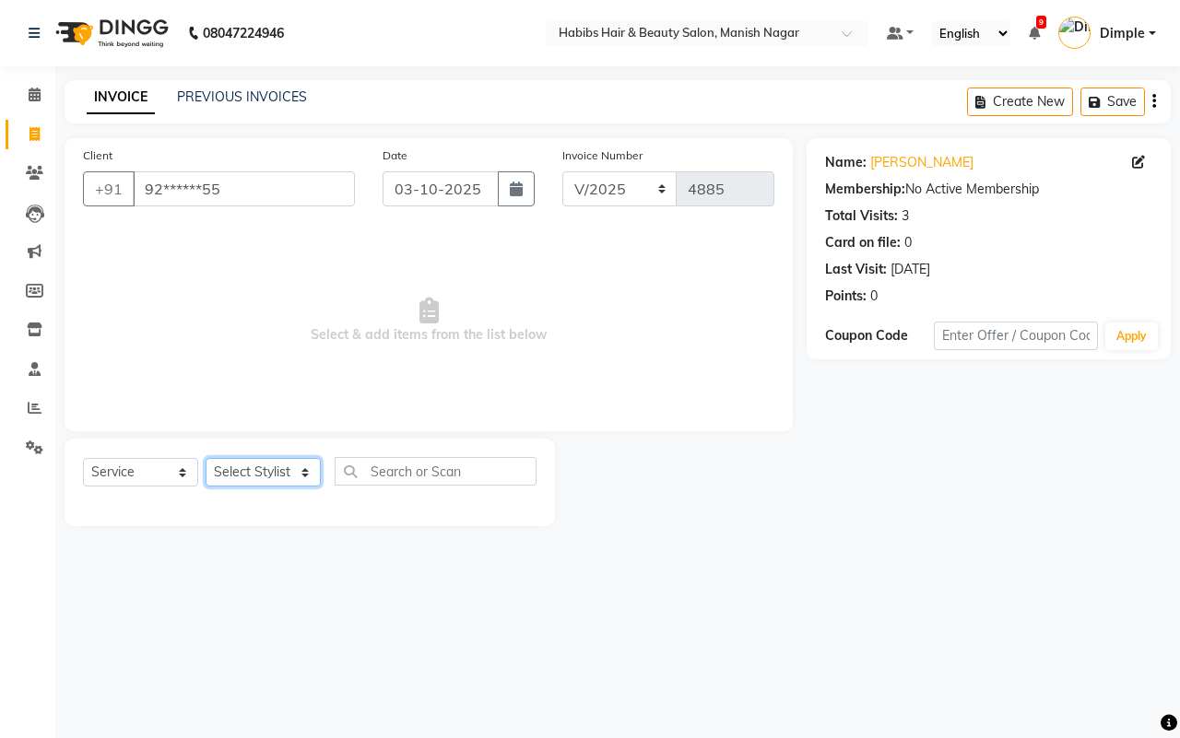
click at [265, 473] on select "Select Stylist [PERSON_NAME] [PERSON_NAME] [PERSON_NAME] [PERSON_NAME] Sachin […" at bounding box center [263, 472] width 115 height 29
click at [206, 458] on select "Select Stylist [PERSON_NAME] [PERSON_NAME] [PERSON_NAME] [PERSON_NAME] Sachin […" at bounding box center [263, 472] width 115 height 29
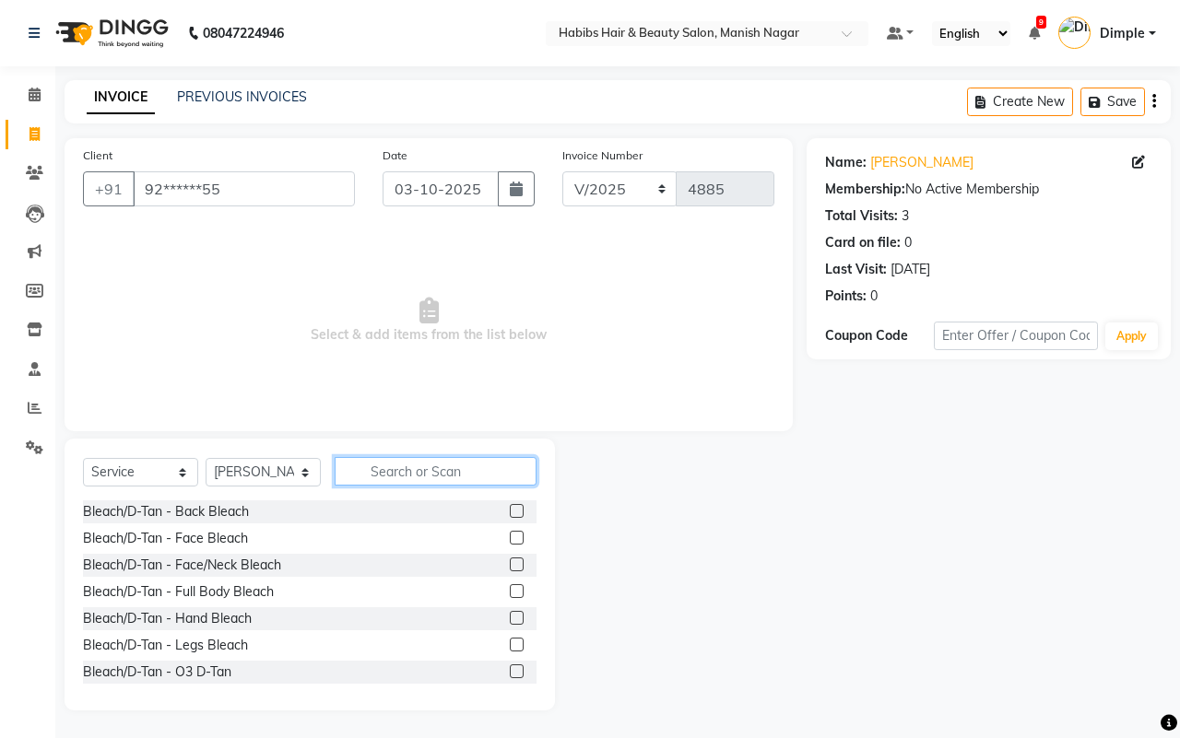
click at [402, 477] on input "text" at bounding box center [436, 471] width 202 height 29
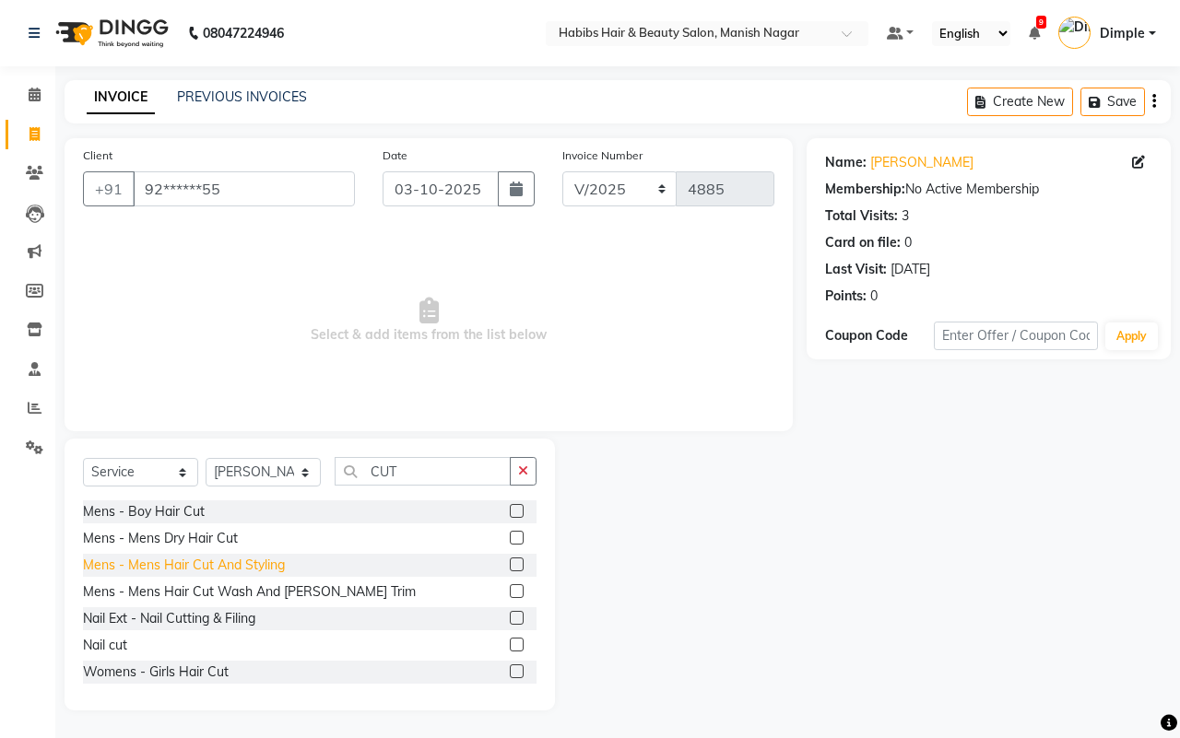
click at [235, 559] on div "Mens - Mens Hair Cut And Styling" at bounding box center [184, 565] width 202 height 19
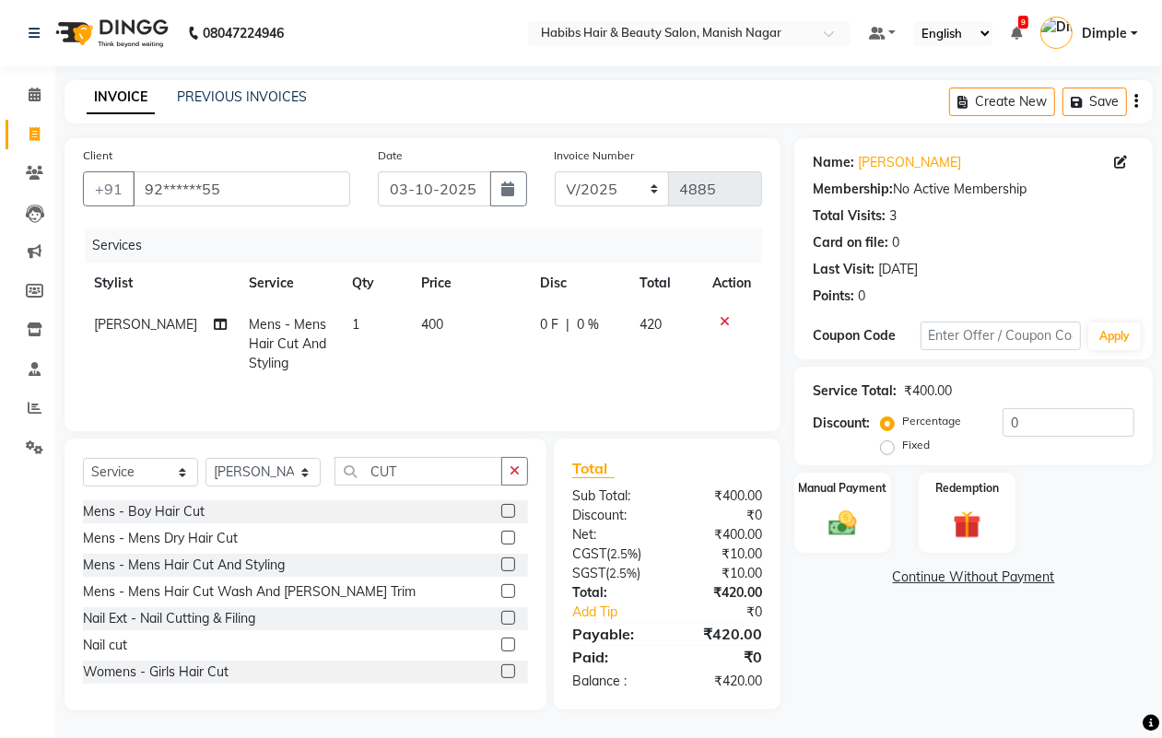
click at [422, 306] on td "400" at bounding box center [470, 344] width 120 height 80
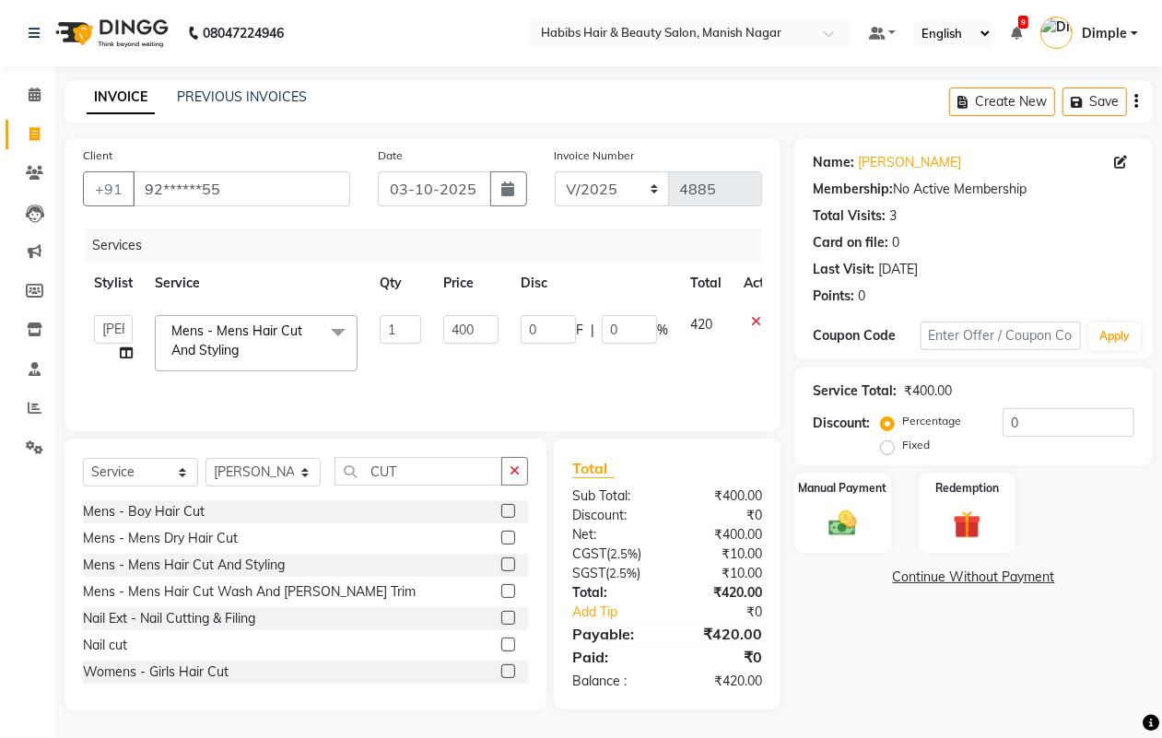
click at [436, 323] on td "400" at bounding box center [470, 343] width 77 height 78
click at [445, 328] on input "400" at bounding box center [470, 329] width 55 height 29
click at [1135, 102] on icon "button" at bounding box center [1137, 101] width 4 height 1
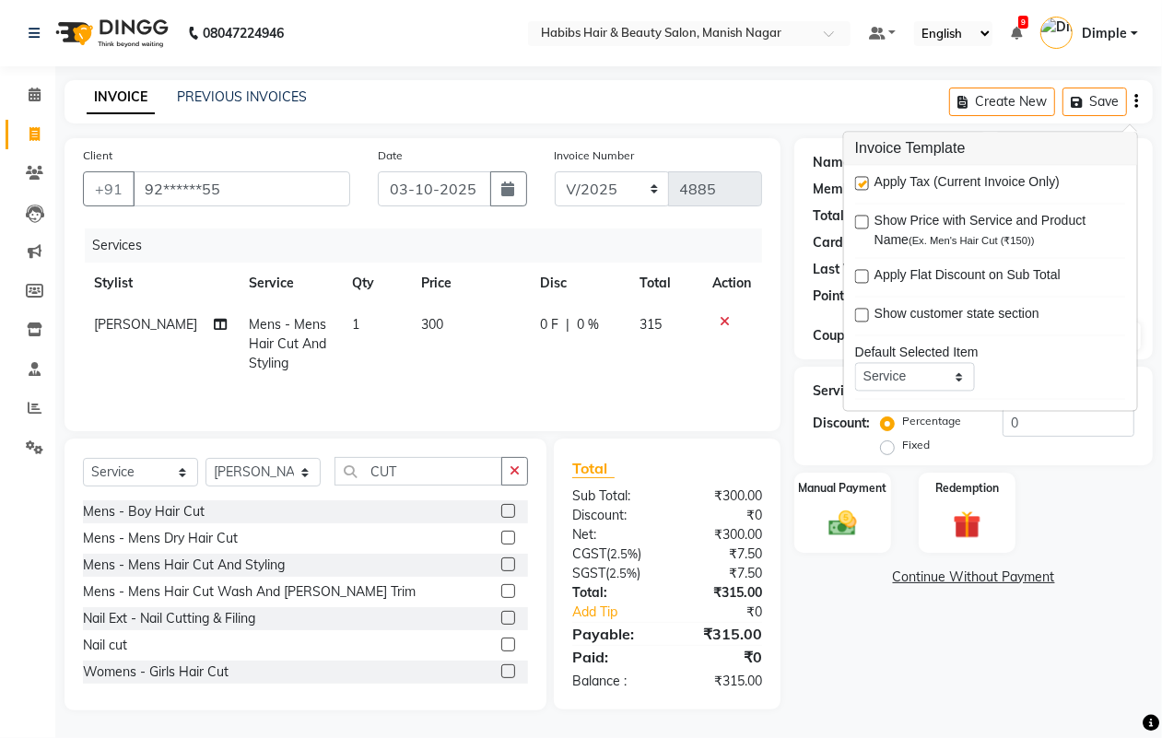
click at [862, 182] on label at bounding box center [862, 184] width 14 height 14
click at [862, 182] on input "checkbox" at bounding box center [861, 185] width 12 height 12
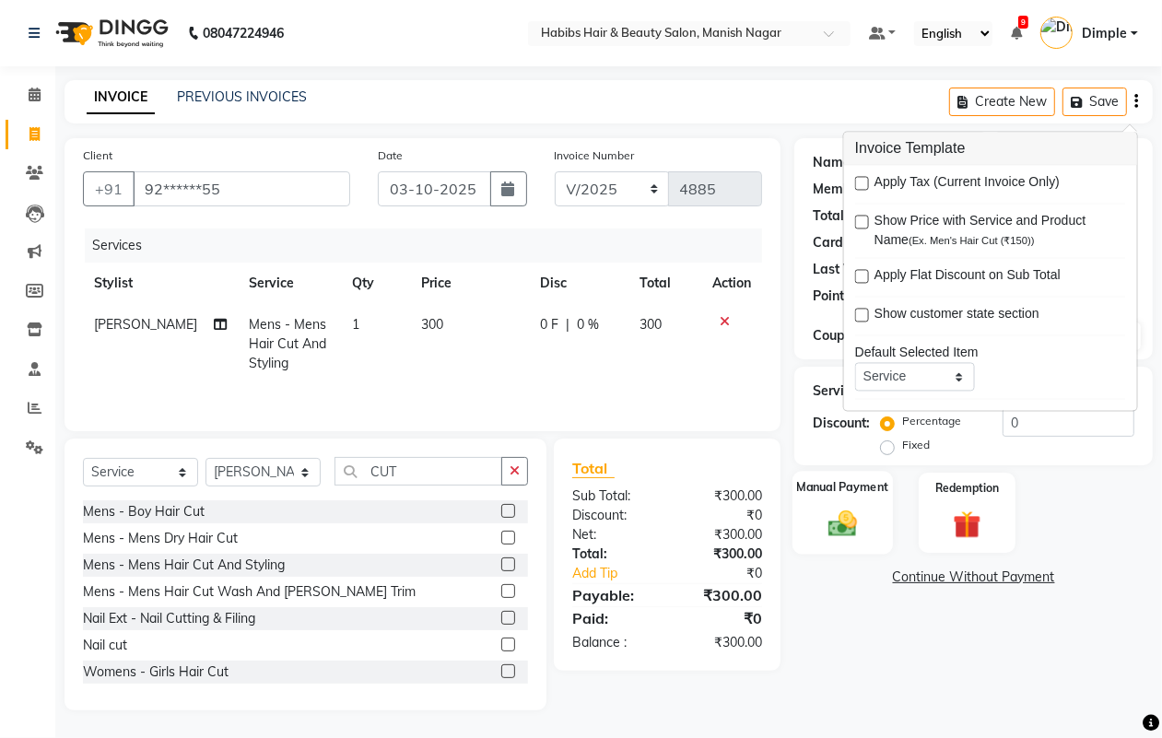
click at [859, 527] on img at bounding box center [842, 523] width 46 height 33
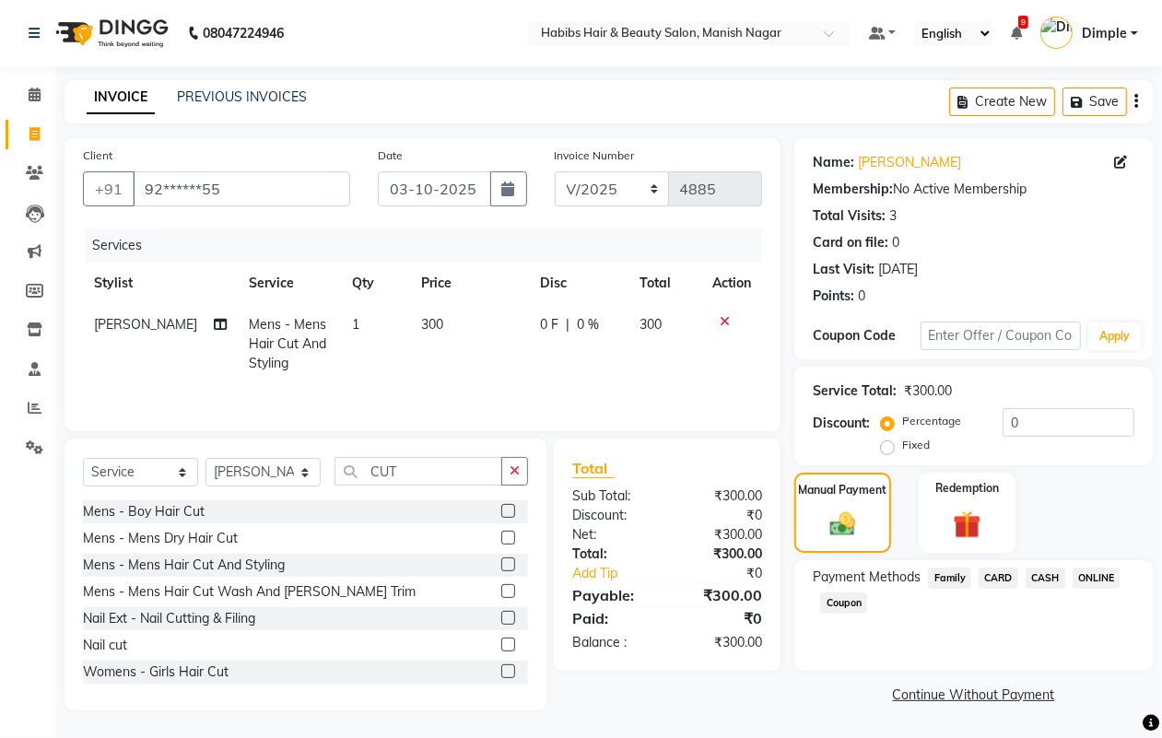
click at [1048, 573] on span "CASH" at bounding box center [1046, 578] width 40 height 21
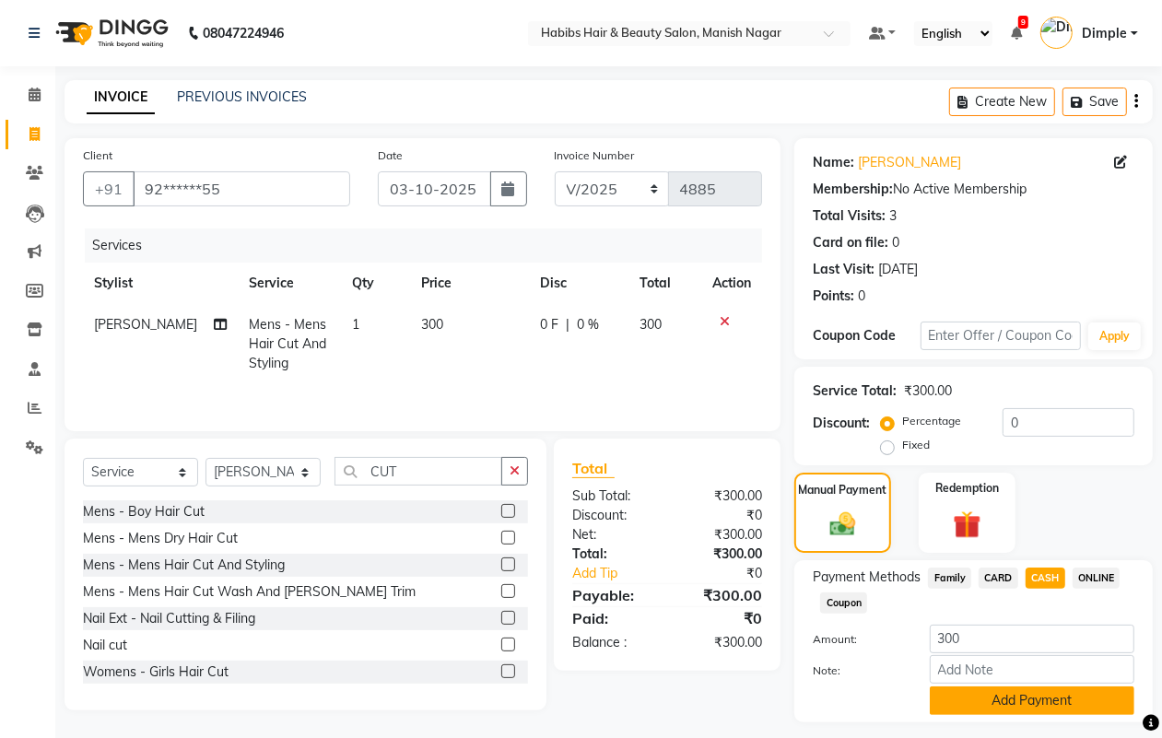
click at [980, 700] on button "Add Payment" at bounding box center [1032, 701] width 205 height 29
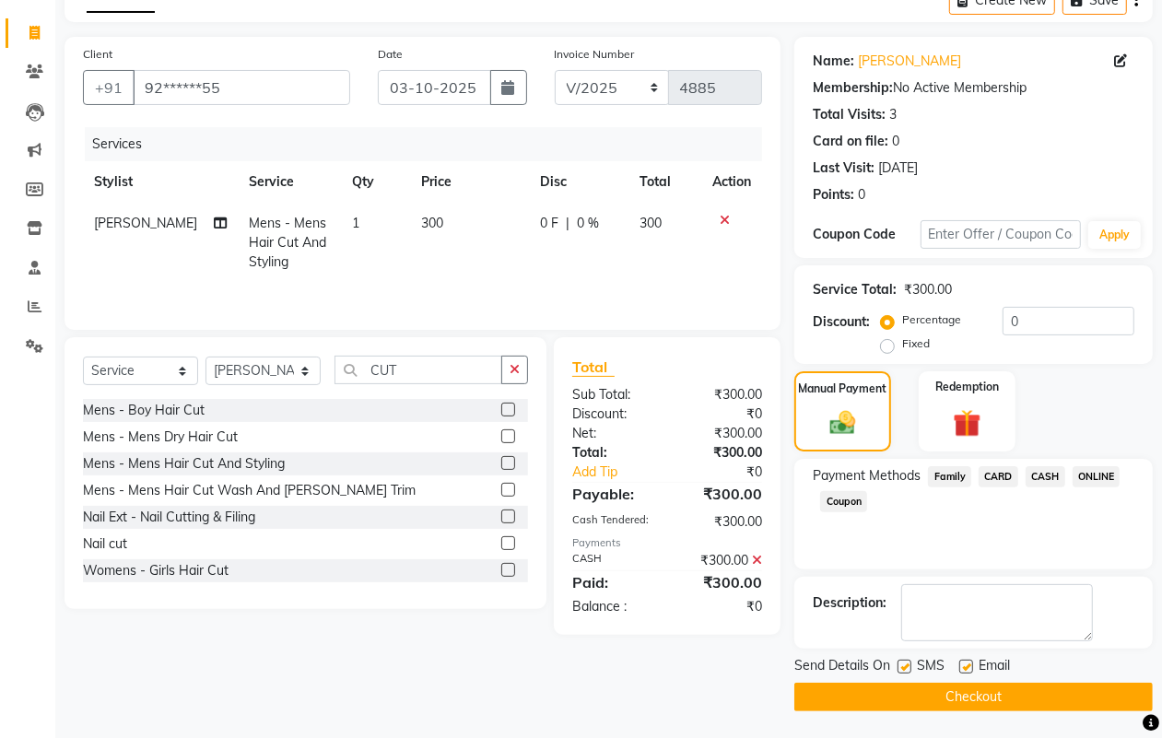
scroll to position [102, 0]
click at [987, 701] on button "Checkout" at bounding box center [974, 696] width 359 height 29
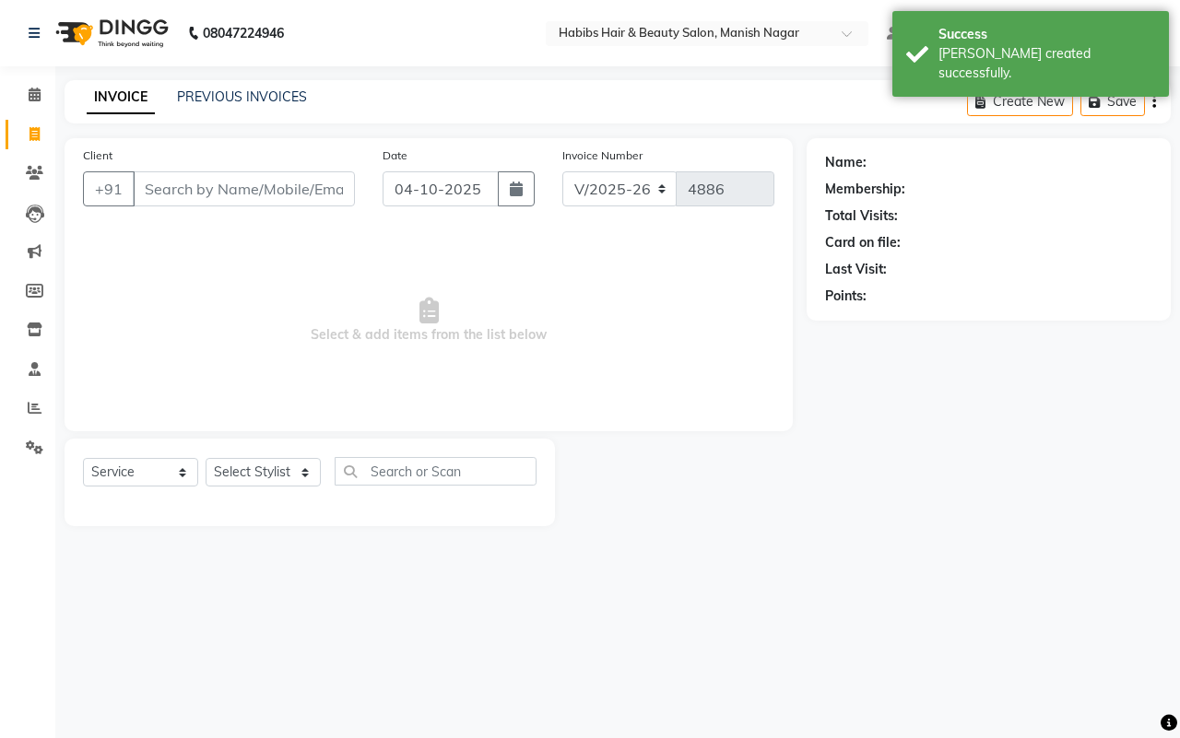
click at [145, 187] on input "Client" at bounding box center [244, 188] width 222 height 35
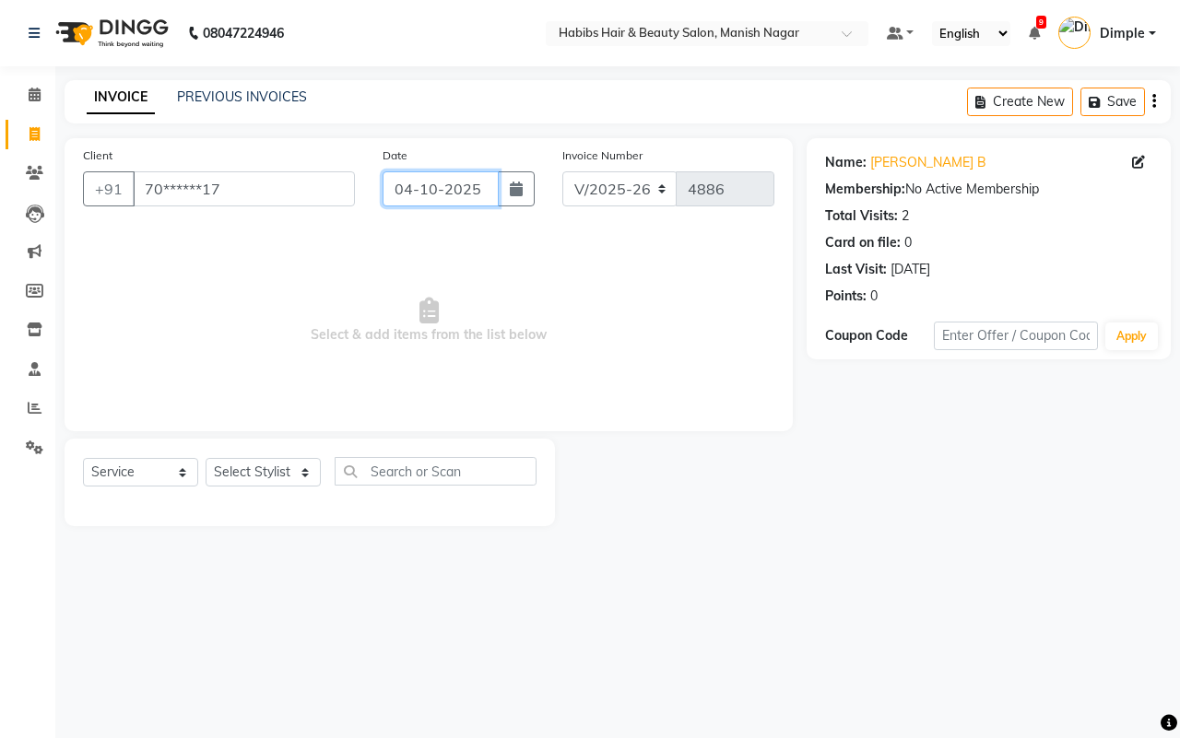
click at [427, 198] on input "04-10-2025" at bounding box center [441, 188] width 116 height 35
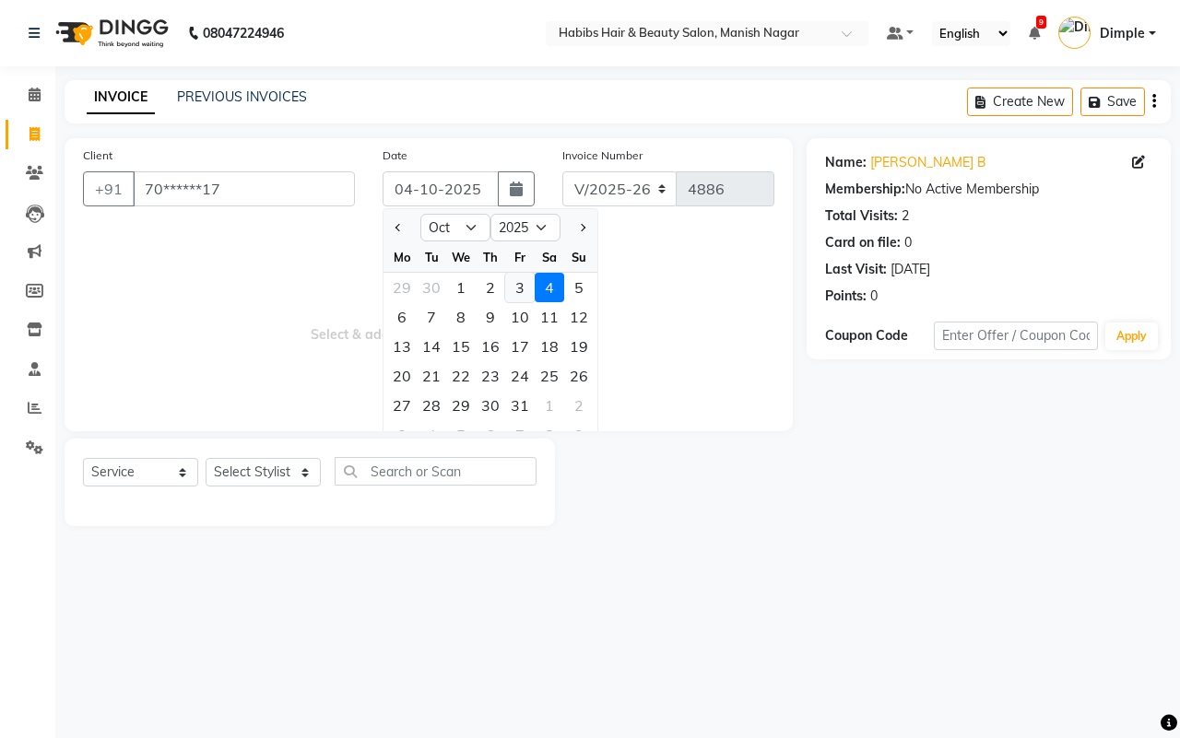
click at [523, 283] on div "3" at bounding box center [519, 287] width 29 height 29
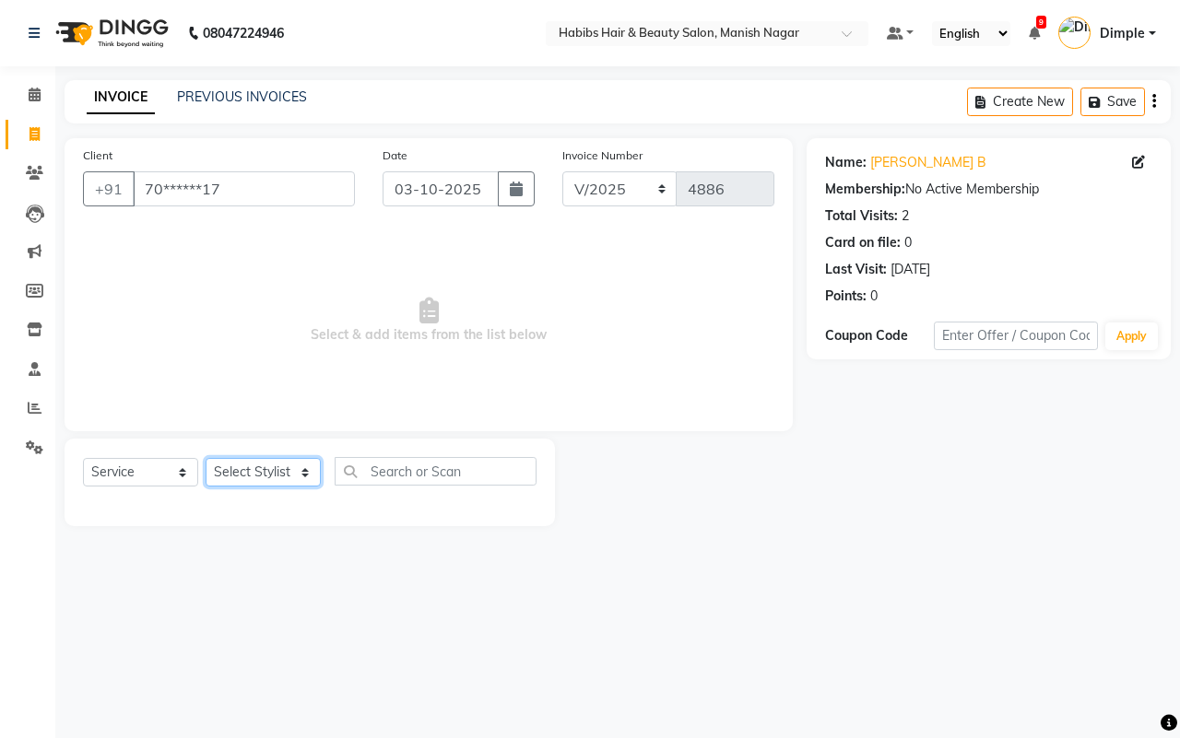
click at [272, 472] on select "Select Stylist [PERSON_NAME] [PERSON_NAME] [PERSON_NAME] [PERSON_NAME] Sachin […" at bounding box center [263, 472] width 115 height 29
click at [206, 458] on select "Select Stylist [PERSON_NAME] [PERSON_NAME] [PERSON_NAME] [PERSON_NAME] Sachin […" at bounding box center [263, 472] width 115 height 29
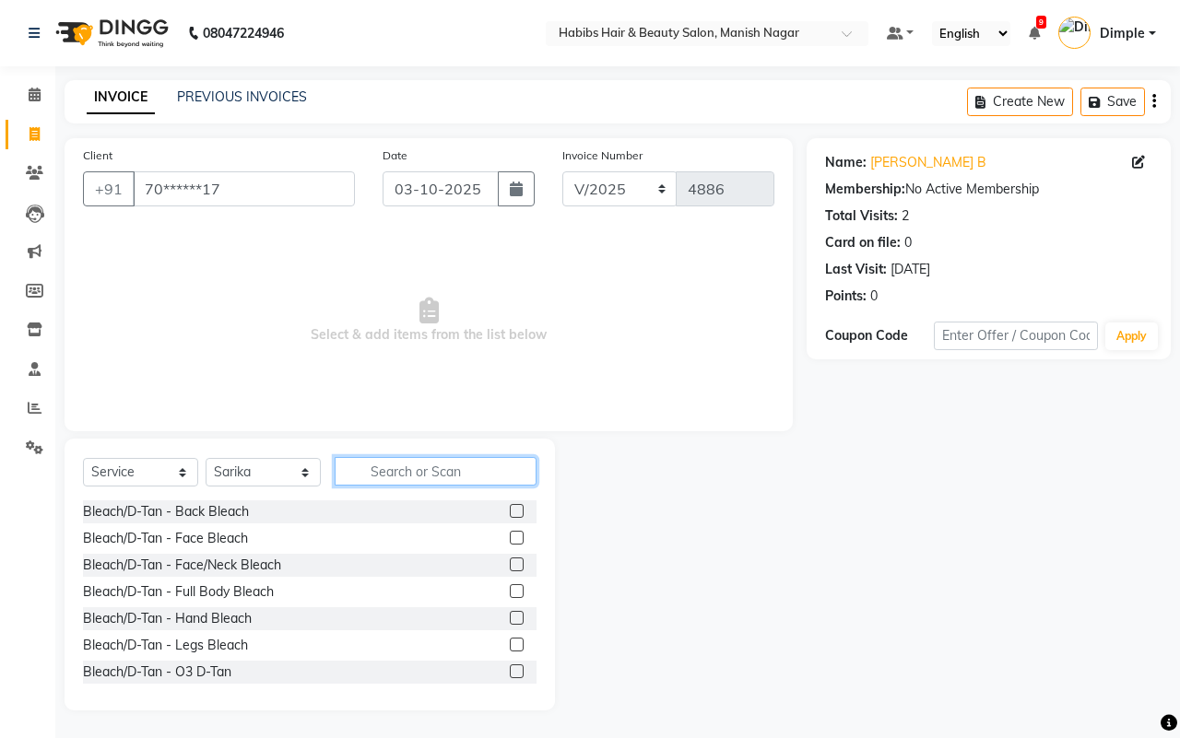
click at [367, 464] on input "text" at bounding box center [436, 471] width 202 height 29
click at [367, 473] on input "text" at bounding box center [436, 471] width 202 height 29
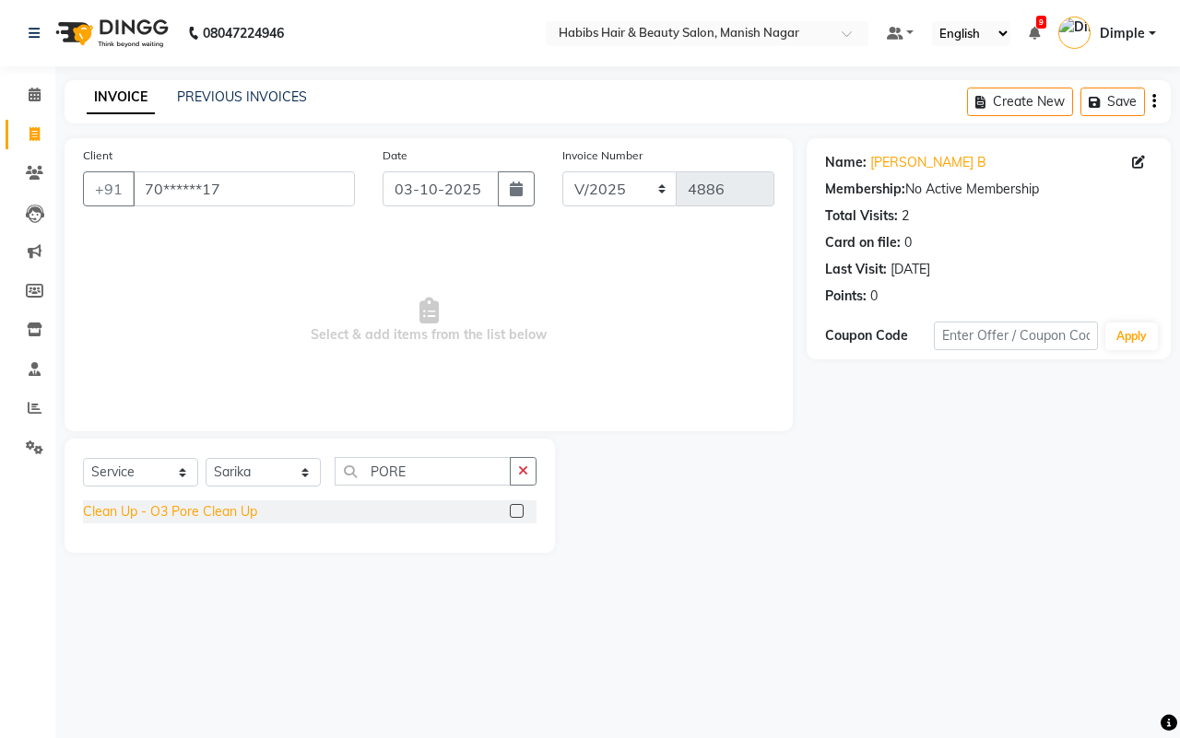
click at [241, 512] on div "Clean Up - O3 Pore Clean Up" at bounding box center [170, 511] width 174 height 19
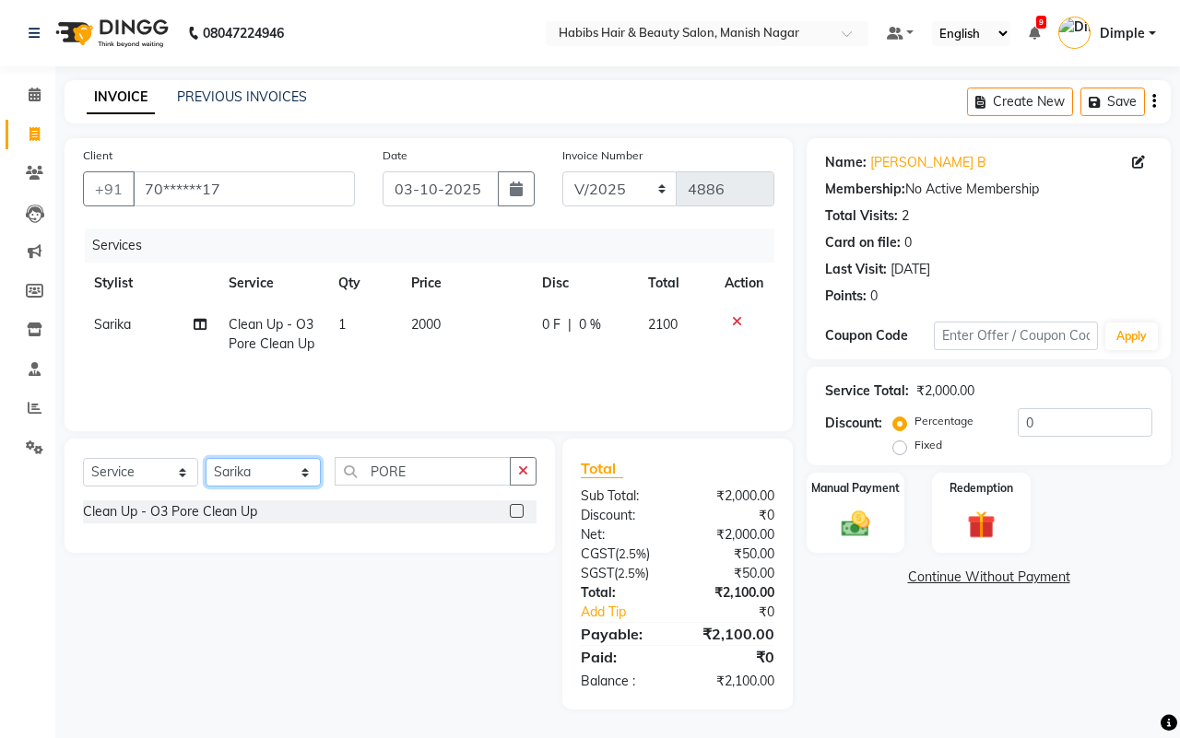
click at [277, 477] on select "Select Stylist [PERSON_NAME] [PERSON_NAME] [PERSON_NAME] [PERSON_NAME] Sachin […" at bounding box center [263, 472] width 115 height 29
click at [206, 458] on select "Select Stylist [PERSON_NAME] [PERSON_NAME] [PERSON_NAME] [PERSON_NAME] Sachin […" at bounding box center [263, 472] width 115 height 29
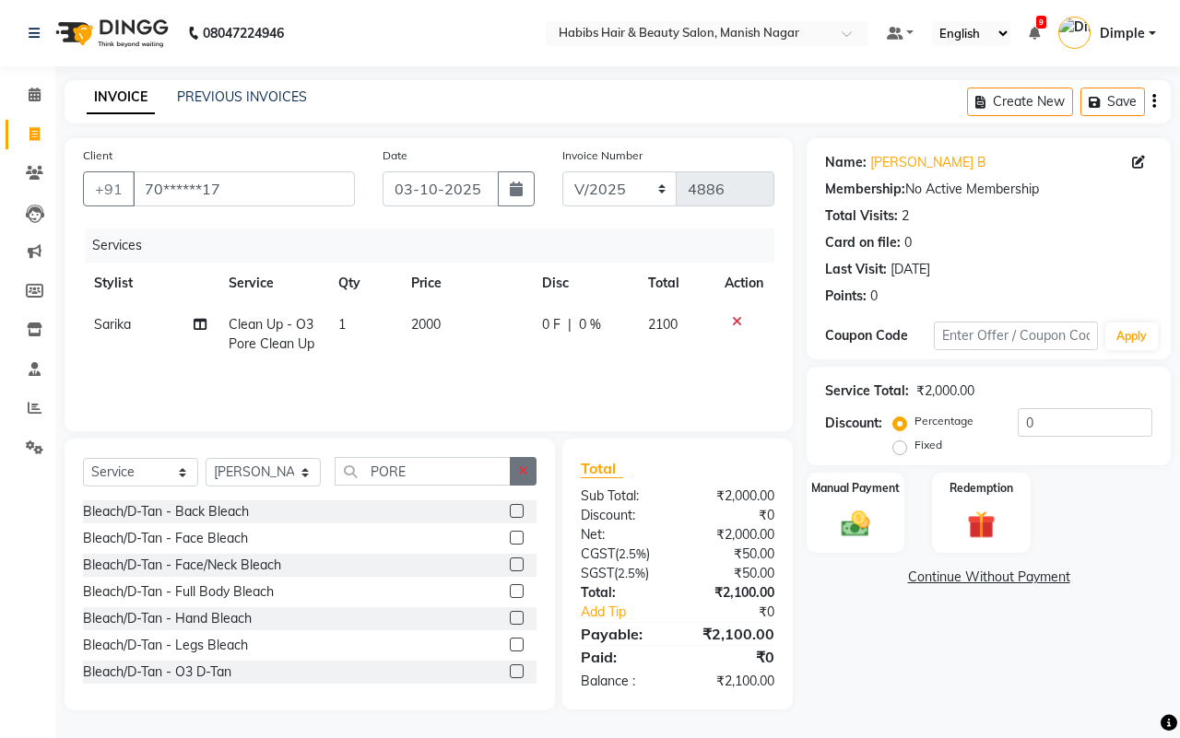
click at [514, 475] on button "button" at bounding box center [523, 471] width 27 height 29
click at [413, 468] on input "text" at bounding box center [436, 471] width 202 height 29
click at [378, 472] on input "text" at bounding box center [436, 471] width 202 height 29
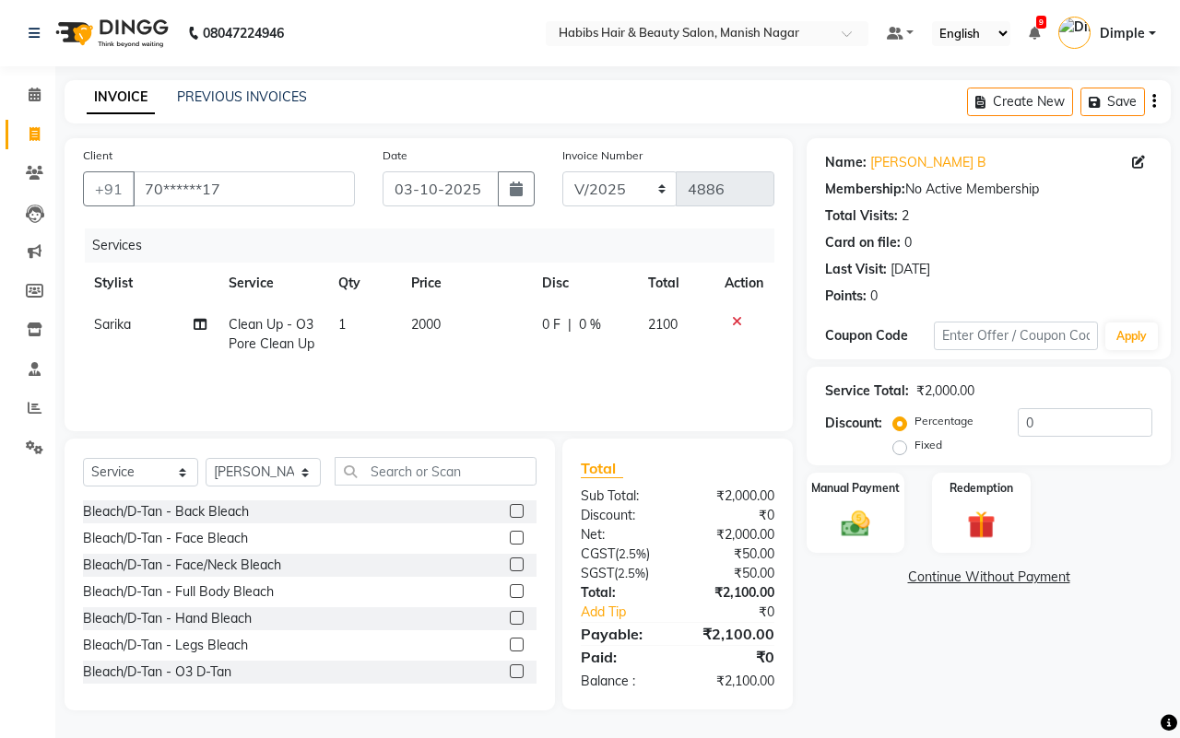
click at [734, 316] on icon at bounding box center [737, 321] width 10 height 13
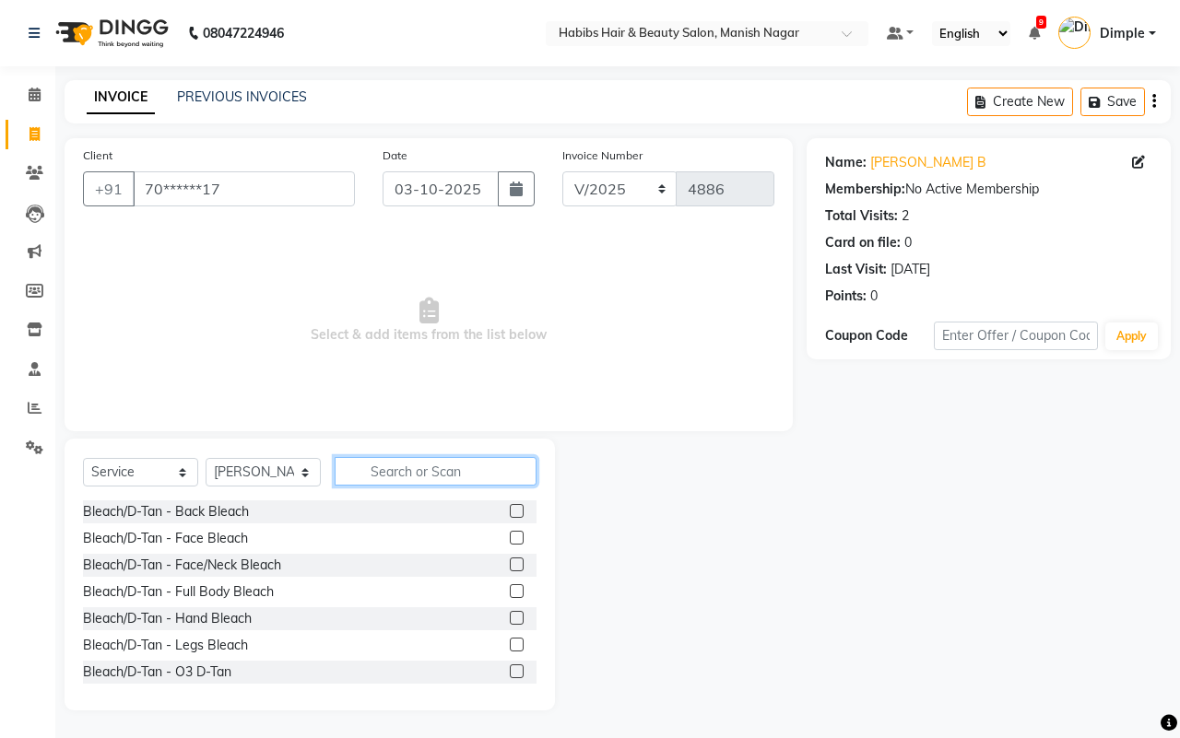
click at [380, 472] on input "text" at bounding box center [436, 471] width 202 height 29
click at [231, 475] on select "Select Stylist [PERSON_NAME] [PERSON_NAME] [PERSON_NAME] [PERSON_NAME] Sachin […" at bounding box center [263, 472] width 115 height 29
click at [206, 458] on select "Select Stylist [PERSON_NAME] [PERSON_NAME] [PERSON_NAME] [PERSON_NAME] Sachin […" at bounding box center [263, 472] width 115 height 29
click at [393, 471] on input "text" at bounding box center [436, 471] width 202 height 29
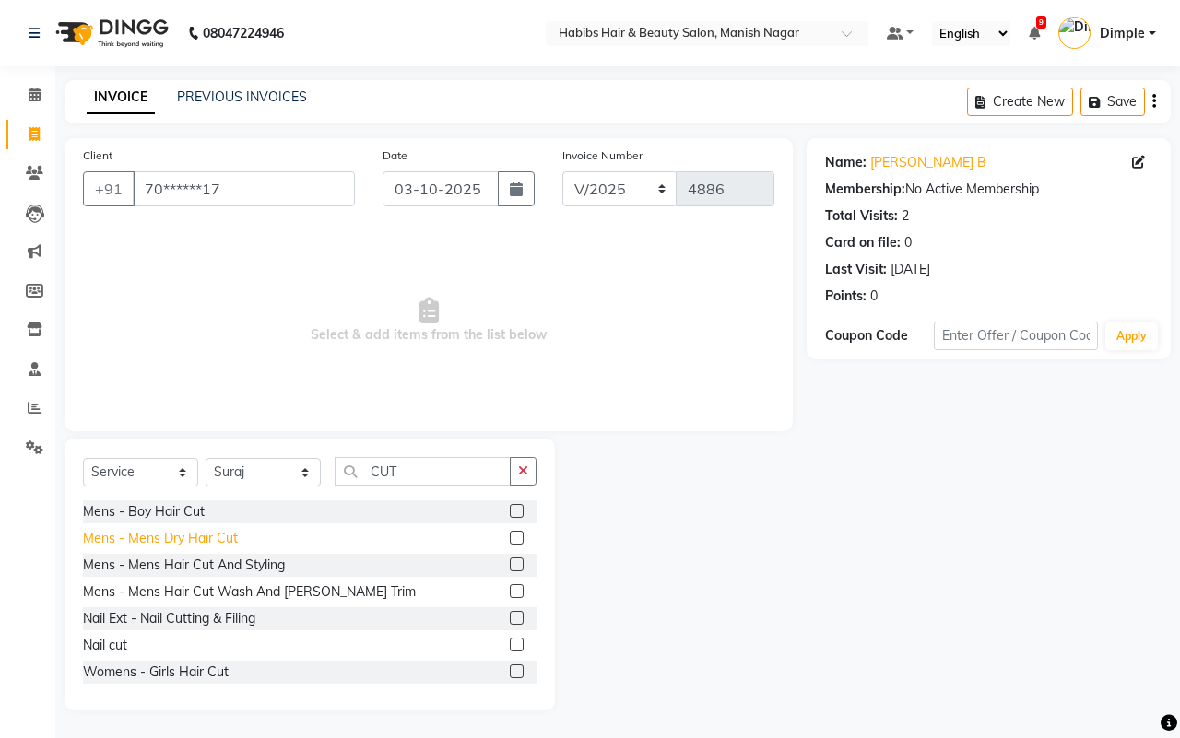
click at [181, 533] on div "Mens - Mens Dry Hair Cut" at bounding box center [160, 538] width 155 height 19
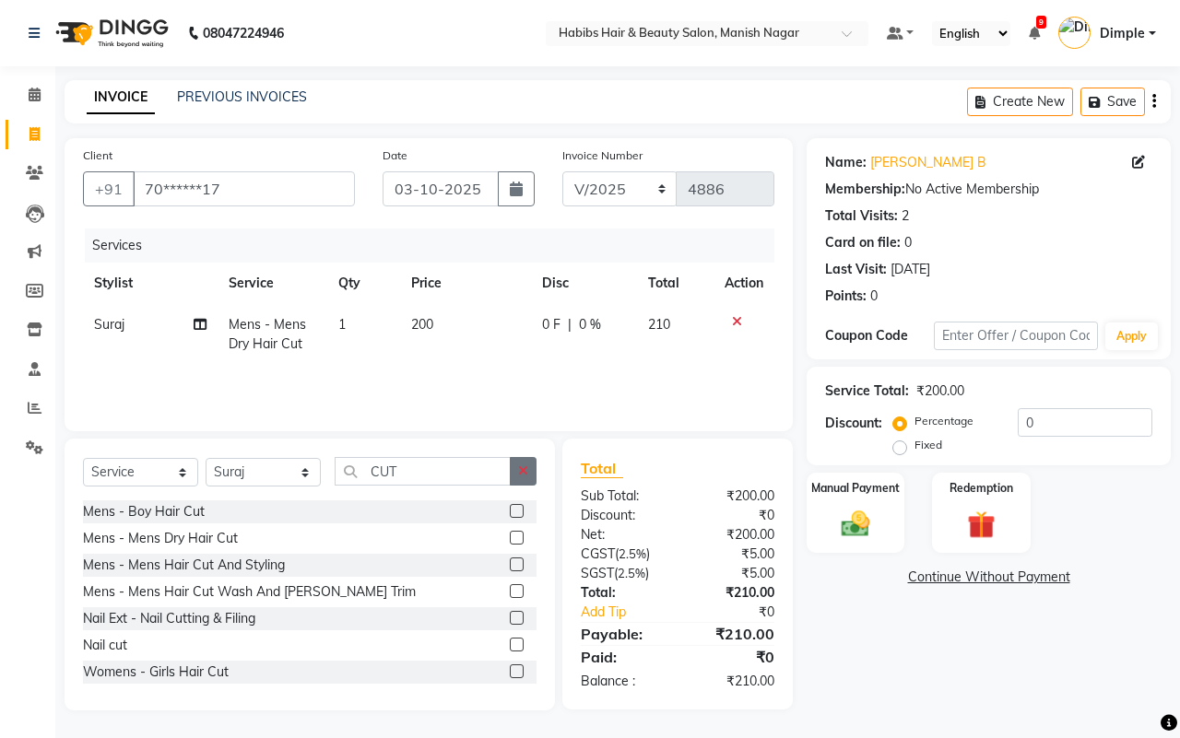
click at [518, 471] on icon "button" at bounding box center [523, 471] width 10 height 13
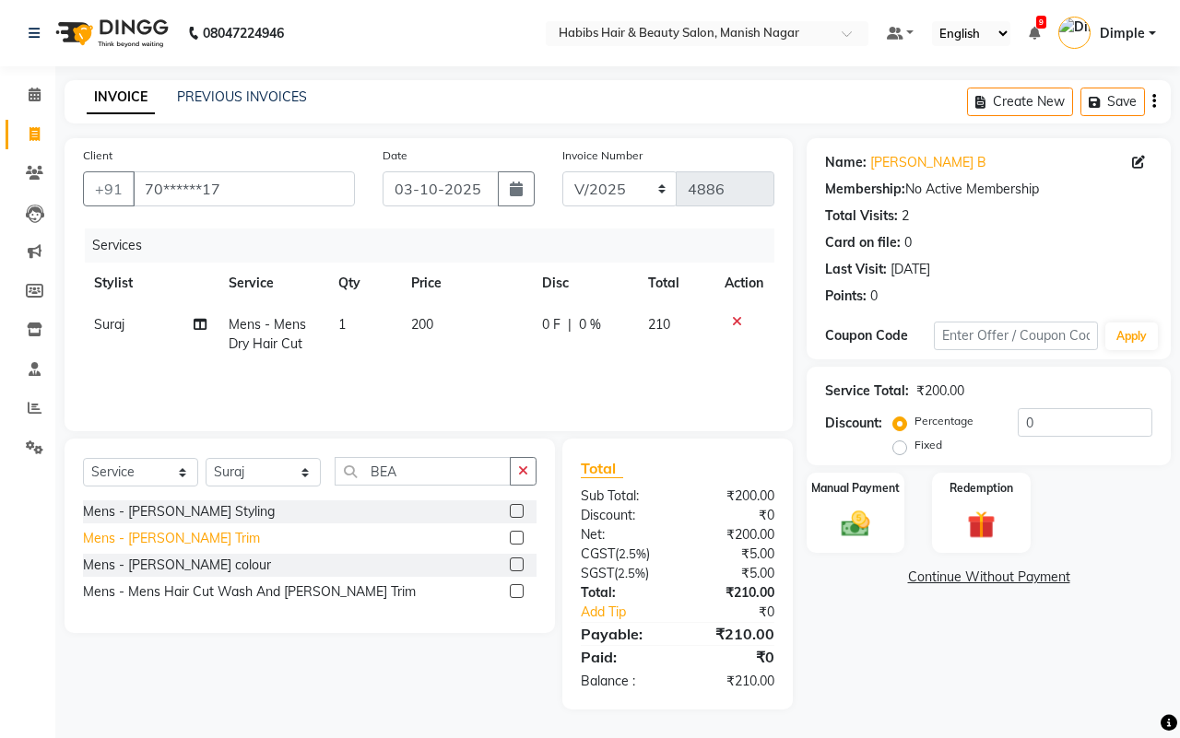
click at [171, 536] on div "Mens - [PERSON_NAME] Trim" at bounding box center [171, 538] width 177 height 19
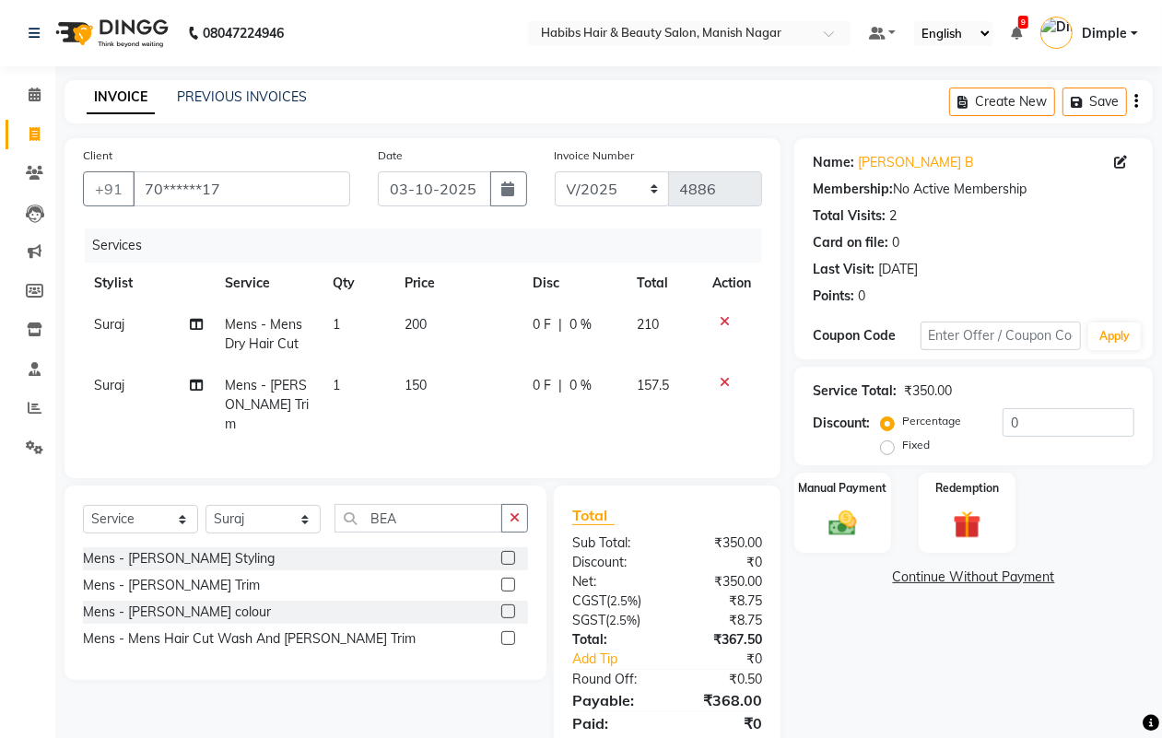
click at [1136, 102] on icon "button" at bounding box center [1137, 101] width 4 height 1
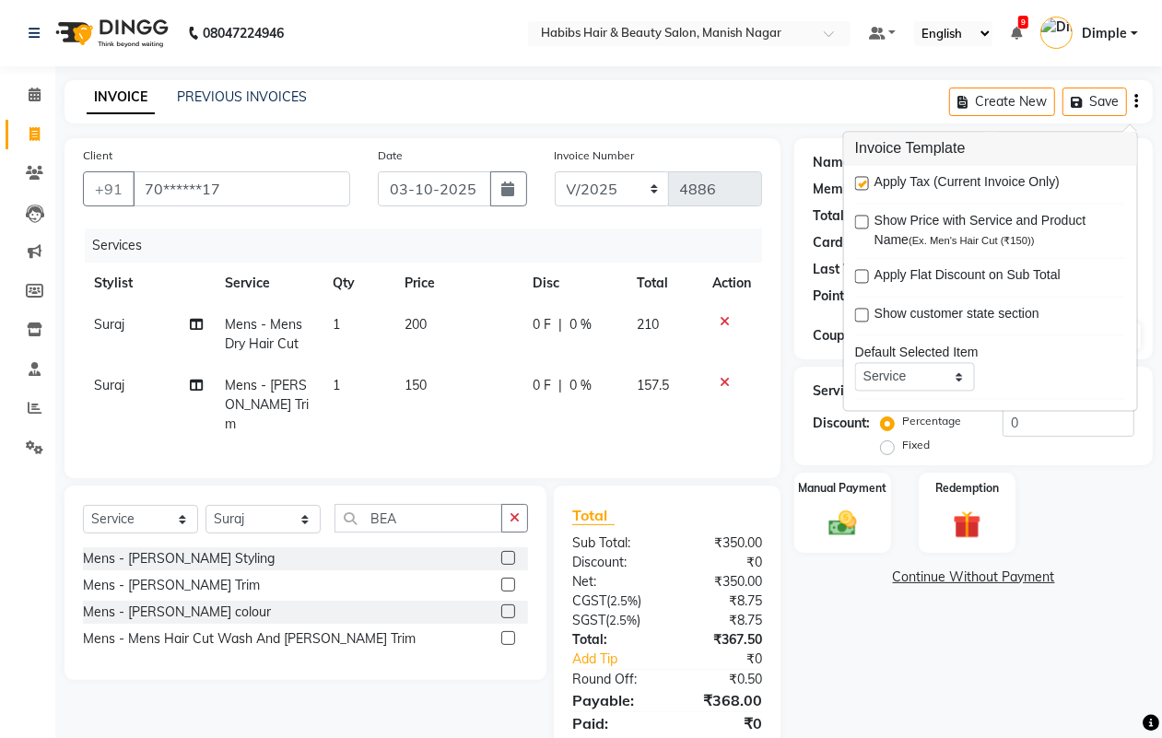
click at [865, 181] on label at bounding box center [862, 184] width 14 height 14
click at [865, 181] on input "checkbox" at bounding box center [861, 185] width 12 height 12
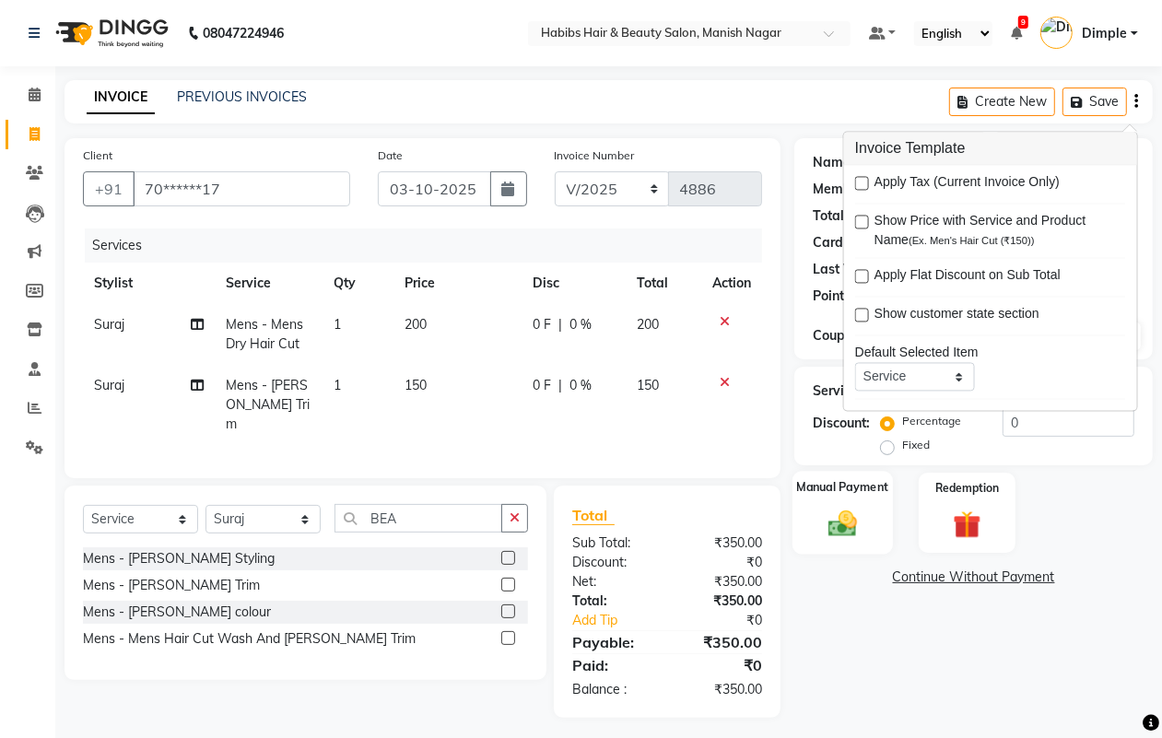
click at [842, 517] on img at bounding box center [842, 523] width 46 height 33
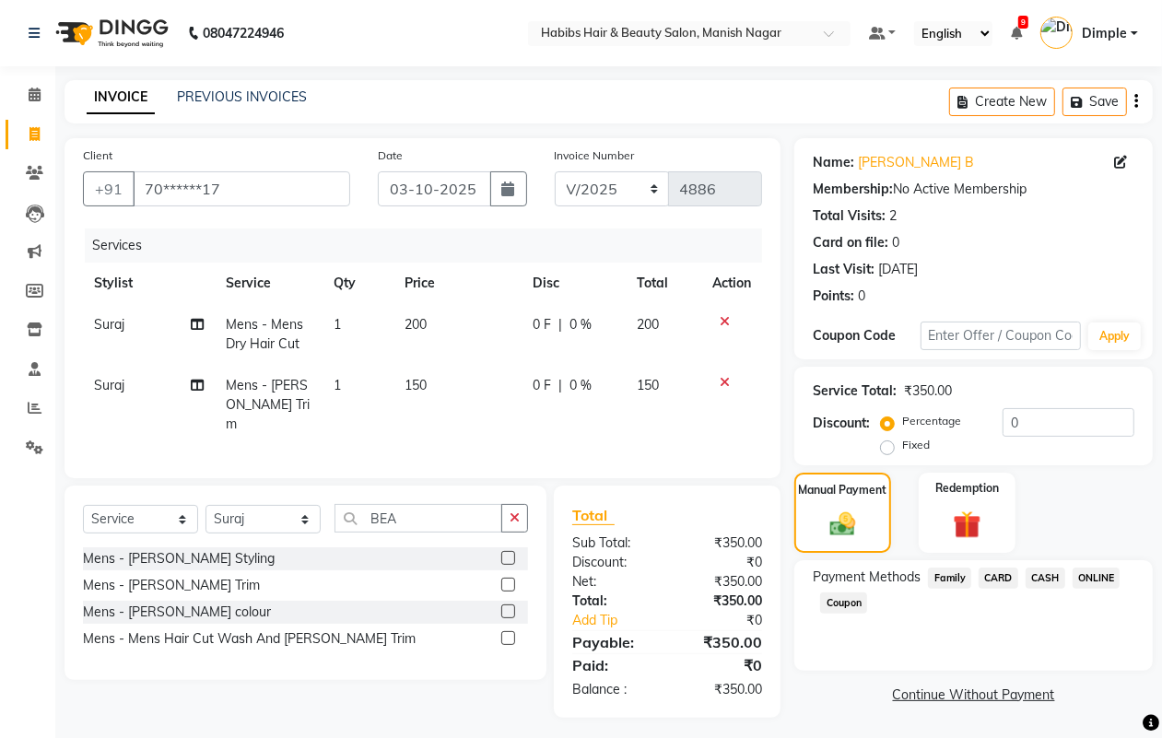
drag, startPoint x: 1040, startPoint y: 582, endPoint x: 1042, endPoint y: 615, distance: 33.3
click at [1040, 583] on span "CASH" at bounding box center [1046, 578] width 40 height 21
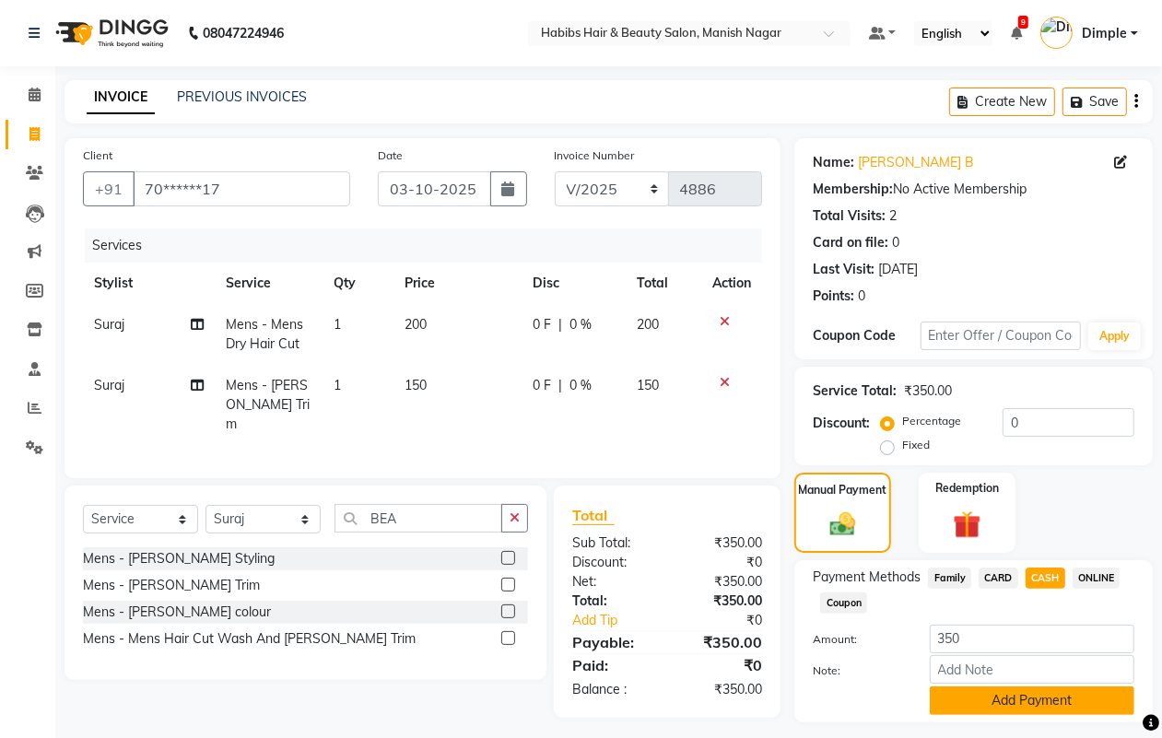
click at [1021, 700] on button "Add Payment" at bounding box center [1032, 701] width 205 height 29
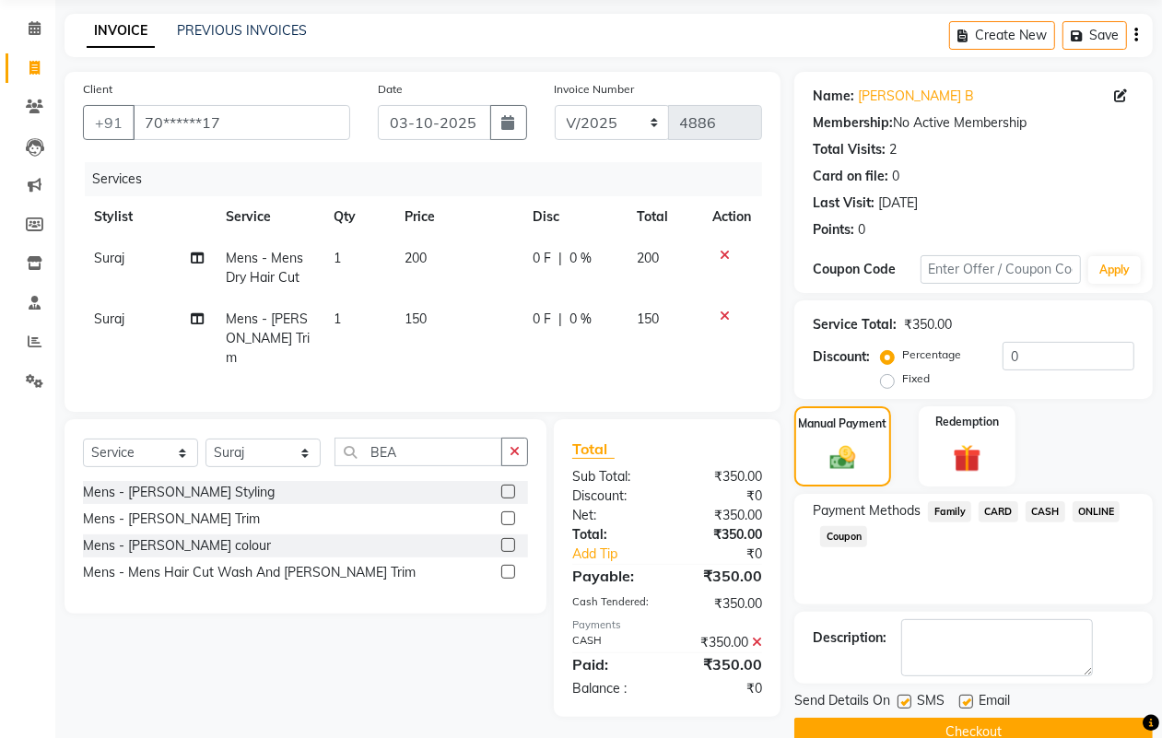
scroll to position [102, 0]
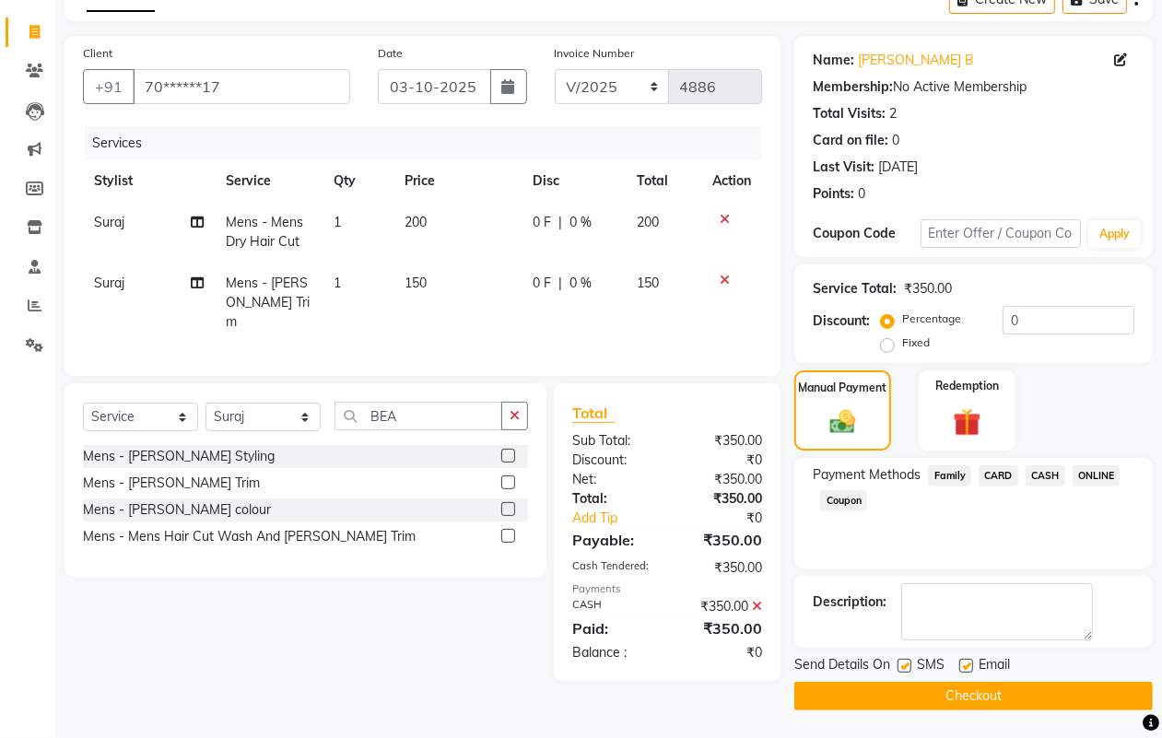
click at [1020, 689] on button "Checkout" at bounding box center [974, 696] width 359 height 29
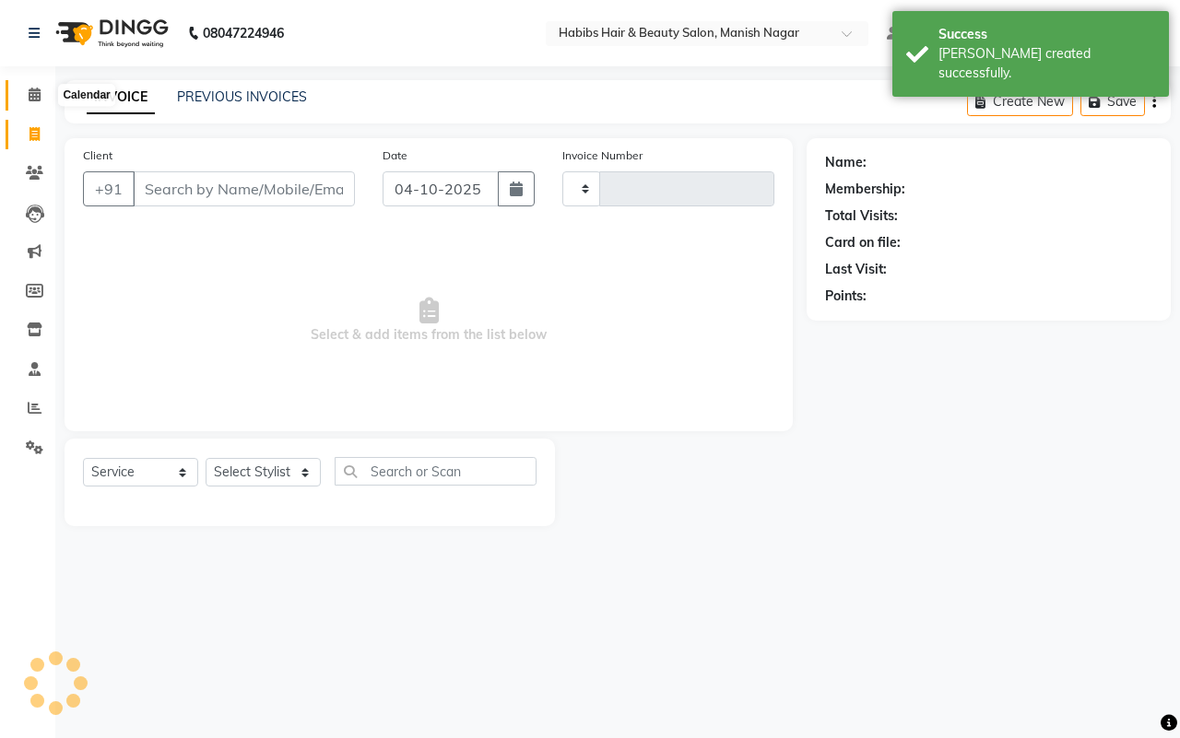
click at [29, 98] on icon at bounding box center [35, 95] width 12 height 14
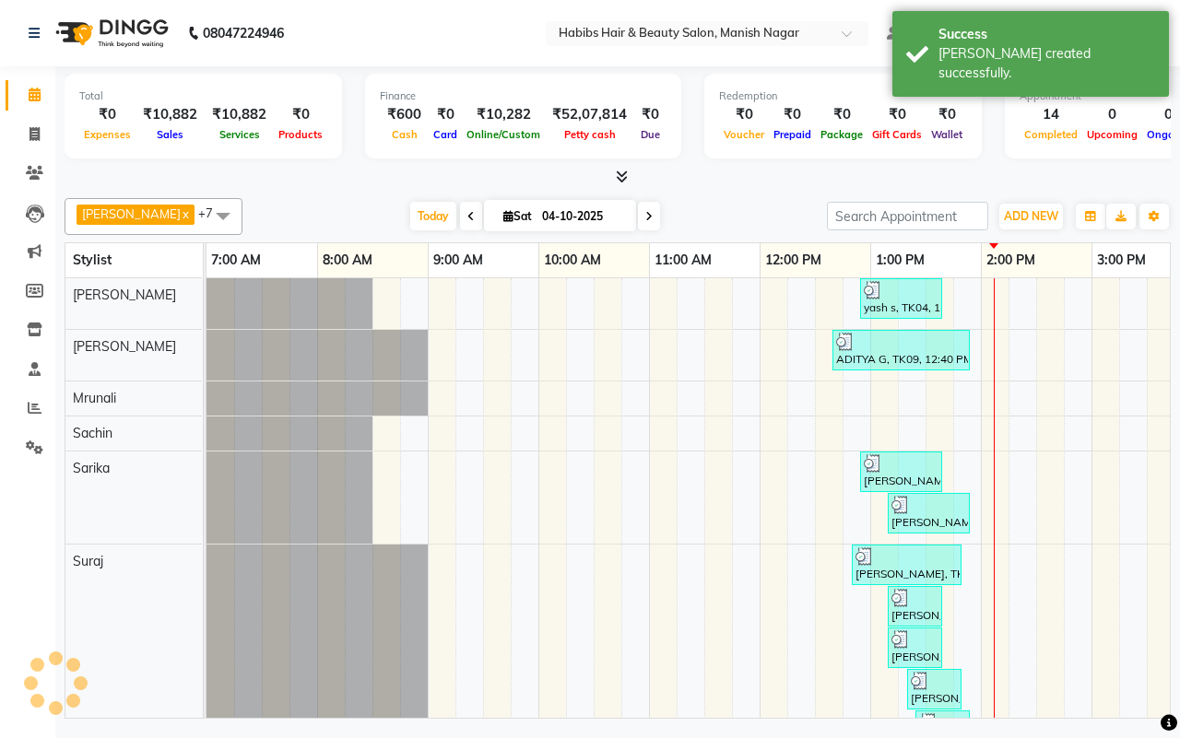
click at [261, 212] on div "[DATE] [DATE]" at bounding box center [535, 217] width 566 height 28
